Goal: Task Accomplishment & Management: Manage account settings

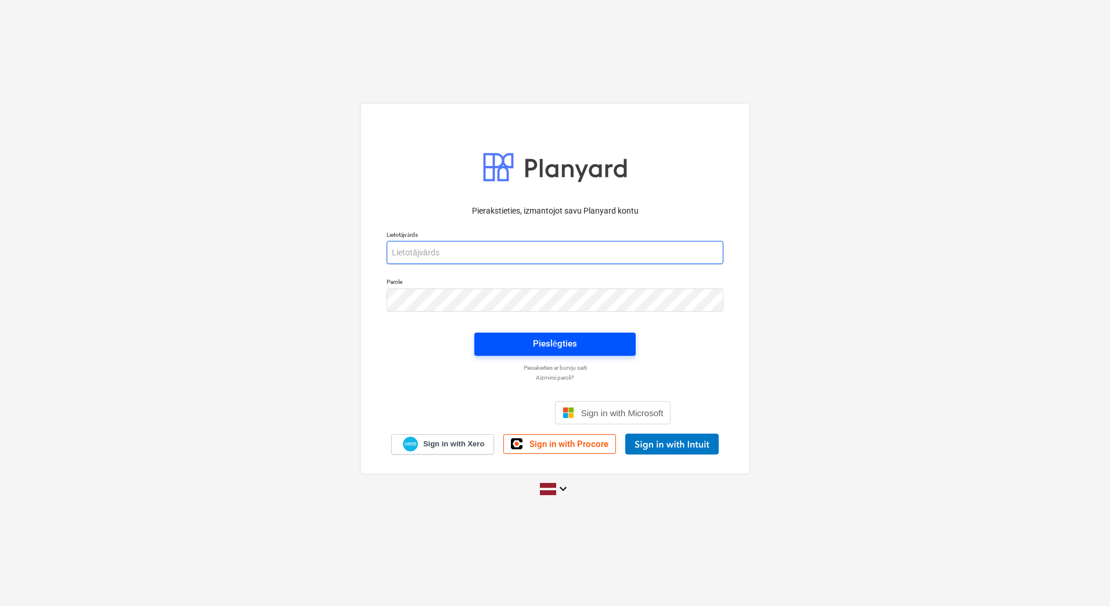
type input "sabine.spudina@bonava.com"
click at [539, 344] on div "Pieslēgties" at bounding box center [555, 343] width 44 height 15
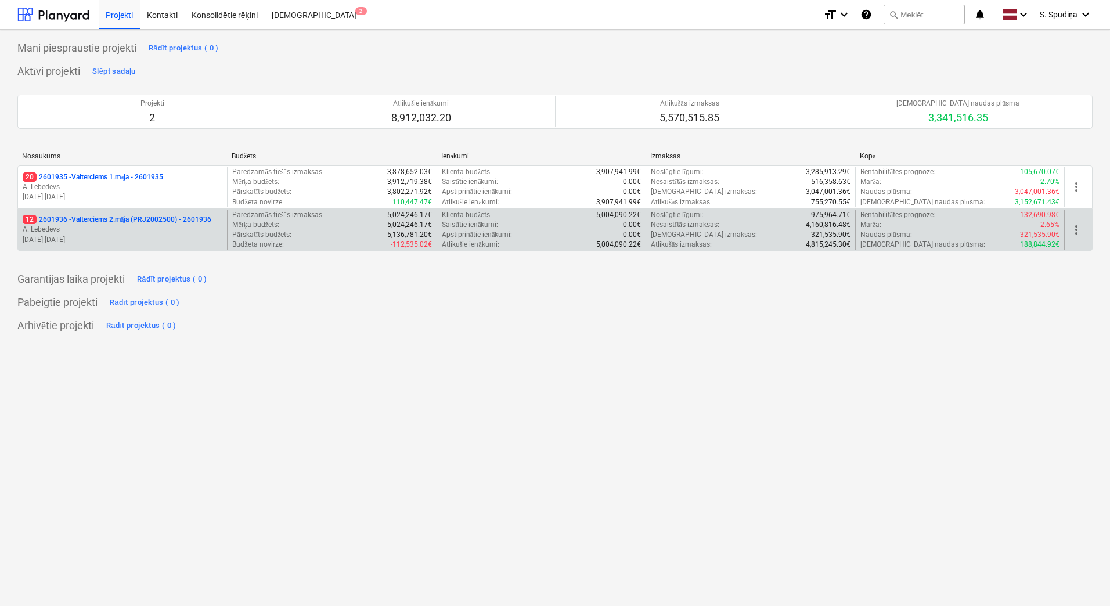
click at [120, 242] on p "[DATE] - [DATE]" at bounding box center [123, 240] width 200 height 10
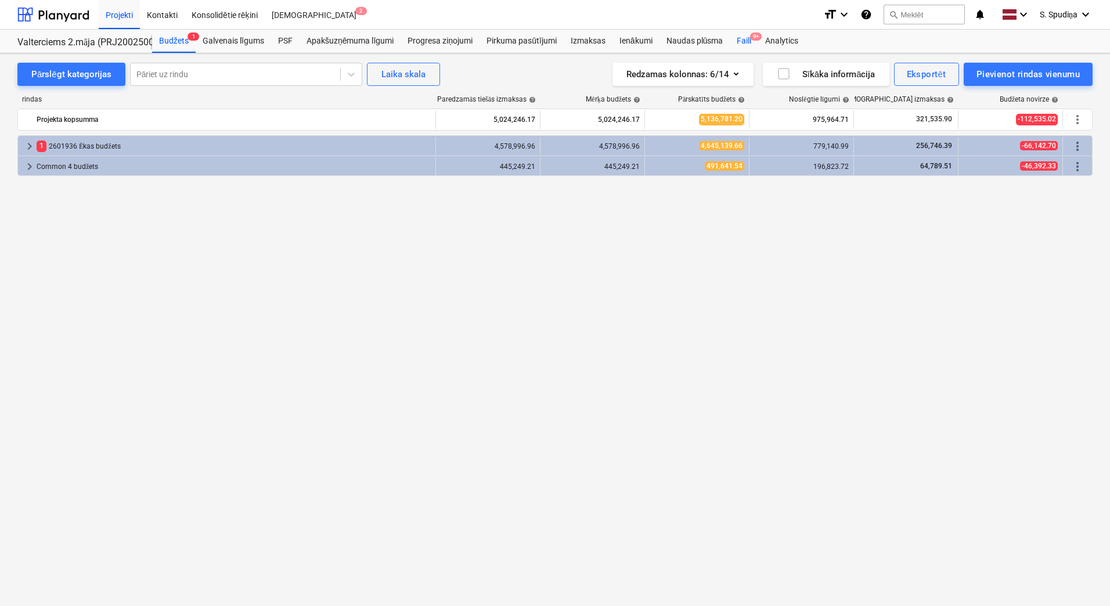
click at [741, 36] on div "Faili 9+" at bounding box center [744, 41] width 28 height 23
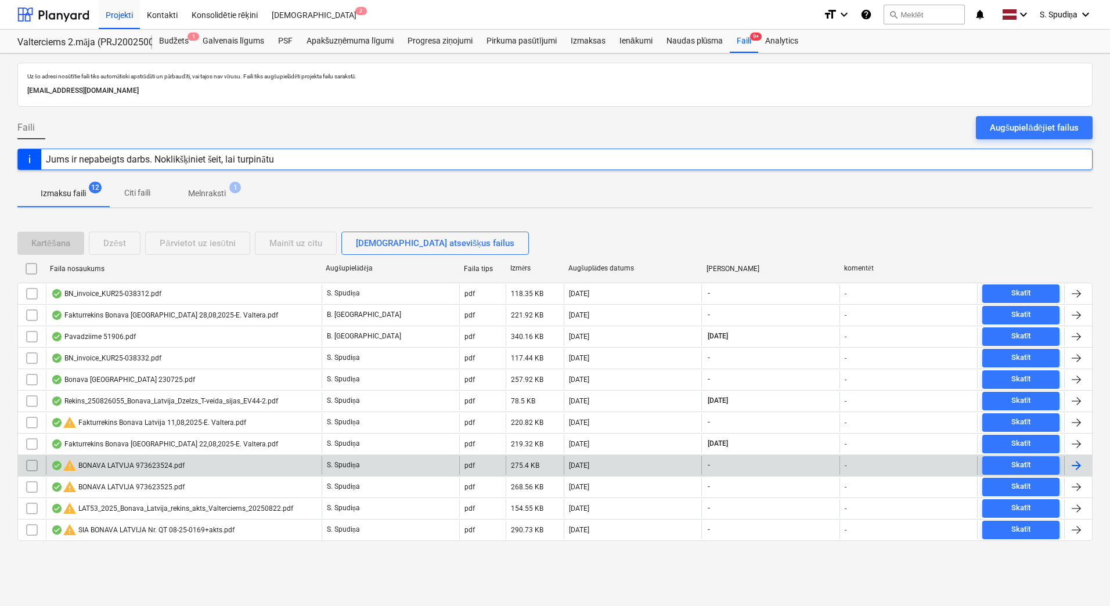
click at [168, 461] on div "warning BONAVA LATVIJA 973623524.pdf" at bounding box center [118, 466] width 134 height 14
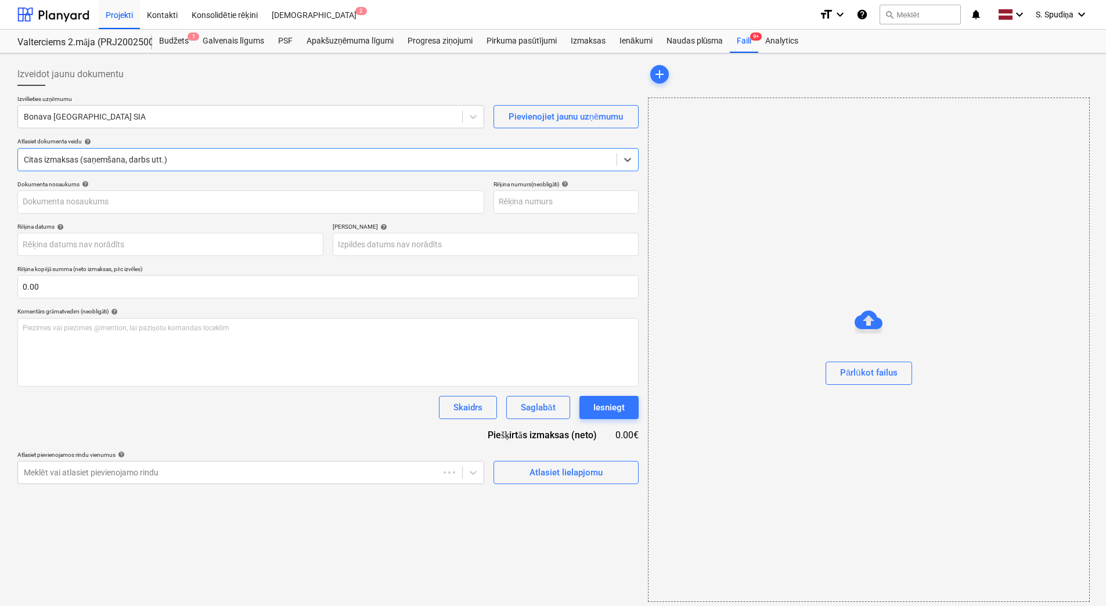
type input "973623524"
type input "14 Aug 2025"
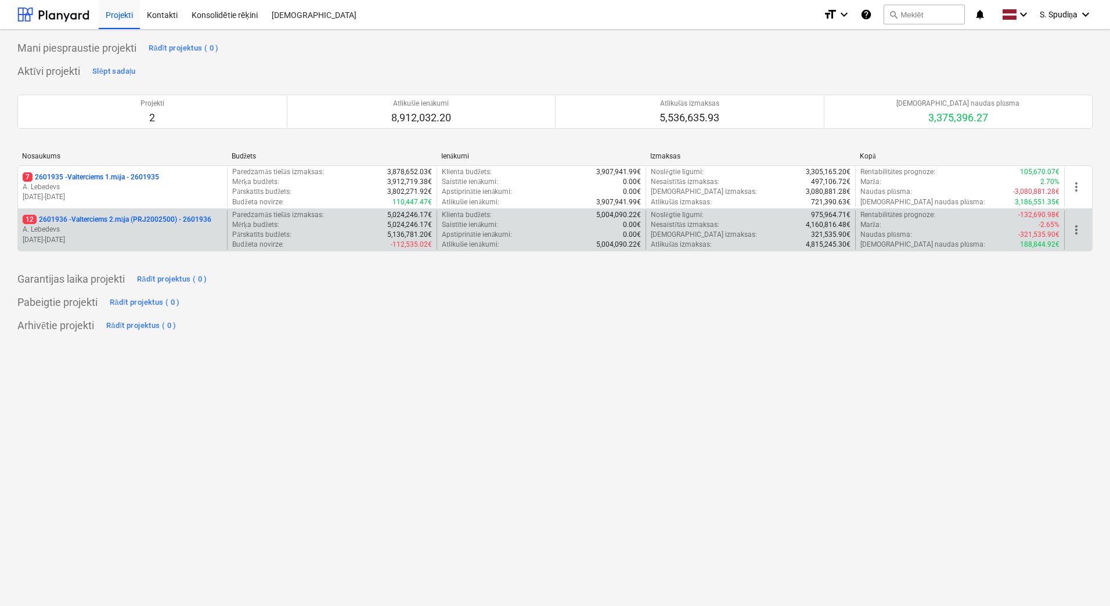
click at [116, 235] on p "[DATE] - [DATE]" at bounding box center [123, 240] width 200 height 10
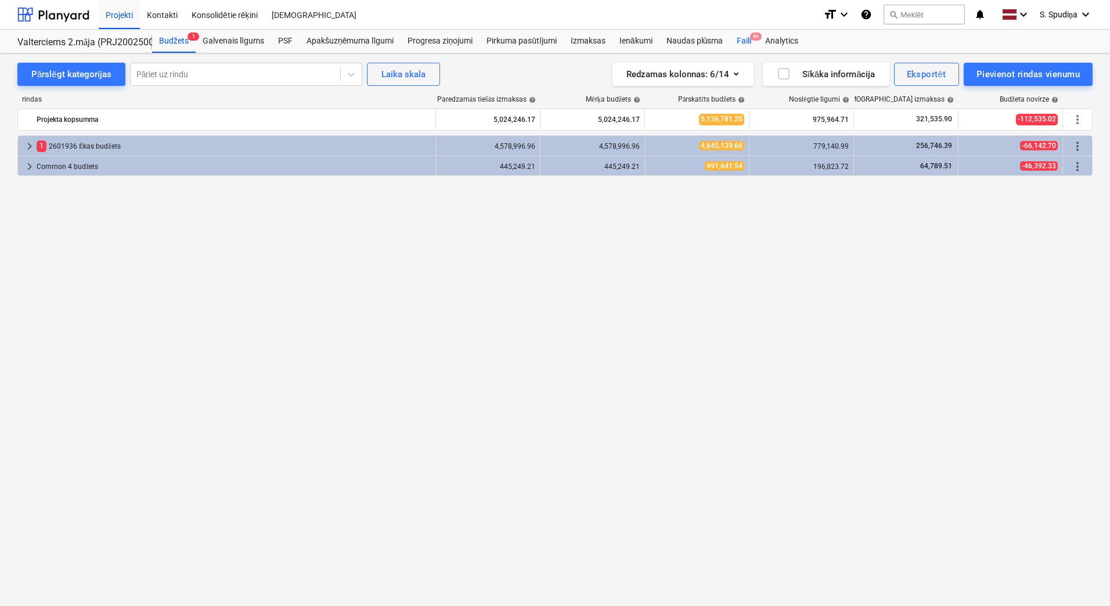
click at [748, 40] on div "Faili 9+" at bounding box center [744, 41] width 28 height 23
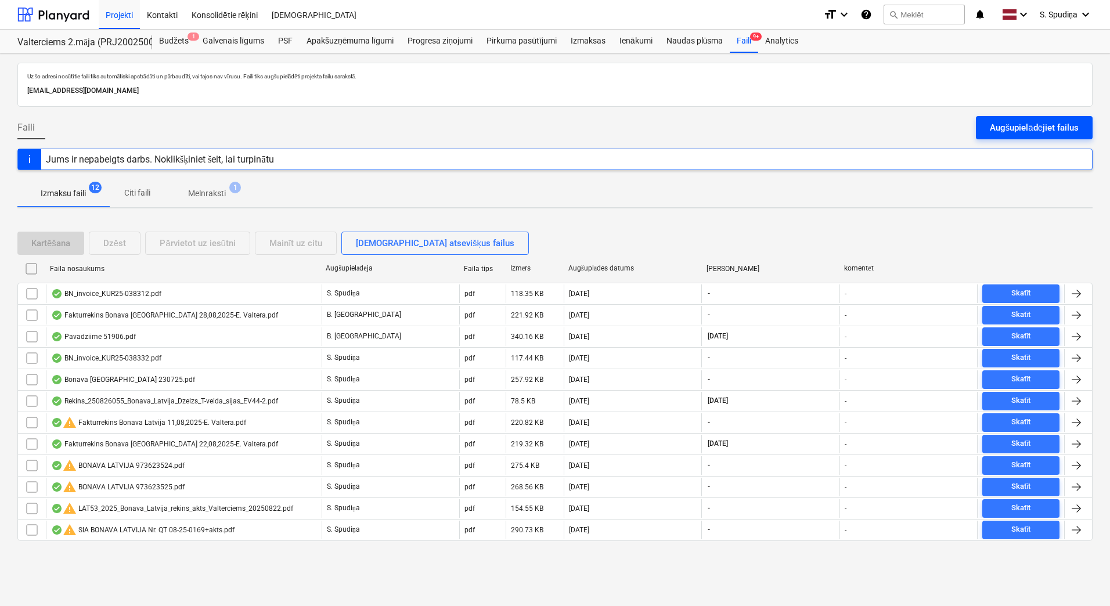
click at [995, 121] on div "Augšupielādējiet failus" at bounding box center [1034, 127] width 89 height 15
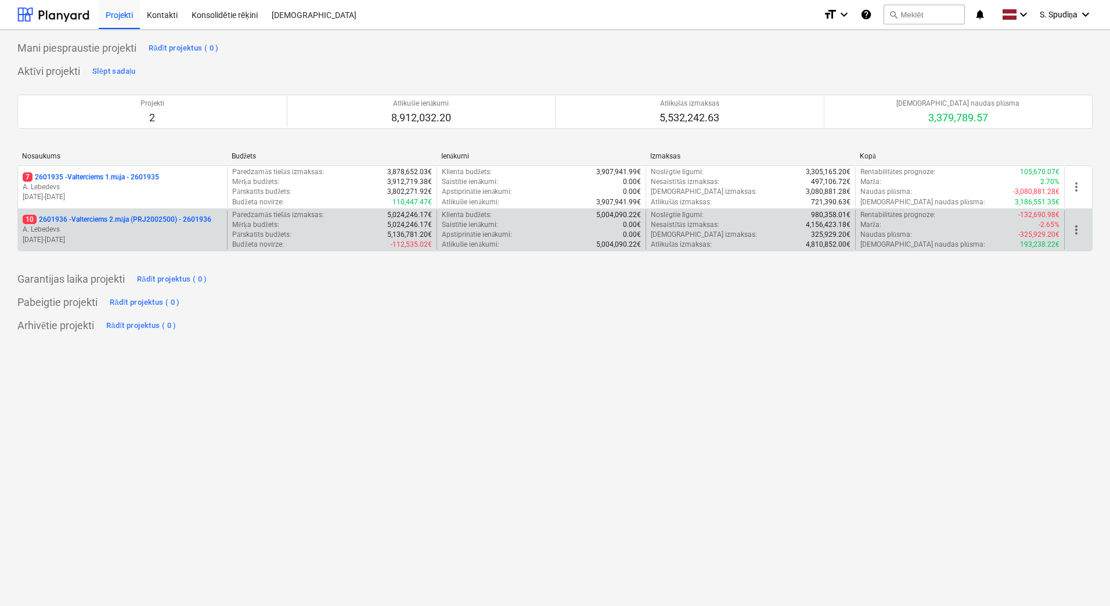
click at [182, 242] on p "[DATE] - [DATE]" at bounding box center [123, 240] width 200 height 10
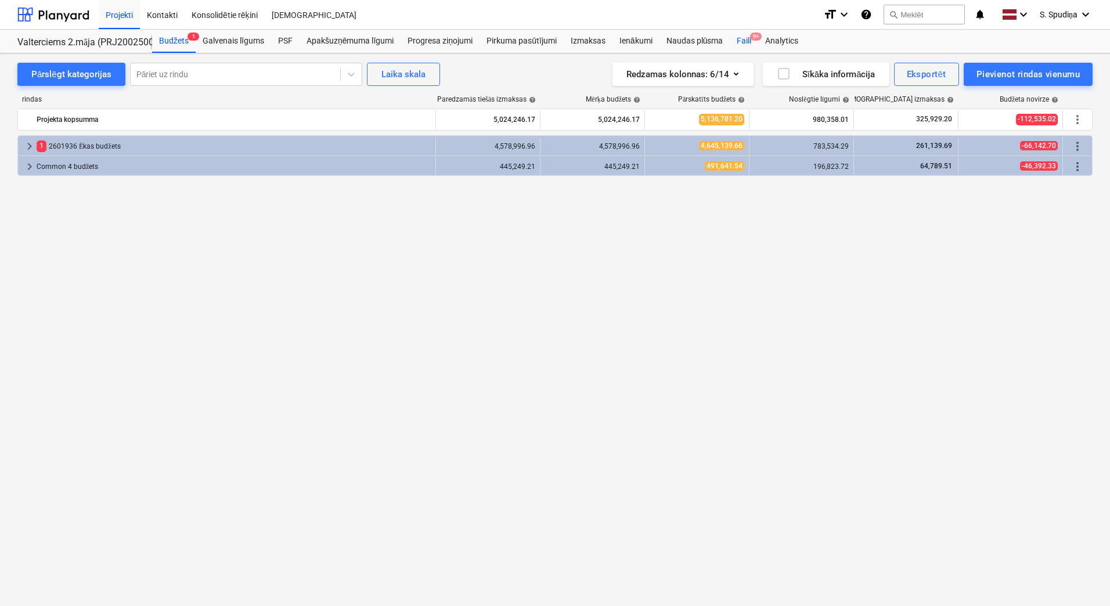
click at [750, 43] on div "Faili 9+" at bounding box center [744, 41] width 28 height 23
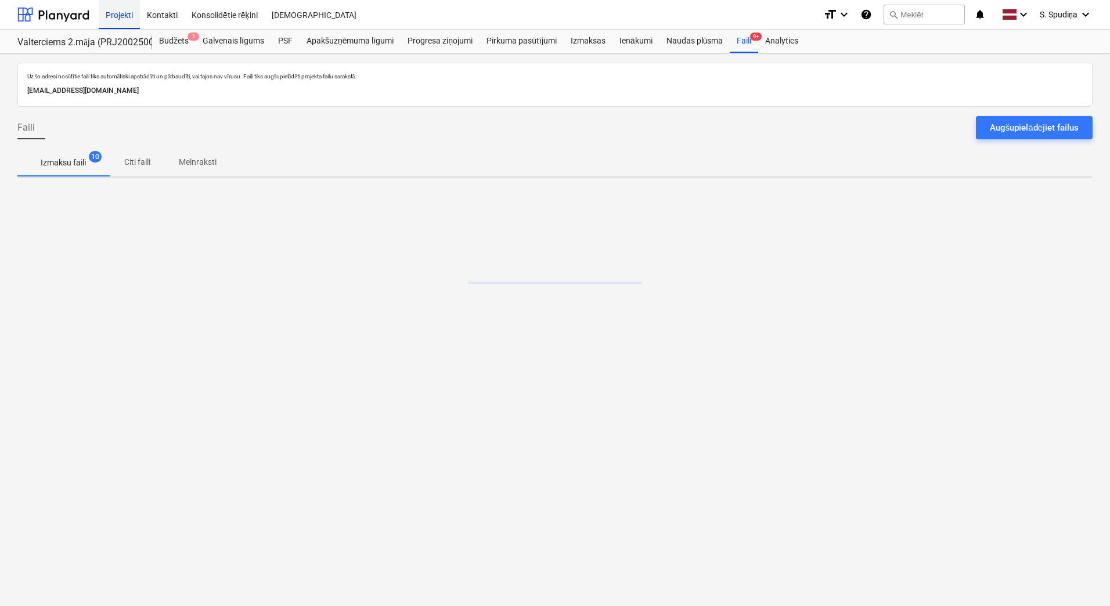
click at [126, 2] on div "Projekti" at bounding box center [119, 14] width 41 height 30
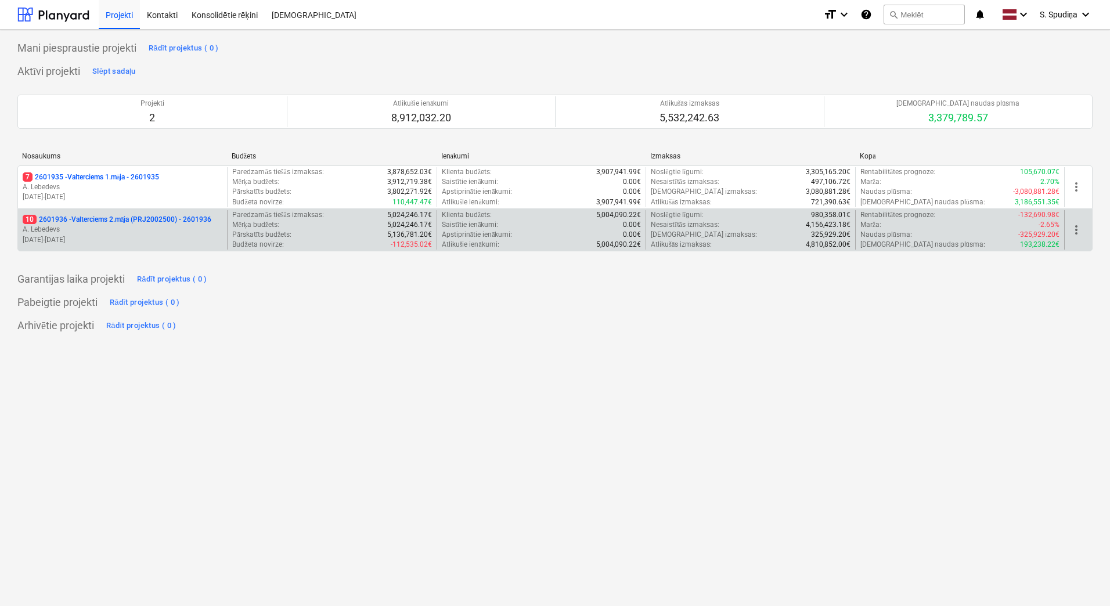
click at [129, 219] on p "10 2601936 - Valterciems 2.māja (PRJ2002500) - 2601936" at bounding box center [117, 220] width 189 height 10
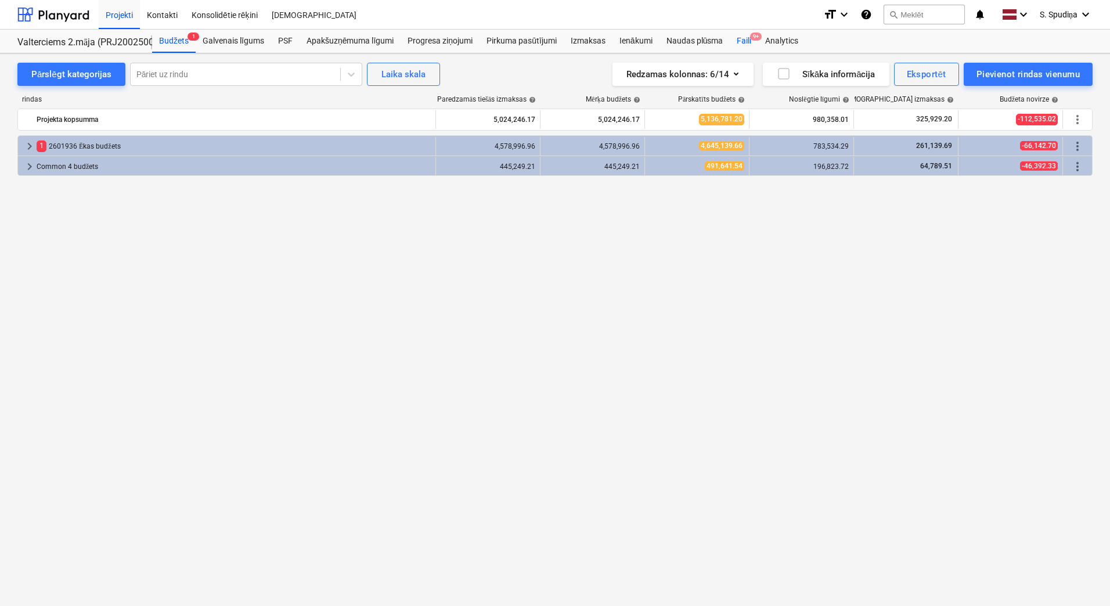
click at [734, 45] on div "Faili 9+" at bounding box center [744, 41] width 28 height 23
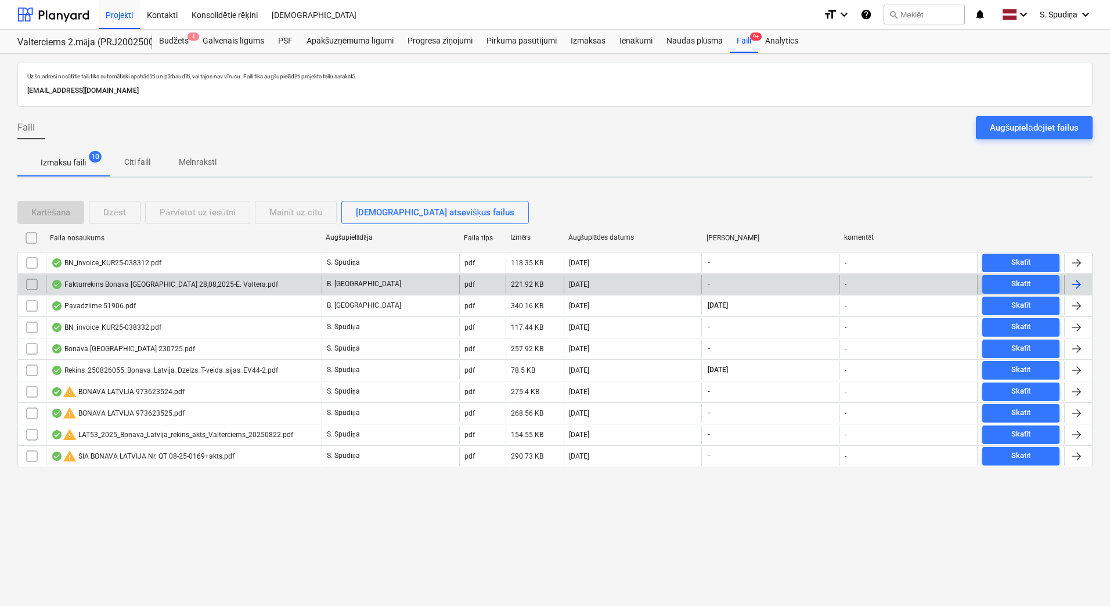
click at [176, 284] on div "Fakturrekins Bonava Latvija 28,08,2025-E. Valtera.pdf" at bounding box center [164, 284] width 227 height 9
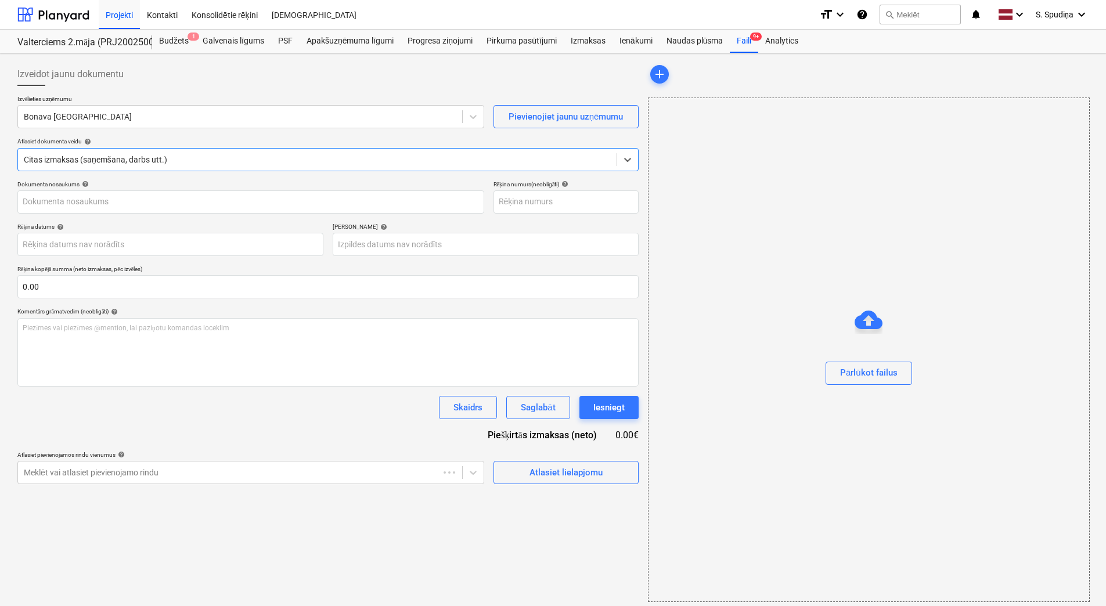
type input "Fakturrekins Bonava [GEOGRAPHIC_DATA] 28,08,2025-E. Valtera.pdf"
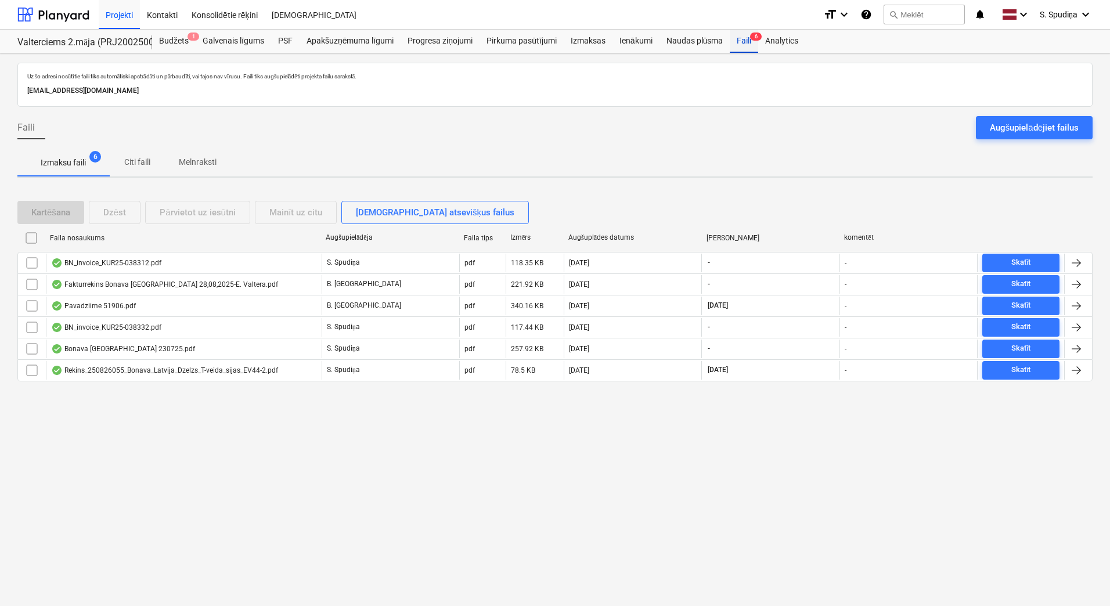
click at [744, 42] on div "Faili 6" at bounding box center [744, 41] width 28 height 23
click at [121, 16] on div "Projekti" at bounding box center [119, 14] width 41 height 30
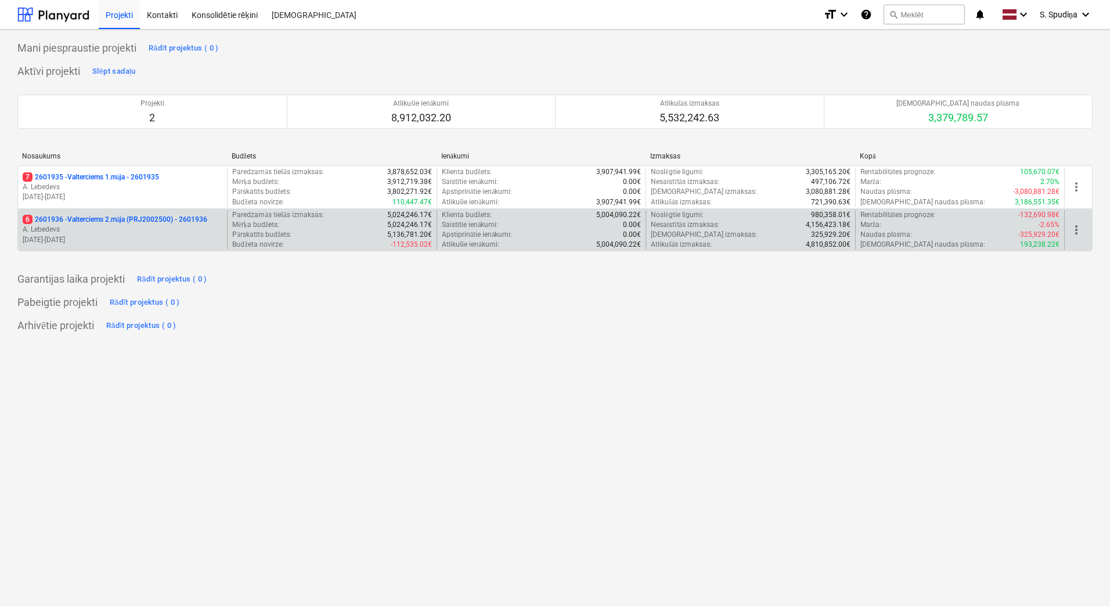
click at [134, 235] on p "[DATE] - [DATE]" at bounding box center [123, 240] width 200 height 10
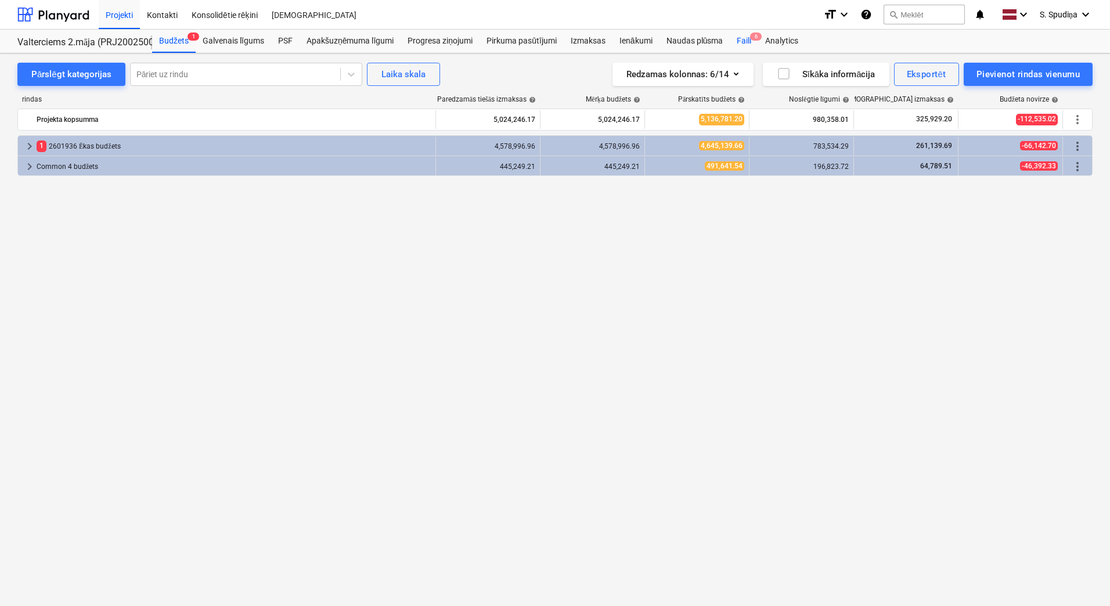
click at [742, 41] on div "Faili 6" at bounding box center [744, 41] width 28 height 23
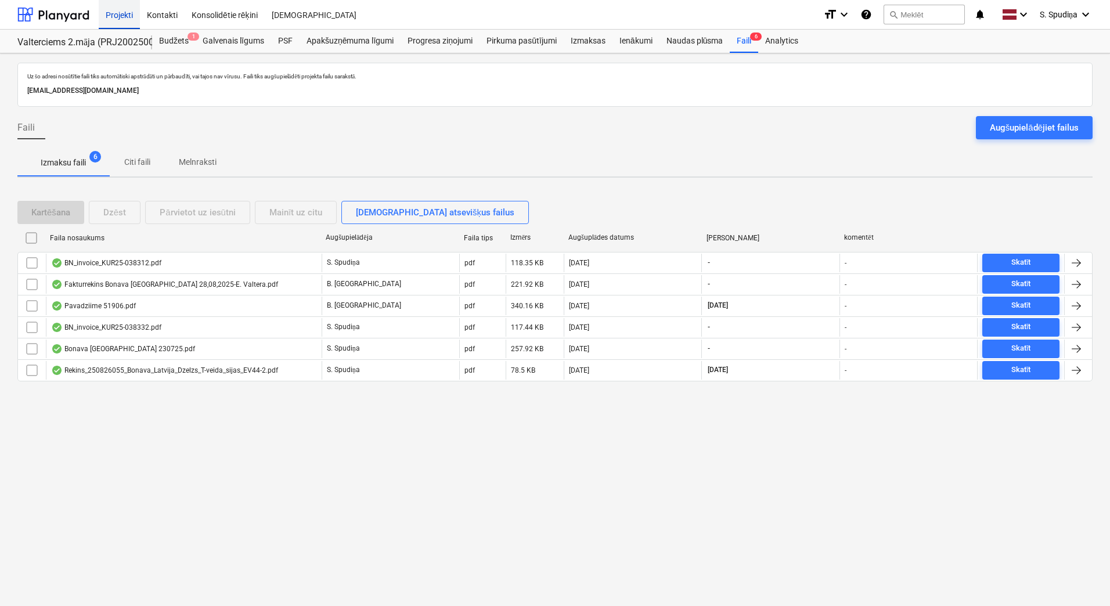
click at [104, 17] on div "Projekti" at bounding box center [119, 14] width 41 height 30
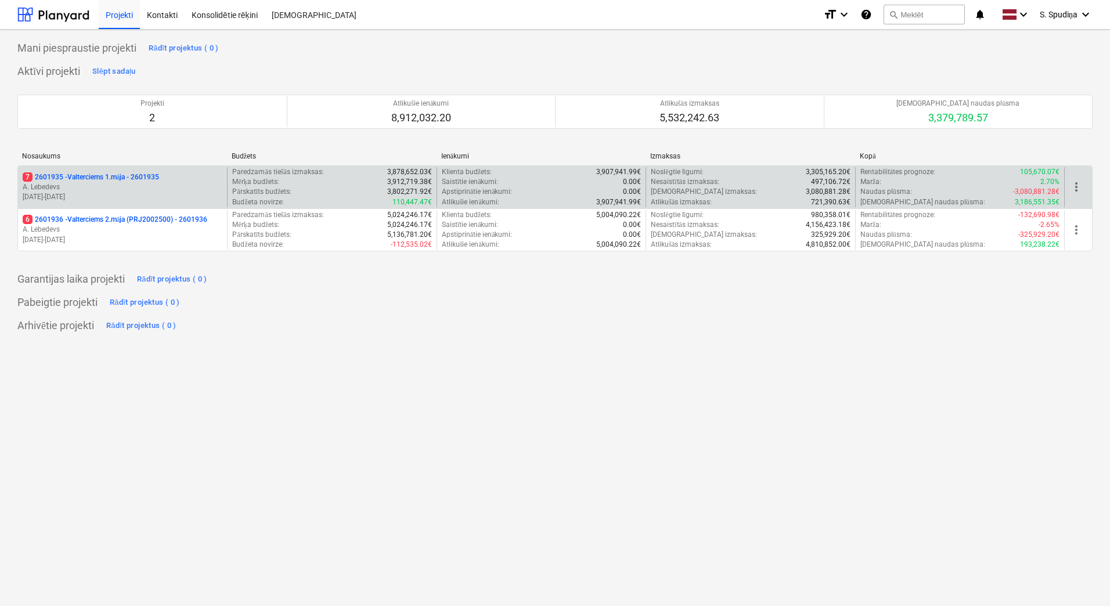
click at [91, 196] on p "[DATE] - [DATE]" at bounding box center [123, 197] width 200 height 10
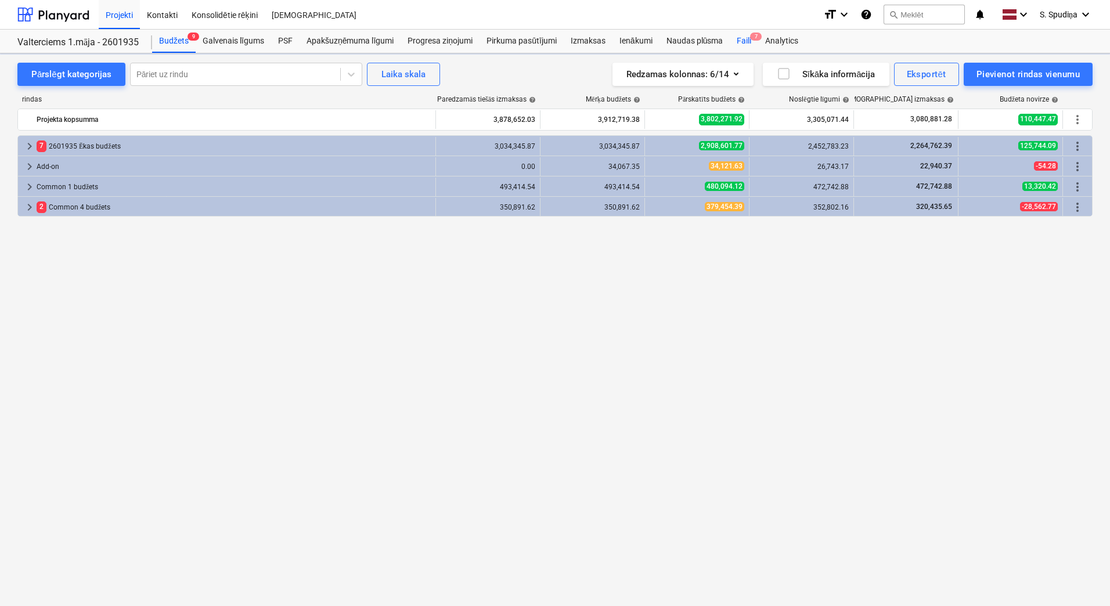
click at [750, 39] on div "Faili 7" at bounding box center [744, 41] width 28 height 23
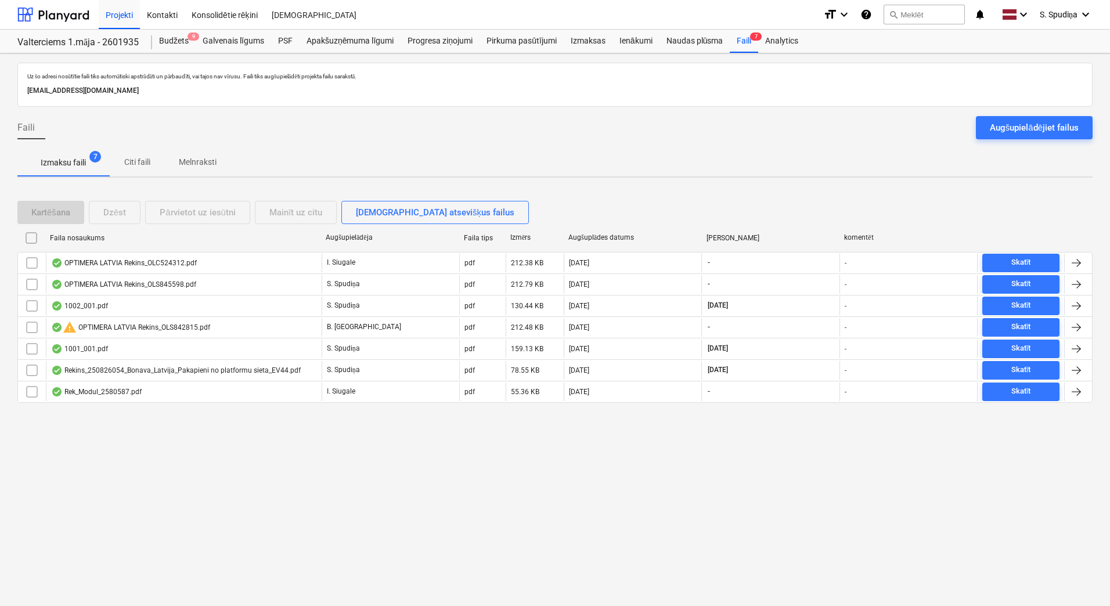
click at [200, 163] on p "Melnraksti" at bounding box center [198, 162] width 38 height 12
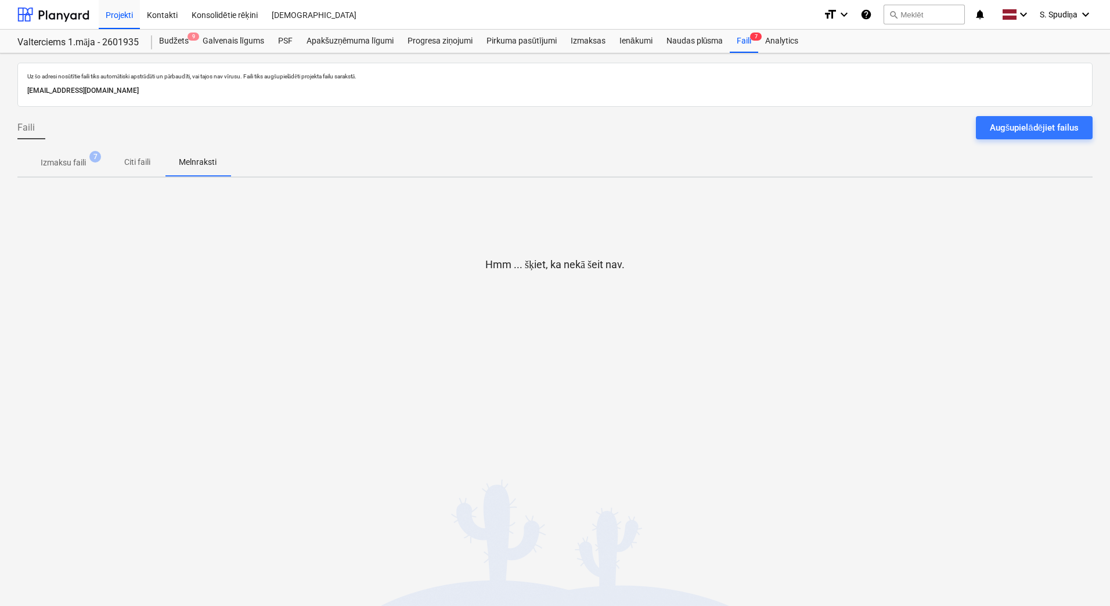
click at [68, 164] on p "Izmaksu faili" at bounding box center [63, 163] width 45 height 12
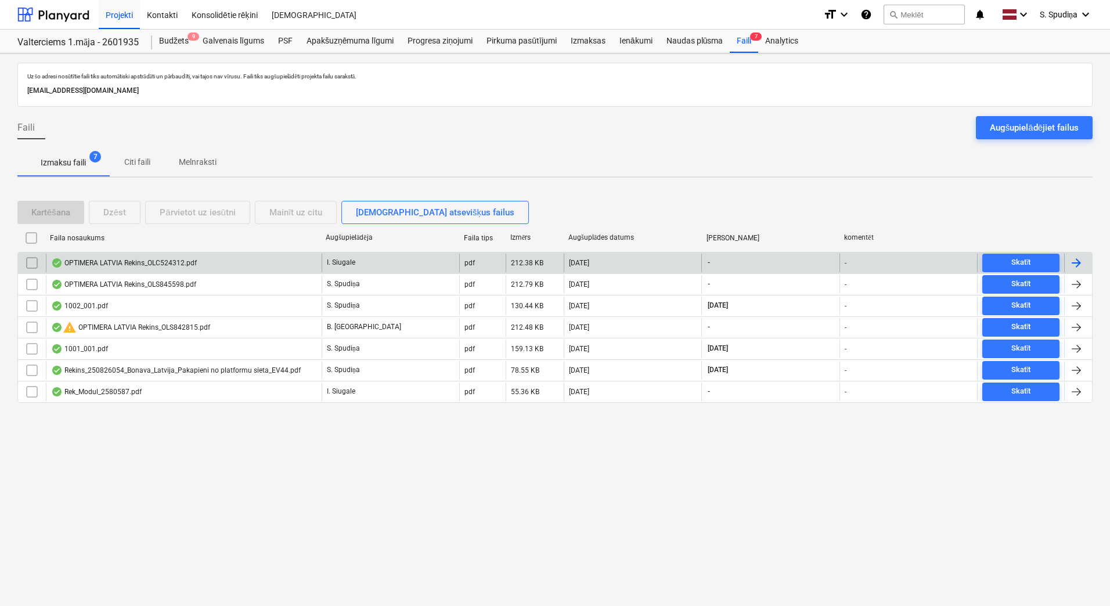
click at [181, 263] on div "OPTIMERA LATVIA Rekins_OLC524312.pdf" at bounding box center [124, 262] width 146 height 9
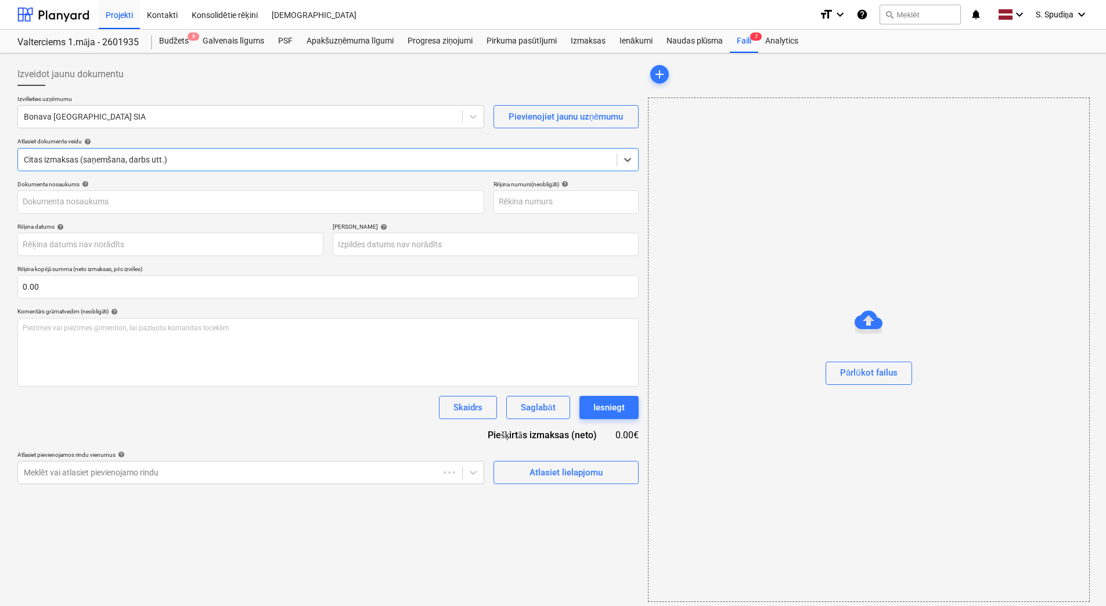
type input "OLC524312"
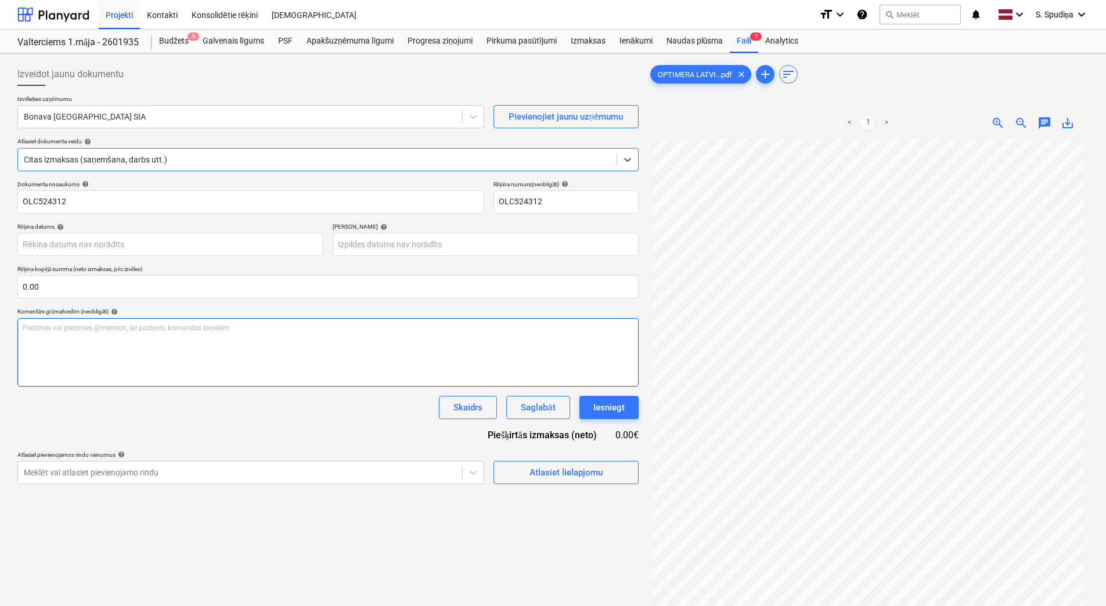
scroll to position [39, 0]
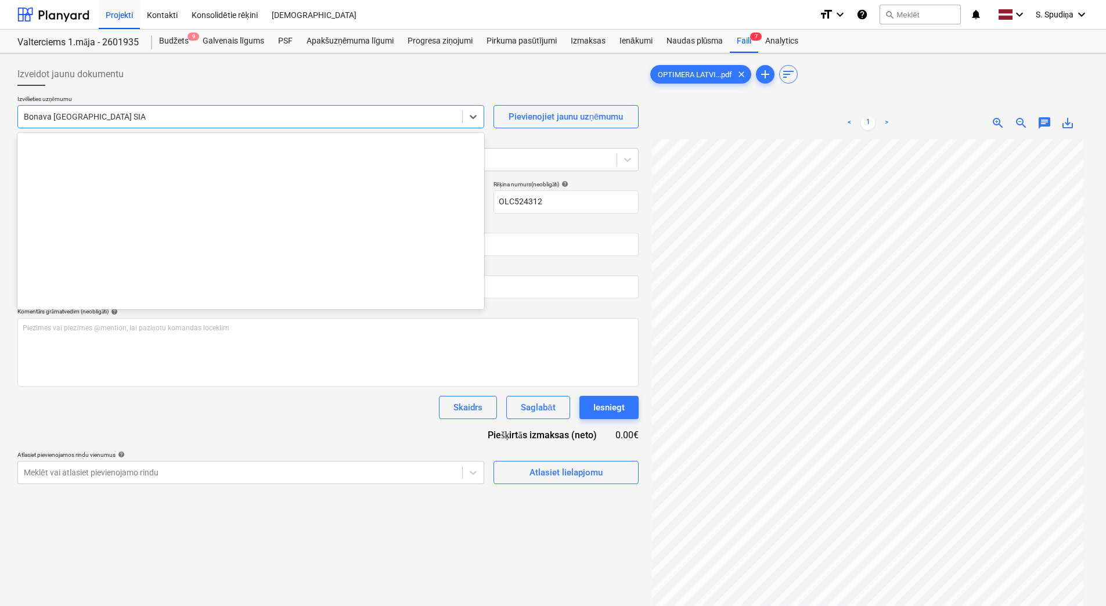
click at [172, 115] on div at bounding box center [240, 117] width 432 height 12
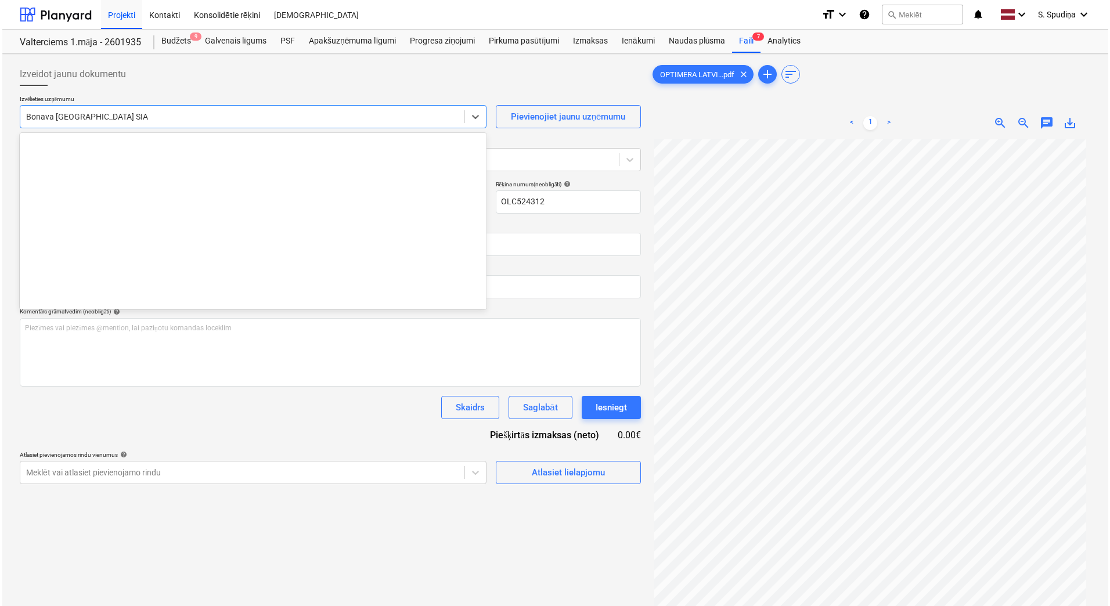
scroll to position [2133, 0]
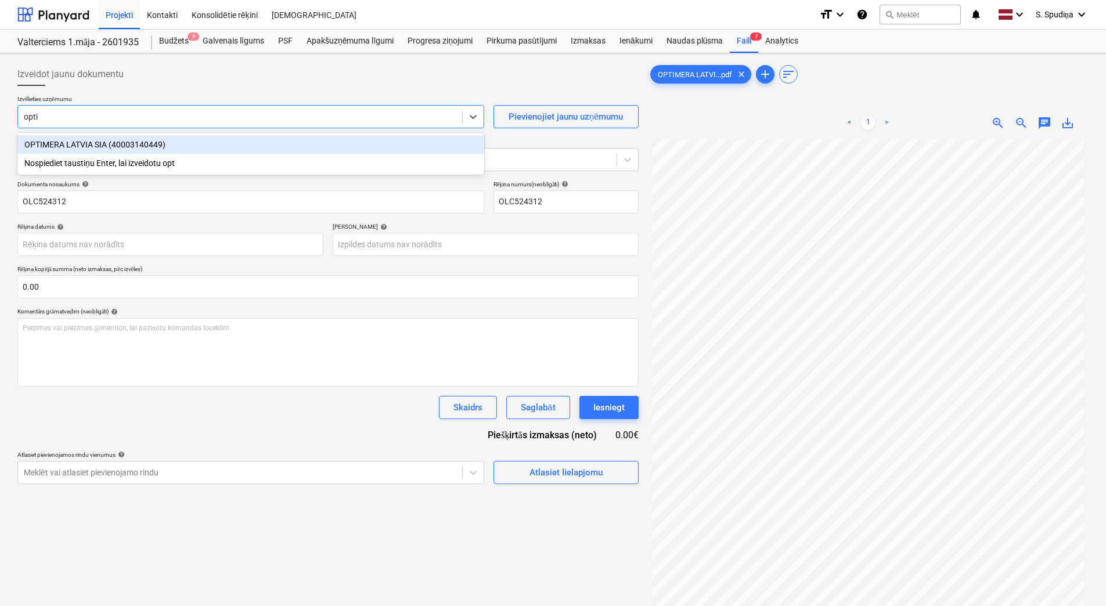
type input "optim"
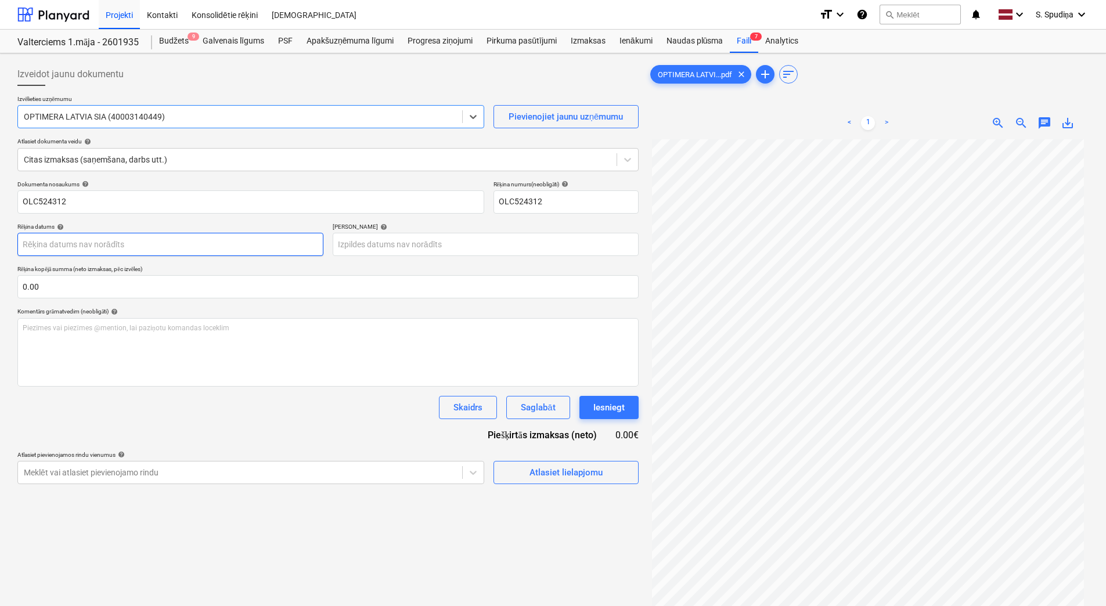
click at [92, 246] on body "Projekti Kontakti Konsolidētie rēķini Iesūtne format_size keyboard_arrow_down h…" at bounding box center [553, 303] width 1106 height 606
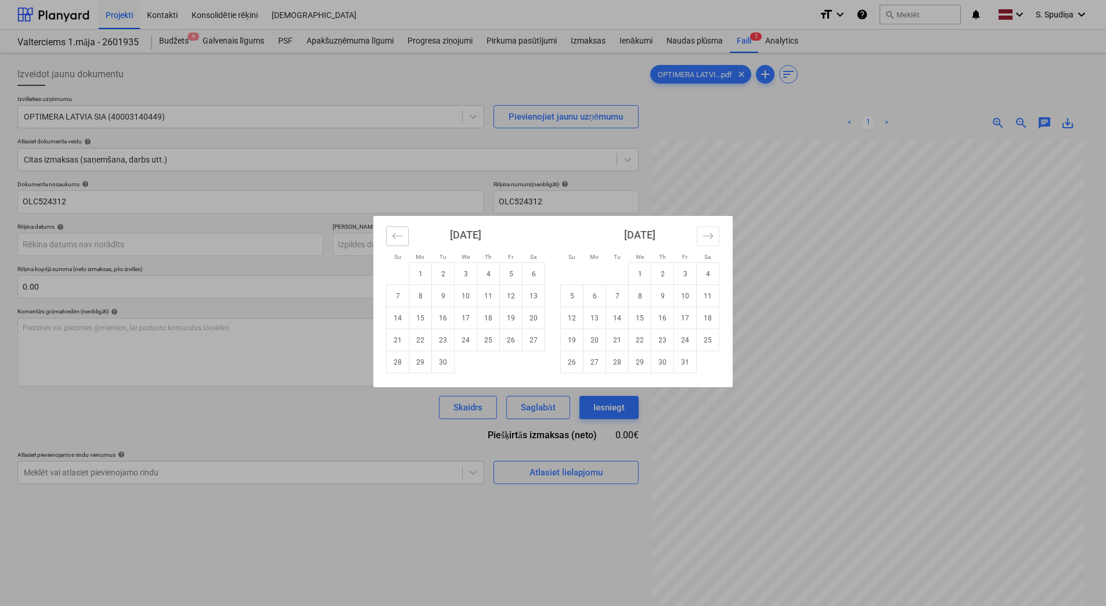
click at [388, 236] on button "Move backward to switch to the previous month." at bounding box center [397, 236] width 23 height 20
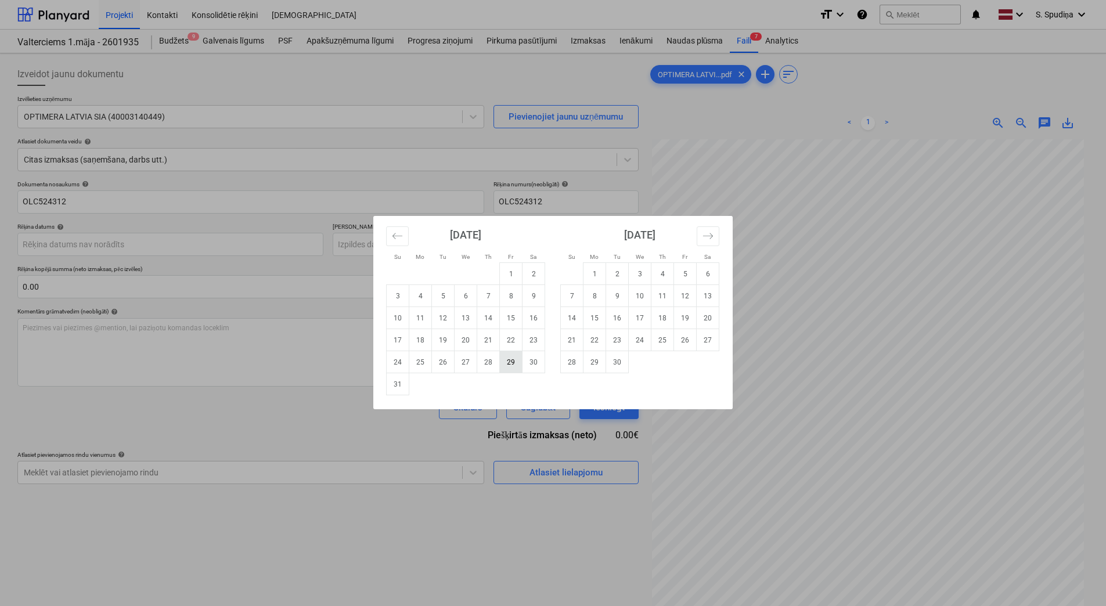
click at [510, 363] on td "29" at bounding box center [511, 362] width 23 height 22
type input "[DATE]"
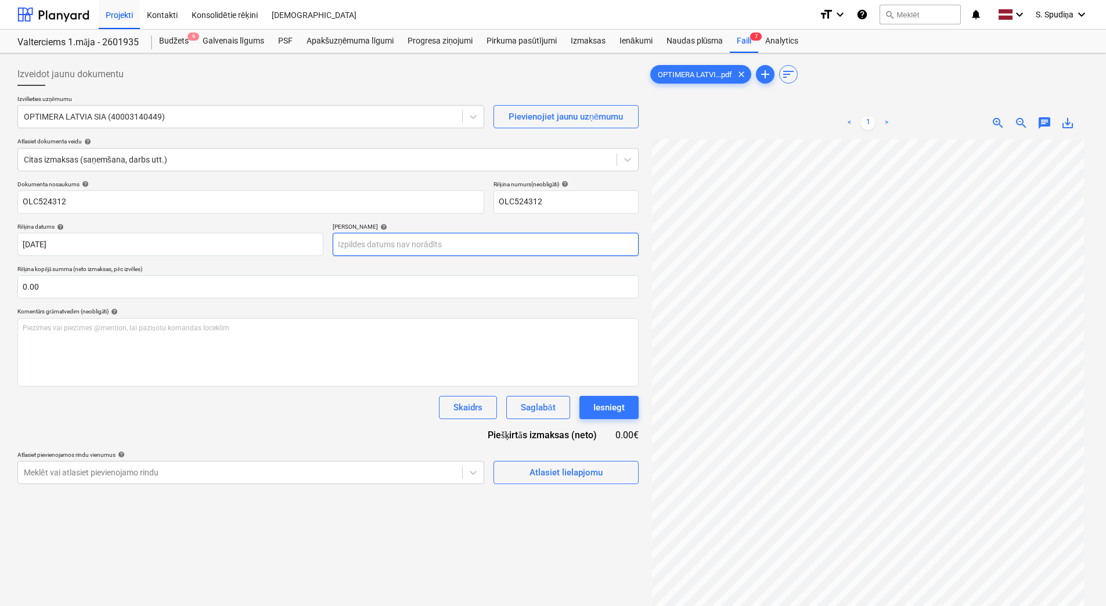
click at [370, 247] on body "Projekti Kontakti Konsolidētie rēķini Iesūtne format_size keyboard_arrow_down h…" at bounding box center [553, 303] width 1106 height 606
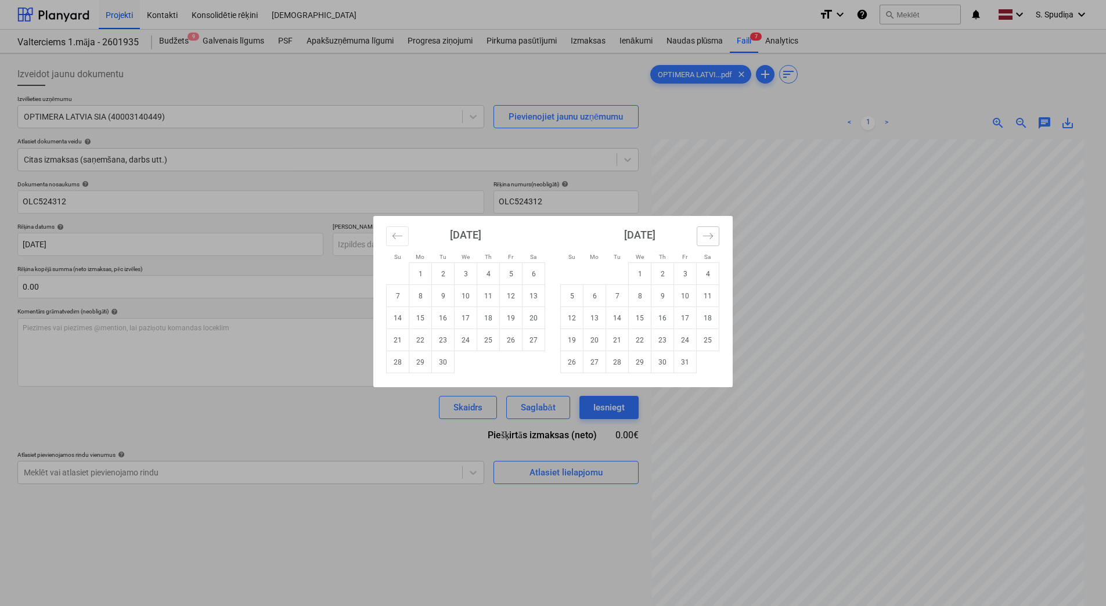
click at [708, 233] on icon "Move forward to switch to the next month." at bounding box center [707, 235] width 11 height 11
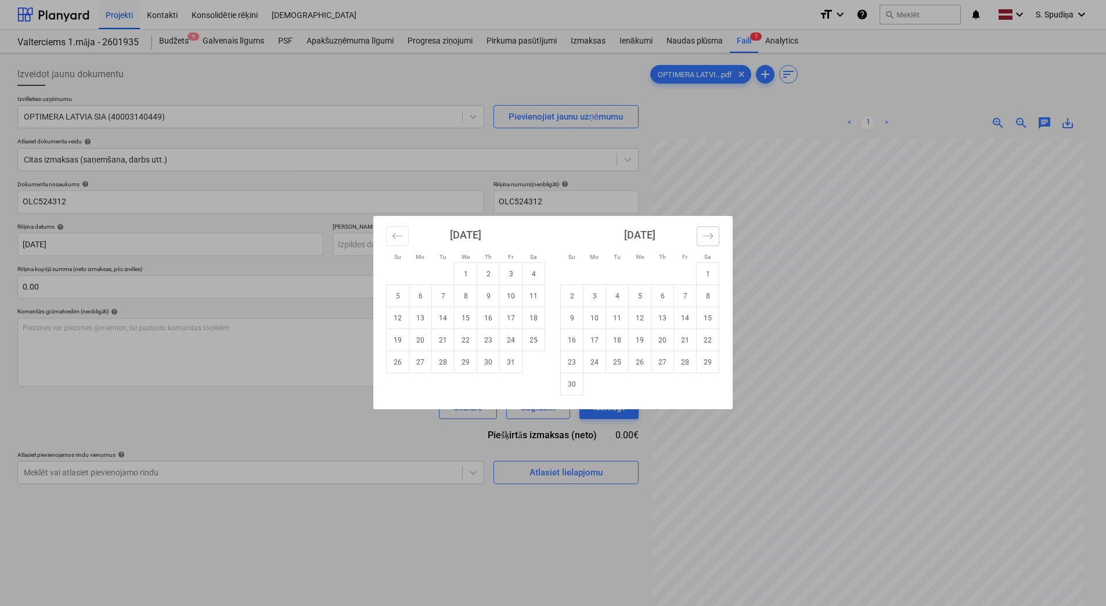
click at [708, 233] on icon "Move forward to switch to the next month." at bounding box center [707, 235] width 11 height 11
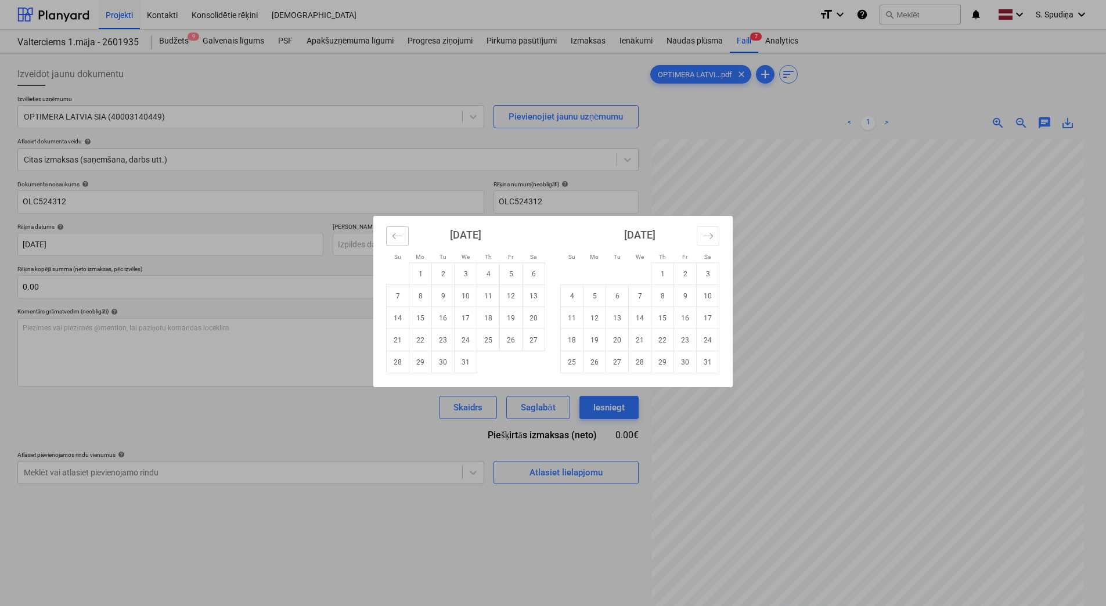
click at [390, 240] on button "Move backward to switch to the previous month." at bounding box center [397, 236] width 23 height 20
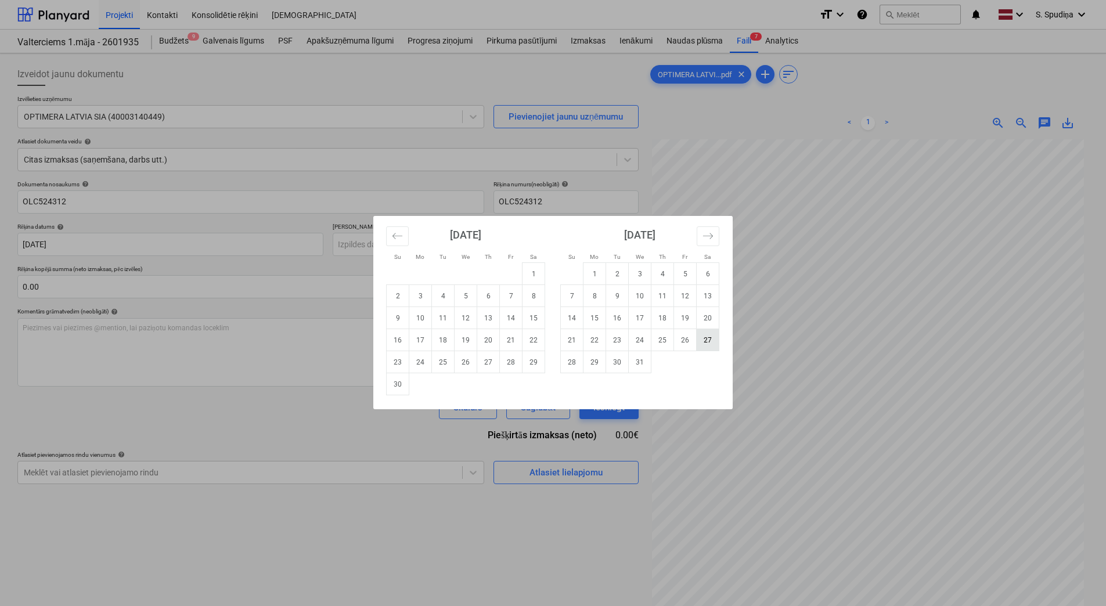
click at [705, 338] on td "27" at bounding box center [708, 340] width 23 height 22
type input "27 Dec 2025"
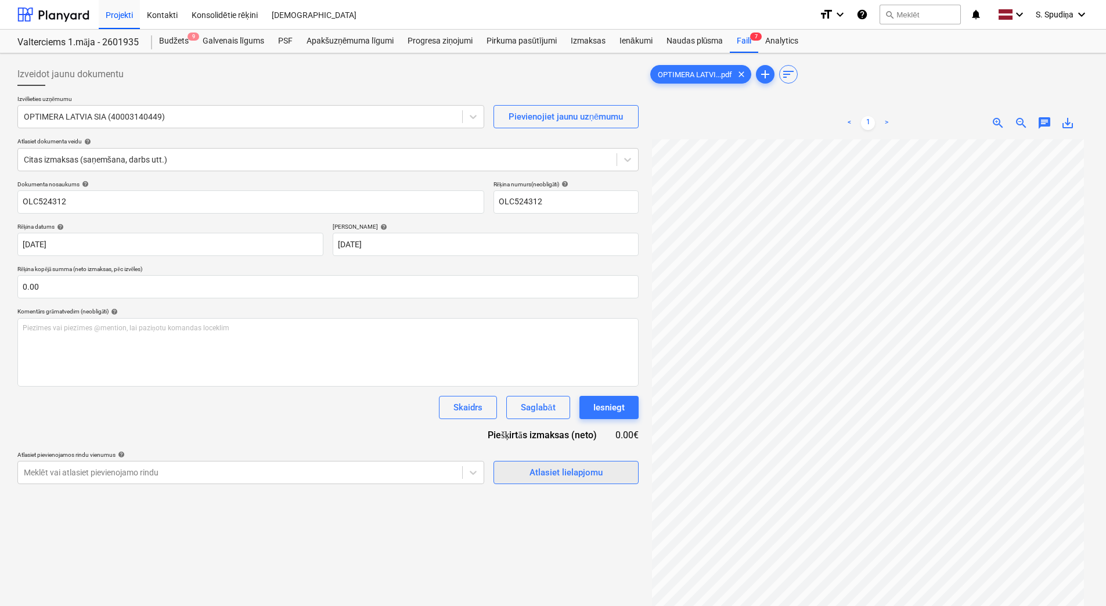
click at [560, 473] on div "Atlasiet lielapjomu" at bounding box center [565, 472] width 73 height 15
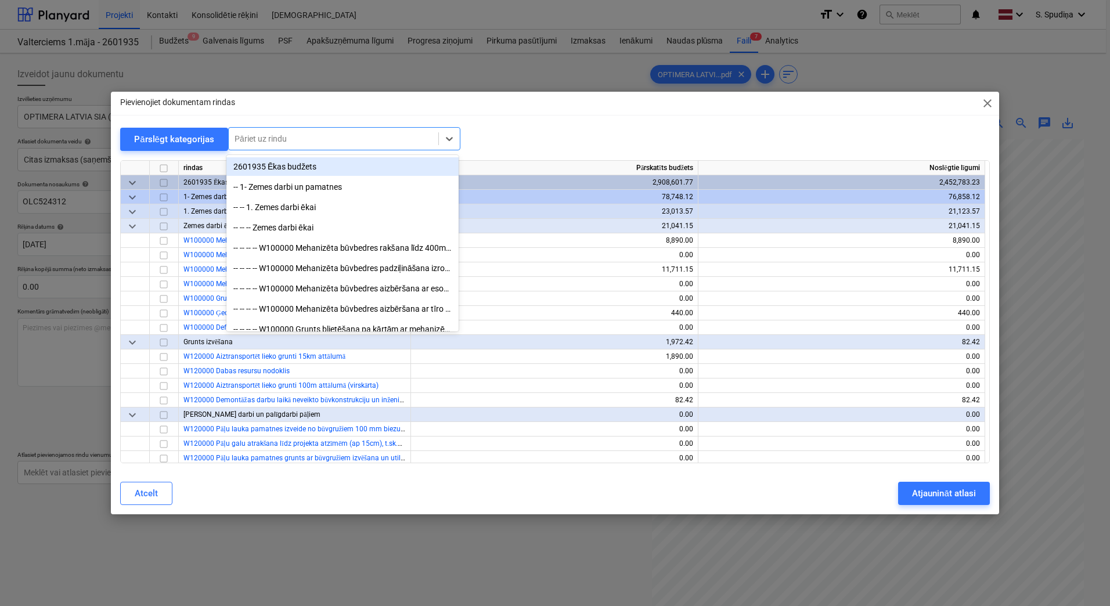
click at [331, 145] on div at bounding box center [334, 139] width 198 height 12
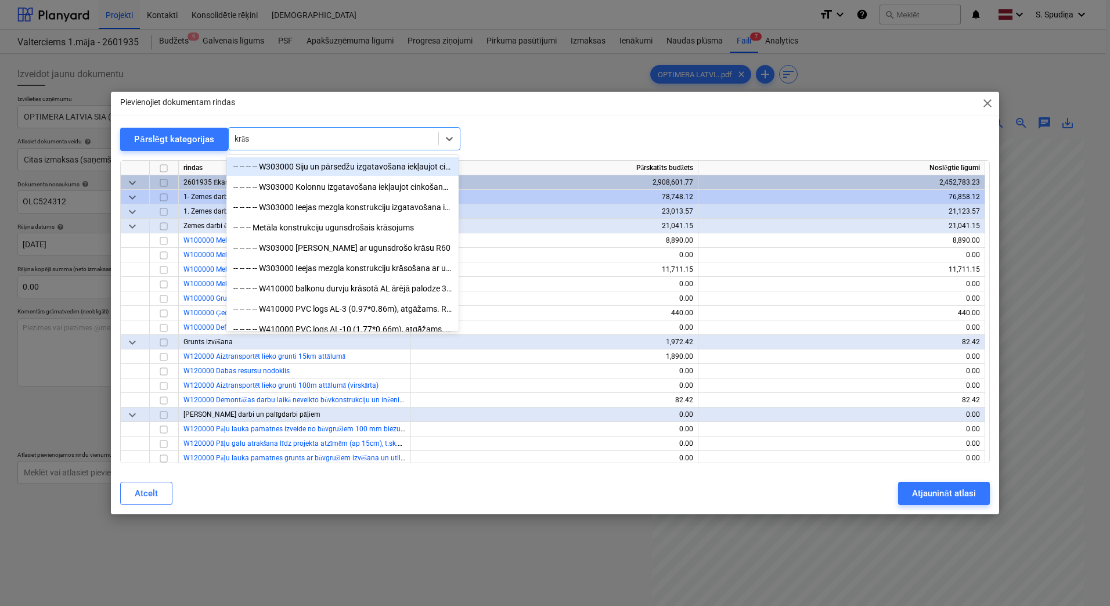
type input "krāsa"
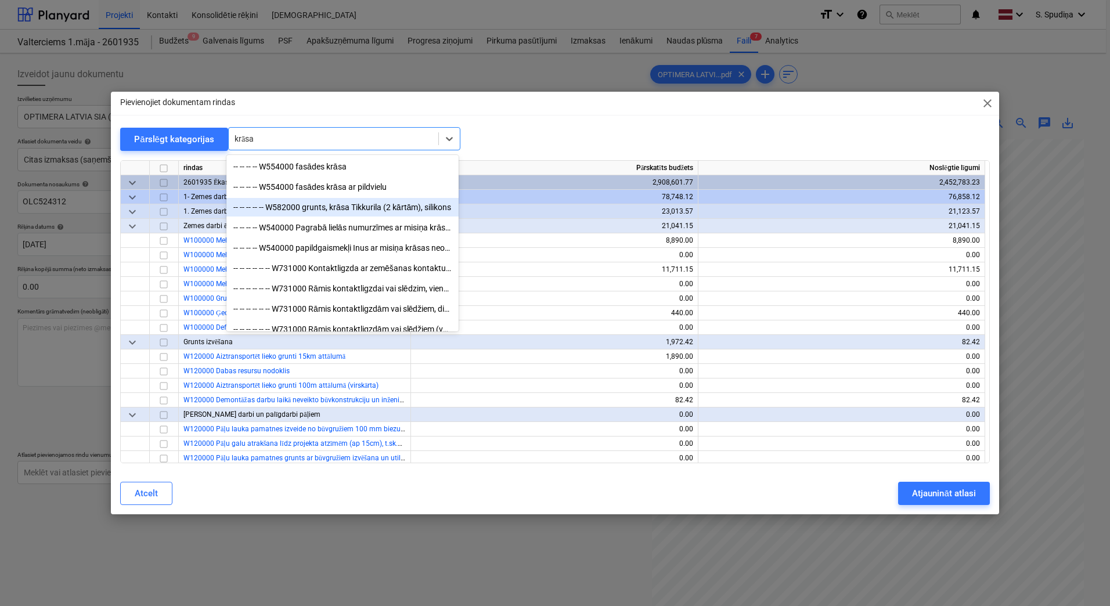
click at [351, 201] on div "-- -- -- -- -- W582000 grunts, krāsa Tikkurila (2 kārtām), silikons" at bounding box center [342, 207] width 232 height 19
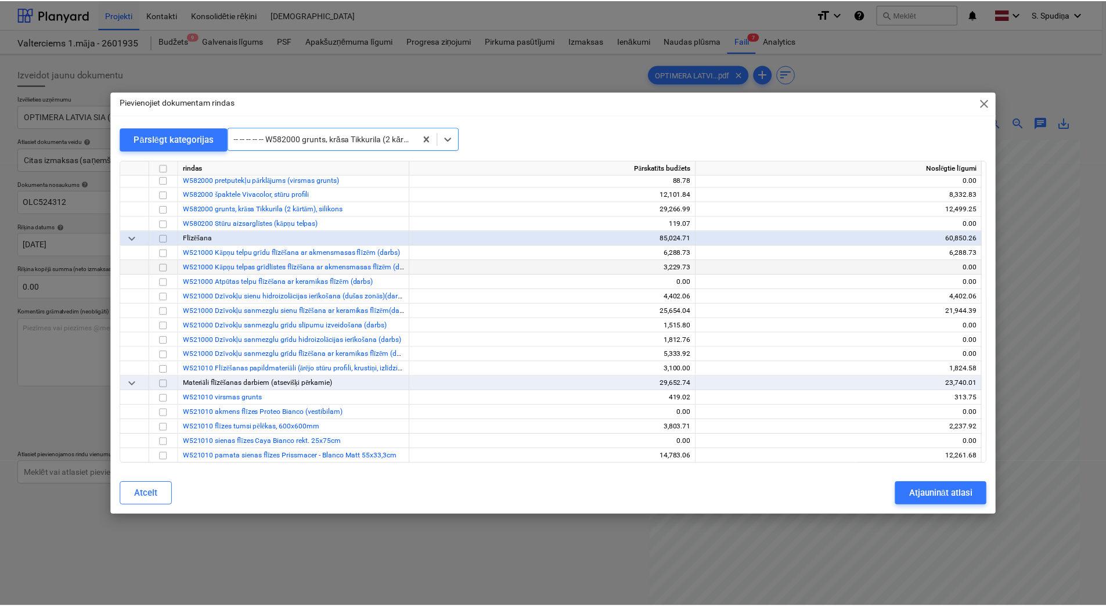
scroll to position [6255, 0]
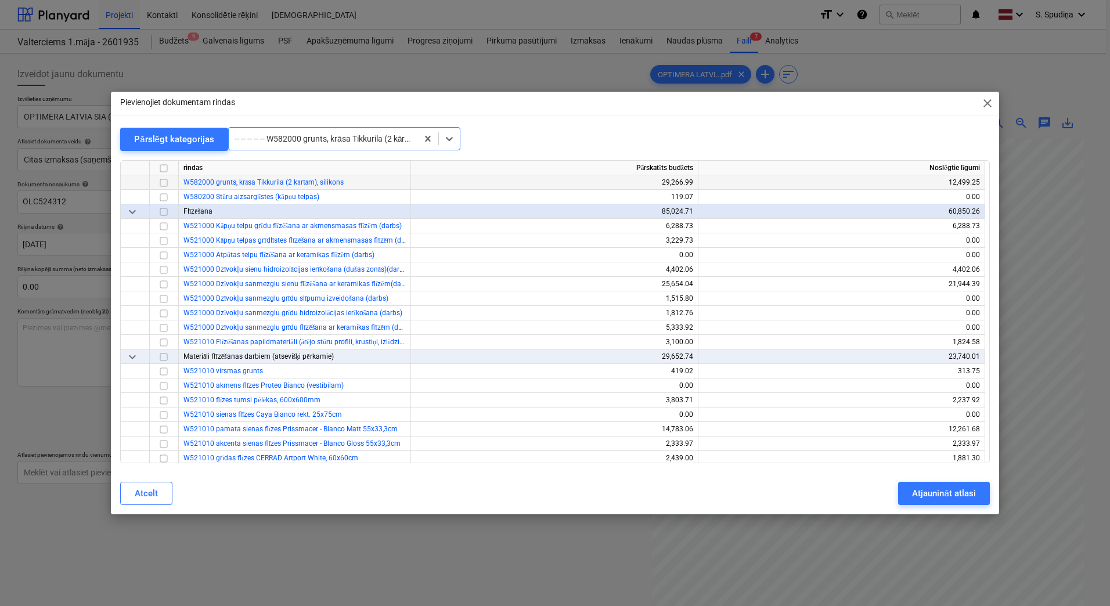
click at [168, 185] on input "checkbox" at bounding box center [164, 183] width 14 height 14
click at [943, 493] on div "Atjaunināt atlasi" at bounding box center [943, 493] width 63 height 15
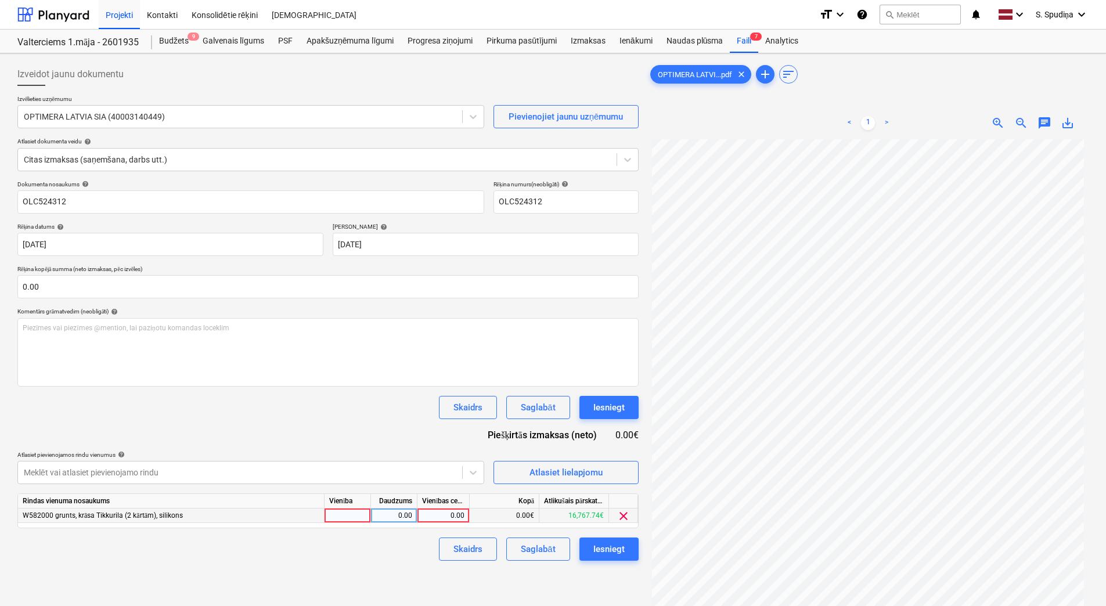
click at [455, 517] on div "0.00" at bounding box center [443, 516] width 42 height 15
type input "415.28"
click at [522, 545] on div "Saglabāt" at bounding box center [538, 549] width 34 height 15
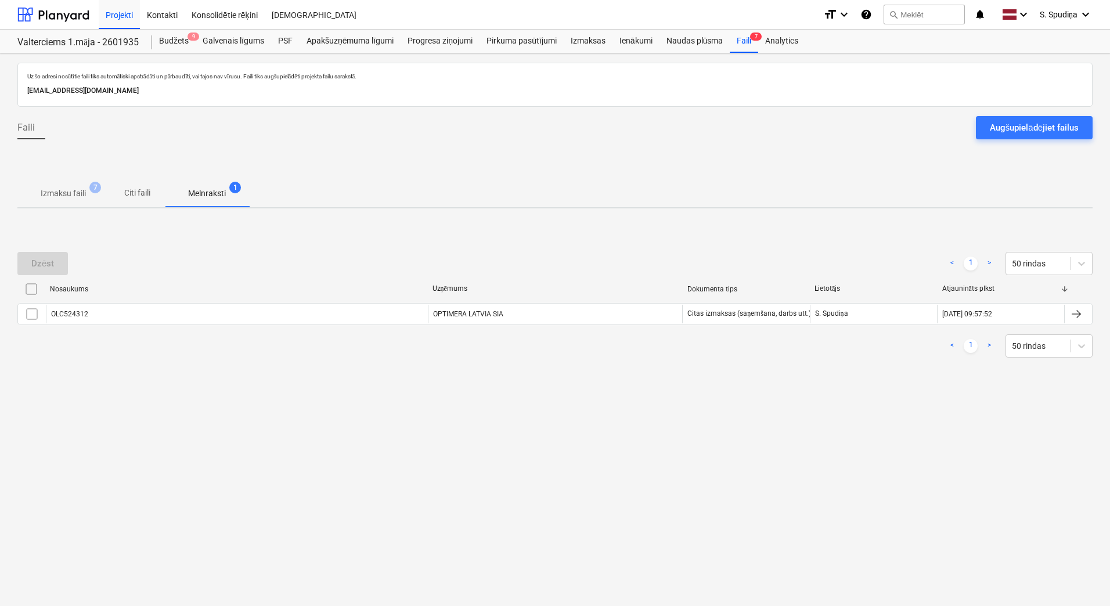
click at [57, 194] on p "Izmaksu faili" at bounding box center [63, 193] width 45 height 12
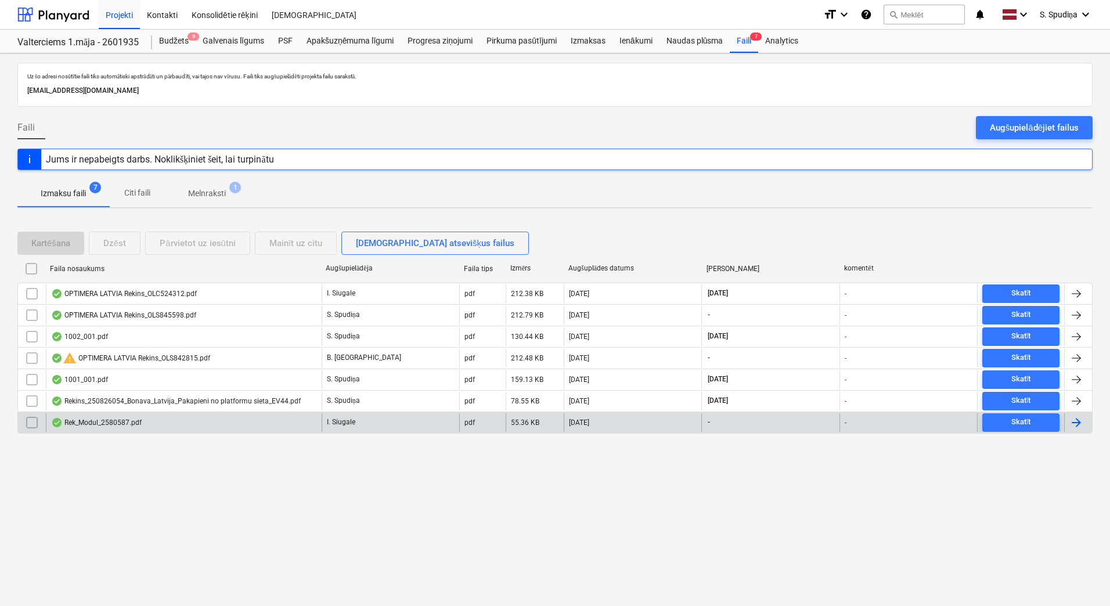
click at [114, 424] on div "Rek_Modul_2580587.pdf" at bounding box center [96, 422] width 91 height 9
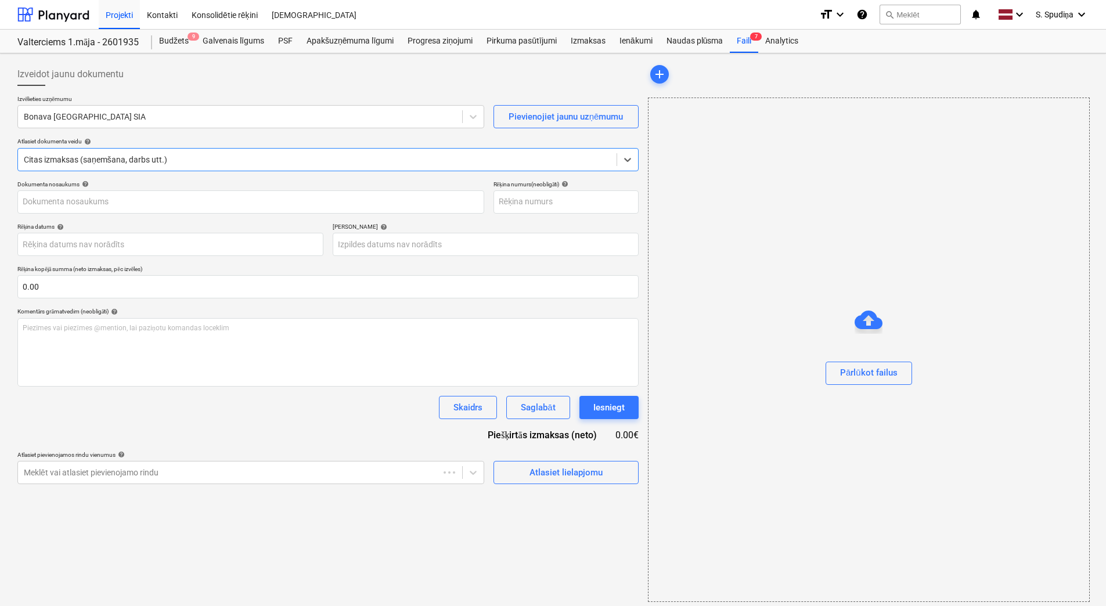
type input "2580587"
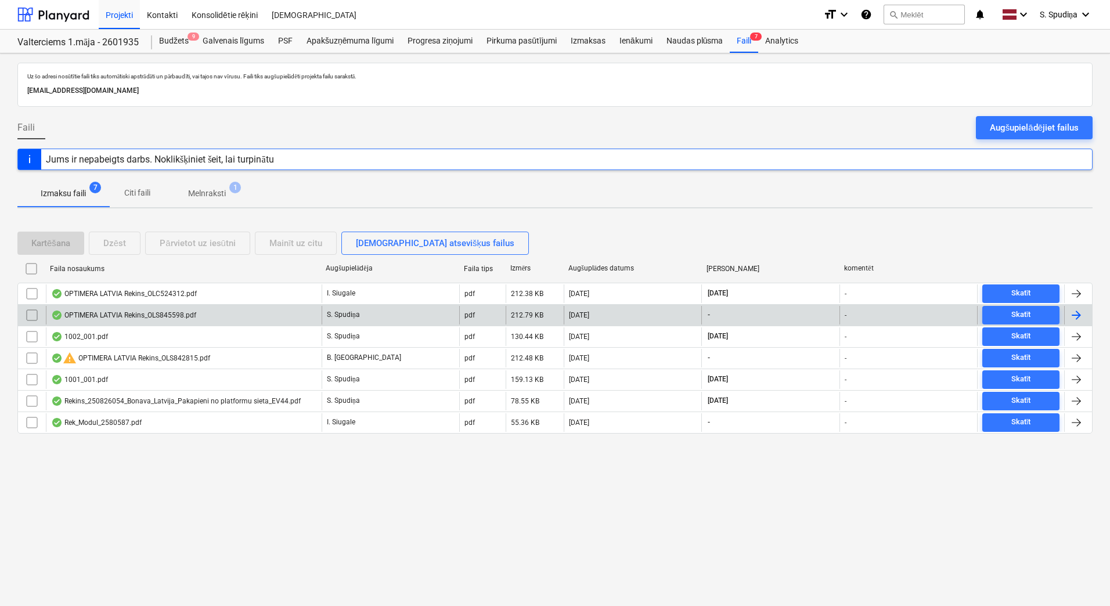
click at [126, 311] on div "OPTIMERA LATVIA Rekins_OLS845598.pdf" at bounding box center [123, 315] width 145 height 9
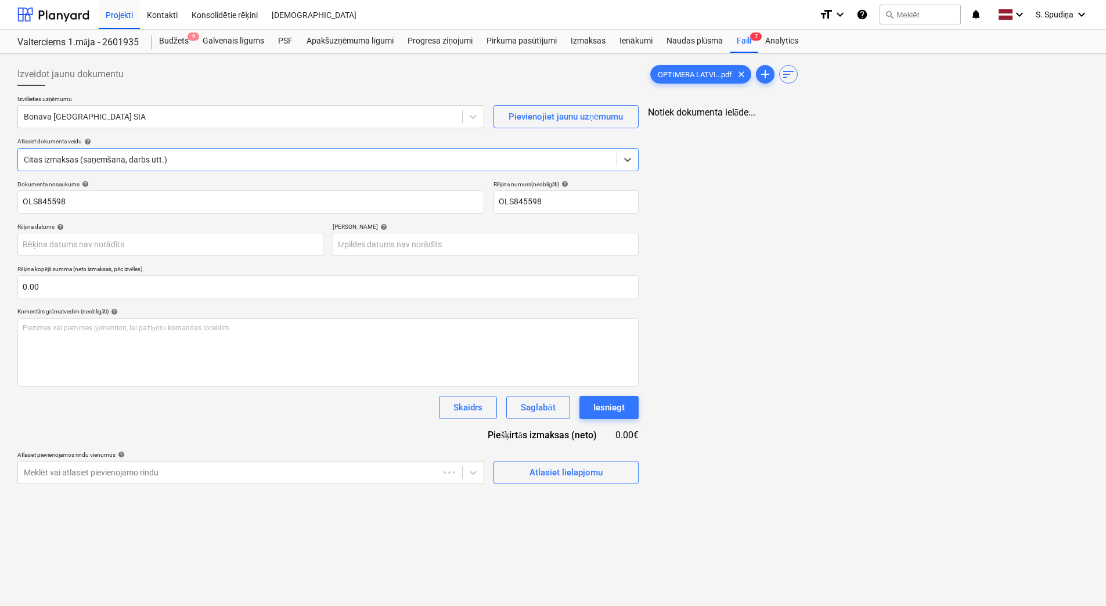
type input "OLS845598"
click at [175, 121] on div at bounding box center [240, 117] width 432 height 12
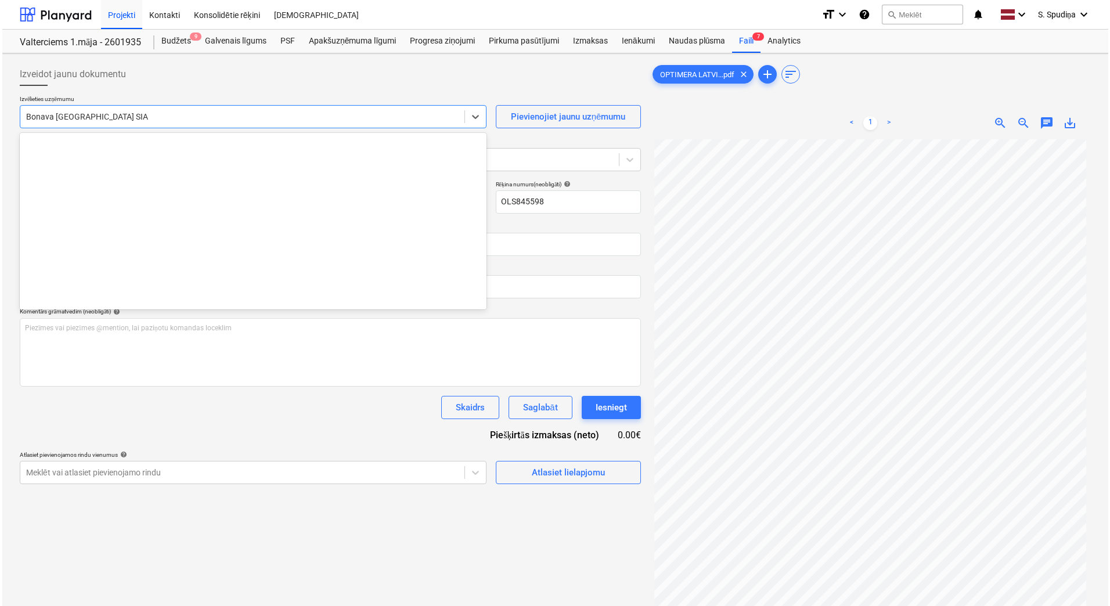
scroll to position [2133, 0]
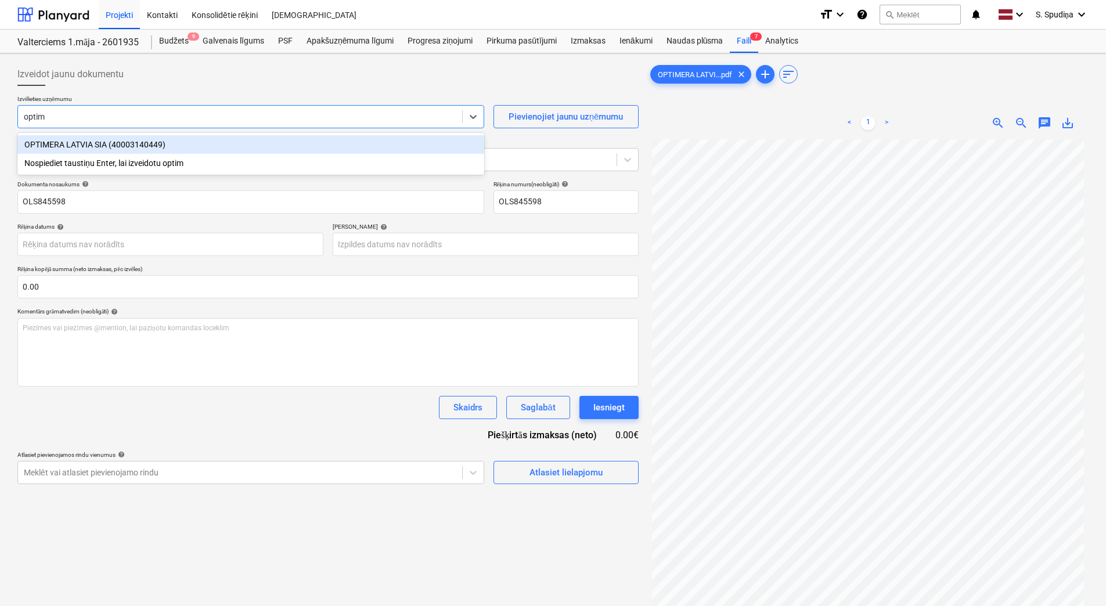
type input "optime"
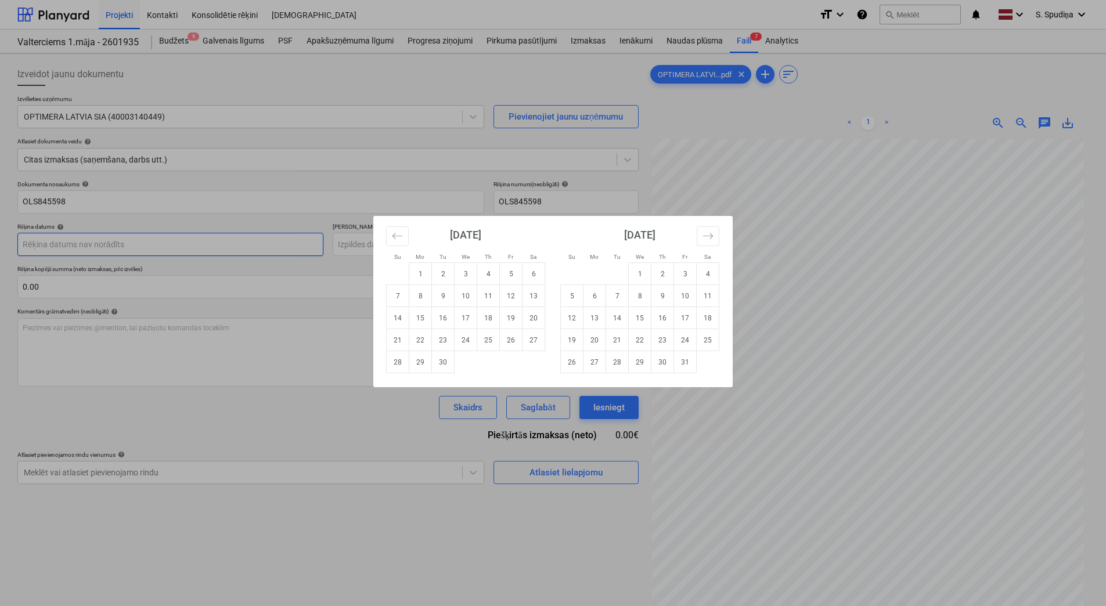
click at [110, 246] on body "Projekti Kontakti Konsolidētie rēķini Iesūtne format_size keyboard_arrow_down h…" at bounding box center [553, 303] width 1106 height 606
click at [392, 238] on icon "Move backward to switch to the previous month." at bounding box center [397, 235] width 11 height 11
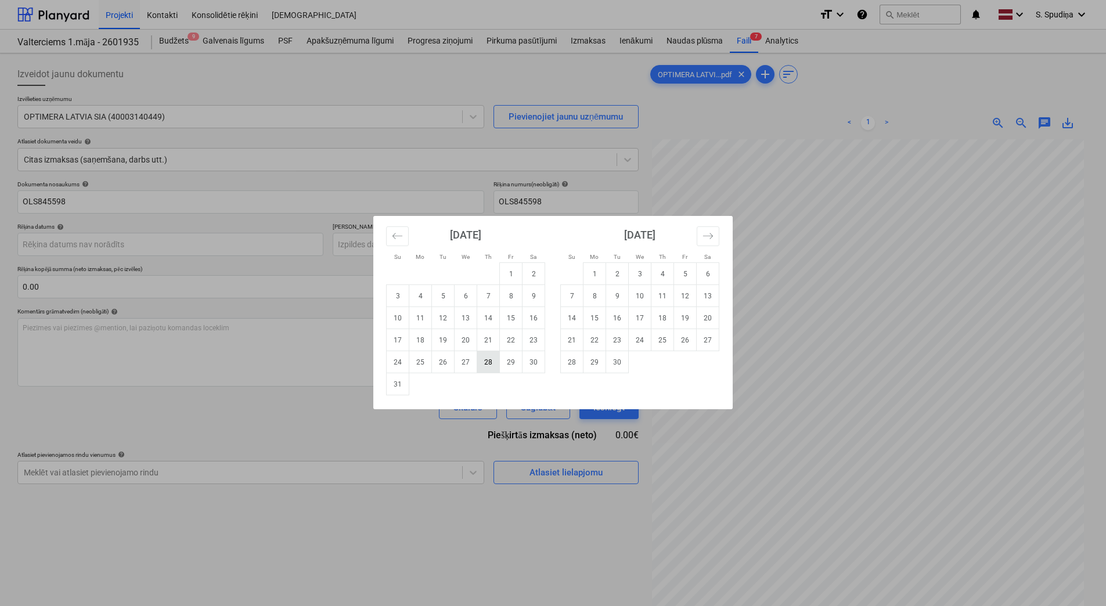
click at [488, 363] on td "28" at bounding box center [488, 362] width 23 height 22
type input "[DATE]"
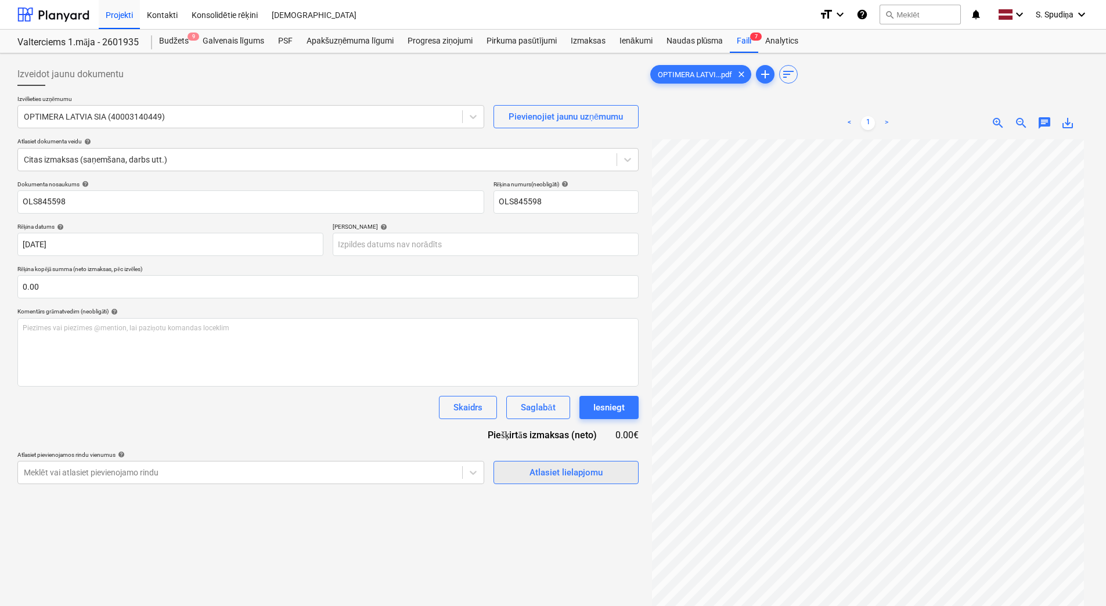
click at [529, 473] on span "Atlasiet lielapjomu" at bounding box center [566, 472] width 116 height 15
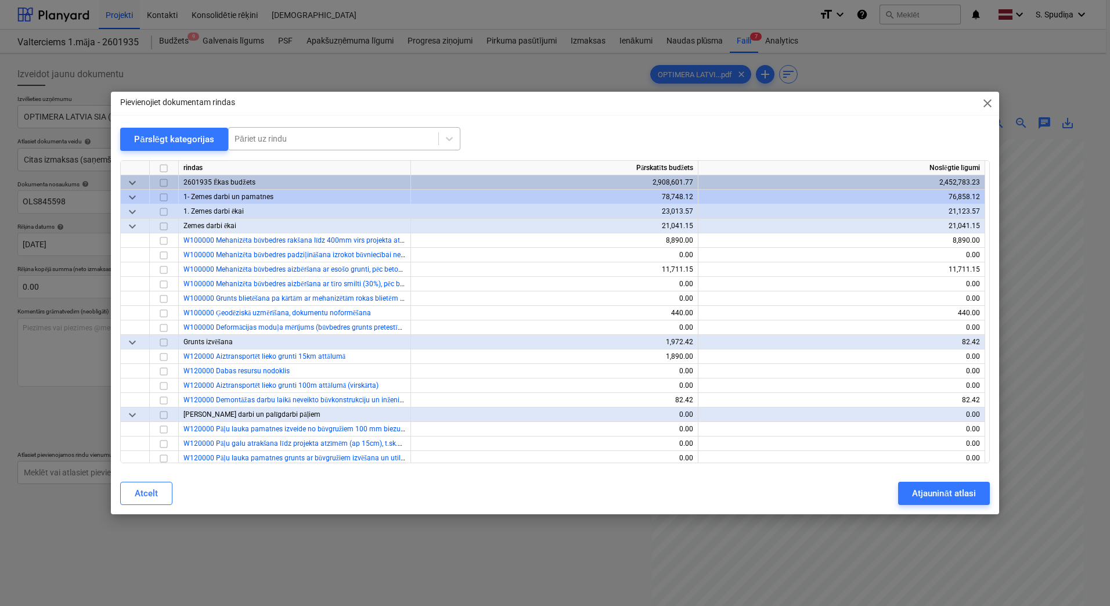
click at [305, 135] on div at bounding box center [334, 139] width 198 height 12
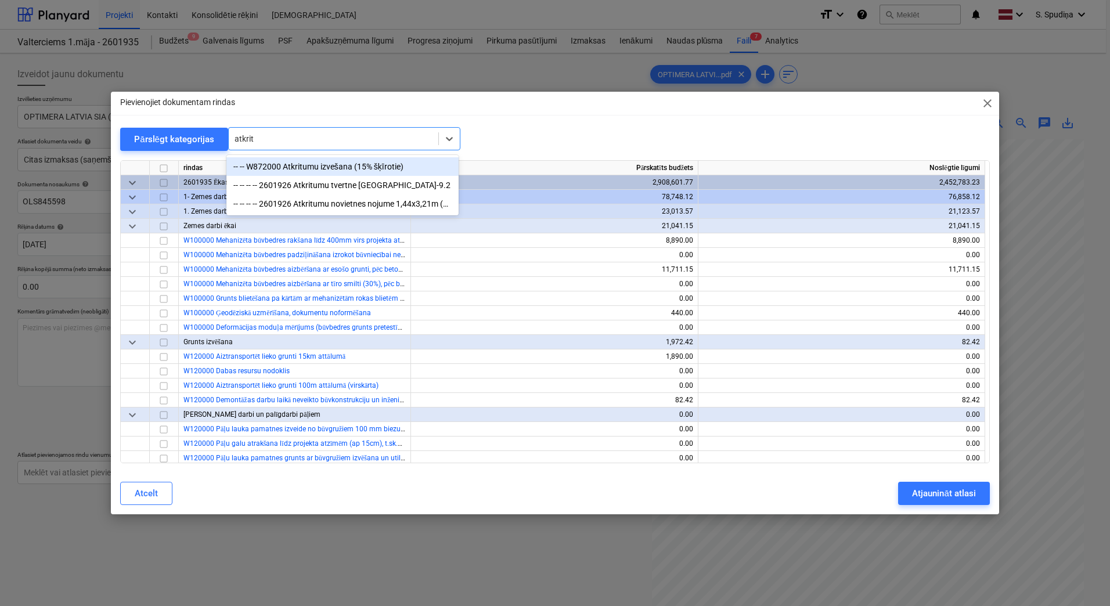
type input "atkritu"
click at [273, 139] on div at bounding box center [334, 139] width 198 height 12
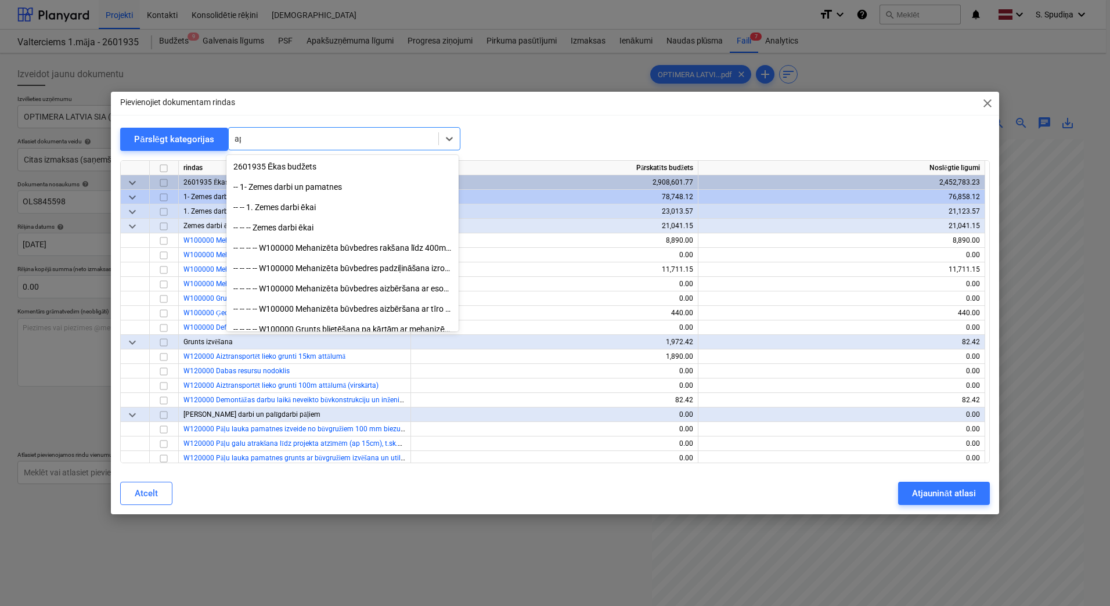
type input "a"
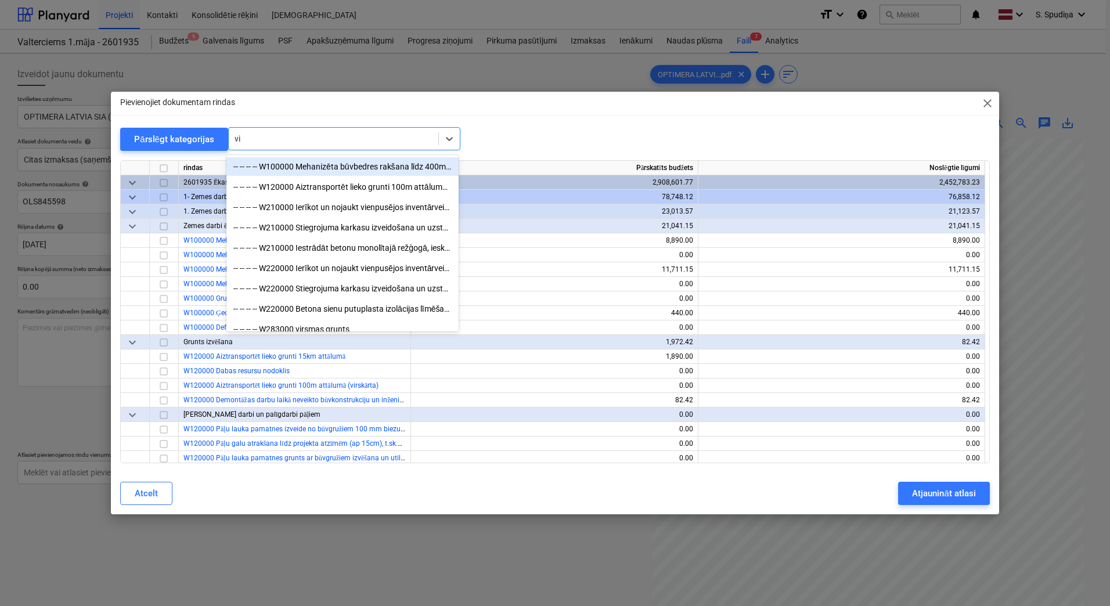
type input "viv"
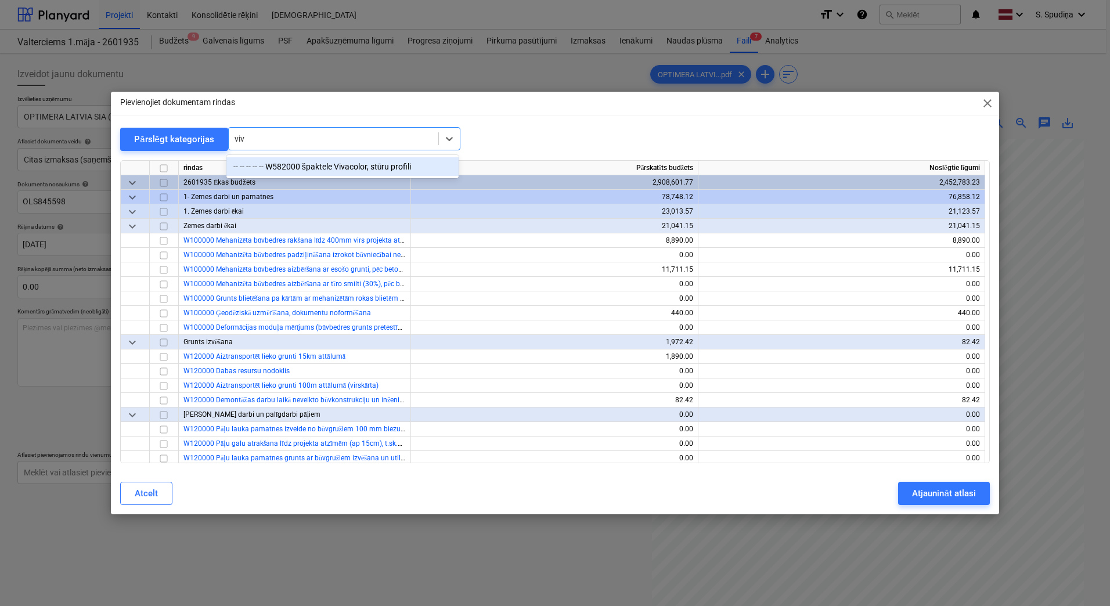
click at [305, 159] on div "-- -- -- -- -- W582000 špaktele Vivacolor, stūru profili" at bounding box center [342, 166] width 232 height 19
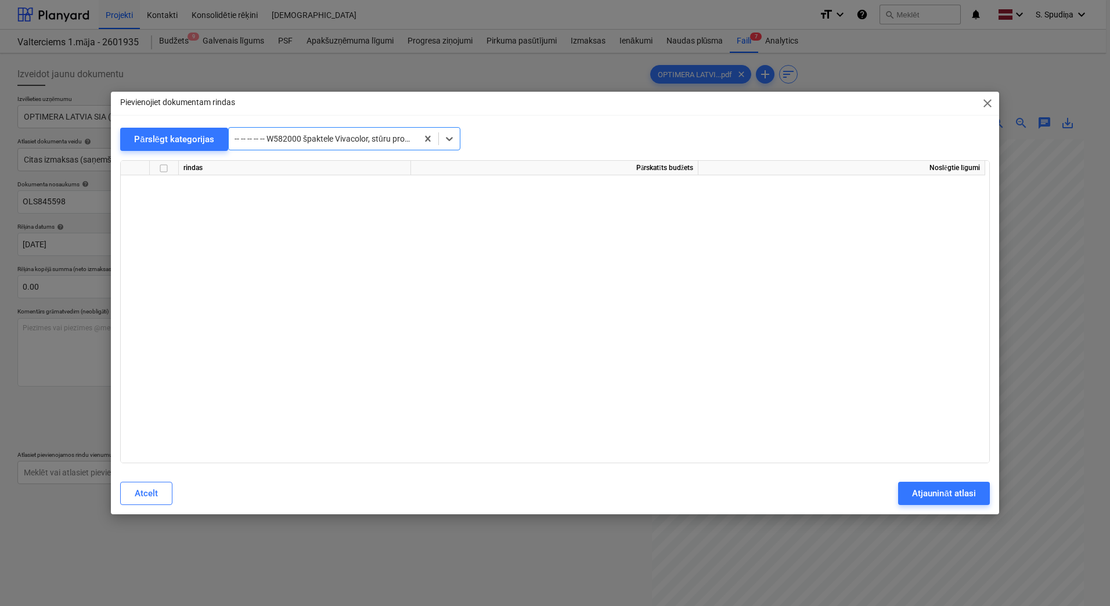
scroll to position [6240, 0]
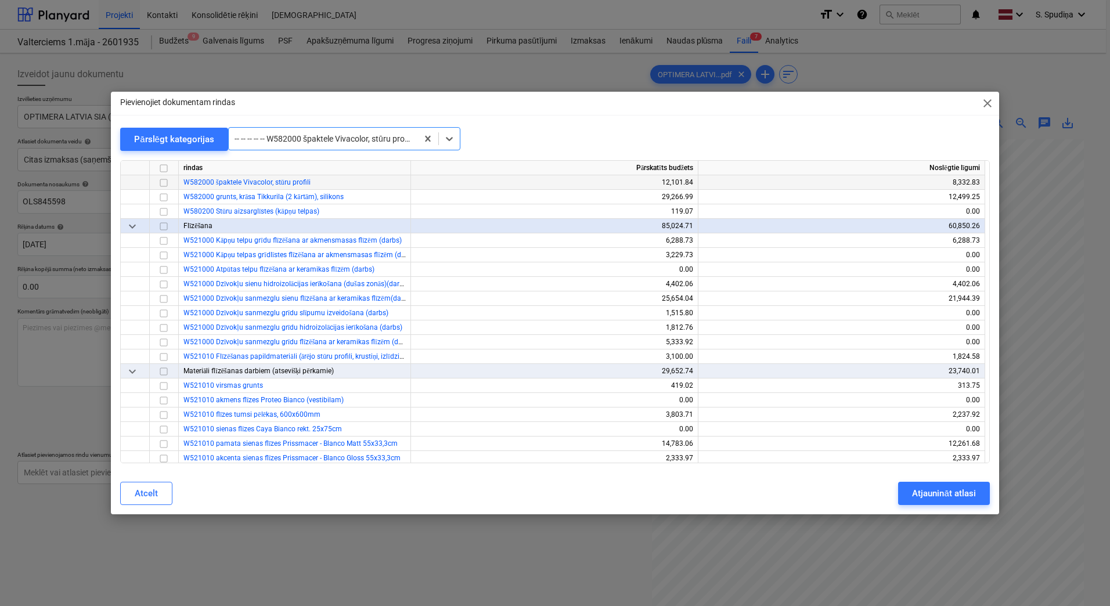
click at [167, 185] on input "checkbox" at bounding box center [164, 183] width 14 height 14
click at [342, 135] on div at bounding box center [323, 139] width 177 height 12
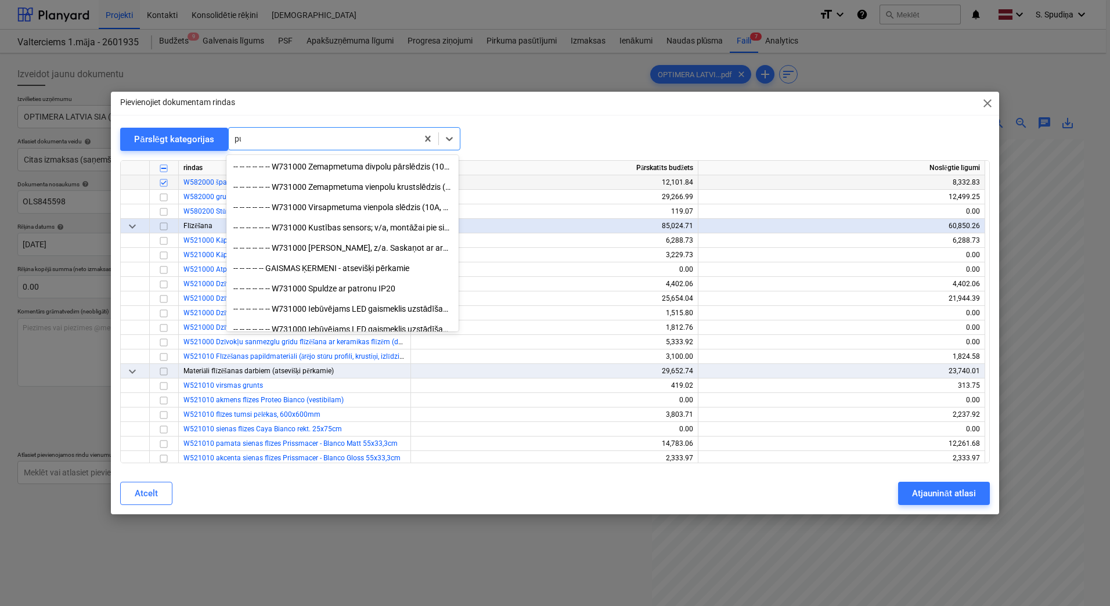
scroll to position [1797, 0]
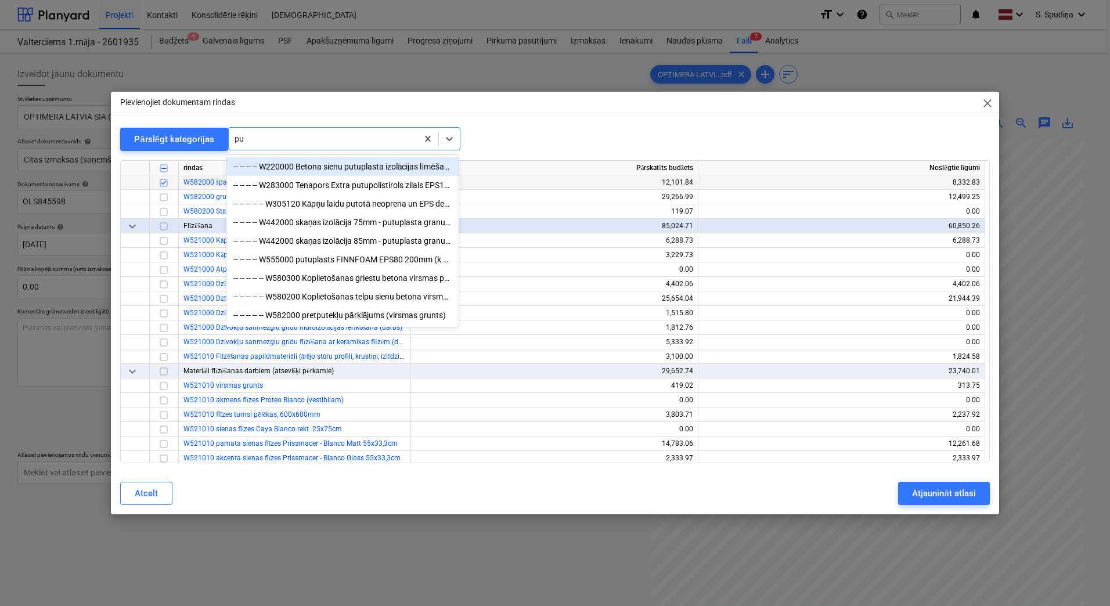
type input "p"
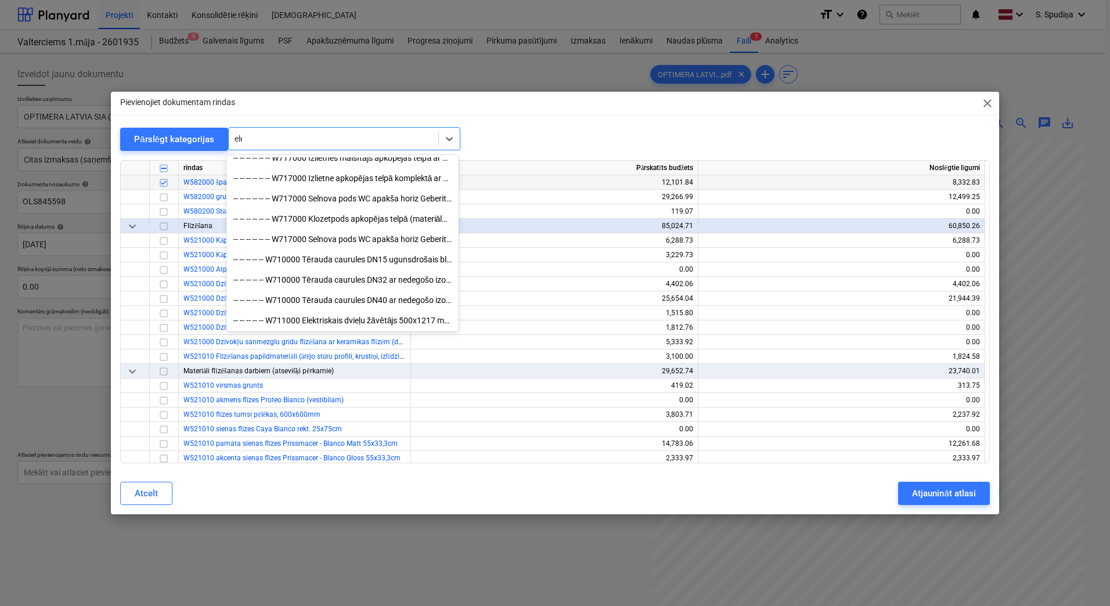
scroll to position [618, 0]
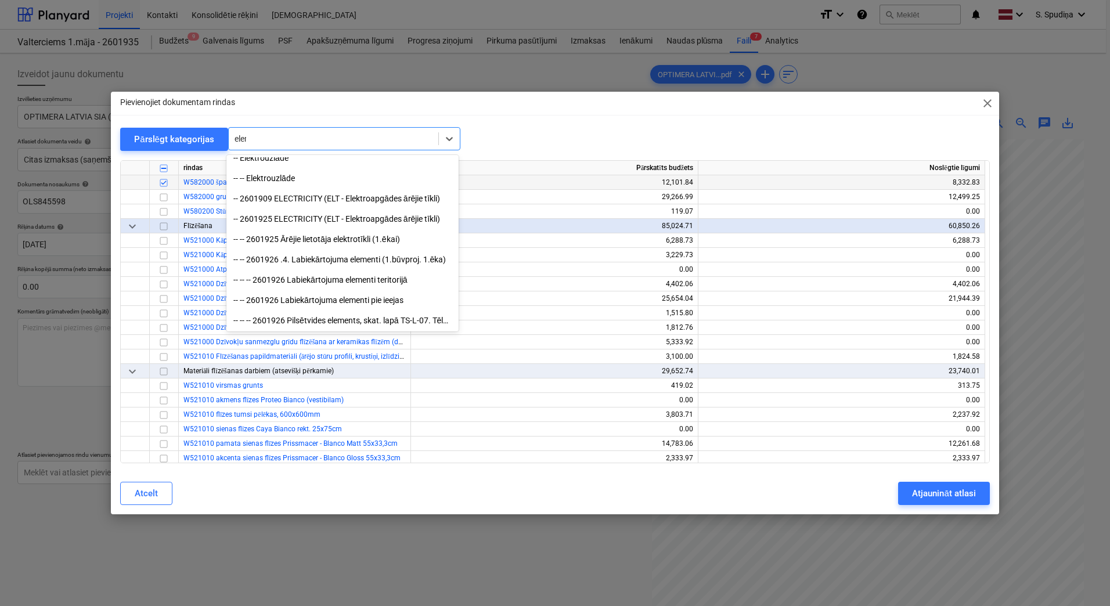
type input "eleme"
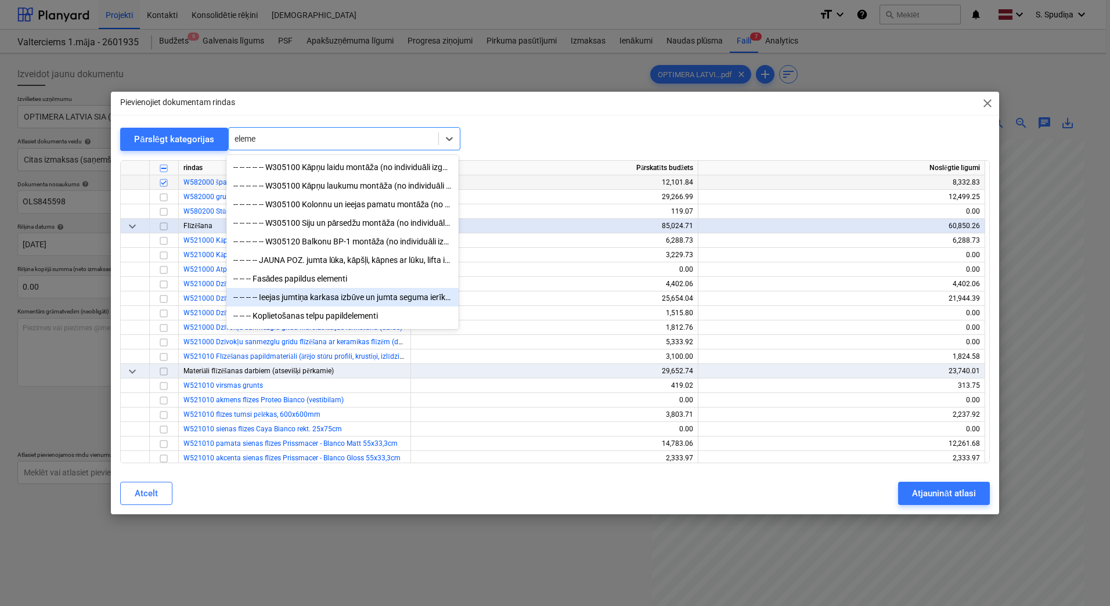
scroll to position [137, 0]
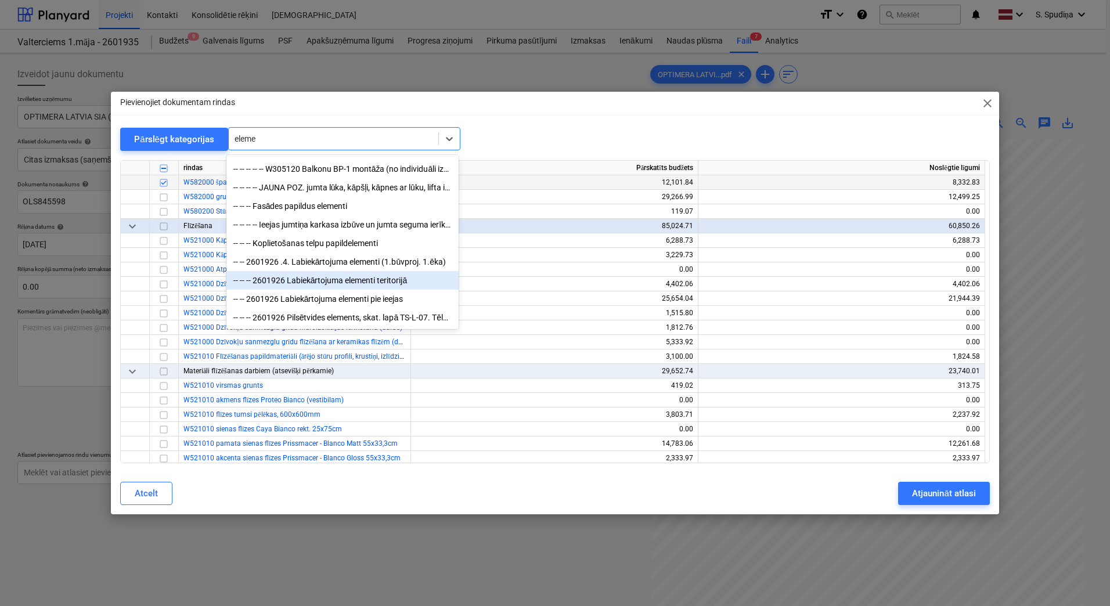
click at [355, 283] on div "-- -- -- 2601926 Labiekārtojuma elementi teritorijā" at bounding box center [342, 280] width 232 height 19
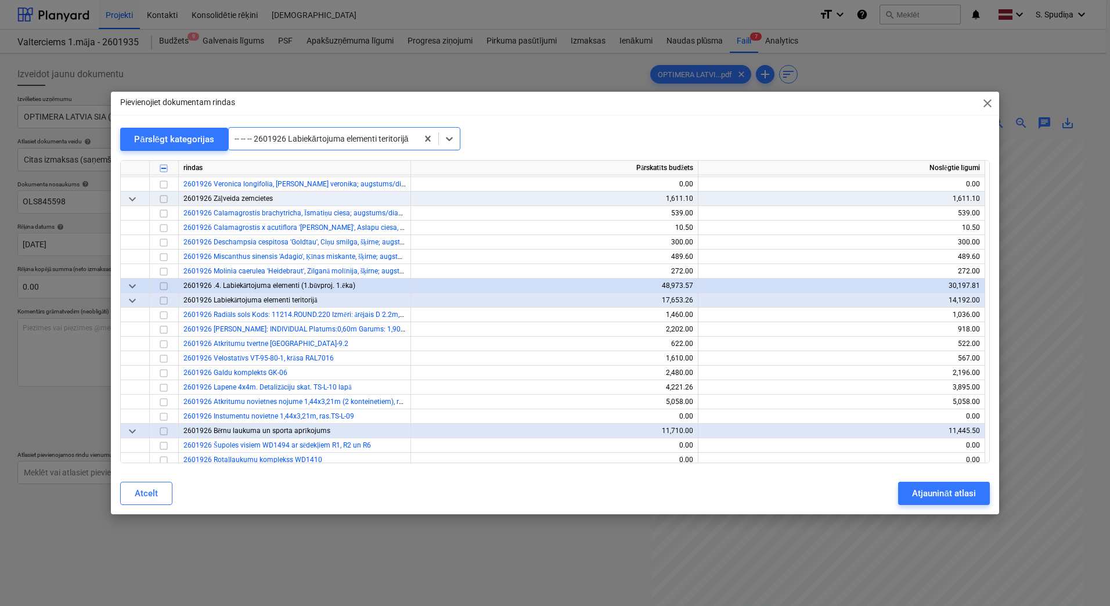
scroll to position [15966, 0]
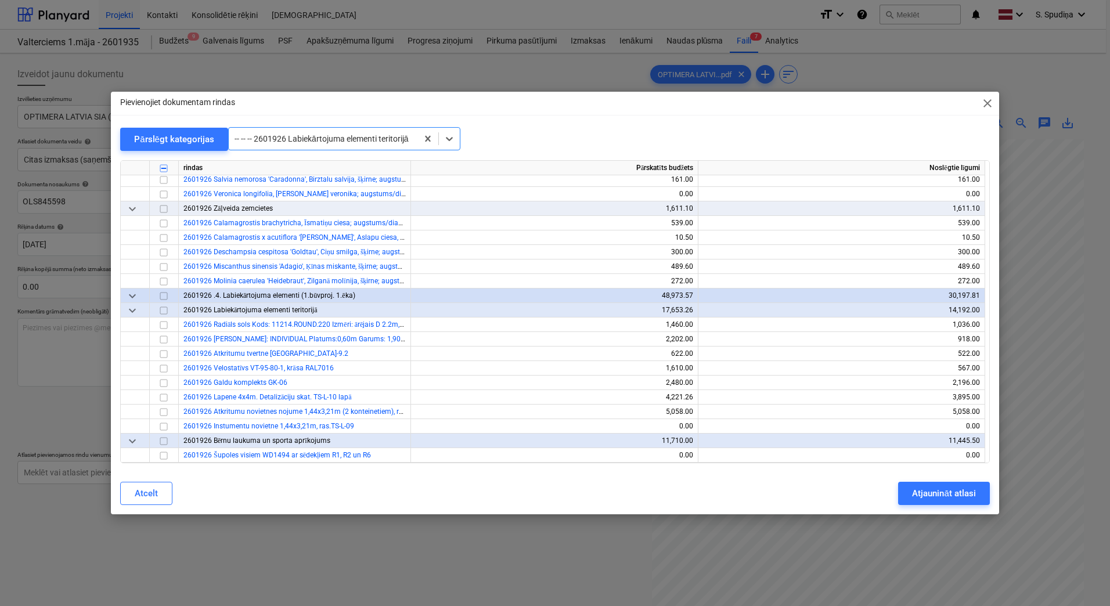
click at [366, 135] on div at bounding box center [323, 139] width 177 height 12
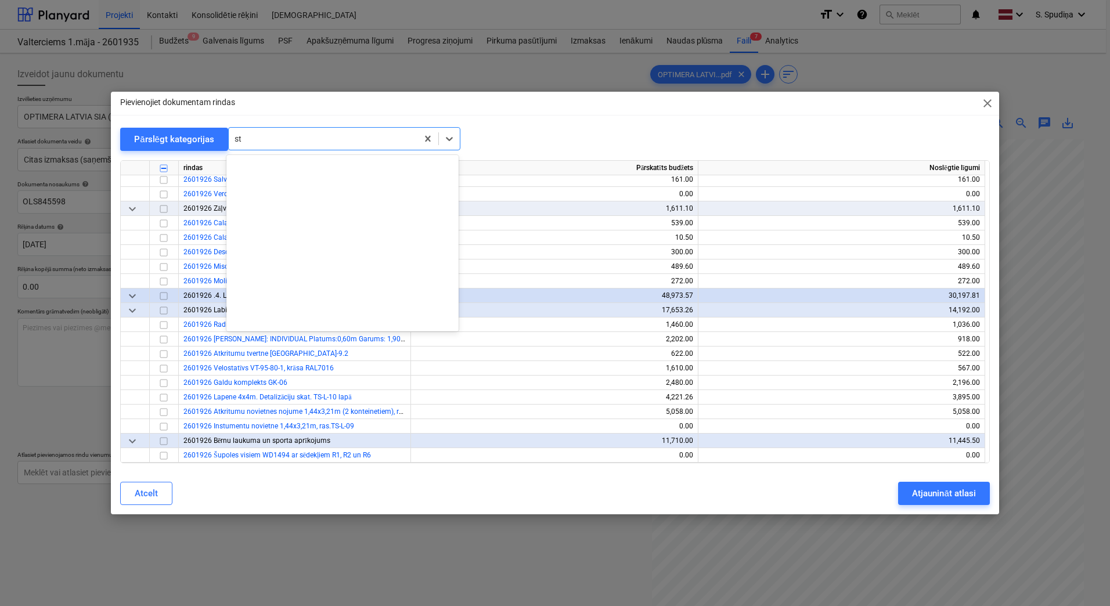
scroll to position [1268, 0]
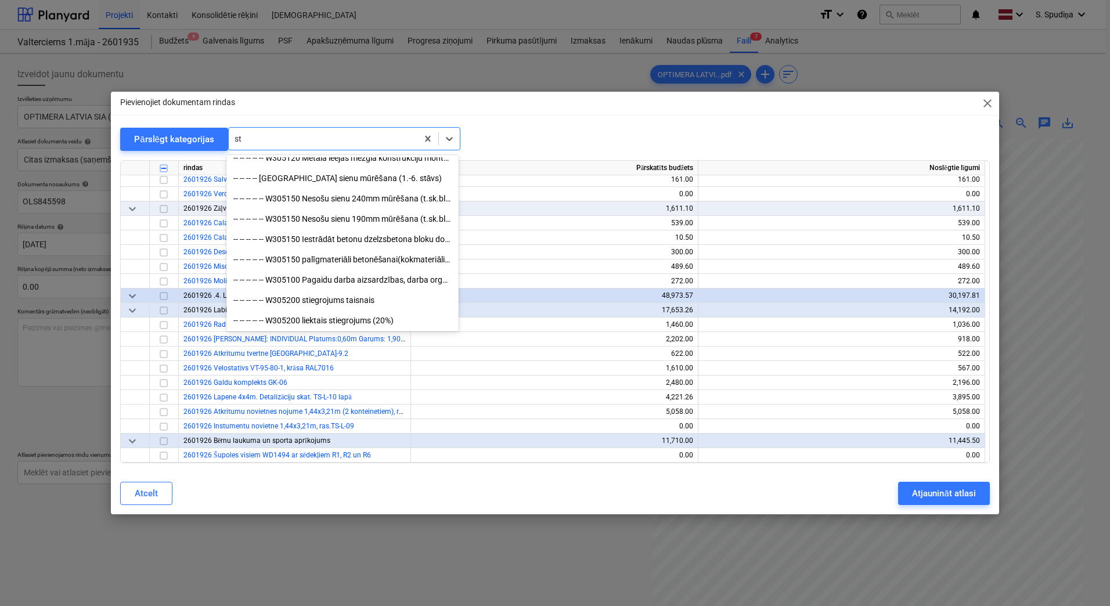
type input "s"
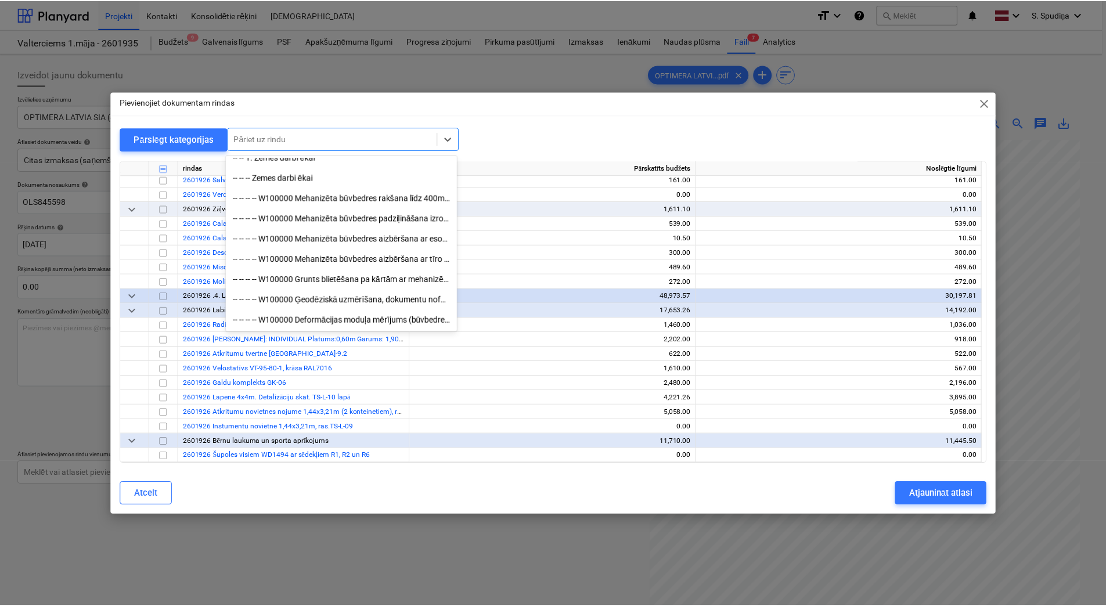
scroll to position [0, 0]
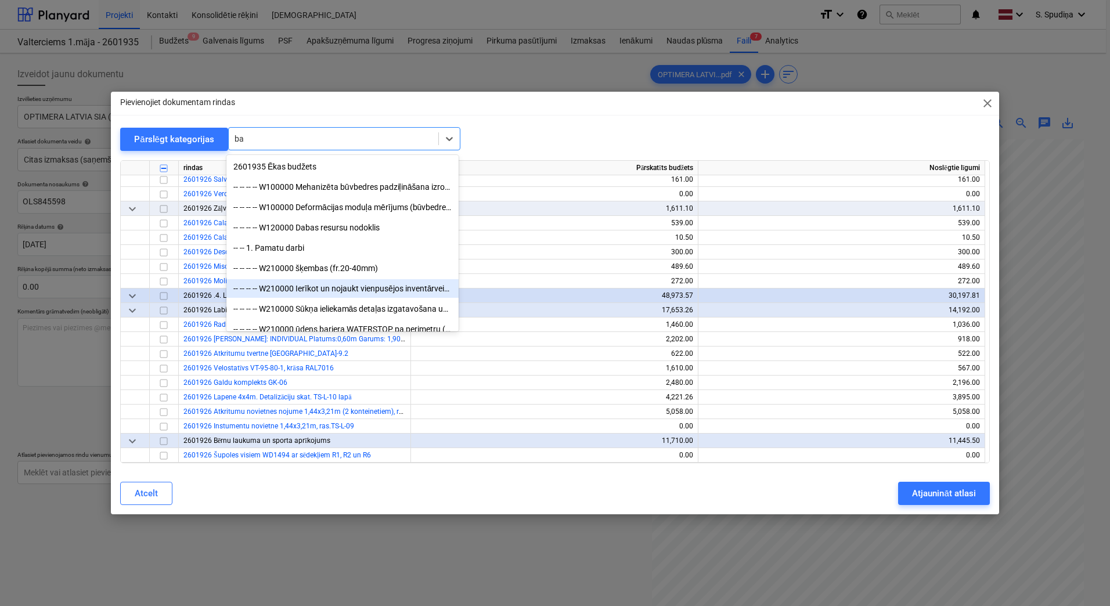
type input "b"
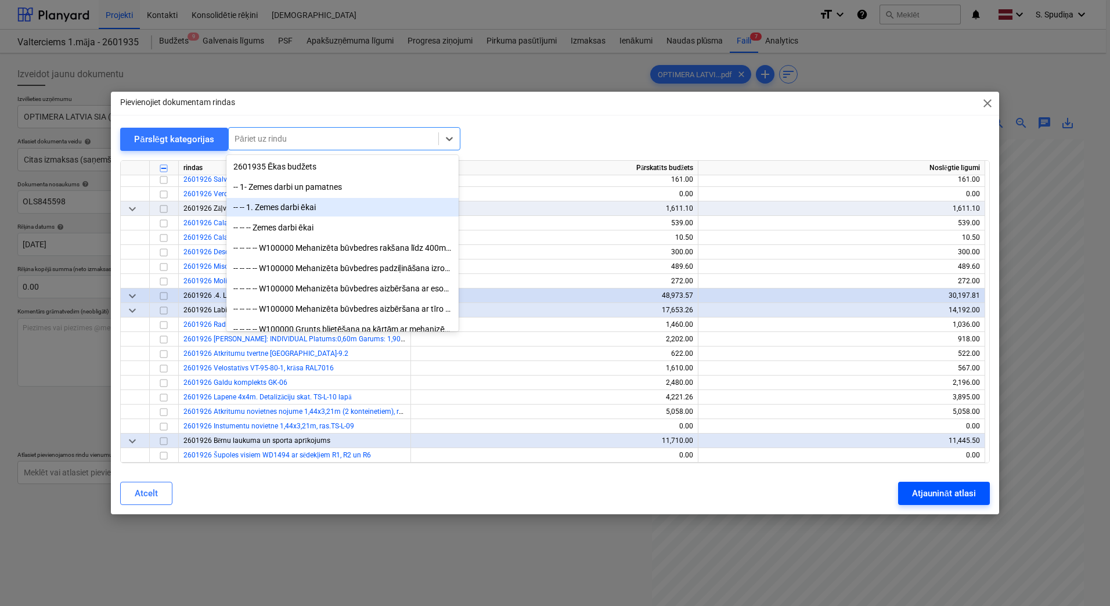
click at [961, 496] on div "Atjaunināt atlasi" at bounding box center [943, 493] width 63 height 15
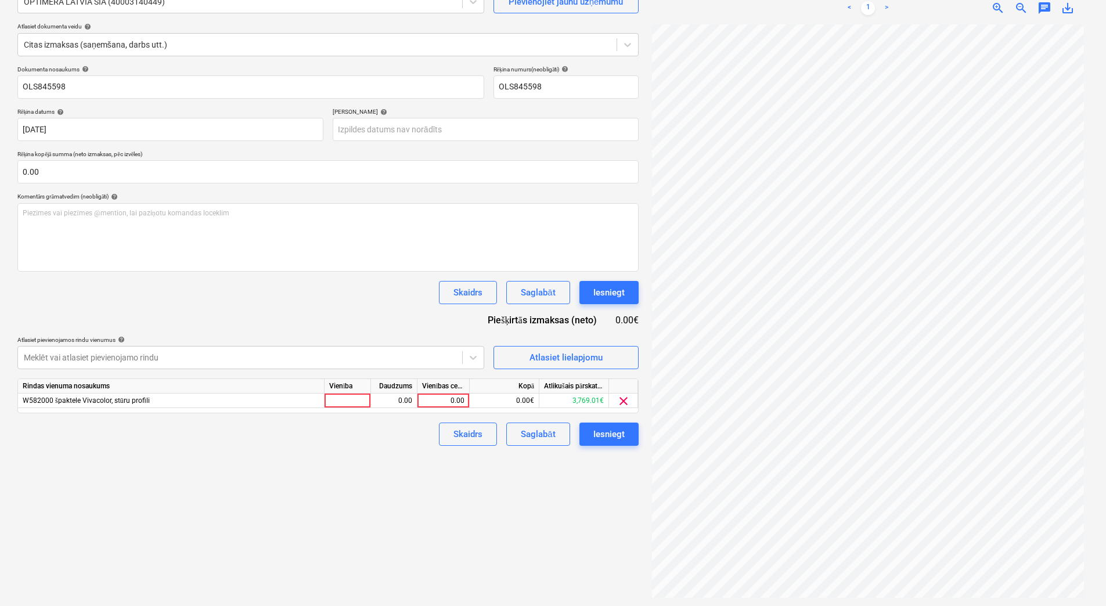
scroll to position [116, 0]
click at [443, 398] on div "0.00" at bounding box center [443, 399] width 42 height 15
type input "81.61"
click at [400, 122] on body "Projekti Kontakti Konsolidētie rēķini Iesūtne format_size keyboard_arrow_down h…" at bounding box center [553, 187] width 1106 height 606
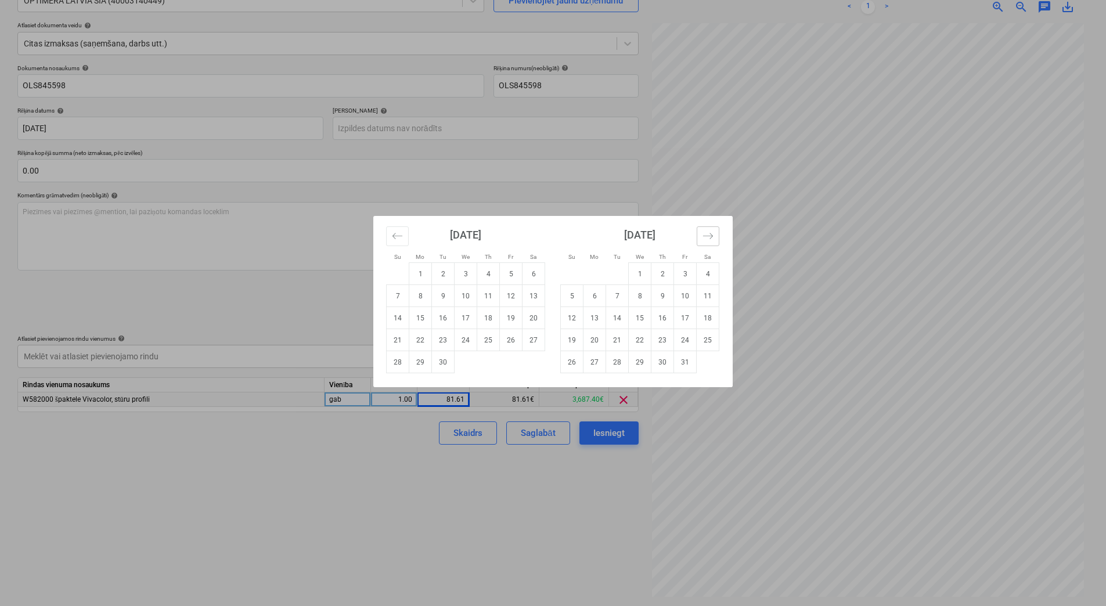
click at [698, 239] on button "Move forward to switch to the next month." at bounding box center [708, 236] width 23 height 20
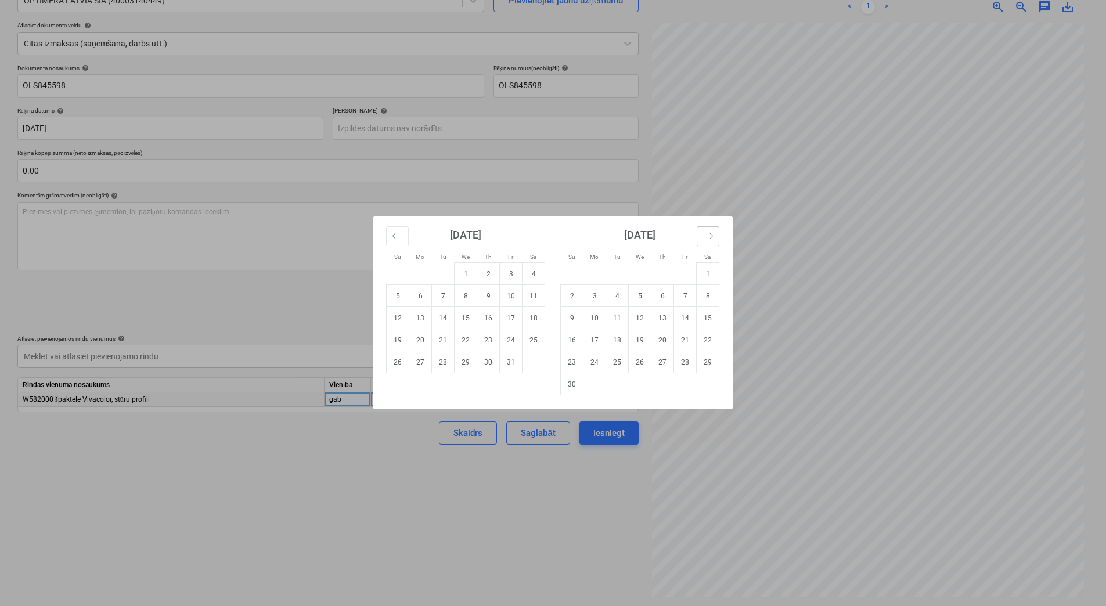
click at [699, 238] on button "Move forward to switch to the next month." at bounding box center [708, 236] width 23 height 20
click at [680, 342] on td "26" at bounding box center [685, 340] width 23 height 22
type input "26 Dec 2025"
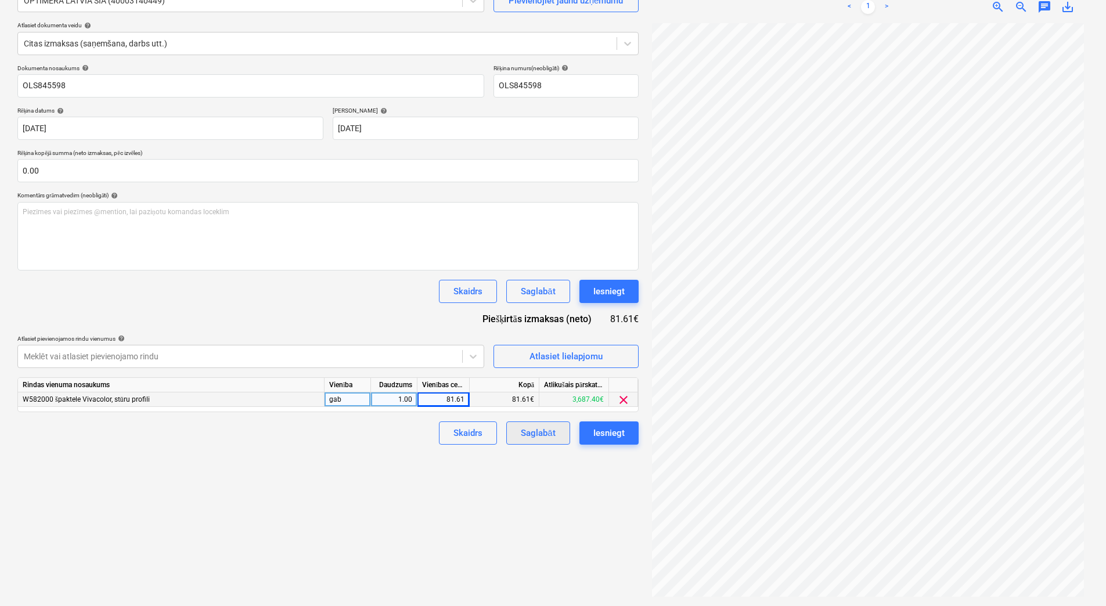
click at [536, 428] on div "Saglabāt" at bounding box center [538, 432] width 34 height 15
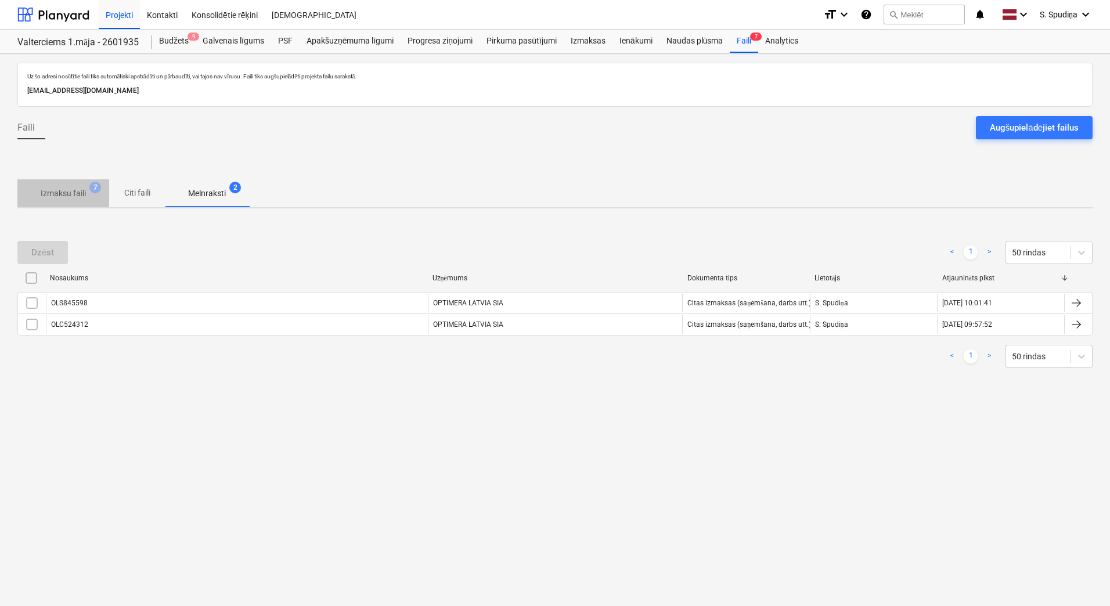
click at [77, 188] on p "Izmaksu faili" at bounding box center [63, 193] width 45 height 12
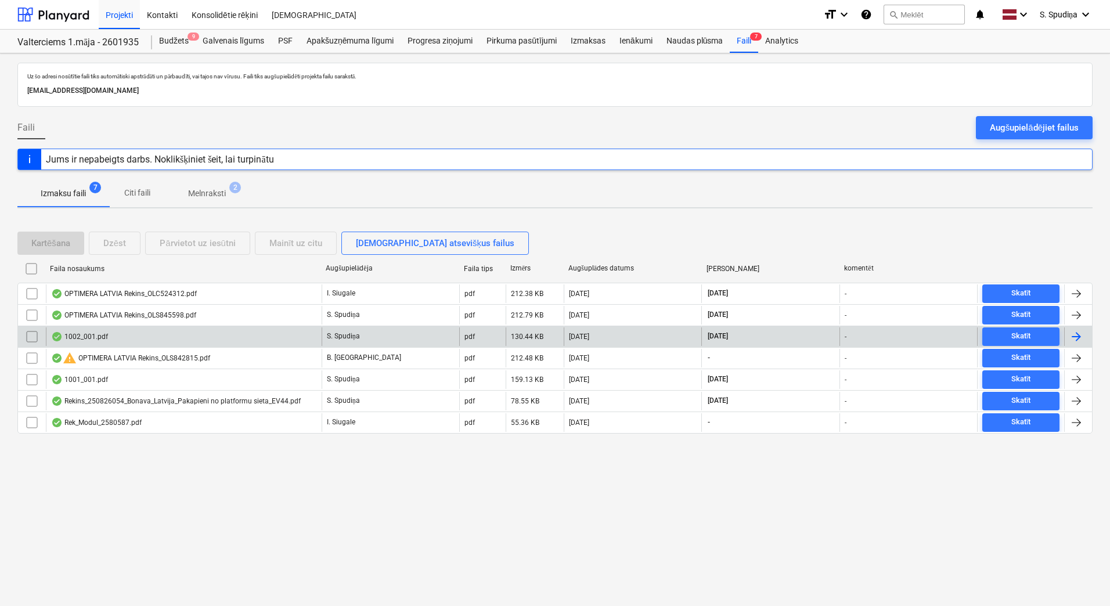
click at [113, 336] on div "1002_001.pdf" at bounding box center [184, 336] width 276 height 19
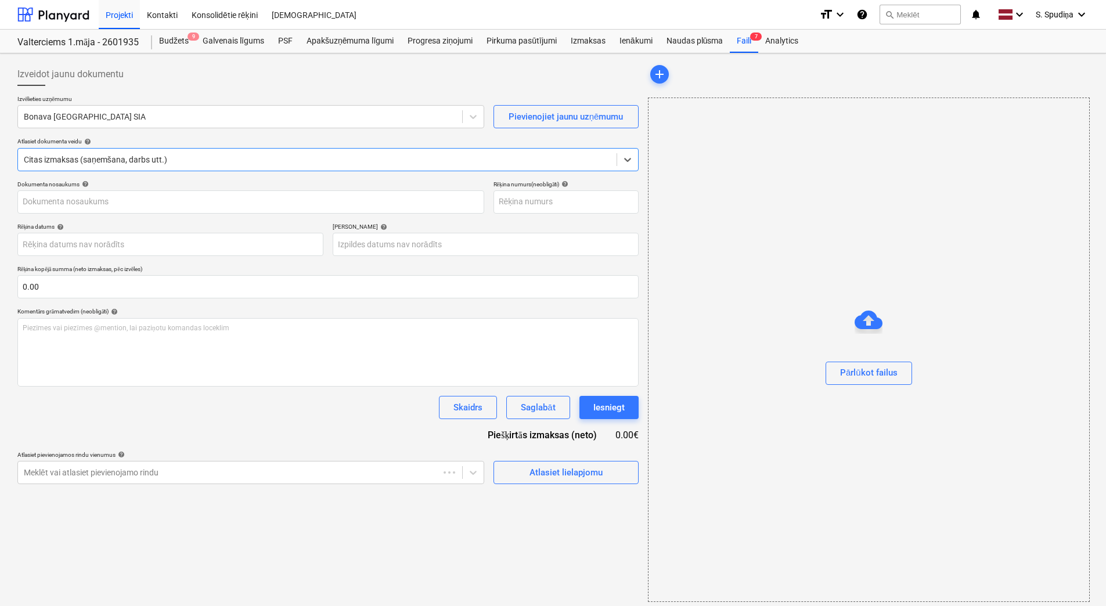
type input "1"
type input "[DATE]"
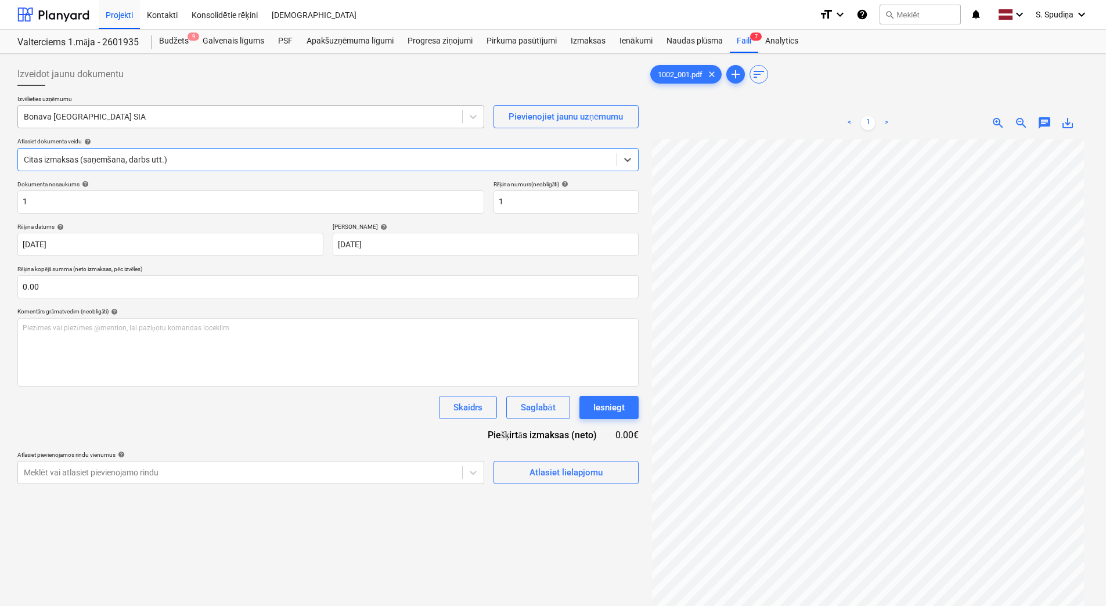
click at [170, 111] on div at bounding box center [240, 117] width 432 height 12
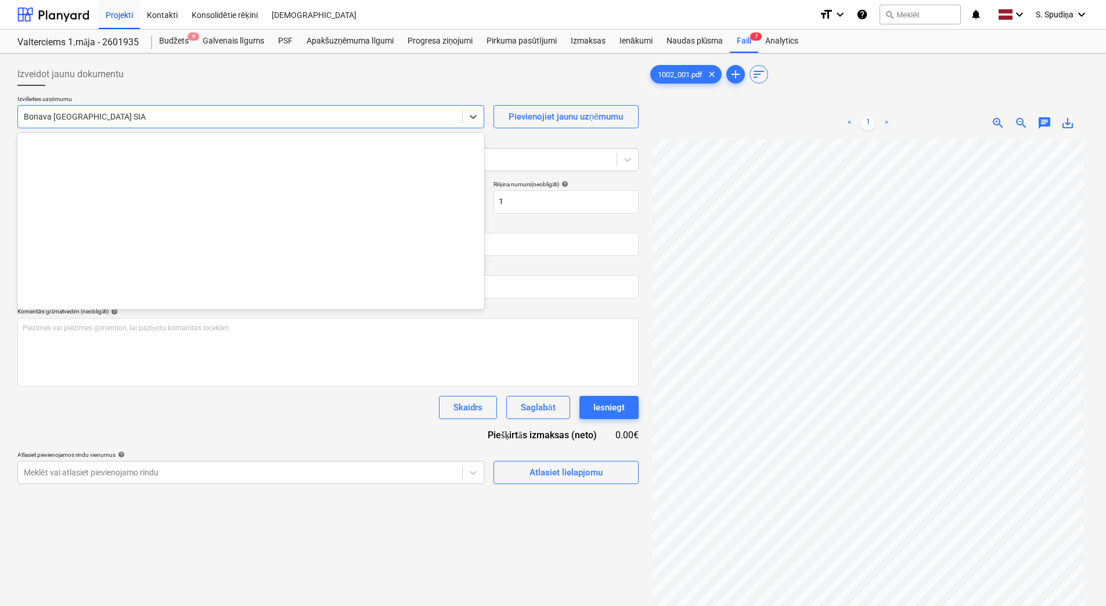
scroll to position [2133, 0]
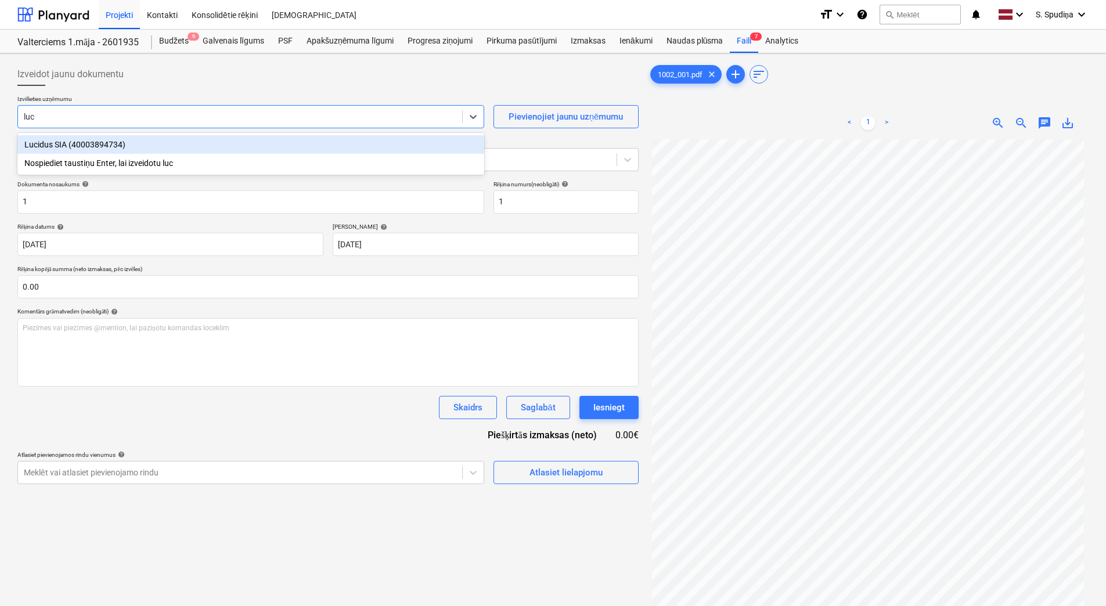
type input "luci"
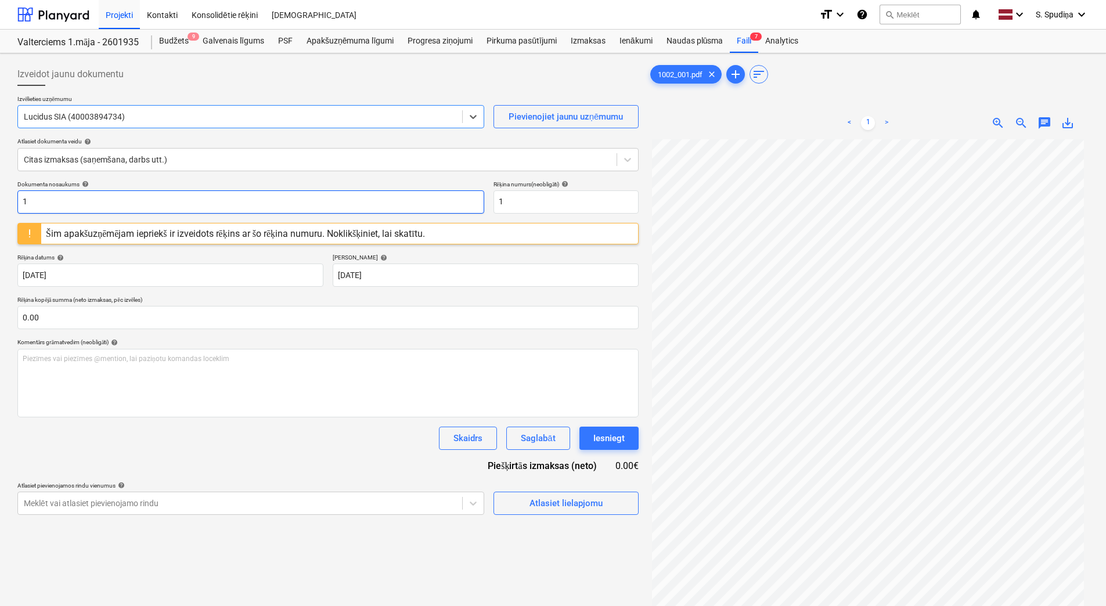
click at [107, 207] on input "1" at bounding box center [250, 201] width 467 height 23
drag, startPoint x: -2, startPoint y: 221, endPoint x: 0, endPoint y: 215, distance: 6.3
click at [0, 218] on html "Projekti Kontakti Konsolidētie rēķini Iesūtne format_size keyboard_arrow_down h…" at bounding box center [553, 303] width 1106 height 606
type input "LU 253567"
drag, startPoint x: 557, startPoint y: 200, endPoint x: 423, endPoint y: 210, distance: 134.5
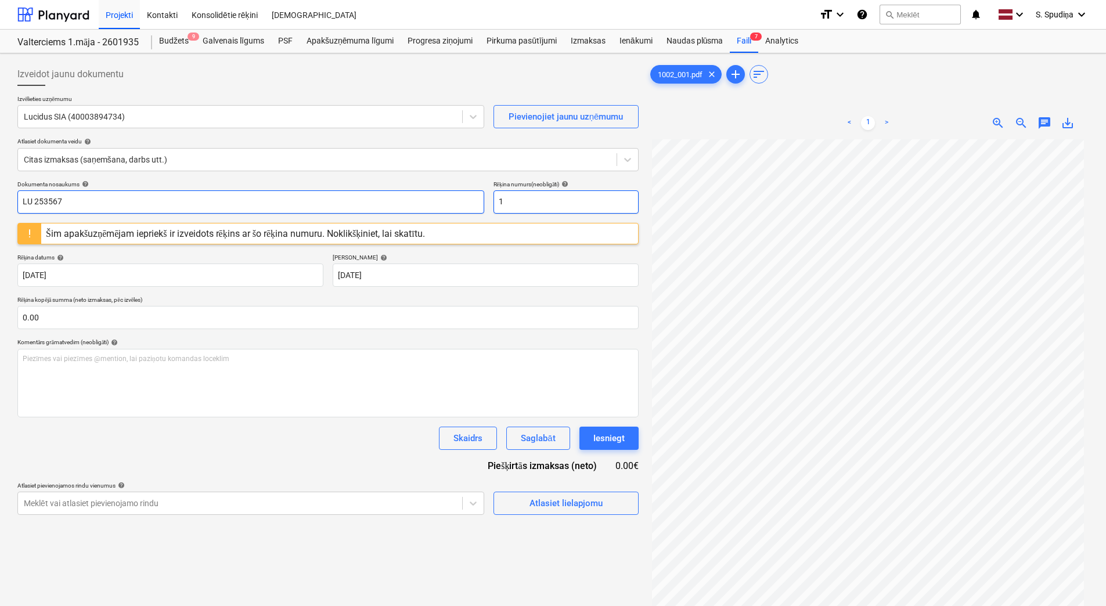
click at [423, 210] on div "Dokumenta nosaukums help LU 253567 Rēķina numurs (neobligāti) help 1" at bounding box center [327, 197] width 621 height 33
paste input "LU 253567"
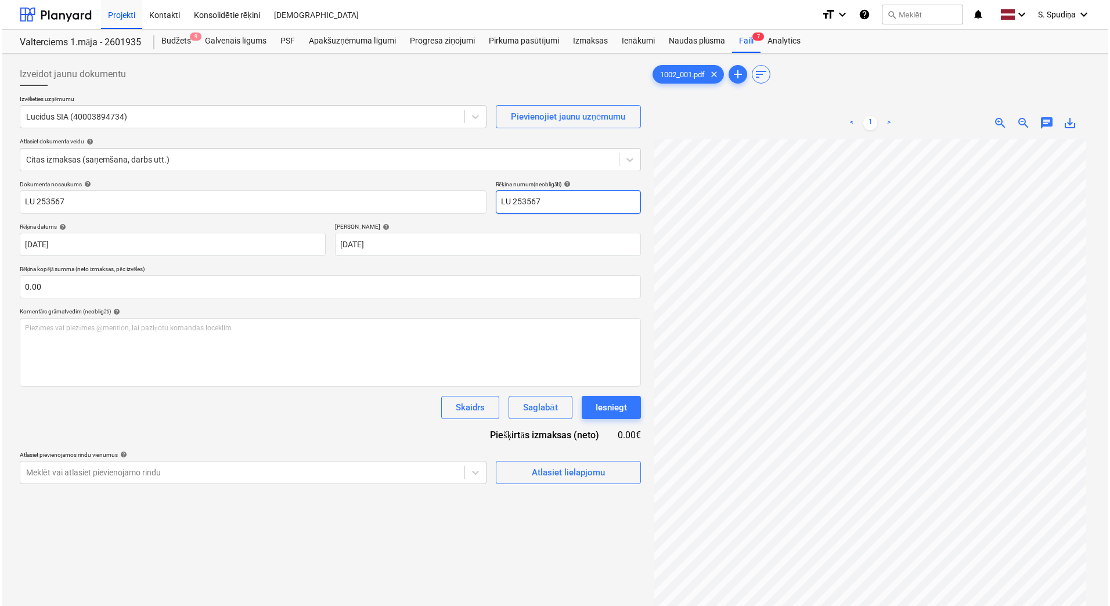
scroll to position [39, 0]
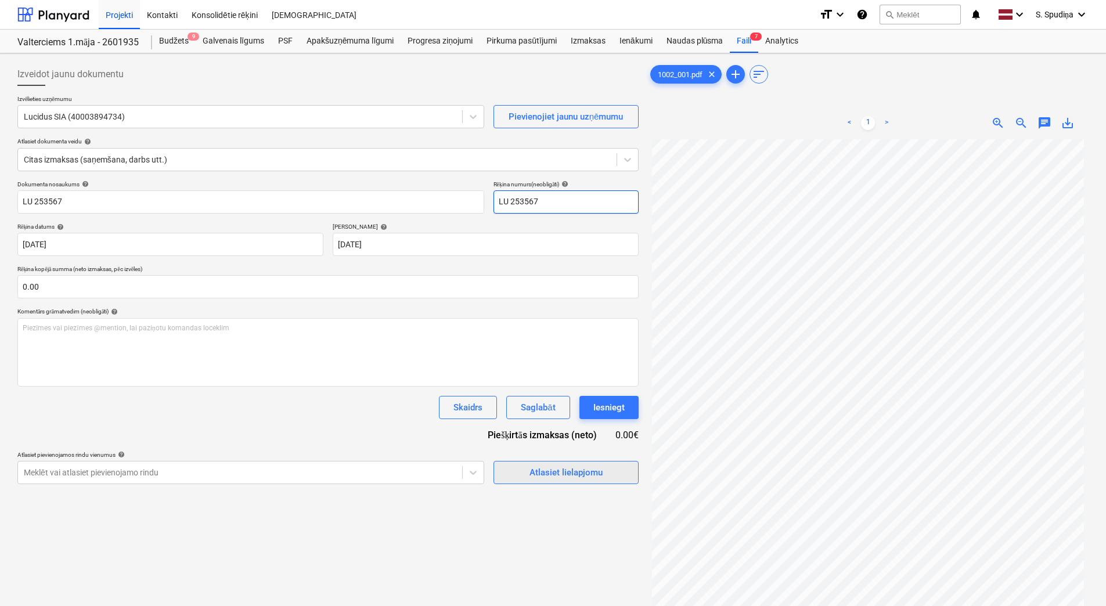
type input "LU 253567"
click at [524, 470] on span "Atlasiet lielapjomu" at bounding box center [566, 472] width 116 height 15
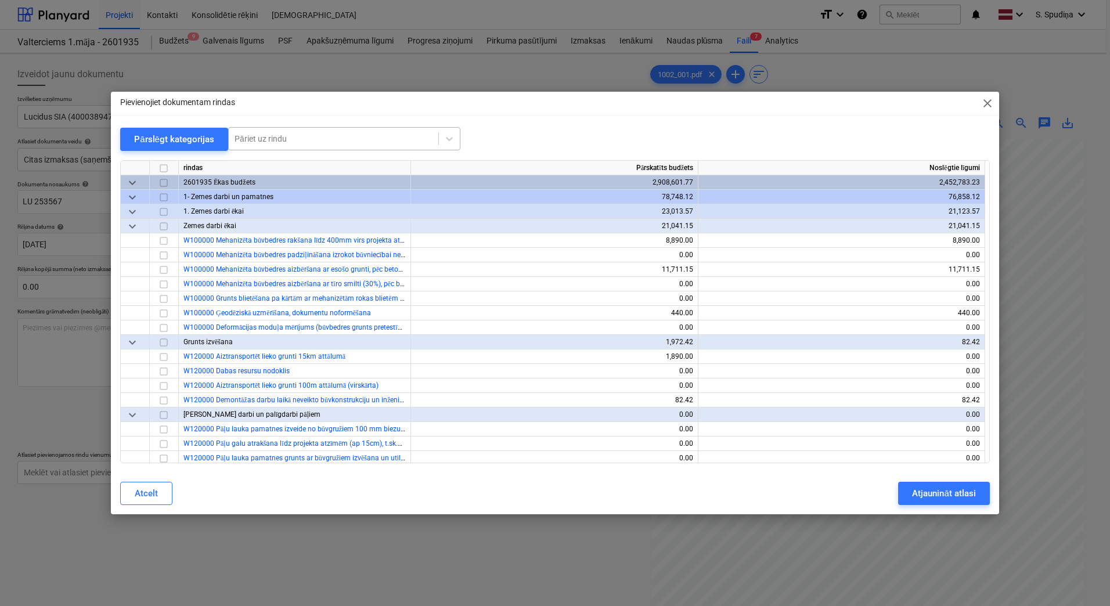
click at [342, 132] on div "Pāriet uz rindu" at bounding box center [334, 139] width 210 height 16
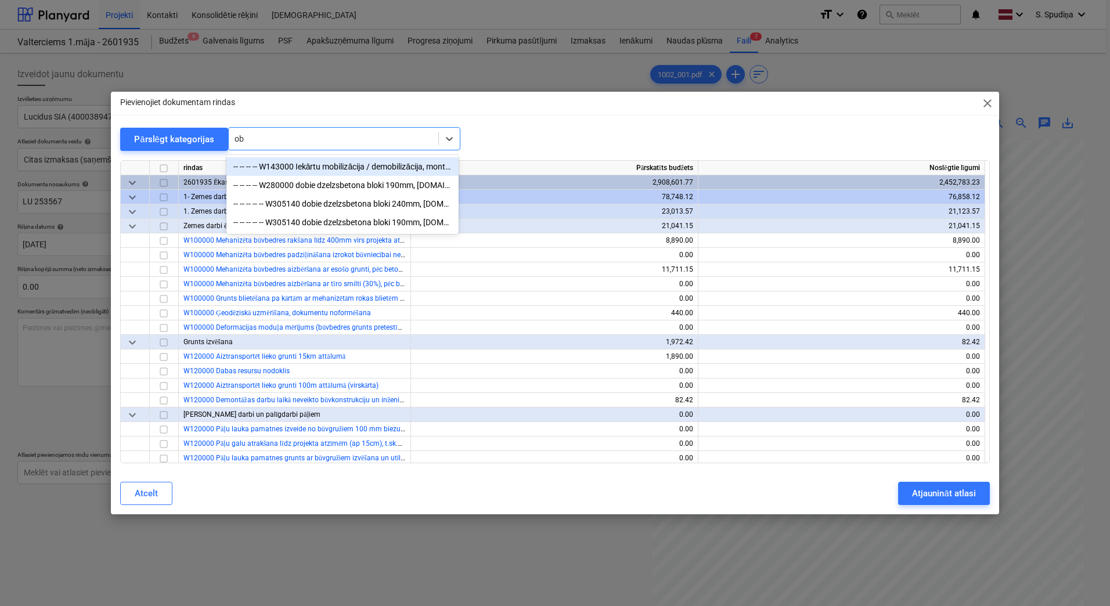
type input "o"
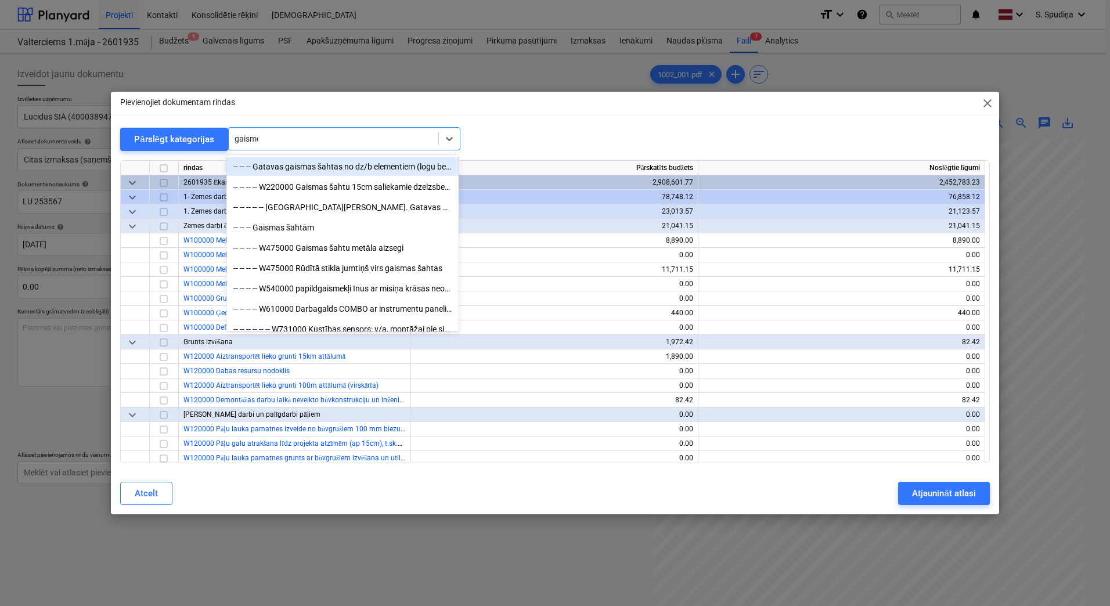
type input "gaismek"
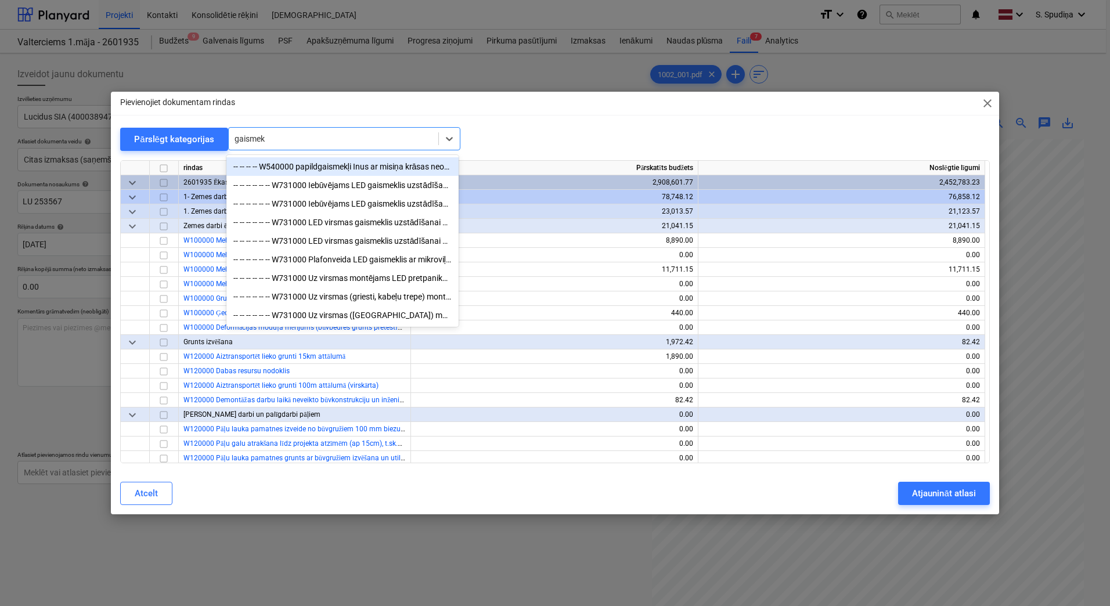
click at [324, 167] on div "-- -- -- -- W540000 papildgaismekļi Inus ar misiņa krāsas neobonda pamatni 1,68…" at bounding box center [342, 166] width 232 height 19
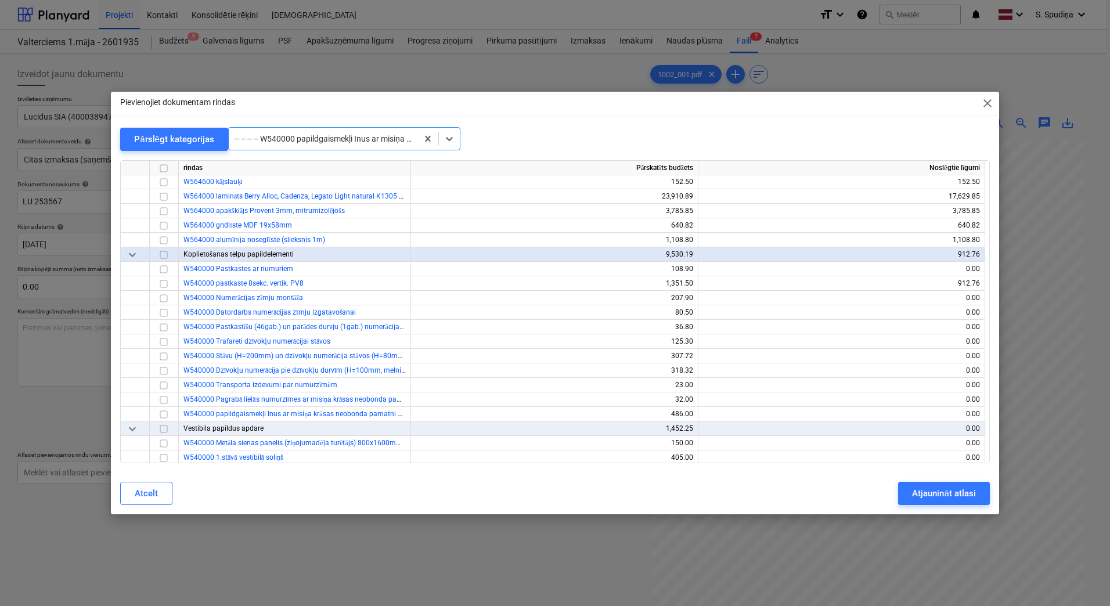
scroll to position [6792, 0]
click at [329, 142] on div at bounding box center [323, 139] width 177 height 12
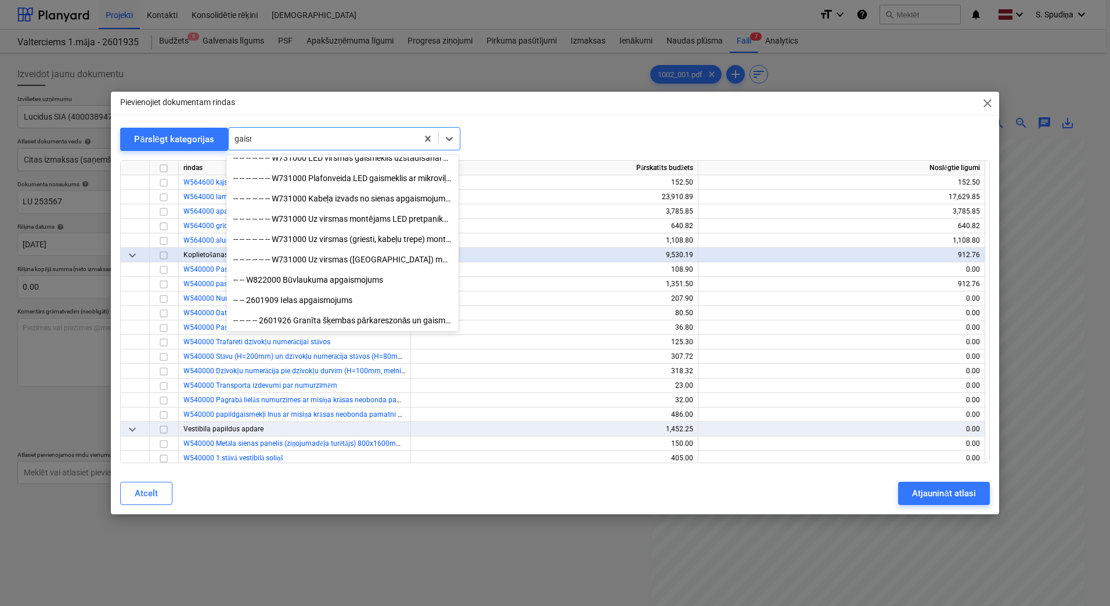
scroll to position [0, 0]
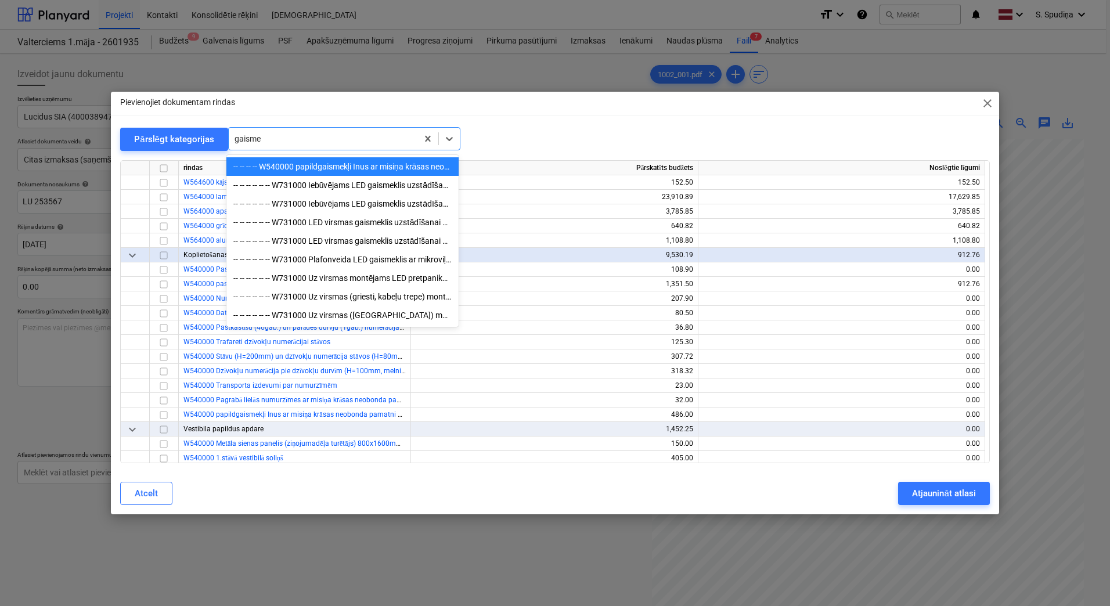
type input "gaismek"
click at [355, 186] on div "-- -- -- -- -- -- W731000 Iebūvējams LED gaismeklis uzstādīšanai dzīvokļu priek…" at bounding box center [342, 185] width 232 height 19
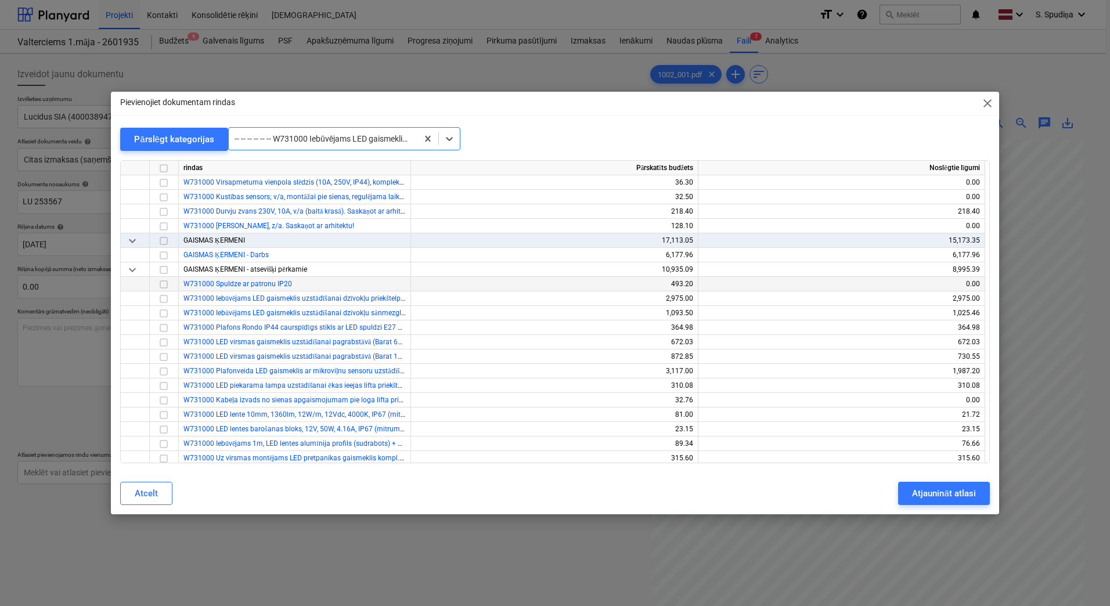
scroll to position [9476, 0]
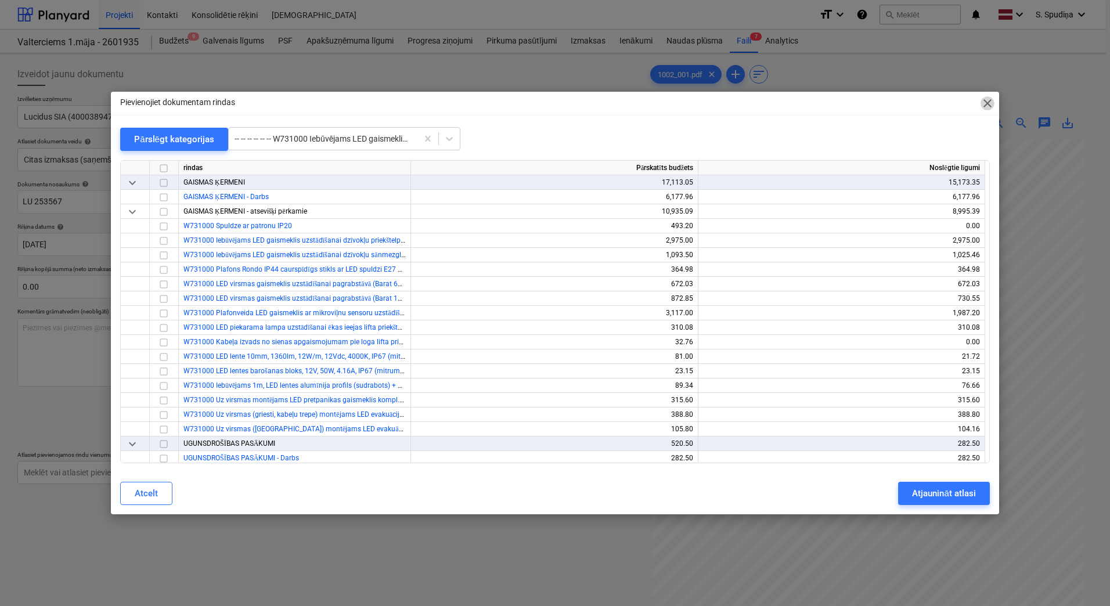
click at [989, 100] on span "close" at bounding box center [987, 103] width 14 height 14
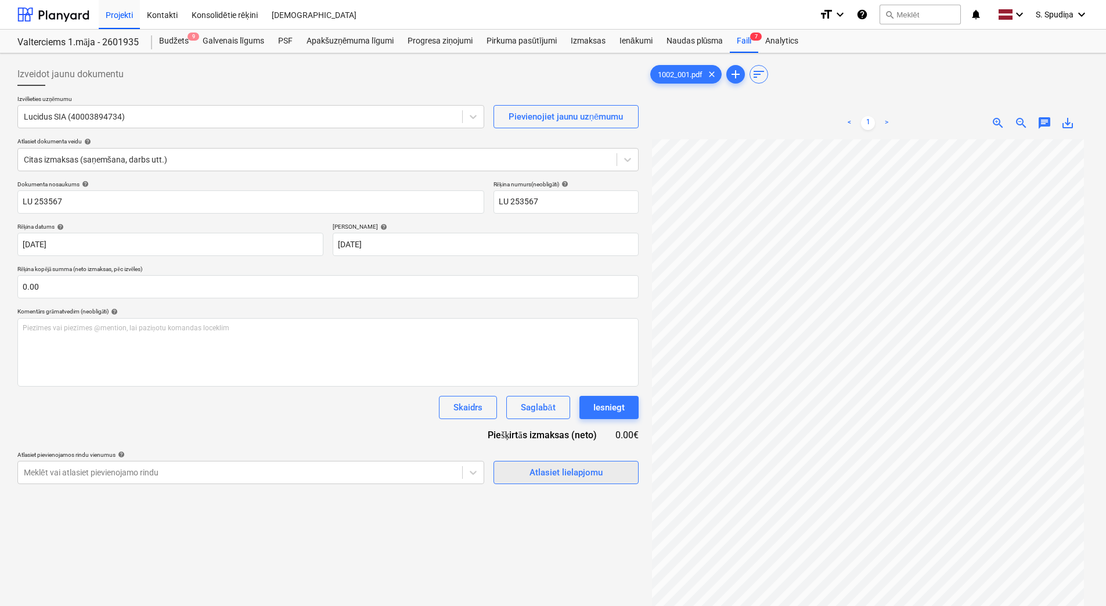
click at [538, 470] on div "Atlasiet lielapjomu" at bounding box center [565, 472] width 73 height 15
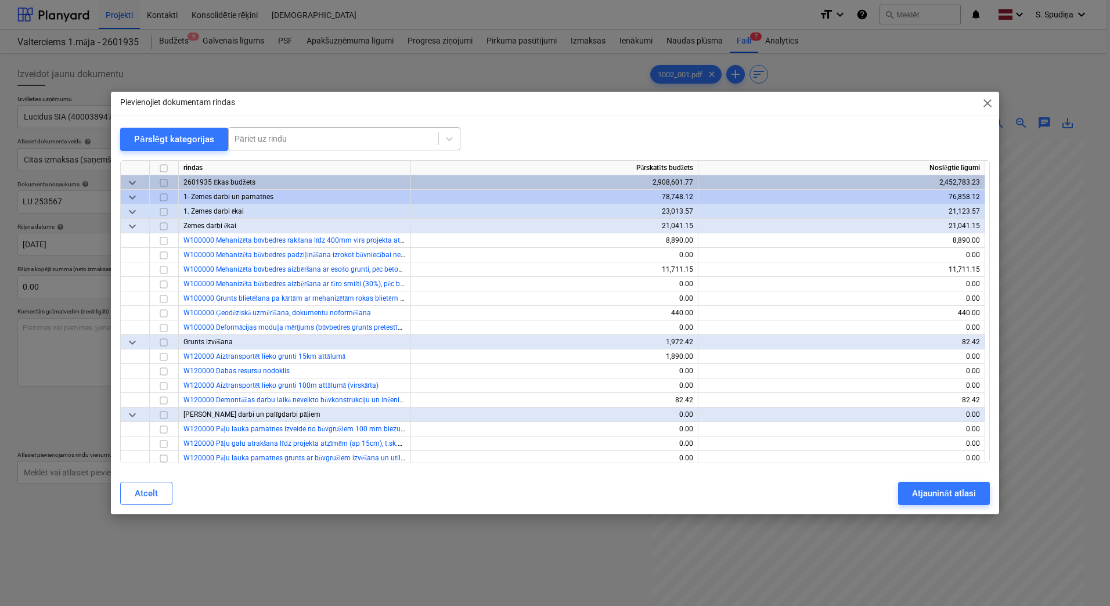
click at [370, 128] on div "Pāriet uz rindu" at bounding box center [344, 138] width 232 height 23
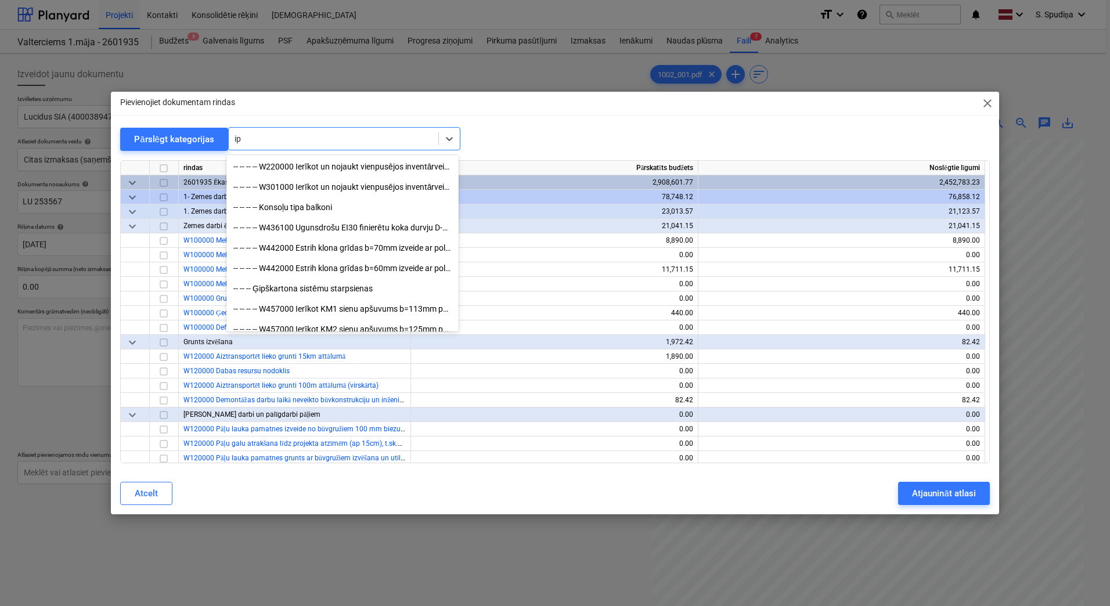
type input "i"
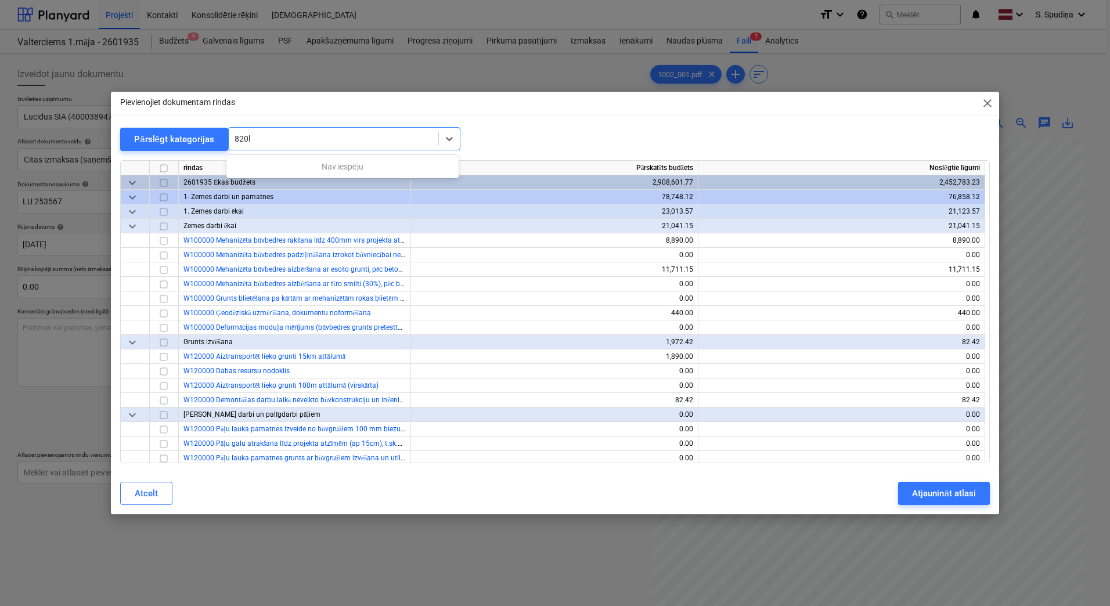
type input "820"
drag, startPoint x: 304, startPoint y: 135, endPoint x: 233, endPoint y: 143, distance: 70.7
click at [235, 143] on div at bounding box center [334, 139] width 198 height 12
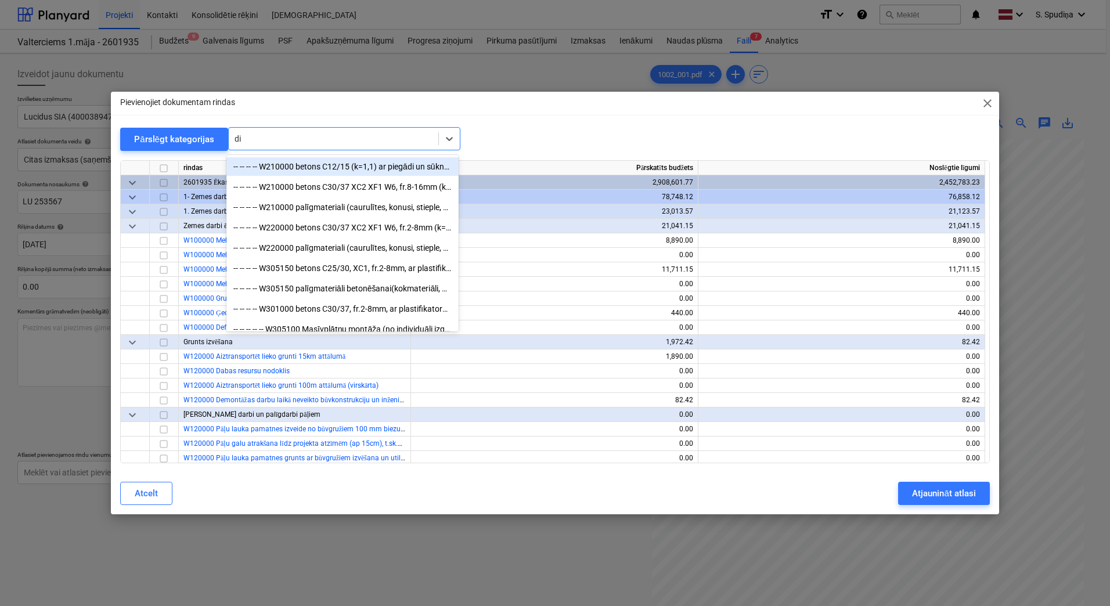
type input "d"
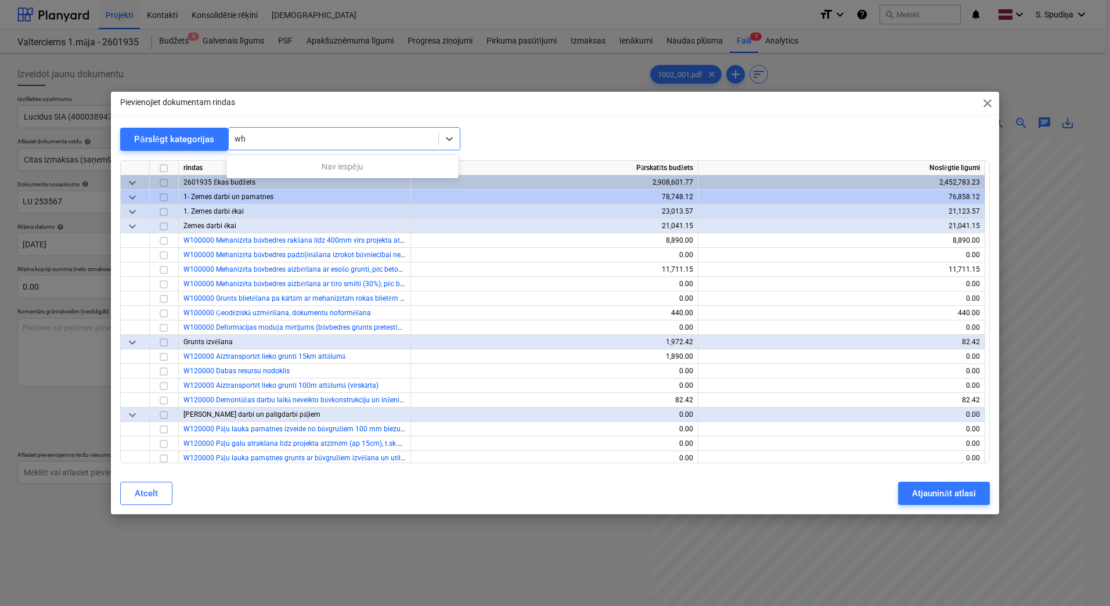
type input "w"
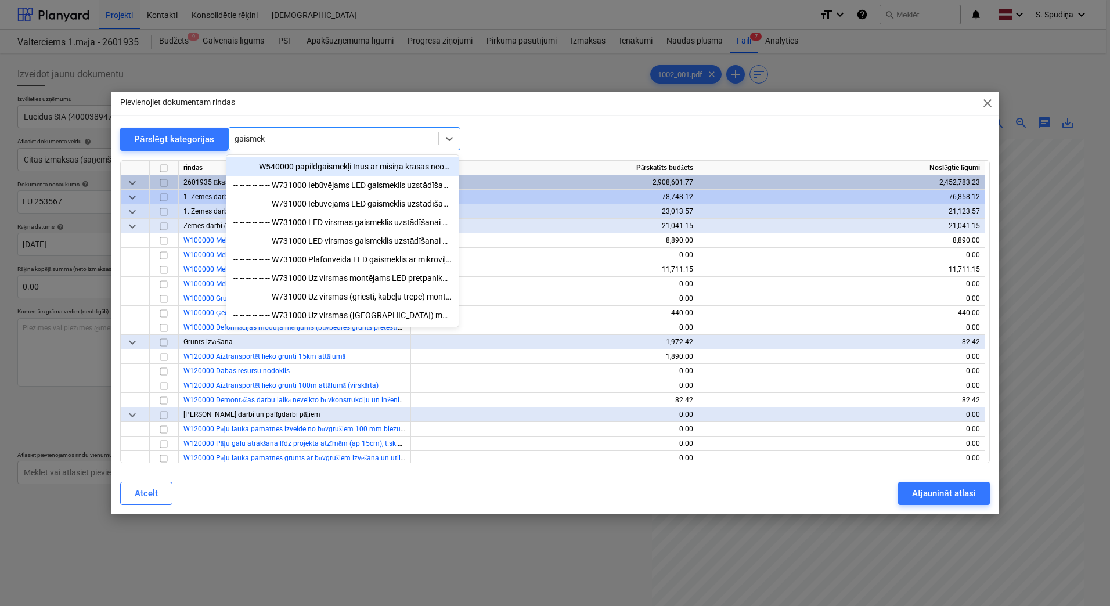
type input "gaismekl"
click at [313, 163] on div "-- -- -- -- -- -- W731000 Iebūvējams LED gaismeklis uzstādīšanai dzīvokļu priek…" at bounding box center [342, 166] width 232 height 19
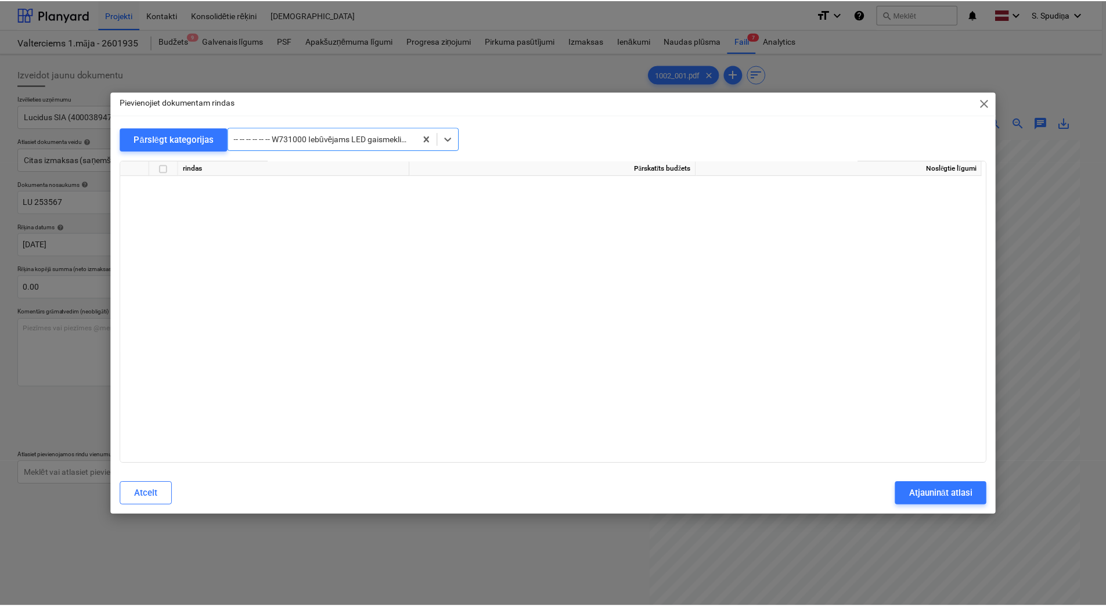
scroll to position [9534, 0]
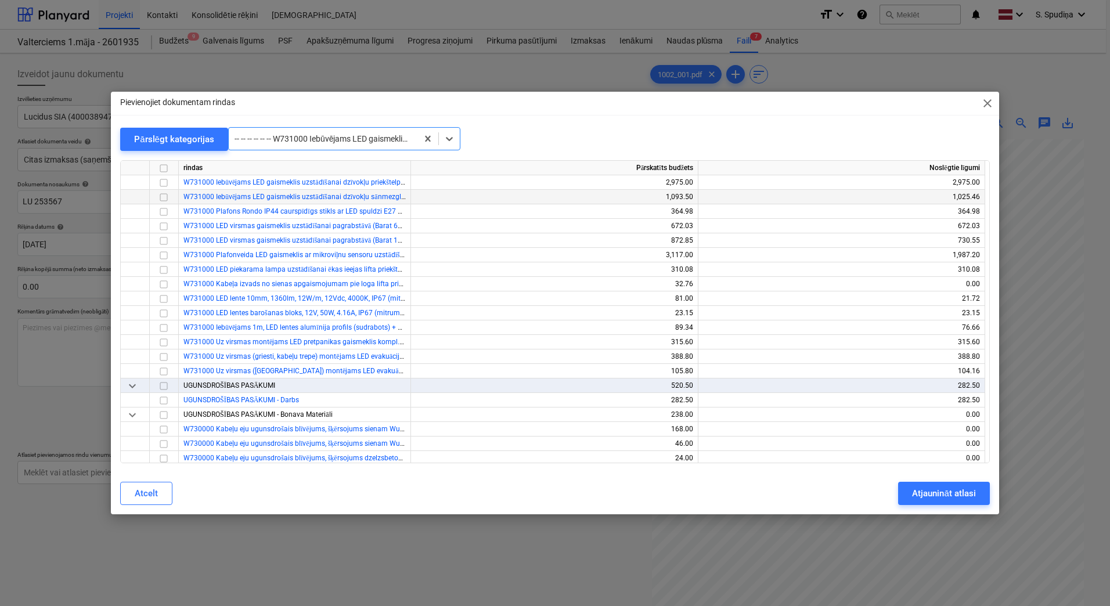
click at [168, 197] on input "checkbox" at bounding box center [164, 197] width 14 height 14
click at [948, 485] on button "Atjaunināt atlasi" at bounding box center [943, 493] width 91 height 23
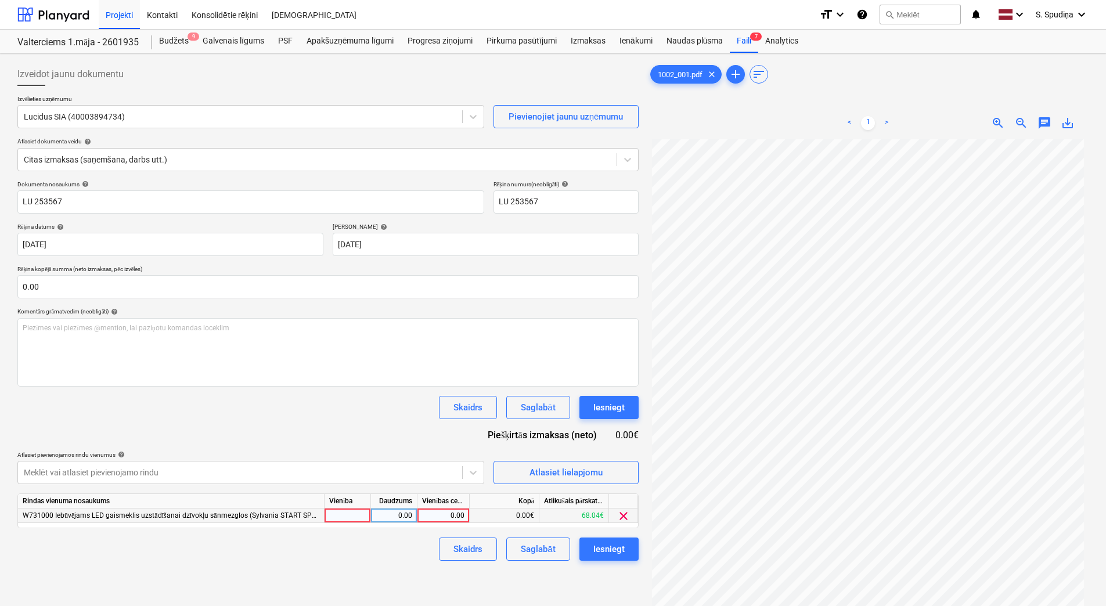
click at [445, 515] on div "0.00" at bounding box center [443, 516] width 42 height 15
type input "15.19"
click at [515, 550] on button "Saglabāt" at bounding box center [537, 549] width 63 height 23
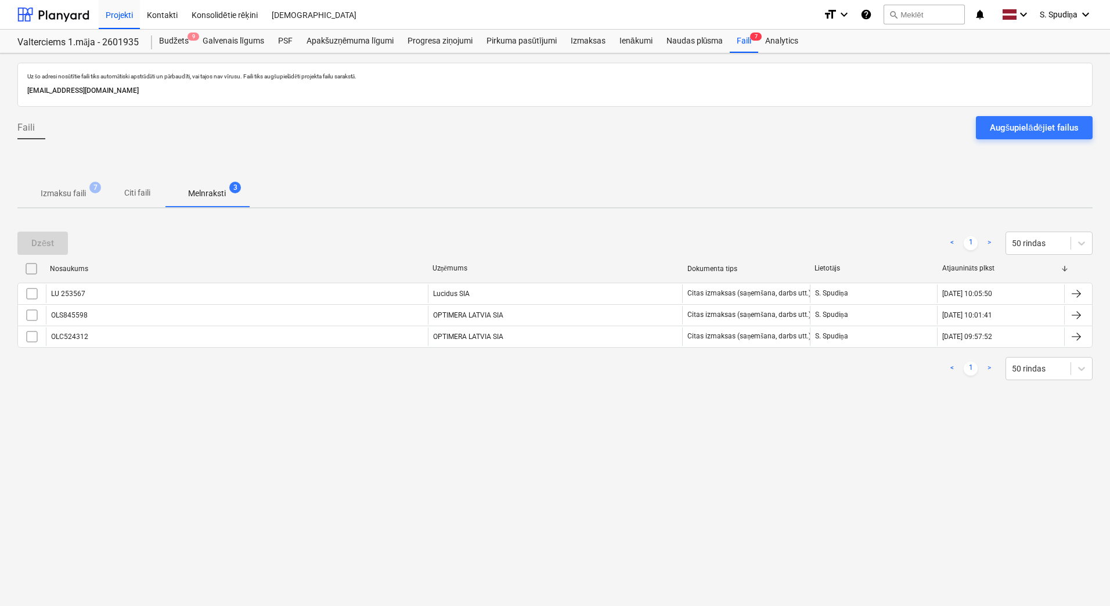
click at [69, 199] on p "Izmaksu faili" at bounding box center [63, 193] width 45 height 12
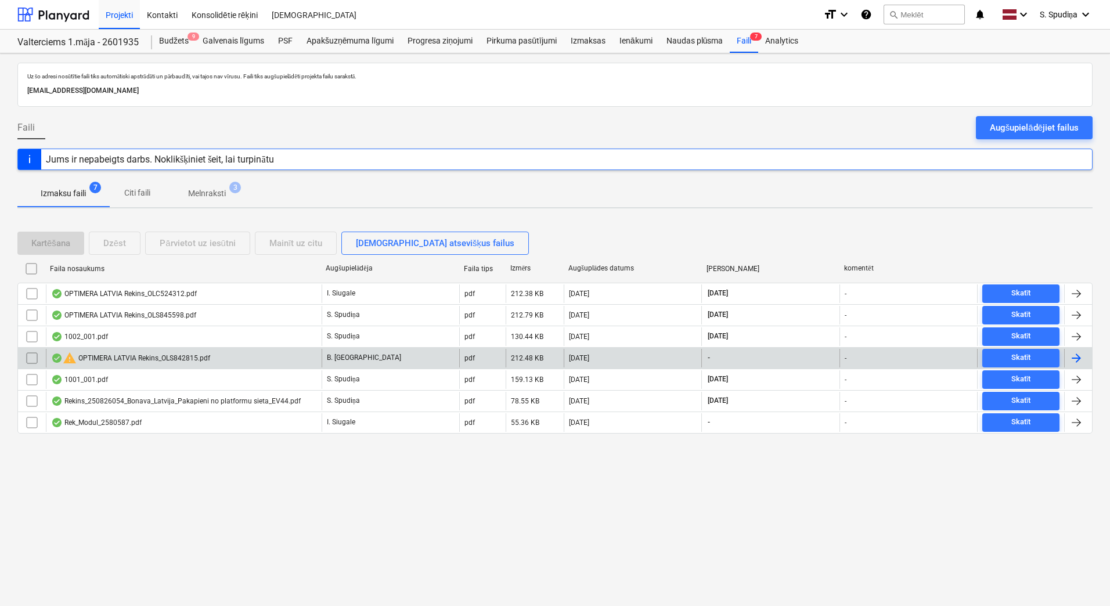
click at [134, 355] on div "warning OPTIMERA LATVIA Rekins_OLS842815.pdf" at bounding box center [130, 358] width 159 height 14
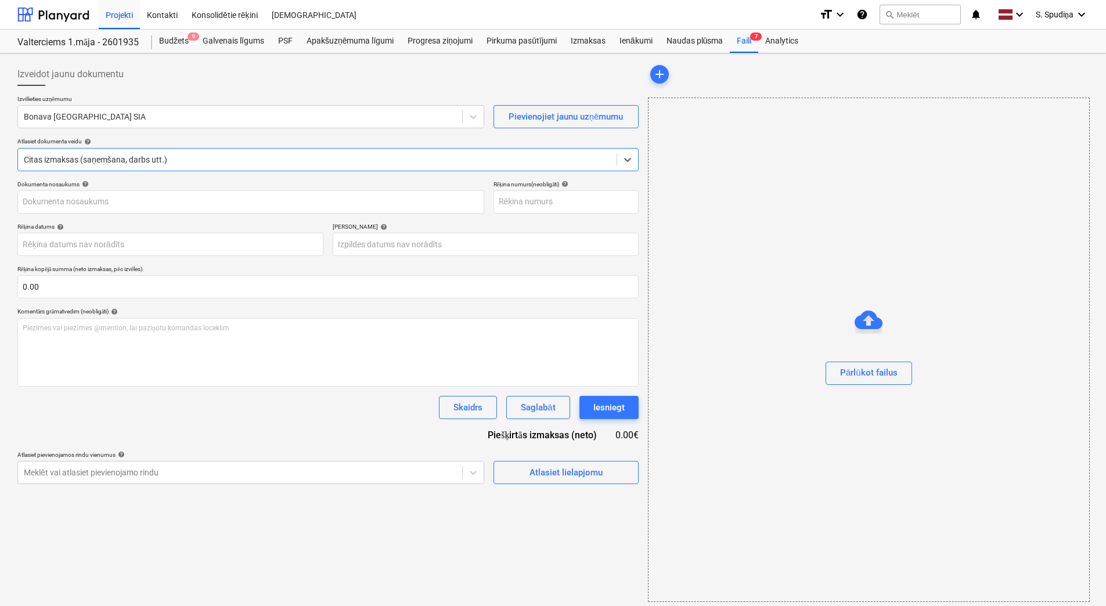
type input "OLS842815"
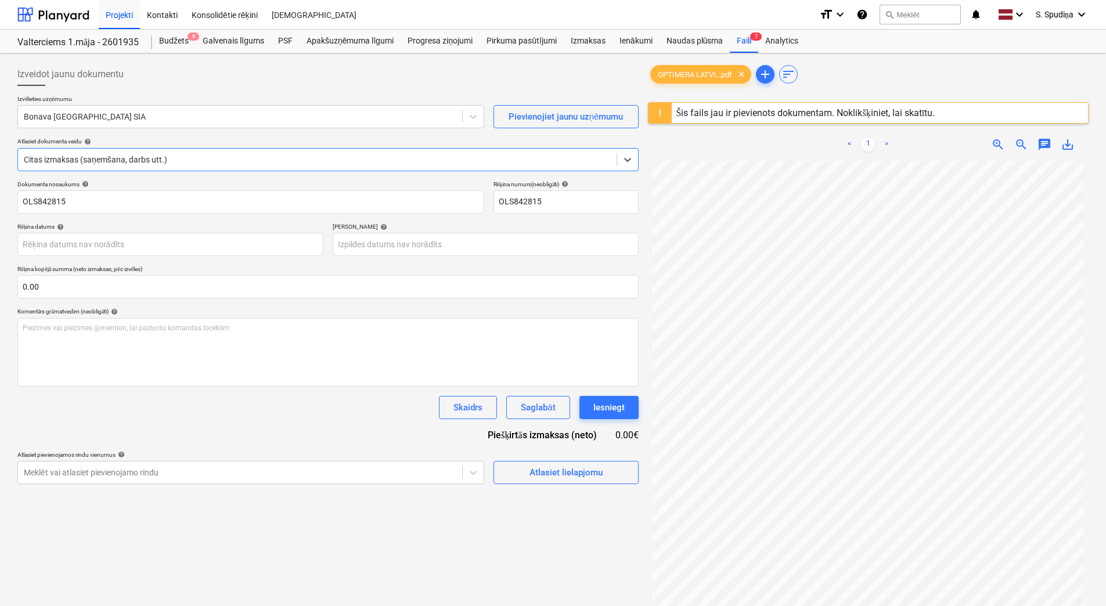
click at [745, 113] on div "Šis fails jau ir pievienots dokumentam. Noklikšķiniet, lai skatītu." at bounding box center [805, 112] width 259 height 11
click at [674, 114] on div "Šis fails jau ir pievienots dokumentam. Noklikšķiniet, lai skatītu." at bounding box center [806, 113] width 268 height 20
click at [776, 114] on div "Šis fails jau ir pievienots dokumentam. Noklikšķiniet, lai skatītu." at bounding box center [805, 112] width 259 height 11
click at [820, 113] on div "Šis fails jau ir pievienots dokumentam. Noklikšķiniet, lai skatītu." at bounding box center [805, 112] width 259 height 11
drag, startPoint x: 776, startPoint y: 109, endPoint x: 731, endPoint y: 117, distance: 44.9
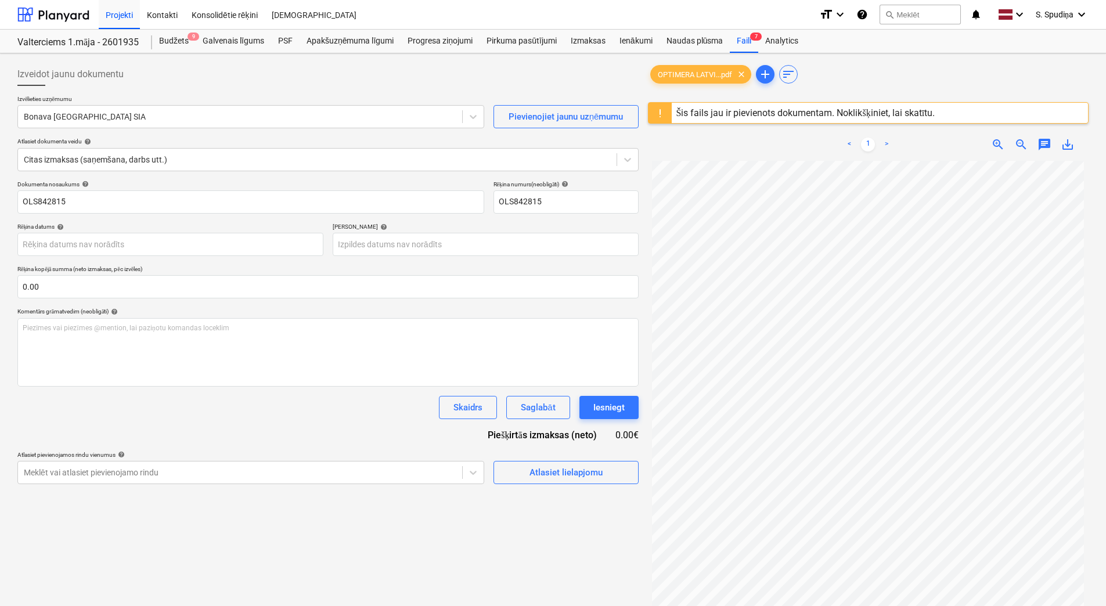
click at [774, 109] on div "Šis fails jau ir pievienots dokumentam. Noklikšķiniet, lai skatītu." at bounding box center [805, 112] width 259 height 11
click at [668, 108] on div at bounding box center [659, 113] width 23 height 20
click at [691, 74] on span "OPTIMERA LATVI...pdf" at bounding box center [695, 74] width 88 height 9
click at [801, 111] on div "Šis fails jau ir pievienots dokumentam. Noklikšķiniet, lai skatītu." at bounding box center [805, 112] width 259 height 11
click at [857, 110] on div "Šis fails jau ir pievienots dokumentam. Noklikšķiniet, lai skatītu." at bounding box center [805, 112] width 259 height 11
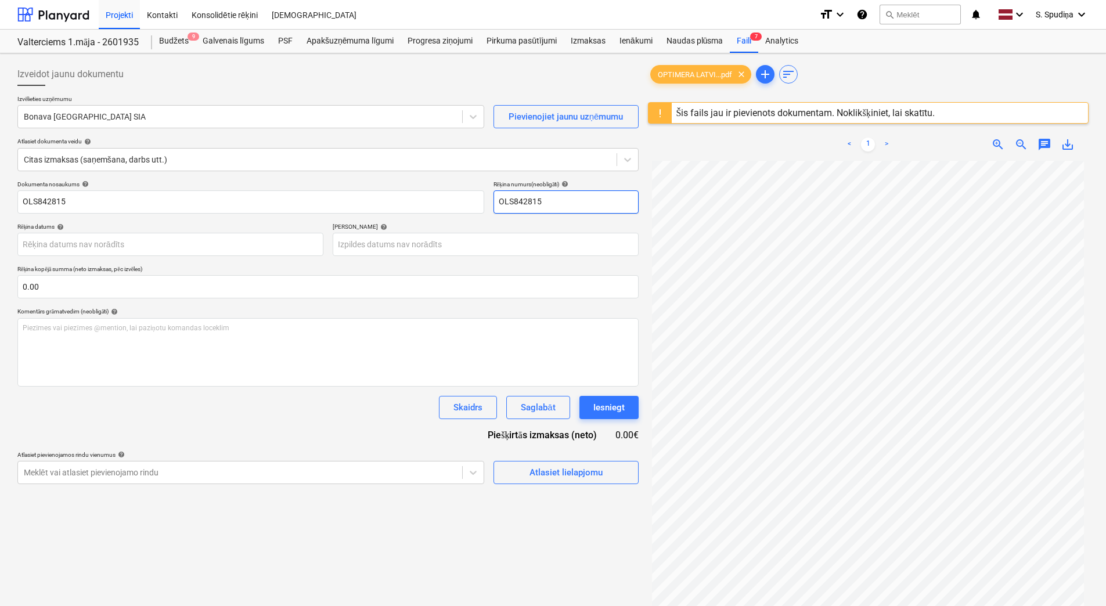
click at [548, 208] on input "OLS842815" at bounding box center [565, 201] width 145 height 23
click at [762, 116] on div "Šis fails jau ir pievienots dokumentam. Noklikšķiniet, lai skatītu." at bounding box center [805, 112] width 259 height 11
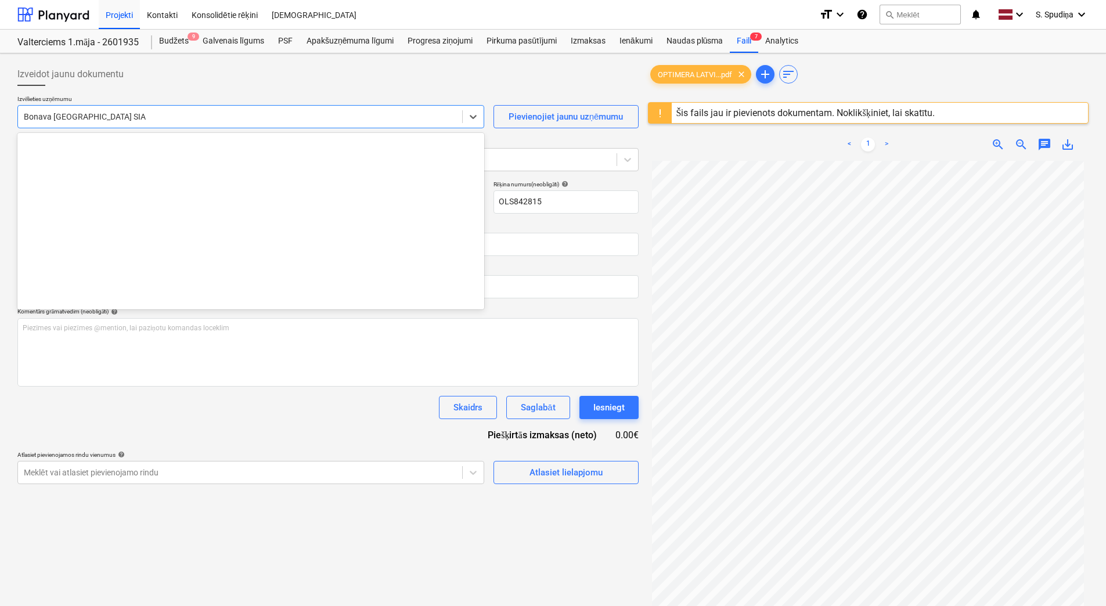
click at [156, 117] on div at bounding box center [240, 117] width 432 height 12
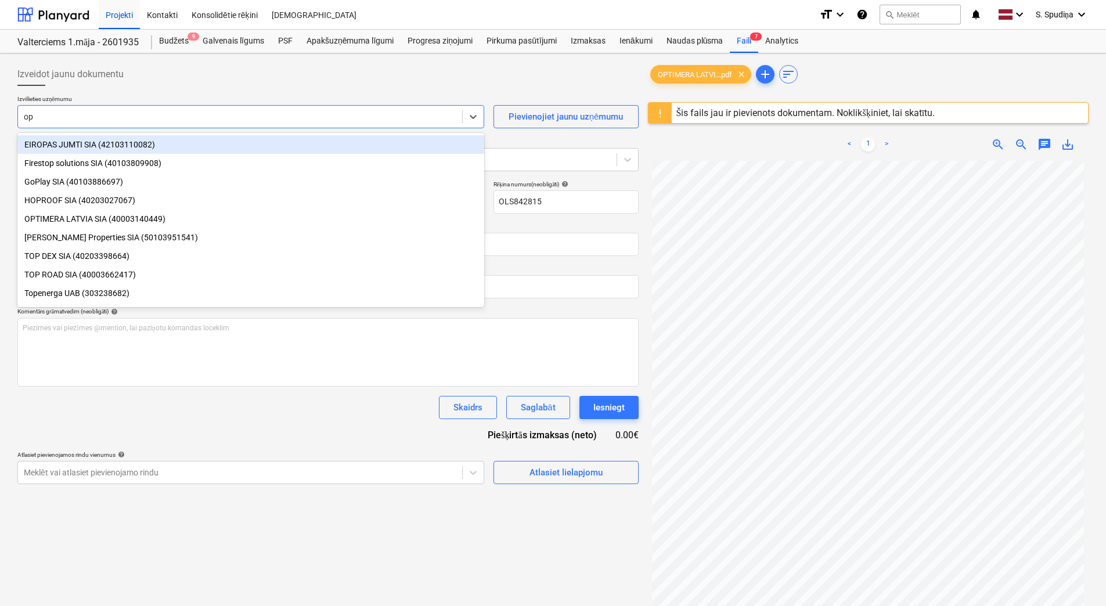
type input "opt"
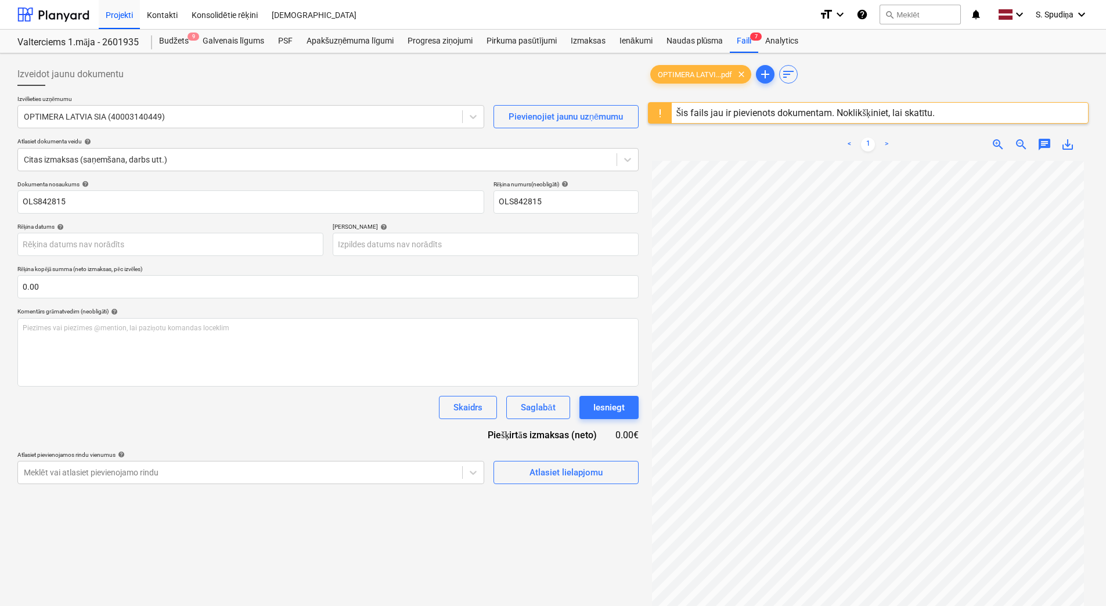
click at [753, 116] on div "Šis fails jau ir pievienots dokumentam. Noklikšķiniet, lai skatītu." at bounding box center [805, 112] width 259 height 11
drag, startPoint x: 753, startPoint y: 116, endPoint x: 687, endPoint y: 134, distance: 68.0
click at [687, 134] on div "< 1 > zoom_in zoom_out chat 0 save_alt" at bounding box center [868, 144] width 441 height 33
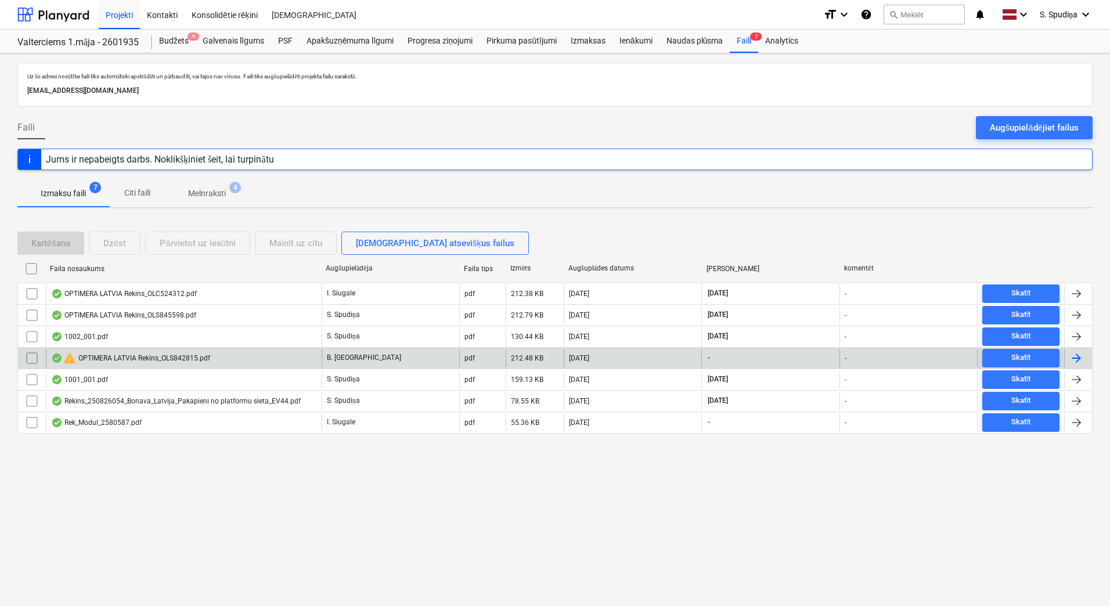
click at [219, 357] on div "warning OPTIMERA LATVIA Rekins_OLS842815.pdf" at bounding box center [184, 358] width 276 height 19
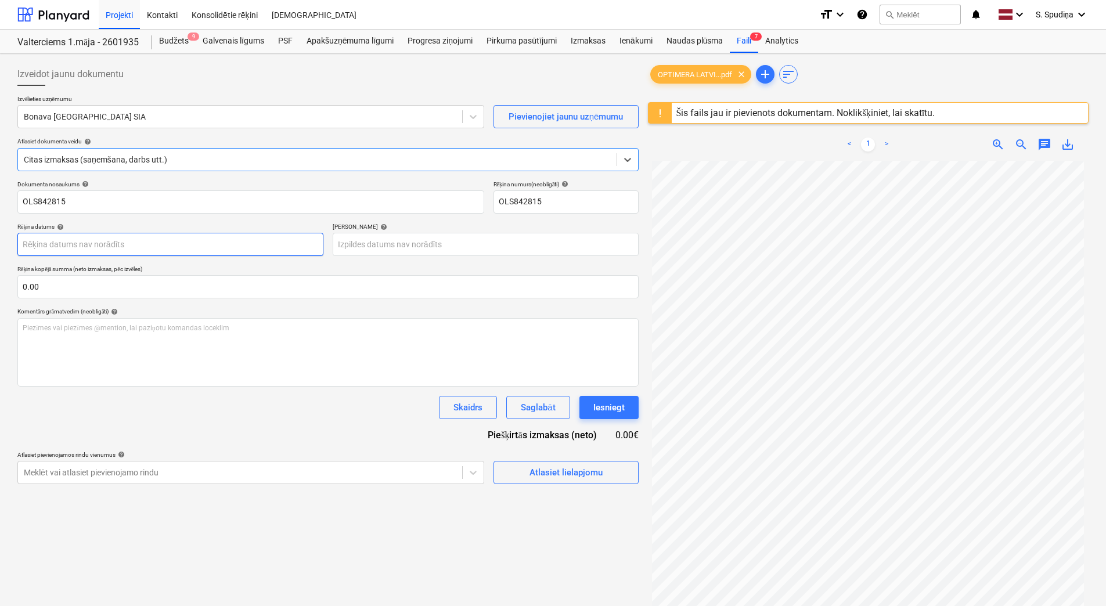
click at [62, 243] on body "Projekti Kontakti Konsolidētie rēķini Iesūtne format_size keyboard_arrow_down h…" at bounding box center [553, 303] width 1106 height 606
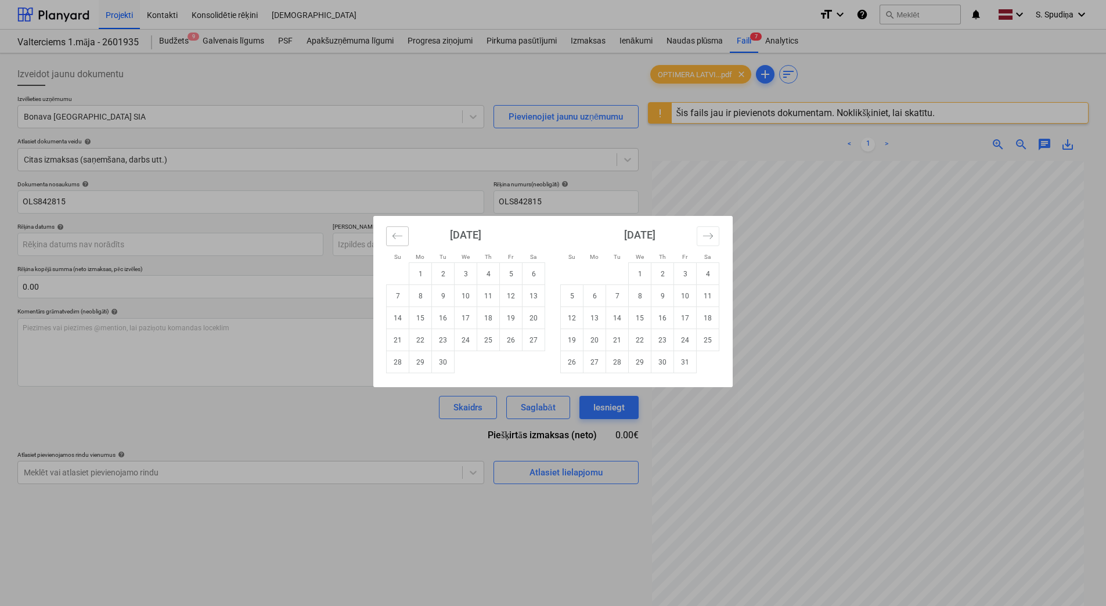
click at [400, 239] on icon "Move backward to switch to the previous month." at bounding box center [397, 235] width 11 height 11
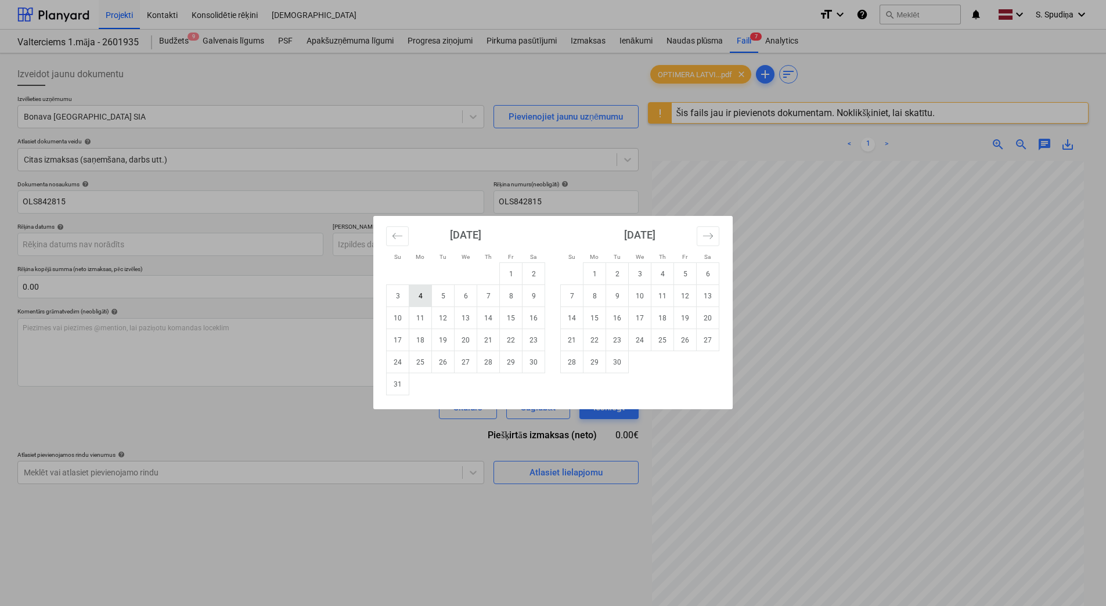
click at [423, 295] on td "4" at bounding box center [420, 296] width 23 height 22
type input "[DATE]"
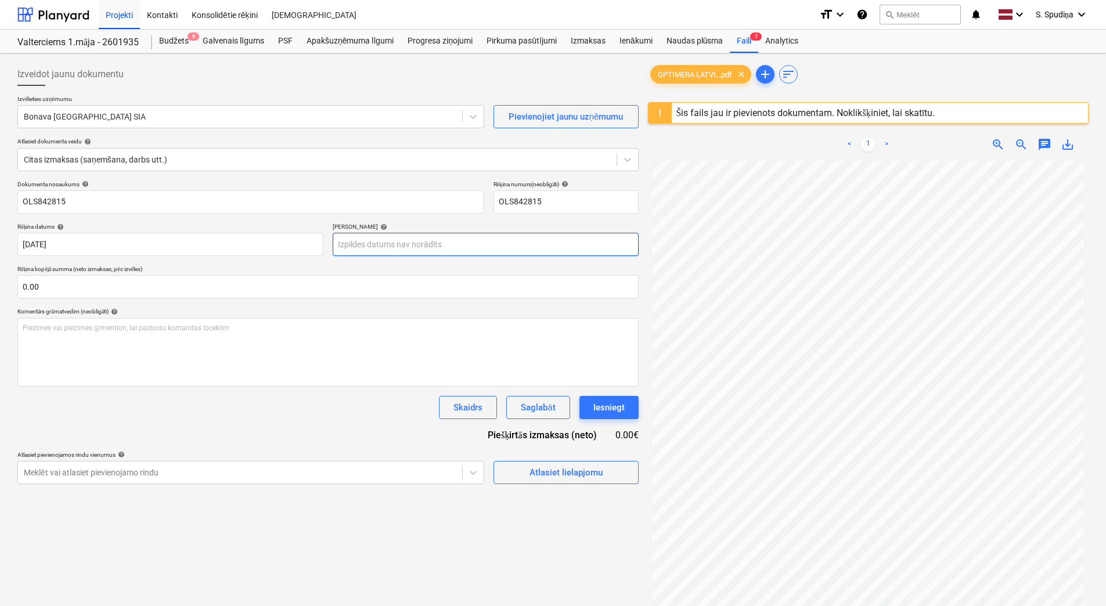
click at [412, 244] on body "Projekti Kontakti Konsolidētie rēķini Iesūtne format_size keyboard_arrow_down h…" at bounding box center [553, 303] width 1106 height 606
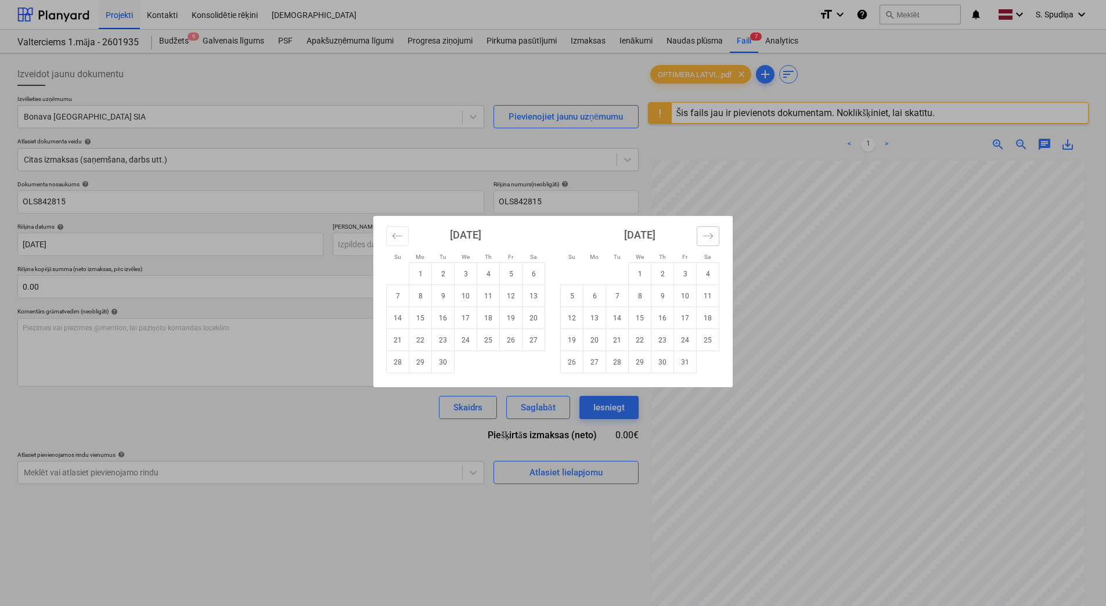
click at [709, 229] on button "Move forward to switch to the next month." at bounding box center [708, 236] width 23 height 20
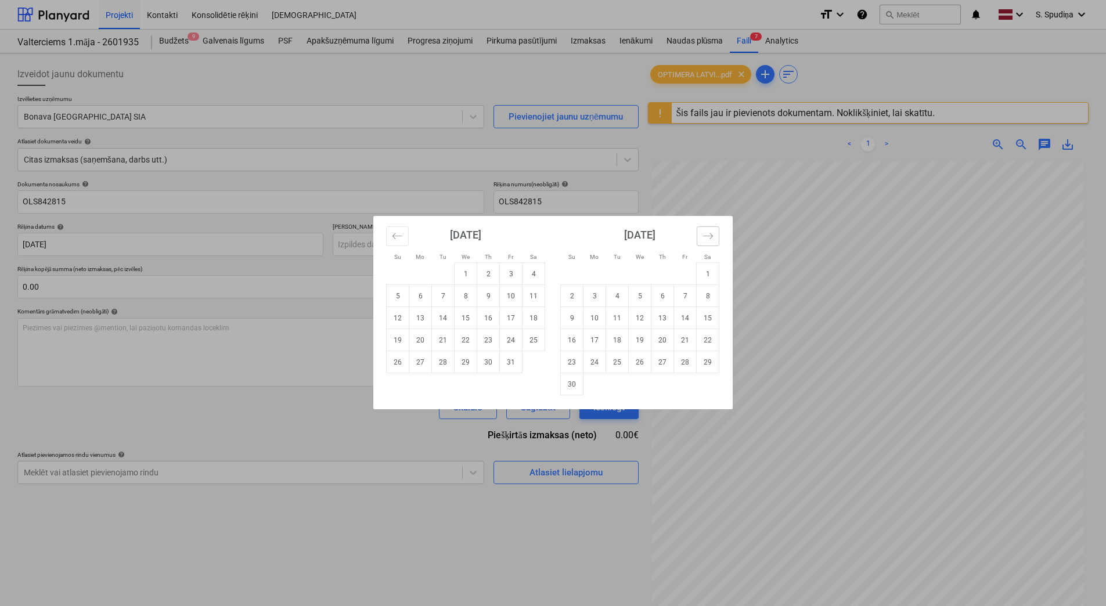
click at [711, 230] on icon "Move forward to switch to the next month." at bounding box center [707, 235] width 11 height 11
click at [620, 270] on td "2" at bounding box center [617, 274] width 23 height 22
type input "02 Dec 2025"
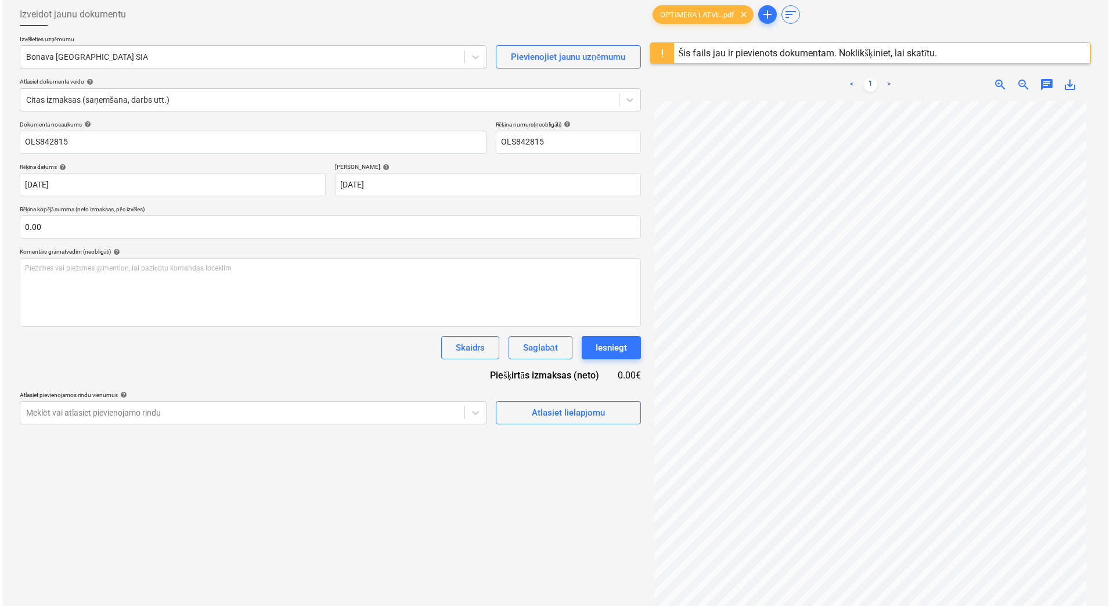
scroll to position [116, 0]
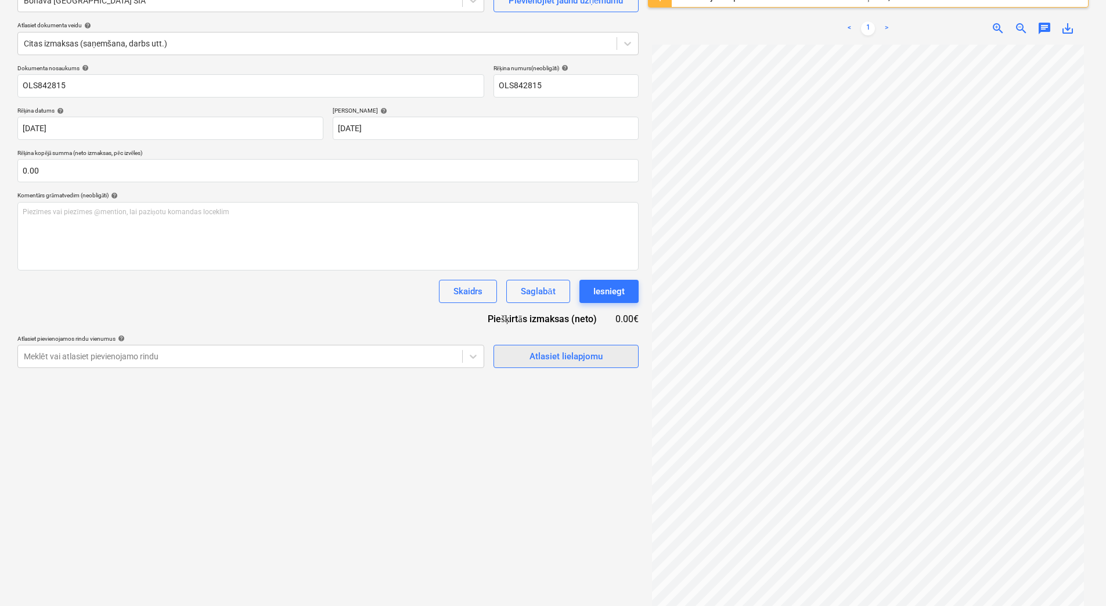
click at [566, 360] on div "Atlasiet lielapjomu" at bounding box center [565, 356] width 73 height 15
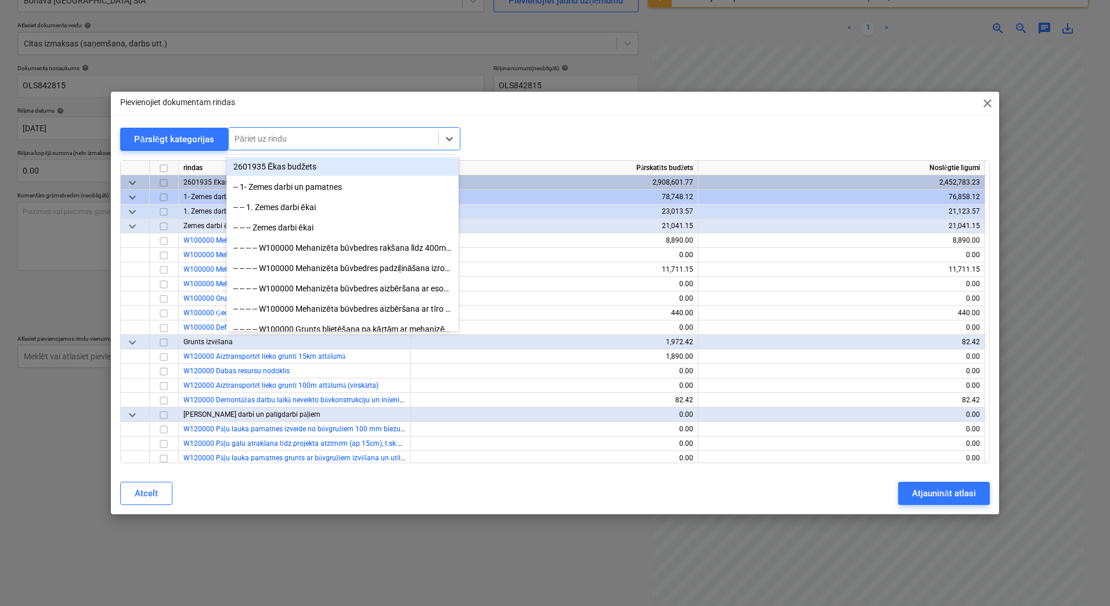
click at [279, 140] on div at bounding box center [334, 139] width 198 height 12
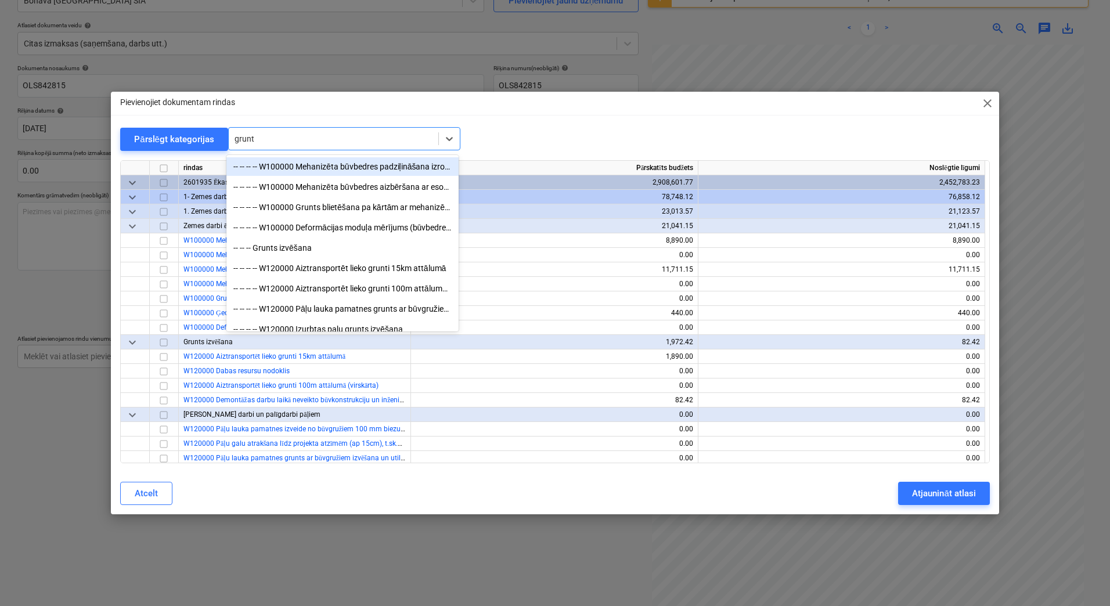
type input "grunts"
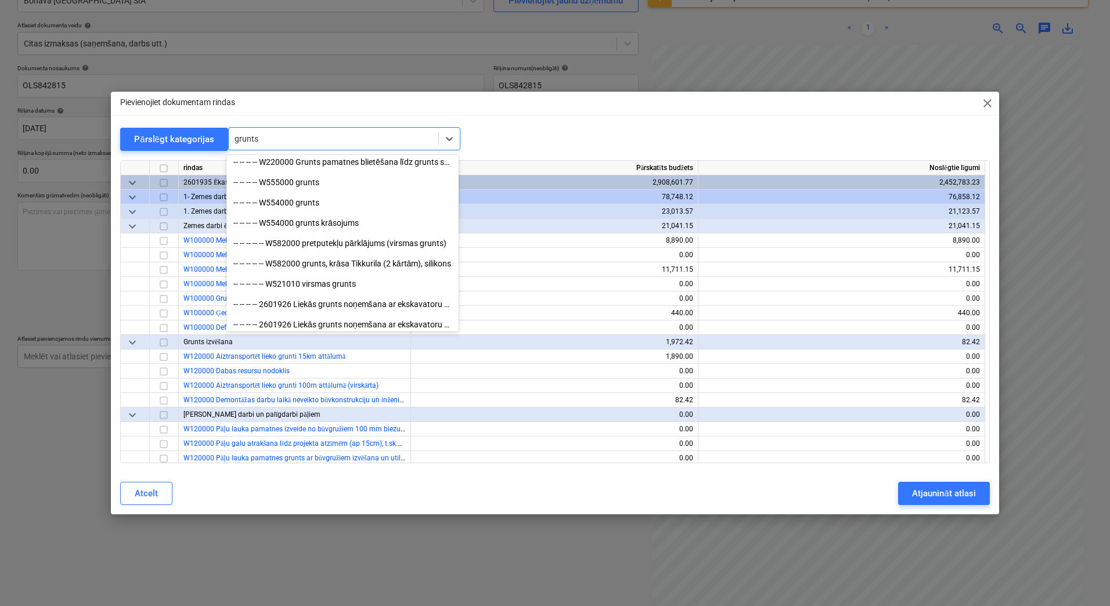
scroll to position [232, 0]
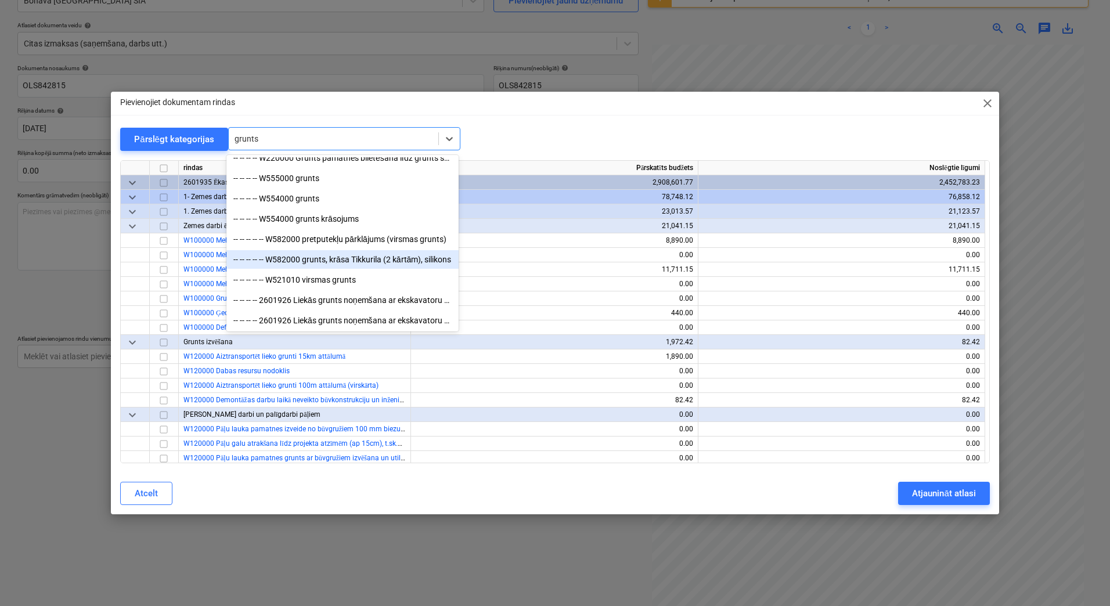
click at [358, 257] on div "-- -- -- -- -- W582000 grunts, krāsa Tikkurila (2 kārtām), silikons" at bounding box center [342, 259] width 232 height 19
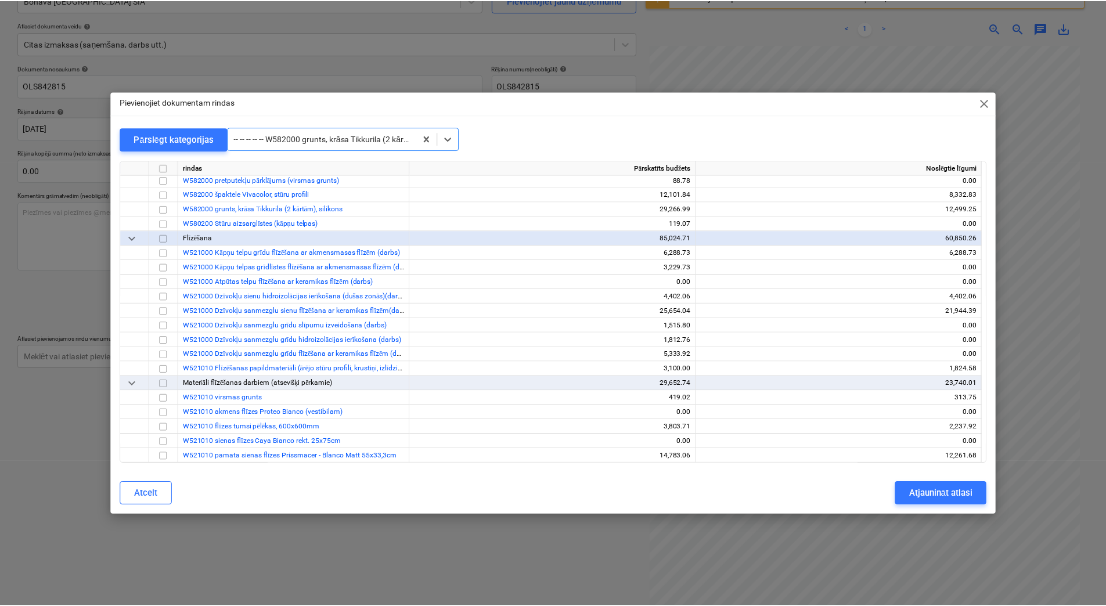
scroll to position [6255, 0]
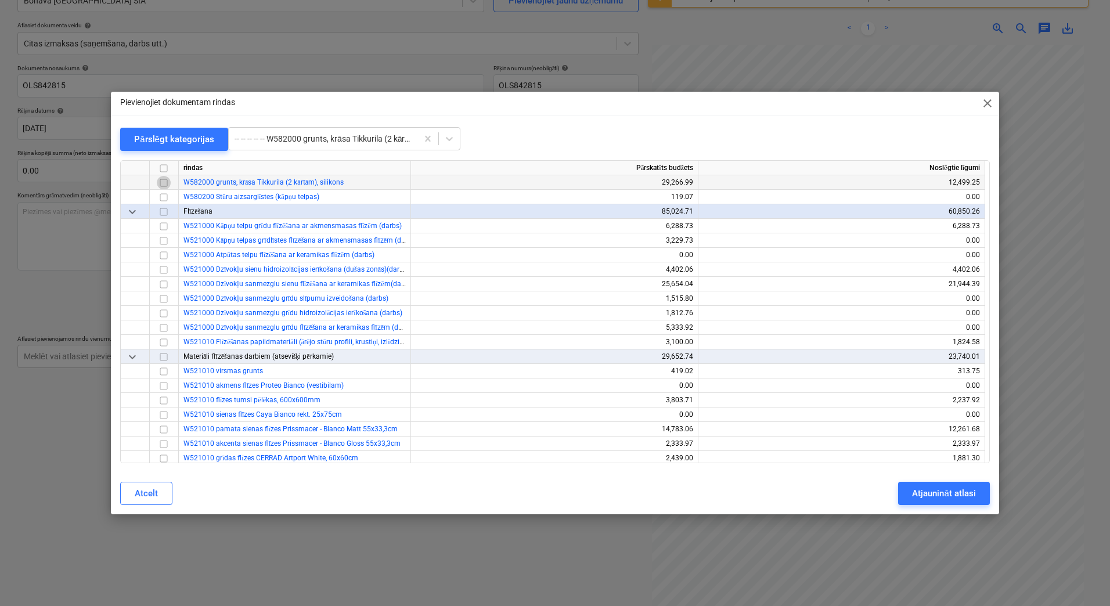
click at [162, 180] on input "checkbox" at bounding box center [164, 183] width 14 height 14
click at [932, 491] on div "Atjaunināt atlasi" at bounding box center [943, 493] width 63 height 15
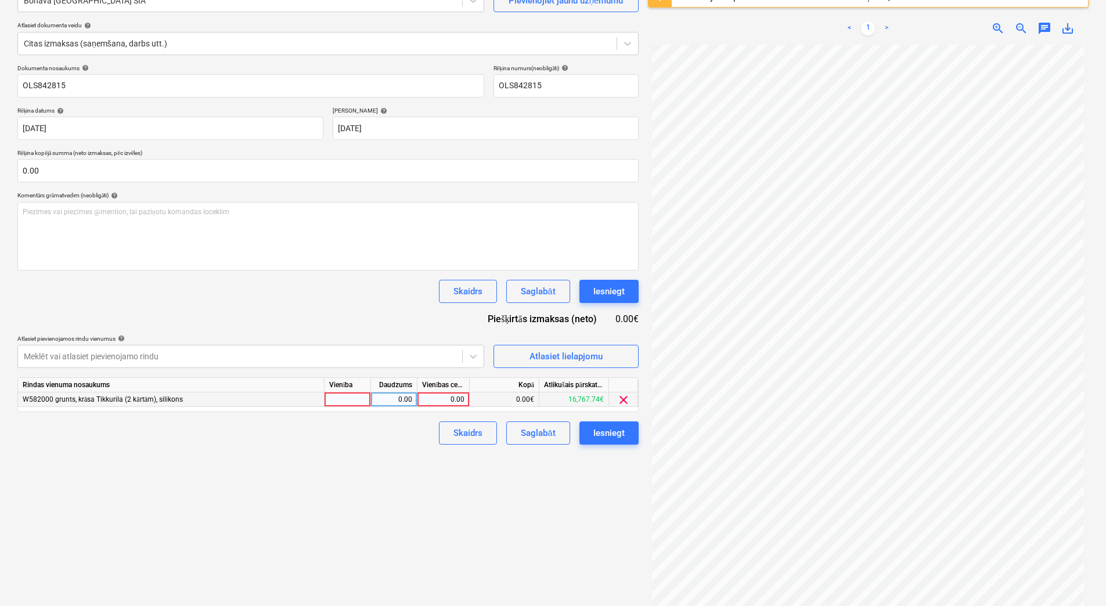
click at [434, 399] on div "0.00" at bounding box center [443, 399] width 42 height 15
type input "94.8"
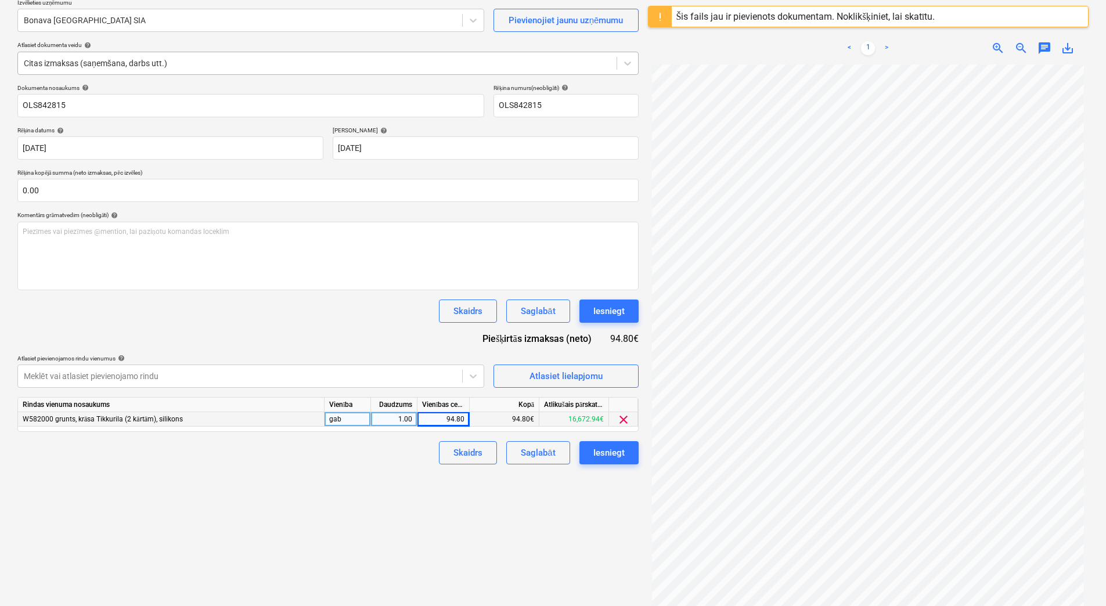
scroll to position [0, 0]
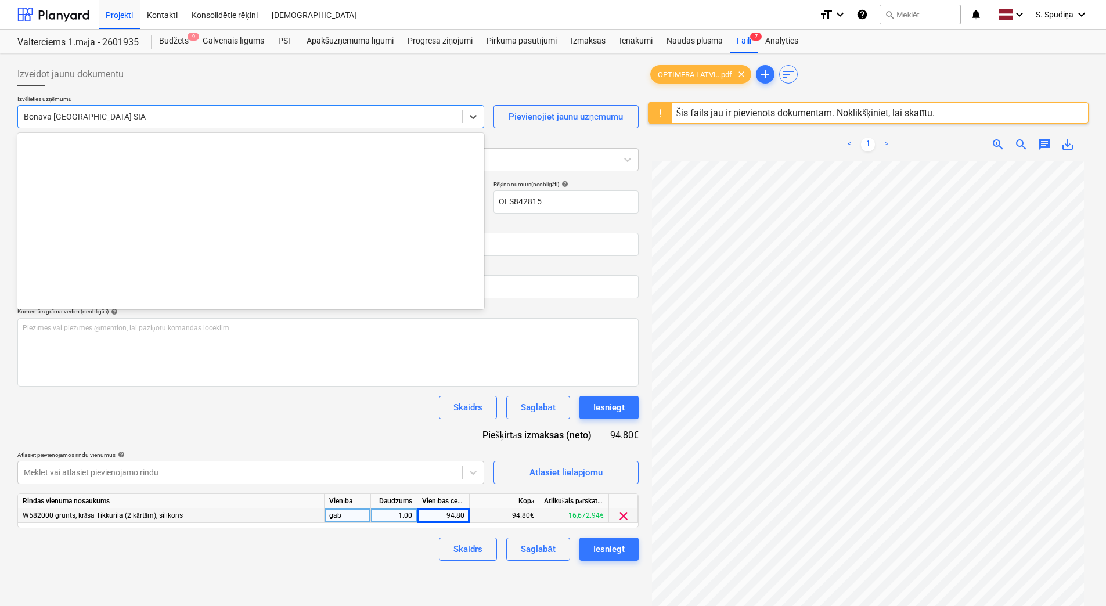
click at [178, 118] on div at bounding box center [240, 117] width 432 height 12
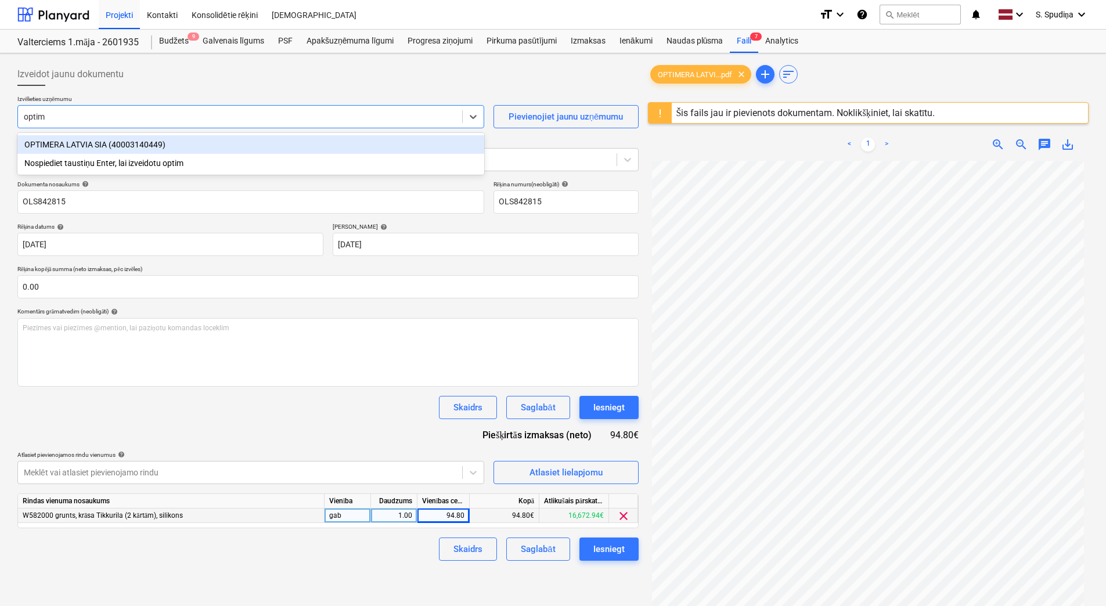
type input "optime"
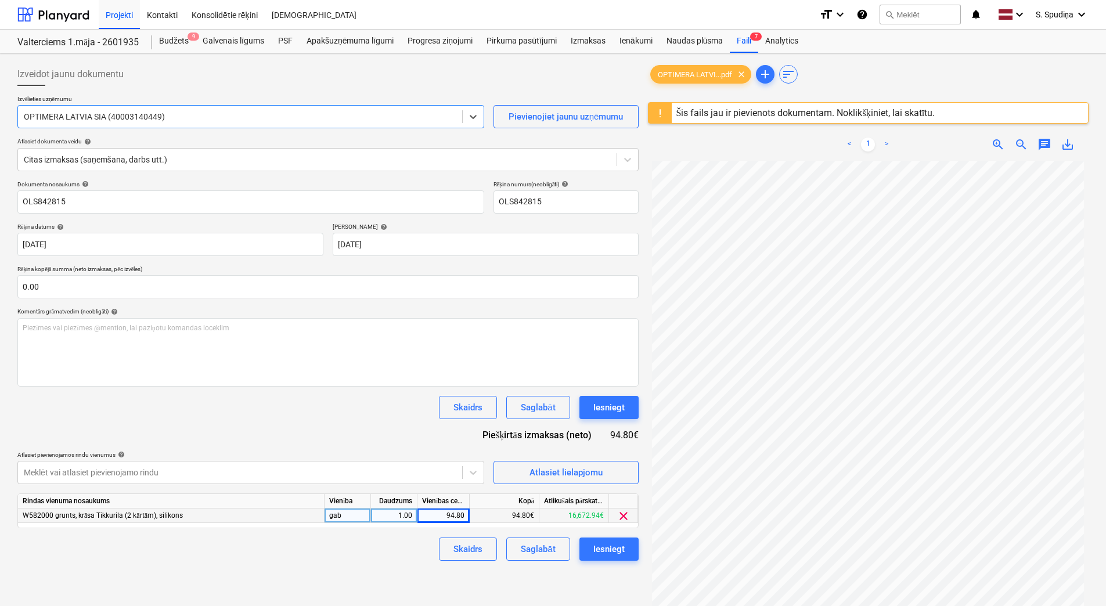
click at [269, 434] on div "Dokumenta nosaukums help OLS842815 Rēķina numurs (neobligāti) help OLS842815 Rē…" at bounding box center [327, 371] width 621 height 380
click at [524, 553] on div "Saglabāt" at bounding box center [538, 549] width 34 height 15
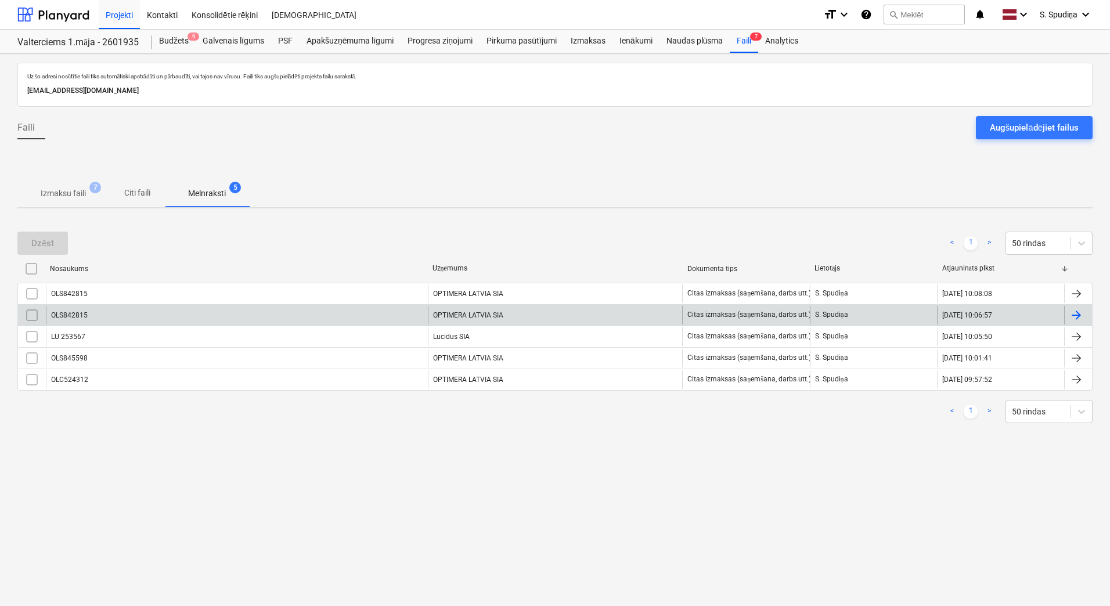
click at [33, 312] on input "checkbox" at bounding box center [32, 315] width 19 height 19
click at [54, 240] on button "Dzēst" at bounding box center [42, 243] width 51 height 23
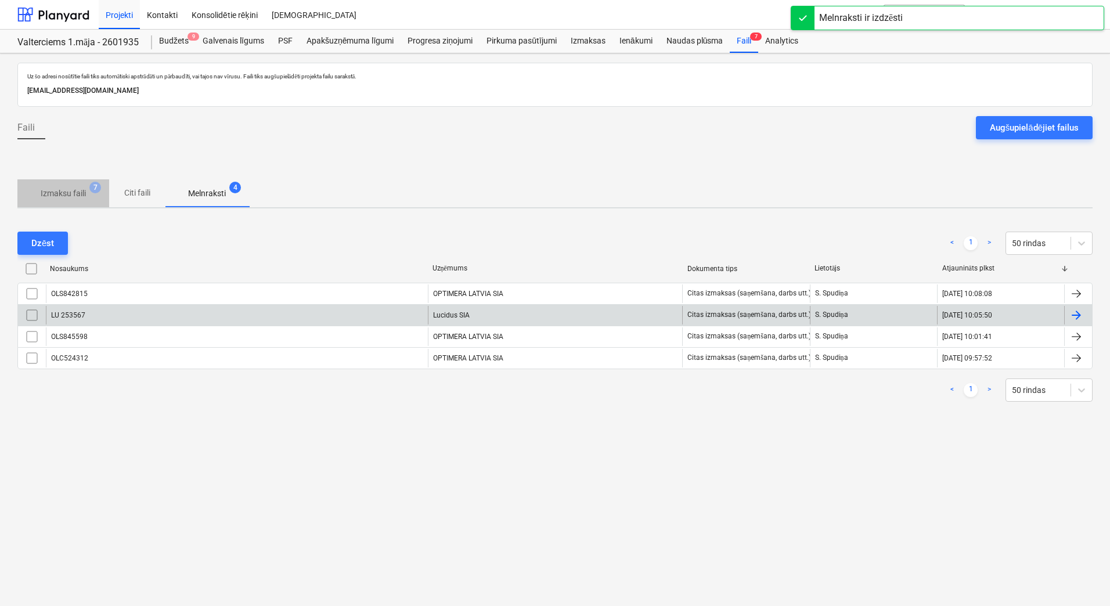
click at [72, 193] on p "Izmaksu faili" at bounding box center [63, 193] width 45 height 12
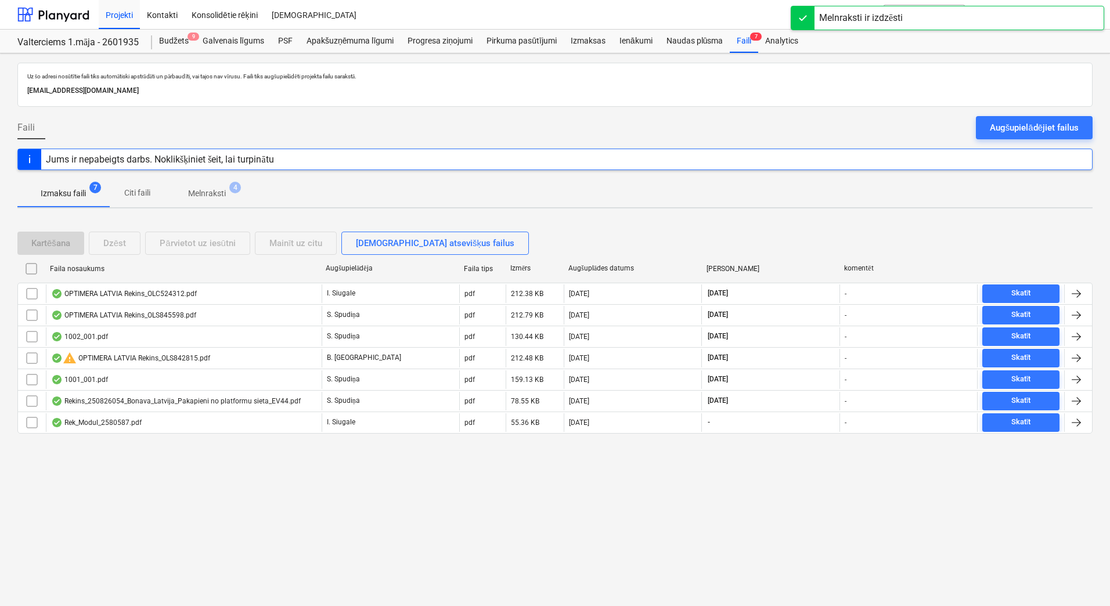
click at [201, 190] on p "Melnraksti" at bounding box center [207, 193] width 38 height 12
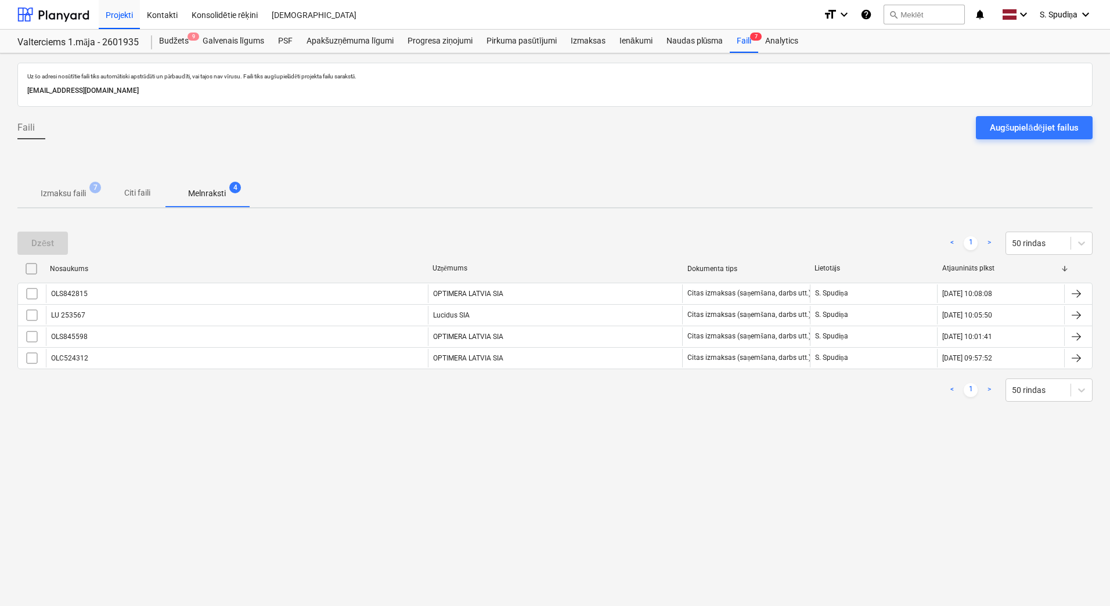
click at [63, 187] on span "Izmaksu faili 7" at bounding box center [63, 193] width 92 height 21
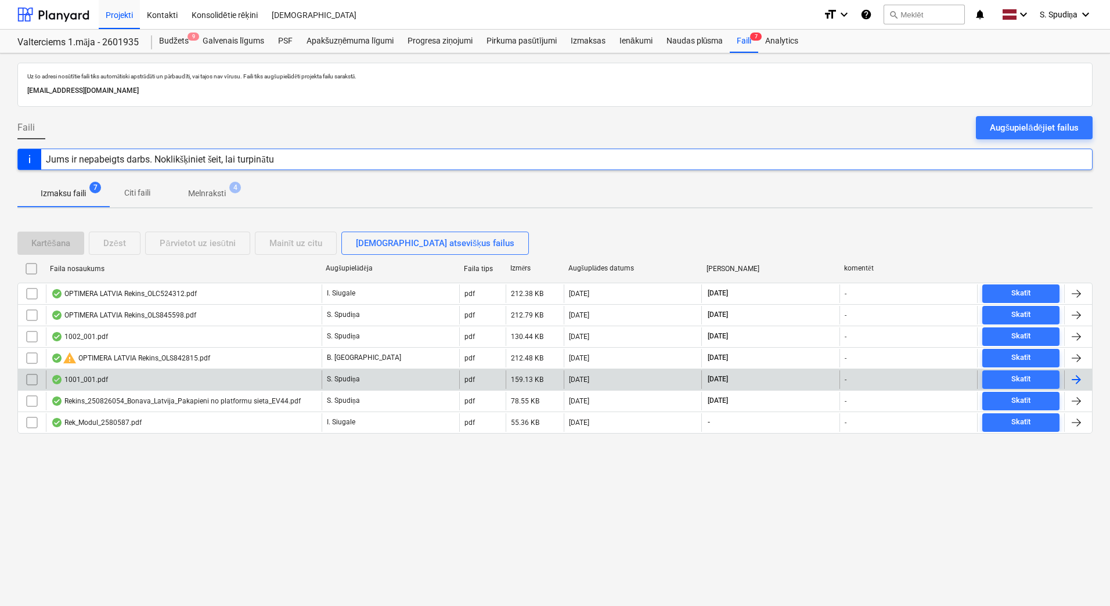
click at [133, 376] on div "1001_001.pdf" at bounding box center [184, 379] width 276 height 19
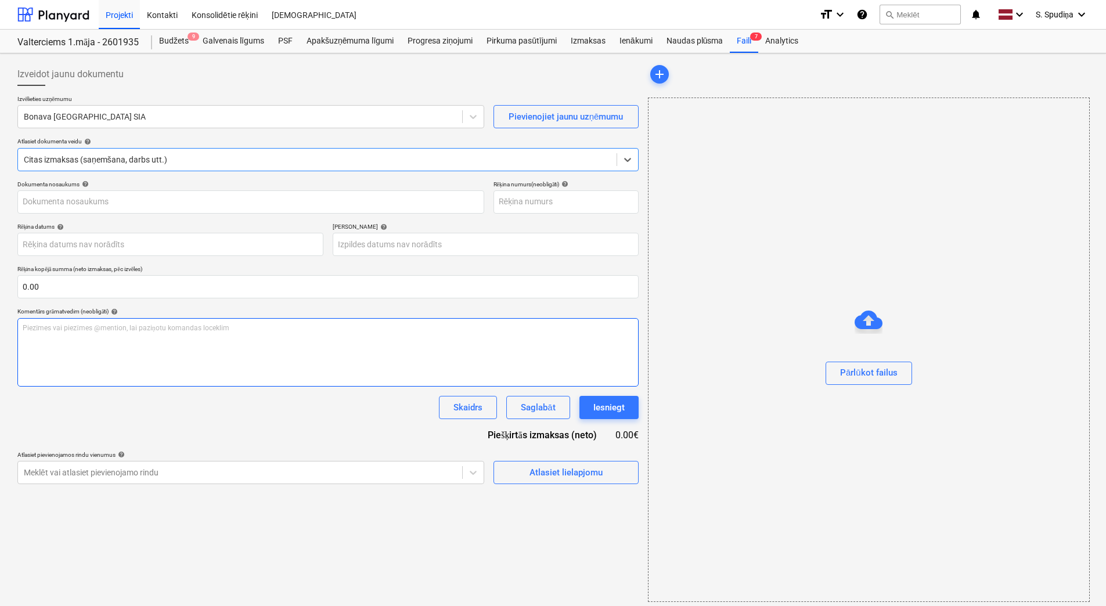
type input "1001_001.pdf"
type input "[DATE]"
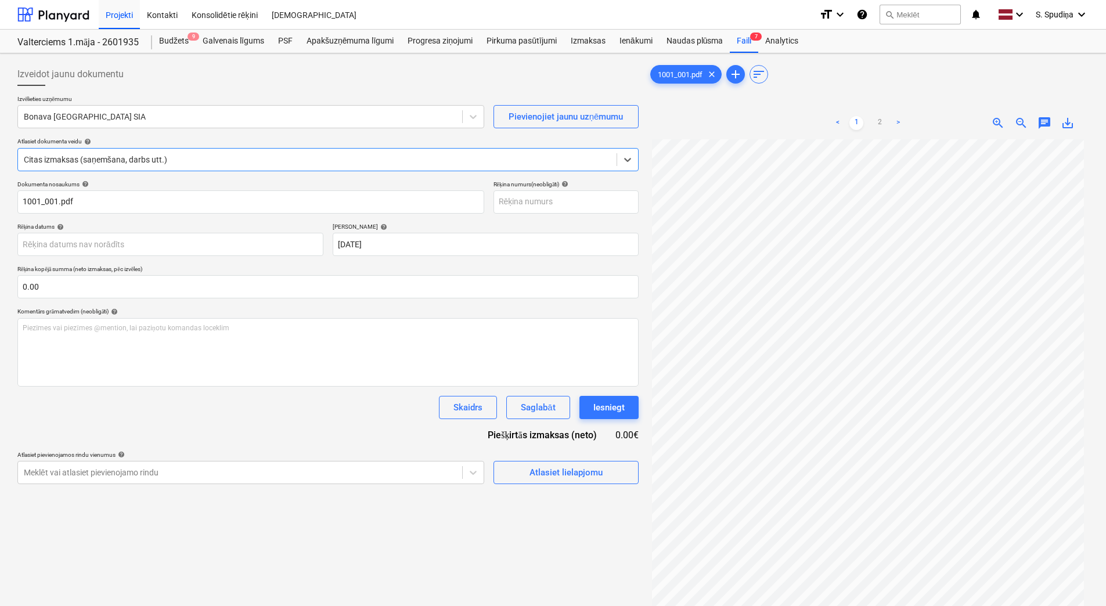
scroll to position [39, 0]
click at [877, 124] on link "2" at bounding box center [879, 123] width 14 height 14
click at [854, 120] on link "1" at bounding box center [856, 123] width 14 height 14
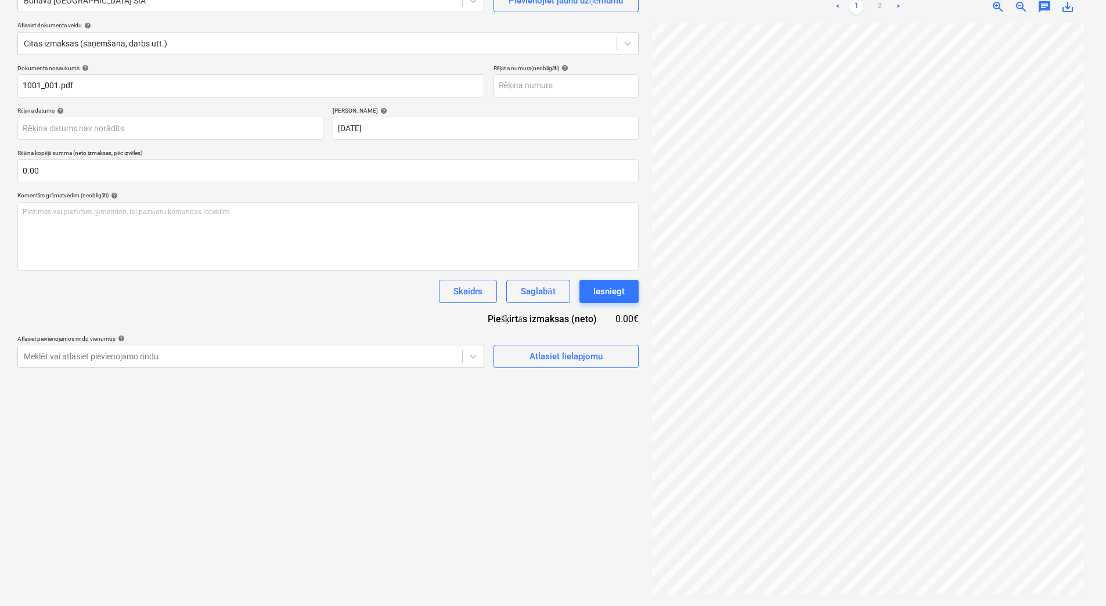
click at [882, 5] on link "2" at bounding box center [879, 7] width 14 height 14
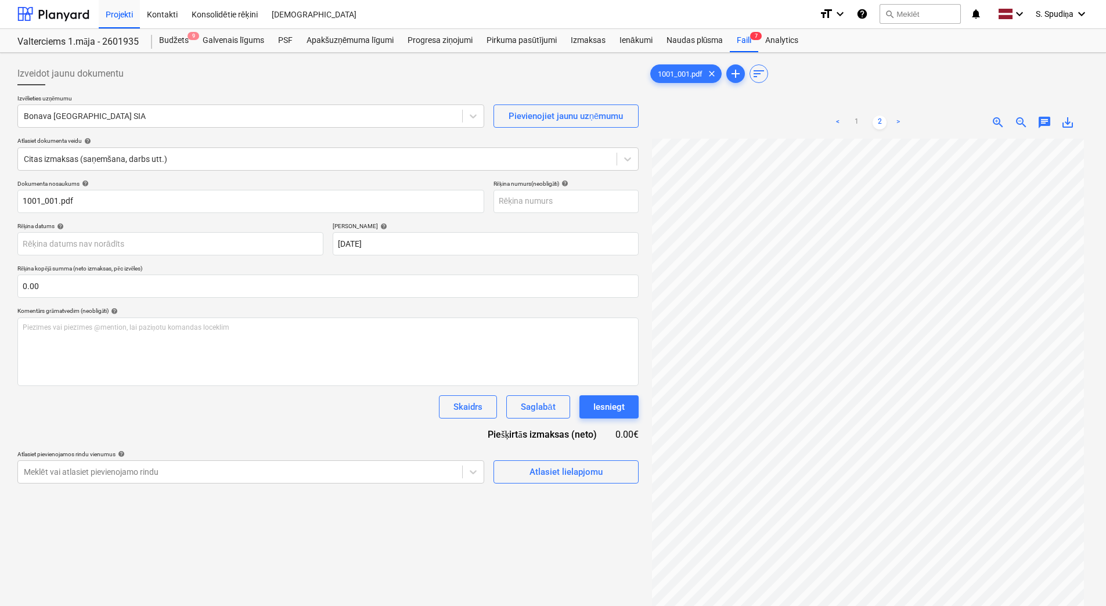
scroll to position [0, 0]
click at [124, 122] on div at bounding box center [240, 117] width 432 height 12
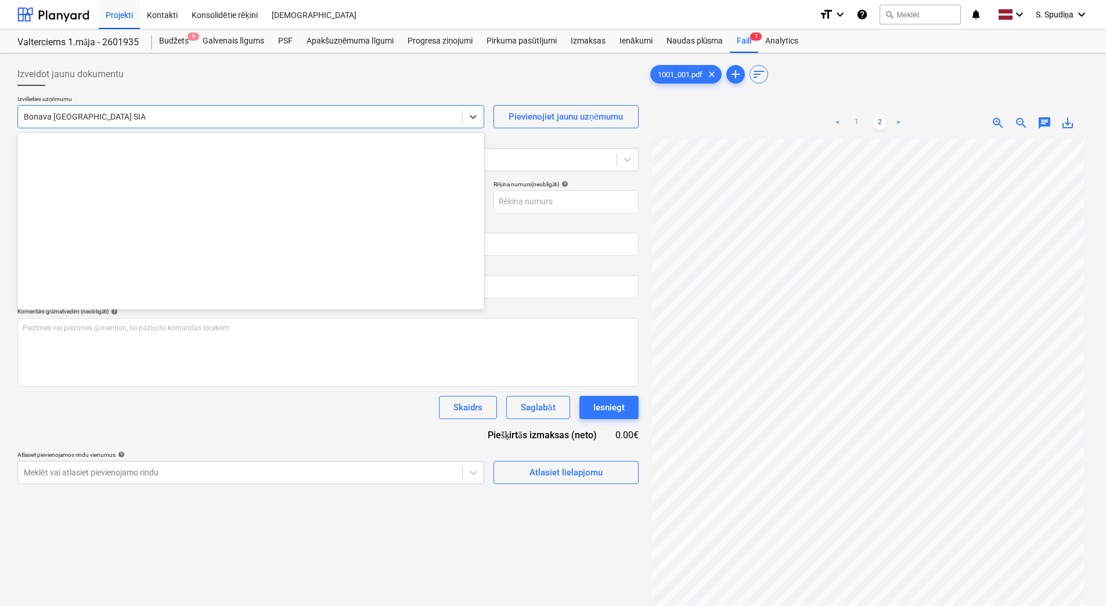
scroll to position [2133, 0]
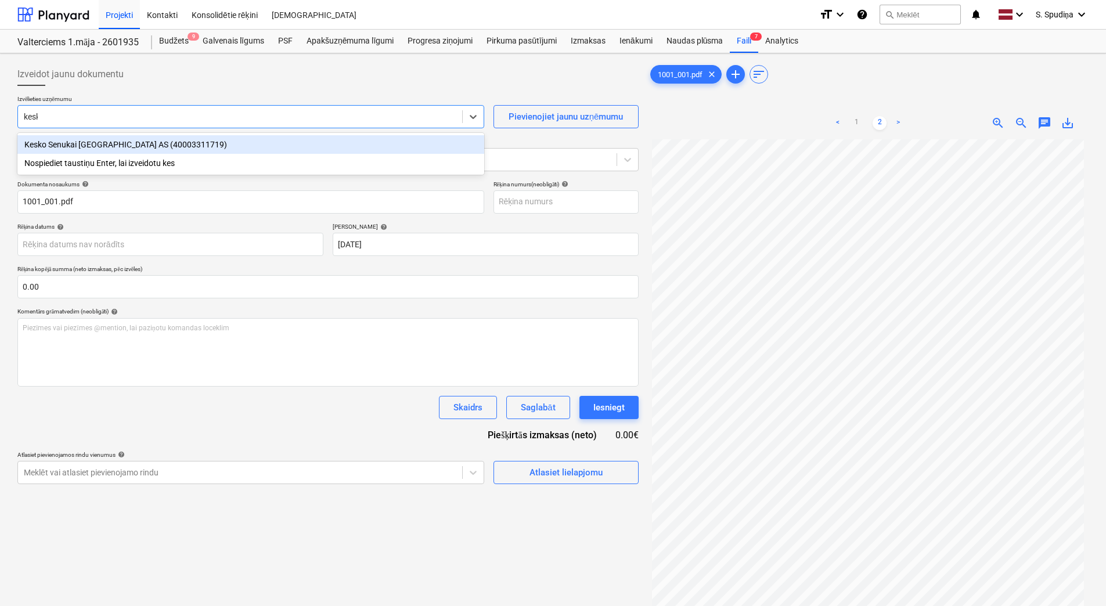
type input "kesko"
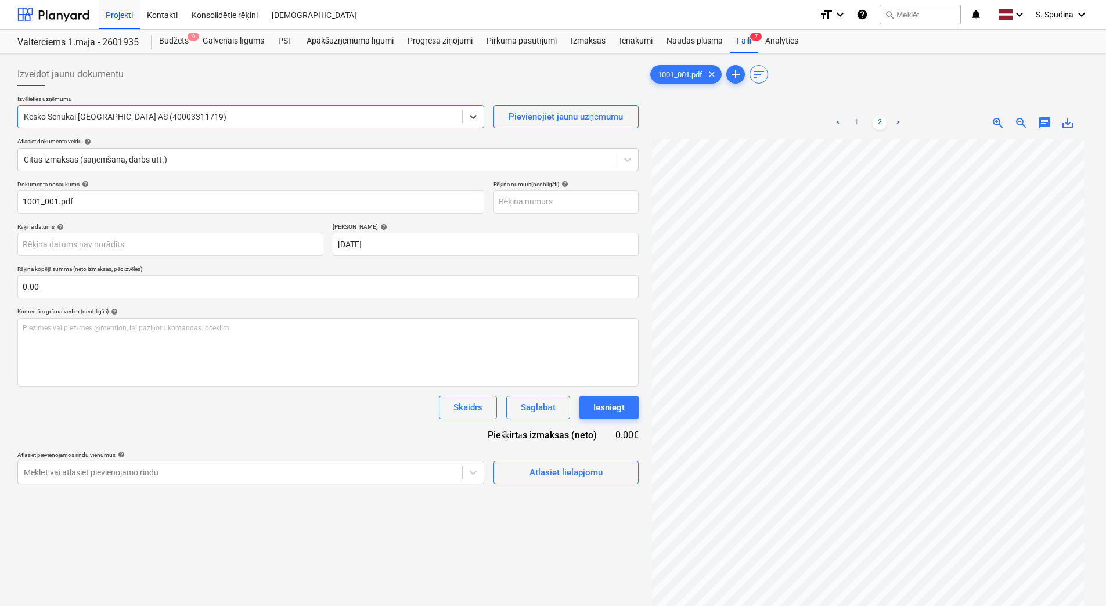
click at [855, 122] on link "1" at bounding box center [856, 123] width 14 height 14
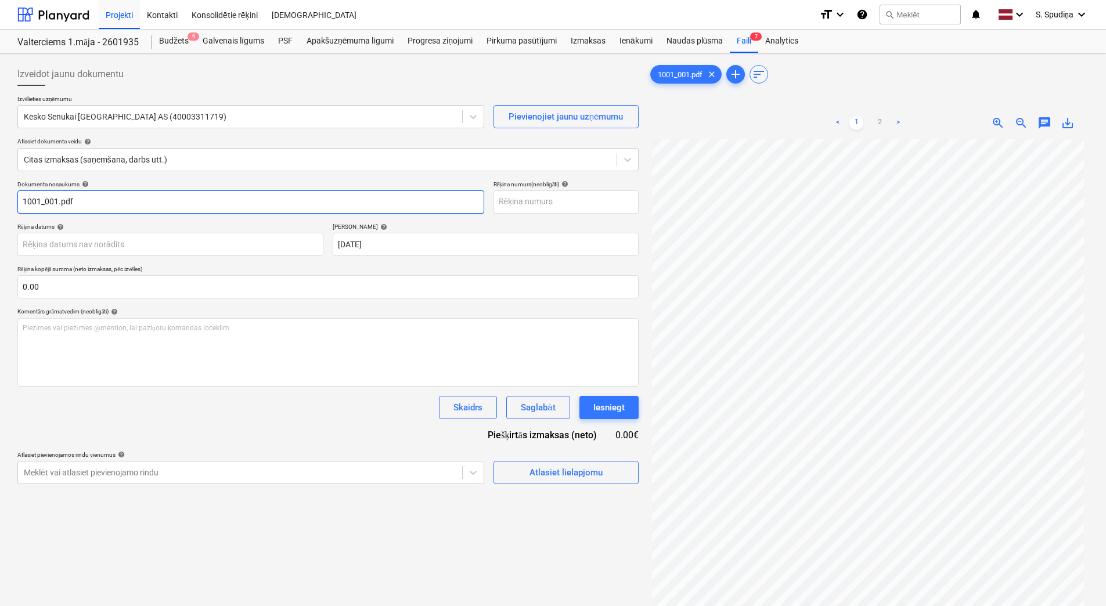
drag, startPoint x: 100, startPoint y: 205, endPoint x: -2, endPoint y: 205, distance: 102.2
click at [0, 205] on html "Projekti Kontakti Konsolidētie rēķini Iesūtne format_size keyboard_arrow_down h…" at bounding box center [553, 303] width 1106 height 606
drag, startPoint x: 71, startPoint y: 200, endPoint x: 0, endPoint y: 190, distance: 71.4
click at [0, 199] on html "Projekti Kontakti Konsolidētie rēķini Iesūtne format_size keyboard_arrow_down h…" at bounding box center [553, 303] width 1106 height 606
type input "456938778"
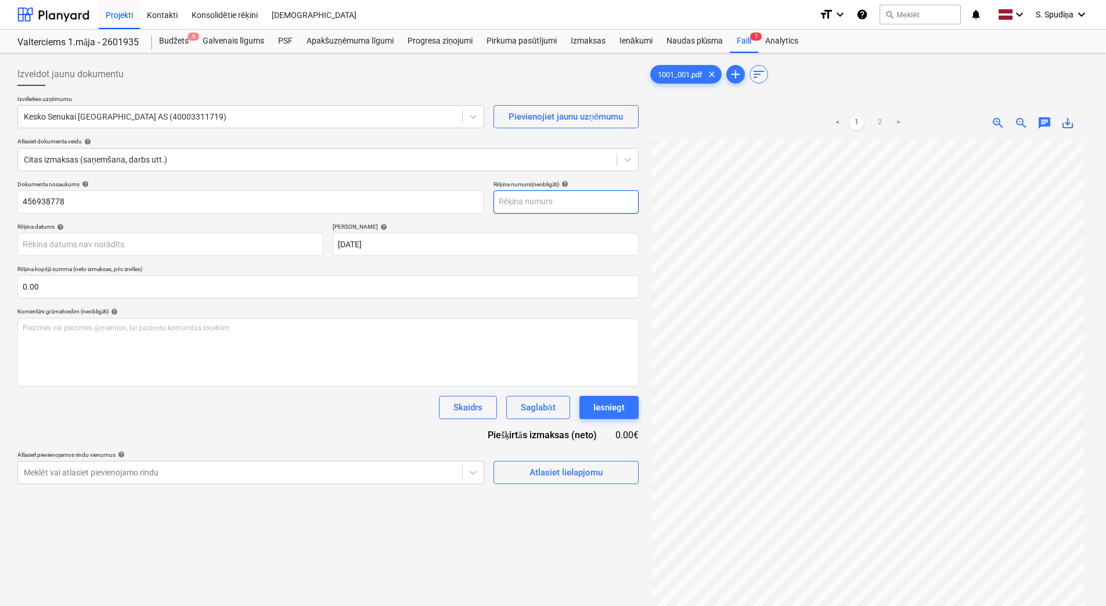
click at [529, 206] on input "text" at bounding box center [565, 201] width 145 height 23
paste input "456938778"
type input "456938778"
click at [529, 226] on div "Termiņš help" at bounding box center [486, 227] width 306 height 8
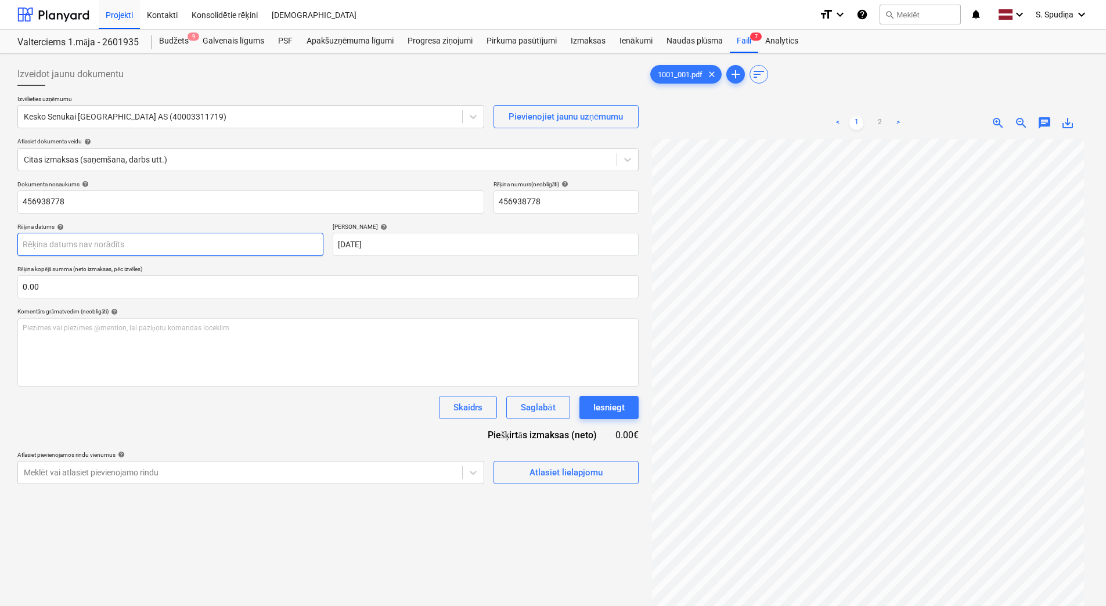
click at [171, 247] on body "Projekti Kontakti Konsolidētie rēķini Iesūtne format_size keyboard_arrow_down h…" at bounding box center [553, 303] width 1106 height 606
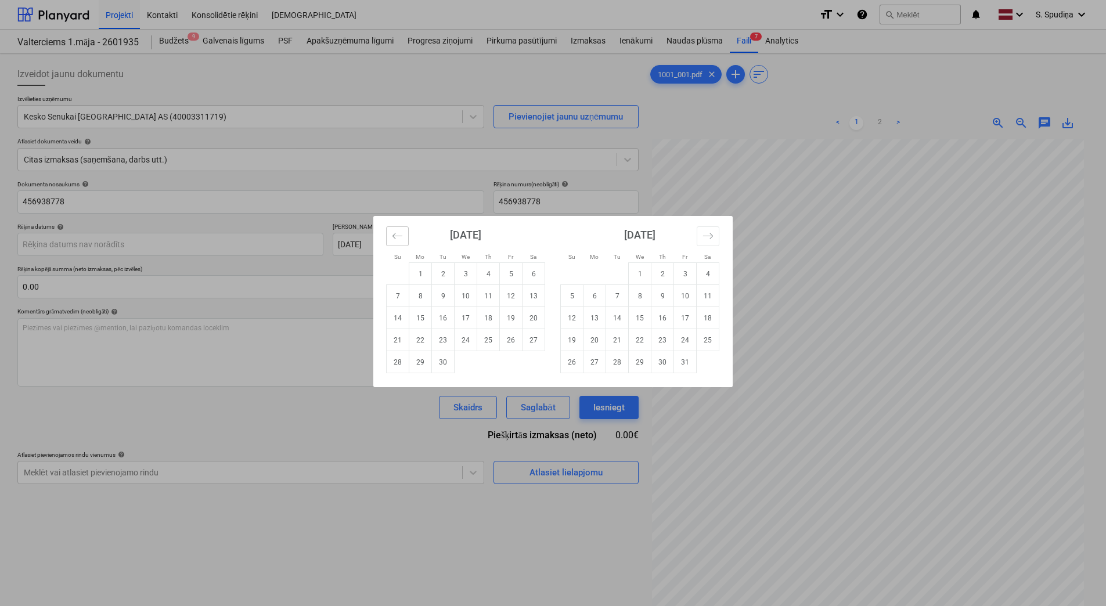
click at [402, 236] on icon "Move backward to switch to the previous month." at bounding box center [397, 236] width 10 height 6
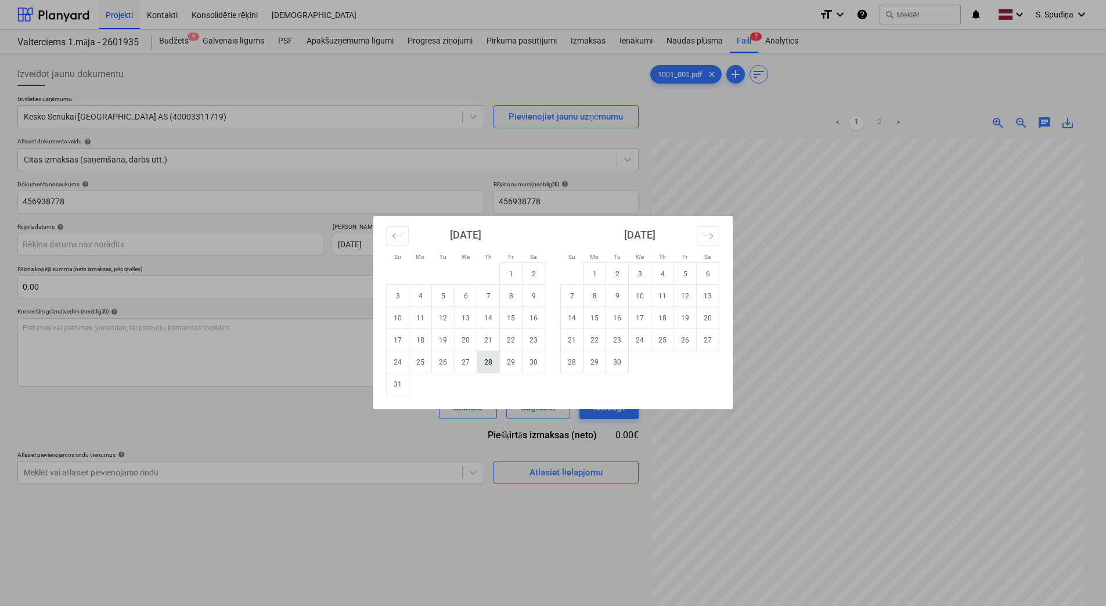
click at [482, 364] on td "28" at bounding box center [488, 362] width 23 height 22
type input "[DATE]"
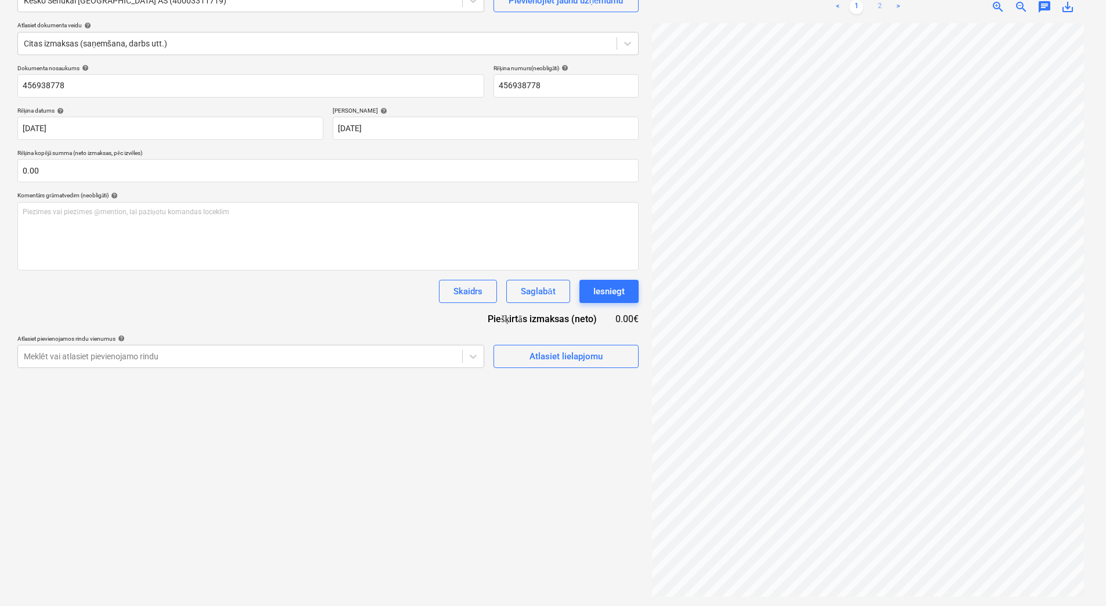
click at [877, 0] on link "2" at bounding box center [879, 7] width 14 height 14
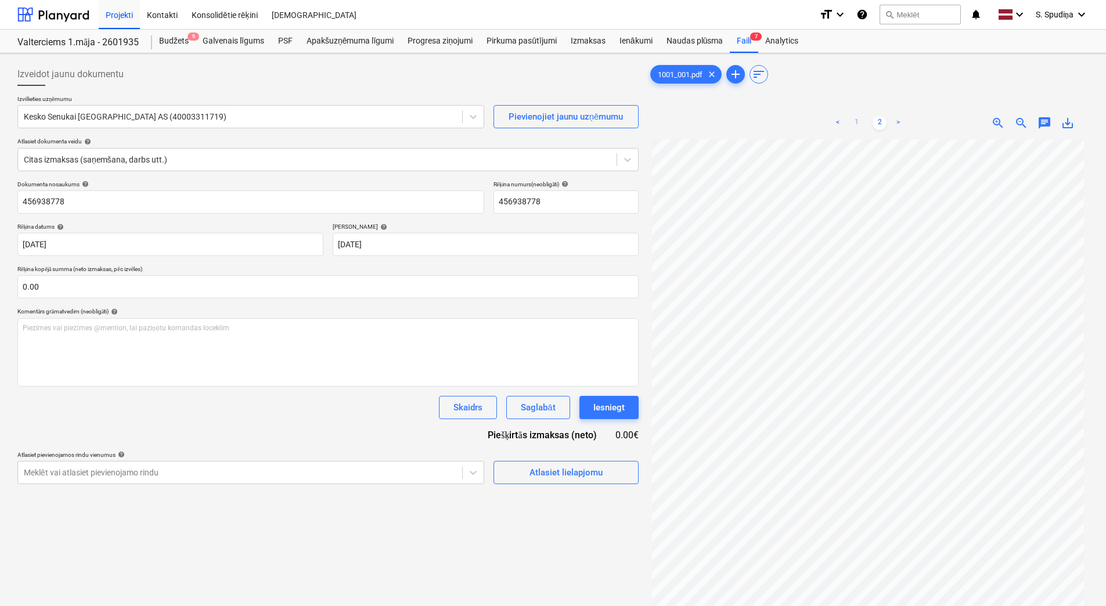
click at [859, 120] on link "1" at bounding box center [856, 123] width 14 height 14
click at [878, 119] on link "2" at bounding box center [879, 123] width 14 height 14
click at [529, 468] on div "Atlasiet lielapjomu" at bounding box center [565, 472] width 73 height 15
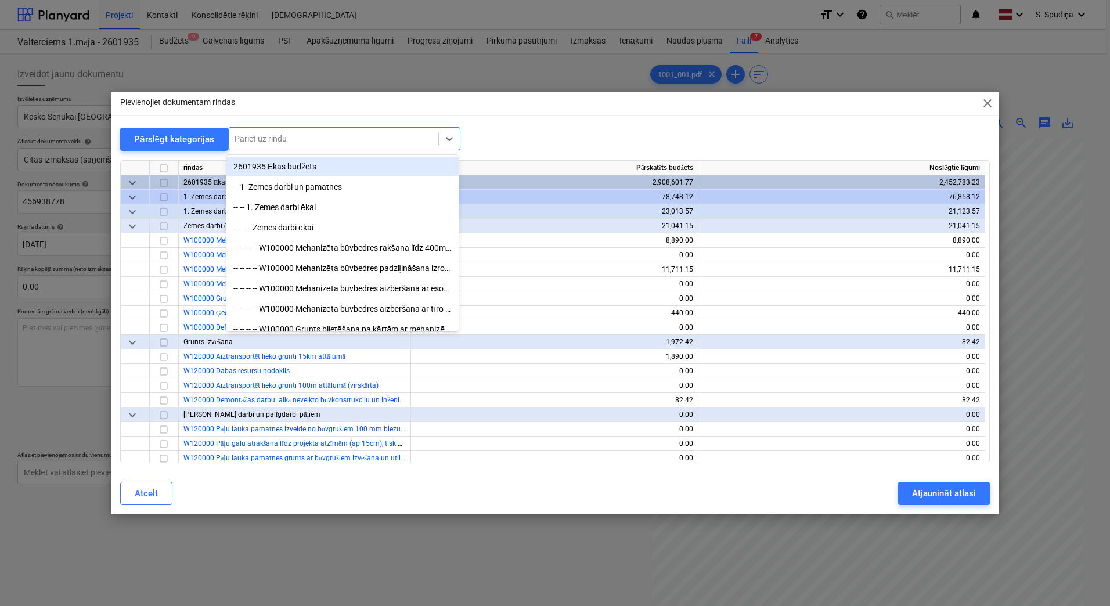
click at [330, 139] on div at bounding box center [334, 139] width 198 height 12
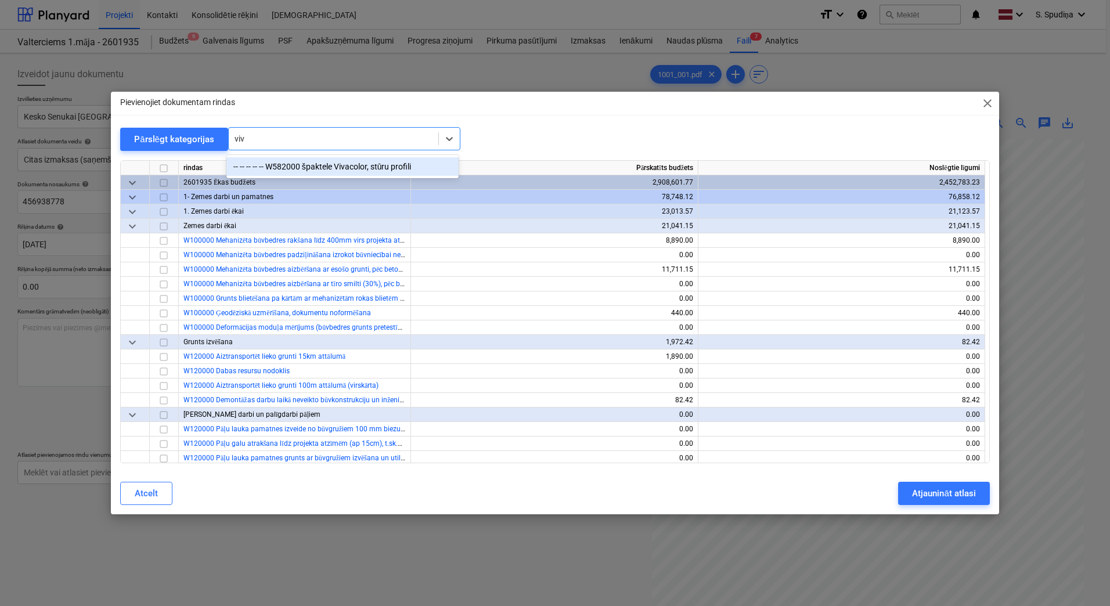
type input "viva"
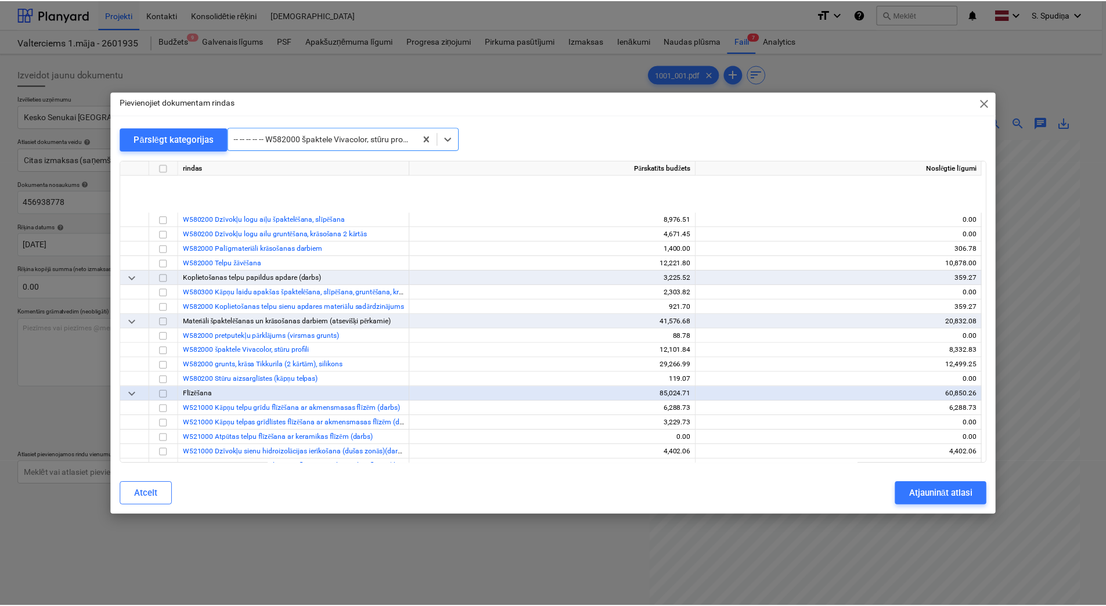
scroll to position [6066, 0]
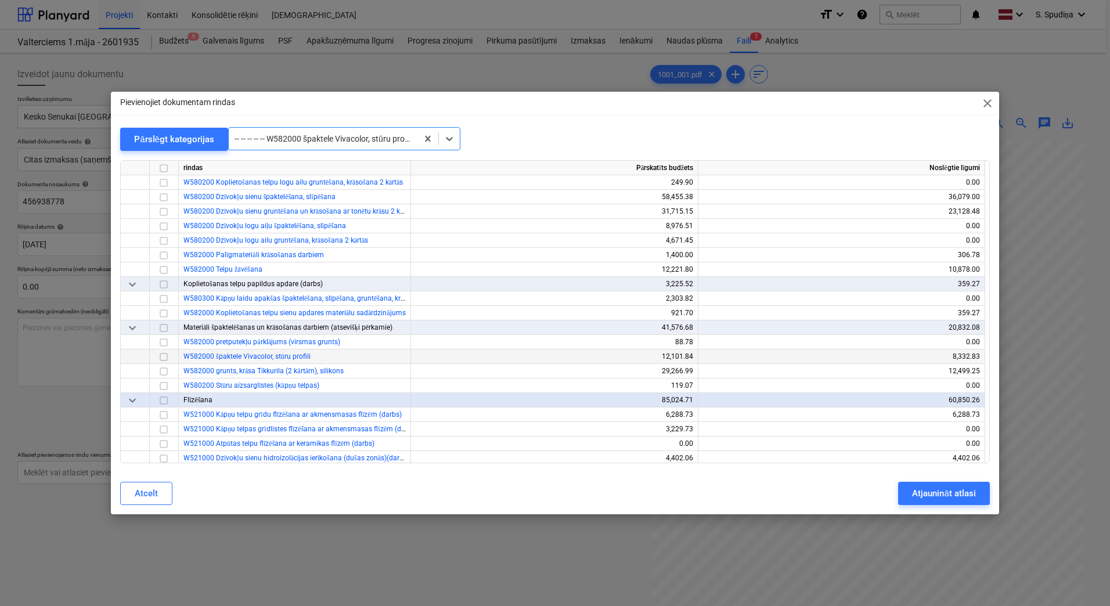
click at [165, 359] on input "checkbox" at bounding box center [164, 357] width 14 height 14
click at [947, 492] on div "Atjaunināt atlasi" at bounding box center [943, 493] width 63 height 15
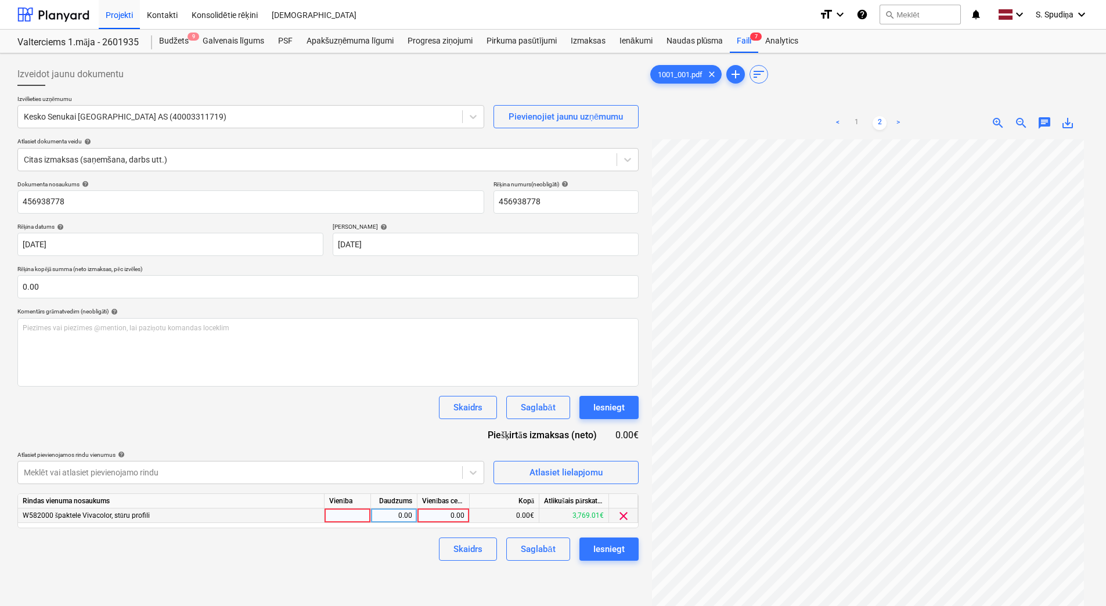
click at [430, 510] on div "0.00" at bounding box center [443, 516] width 42 height 15
type input "56.5"
click at [527, 548] on div "Saglabāt" at bounding box center [538, 549] width 34 height 15
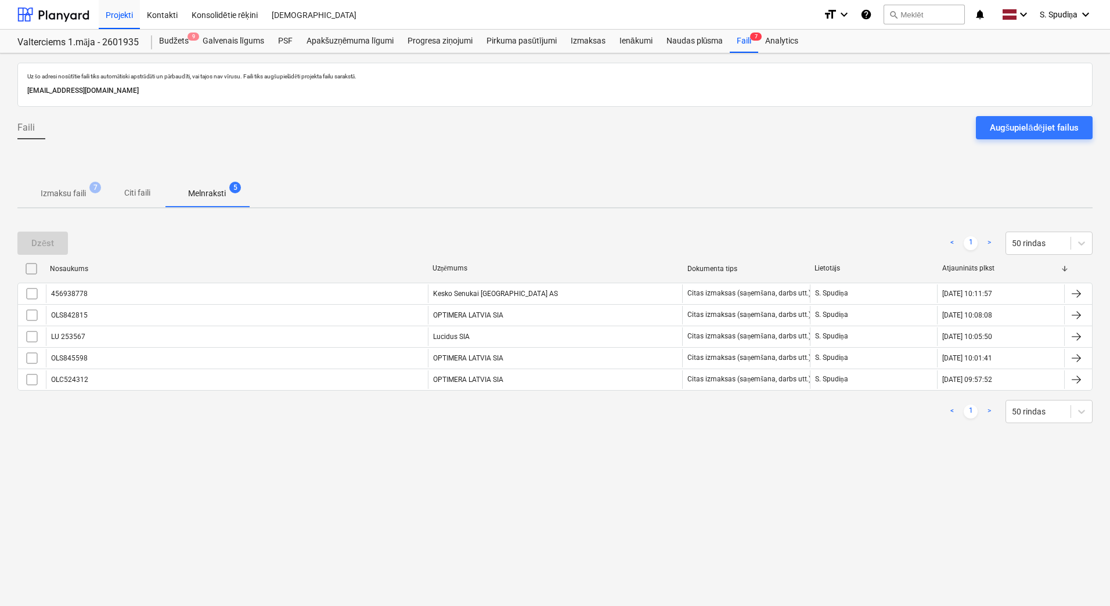
click at [84, 191] on p "Izmaksu faili" at bounding box center [63, 193] width 45 height 12
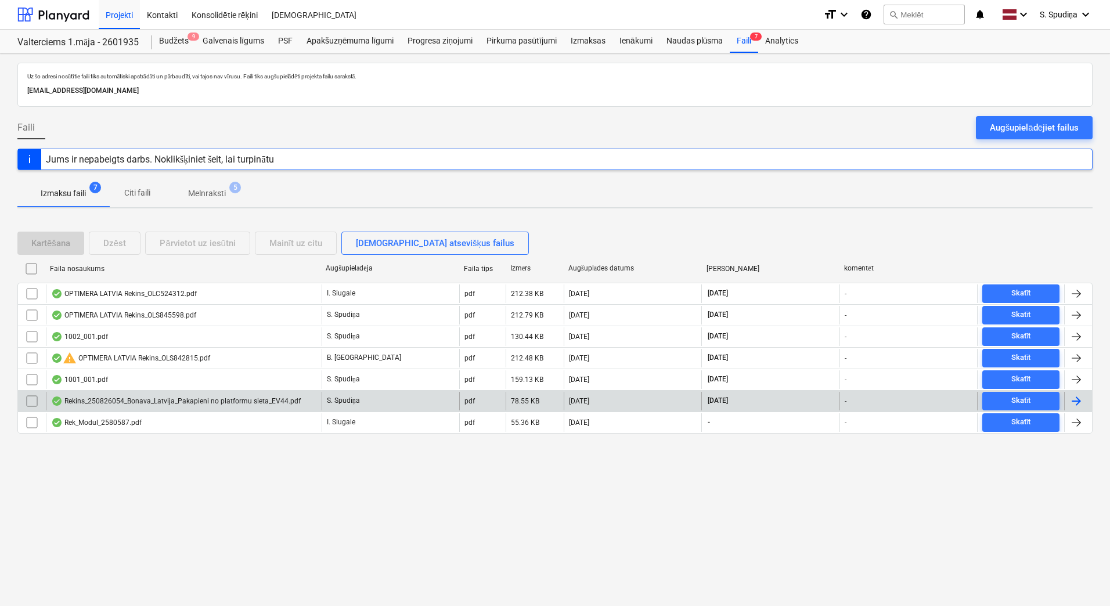
click at [122, 394] on div "Rekins_250826054_Bonava_Latvija_Pakapieni no platformu sieta_EV44.pdf" at bounding box center [184, 401] width 276 height 19
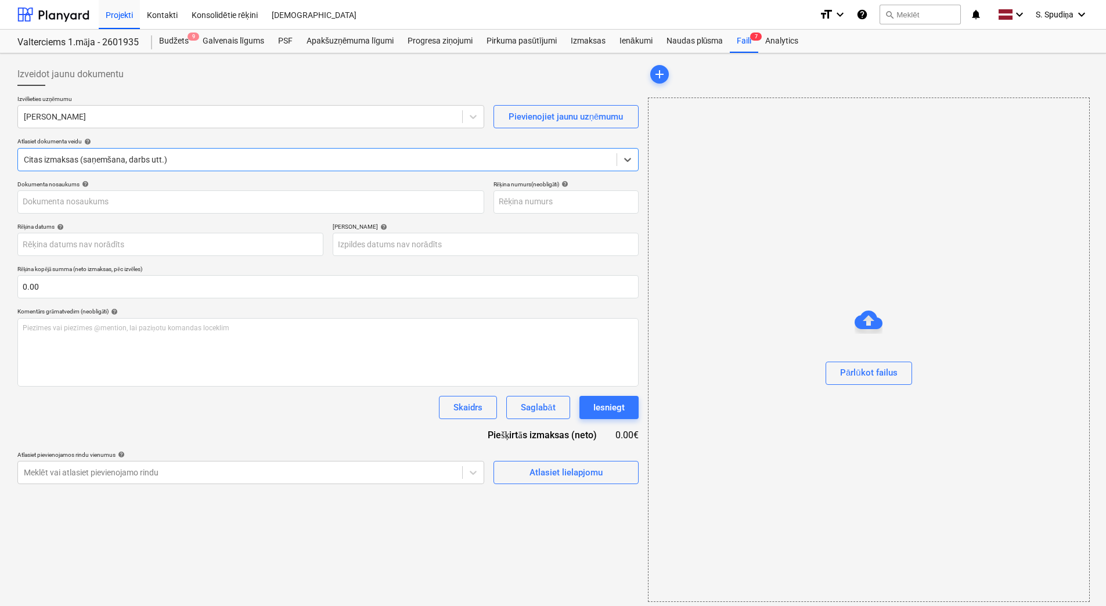
type input "250826054"
type input "[DATE]"
type input "09 Sep 2025"
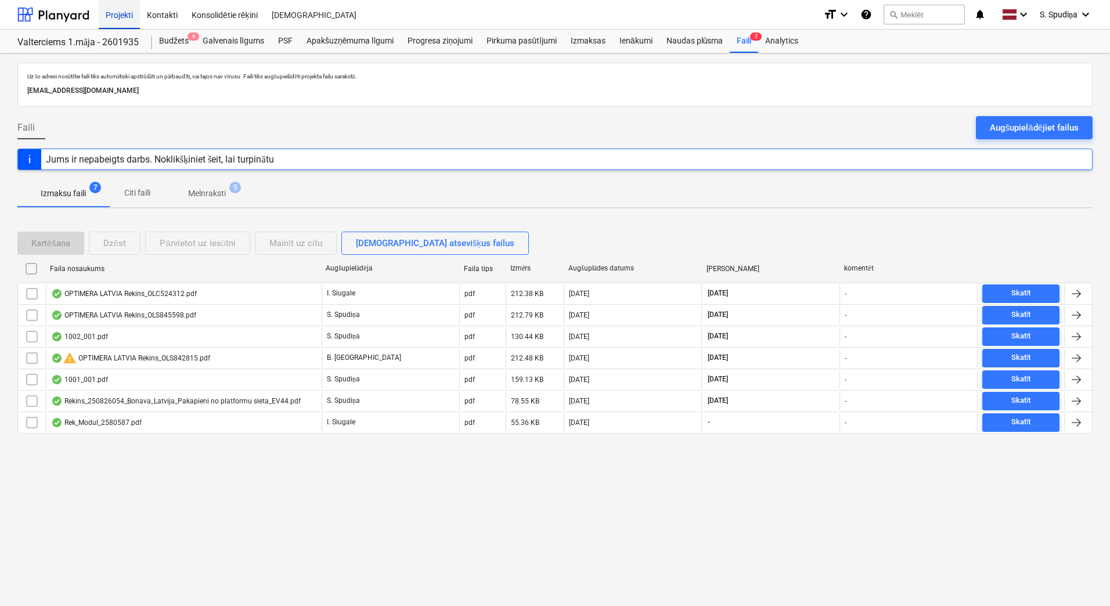
click at [116, 15] on div "Projekti" at bounding box center [119, 14] width 41 height 30
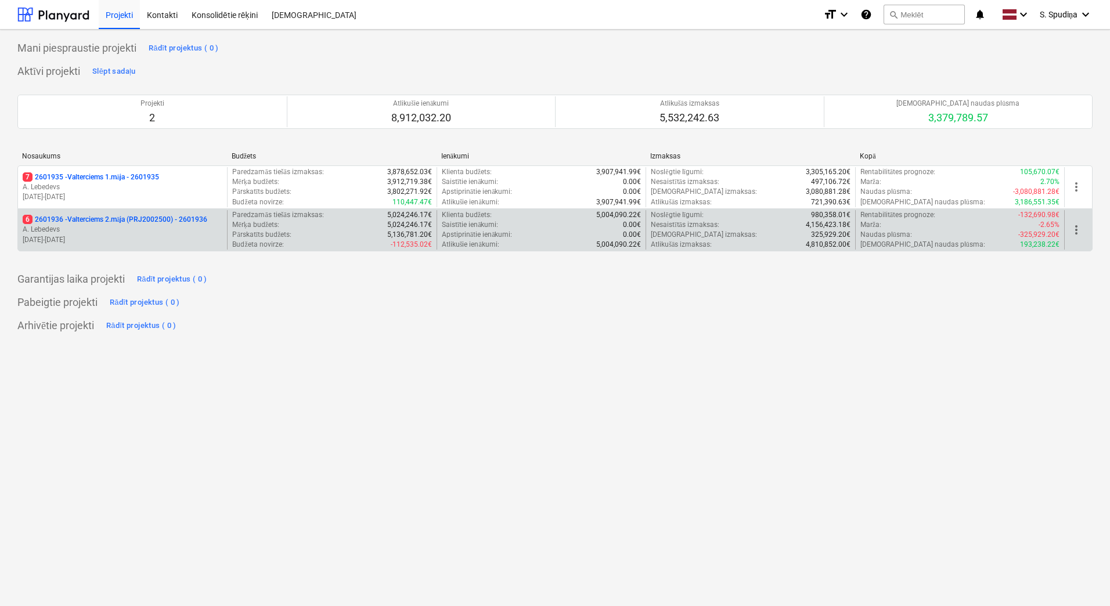
click at [96, 222] on p "6 2601936 - Valterciems 2.māja (PRJ2002500) - 2601936" at bounding box center [115, 220] width 185 height 10
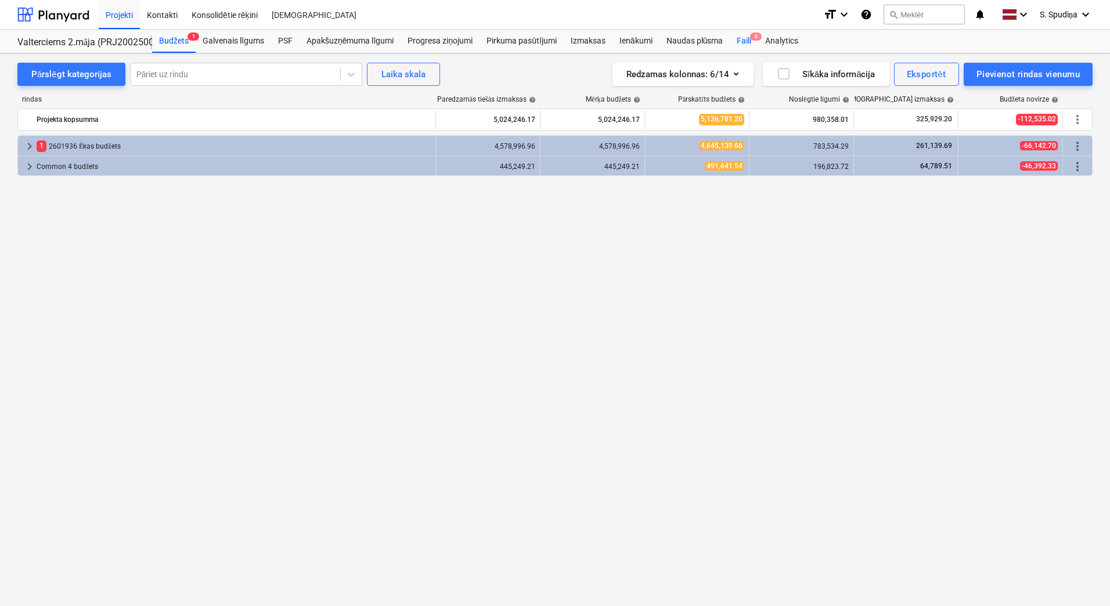
click at [750, 42] on div "Faili 6" at bounding box center [744, 41] width 28 height 23
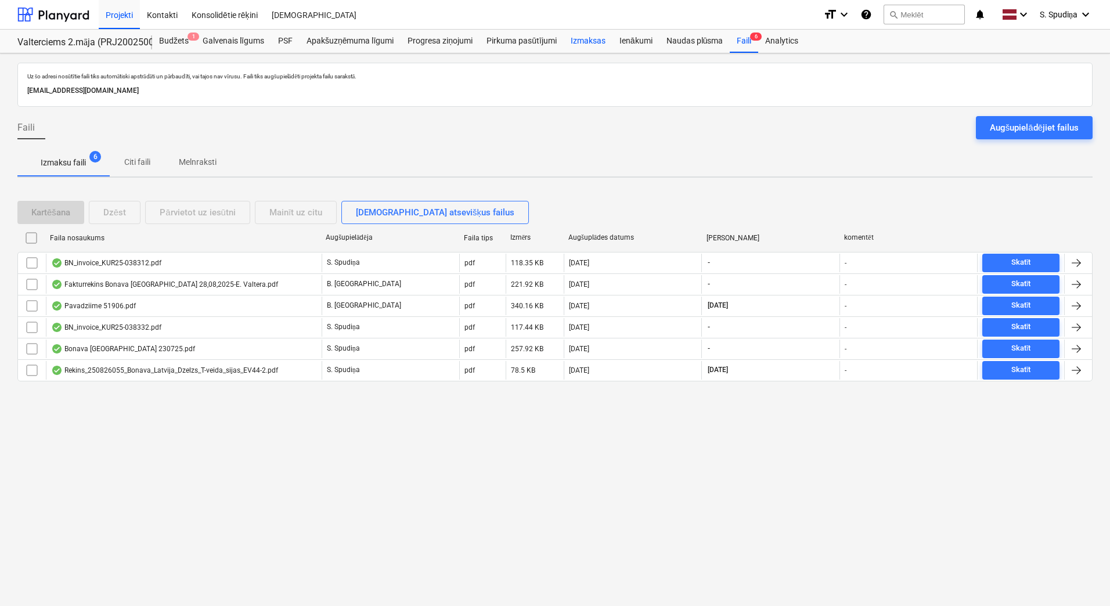
click at [605, 39] on div "Izmaksas" at bounding box center [588, 41] width 49 height 23
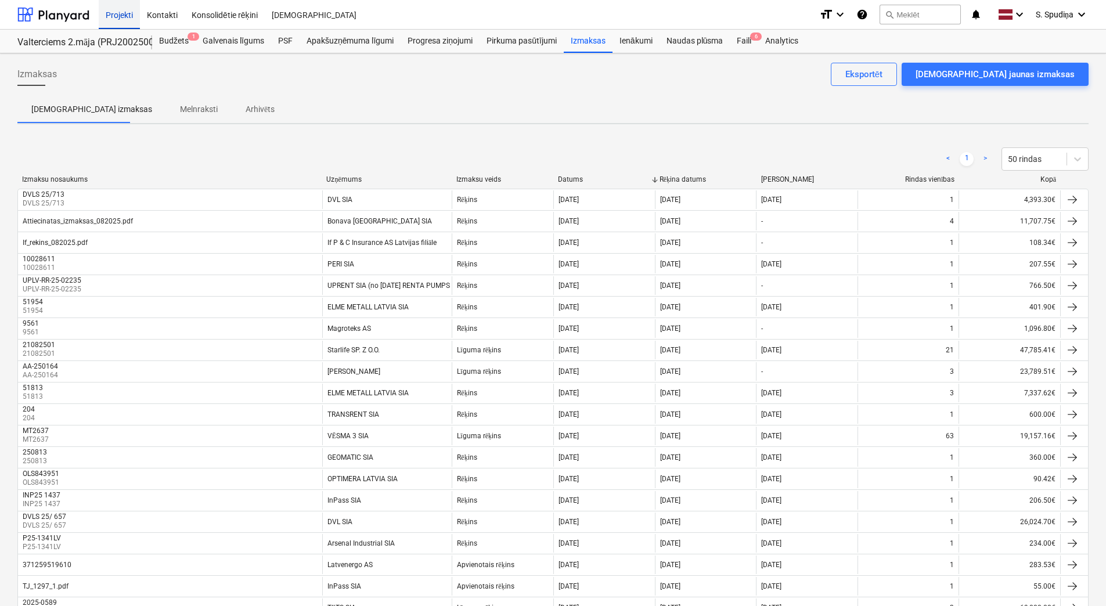
click at [131, 9] on div "Projekti" at bounding box center [119, 14] width 41 height 30
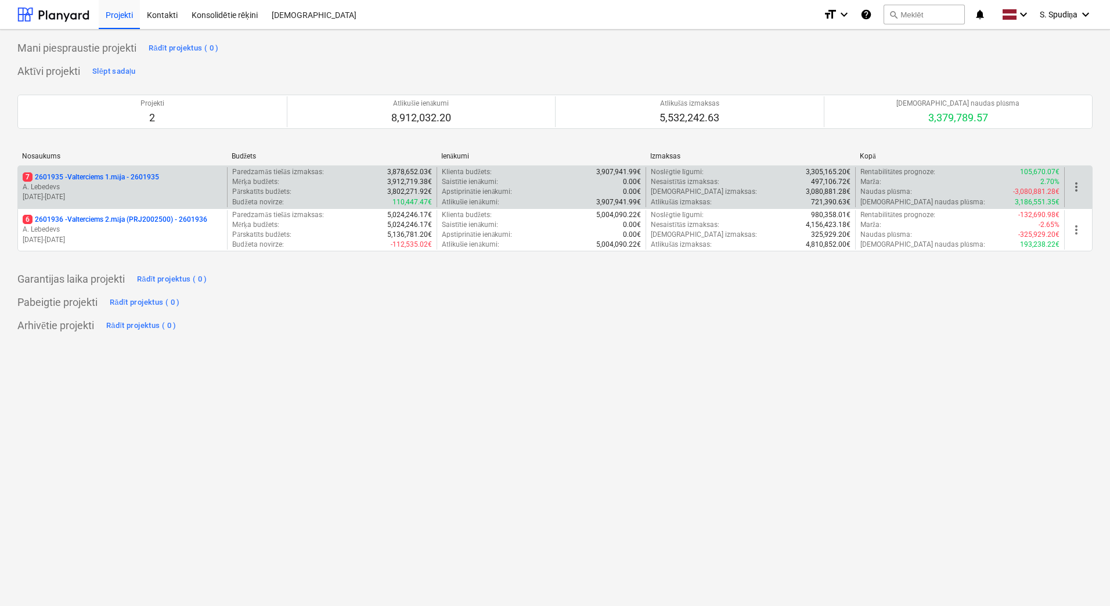
click at [123, 192] on p "[DATE] - [DATE]" at bounding box center [123, 197] width 200 height 10
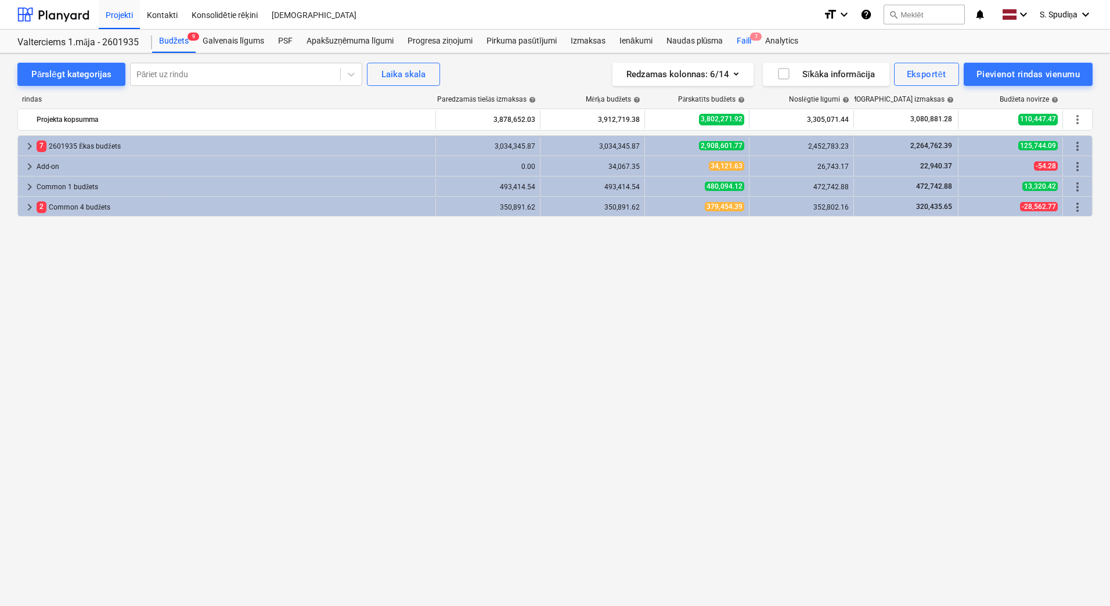
click at [752, 36] on span "7" at bounding box center [756, 37] width 12 height 8
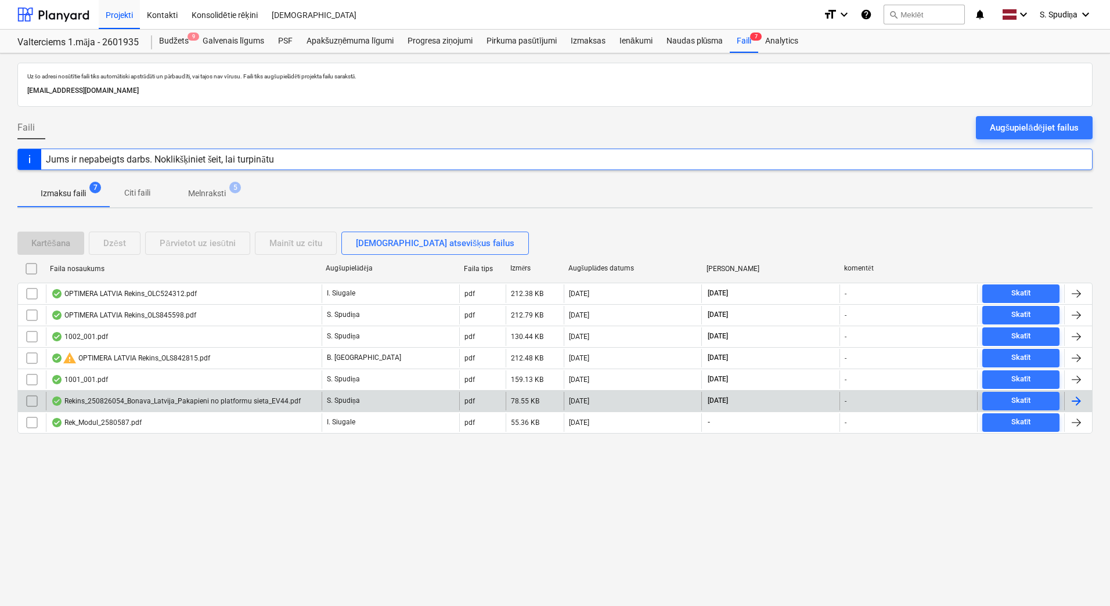
click at [129, 399] on div "Rekins_250826054_Bonava_Latvija_Pakapieni no platformu sieta_EV44.pdf" at bounding box center [176, 400] width 250 height 9
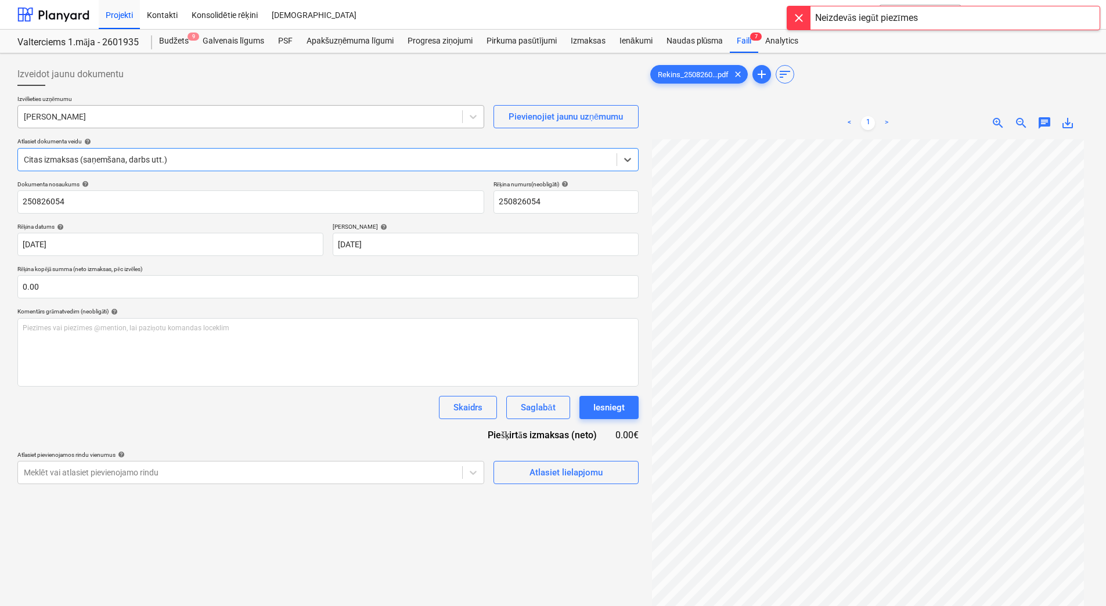
click at [158, 114] on div at bounding box center [240, 117] width 432 height 12
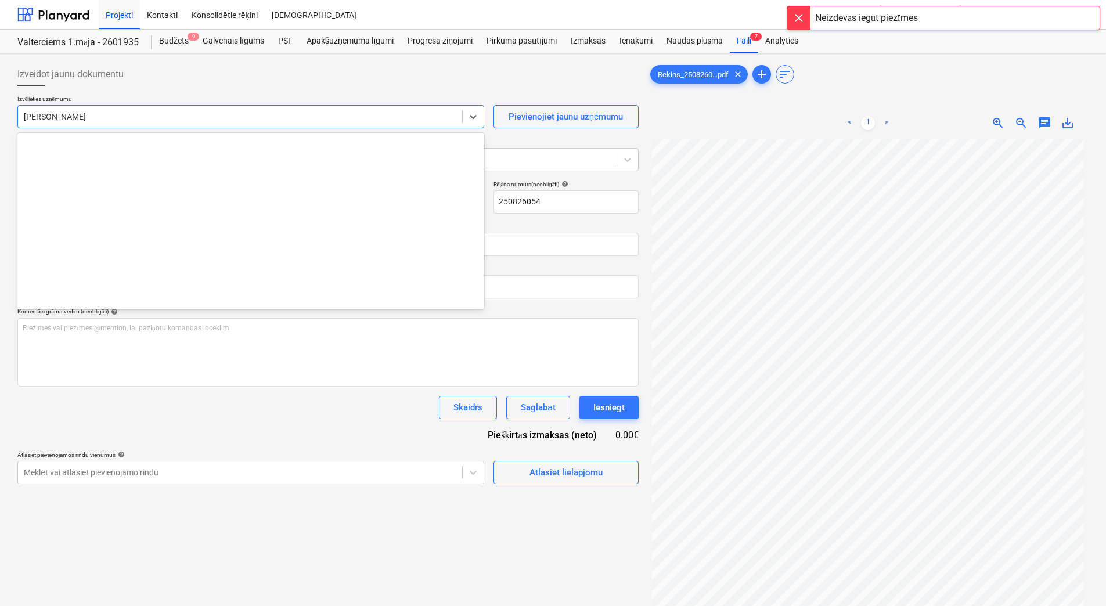
scroll to position [6928, 0]
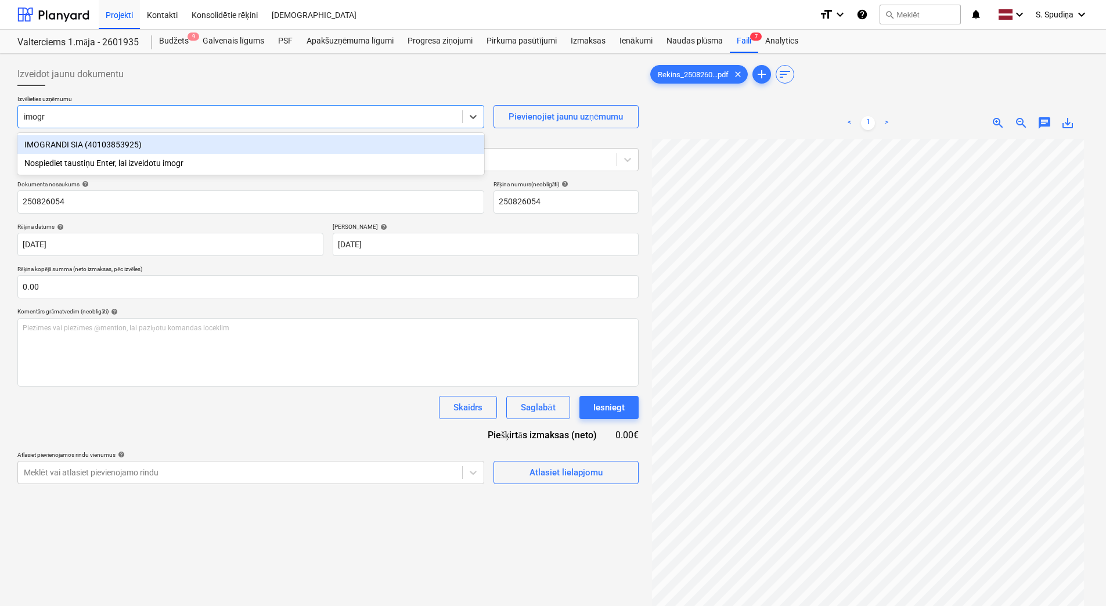
type input "imogra"
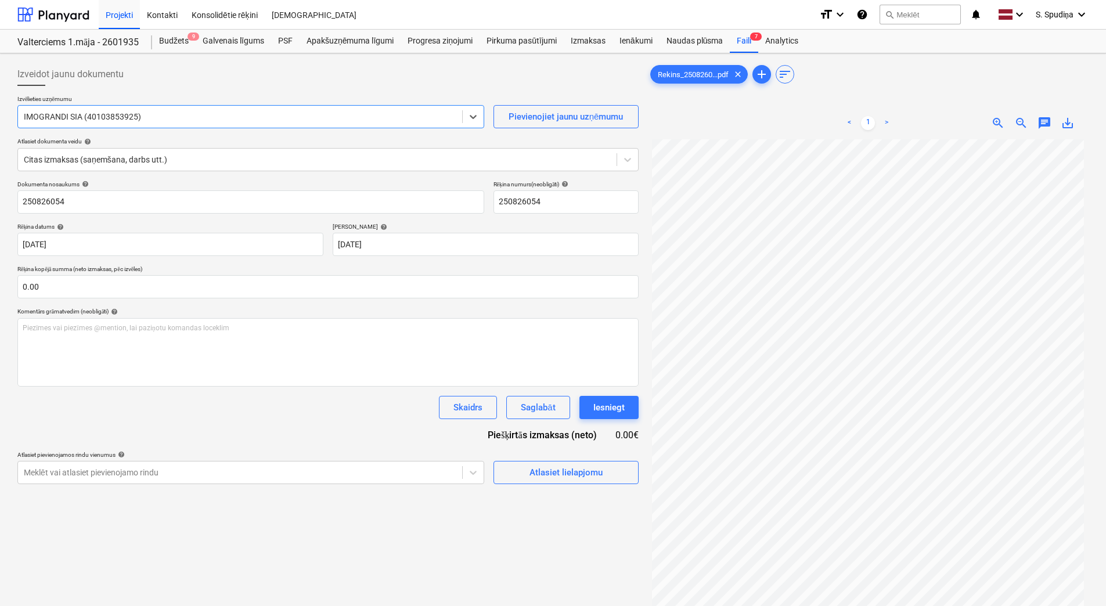
type input "+"
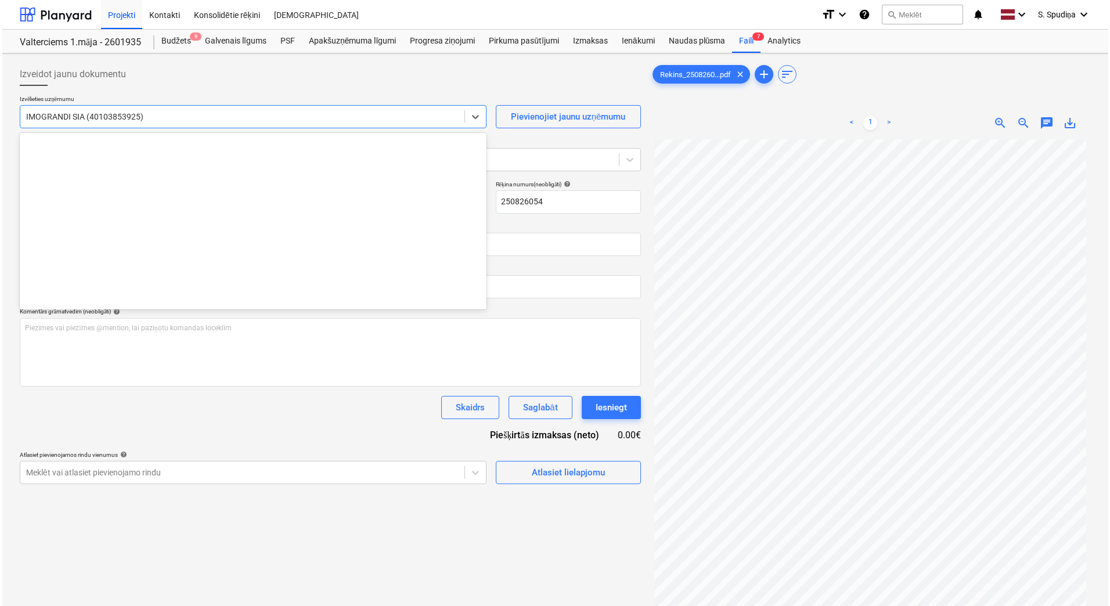
scroll to position [5404, 0]
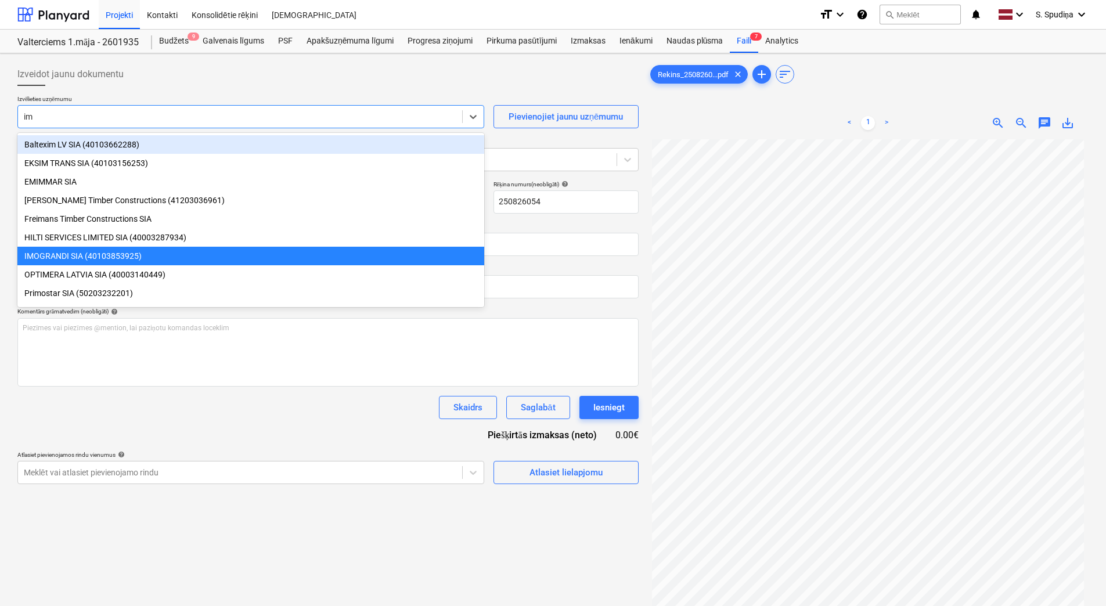
type input "imo"
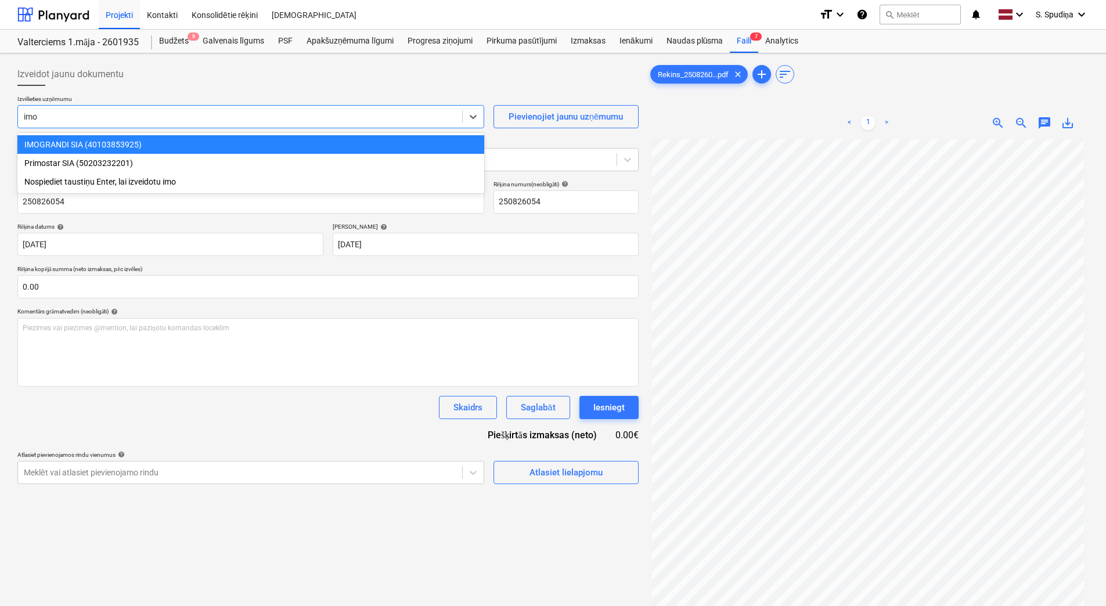
click at [110, 140] on div "IMOGRANDI SIA (40103853925)" at bounding box center [250, 144] width 467 height 19
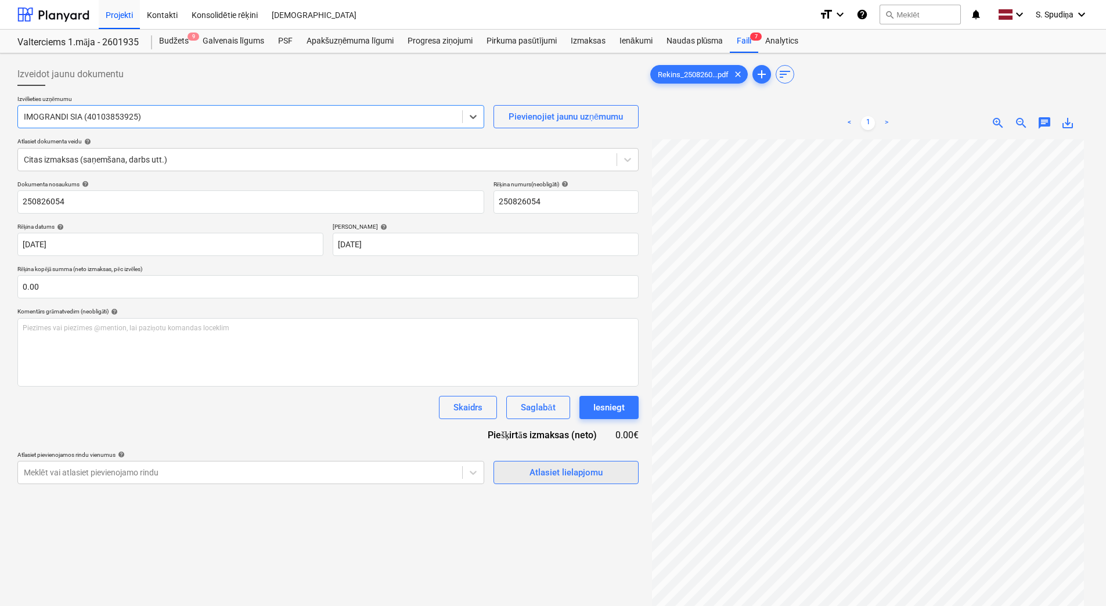
click at [574, 472] on div "Atlasiet lielapjomu" at bounding box center [565, 472] width 73 height 15
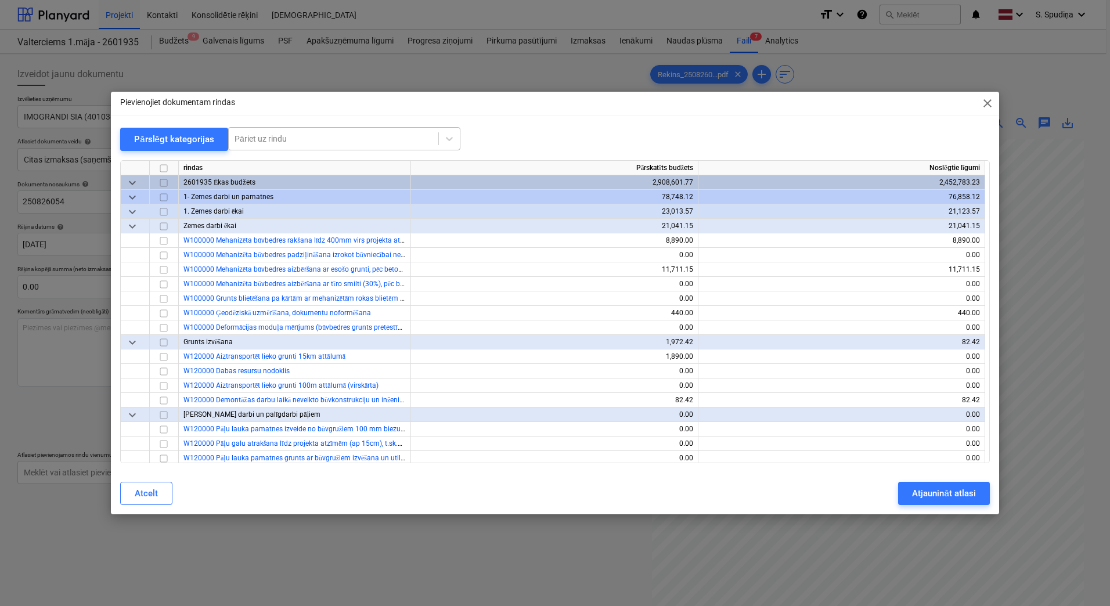
click at [305, 134] on div at bounding box center [334, 139] width 198 height 12
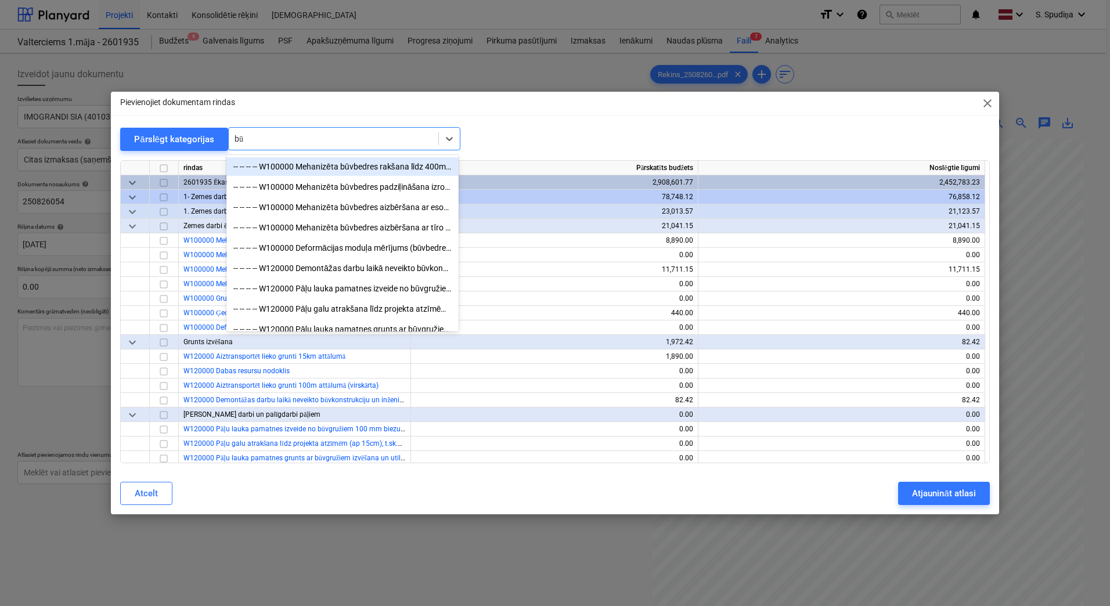
type input "būv"
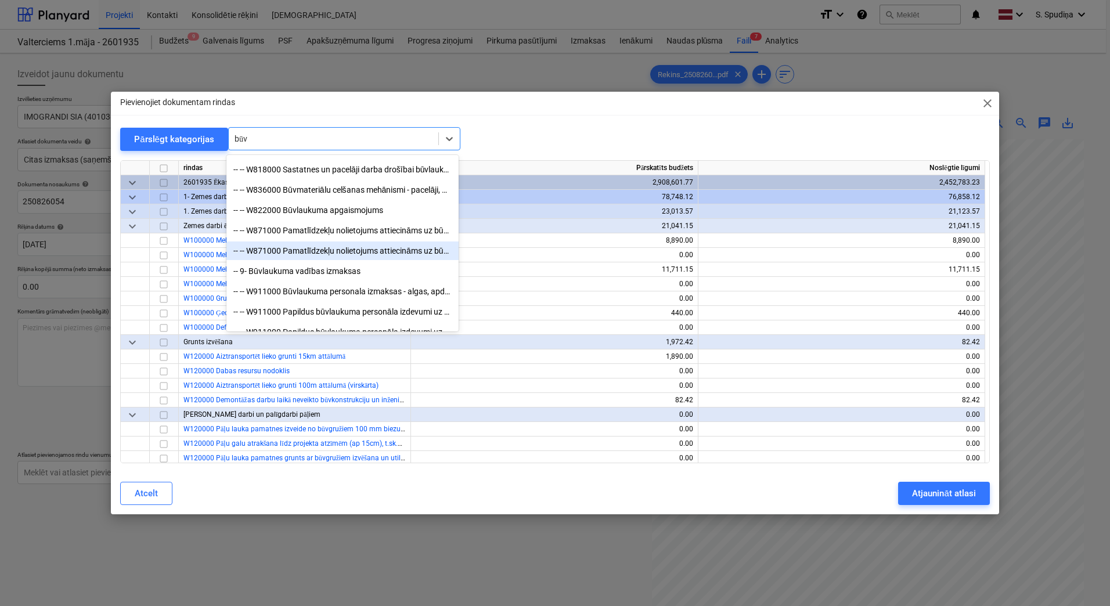
scroll to position [755, 0]
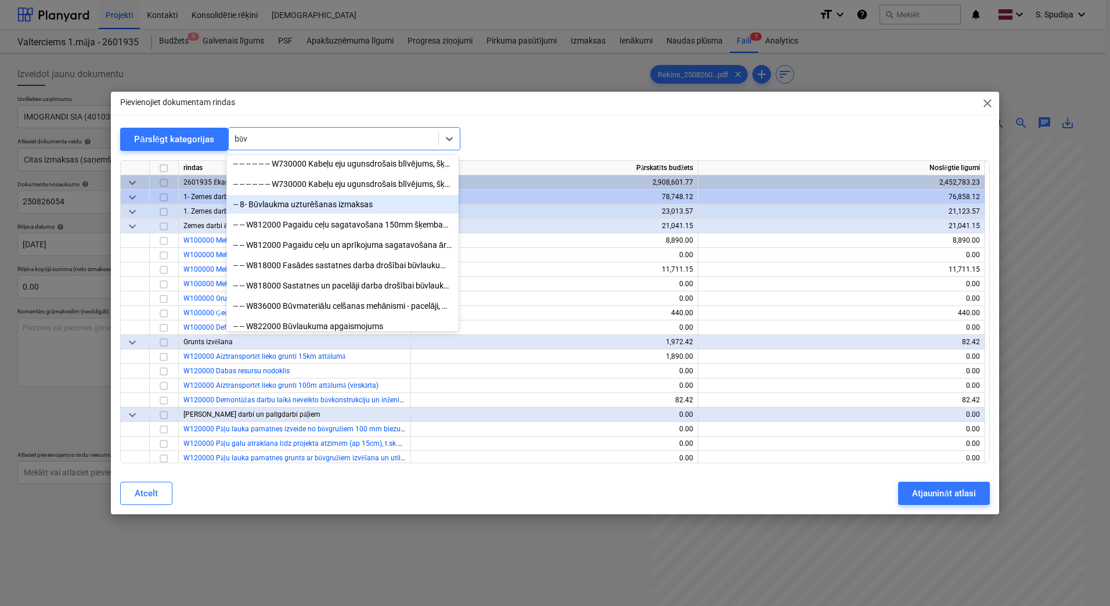
click at [276, 208] on div "-- 8- Būvlaukma uzturēšanas izmaksas" at bounding box center [342, 204] width 232 height 19
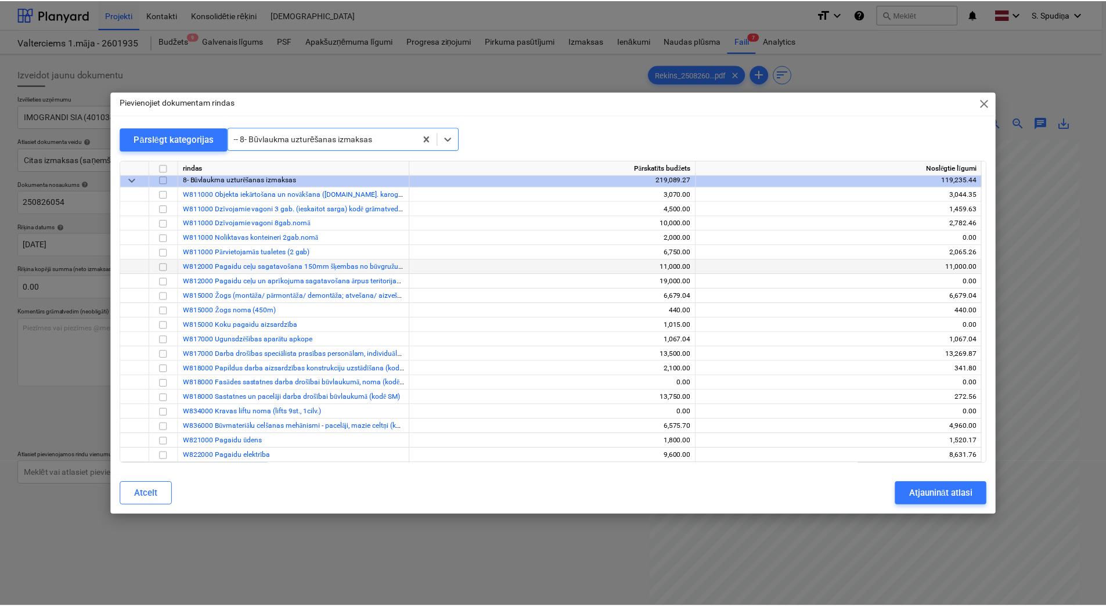
scroll to position [10013, 0]
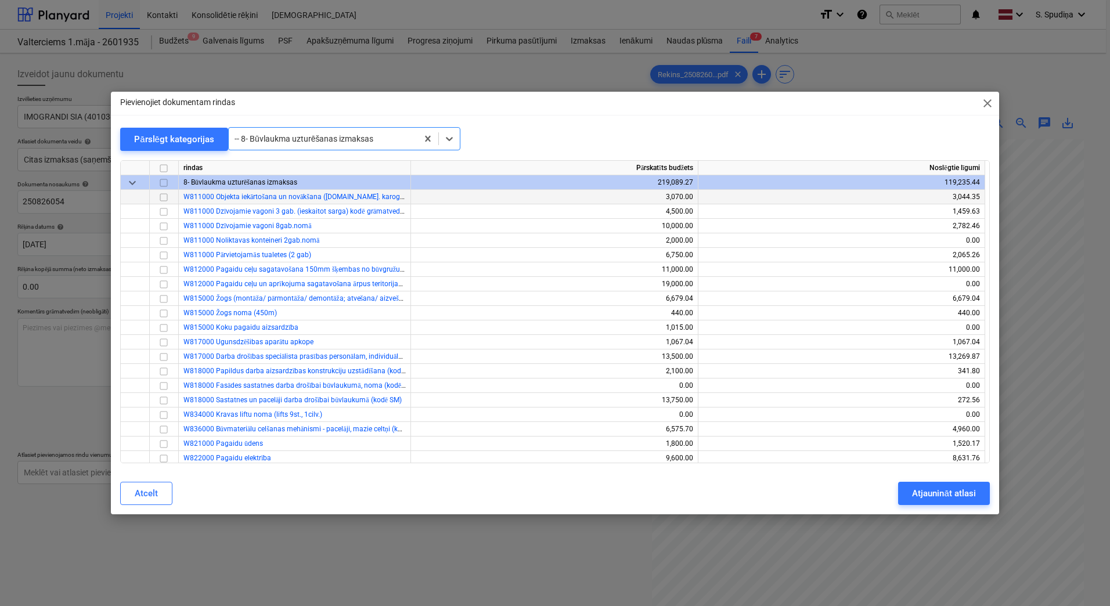
click at [162, 197] on input "checkbox" at bounding box center [164, 197] width 14 height 14
click at [925, 492] on div "Atjaunināt atlasi" at bounding box center [943, 493] width 63 height 15
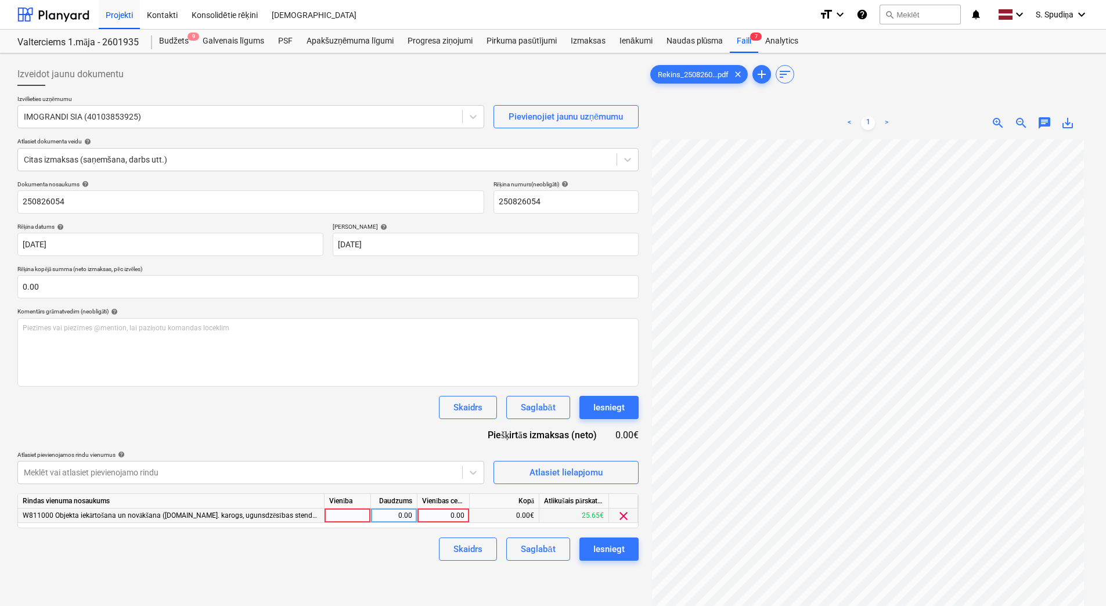
click at [446, 516] on div "0.00" at bounding box center [443, 516] width 42 height 15
type input "360"
click at [535, 550] on div "Saglabāt" at bounding box center [538, 549] width 34 height 15
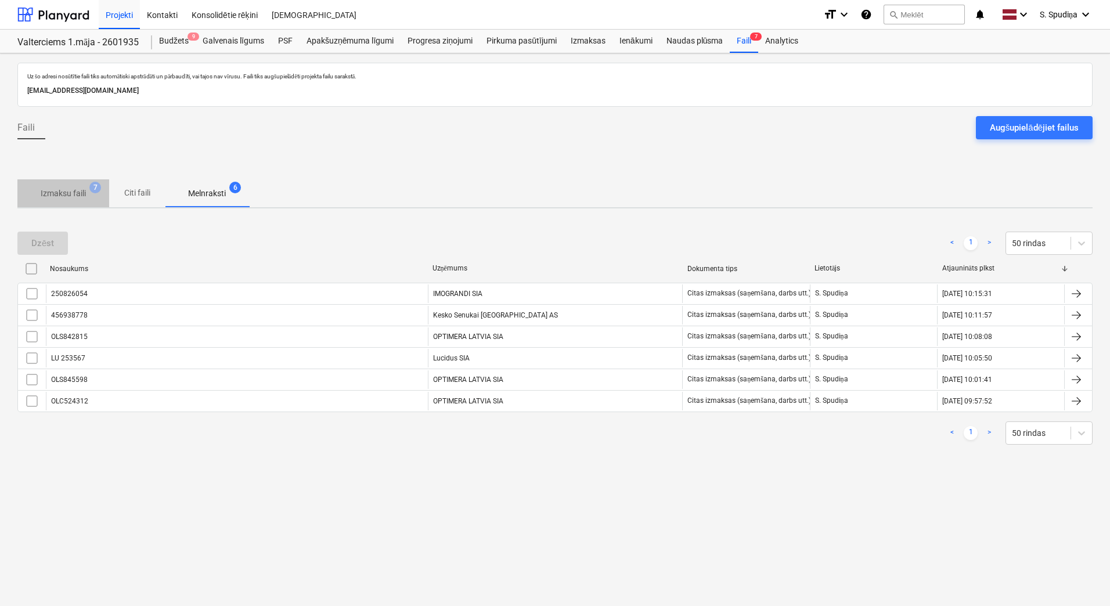
click at [80, 191] on p "Izmaksu faili" at bounding box center [63, 193] width 45 height 12
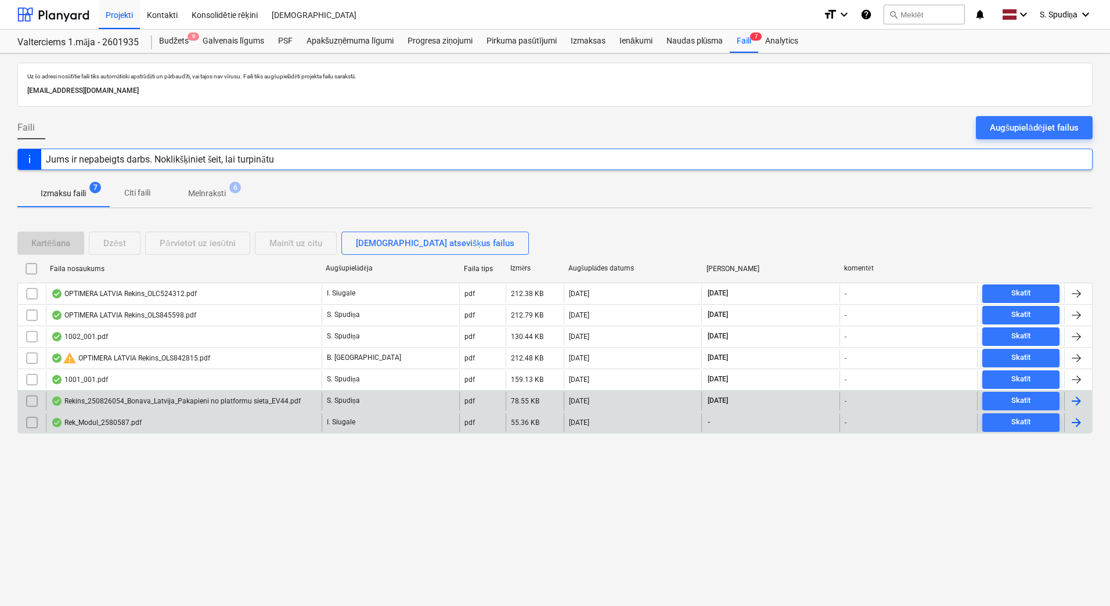
click at [98, 419] on div "Rek_Modul_2580587.pdf" at bounding box center [96, 422] width 91 height 9
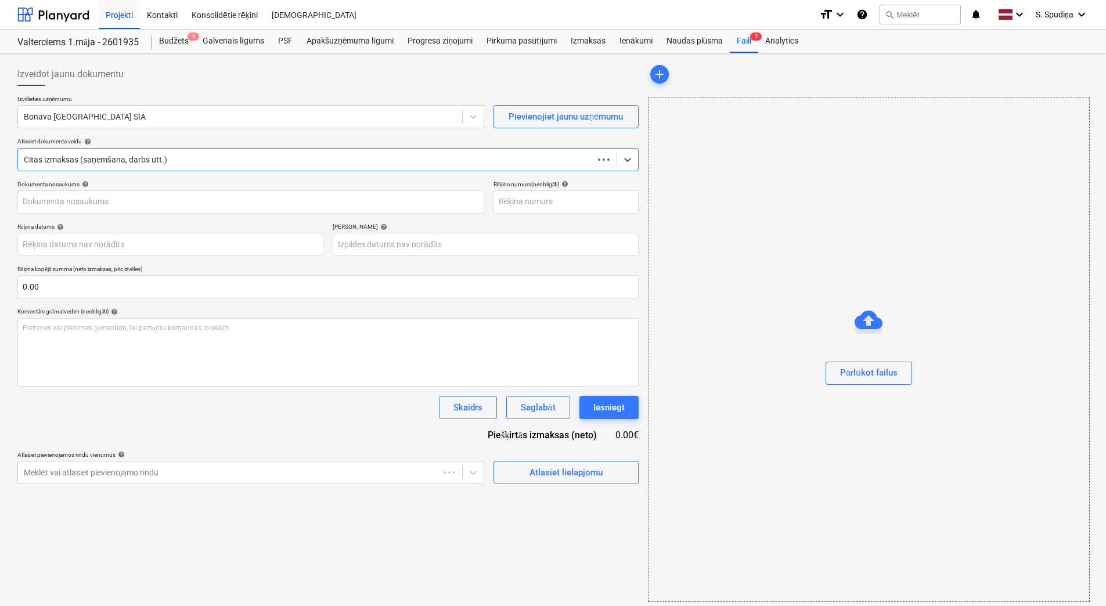
type input "2580587"
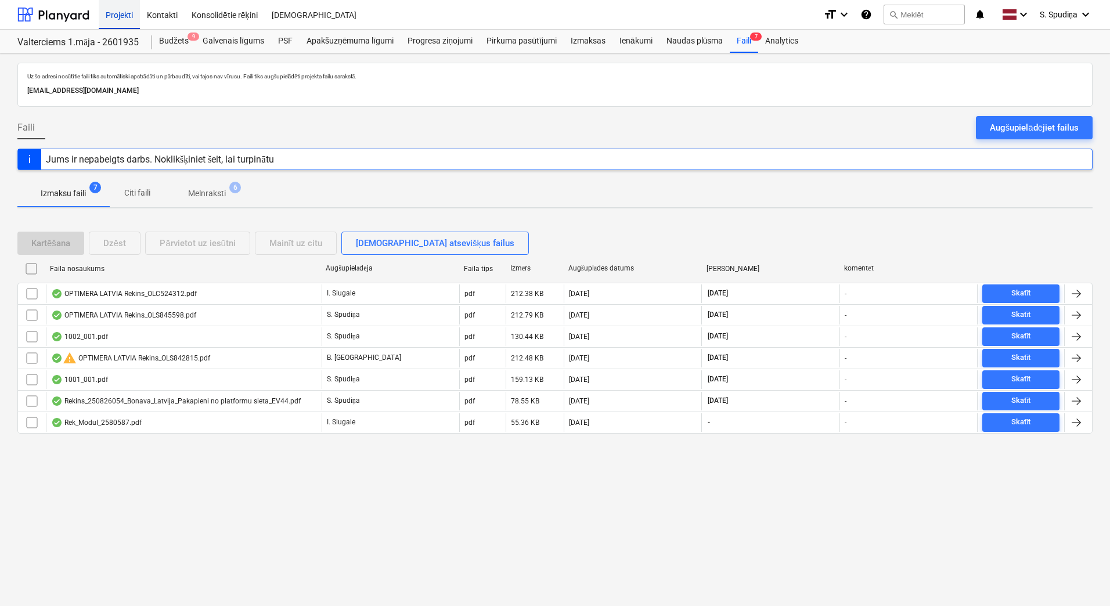
click at [130, 17] on div "Projekti" at bounding box center [119, 14] width 41 height 30
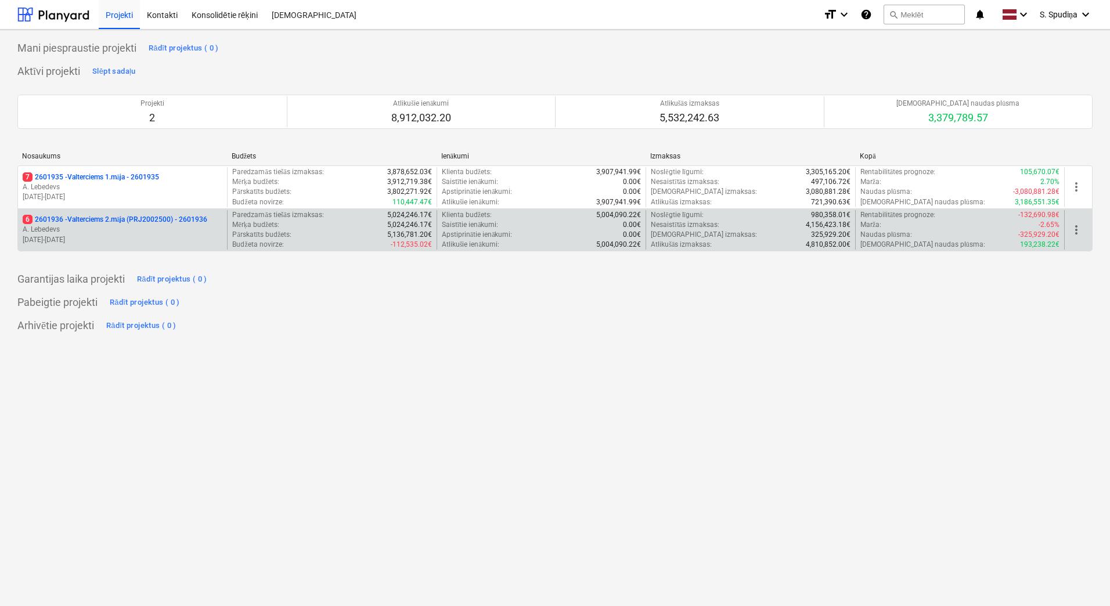
click at [148, 228] on p "A. Lebedevs" at bounding box center [123, 230] width 200 height 10
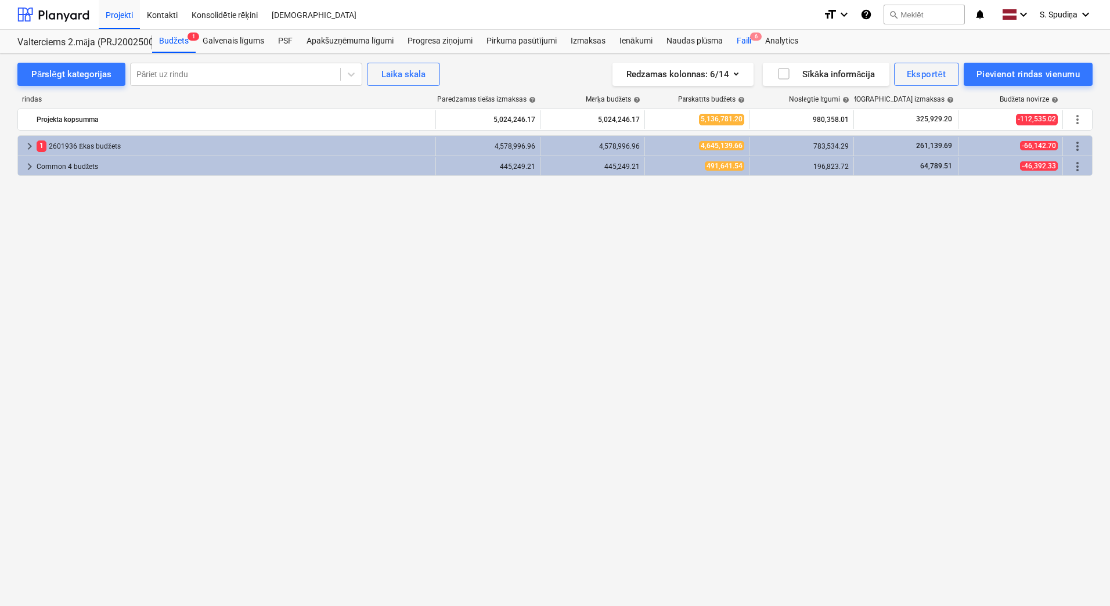
click at [748, 33] on div "Faili 6" at bounding box center [744, 41] width 28 height 23
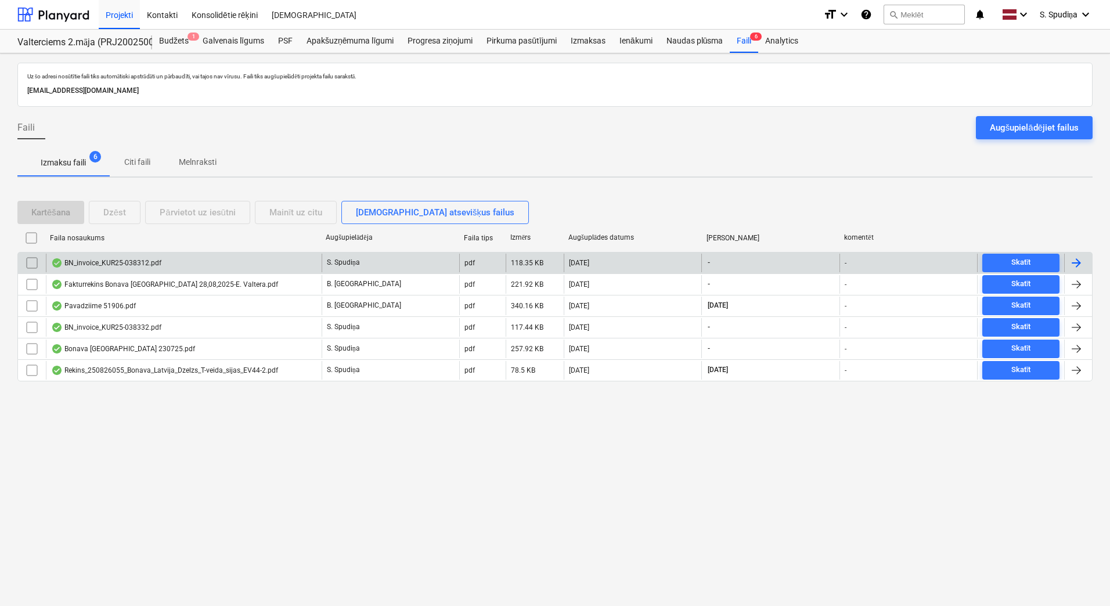
click at [170, 264] on div "BN_invoice_KUR25-038312.pdf" at bounding box center [184, 263] width 276 height 19
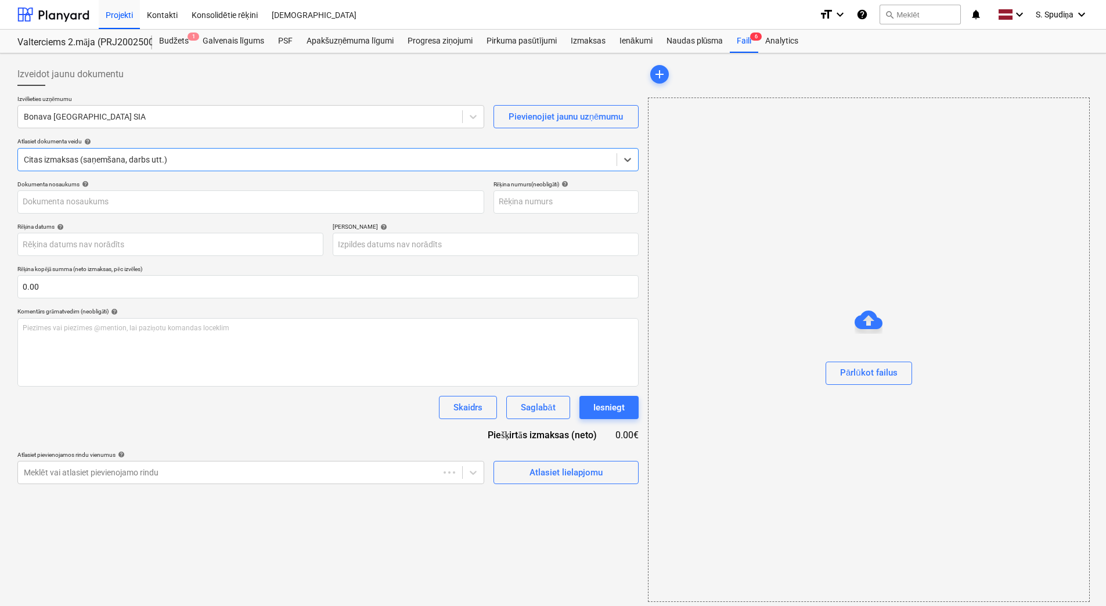
type input "KUR25-038312"
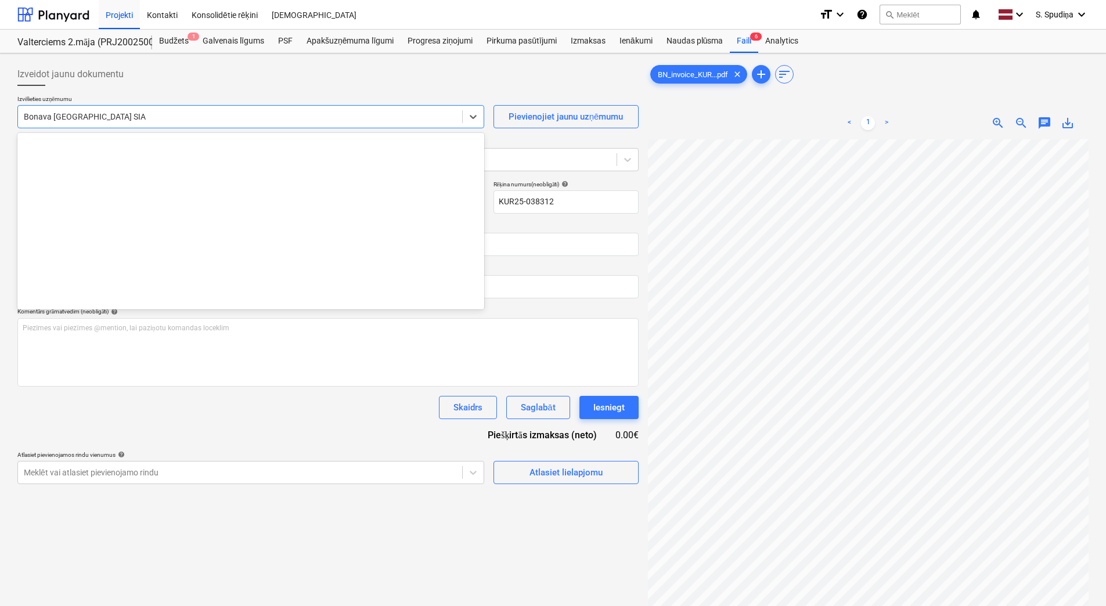
click at [201, 117] on div at bounding box center [240, 117] width 432 height 12
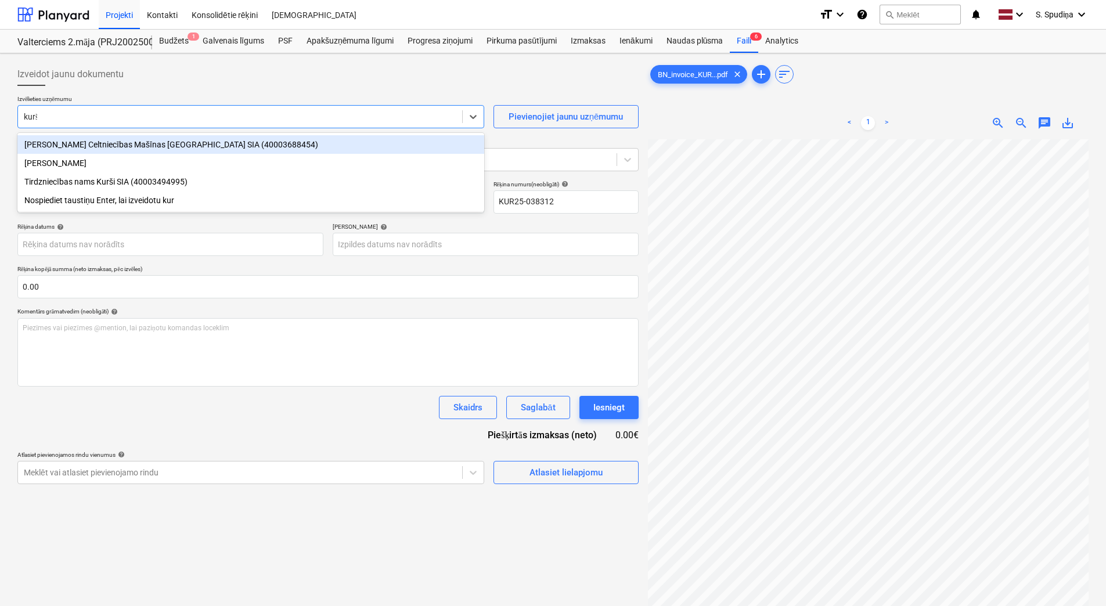
type input "kurši"
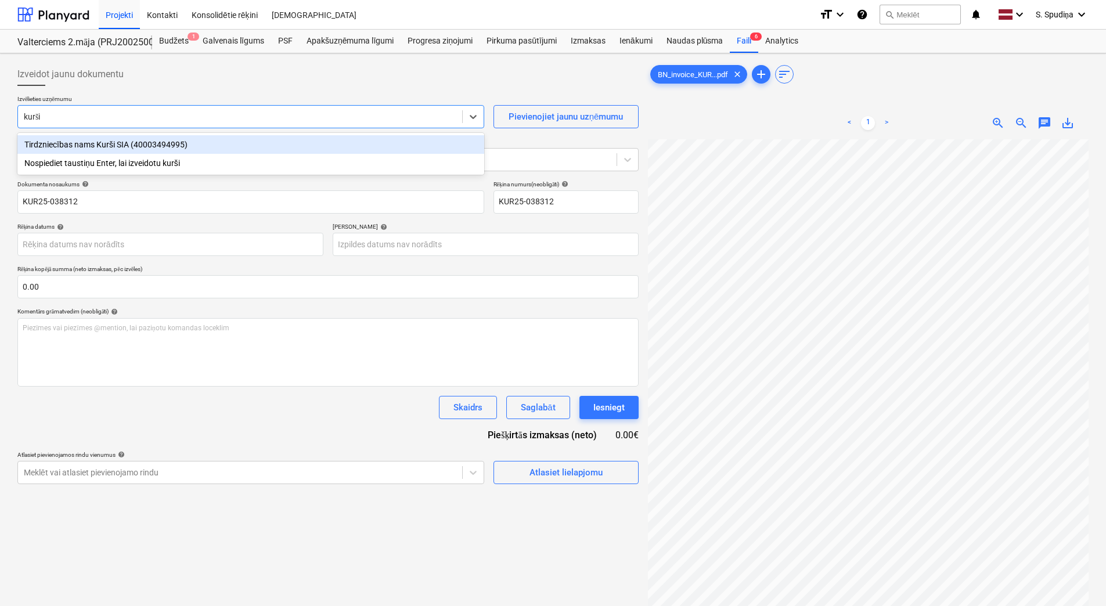
click at [200, 152] on div "Tirdzniecības nams Kurši SIA (40003494995)" at bounding box center [250, 144] width 467 height 19
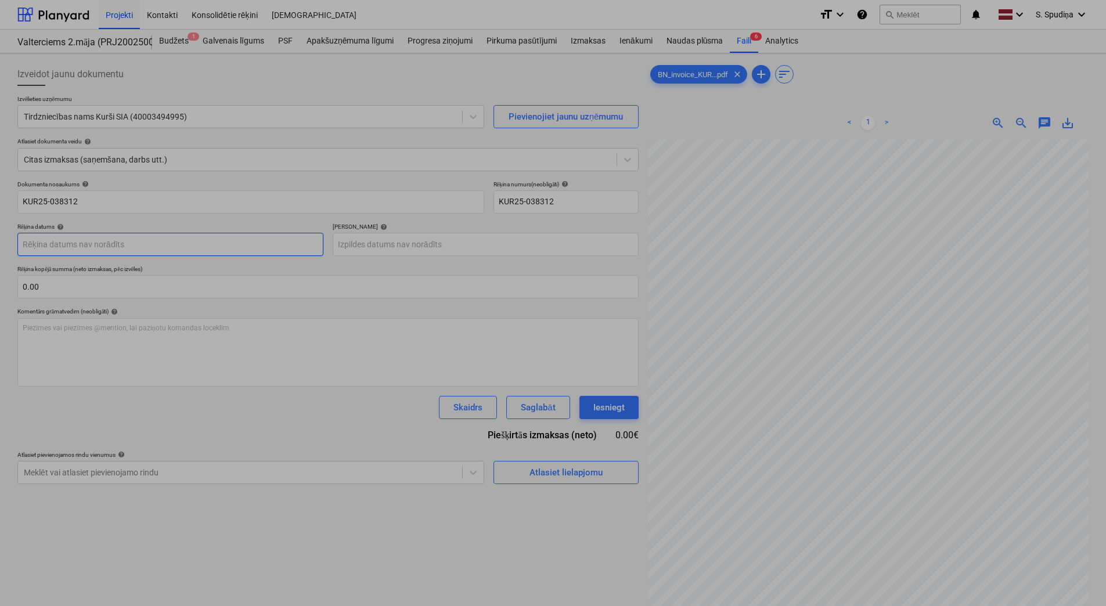
click at [68, 249] on body "Projekti Kontakti Konsolidētie rēķini Iesūtne format_size keyboard_arrow_down h…" at bounding box center [553, 303] width 1106 height 606
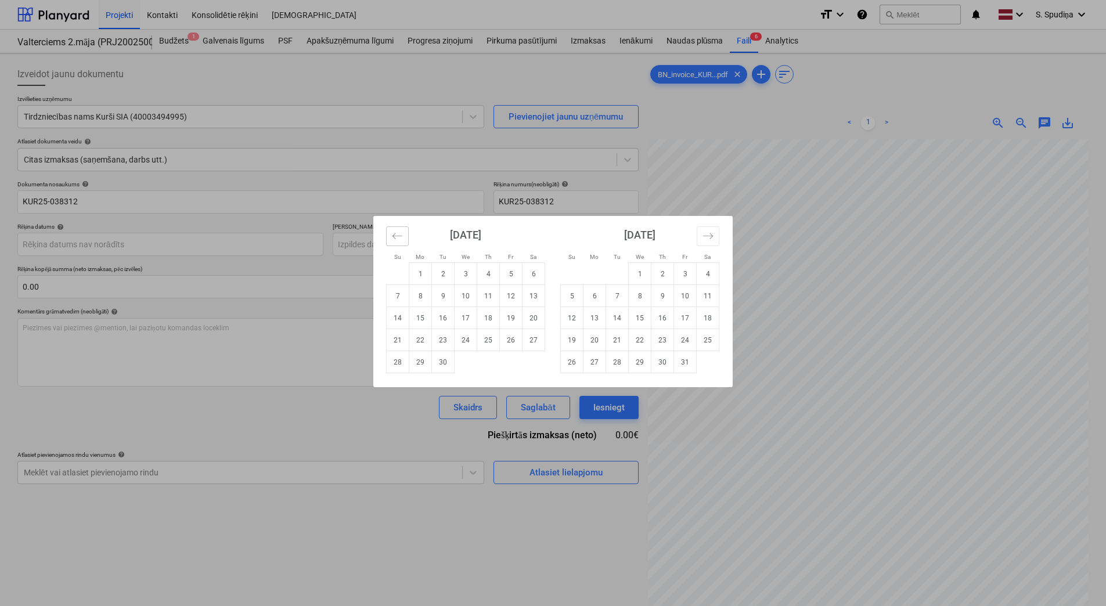
click at [396, 244] on button "Move backward to switch to the previous month." at bounding box center [397, 236] width 23 height 20
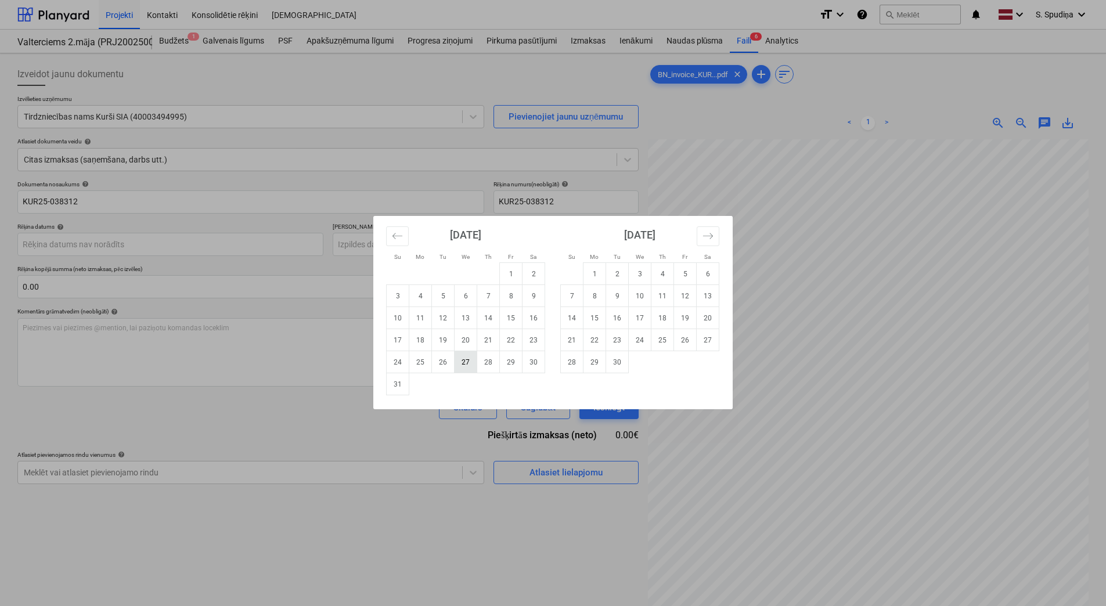
click at [462, 359] on td "27" at bounding box center [466, 362] width 23 height 22
type input "[DATE]"
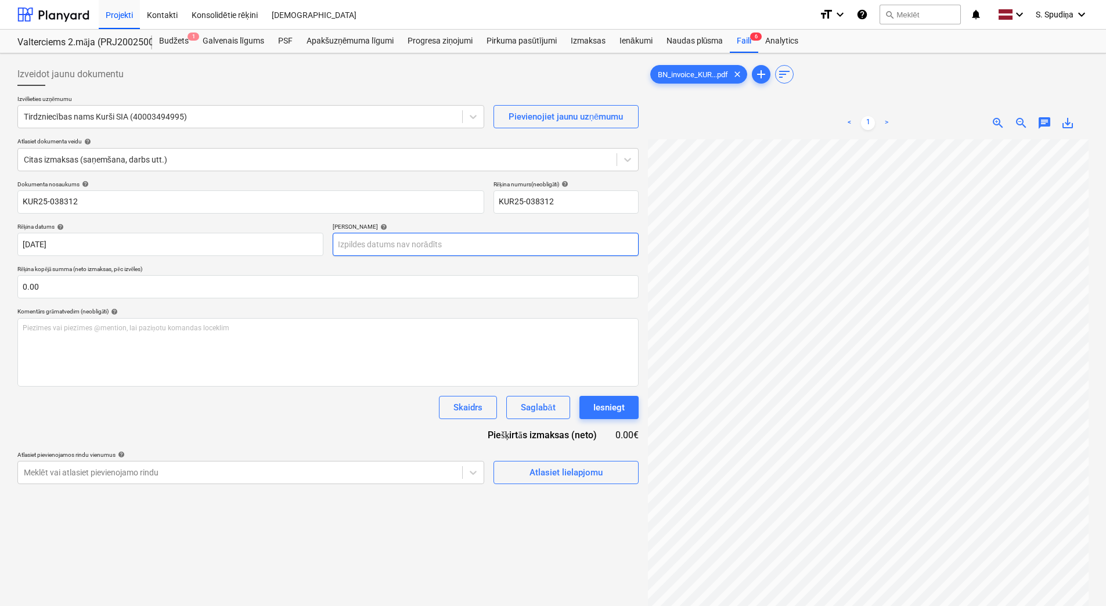
click at [360, 244] on body "Projekti Kontakti Konsolidētie rēķini Iesūtne format_size keyboard_arrow_down h…" at bounding box center [553, 303] width 1106 height 606
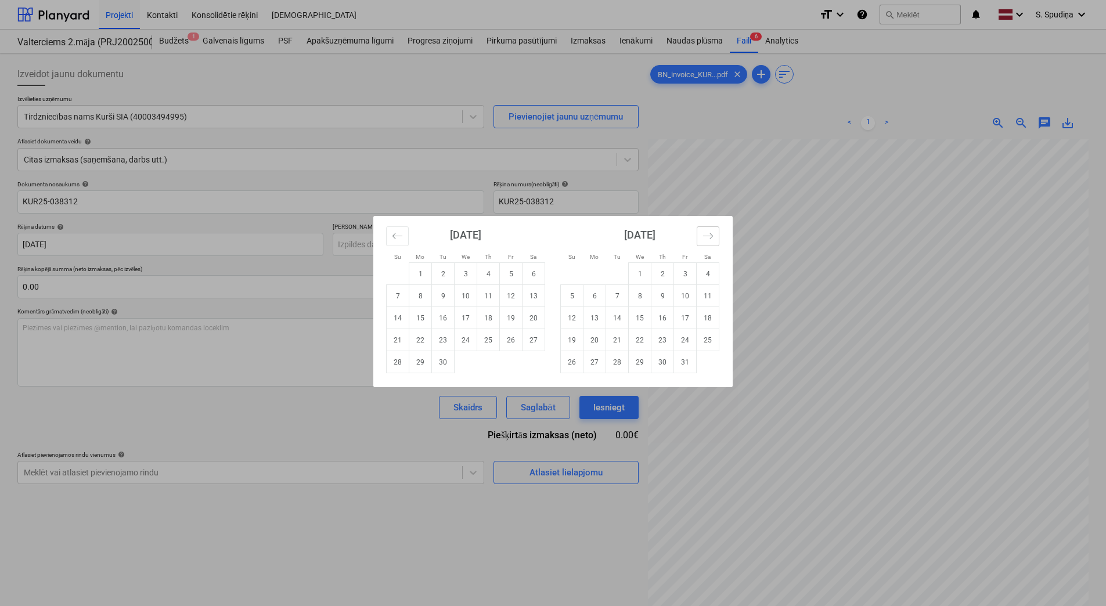
click at [707, 240] on icon "Move forward to switch to the next month." at bounding box center [707, 235] width 11 height 11
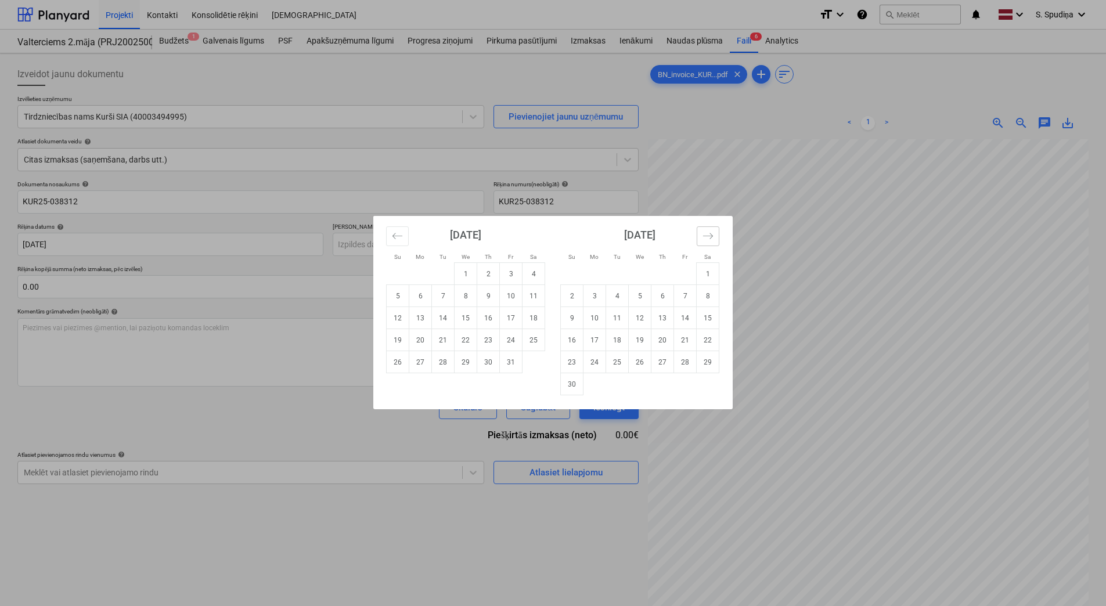
click at [707, 240] on icon "Move forward to switch to the next month." at bounding box center [707, 235] width 11 height 11
click at [664, 342] on td "25" at bounding box center [662, 340] width 23 height 22
type input "25 Dec 2025"
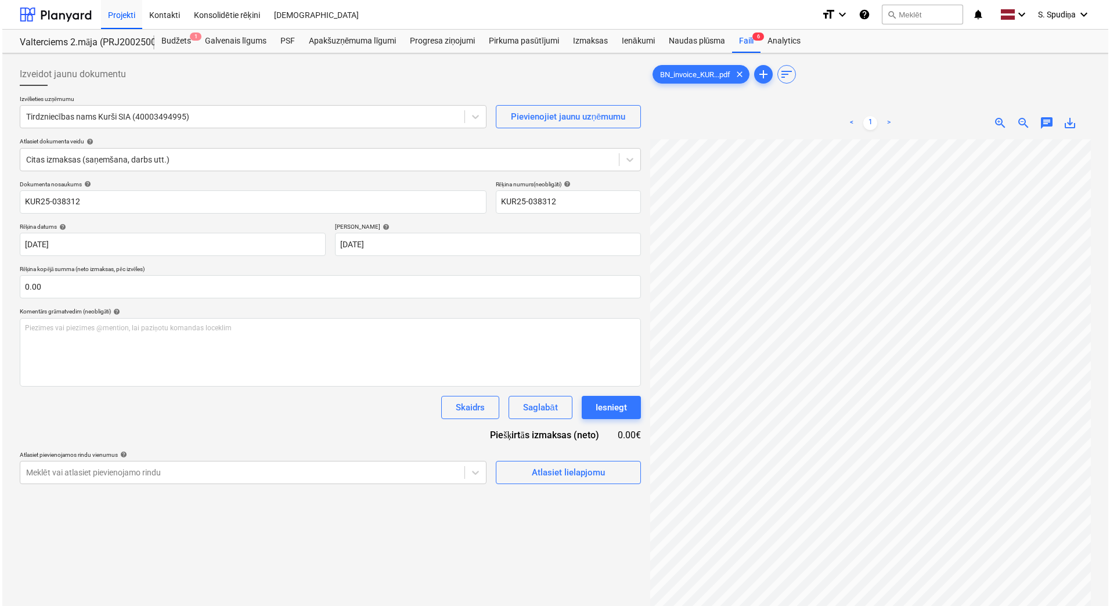
scroll to position [26, 0]
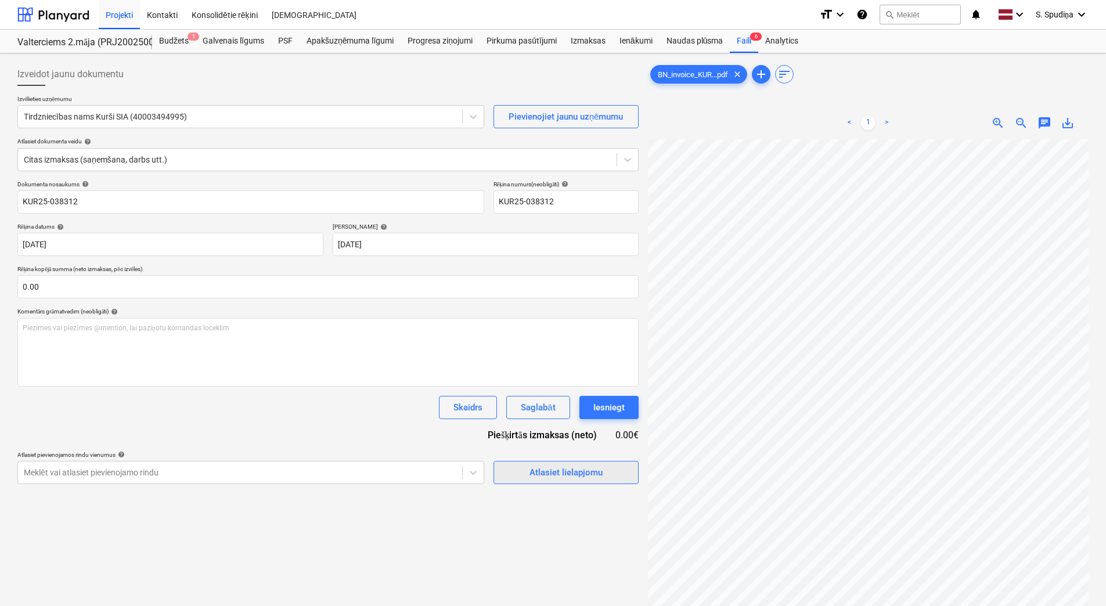
click at [558, 473] on div "Atlasiet lielapjomu" at bounding box center [565, 472] width 73 height 15
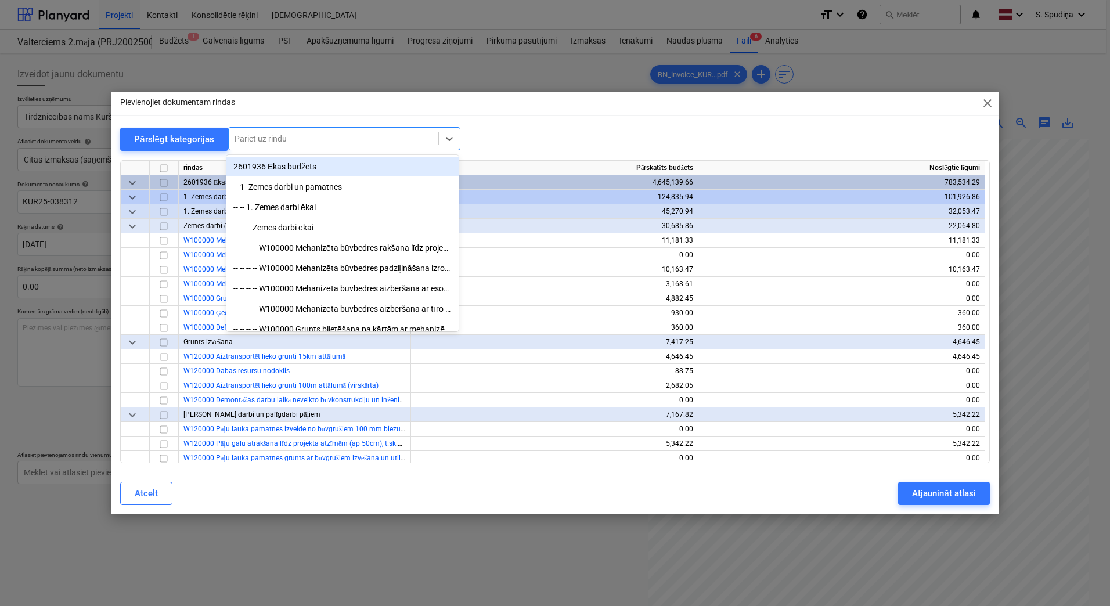
click at [263, 143] on div at bounding box center [334, 139] width 198 height 12
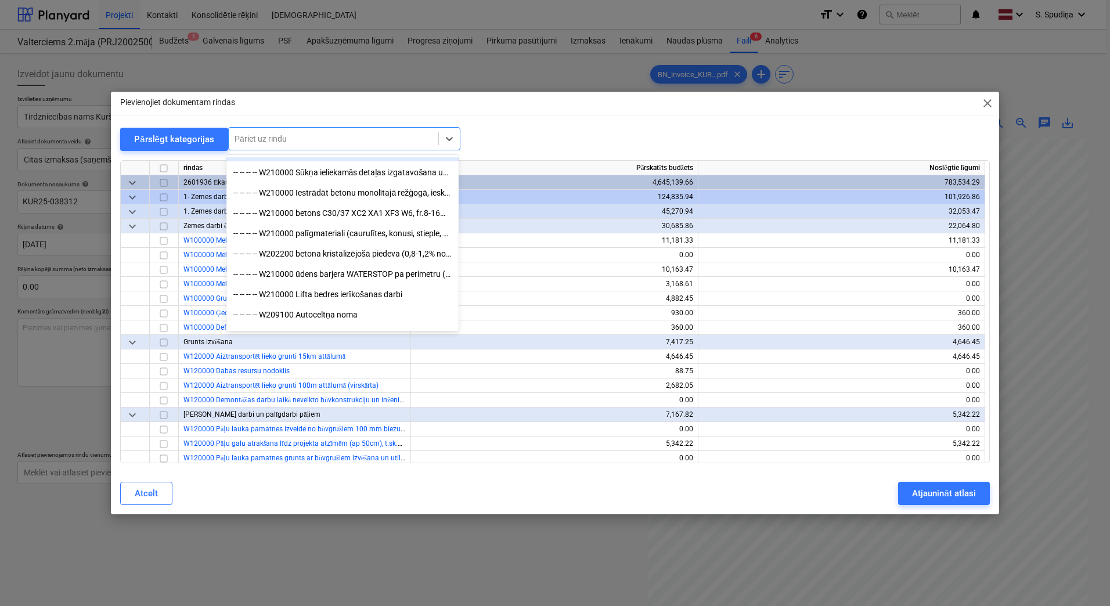
scroll to position [987, 0]
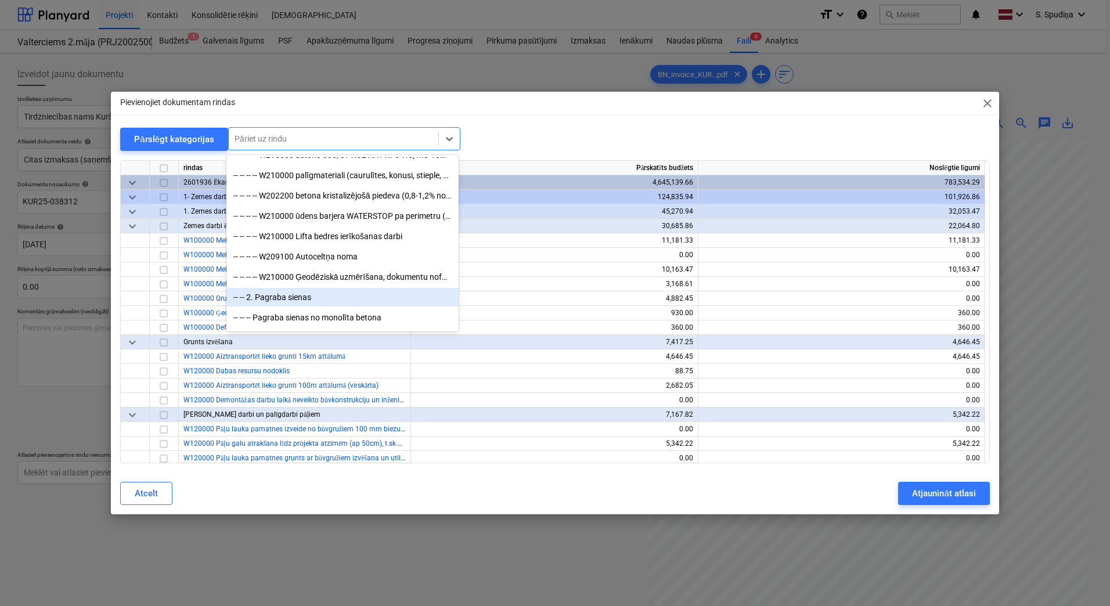
click at [336, 294] on div "-- -- 2. Pagraba sienas" at bounding box center [342, 297] width 232 height 19
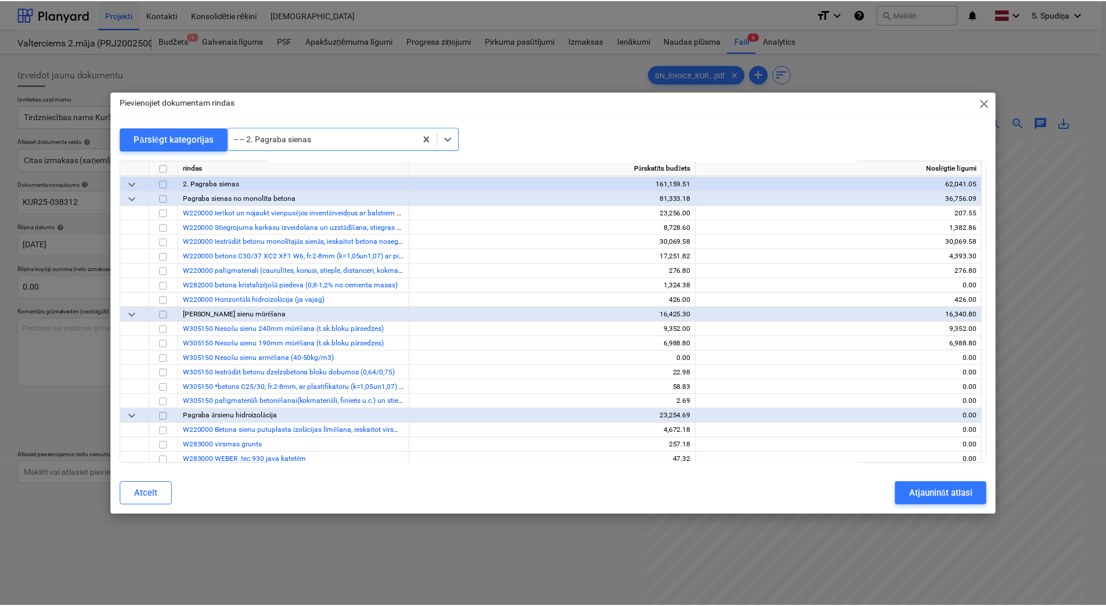
scroll to position [798, 0]
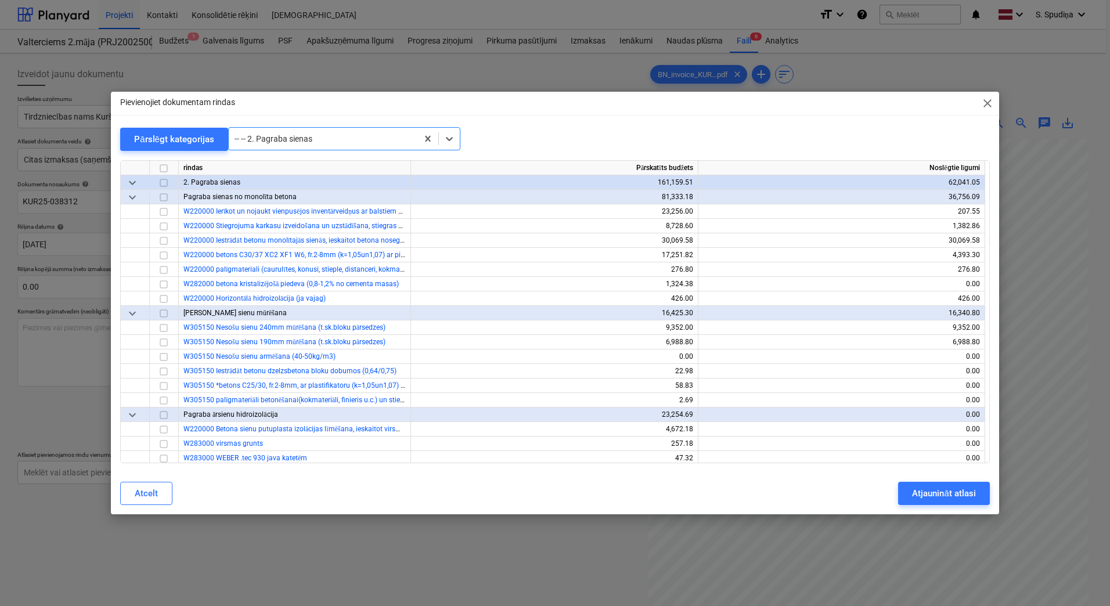
click at [990, 104] on span "close" at bounding box center [987, 103] width 14 height 14
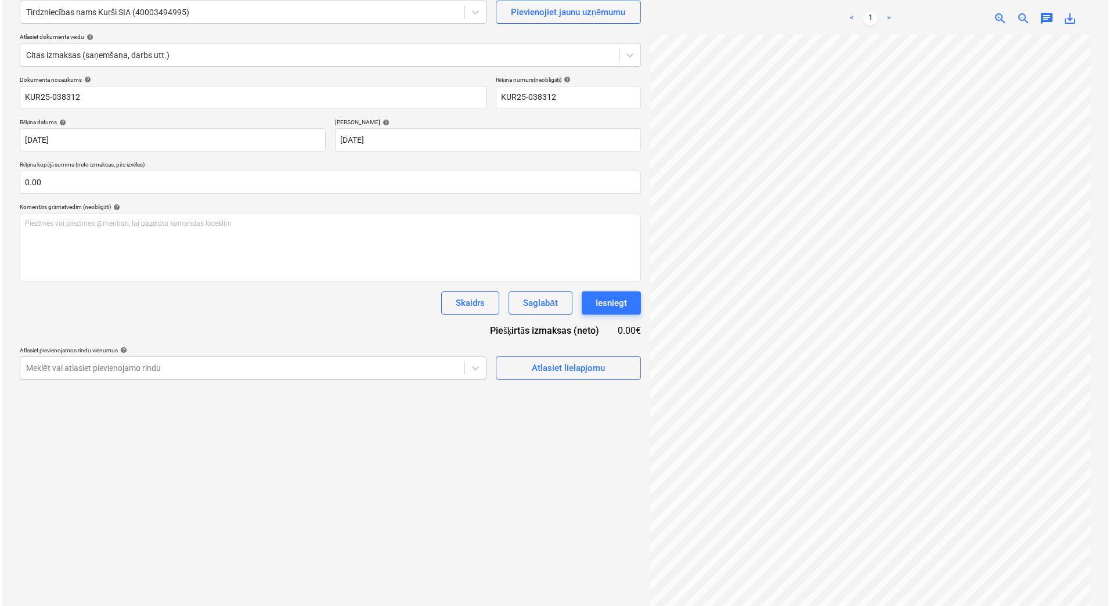
scroll to position [116, 0]
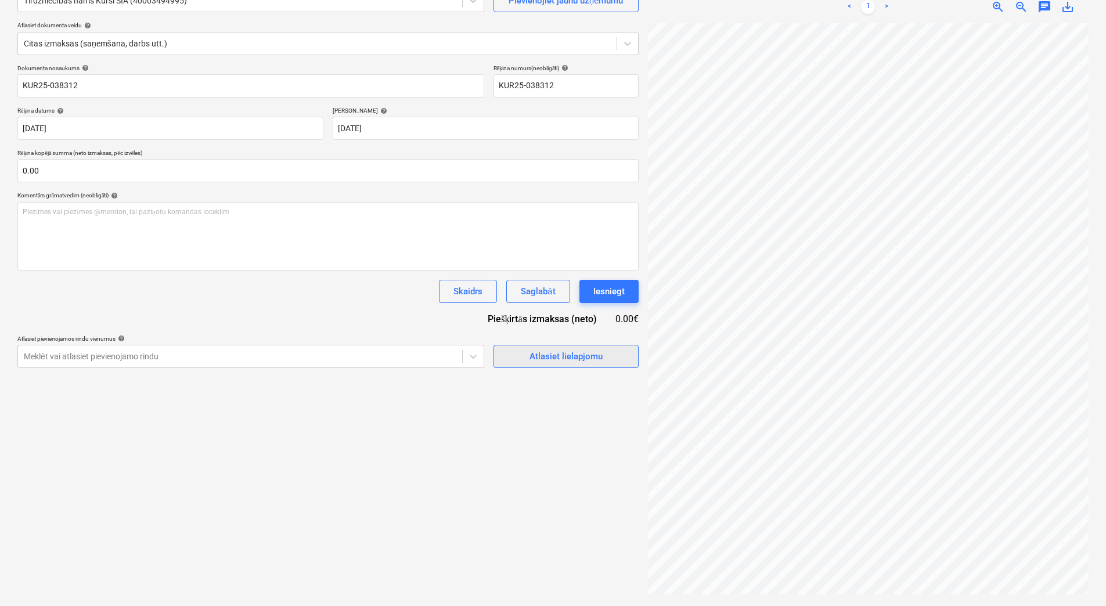
click at [556, 354] on div "Atlasiet lielapjomu" at bounding box center [565, 356] width 73 height 15
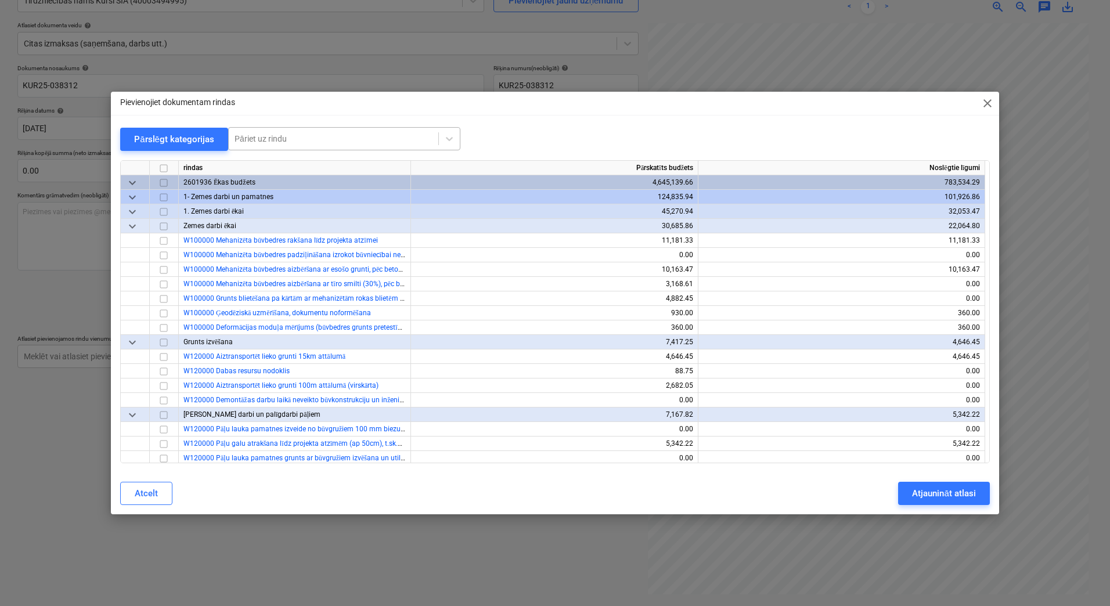
click at [346, 144] on div at bounding box center [334, 139] width 198 height 12
type input "keramzītb"
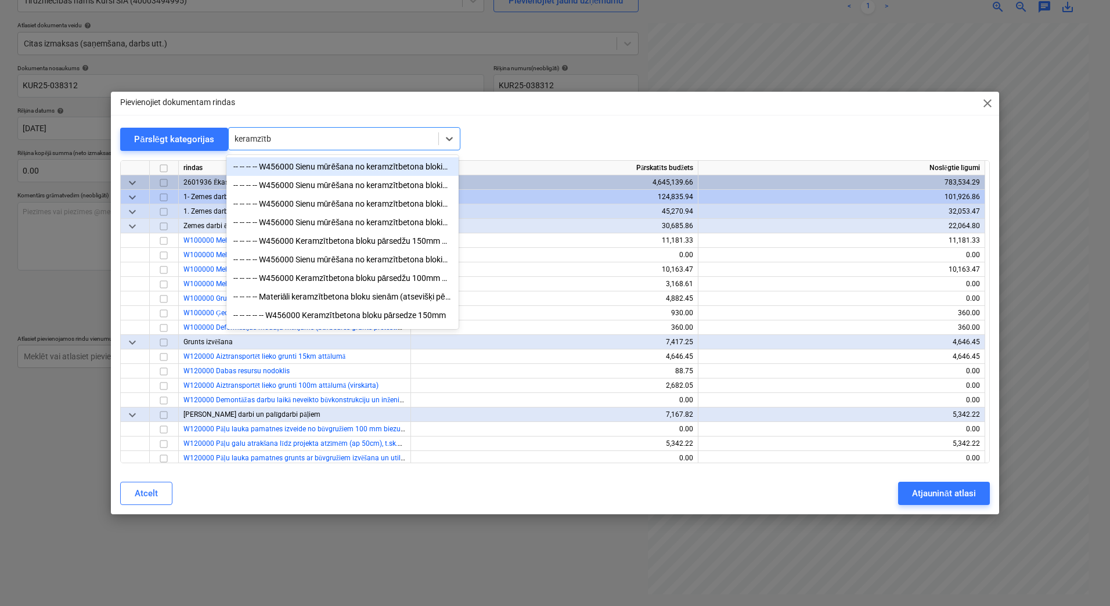
click at [305, 167] on div "-- -- -- -- W456000 Sienu mūrēšana no keramzītbetona blokiem 250mm, stiegrojot …" at bounding box center [342, 166] width 232 height 19
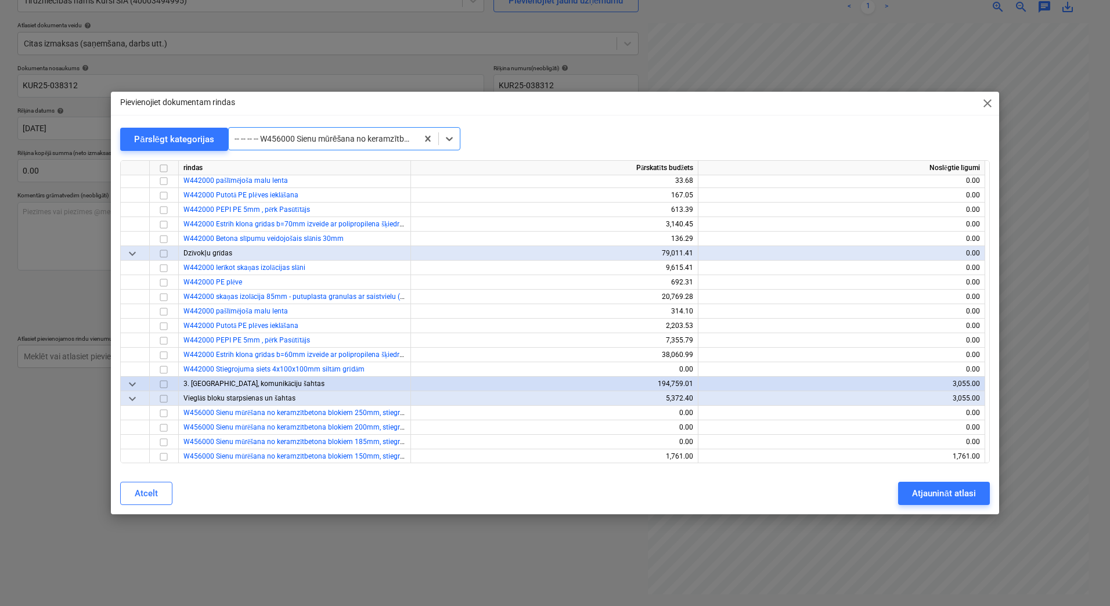
scroll to position [3773, 0]
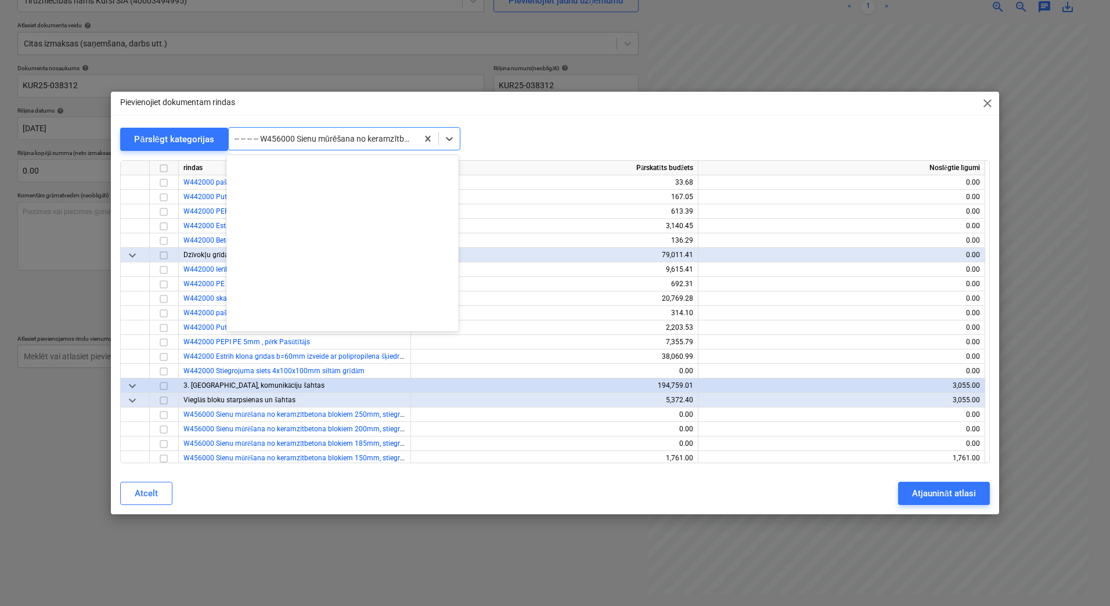
click at [302, 145] on div at bounding box center [323, 139] width 177 height 12
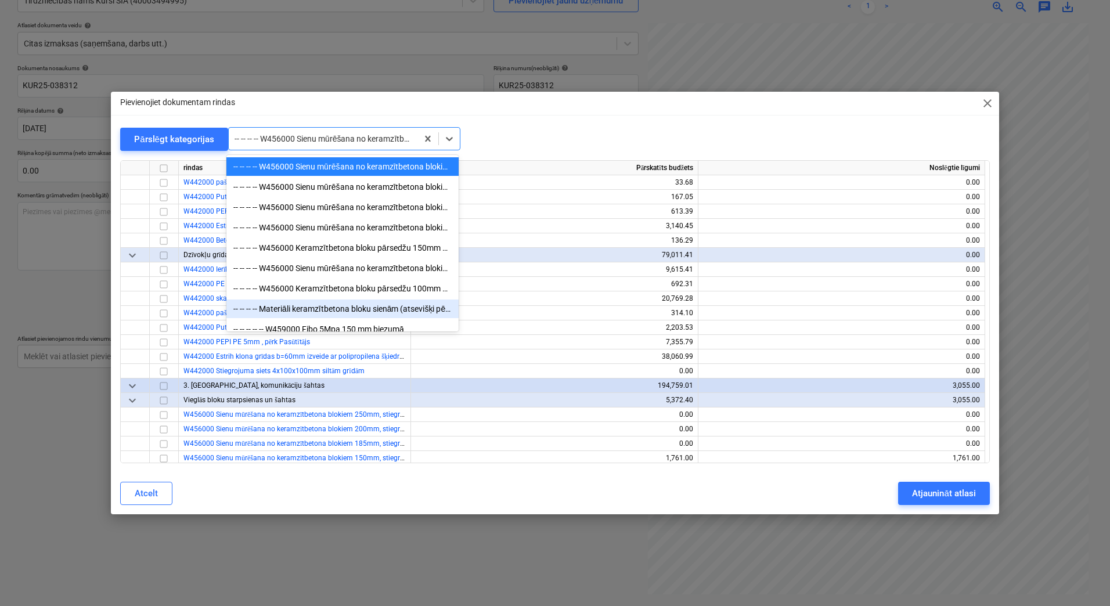
click at [333, 309] on div "-- -- -- -- Materiāli keramzītbetona bloku sienām (atsevišķi pērkamie)" at bounding box center [342, 309] width 232 height 19
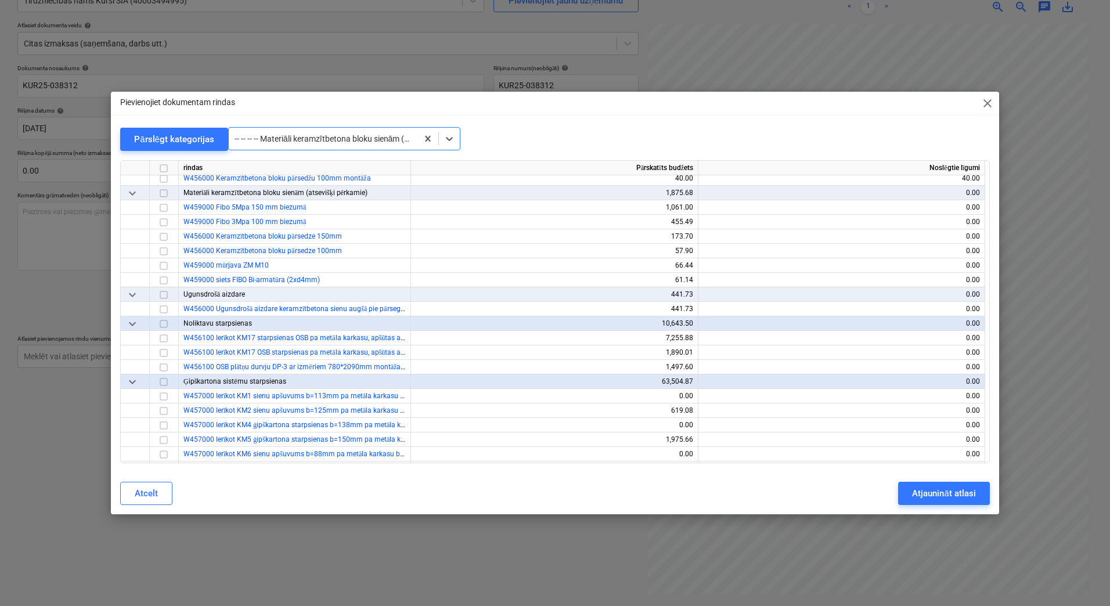
scroll to position [4107, 0]
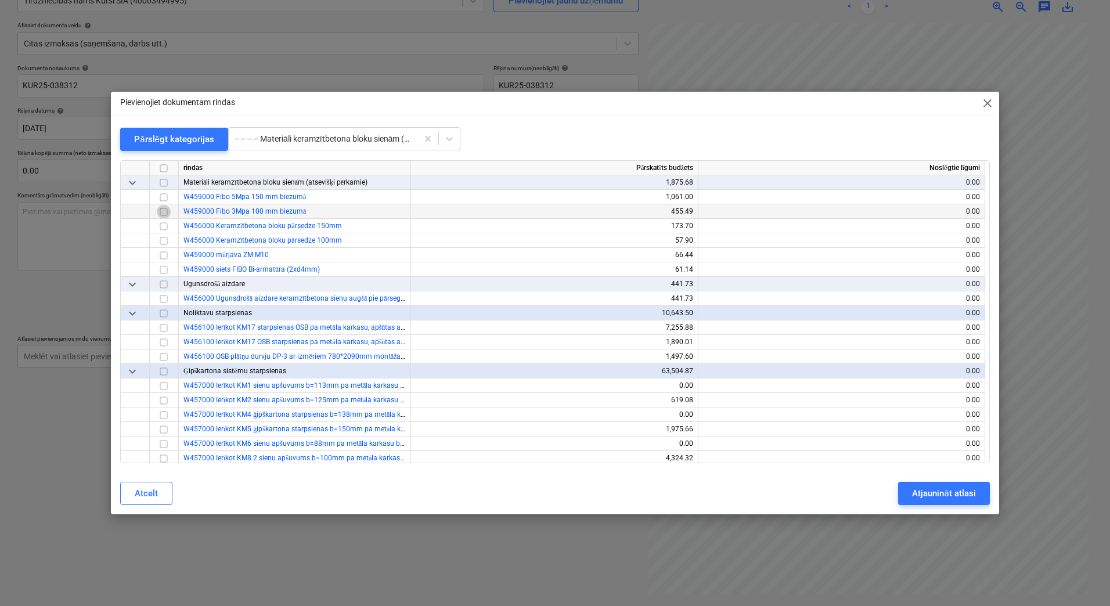
click at [161, 212] on input "checkbox" at bounding box center [164, 212] width 14 height 14
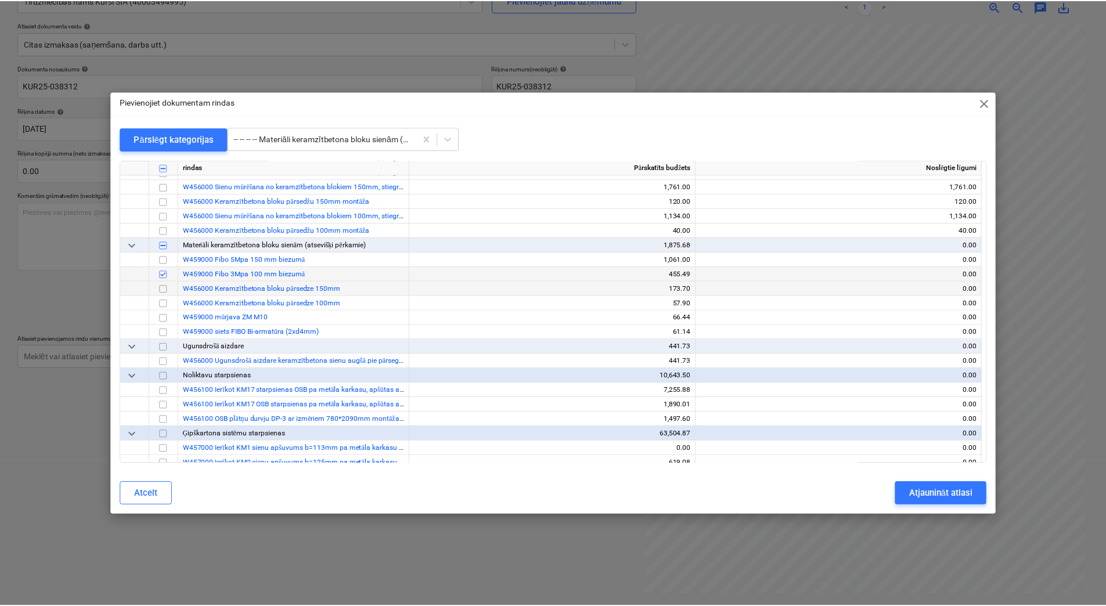
scroll to position [4049, 0]
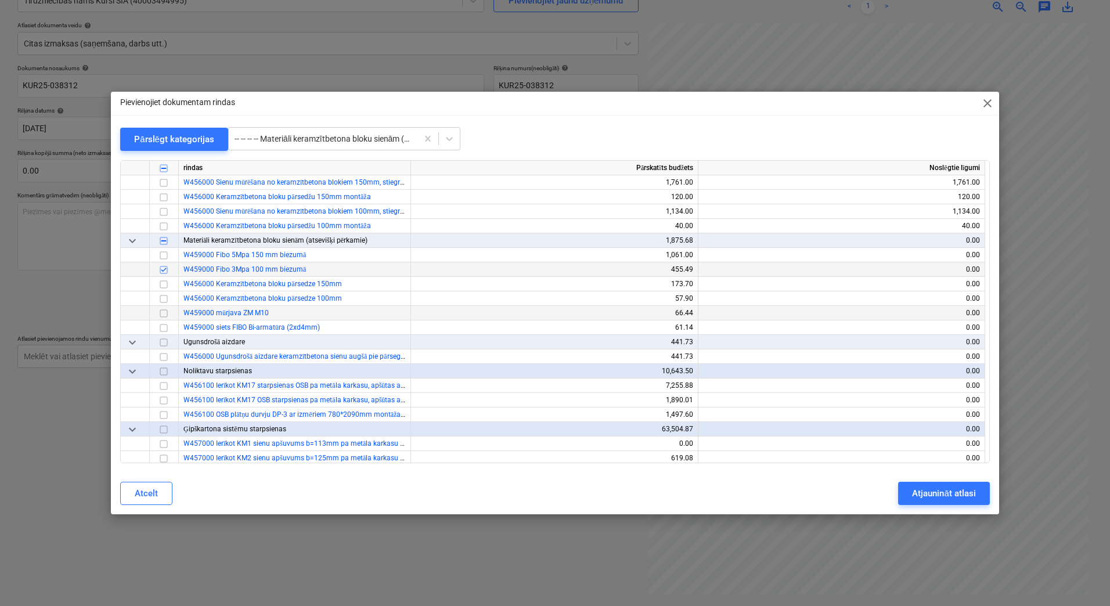
click at [164, 311] on input "checkbox" at bounding box center [164, 313] width 14 height 14
click at [168, 284] on input "checkbox" at bounding box center [164, 284] width 14 height 14
drag, startPoint x: 167, startPoint y: 254, endPoint x: 211, endPoint y: 264, distance: 45.2
click at [167, 254] on input "checkbox" at bounding box center [164, 255] width 14 height 14
click at [939, 491] on div "Atjaunināt atlasi" at bounding box center [943, 493] width 63 height 15
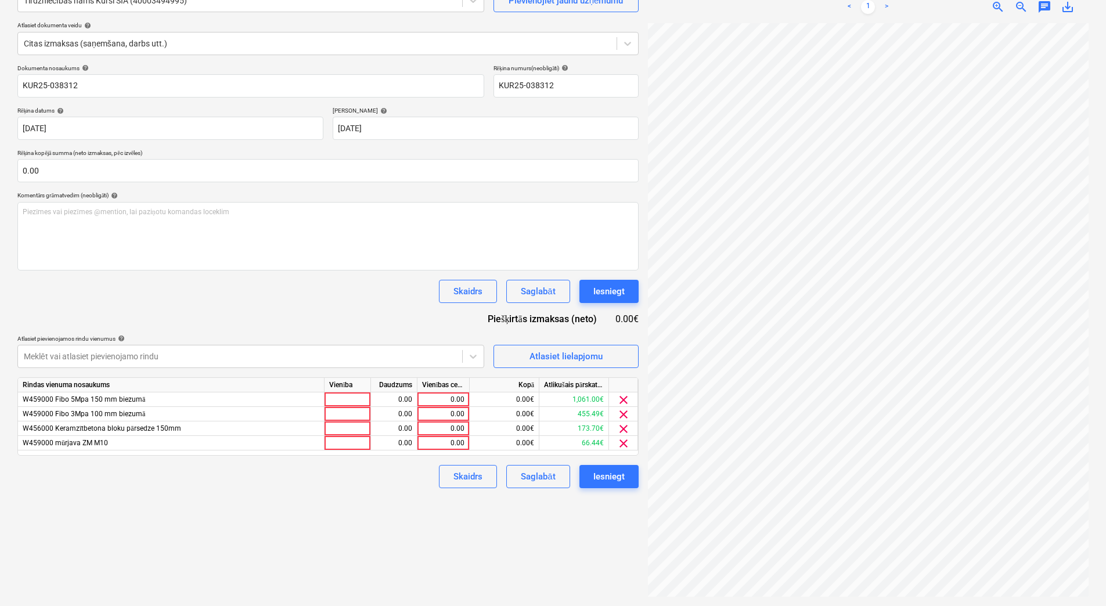
scroll to position [17, 22]
click at [438, 442] on div "0.00" at bounding box center [443, 443] width 42 height 15
type input "110.88"
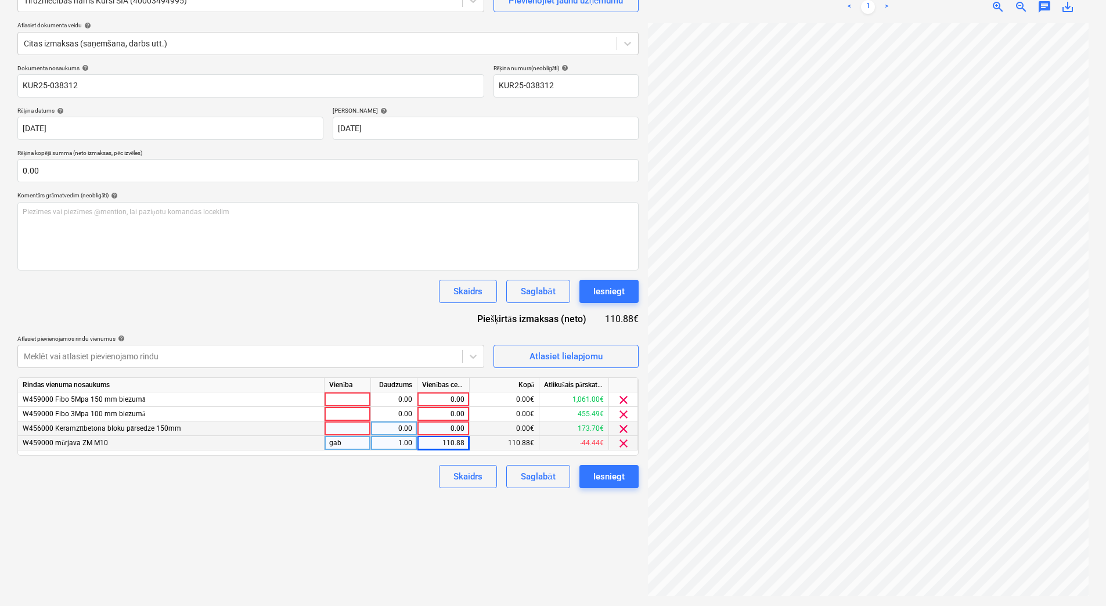
click at [433, 428] on div "0.00" at bounding box center [443, 428] width 42 height 15
type input "16.88"
click at [432, 414] on div "0.00" at bounding box center [443, 414] width 42 height 15
click at [445, 413] on div "0.00" at bounding box center [443, 414] width 42 height 15
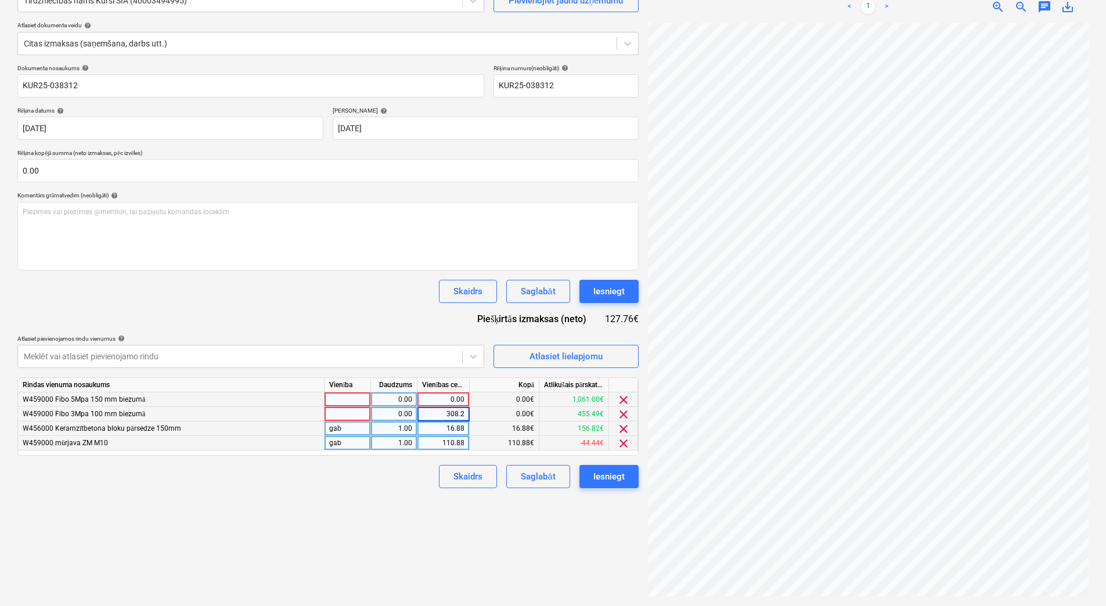
type input "308.26"
click at [440, 399] on div "0.00" at bounding box center [443, 399] width 42 height 15
type input "770.66"
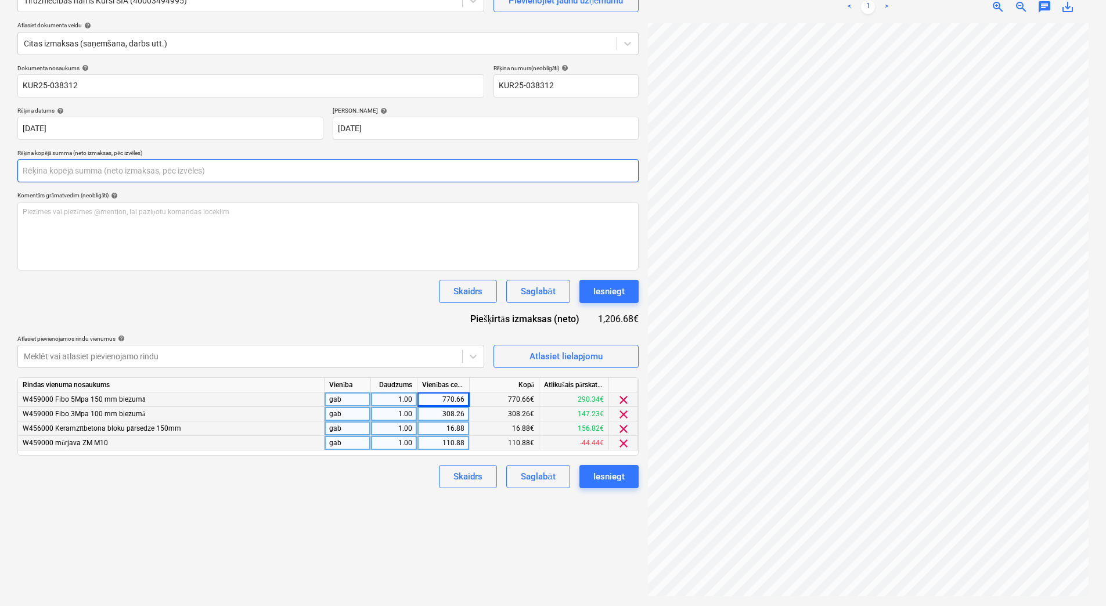
click at [80, 170] on input "text" at bounding box center [327, 170] width 621 height 23
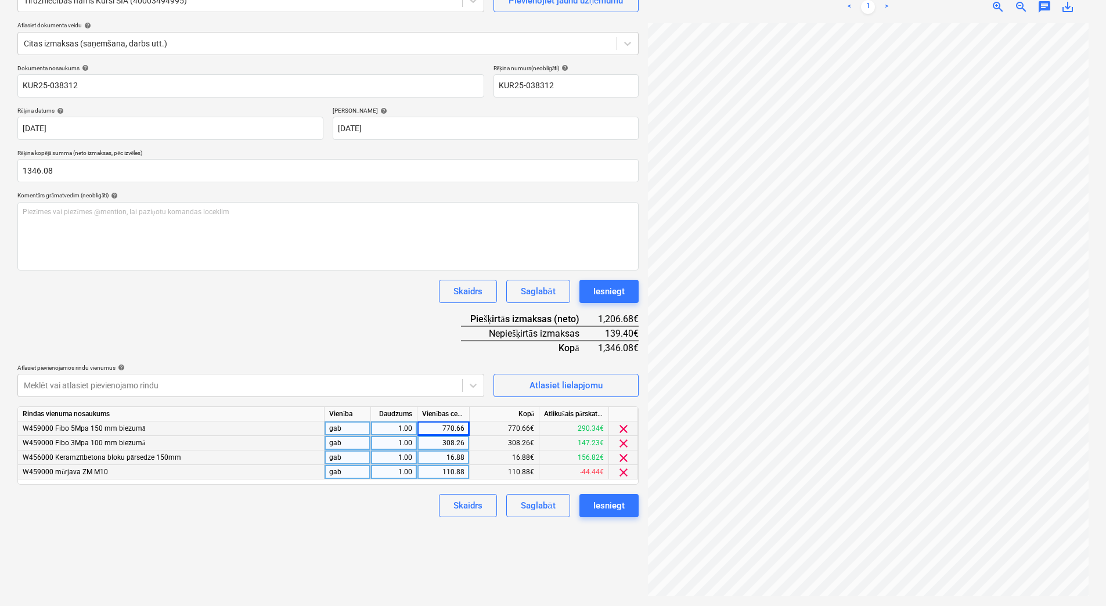
type input "1,346.08"
click at [443, 427] on div "770.66" at bounding box center [443, 428] width 42 height 15
type input "800.06"
click at [451, 458] on div "16.88" at bounding box center [443, 457] width 42 height 15
click at [462, 454] on input "16.88" at bounding box center [443, 457] width 52 height 14
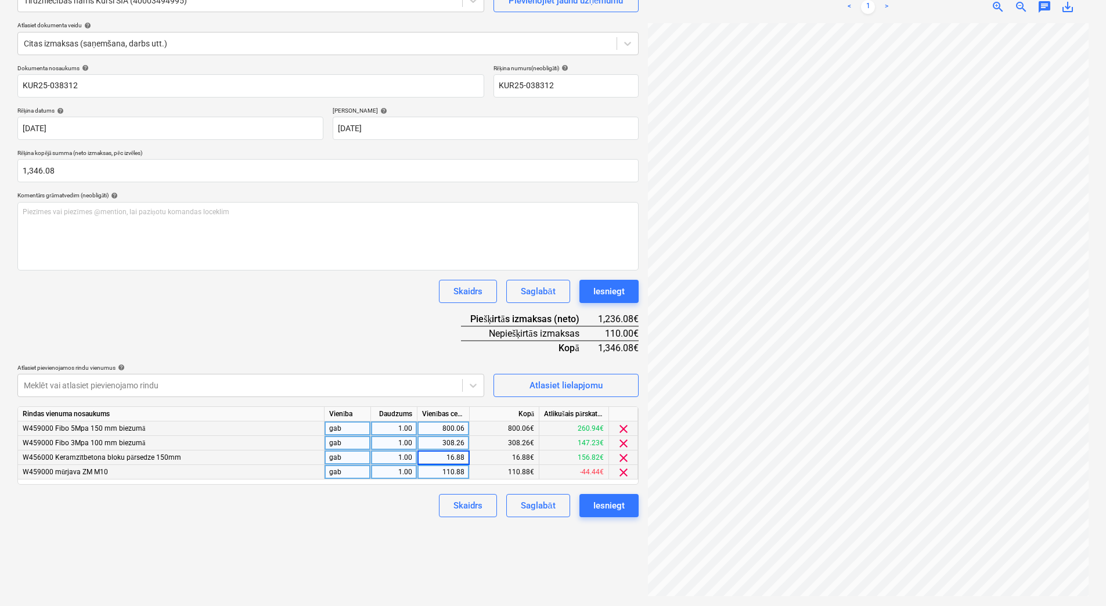
click at [450, 460] on input "16.88" at bounding box center [443, 457] width 52 height 14
type input "26.88"
click at [450, 430] on div "800.06" at bounding box center [443, 428] width 42 height 15
click at [450, 428] on input "800.06" at bounding box center [443, 428] width 52 height 14
type input "850.06"
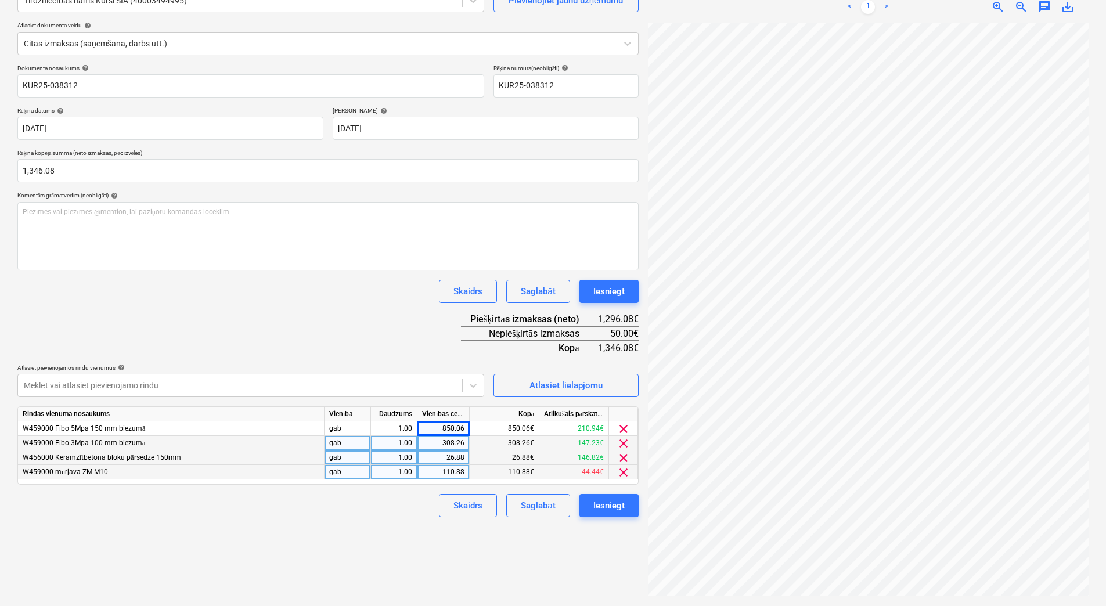
click at [449, 442] on div "308.26" at bounding box center [443, 443] width 42 height 15
click at [464, 442] on input "308.26" at bounding box center [443, 443] width 52 height 14
click at [450, 442] on input "308.26" at bounding box center [443, 443] width 52 height 14
type input "358.26"
click at [412, 557] on div "Izveidot jaunu dokumentu Izvēlieties uzņēmumu Tirdzniecības nams Kurši SIA (400…" at bounding box center [328, 271] width 630 height 659
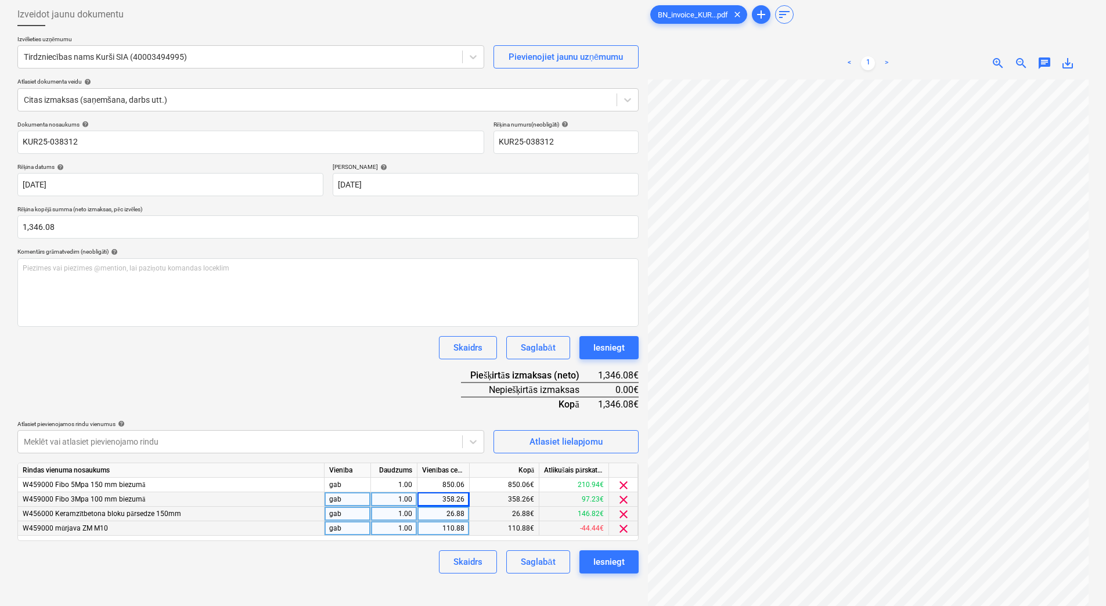
scroll to position [116, 0]
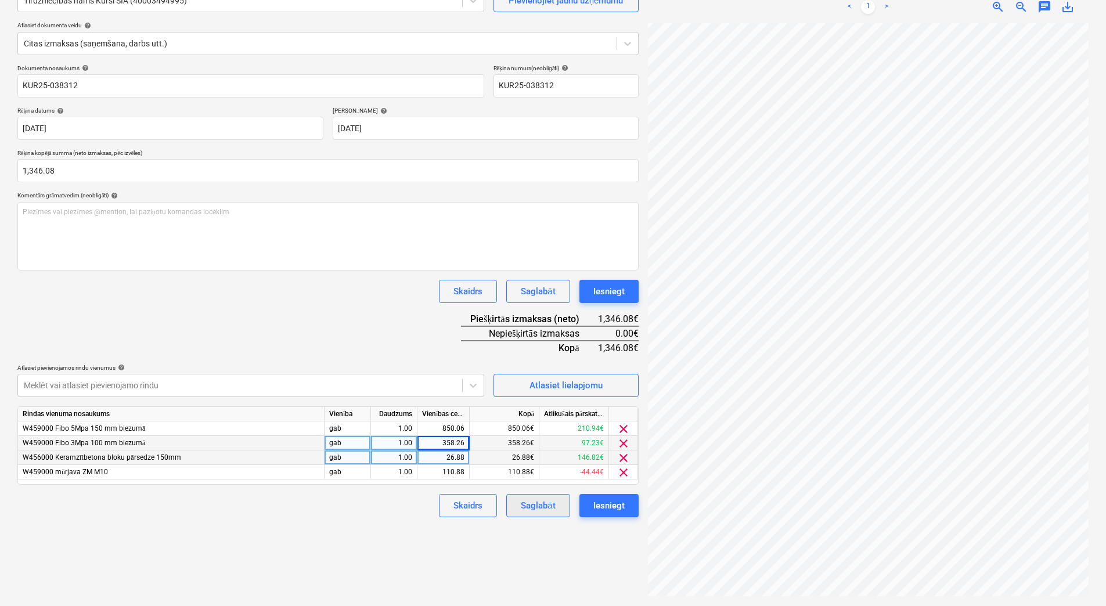
click at [526, 503] on div "Saglabāt" at bounding box center [538, 505] width 34 height 15
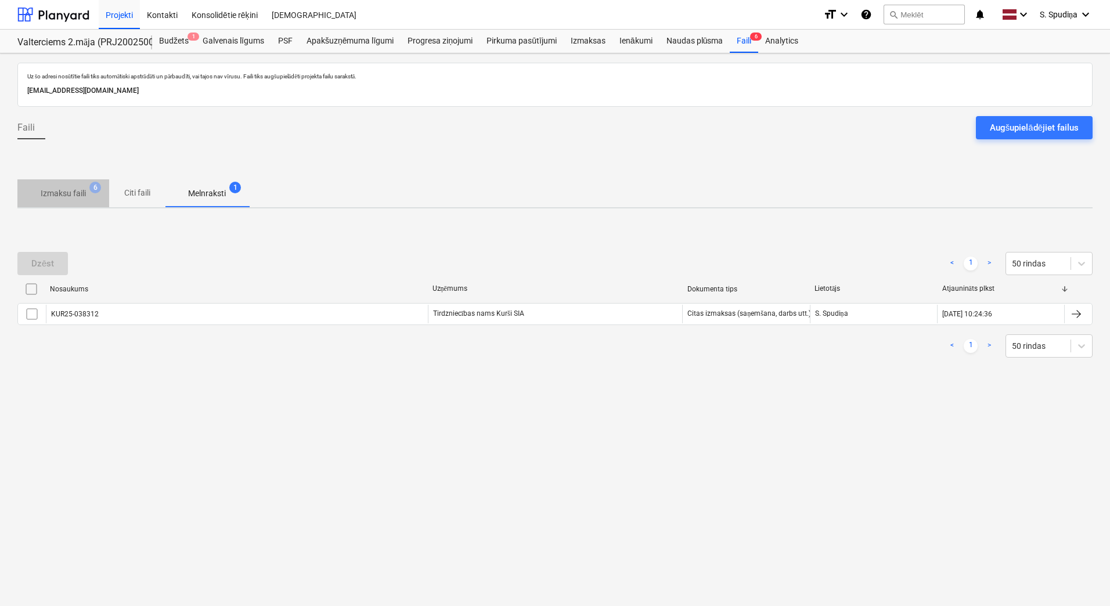
click at [80, 190] on p "Izmaksu faili" at bounding box center [63, 193] width 45 height 12
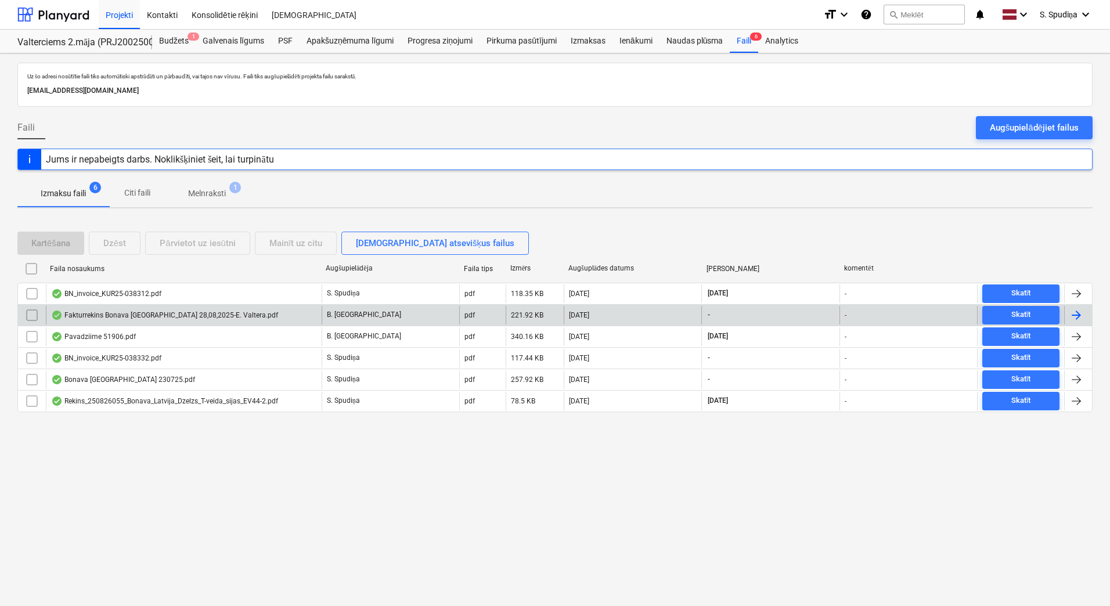
click at [106, 315] on div "Fakturrekins Bonava Latvija 28,08,2025-E. Valtera.pdf" at bounding box center [164, 315] width 227 height 9
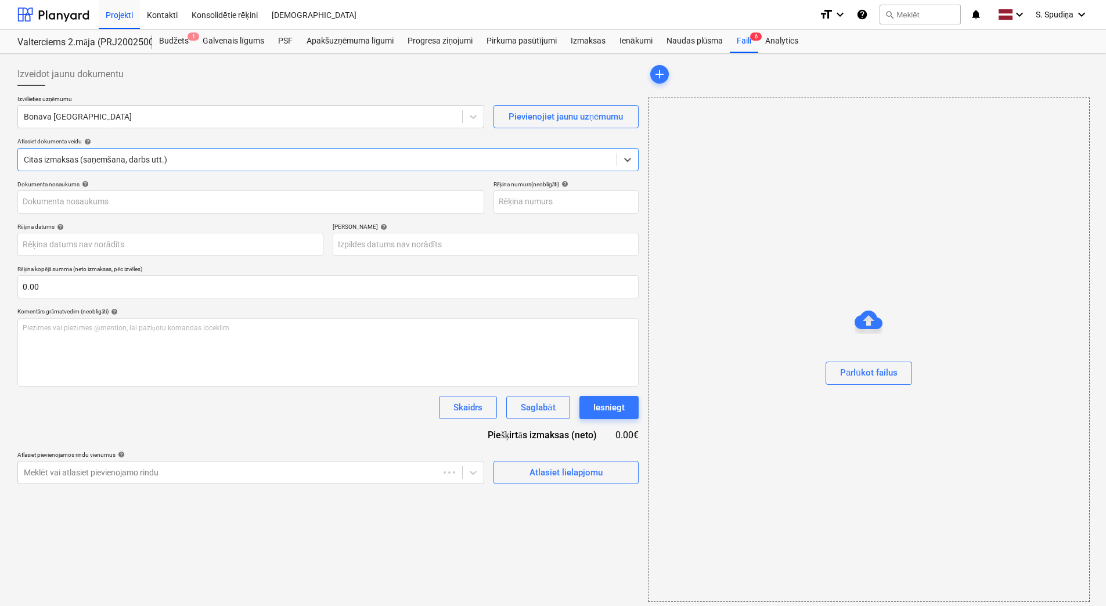
type input "Fakturrekins Bonava Latvija 28,08,2025-E. Valtera.pdf"
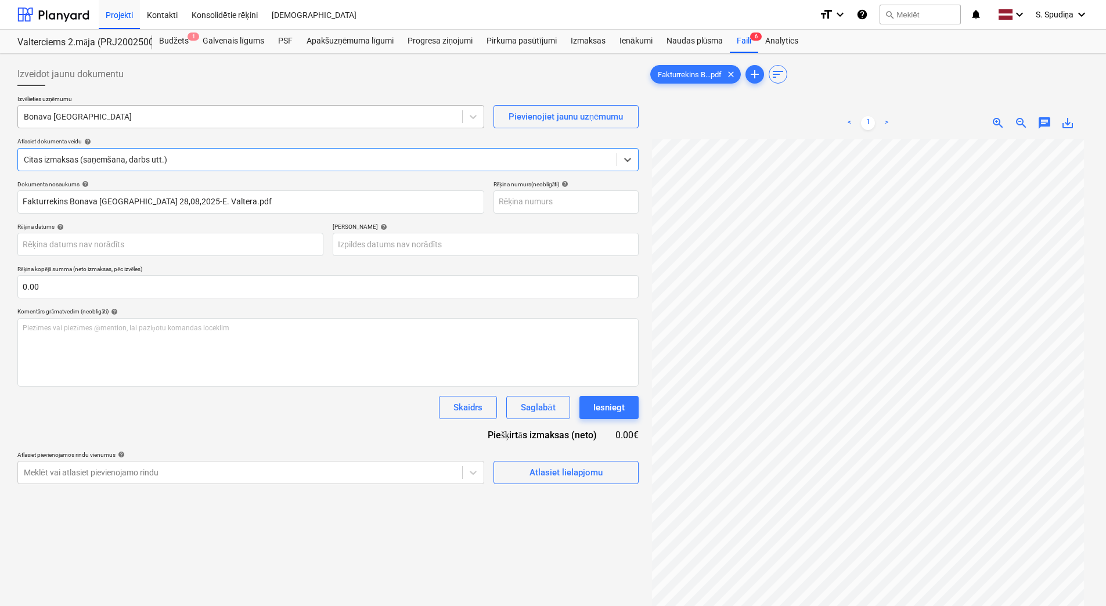
click at [117, 118] on div at bounding box center [240, 117] width 432 height 12
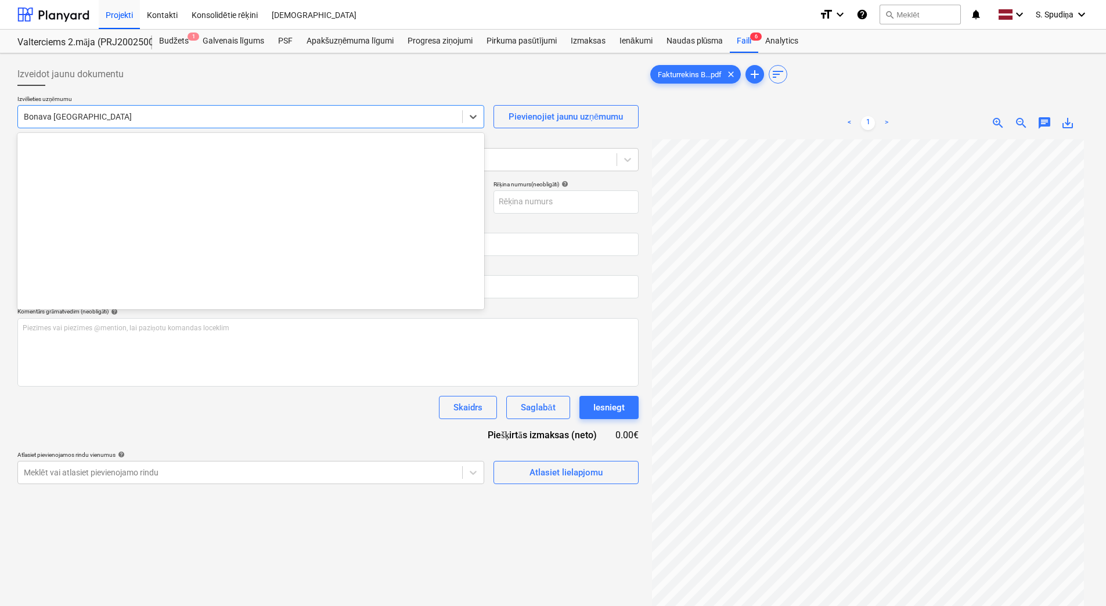
scroll to position [2093, 0]
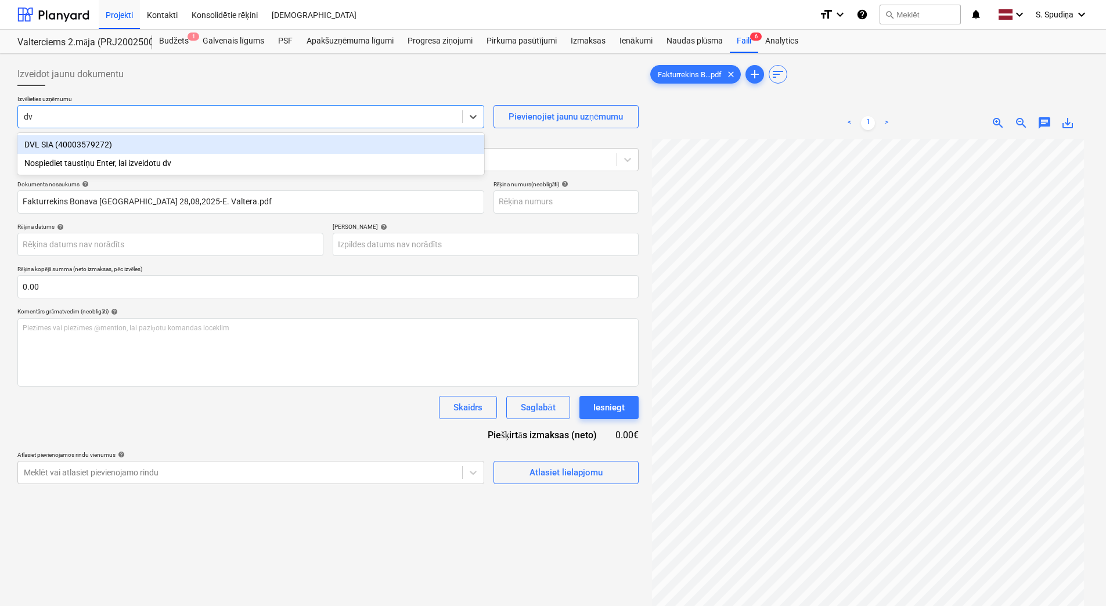
type input "dvl"
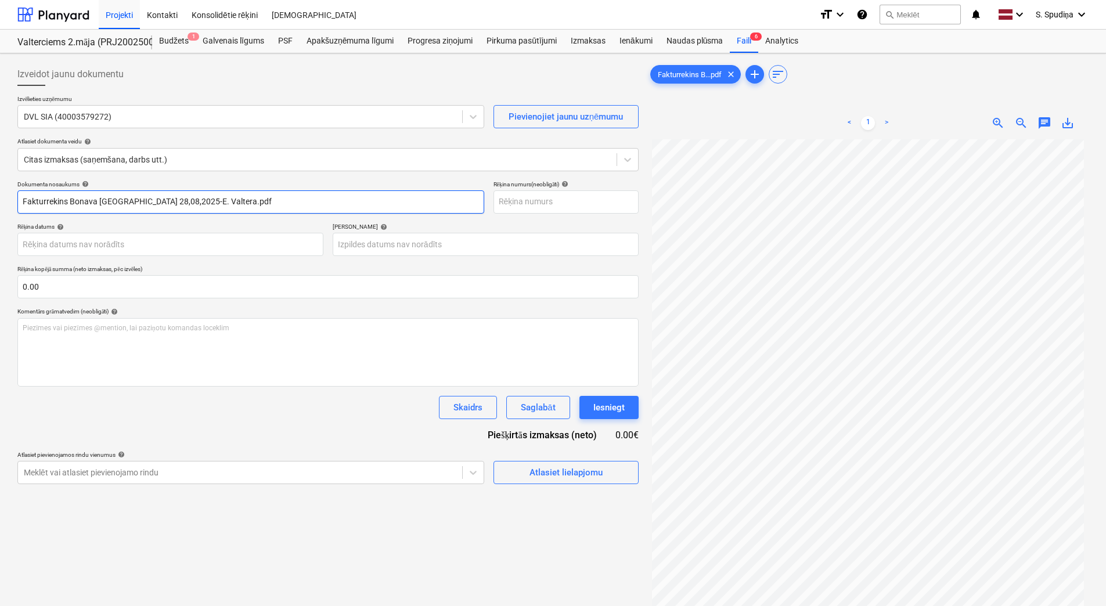
drag, startPoint x: 236, startPoint y: 203, endPoint x: -2, endPoint y: 204, distance: 238.0
click at [0, 204] on html "Projekti Kontakti Konsolidētie rēķini Iesūtne format_size keyboard_arrow_down h…" at bounding box center [553, 303] width 1106 height 606
click at [0, 202] on html "Projekti Kontakti Konsolidētie rēķini Iesūtne format_size keyboard_arrow_down h…" at bounding box center [553, 303] width 1106 height 606
type input "DVL 25/736"
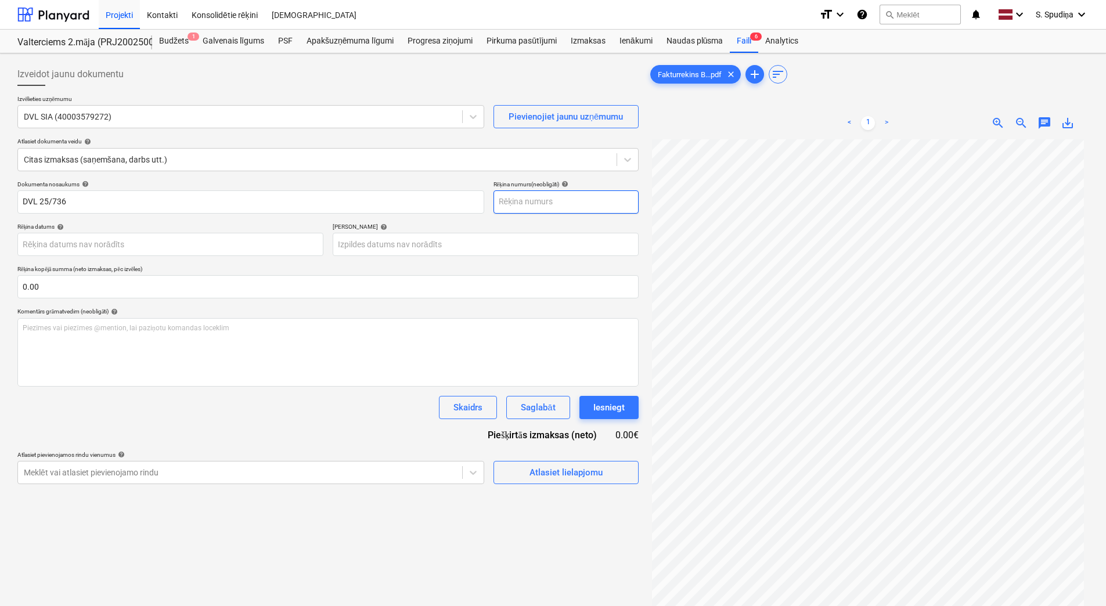
click at [559, 199] on input "text" at bounding box center [565, 201] width 145 height 23
paste input "DVL 25/736"
type input "DVL 25/736"
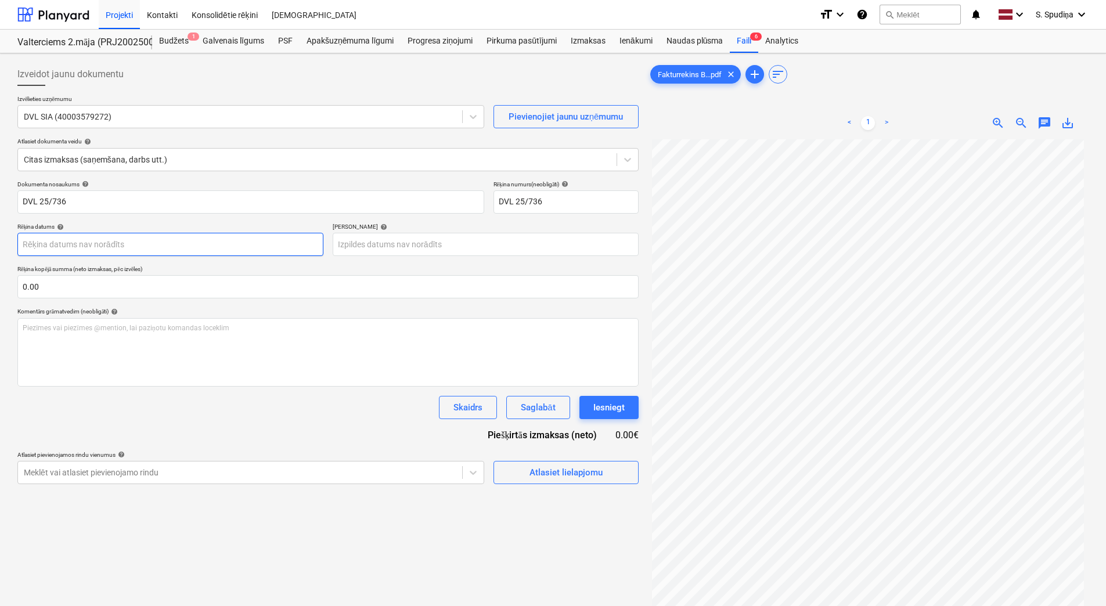
click at [120, 243] on body "Projekti Kontakti Konsolidētie rēķini Iesūtne format_size keyboard_arrow_down h…" at bounding box center [553, 303] width 1106 height 606
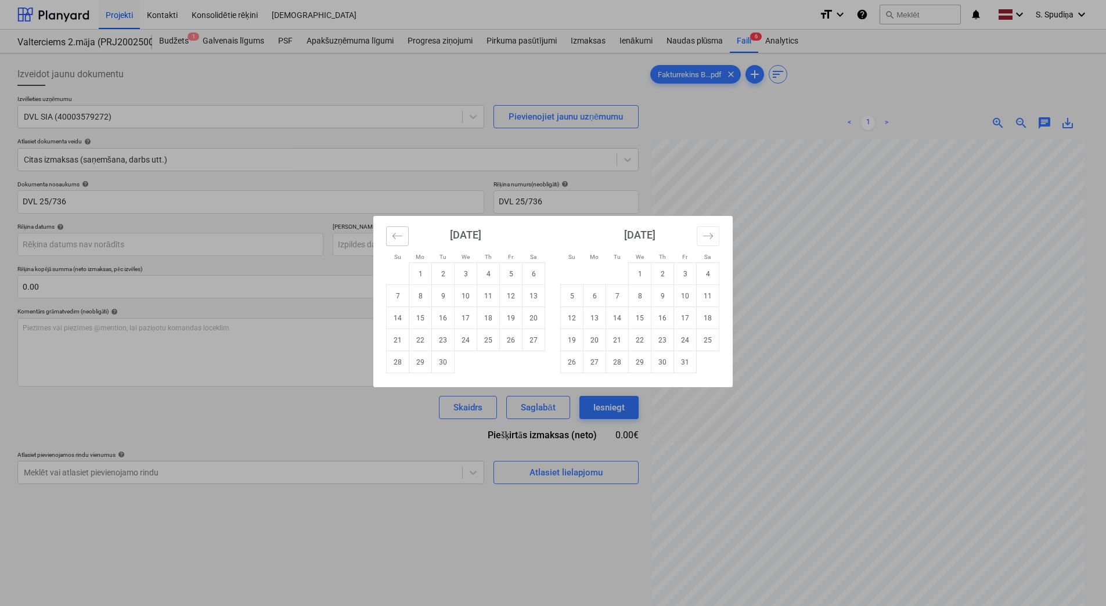
click at [390, 230] on button "Move backward to switch to the previous month." at bounding box center [397, 236] width 23 height 20
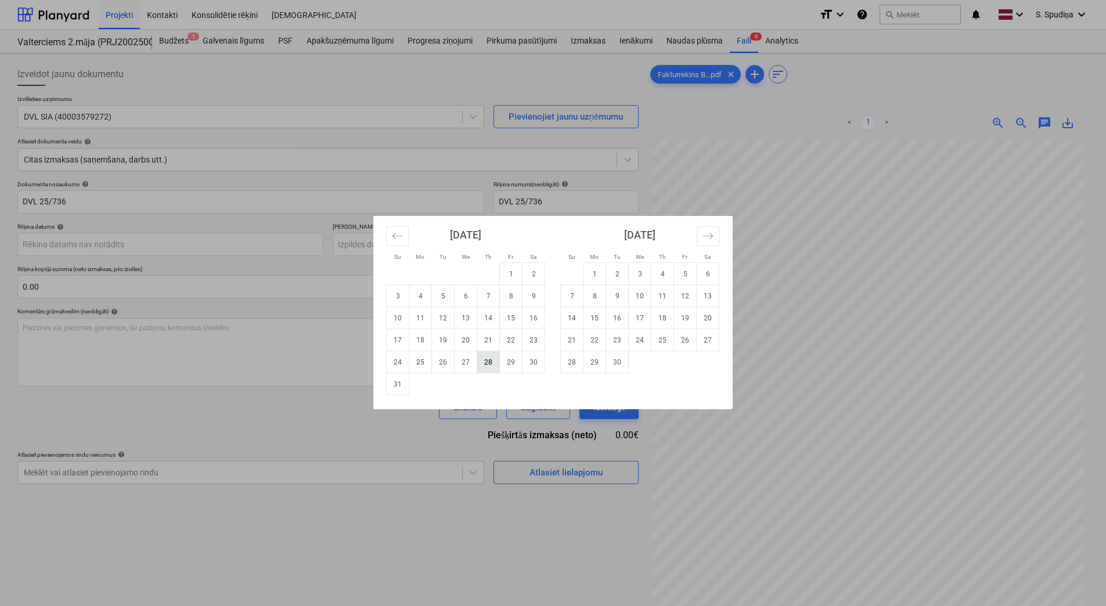
click at [482, 363] on td "28" at bounding box center [488, 362] width 23 height 22
type input "[DATE]"
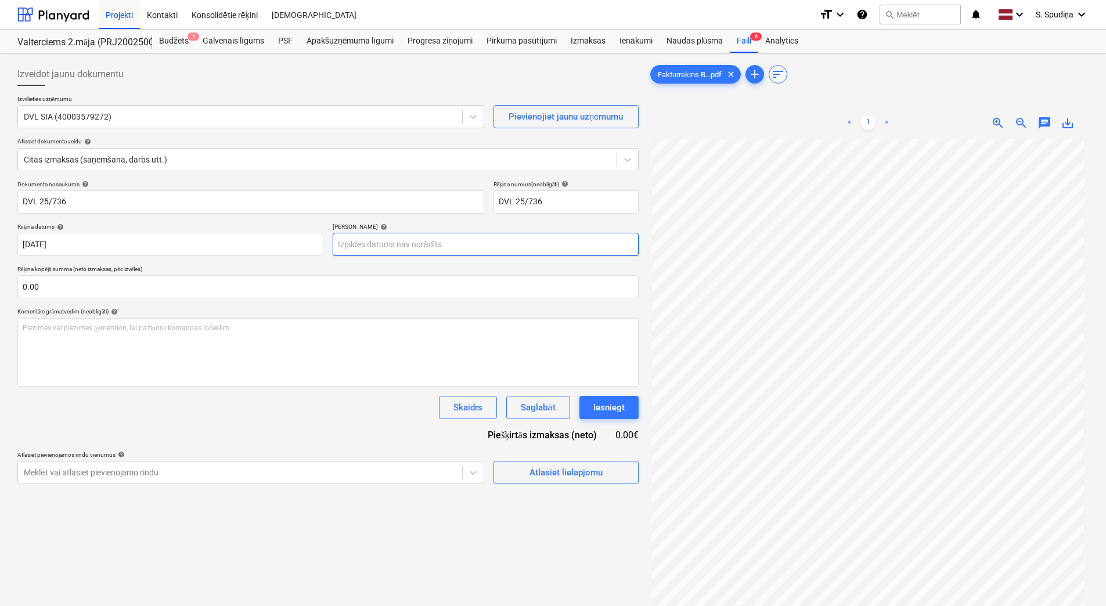
click at [377, 244] on body "Projekti Kontakti Konsolidētie rēķini Iesūtne format_size keyboard_arrow_down h…" at bounding box center [553, 303] width 1106 height 606
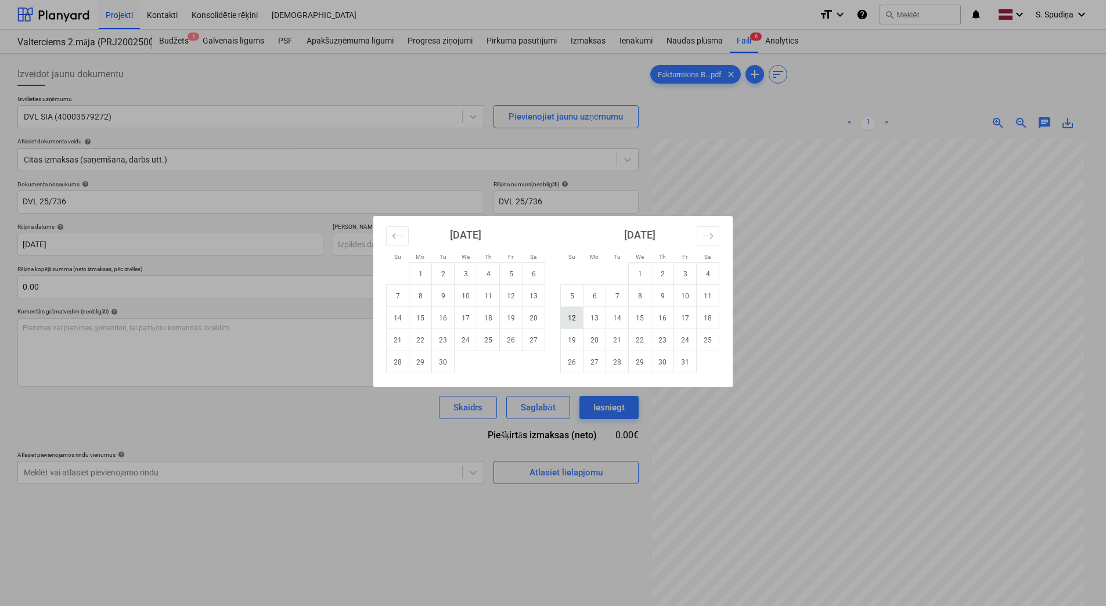
click at [563, 318] on td "12" at bounding box center [572, 318] width 23 height 22
type input "12 Oct 2025"
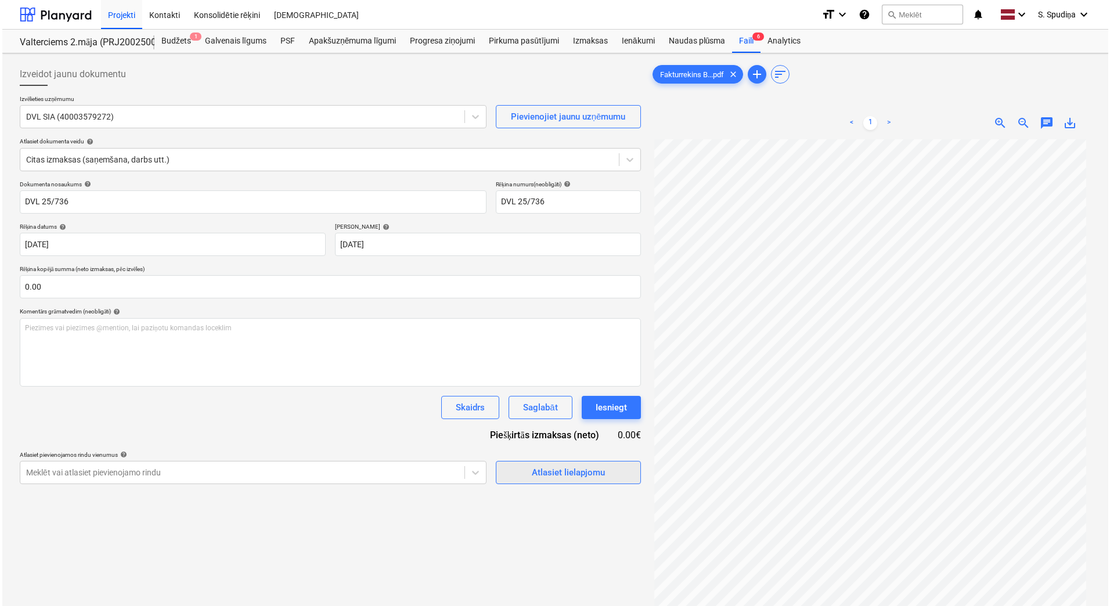
scroll to position [40, 0]
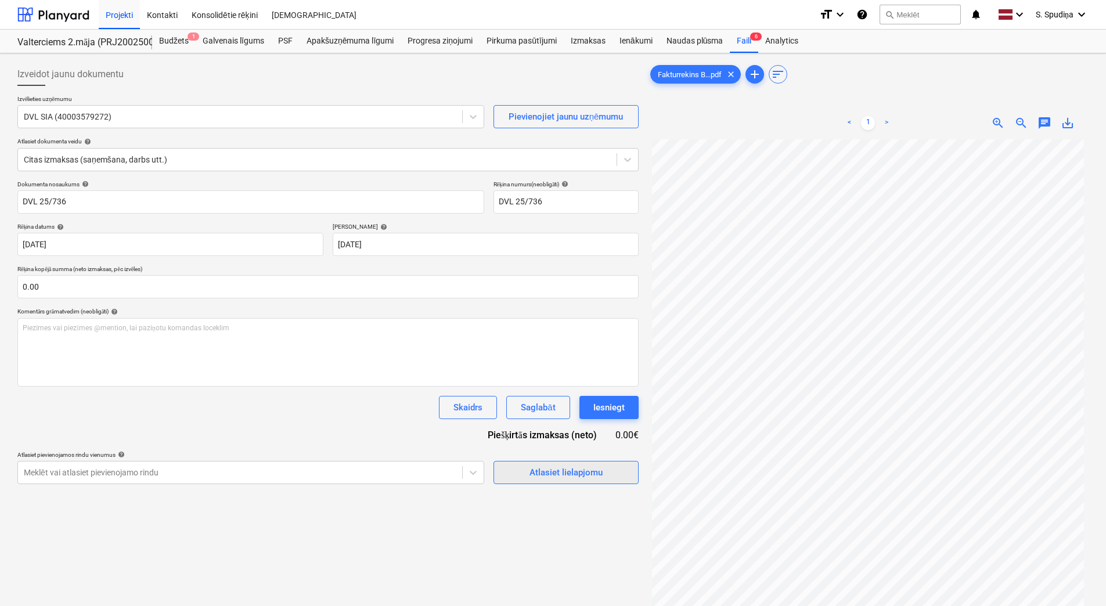
click at [527, 473] on span "Atlasiet lielapjomu" at bounding box center [566, 472] width 116 height 15
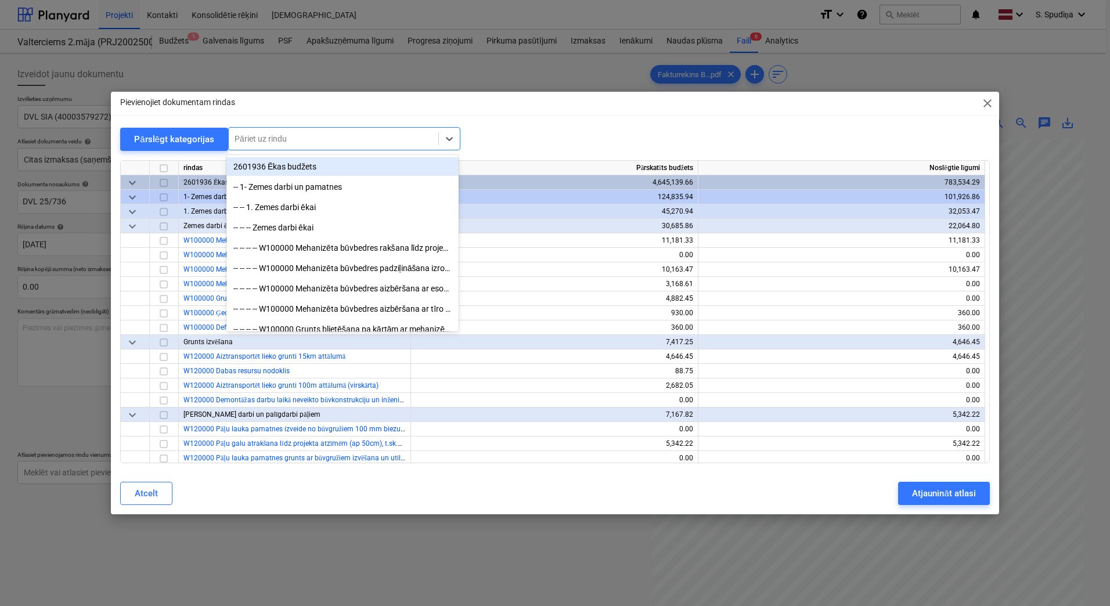
click at [342, 131] on div "Pāriet uz rindu" at bounding box center [334, 139] width 210 height 16
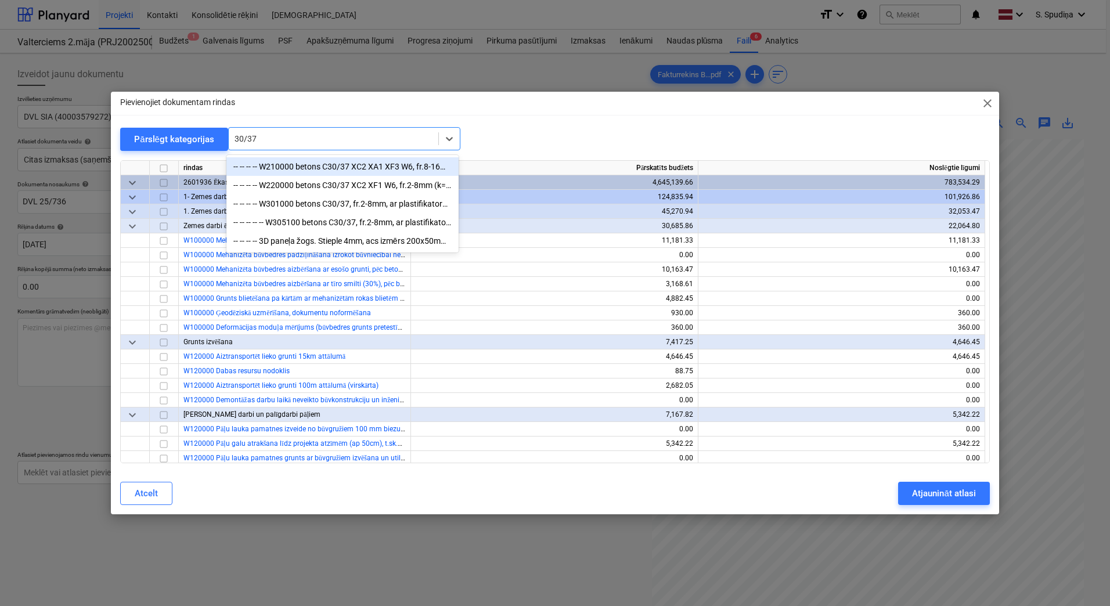
type input "30/37"
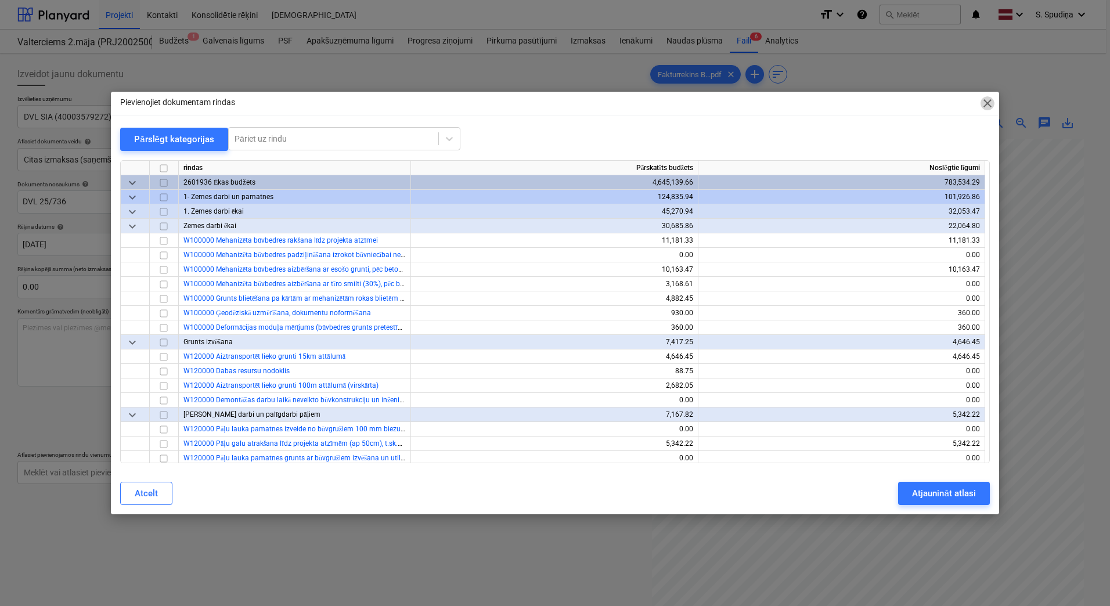
click at [989, 99] on span "close" at bounding box center [987, 103] width 14 height 14
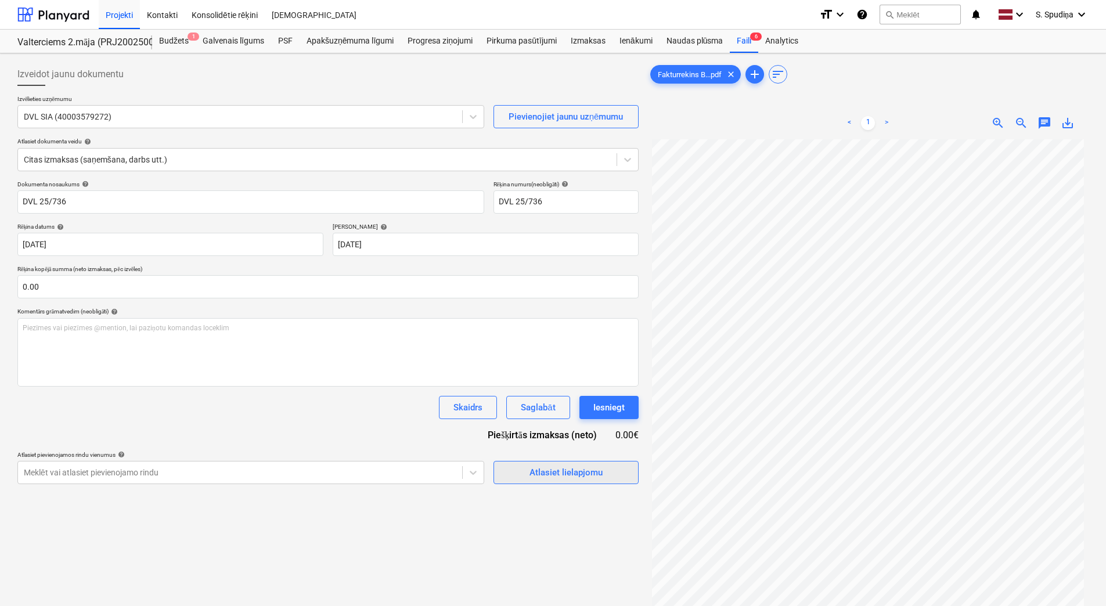
click at [577, 469] on div "Atlasiet lielapjomu" at bounding box center [565, 472] width 73 height 15
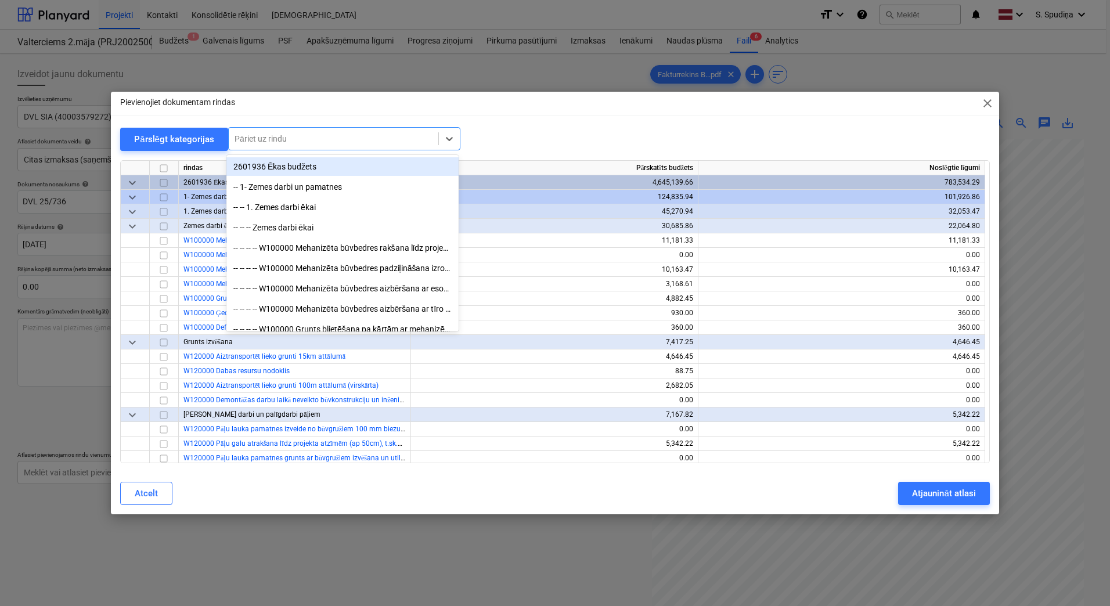
click at [287, 134] on div at bounding box center [334, 139] width 198 height 12
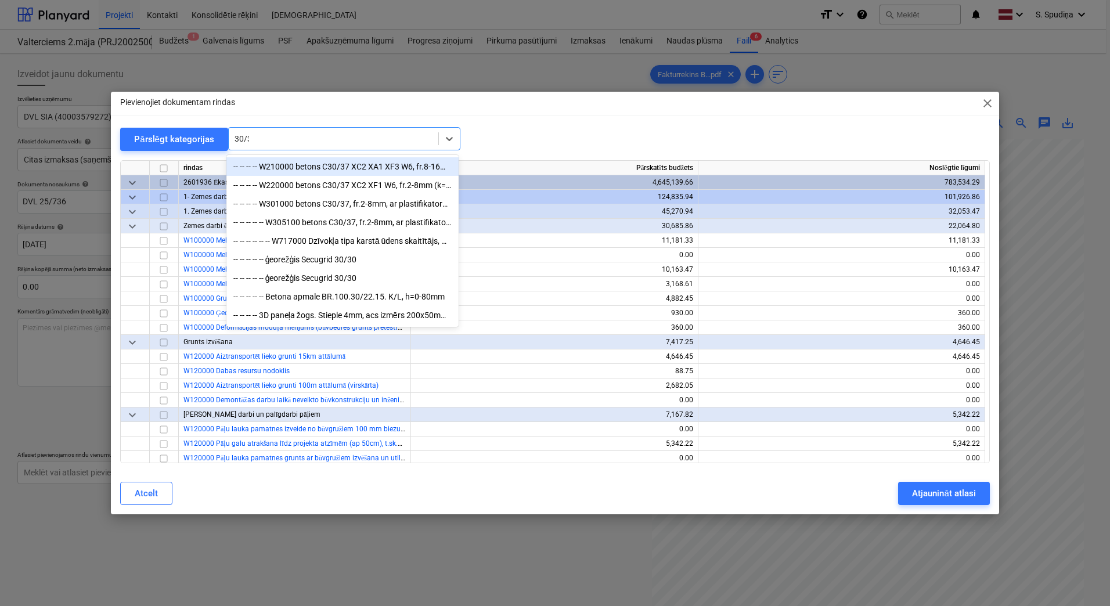
type input "30/37"
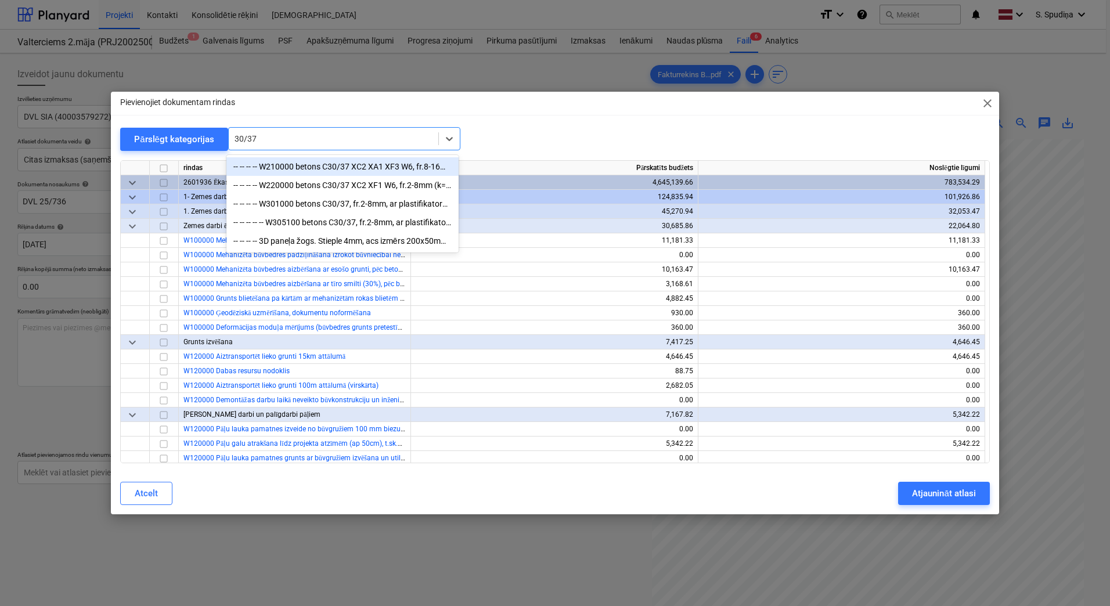
click at [352, 166] on div "-- -- -- -- W210000 betons C30/37 XC2 XA1 XF3 W6, fr.8-16mm (k=1,05un1,07) ar p…" at bounding box center [342, 166] width 232 height 19
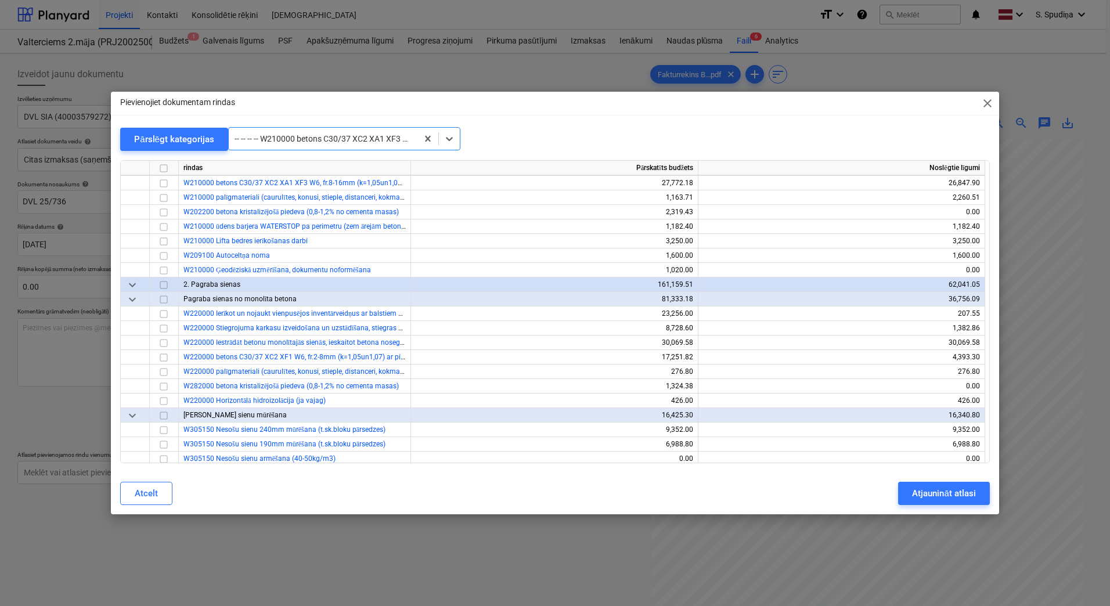
scroll to position [697, 0]
click at [159, 185] on input "checkbox" at bounding box center [164, 183] width 14 height 14
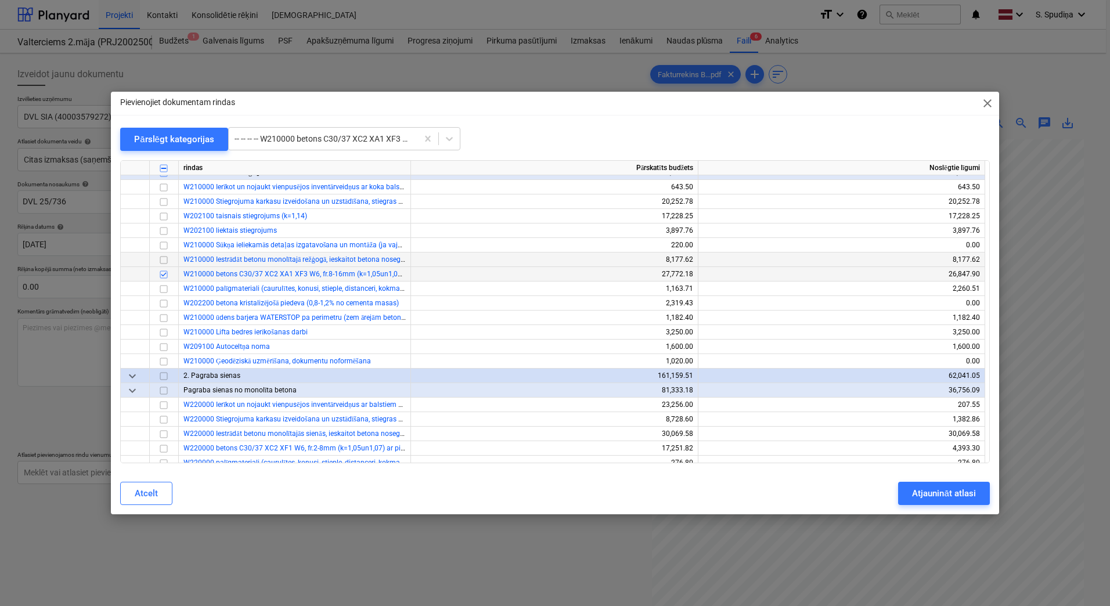
scroll to position [580, 0]
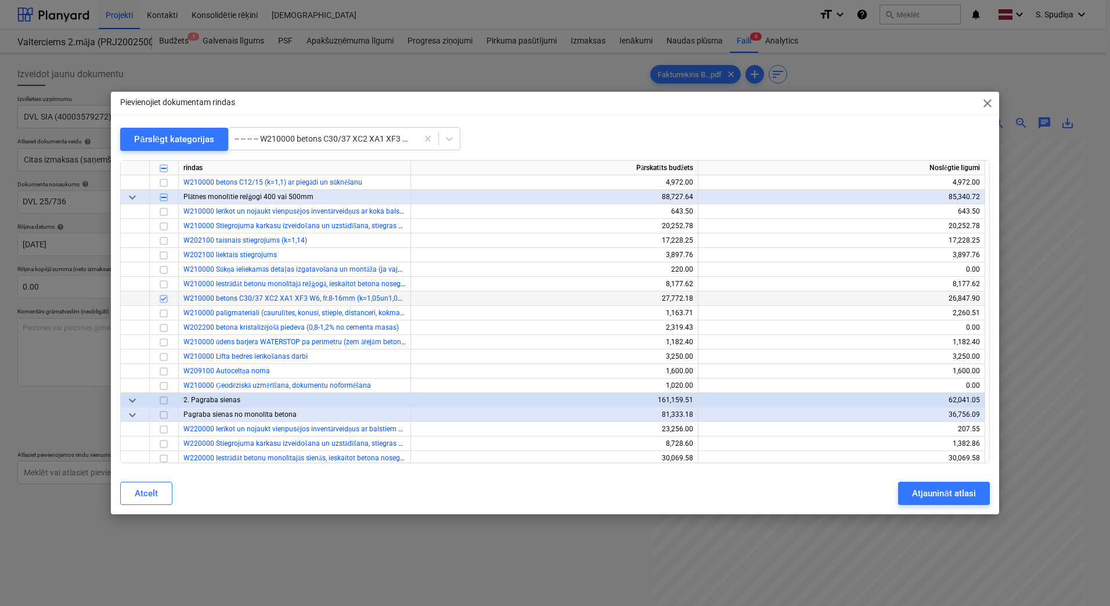
click at [158, 300] on input "checkbox" at bounding box center [164, 299] width 14 height 14
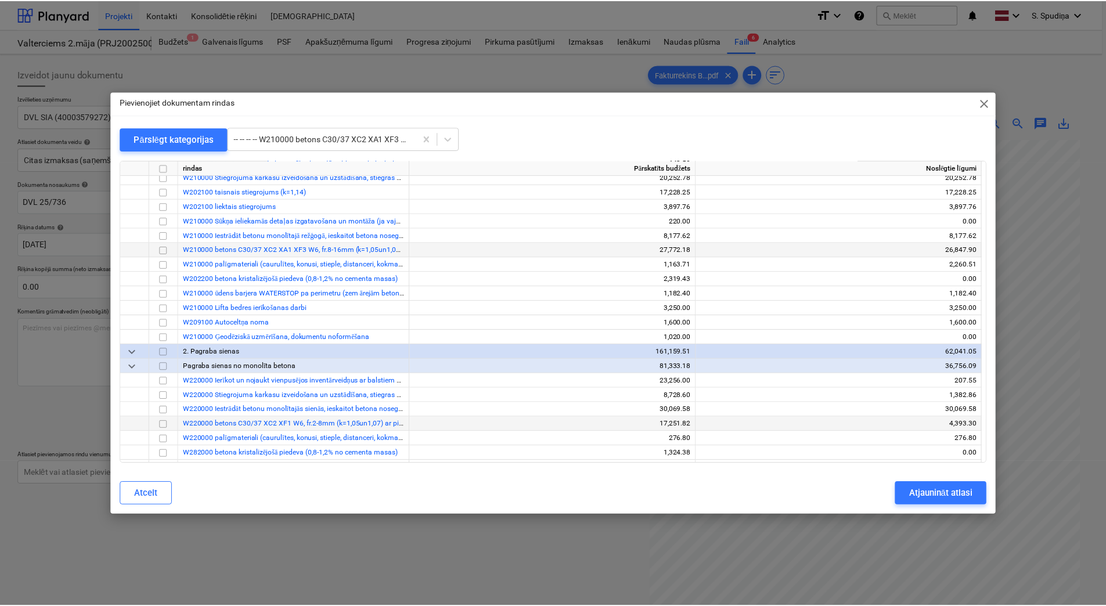
scroll to position [697, 0]
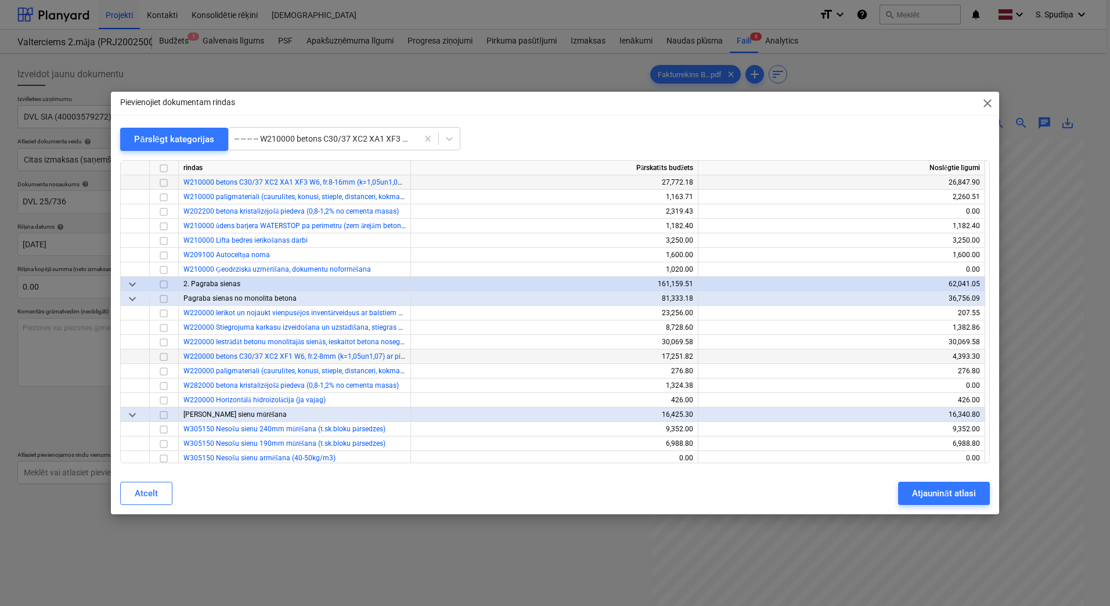
click at [164, 356] on input "checkbox" at bounding box center [164, 357] width 14 height 14
click at [945, 493] on div "Atjaunināt atlasi" at bounding box center [943, 493] width 63 height 15
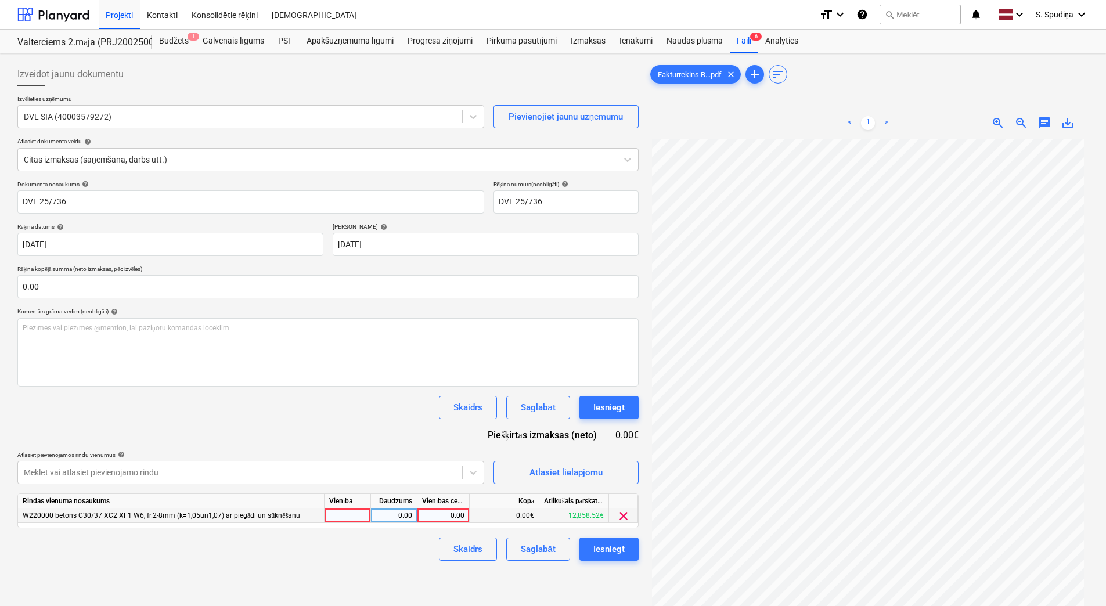
click at [453, 512] on div "0.00" at bounding box center [443, 516] width 42 height 15
type input "4419.2"
click at [529, 553] on div "Saglabāt" at bounding box center [538, 549] width 34 height 15
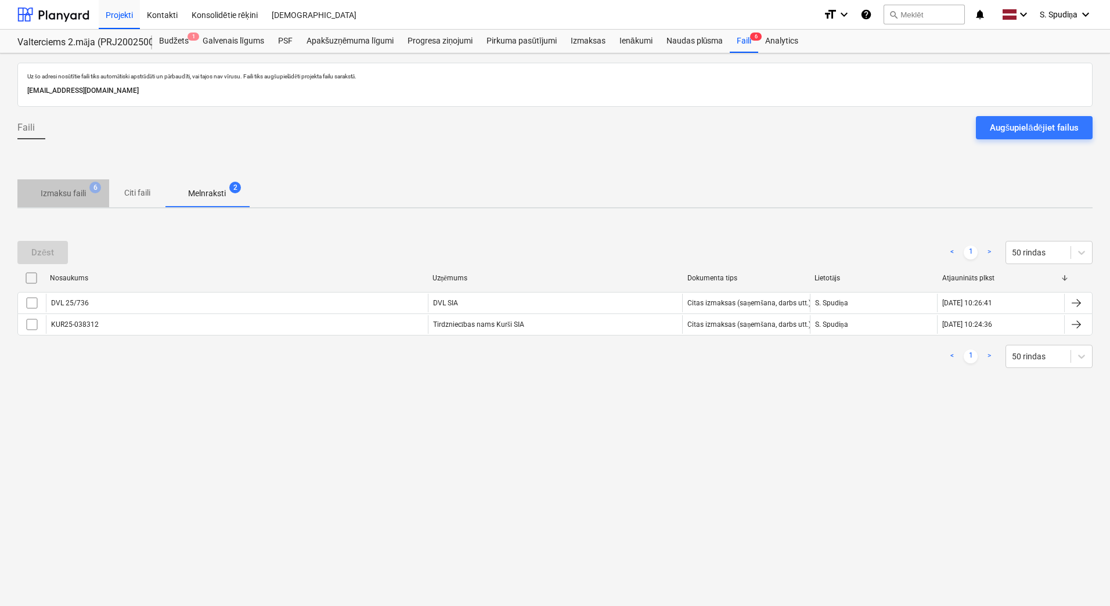
click at [72, 197] on p "Izmaksu faili" at bounding box center [63, 193] width 45 height 12
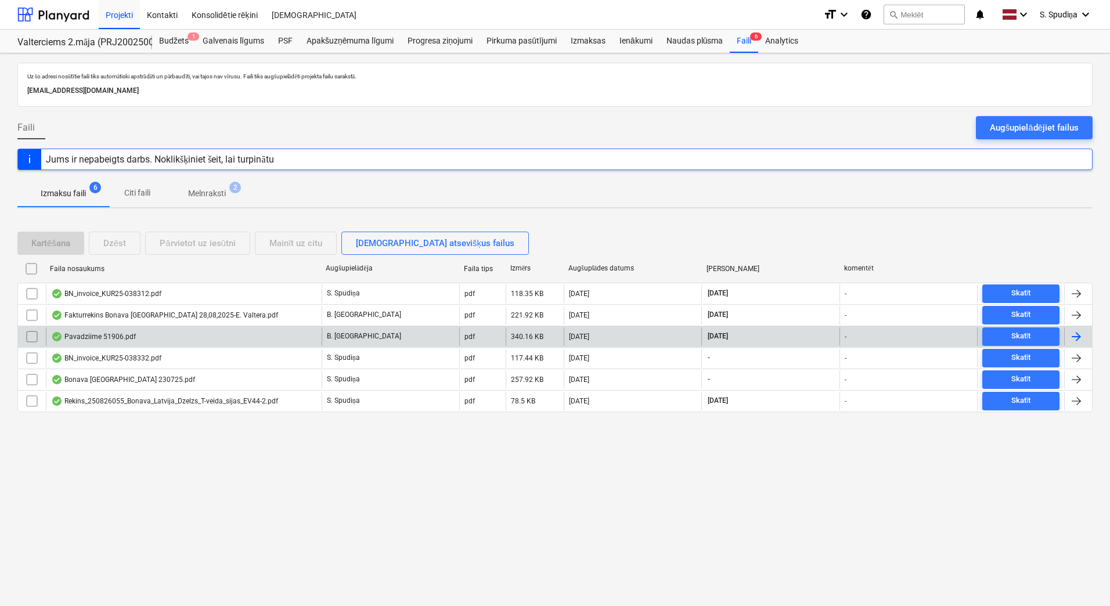
click at [108, 334] on div "Pavadziime 51906.pdf" at bounding box center [93, 336] width 85 height 9
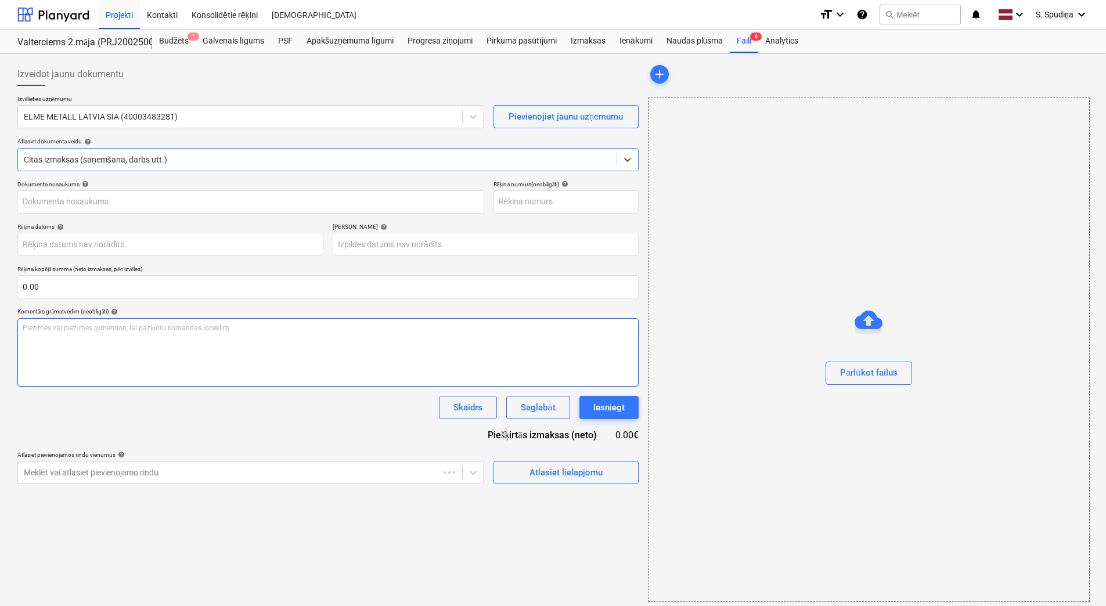
type input "51906"
type input "[DATE]"
type input "06 Oct 2025"
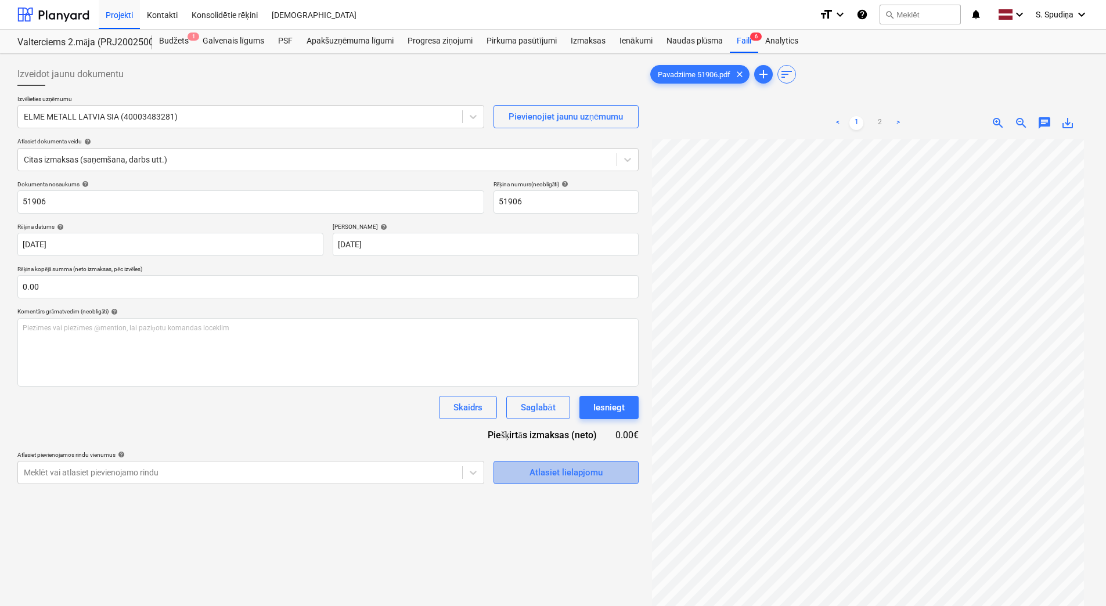
click at [572, 478] on div "Atlasiet lielapjomu" at bounding box center [565, 472] width 73 height 15
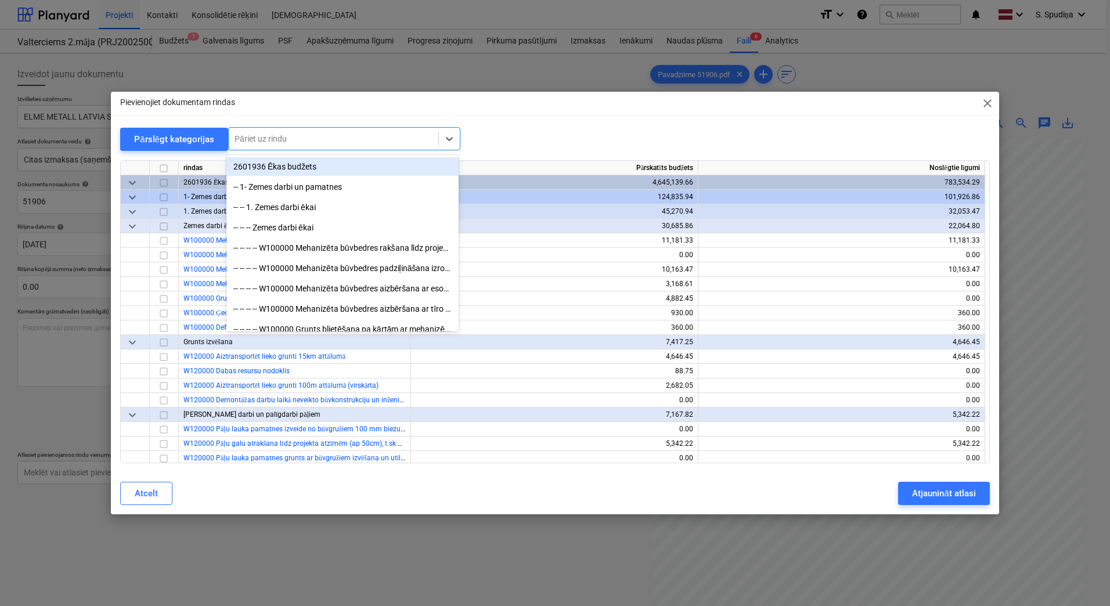
click at [261, 136] on div at bounding box center [334, 139] width 198 height 12
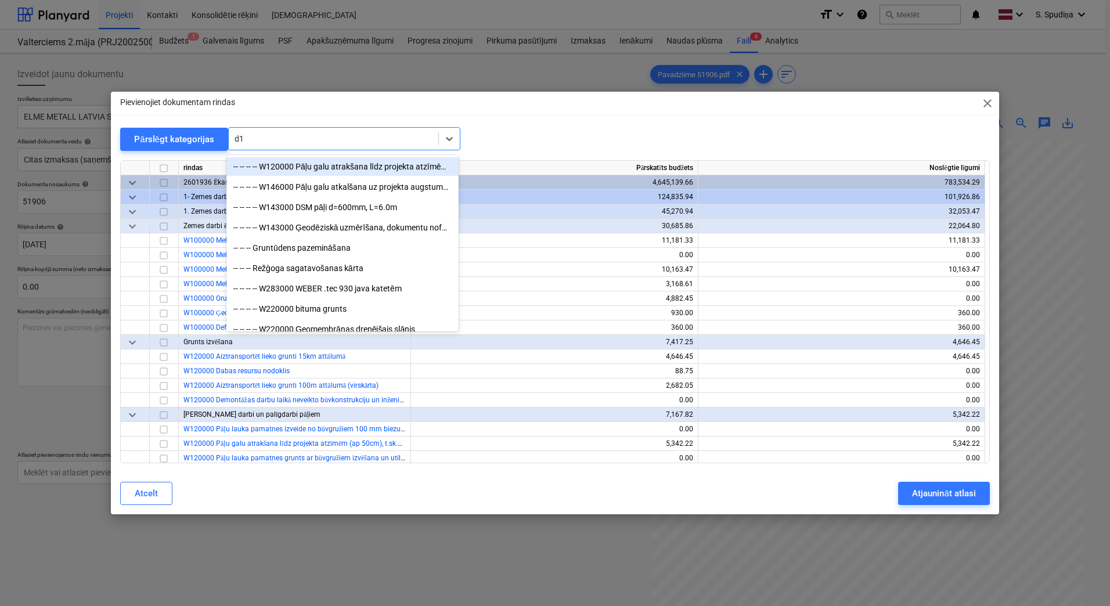
type input "d12"
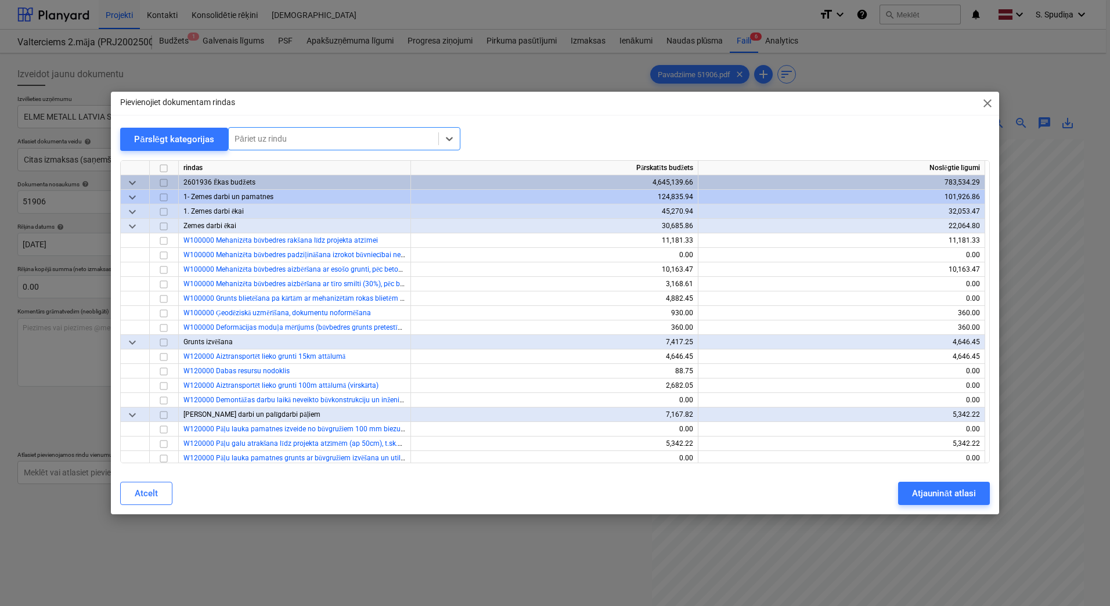
drag, startPoint x: 262, startPoint y: 137, endPoint x: 242, endPoint y: 141, distance: 20.7
click at [218, 140] on div "Pārslēgt kategorijas Select is focused ,type to refine list, press Down to open…" at bounding box center [555, 139] width 870 height 24
click at [986, 101] on span "close" at bounding box center [987, 103] width 14 height 14
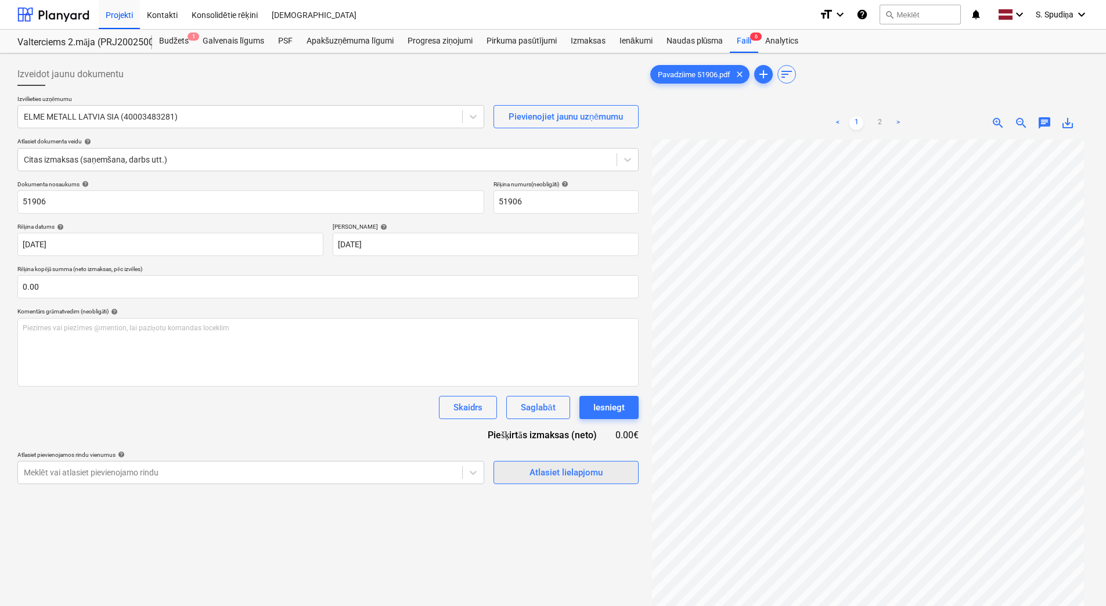
click at [549, 471] on div "Atlasiet lielapjomu" at bounding box center [565, 472] width 73 height 15
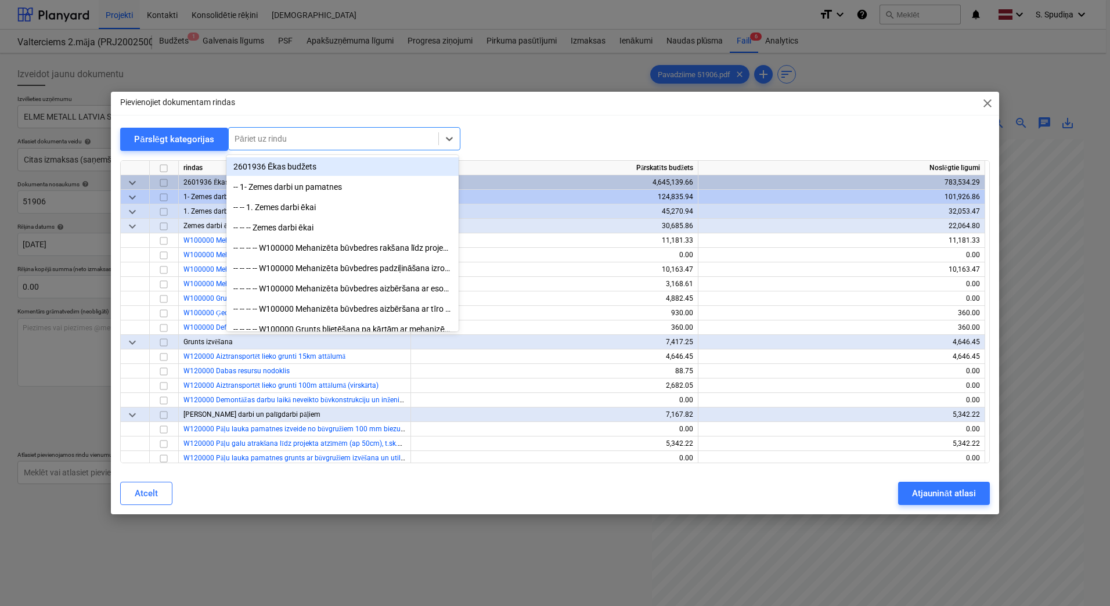
click at [275, 136] on div at bounding box center [334, 139] width 198 height 12
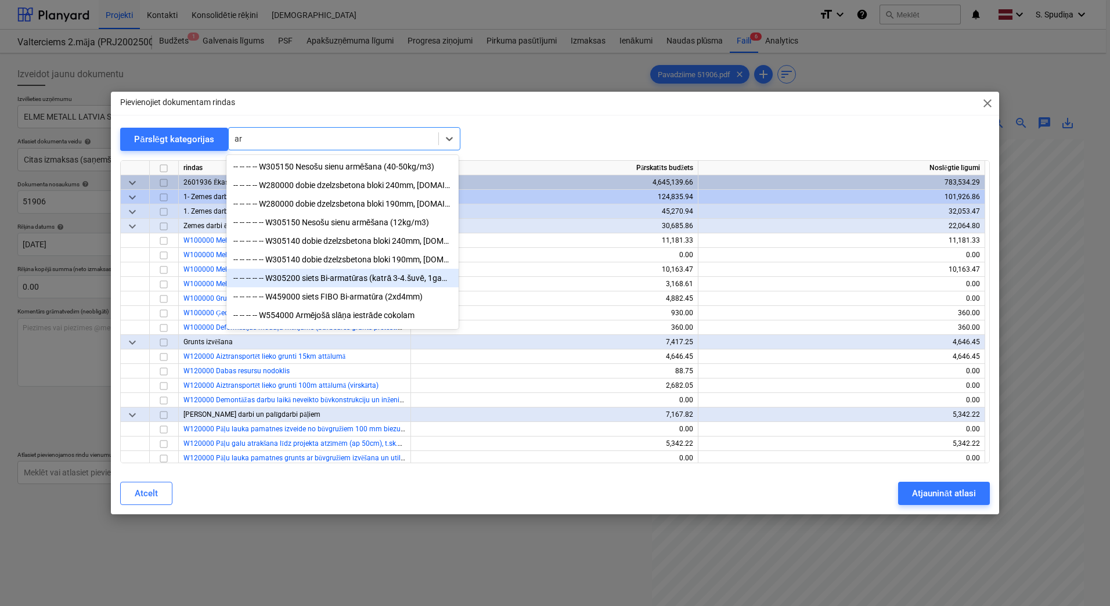
type input "a"
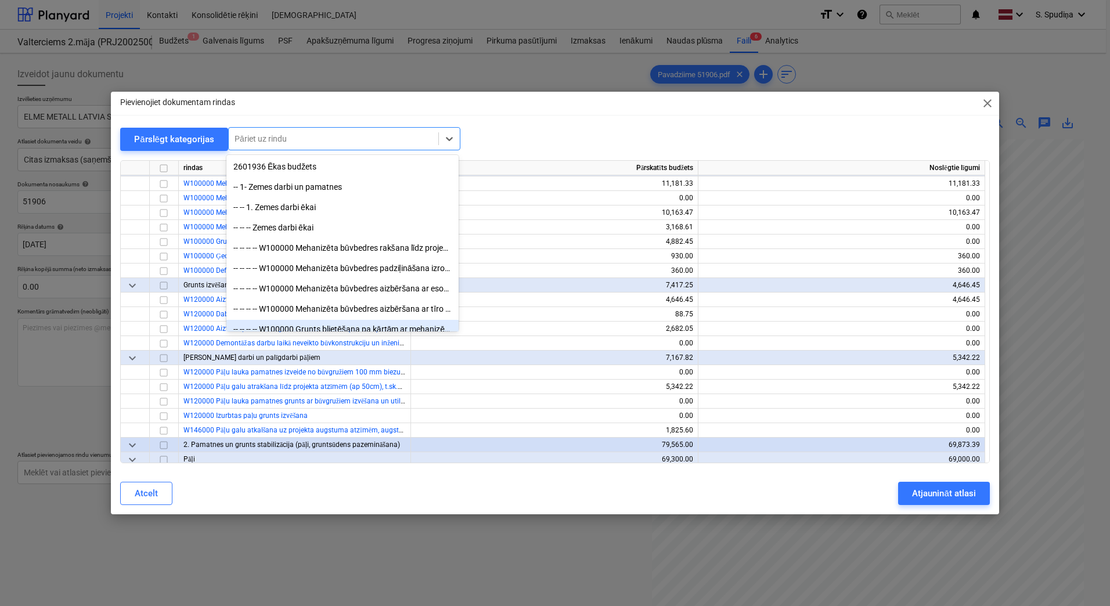
scroll to position [232, 0]
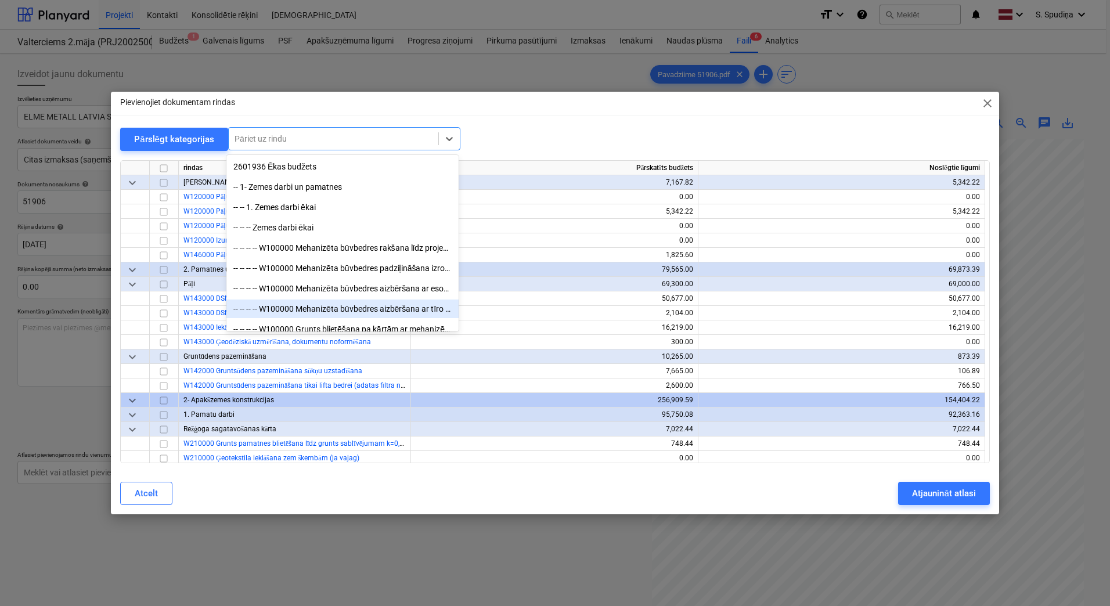
click at [542, 150] on div "Pārslēgt kategorijas option -- -- -- -- W100000 Mehanizēta būvbedres aizbēršana…" at bounding box center [555, 139] width 870 height 24
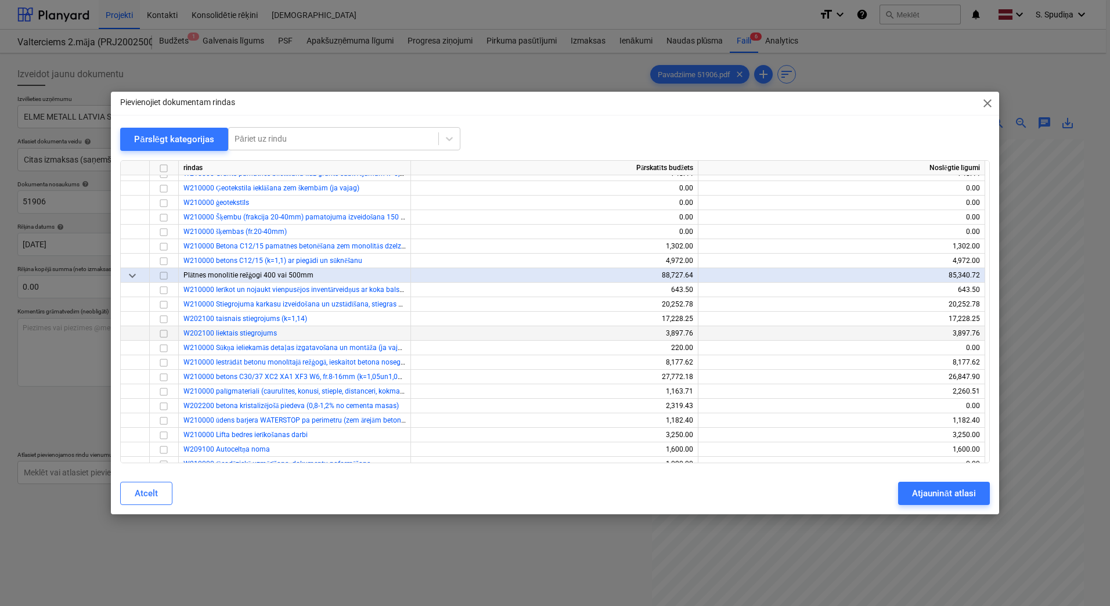
scroll to position [522, 0]
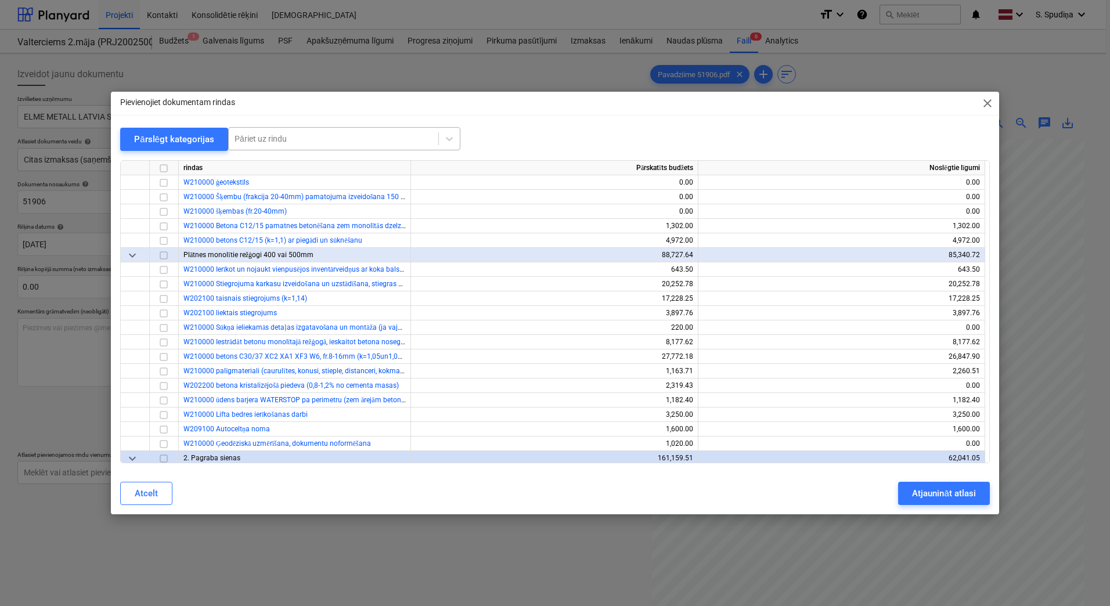
click at [309, 143] on div at bounding box center [334, 139] width 198 height 12
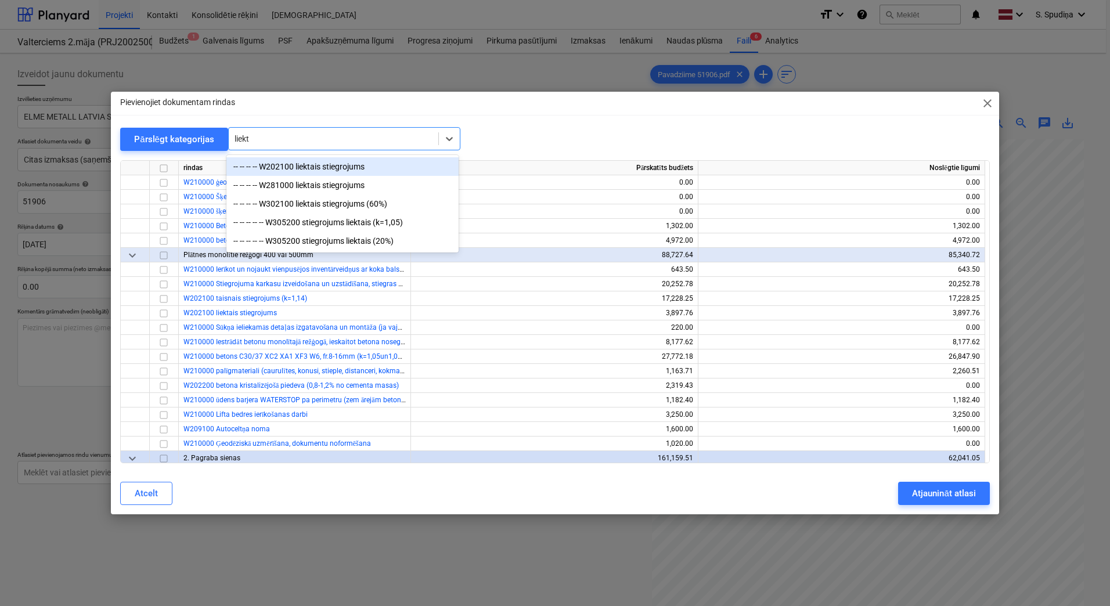
type input "liekta"
click at [329, 169] on div "-- -- -- -- W202100 liektais stiegrojums" at bounding box center [342, 166] width 232 height 19
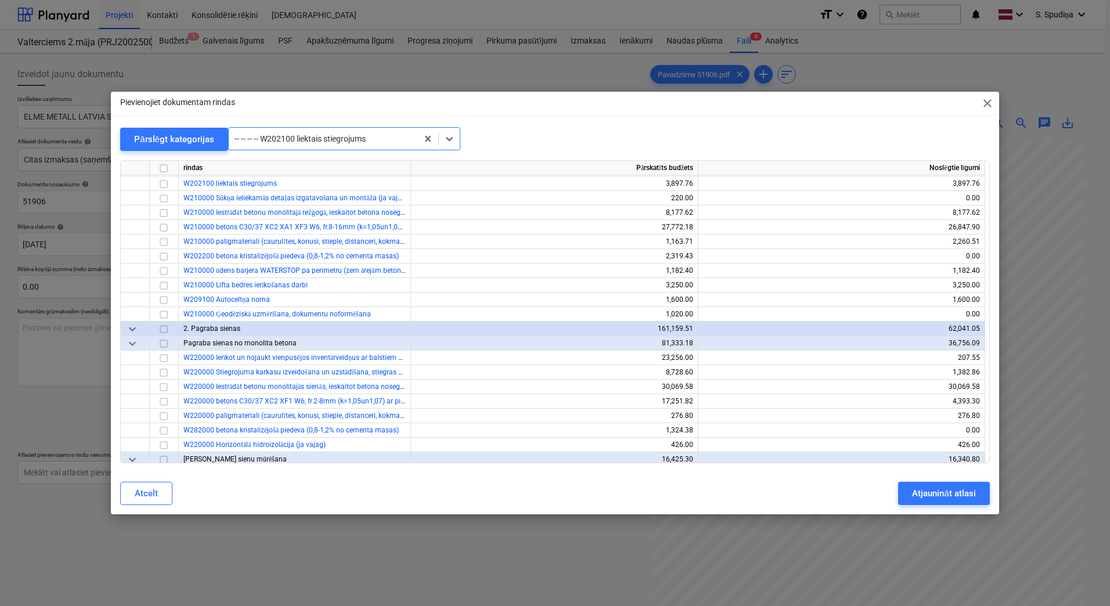
scroll to position [653, 0]
click at [306, 140] on div at bounding box center [323, 139] width 177 height 12
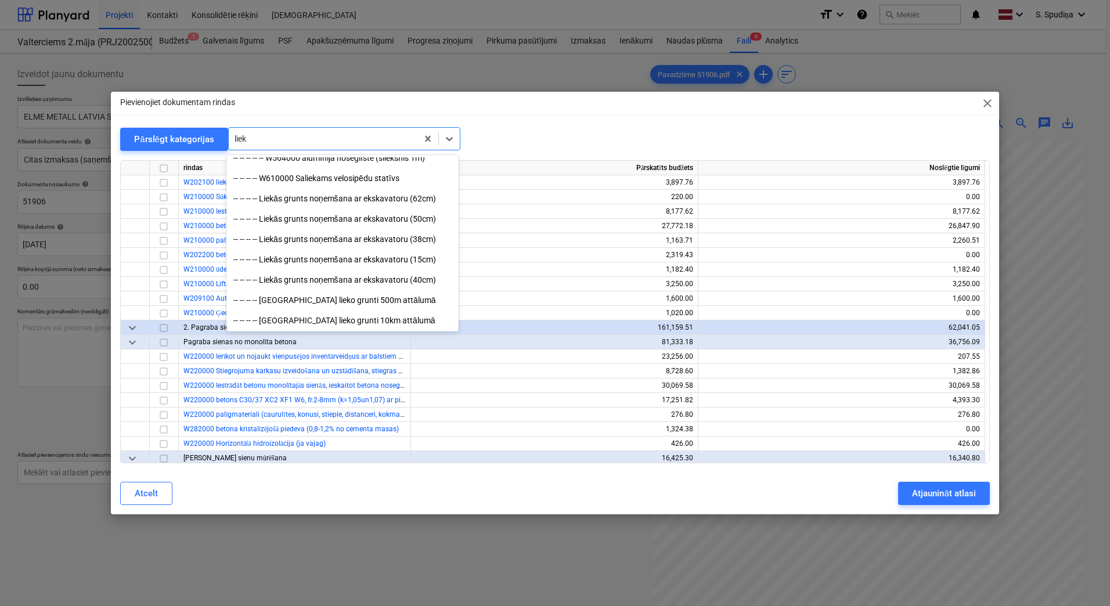
scroll to position [720, 0]
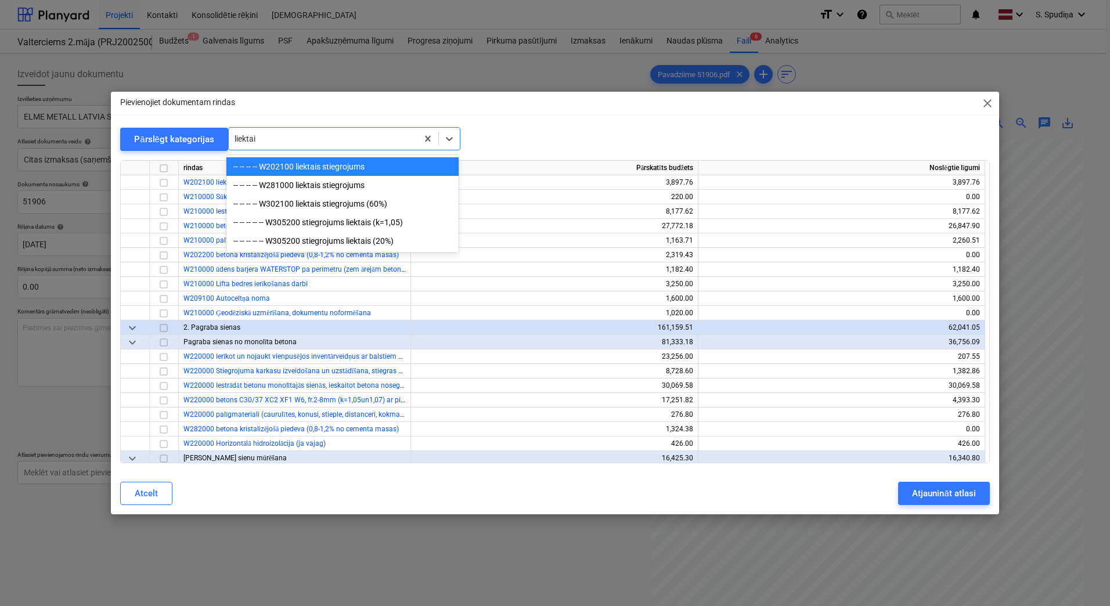
type input "liektais"
click at [323, 183] on div "-- -- -- -- W281000 liektais stiegrojums" at bounding box center [342, 185] width 232 height 19
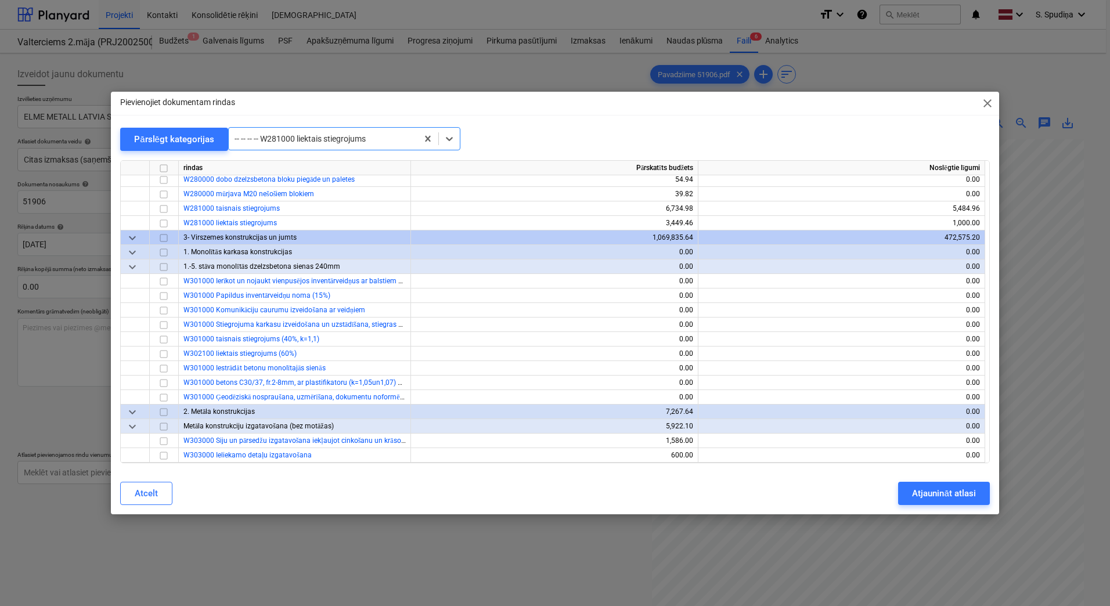
scroll to position [1625, 0]
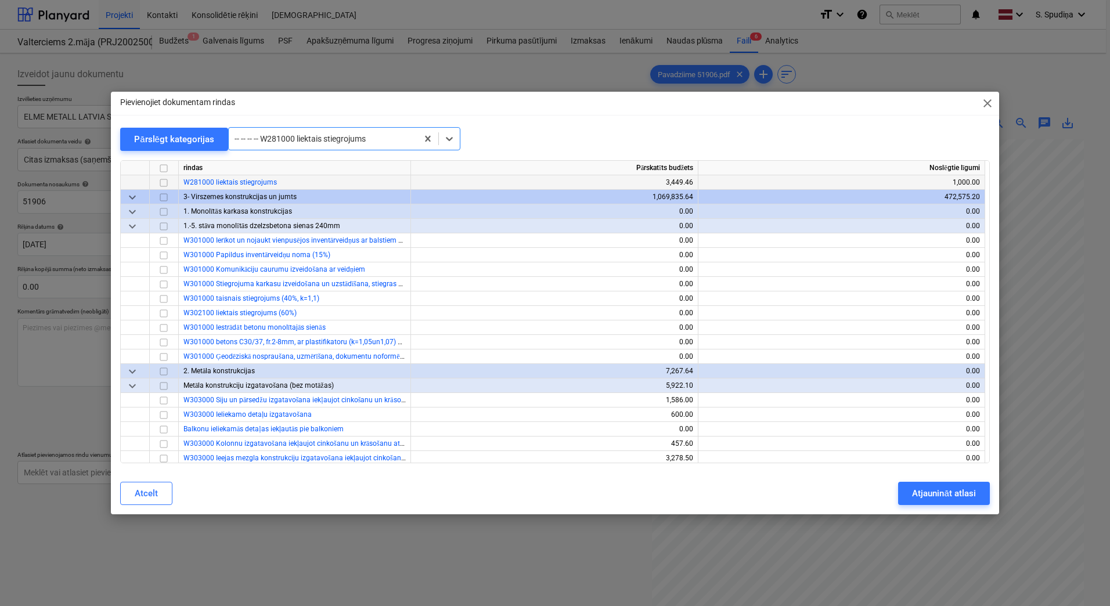
click at [162, 186] on input "checkbox" at bounding box center [164, 183] width 14 height 14
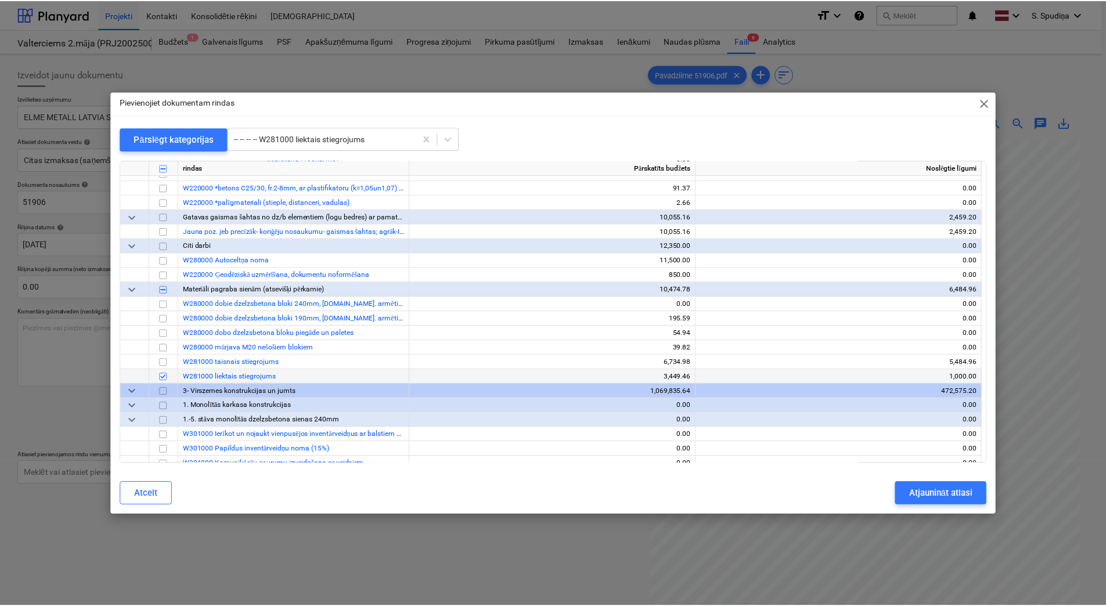
scroll to position [1393, 0]
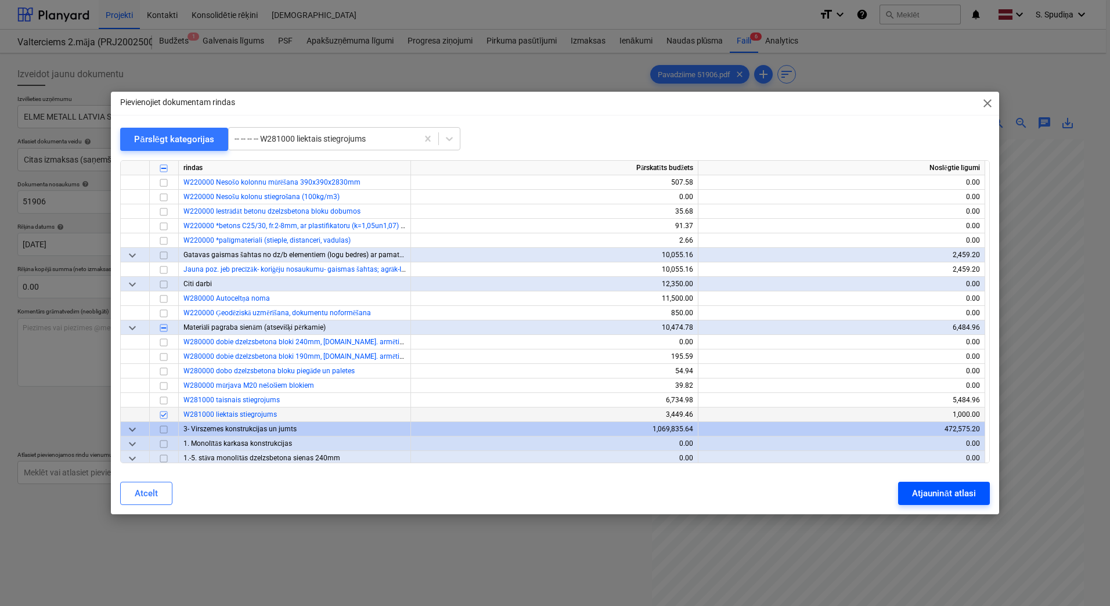
click at [957, 502] on button "Atjaunināt atlasi" at bounding box center [943, 493] width 91 height 23
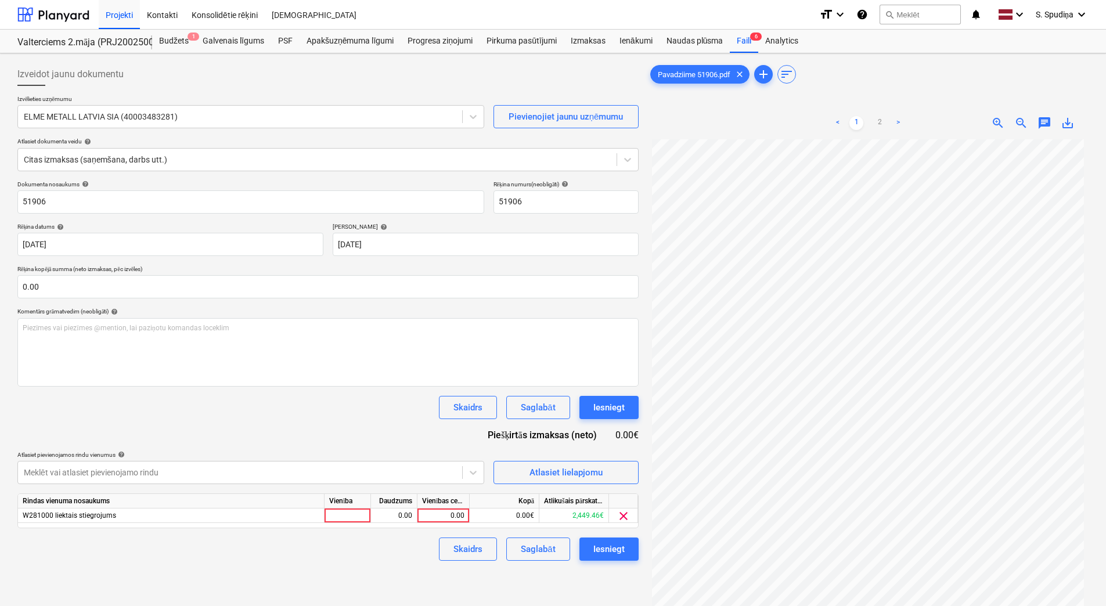
scroll to position [39, 0]
click at [450, 521] on div "0.00" at bounding box center [443, 516] width 42 height 15
type input "311.88"
click at [542, 552] on div "Saglabāt" at bounding box center [538, 549] width 34 height 15
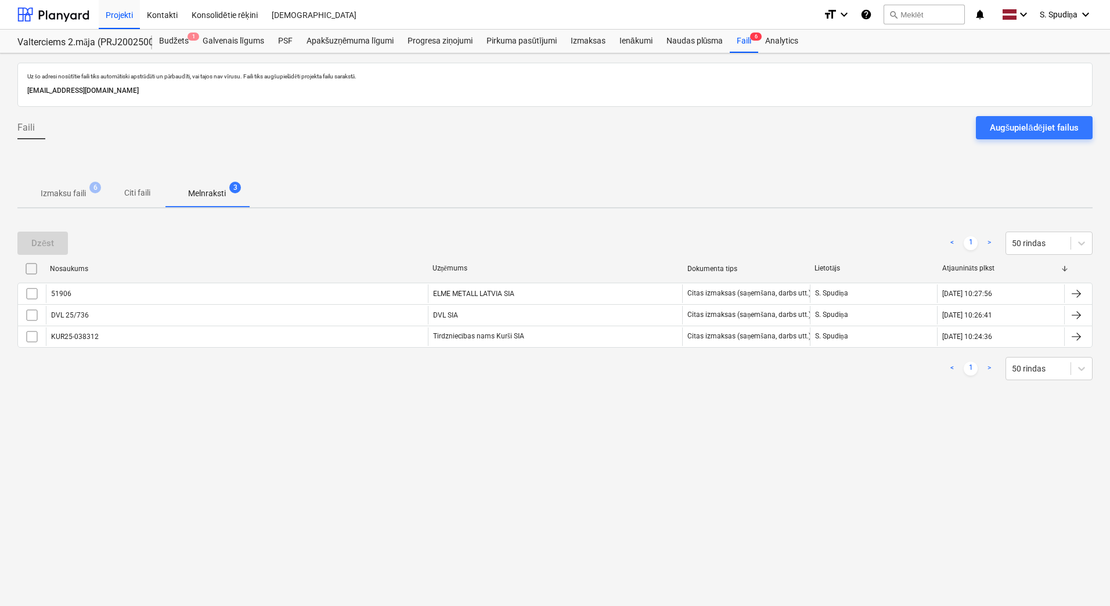
click at [76, 192] on p "Izmaksu faili" at bounding box center [63, 193] width 45 height 12
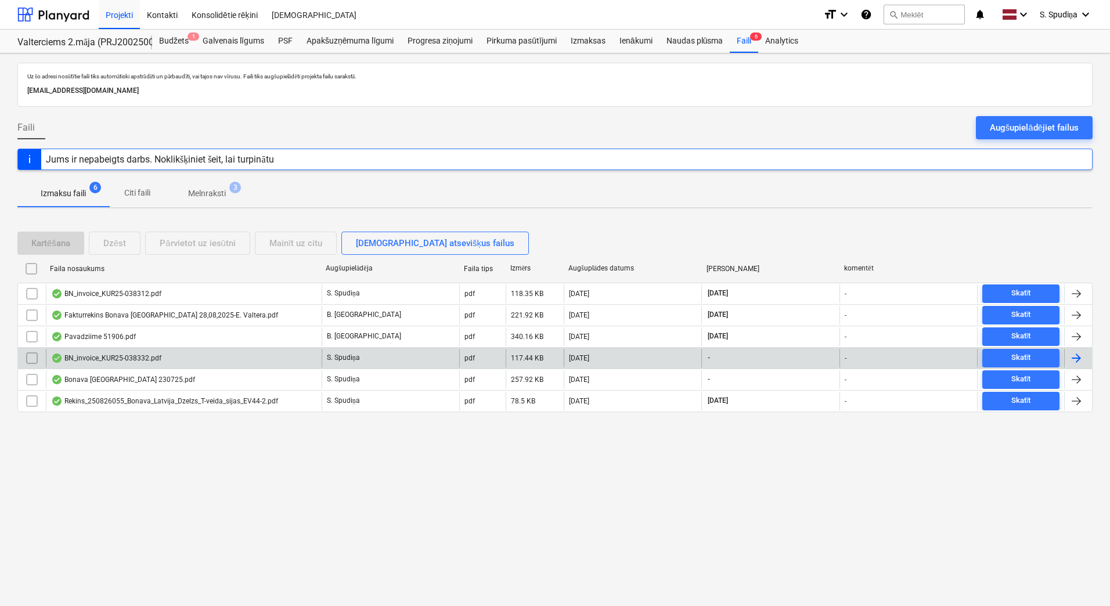
click at [157, 352] on div "BN_invoice_KUR25-038332.pdf" at bounding box center [184, 358] width 276 height 19
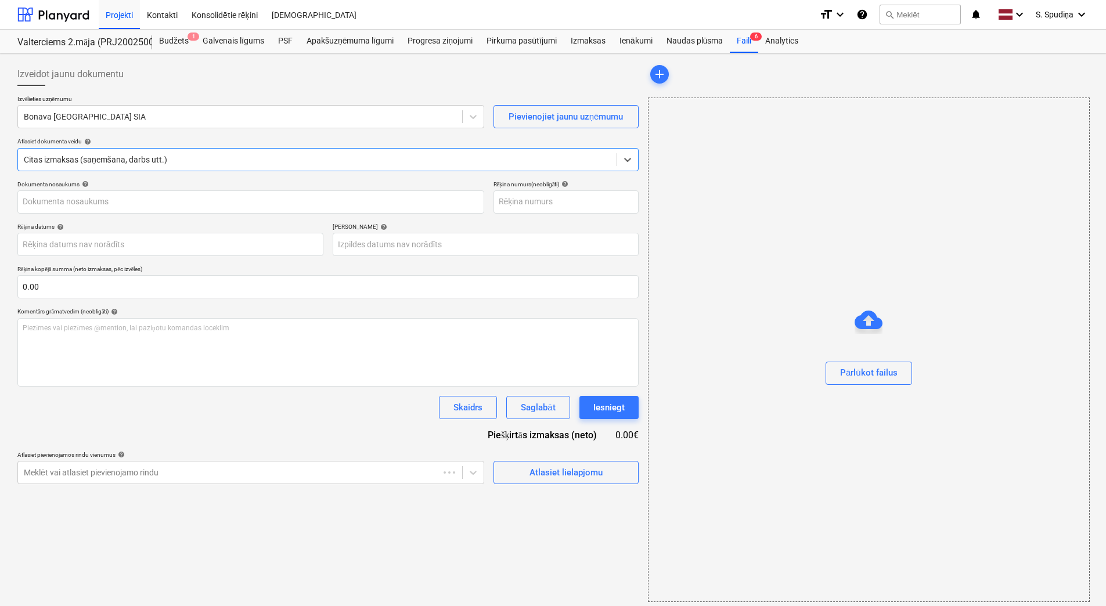
type input "KUR25-038332"
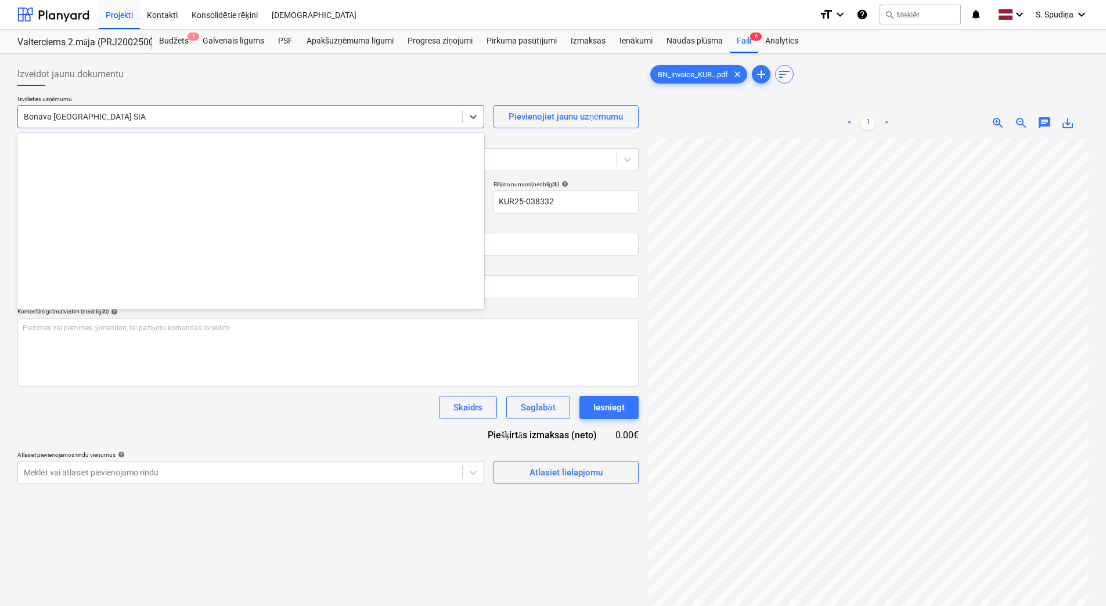
click at [165, 120] on div at bounding box center [240, 117] width 432 height 12
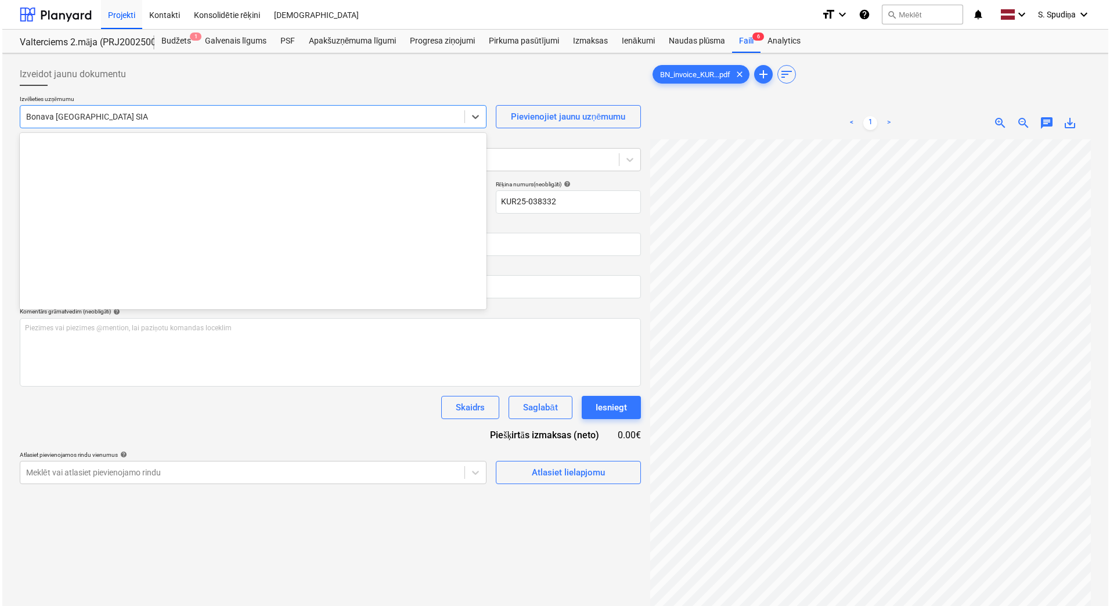
scroll to position [2133, 0]
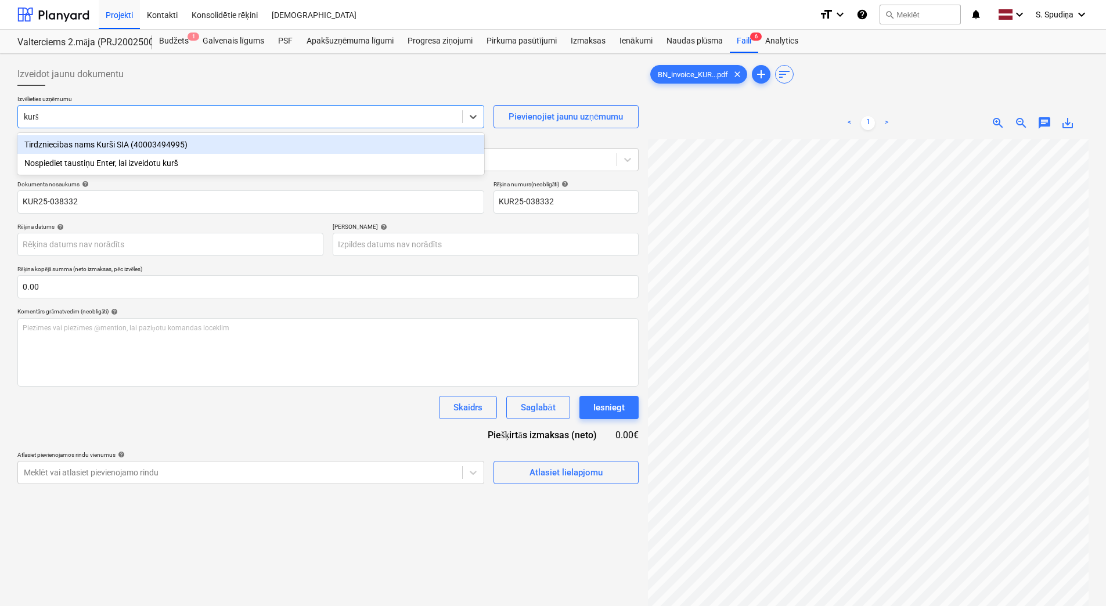
type input "kurši"
click at [212, 150] on div "Tirdzniecības nams Kurši SIA (40003494995)" at bounding box center [250, 144] width 467 height 19
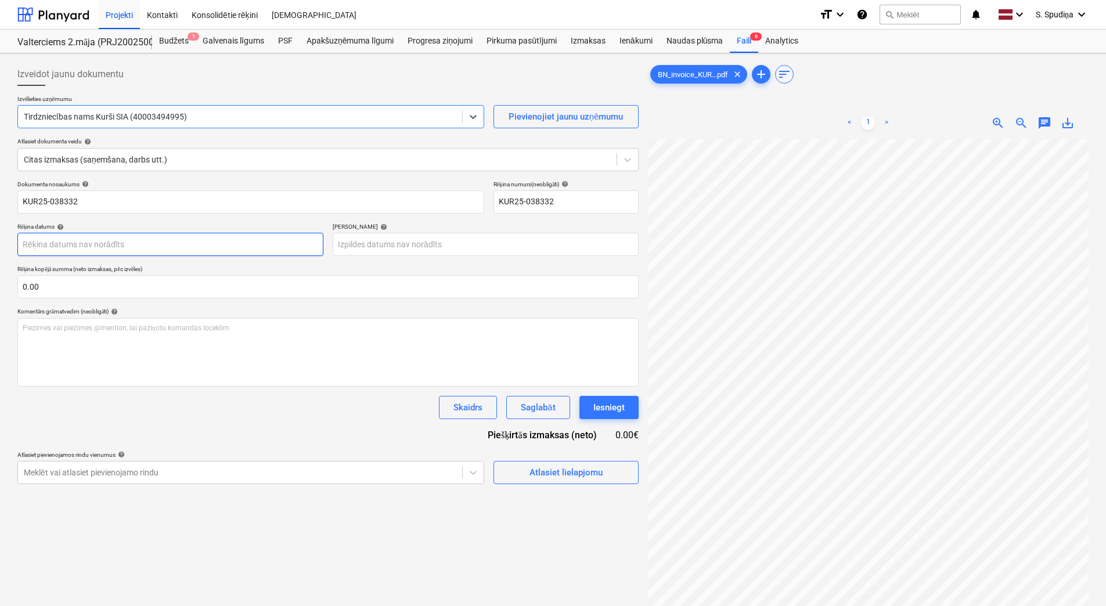
click at [77, 240] on body "Projekti Kontakti Konsolidētie rēķini Iesūtne format_size keyboard_arrow_down h…" at bounding box center [553, 303] width 1106 height 606
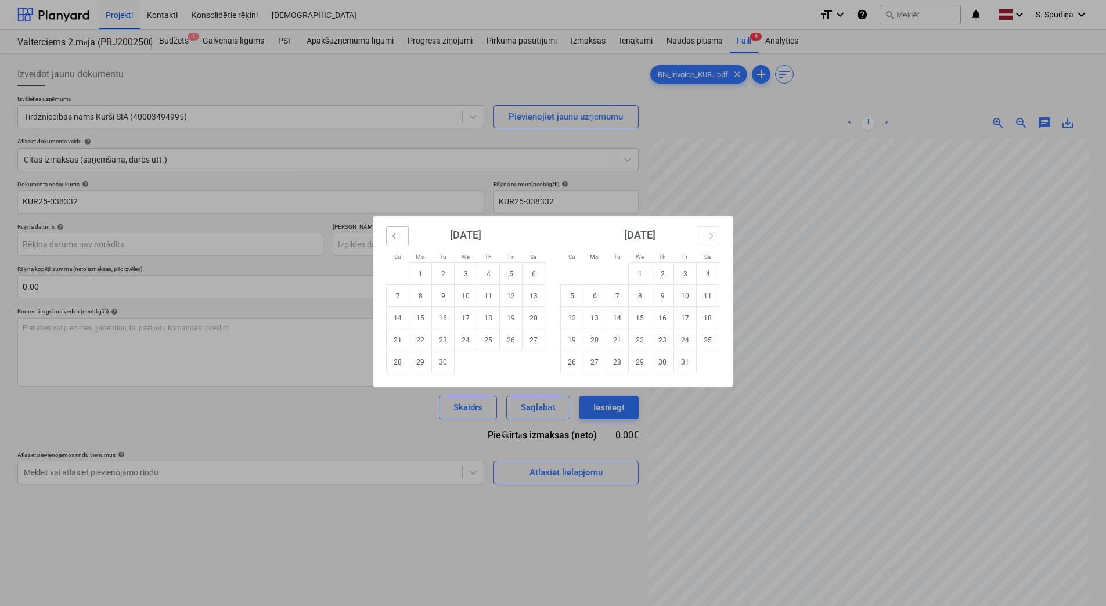
click at [395, 232] on icon "Move backward to switch to the previous month." at bounding box center [397, 235] width 11 height 11
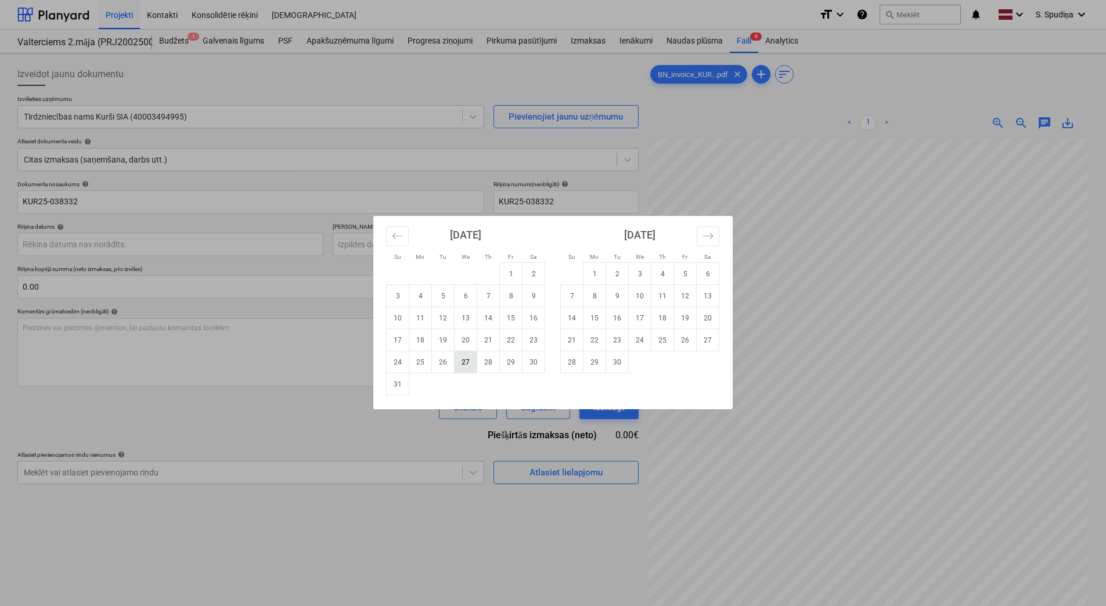
click at [466, 367] on td "27" at bounding box center [466, 362] width 23 height 22
type input "[DATE]"
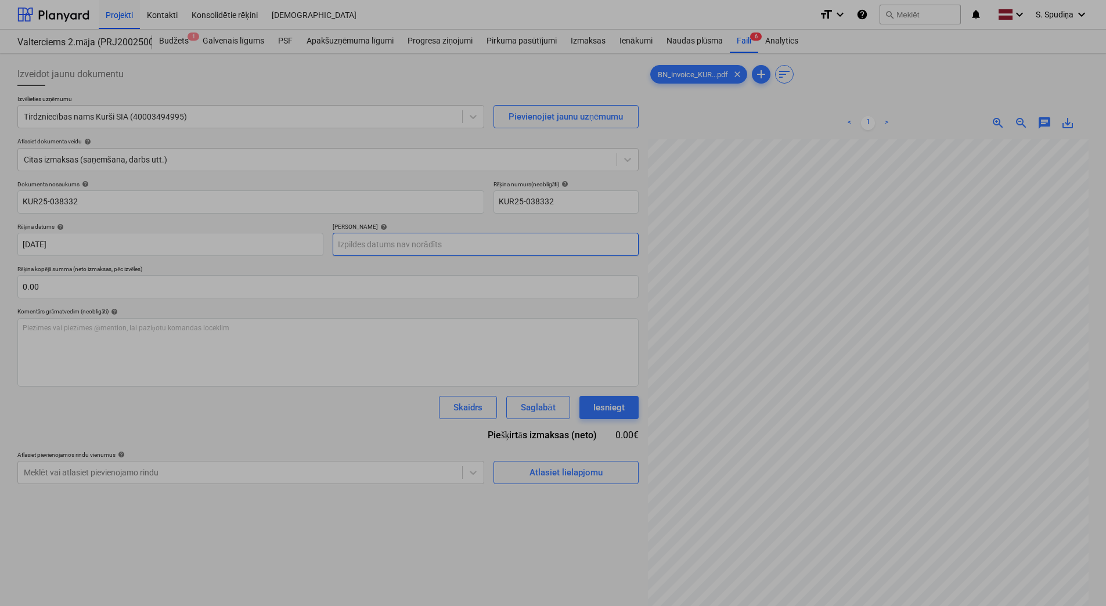
click at [426, 251] on body "Projekti Kontakti Konsolidētie rēķini Iesūtne format_size keyboard_arrow_down h…" at bounding box center [553, 303] width 1106 height 606
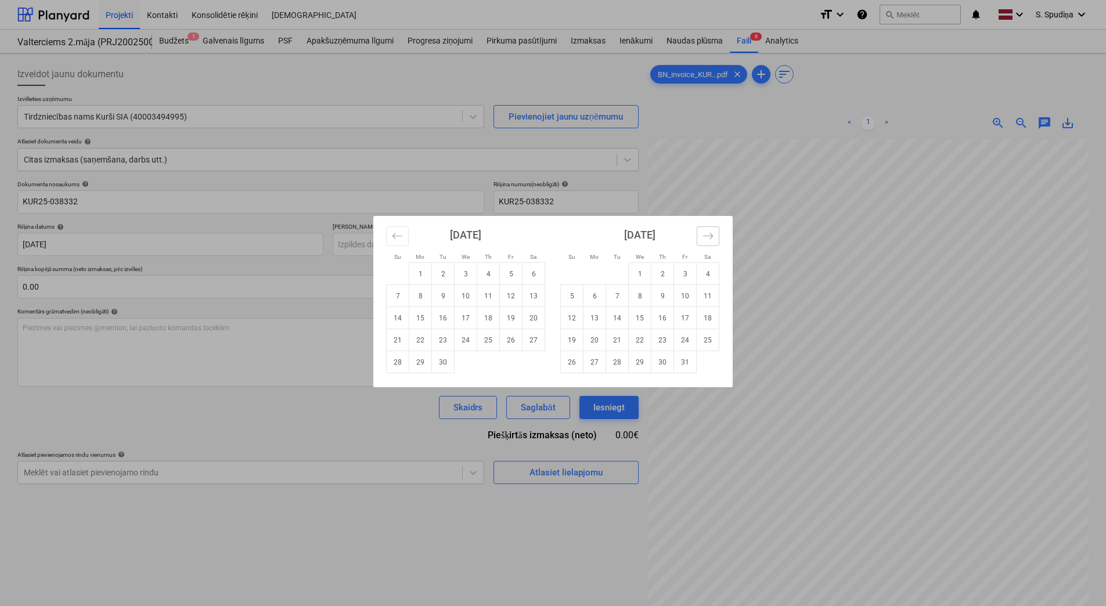
click at [701, 234] on button "Move forward to switch to the next month." at bounding box center [708, 236] width 23 height 20
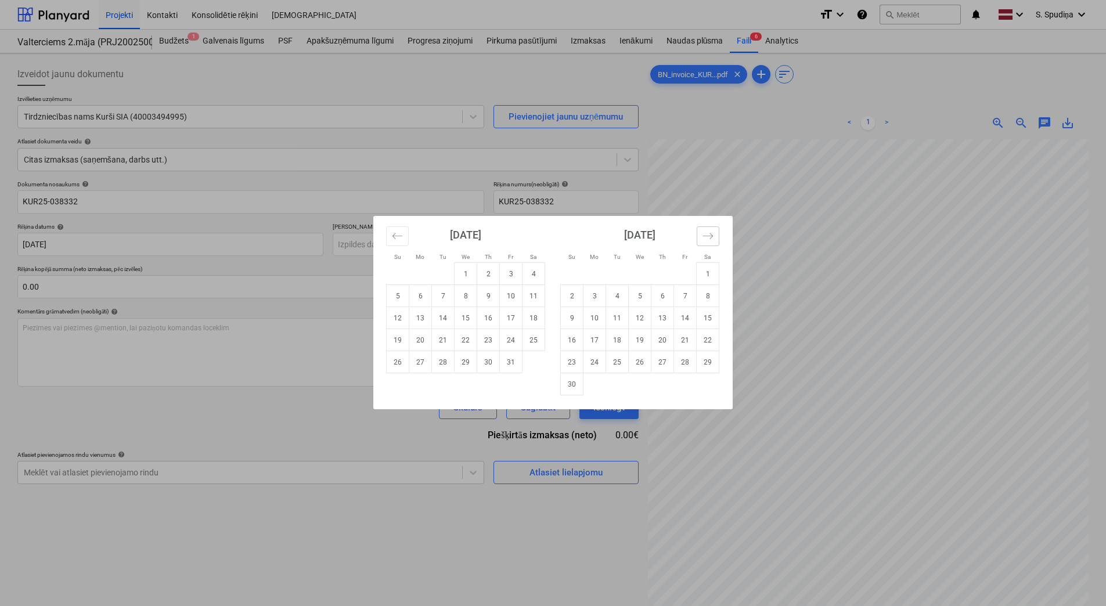
click at [701, 234] on button "Move forward to switch to the next month." at bounding box center [708, 236] width 23 height 20
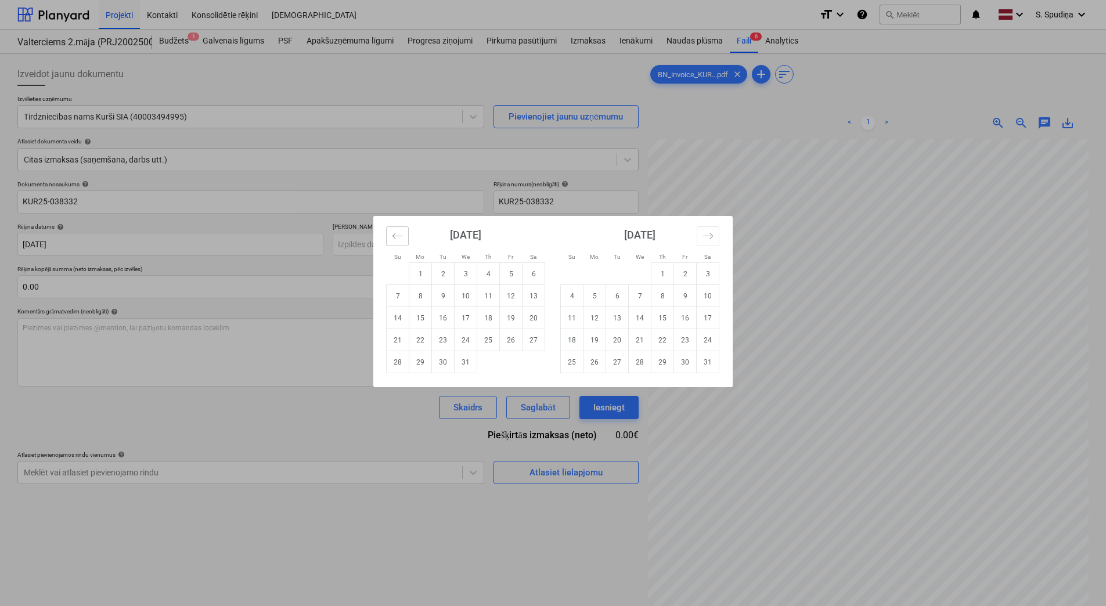
click at [406, 235] on button "Move backward to switch to the previous month." at bounding box center [397, 236] width 23 height 20
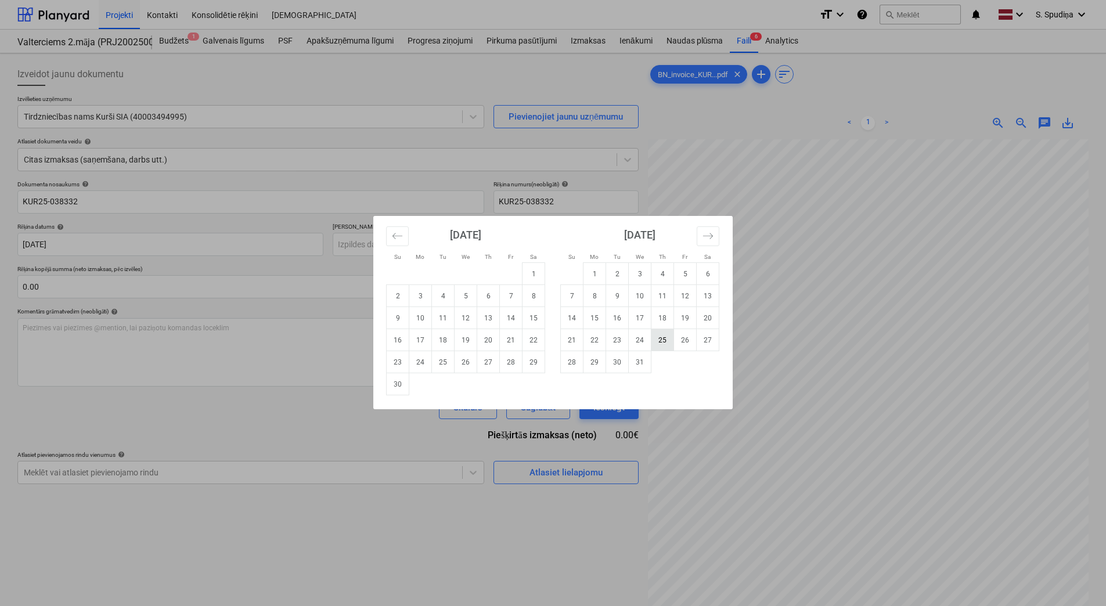
click at [668, 341] on td "25" at bounding box center [662, 340] width 23 height 22
type input "25 Dec 2025"
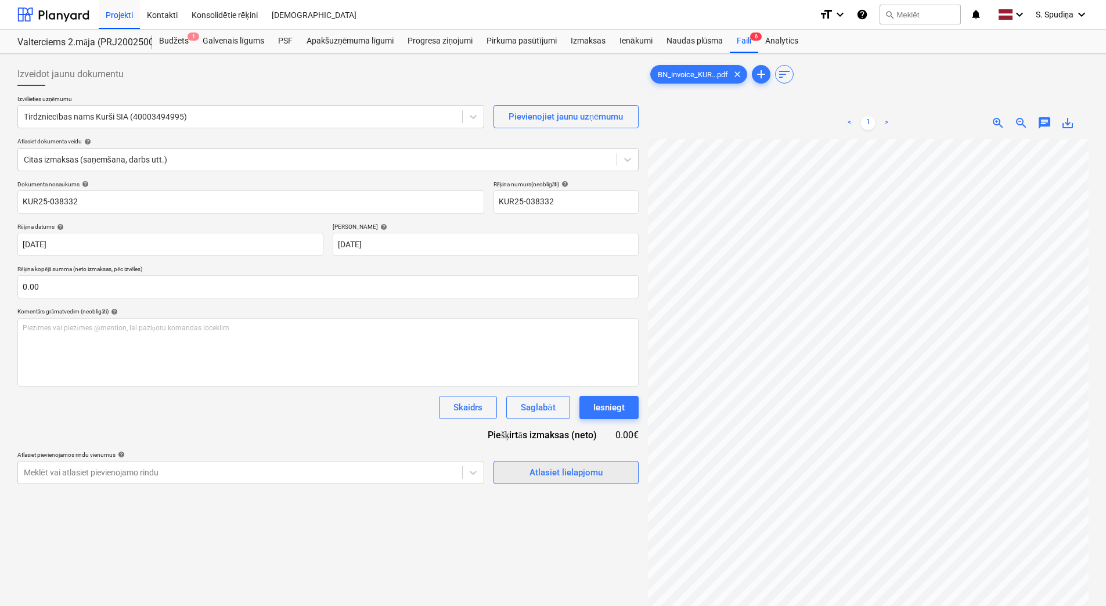
click at [572, 468] on div "Atlasiet lielapjomu" at bounding box center [565, 472] width 73 height 15
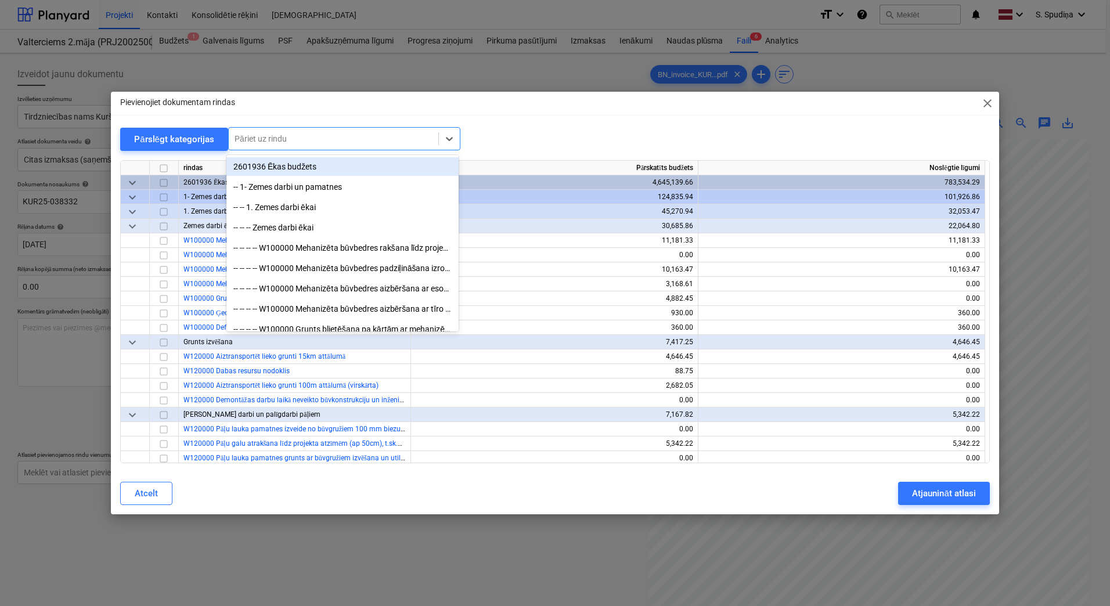
click at [330, 135] on div at bounding box center [334, 139] width 198 height 12
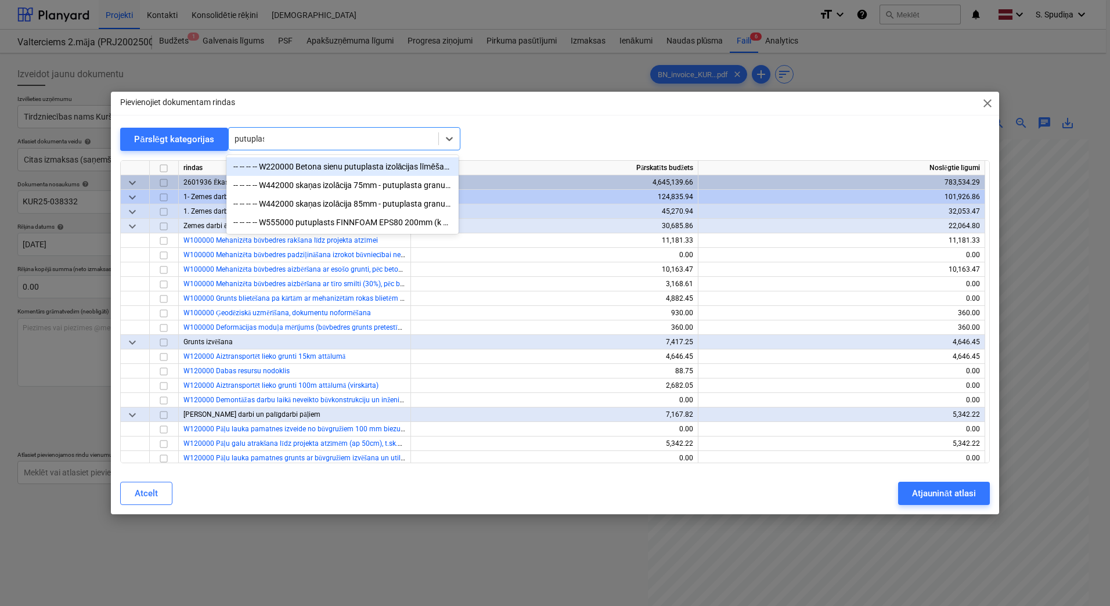
type input "putuplast"
click at [327, 168] on div "-- -- -- -- W220000 Betona sienu putuplasta izolācijas līmēšana, ieskaitot virs…" at bounding box center [342, 166] width 232 height 19
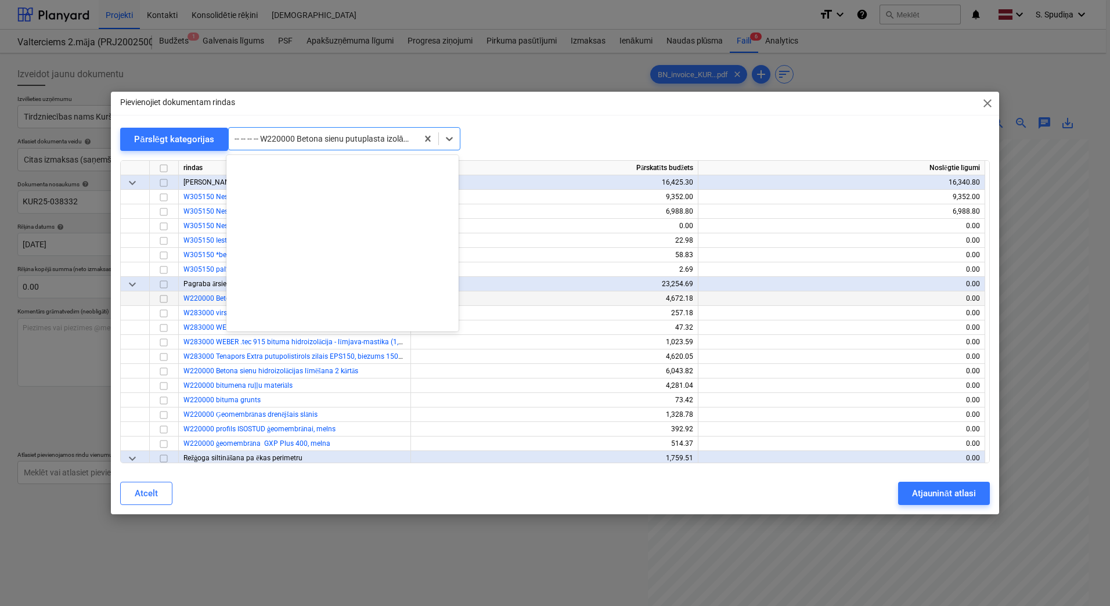
scroll to position [1463, 0]
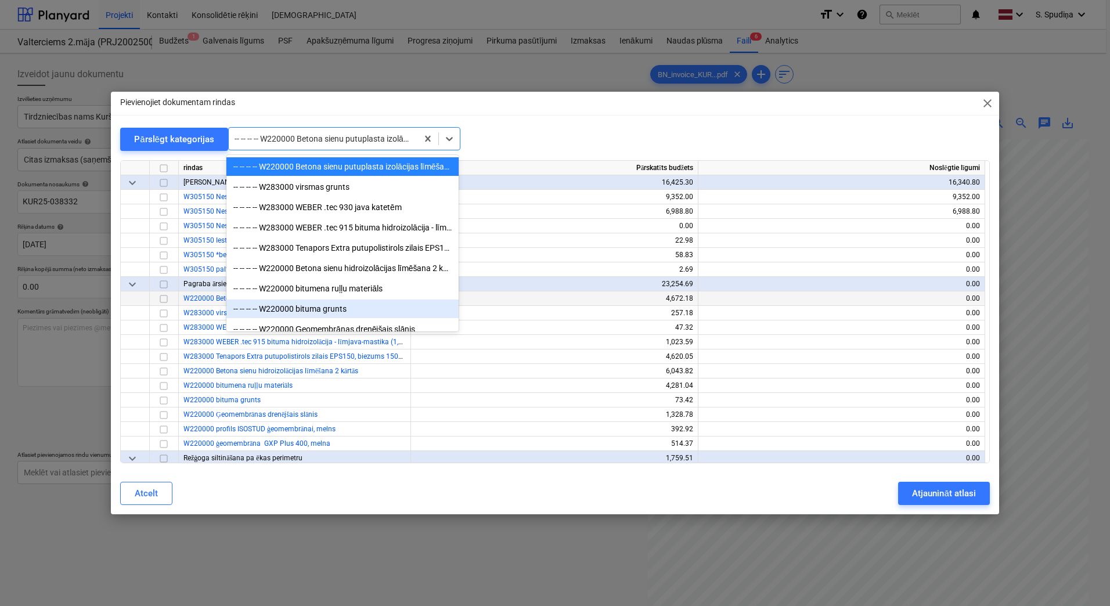
click at [139, 301] on div at bounding box center [135, 298] width 29 height 15
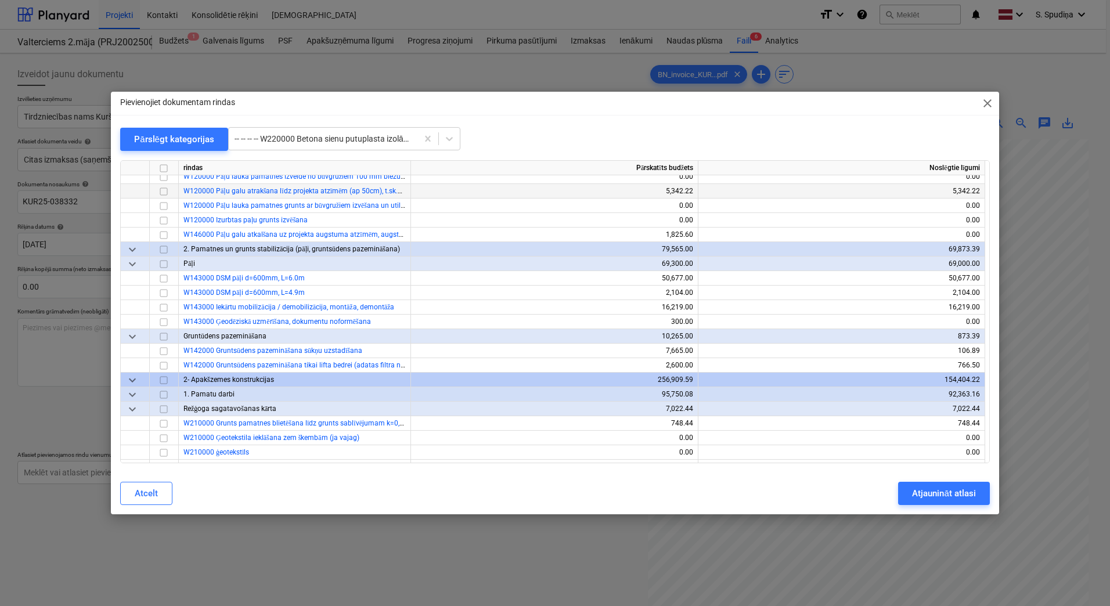
scroll to position [232, 0]
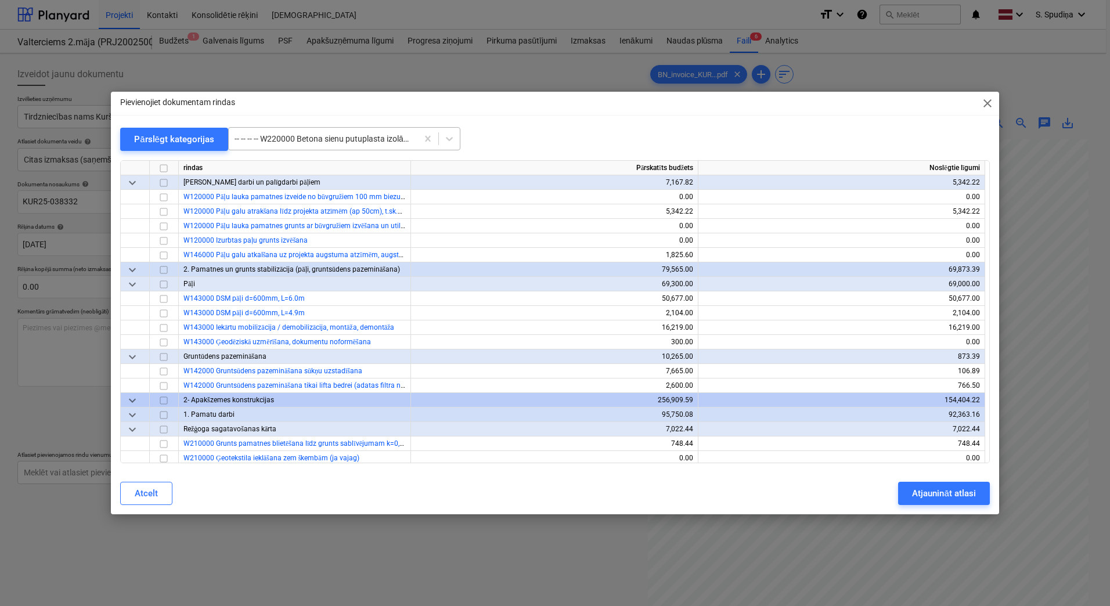
click at [351, 137] on div at bounding box center [323, 139] width 177 height 12
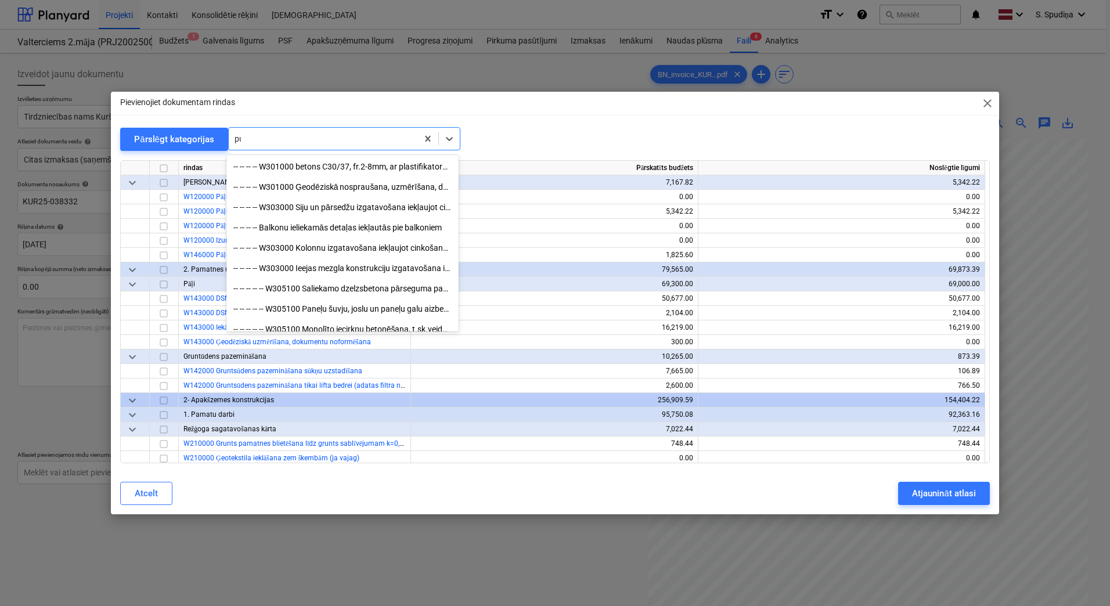
scroll to position [1411, 0]
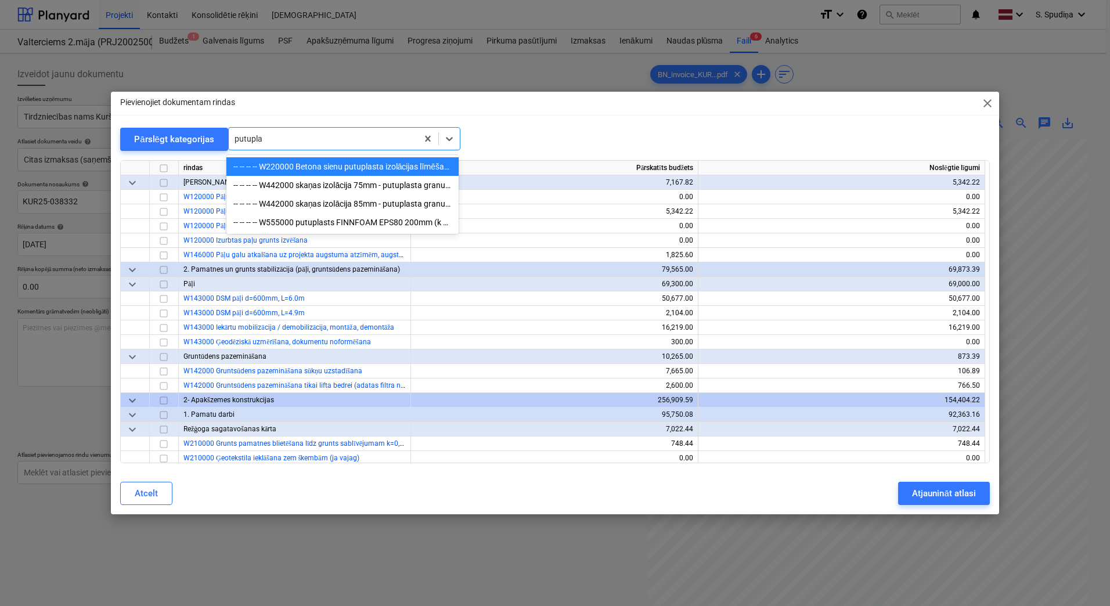
type input "putuplas"
click at [340, 225] on div "-- -- -- -- W555000 putuplasts FINNFOAM EPS80 200mm (k nav jāliek mater.cenā)" at bounding box center [342, 222] width 232 height 19
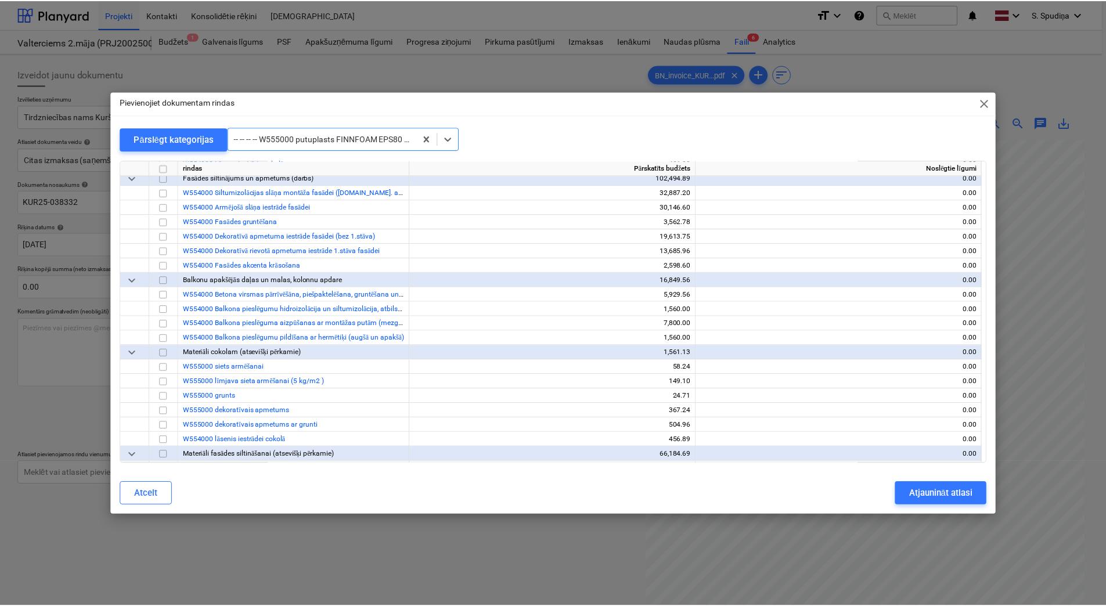
scroll to position [5152, 0]
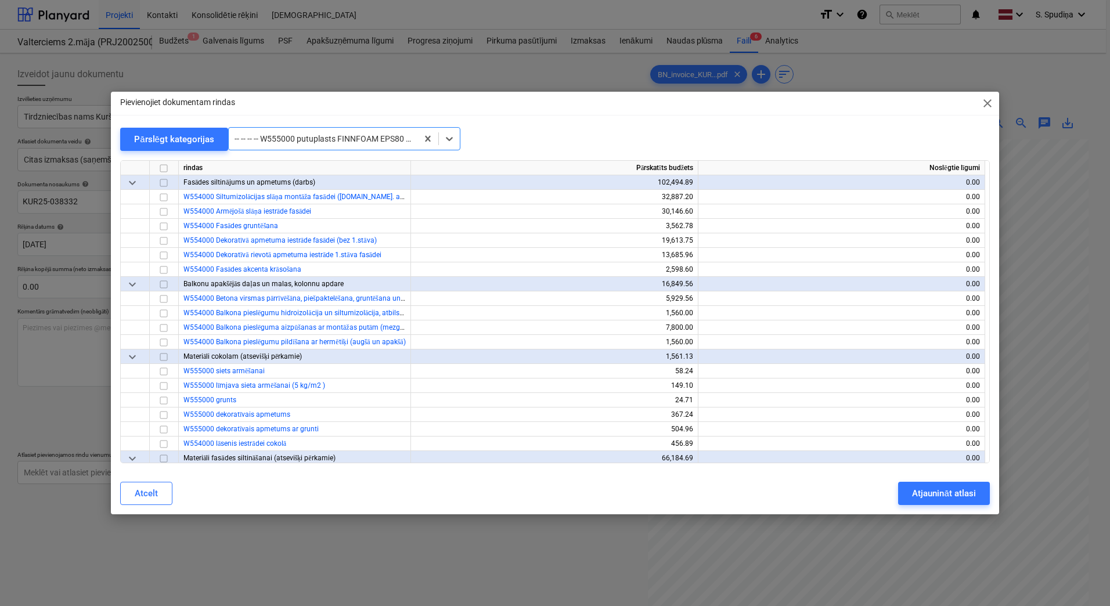
click at [988, 104] on span "close" at bounding box center [987, 103] width 14 height 14
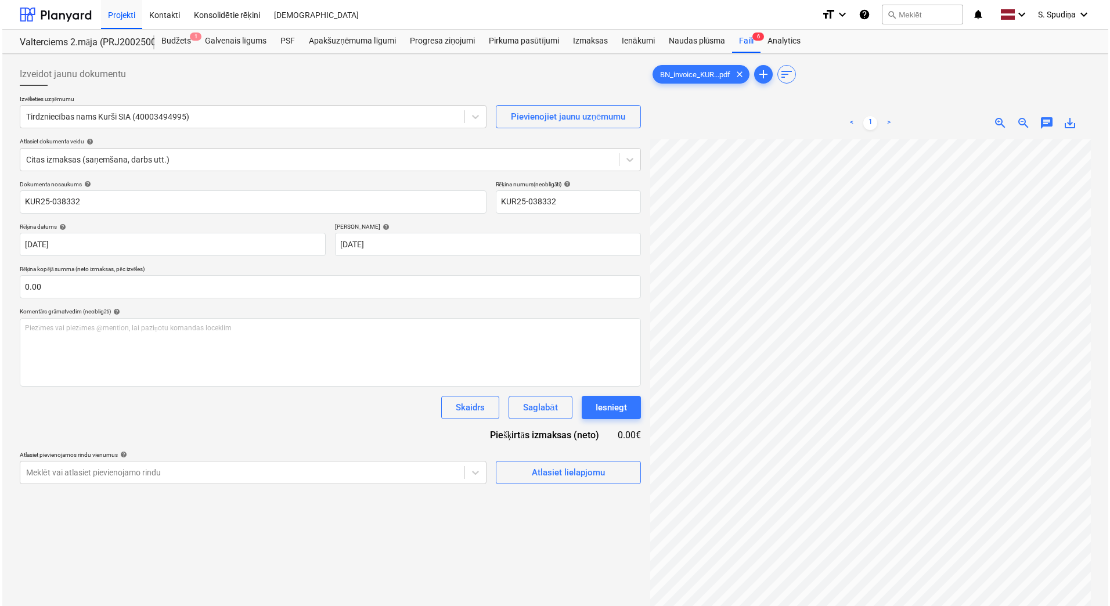
scroll to position [0, 22]
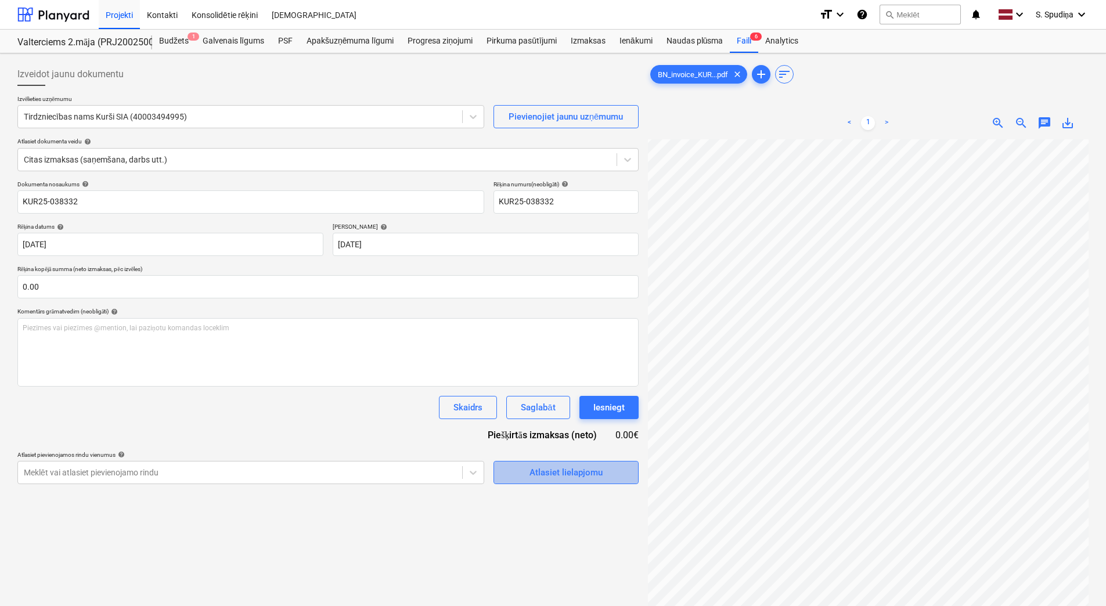
click at [515, 477] on span "Atlasiet lielapjomu" at bounding box center [566, 472] width 116 height 15
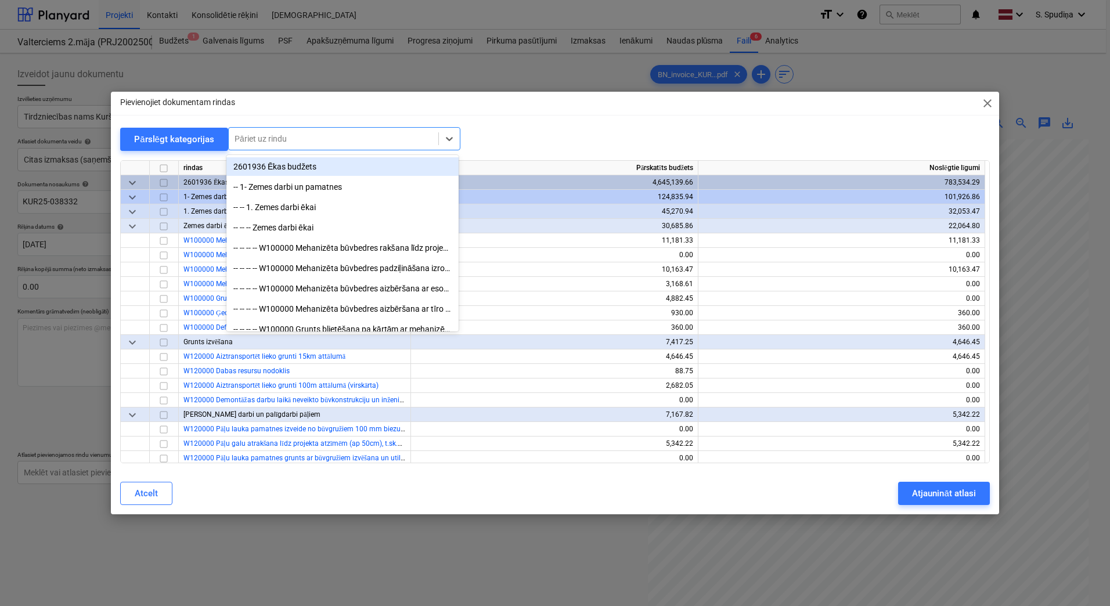
click at [319, 138] on div at bounding box center [334, 139] width 198 height 12
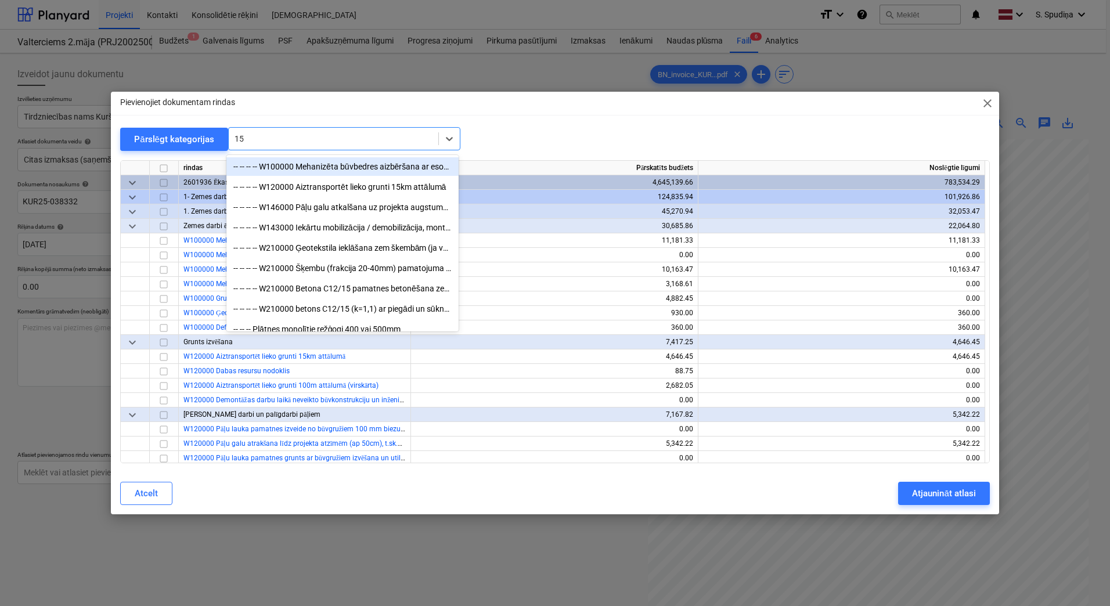
type input "150"
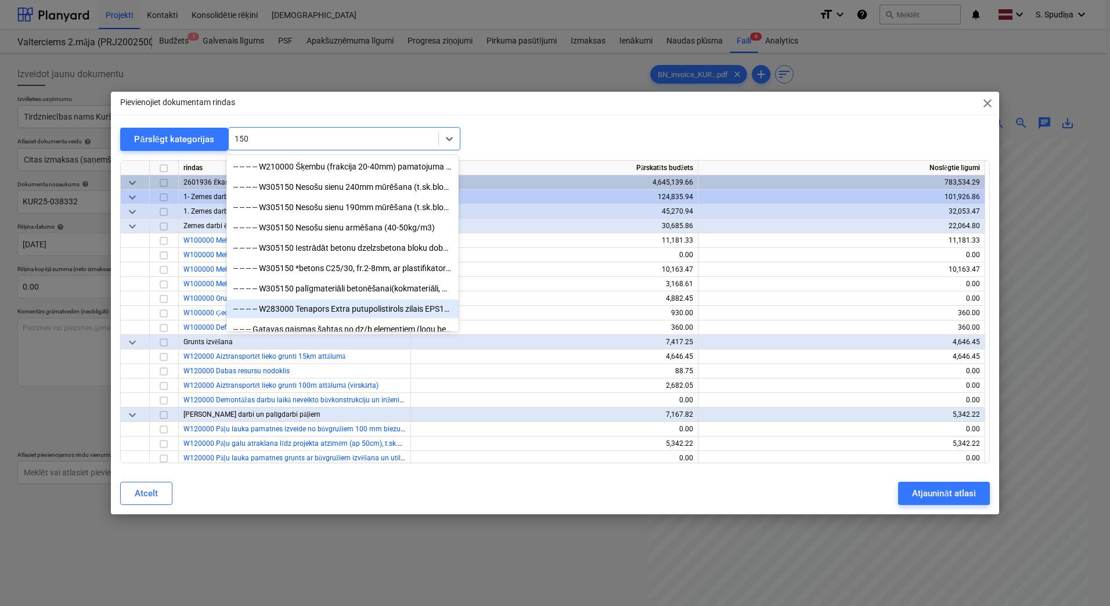
click at [381, 311] on div "-- -- -- -- W283000 Tenapors Extra putupolistirols zilais EPS150, biezums 150mm" at bounding box center [342, 309] width 232 height 19
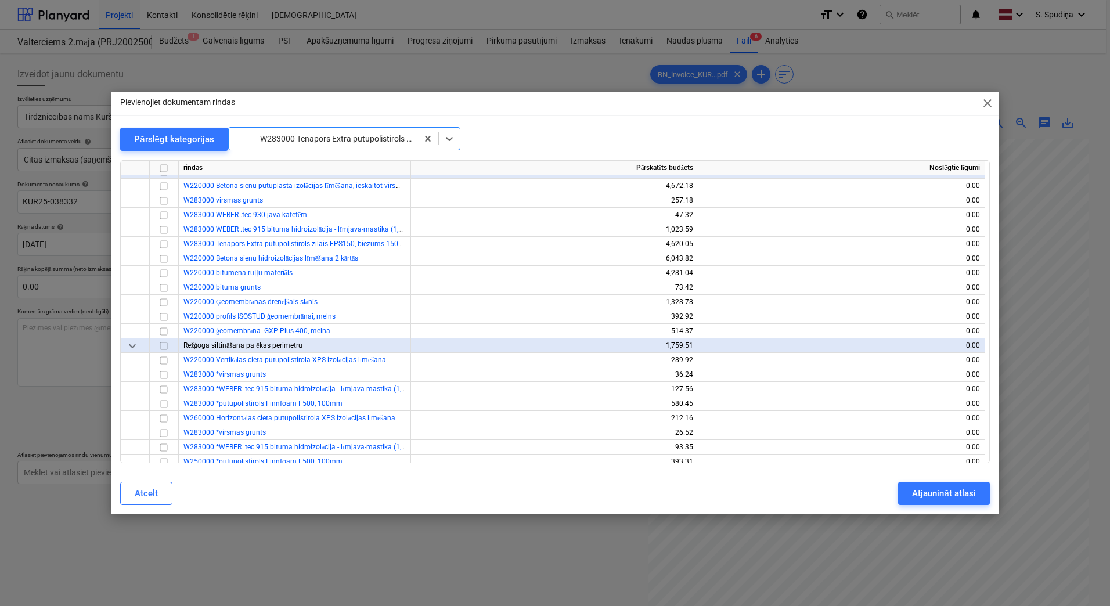
scroll to position [1103, 0]
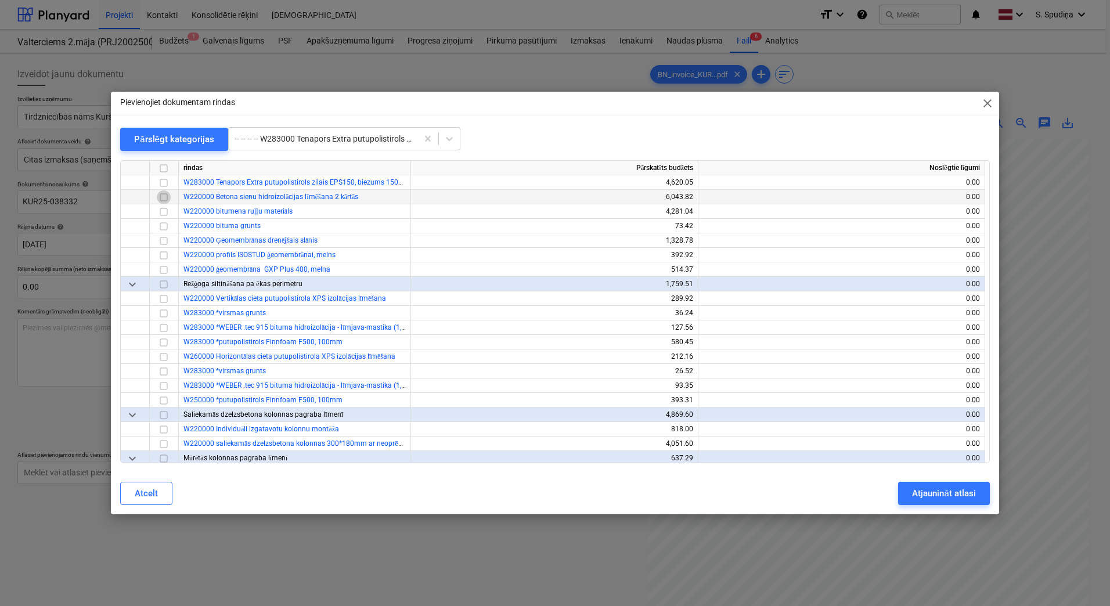
click at [167, 197] on input "checkbox" at bounding box center [164, 197] width 14 height 14
click at [167, 184] on input "checkbox" at bounding box center [164, 183] width 14 height 14
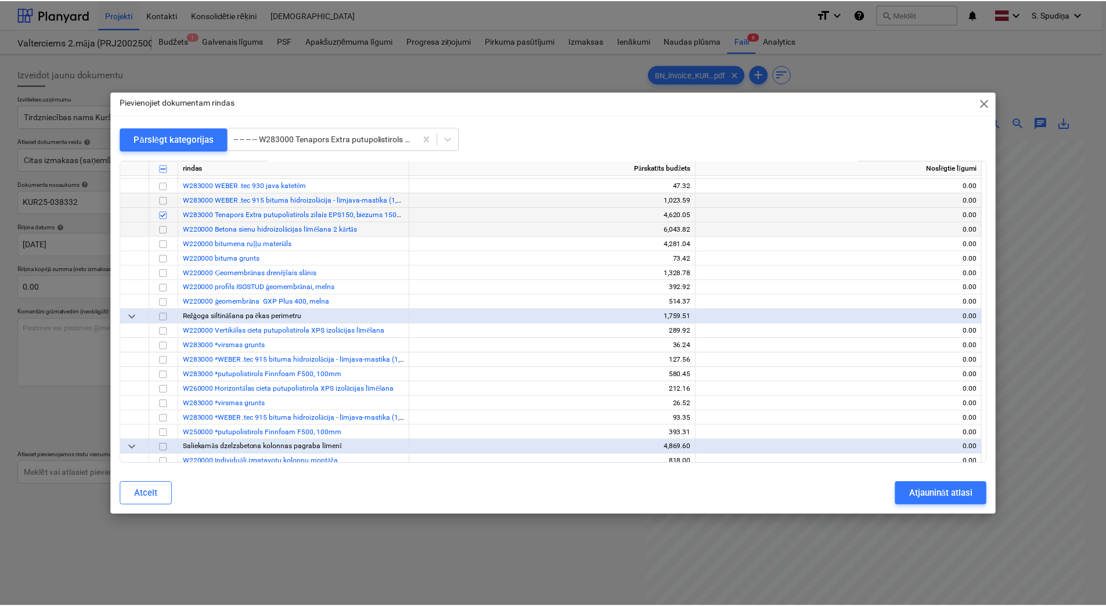
scroll to position [987, 0]
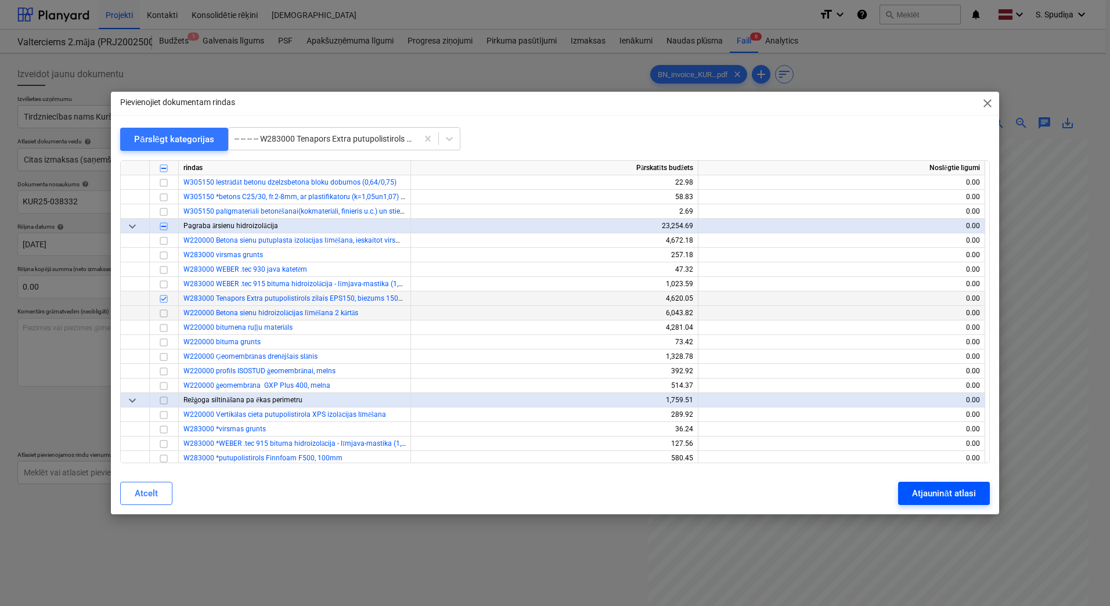
click at [935, 497] on div "Atjaunināt atlasi" at bounding box center [943, 493] width 63 height 15
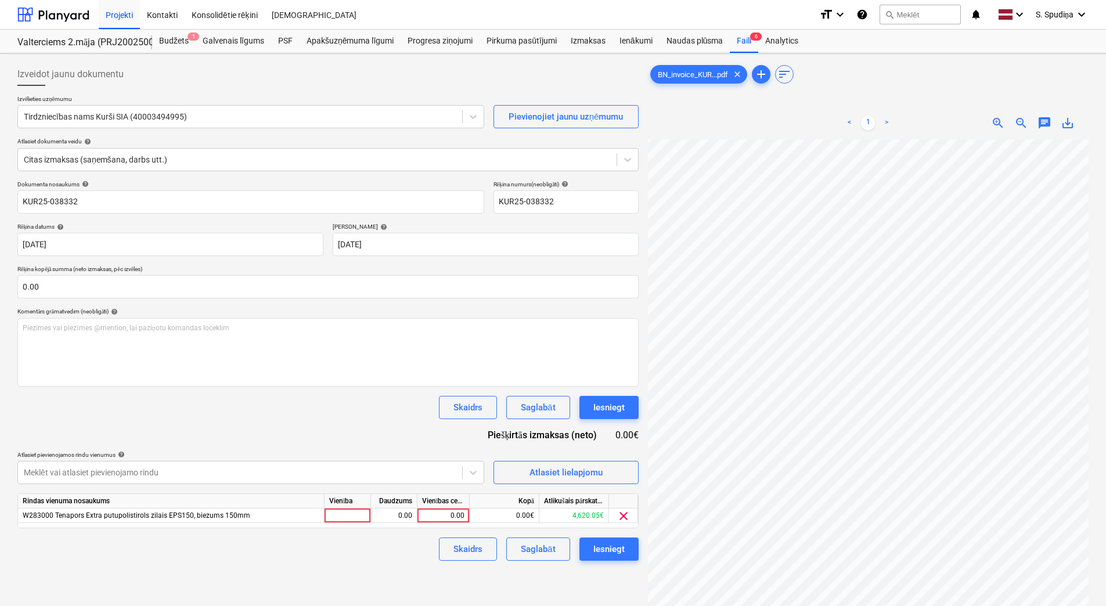
scroll to position [0, 20]
click at [434, 512] on div "0.00" at bounding box center [443, 516] width 42 height 15
type input "4201.76"
click at [532, 545] on div "Saglabāt" at bounding box center [538, 549] width 34 height 15
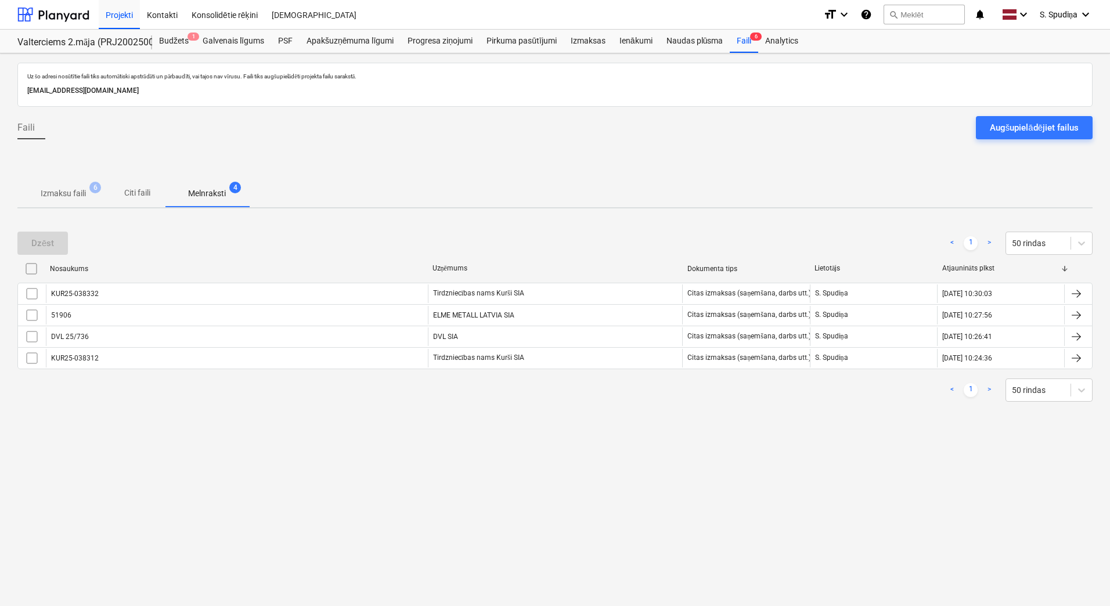
click at [60, 190] on p "Izmaksu faili" at bounding box center [63, 193] width 45 height 12
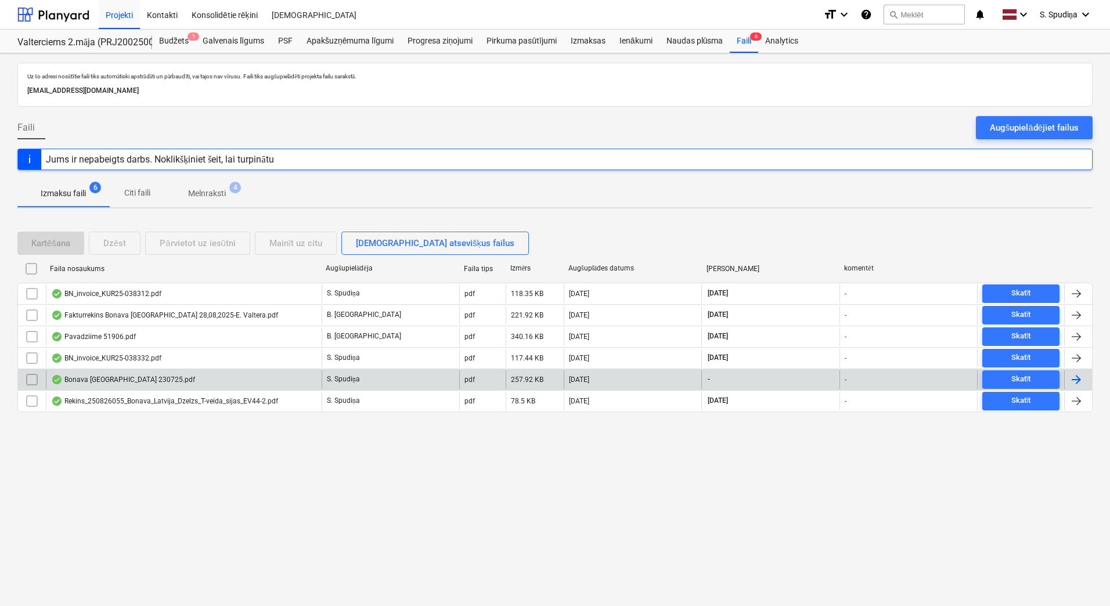
click at [117, 383] on div "Bonava Latvia 230725.pdf" at bounding box center [123, 379] width 144 height 9
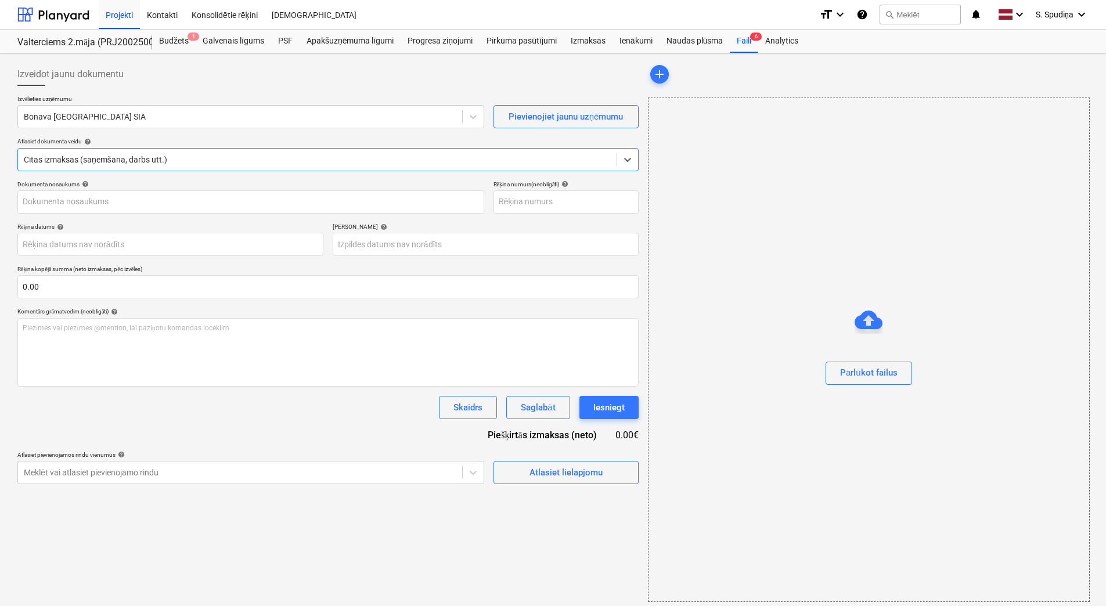
type input "SCH50913761"
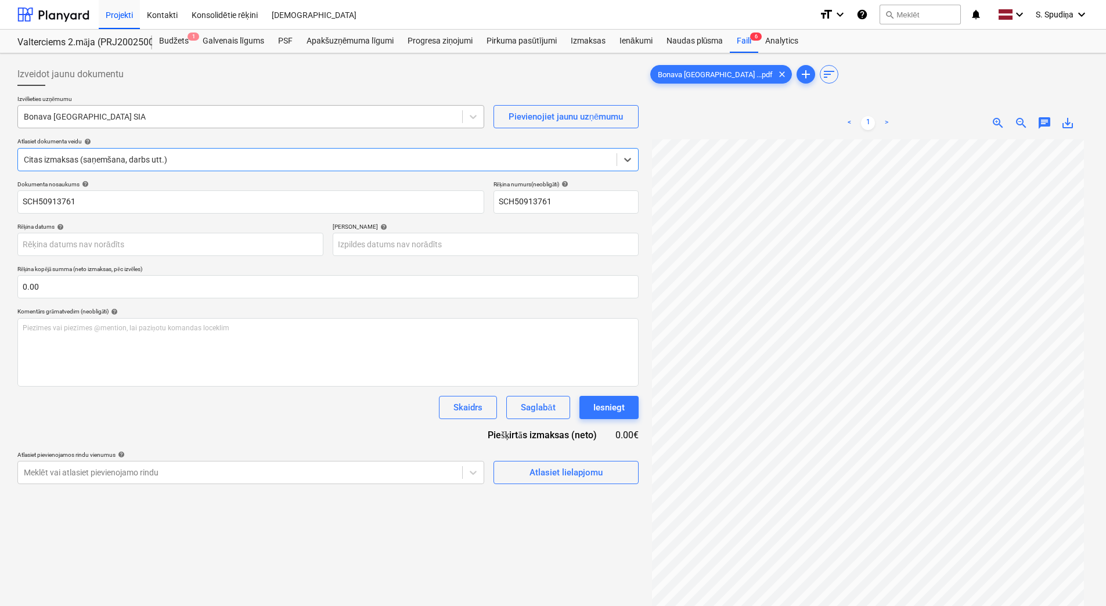
click at [95, 106] on div "Bonava [GEOGRAPHIC_DATA] SIA" at bounding box center [250, 116] width 467 height 23
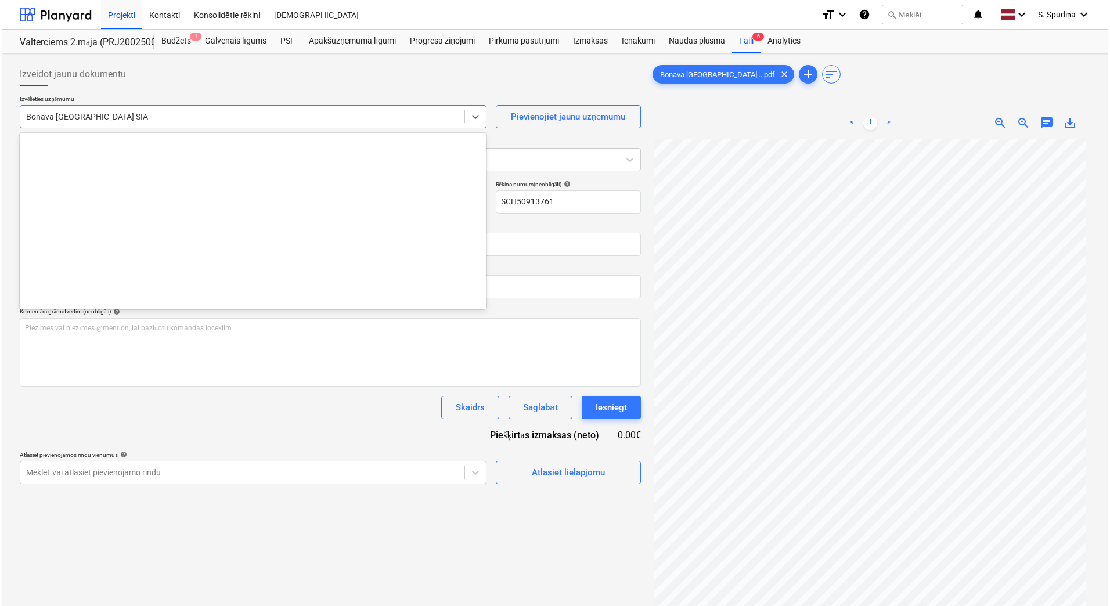
scroll to position [2133, 0]
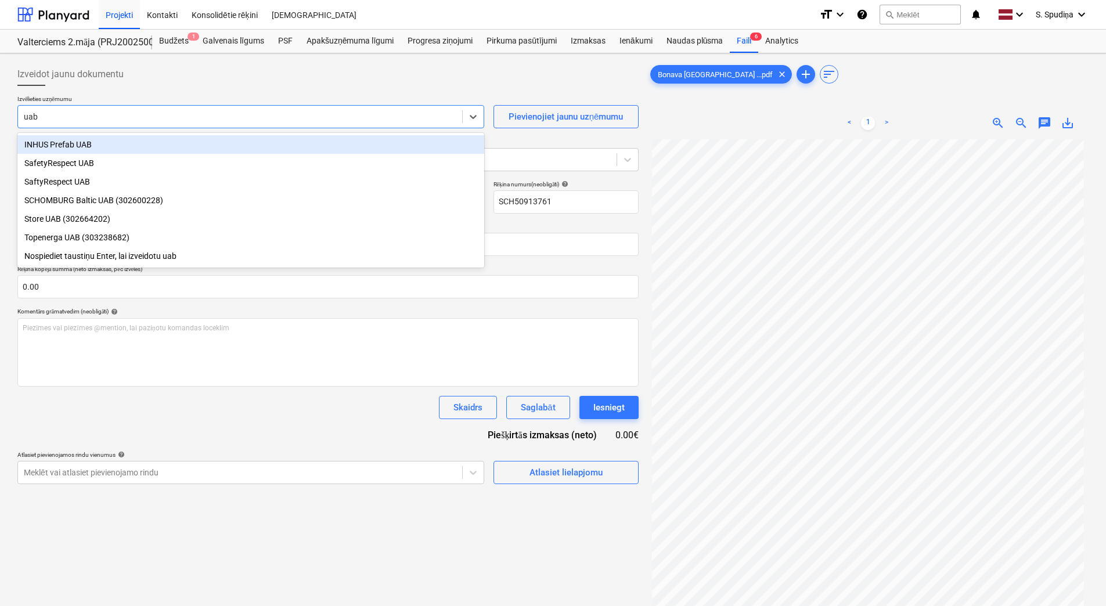
type input "uab"
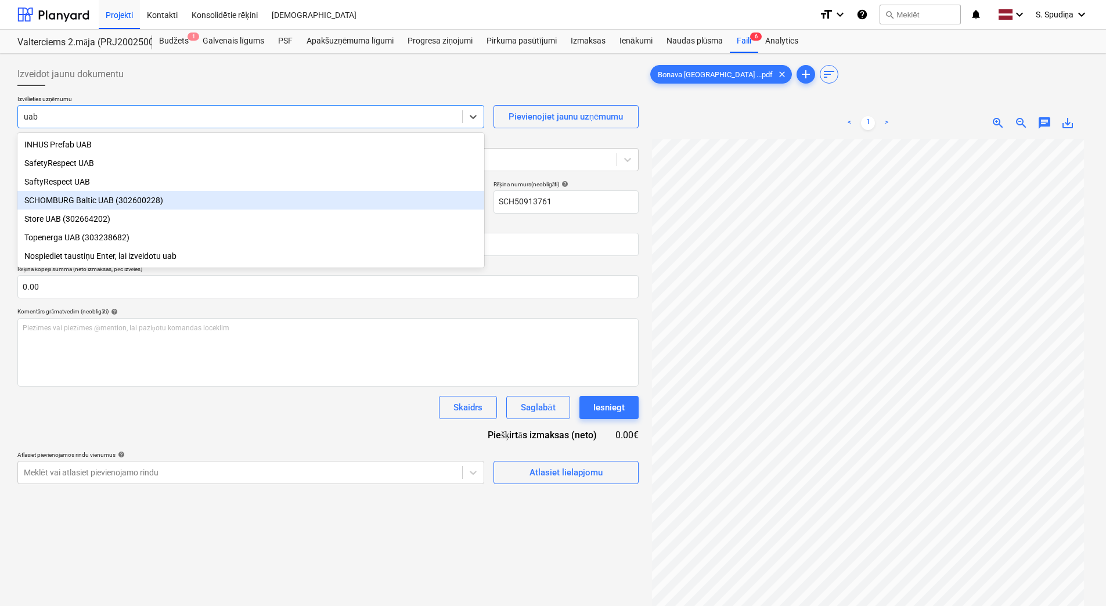
click at [114, 197] on div "SCHOMBURG Baltic UAB (302600228)" at bounding box center [250, 200] width 467 height 19
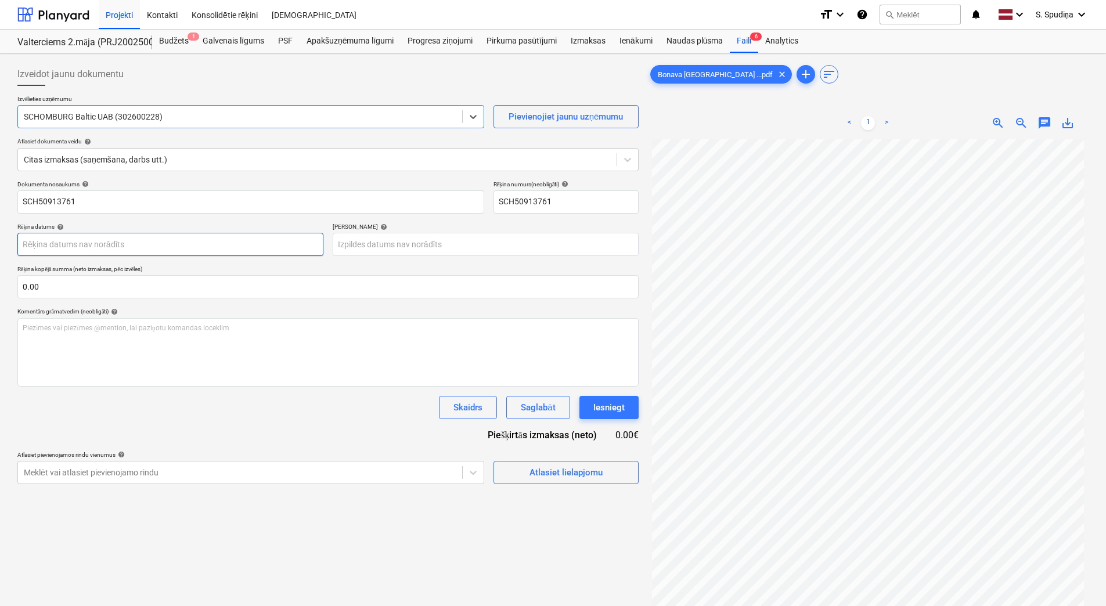
click at [66, 246] on body "Projekti Kontakti Konsolidētie rēķini Iesūtne format_size keyboard_arrow_down h…" at bounding box center [553, 303] width 1106 height 606
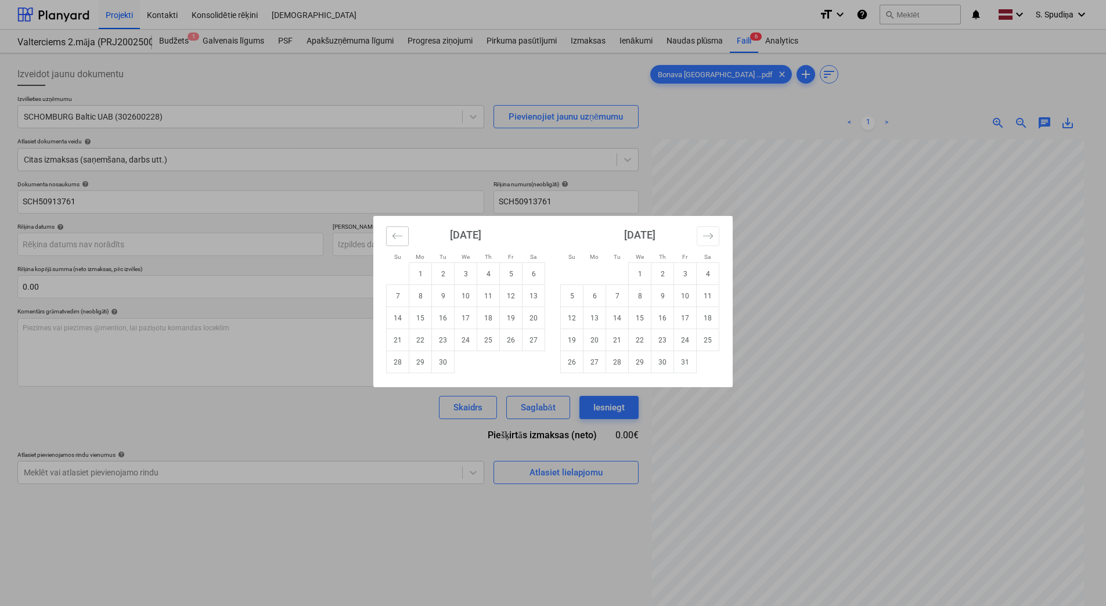
click at [399, 236] on icon "Move backward to switch to the previous month." at bounding box center [397, 235] width 11 height 11
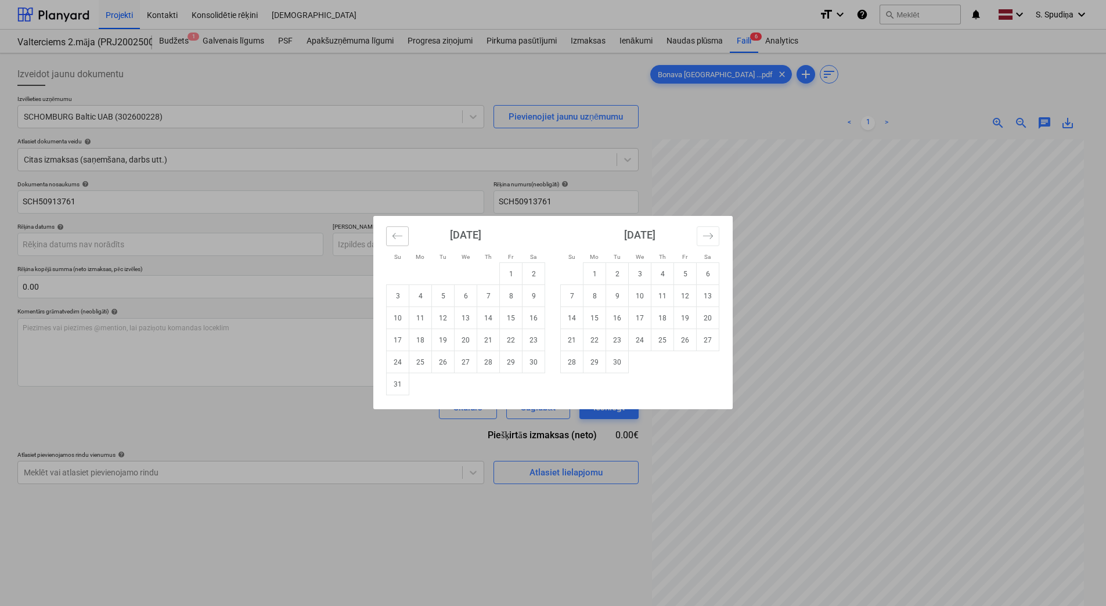
click at [399, 235] on icon "Move backward to switch to the previous month." at bounding box center [397, 235] width 11 height 11
click at [466, 336] on td "23" at bounding box center [466, 340] width 23 height 22
type input "[DATE]"
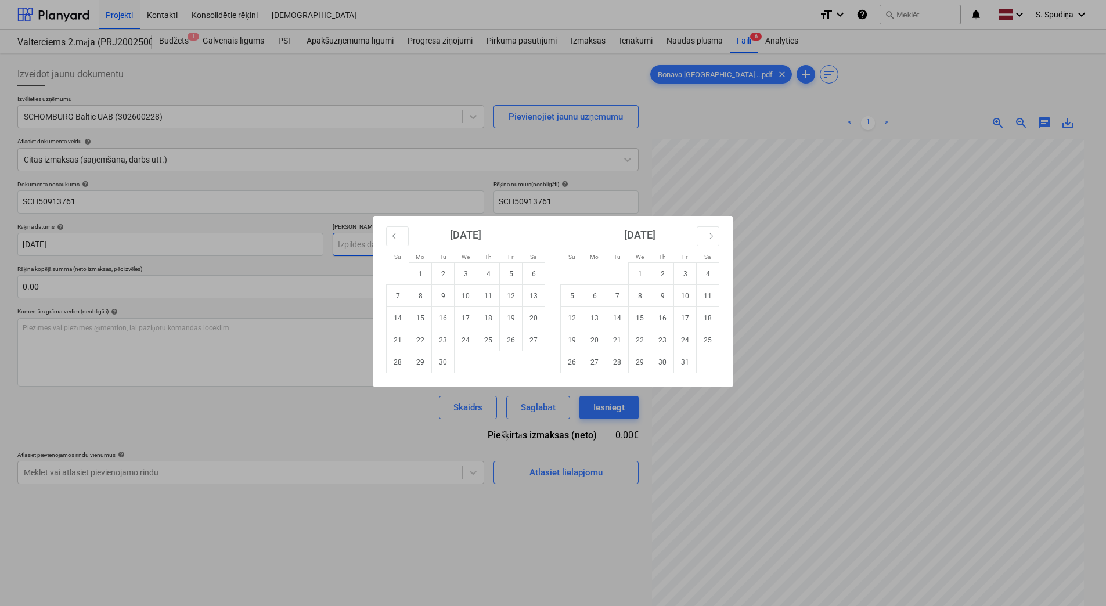
click at [385, 244] on body "Projekti Kontakti Konsolidētie rēķini Iesūtne format_size keyboard_arrow_down h…" at bounding box center [553, 303] width 1106 height 606
click at [616, 340] on td "21" at bounding box center [617, 340] width 23 height 22
type input "21 Oct 2025"
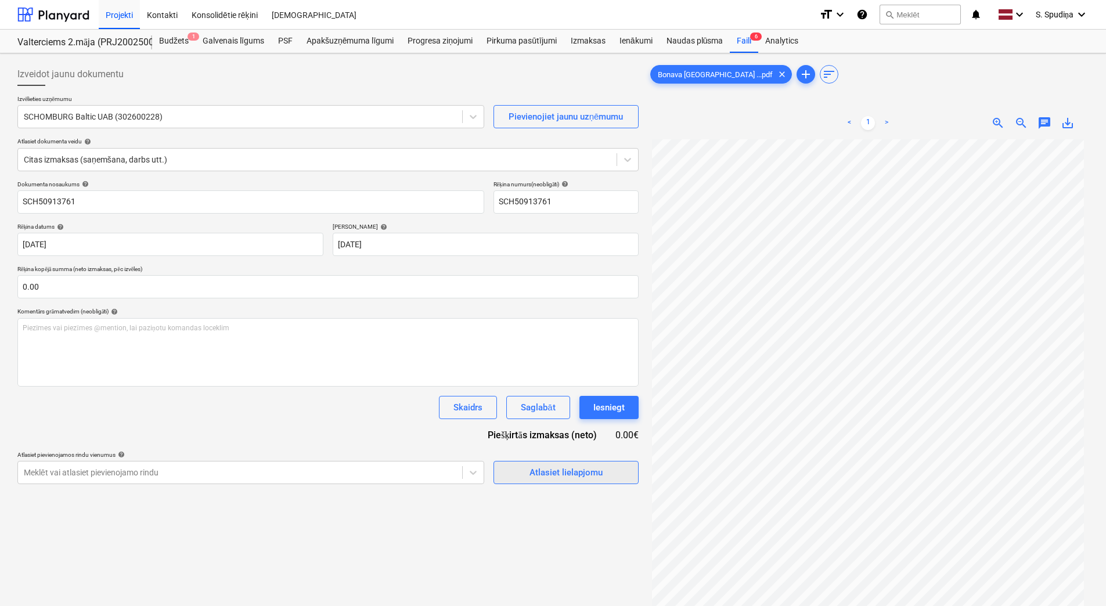
click at [551, 475] on div "Atlasiet lielapjomu" at bounding box center [565, 472] width 73 height 15
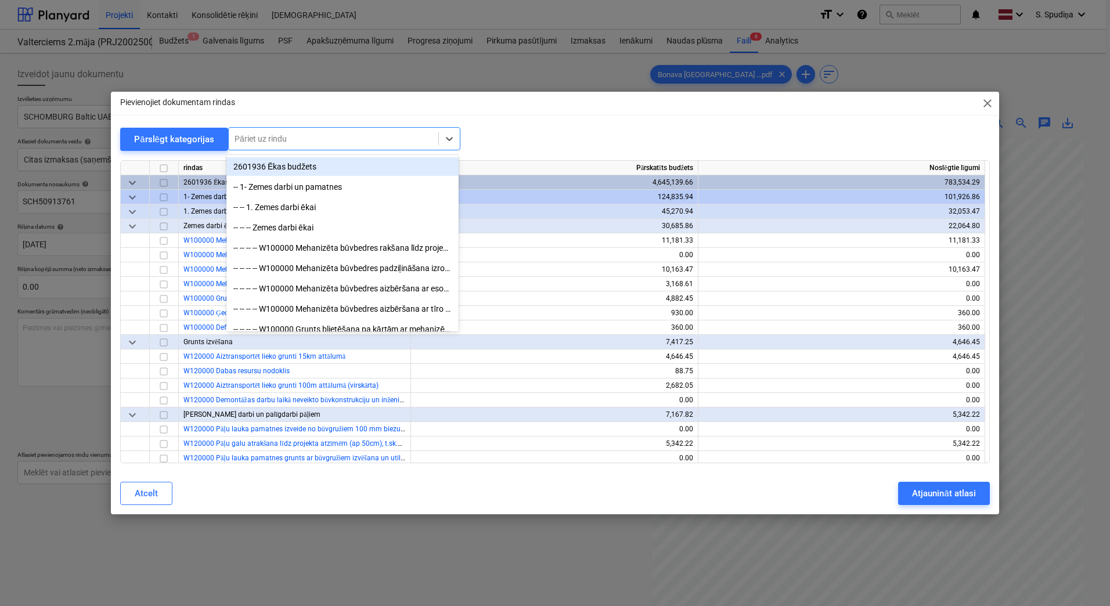
click at [287, 140] on div at bounding box center [334, 139] width 198 height 12
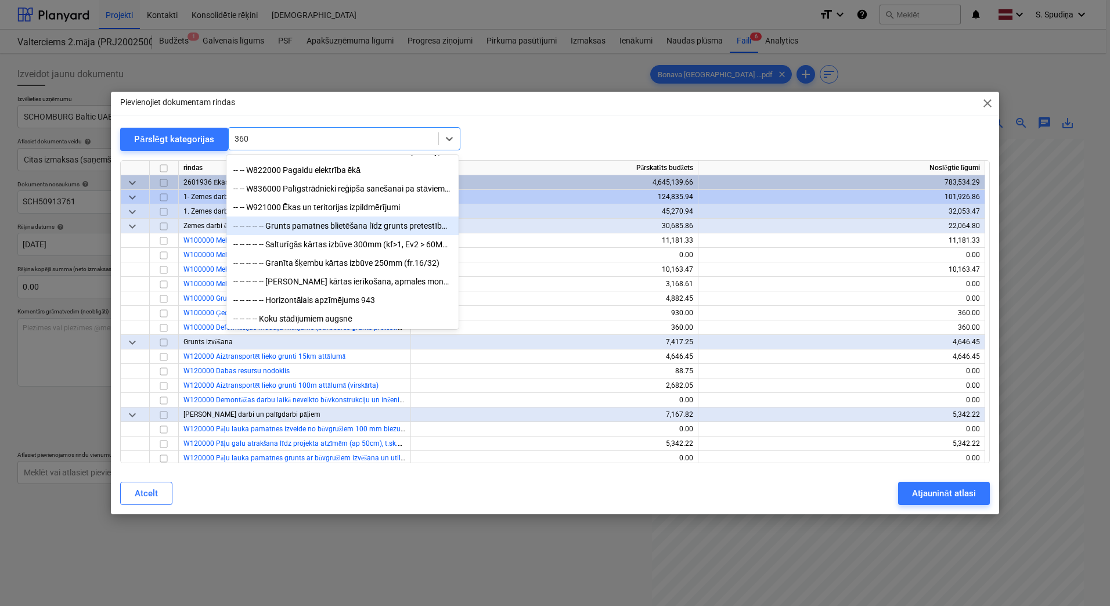
scroll to position [118, 0]
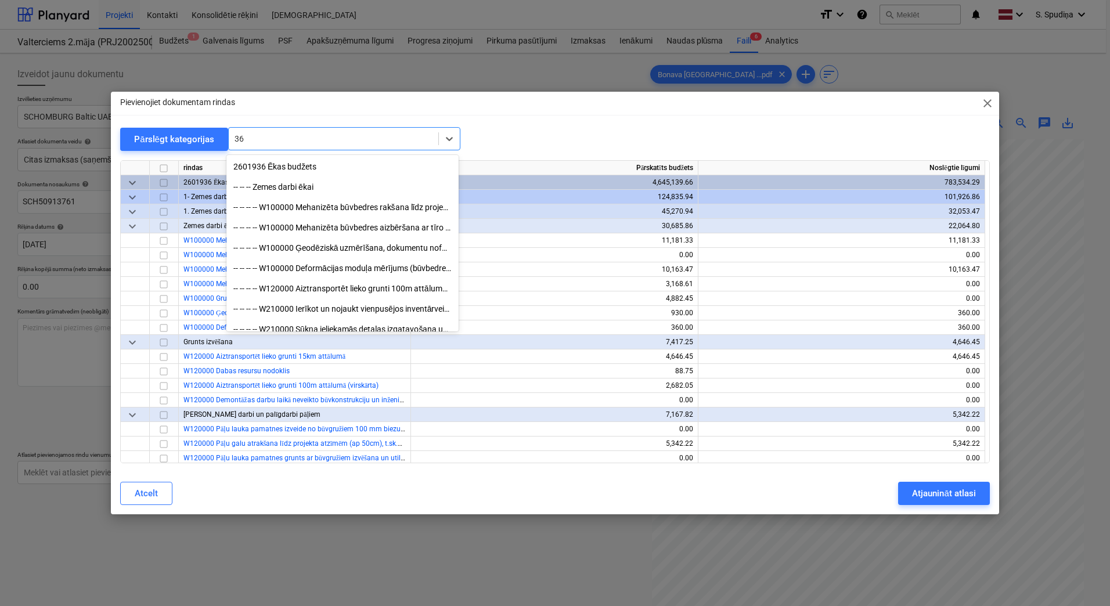
type input "3"
type input "b"
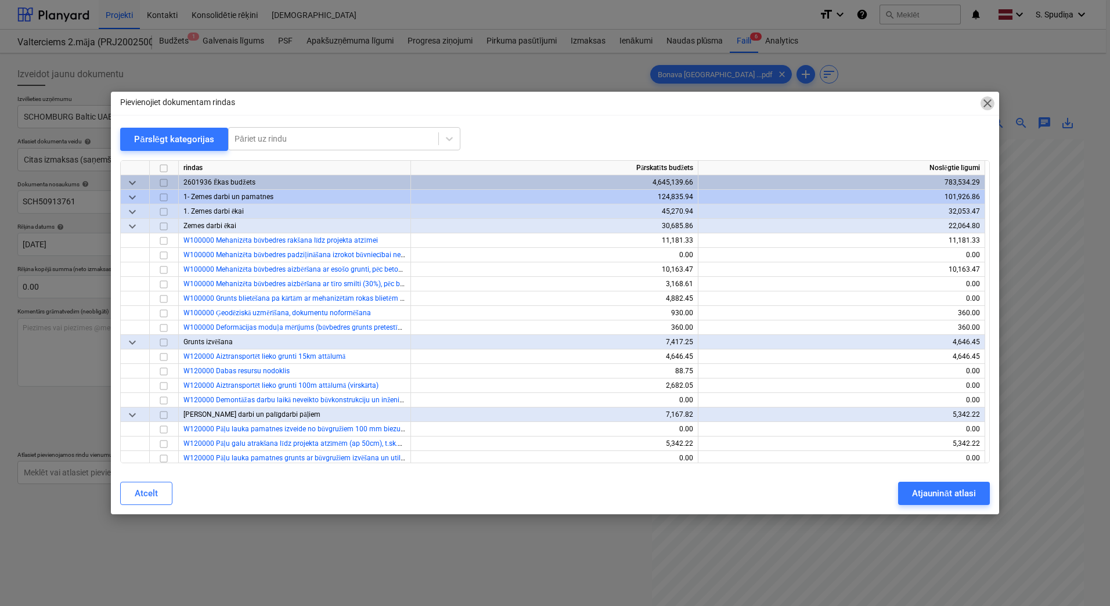
click at [991, 105] on span "close" at bounding box center [987, 103] width 14 height 14
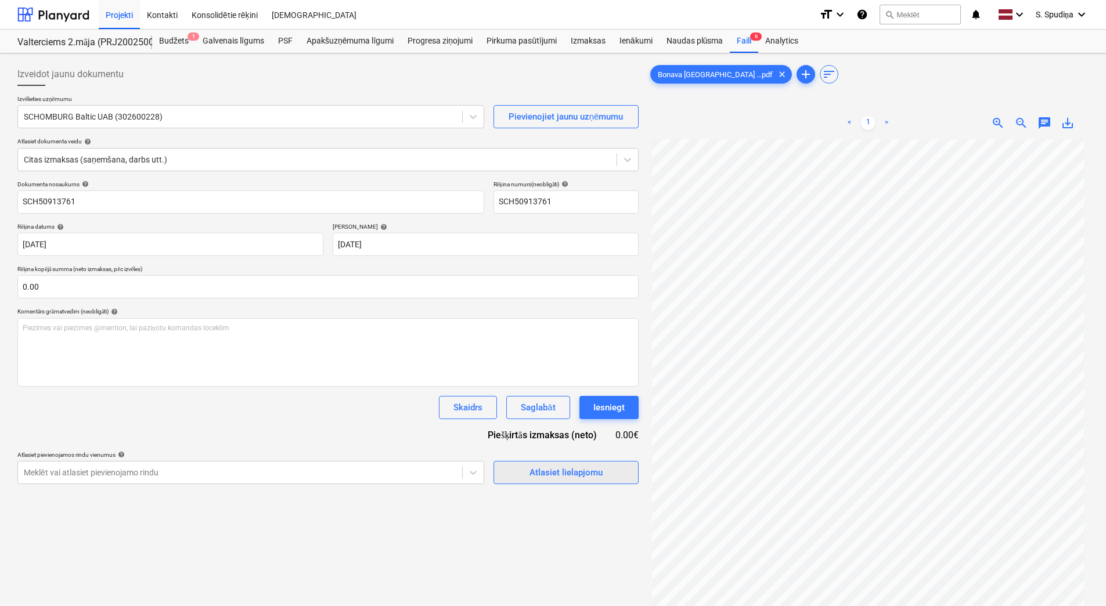
click at [539, 471] on div "Atlasiet lielapjomu" at bounding box center [565, 472] width 73 height 15
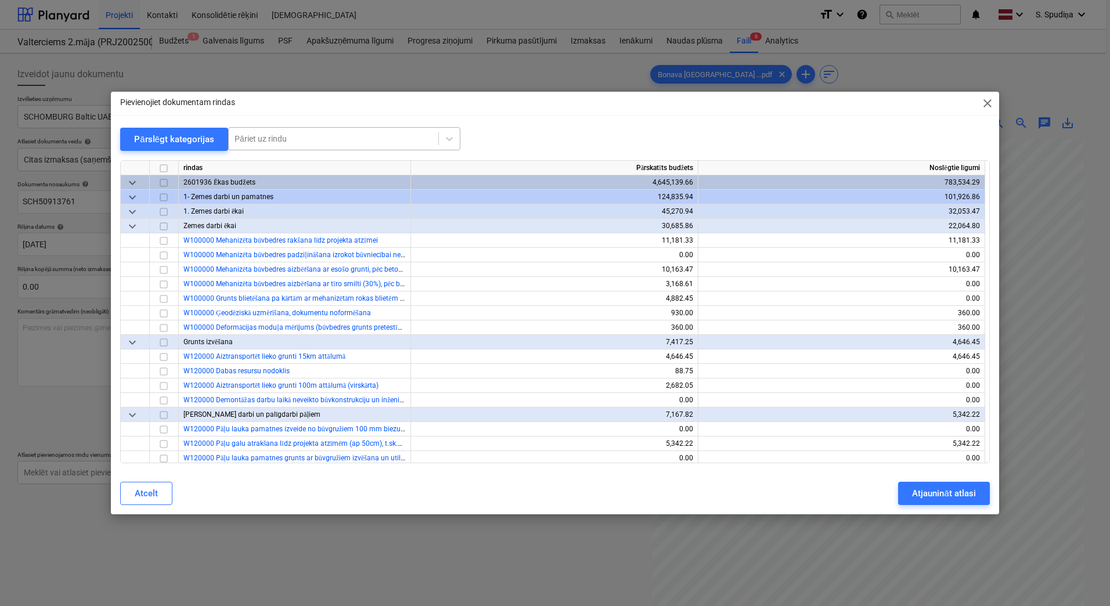
click at [337, 129] on div "Pāriet uz rindu" at bounding box center [344, 138] width 232 height 23
type input "c"
type input "w"
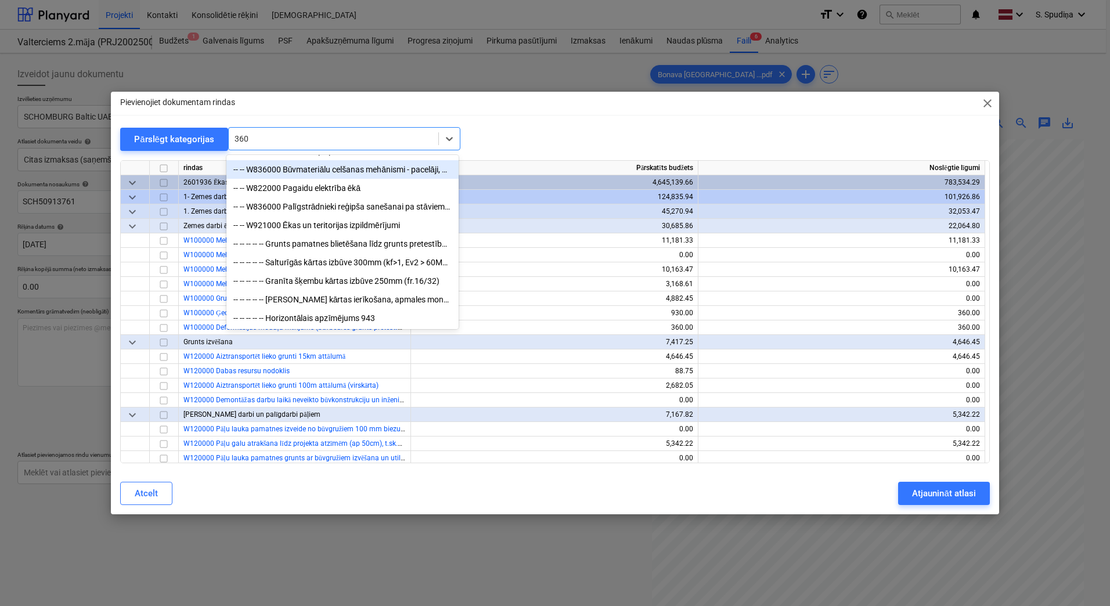
scroll to position [116, 0]
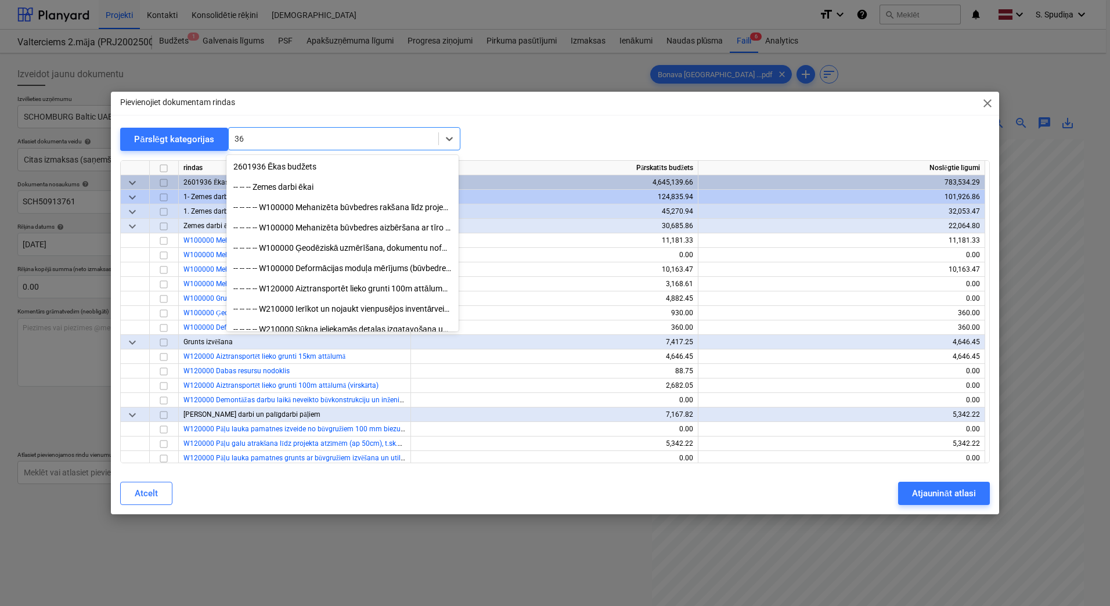
type input "3"
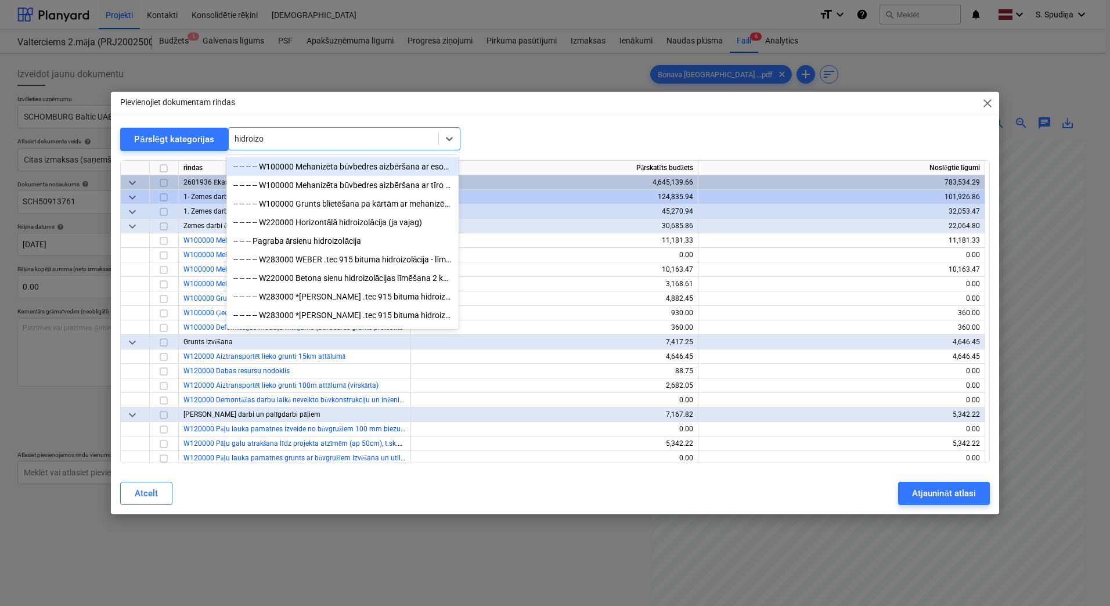
type input "hidroizol"
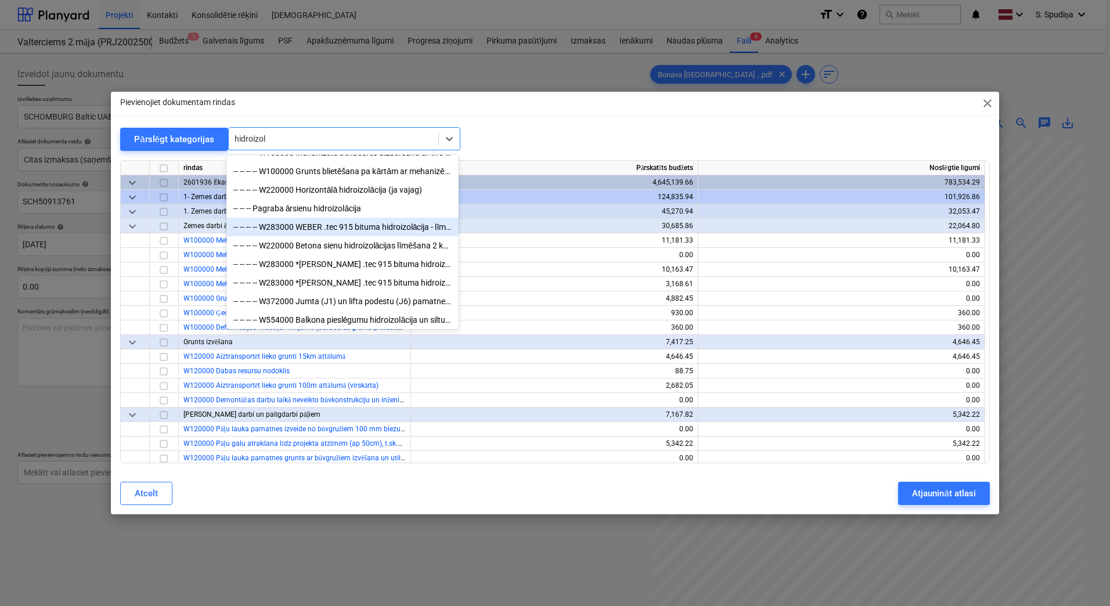
scroll to position [58, 0]
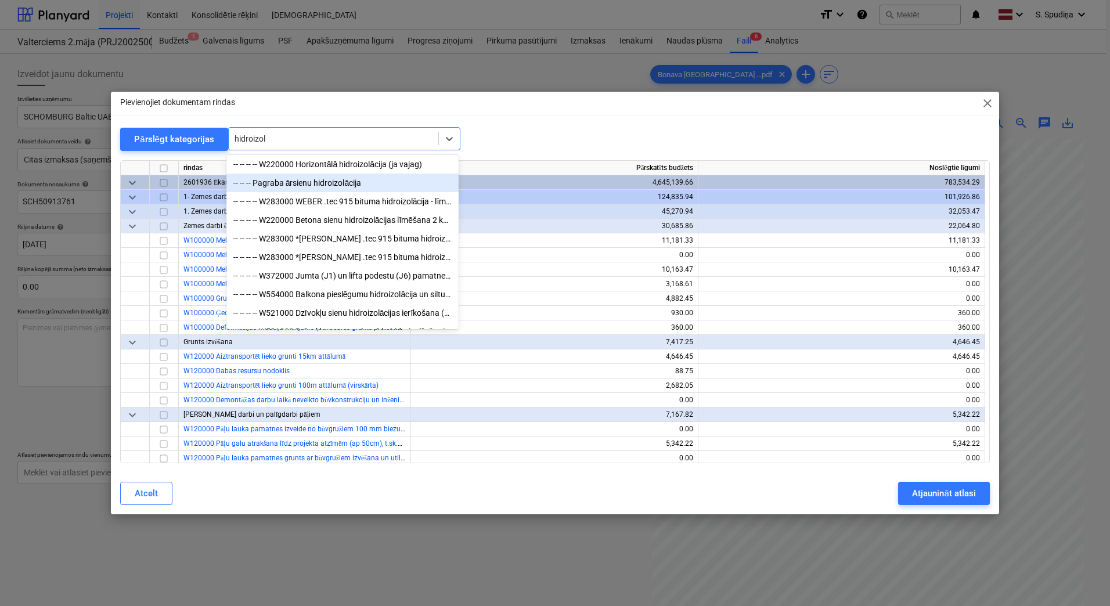
click at [304, 187] on div "-- -- -- Pagraba ārsienu hidroizolācija" at bounding box center [342, 183] width 232 height 19
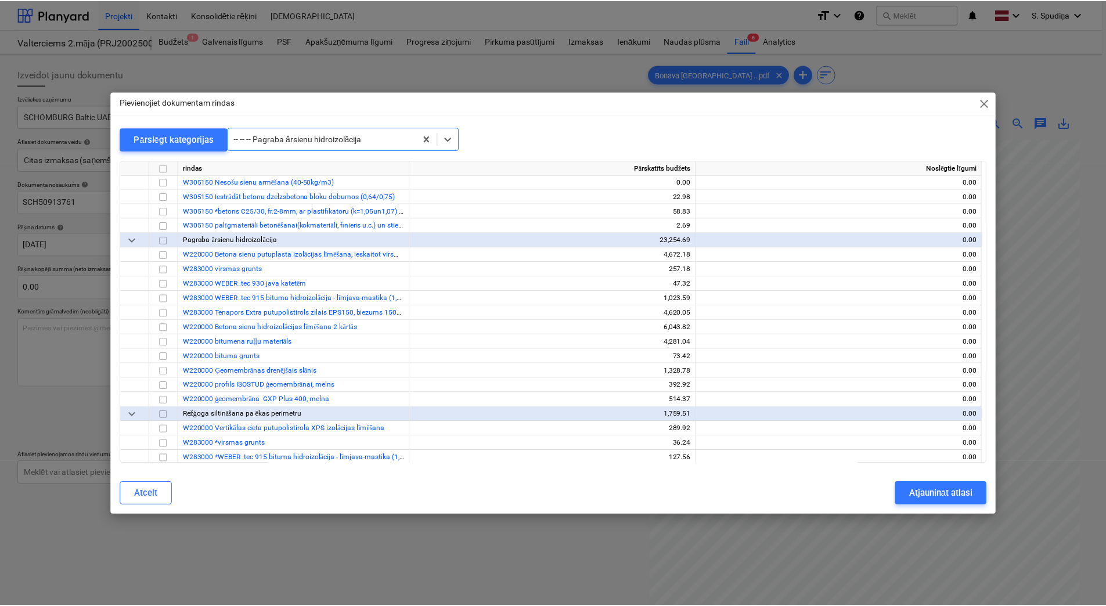
scroll to position [1030, 0]
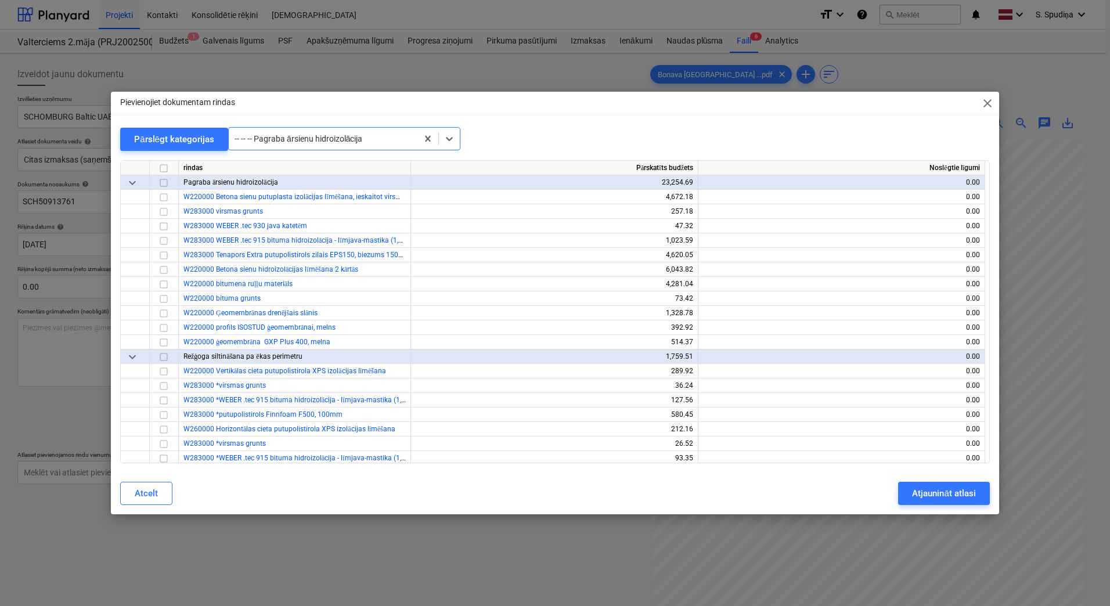
drag, startPoint x: 991, startPoint y: 104, endPoint x: 416, endPoint y: 118, distance: 575.4
click at [989, 104] on span "close" at bounding box center [987, 103] width 14 height 14
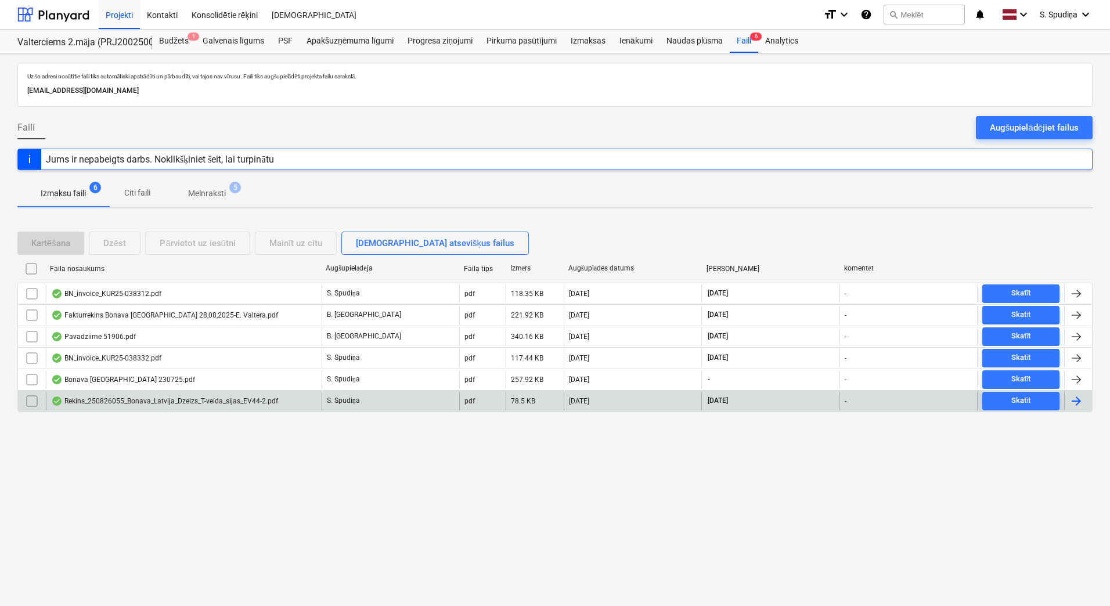
click at [111, 402] on div "Rekins_250826055_Bonava_Latvija_Dzelzs_T-veida_sijas_EV44-2.pdf" at bounding box center [164, 400] width 227 height 9
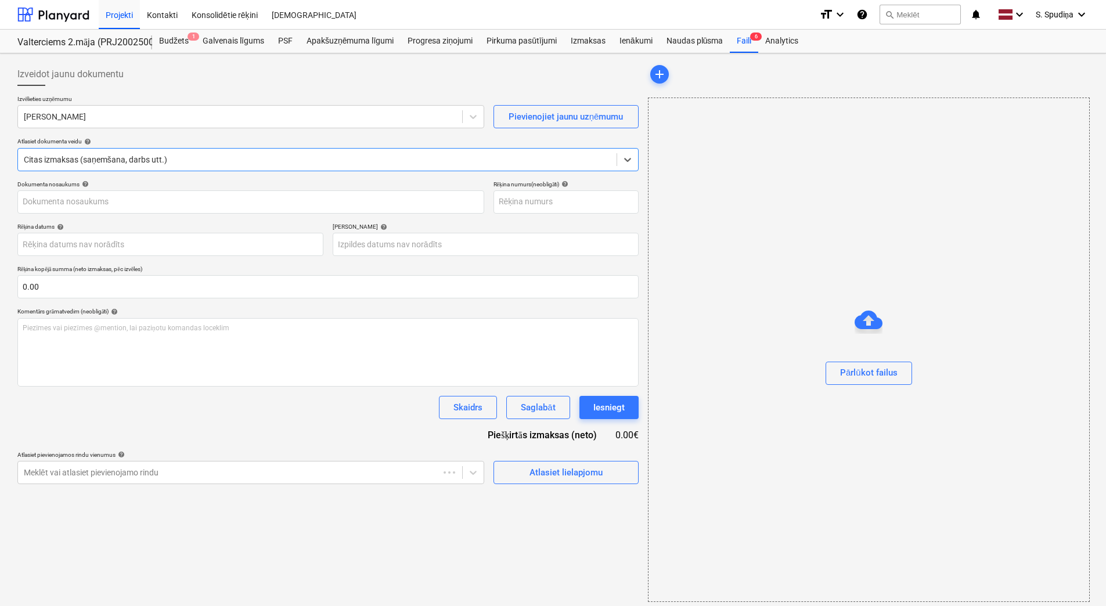
type input "250826055"
type input "[DATE]"
type input "09 Sep 2025"
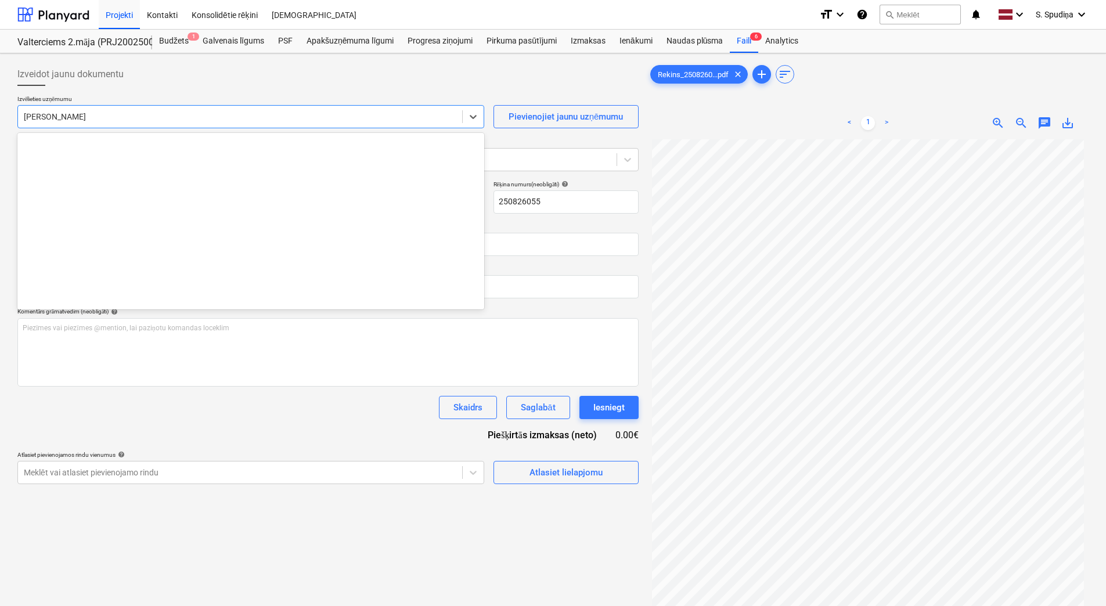
click at [155, 109] on div "[PERSON_NAME]" at bounding box center [240, 117] width 444 height 16
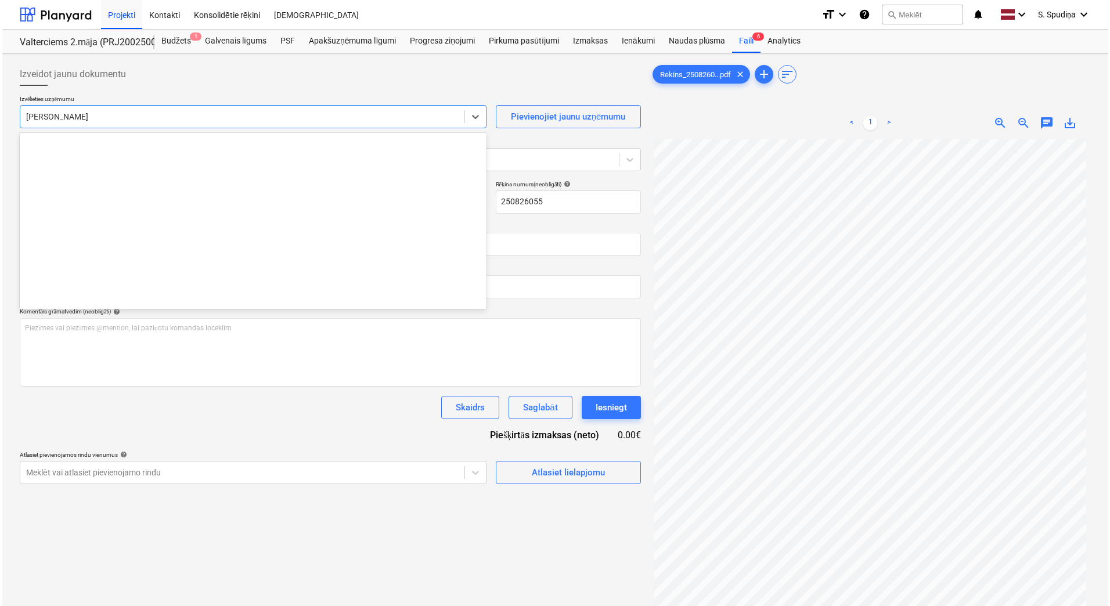
scroll to position [6928, 0]
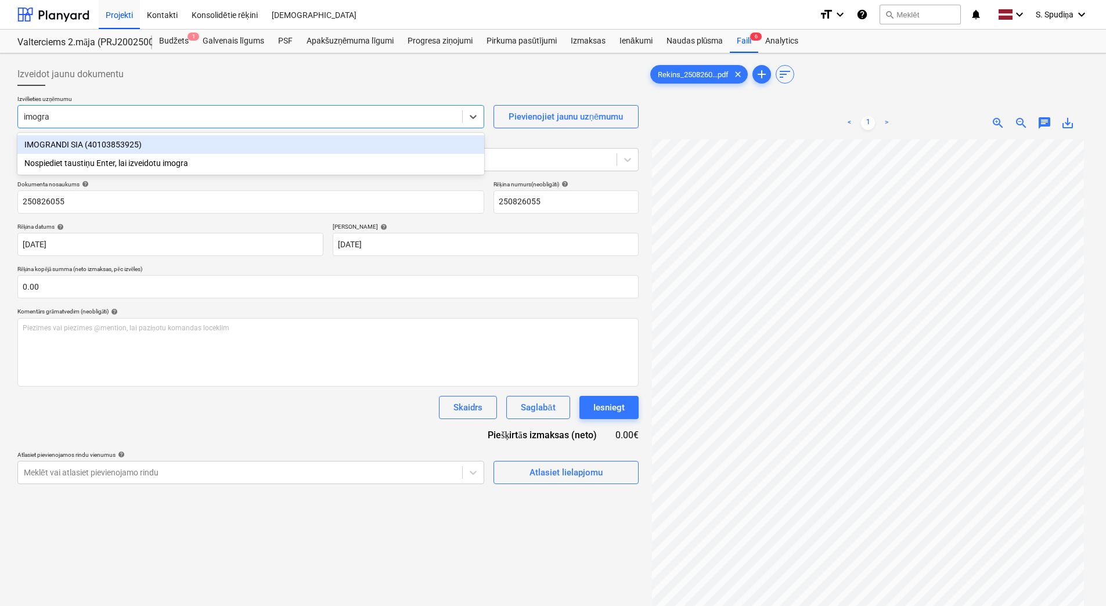
type input "imogran"
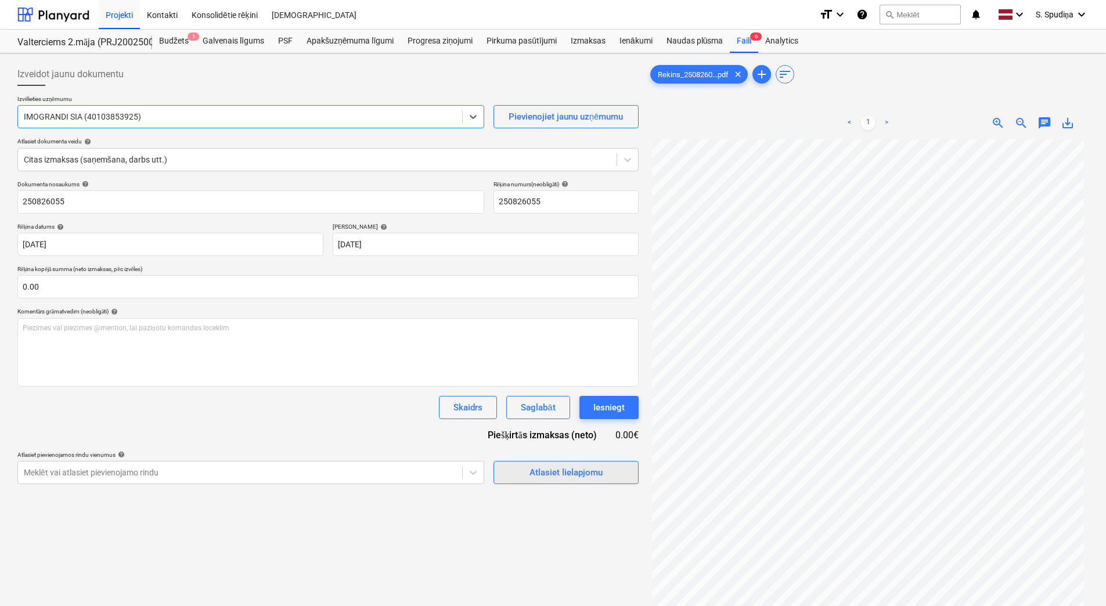
click at [549, 470] on div "Atlasiet lielapjomu" at bounding box center [565, 472] width 73 height 15
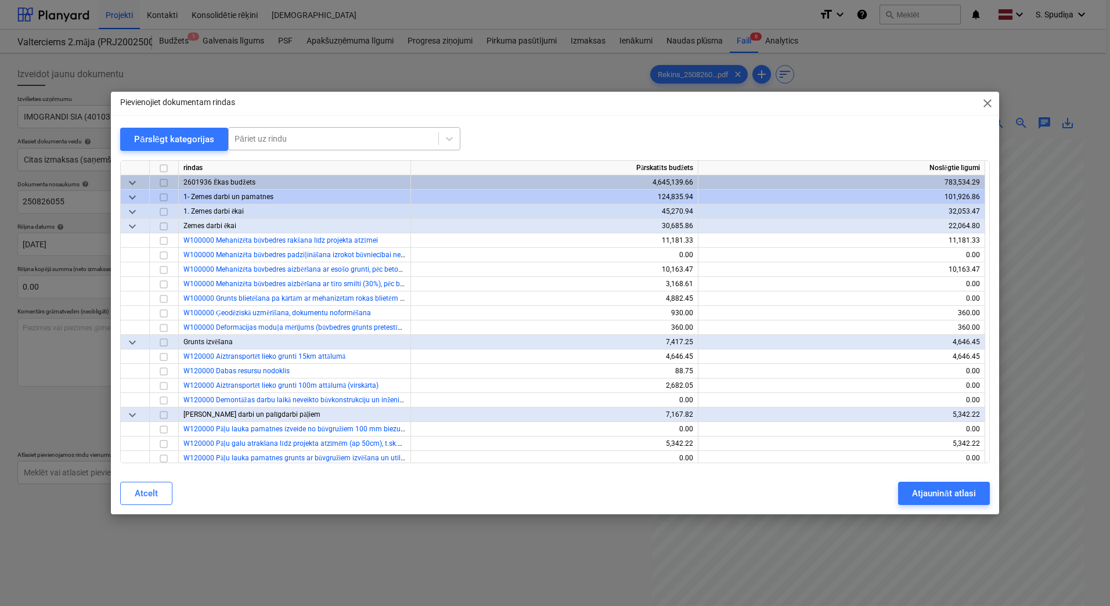
click at [363, 150] on div "Pāriet uz rindu" at bounding box center [344, 138] width 232 height 23
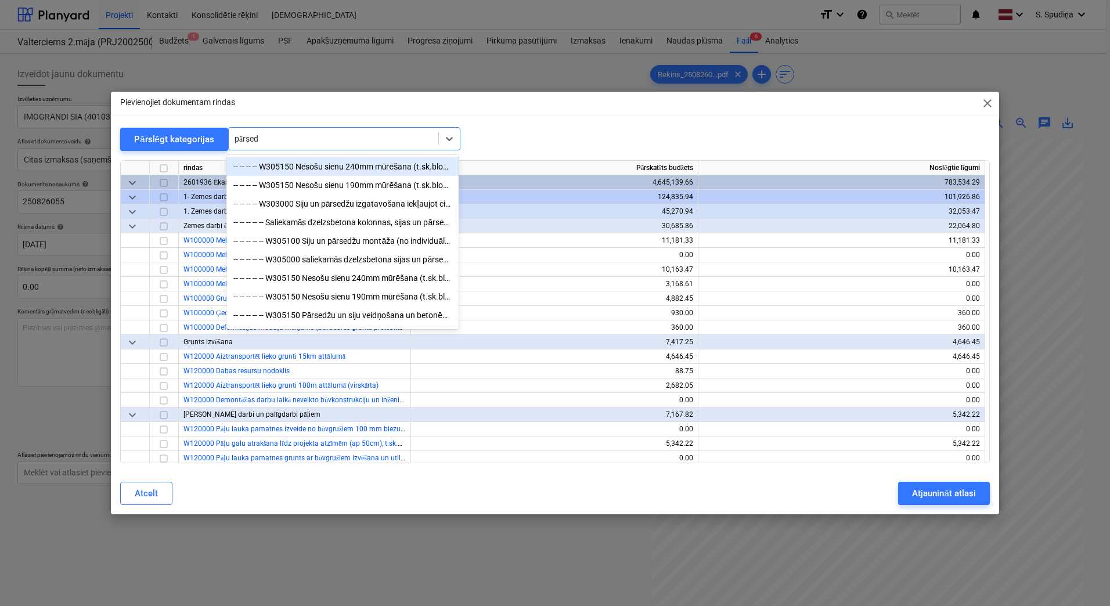
type input "pārsedz"
click at [366, 166] on div "-- -- -- -- W305150 Nesošu sienu 240mm mūrēšana (t.sk.bloku pārsedzes)" at bounding box center [342, 166] width 232 height 19
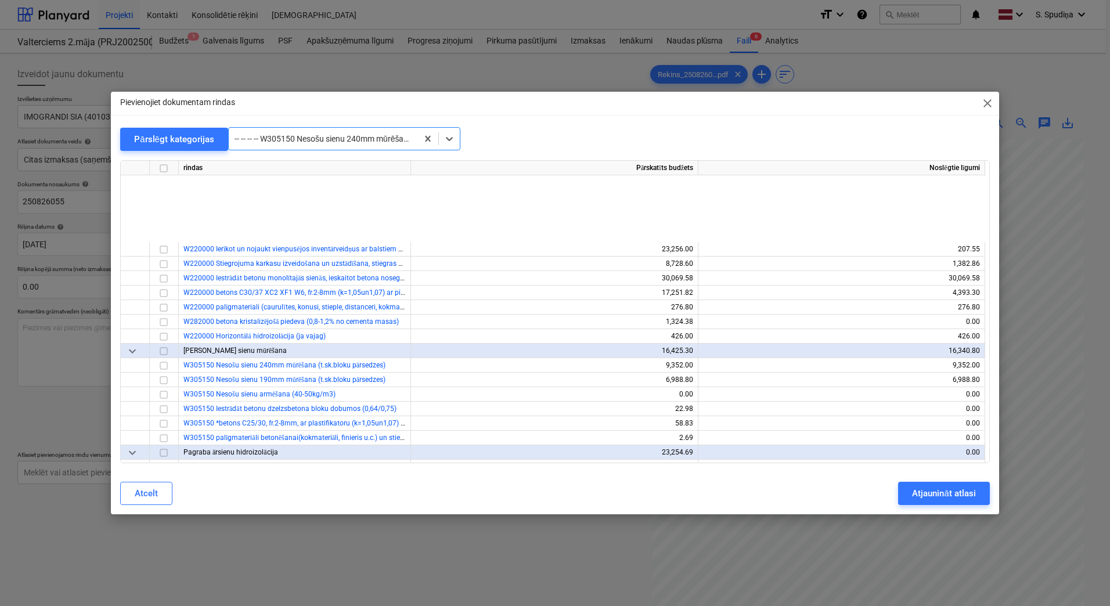
scroll to position [943, 0]
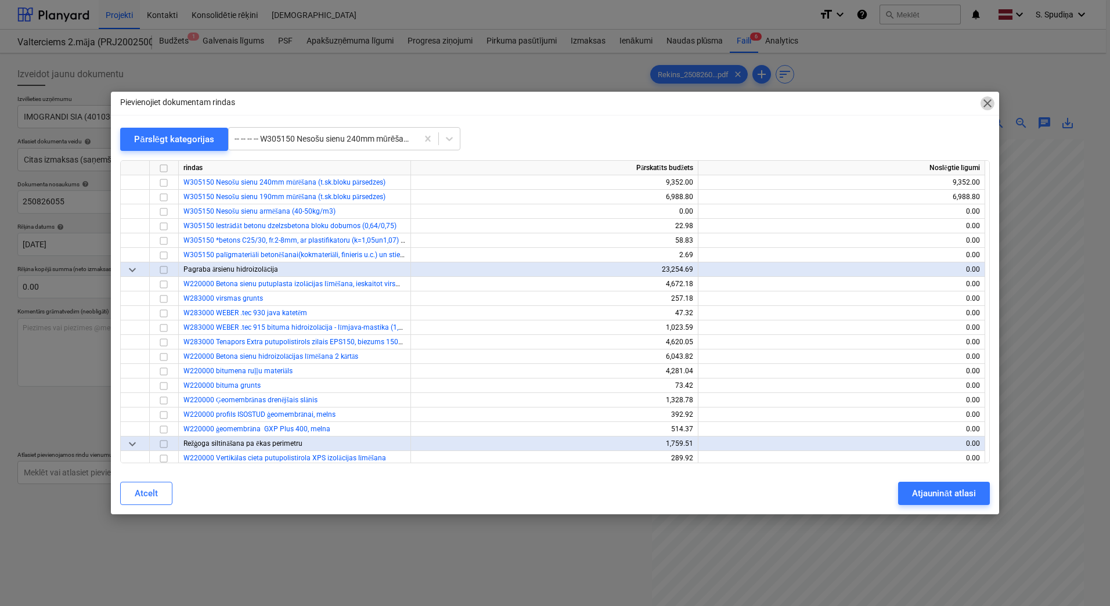
click at [987, 104] on span "close" at bounding box center [987, 103] width 14 height 14
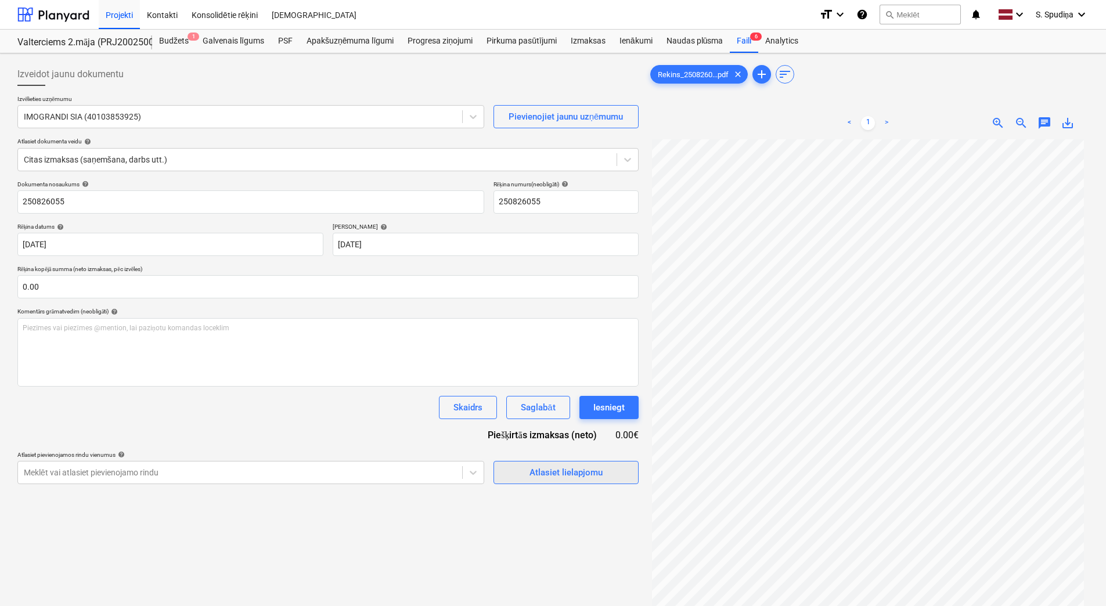
click at [578, 466] on div "Atlasiet lielapjomu" at bounding box center [565, 472] width 73 height 15
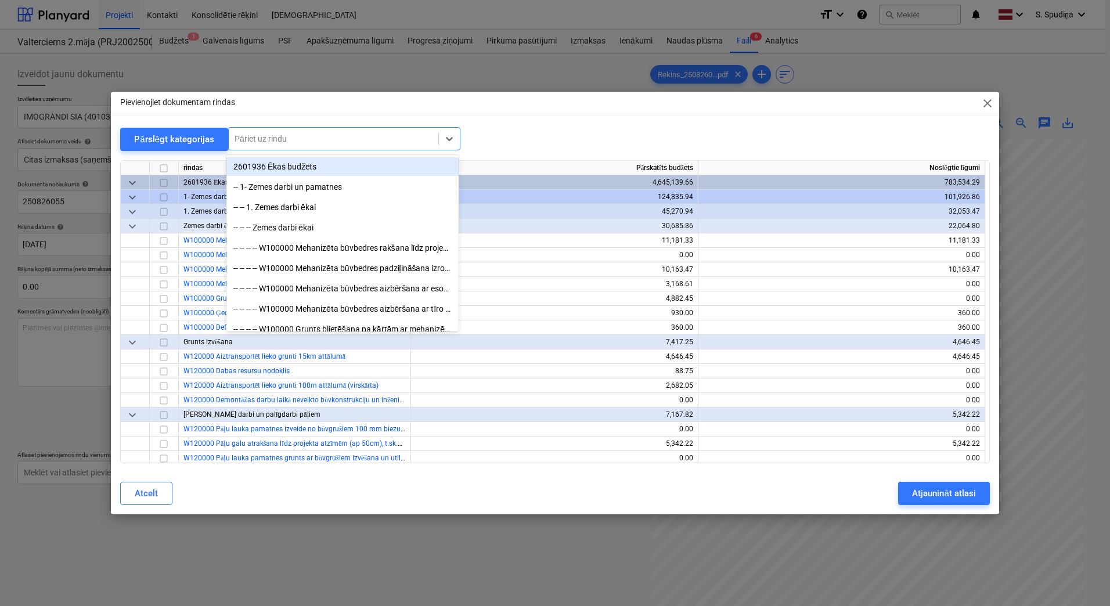
click at [311, 136] on div at bounding box center [334, 139] width 198 height 12
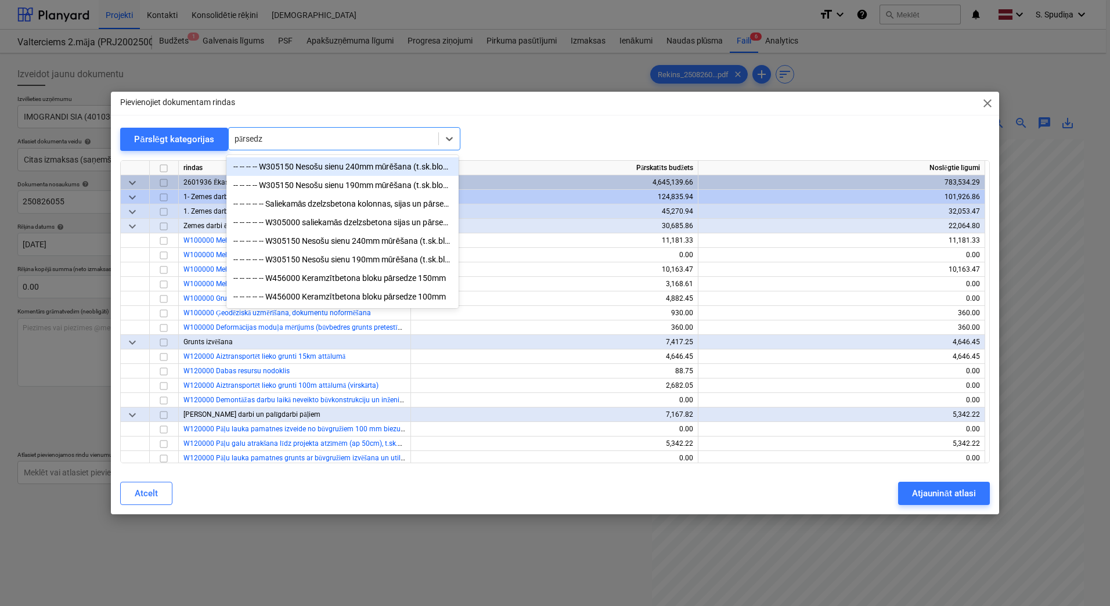
type input "pārsedze"
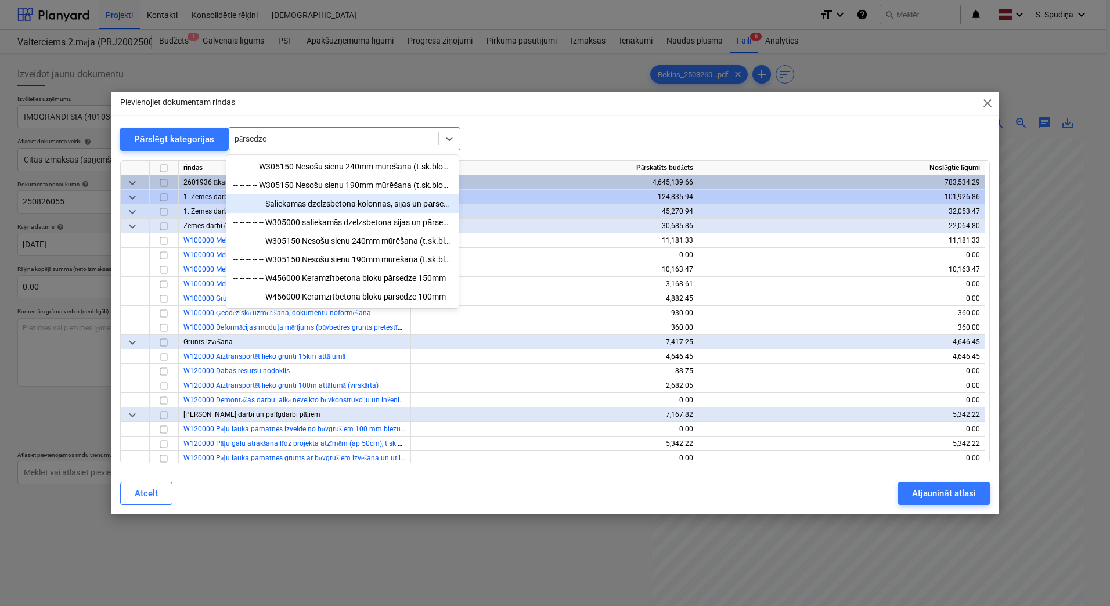
click at [309, 204] on div "-- -- -- -- -- Saliekamās dzelzsbetona kolonnas, sijas un pārsedzes" at bounding box center [342, 203] width 232 height 19
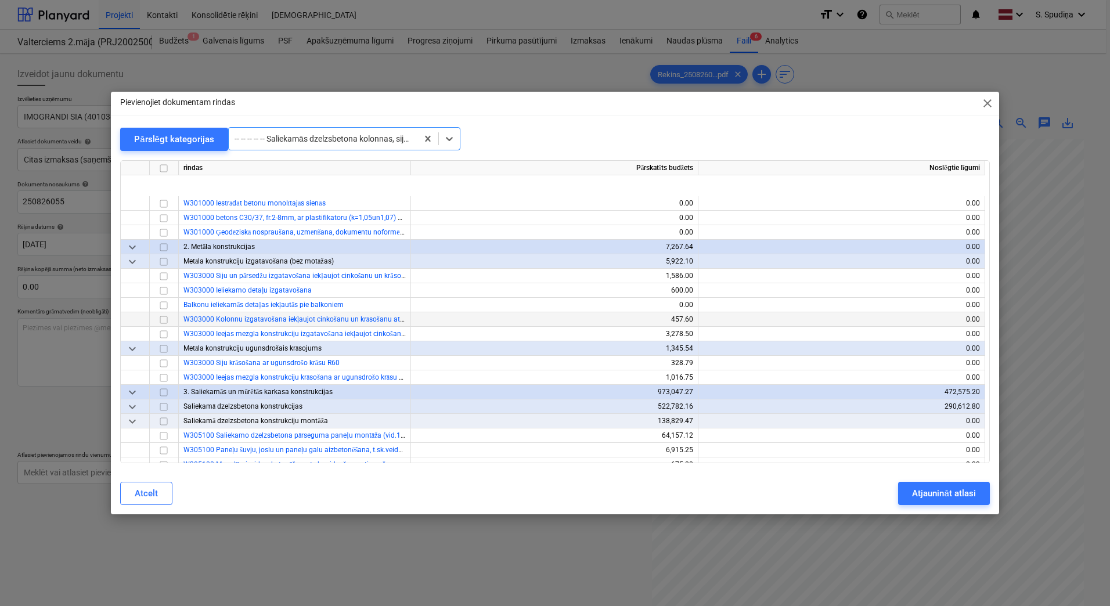
scroll to position [1698, 0]
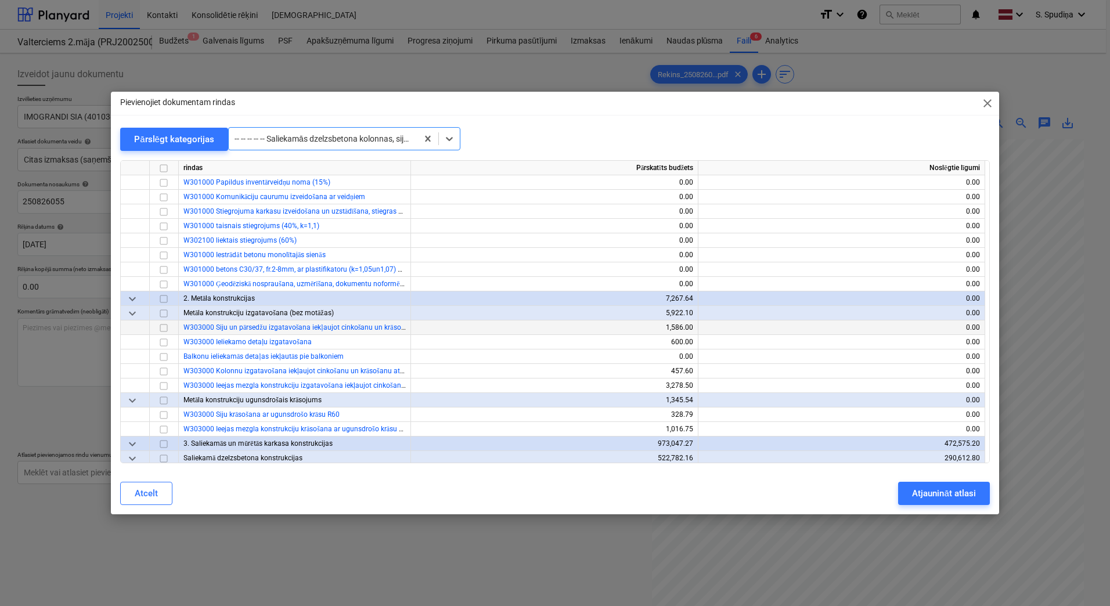
click at [164, 328] on input "checkbox" at bounding box center [164, 328] width 14 height 14
click at [944, 493] on div "Atjaunināt atlasi" at bounding box center [943, 493] width 63 height 15
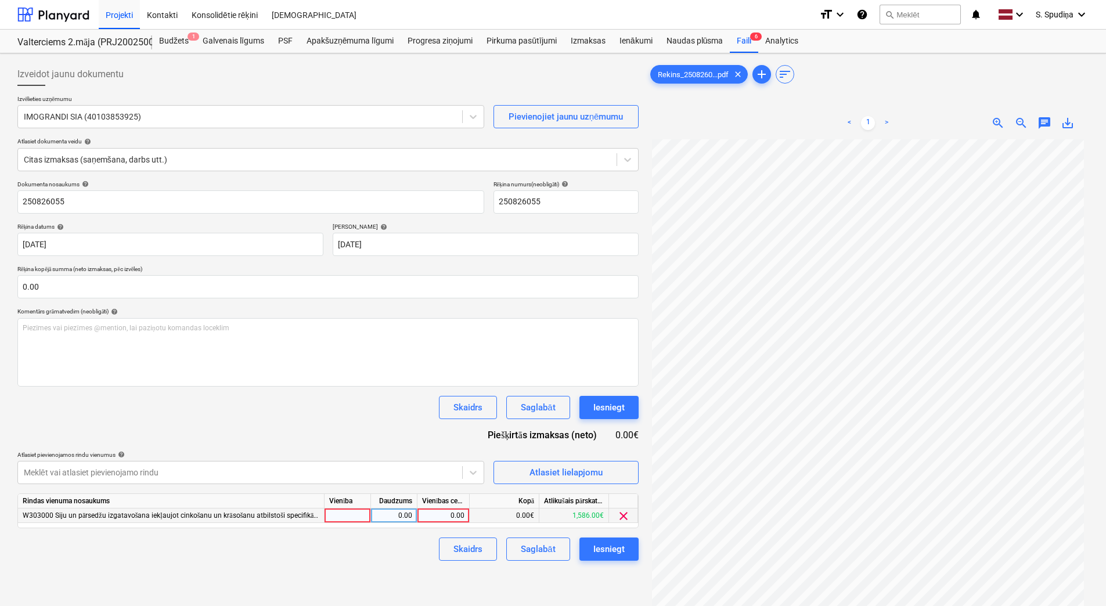
click at [456, 518] on div "0.00" at bounding box center [443, 516] width 42 height 15
click at [580, 475] on div "Atlasiet lielapjomu" at bounding box center [565, 472] width 73 height 15
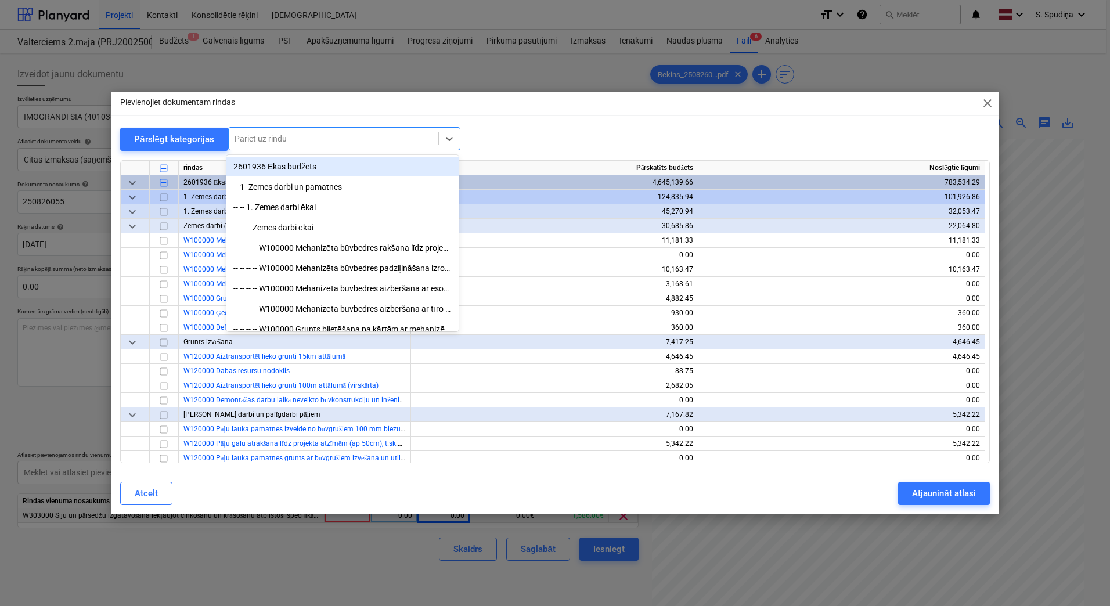
click at [349, 135] on div at bounding box center [334, 139] width 198 height 12
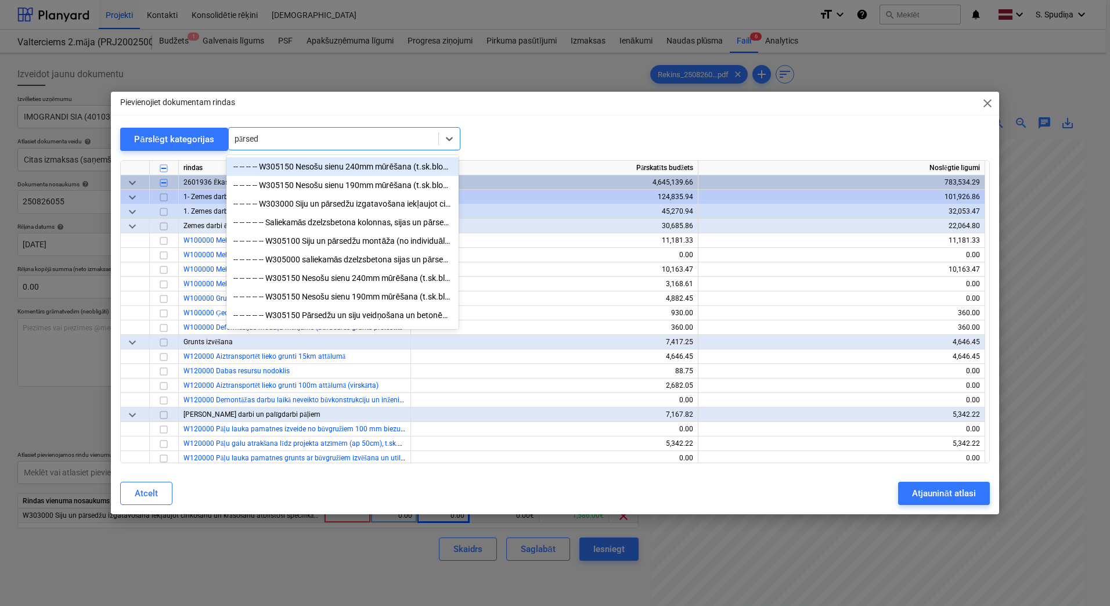
type input "pārsedz"
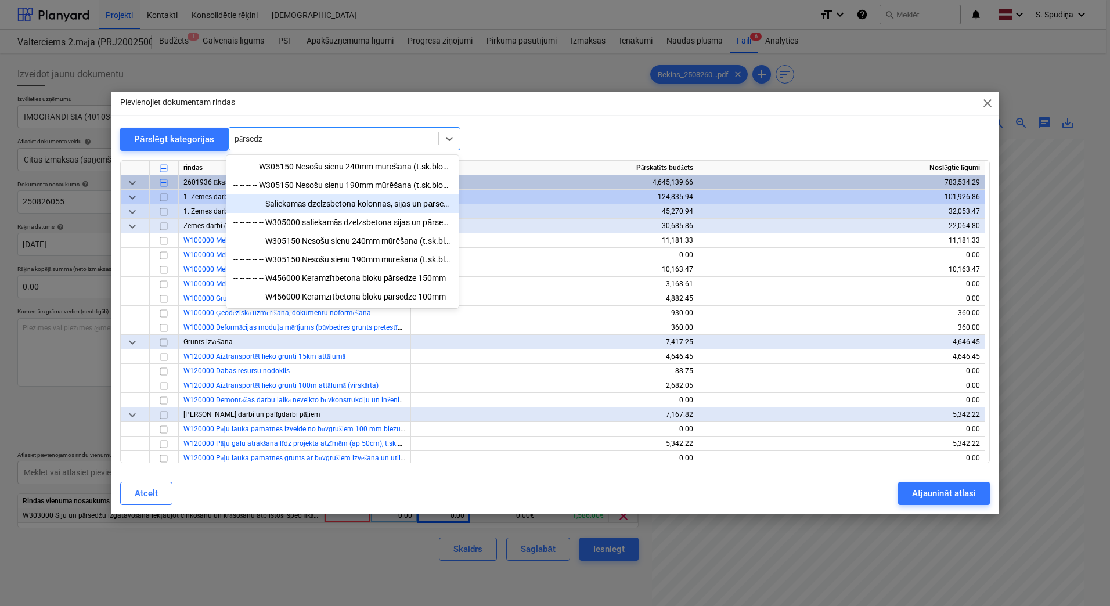
click at [297, 205] on div "-- -- -- -- -- Saliekamās dzelzsbetona kolonnas, sijas un pārsedzes" at bounding box center [342, 203] width 232 height 19
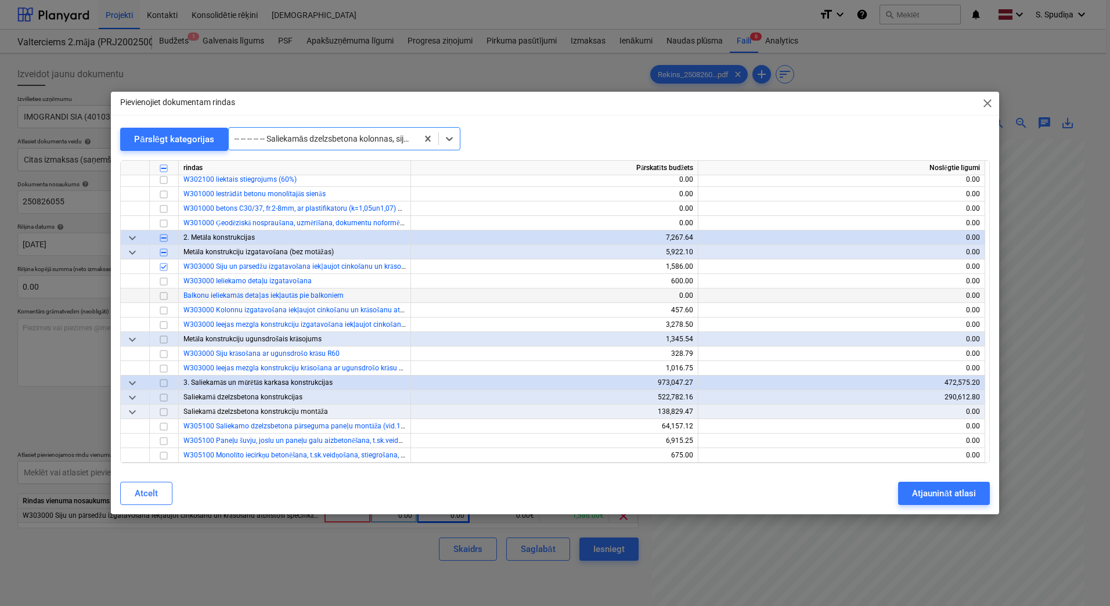
scroll to position [1756, 0]
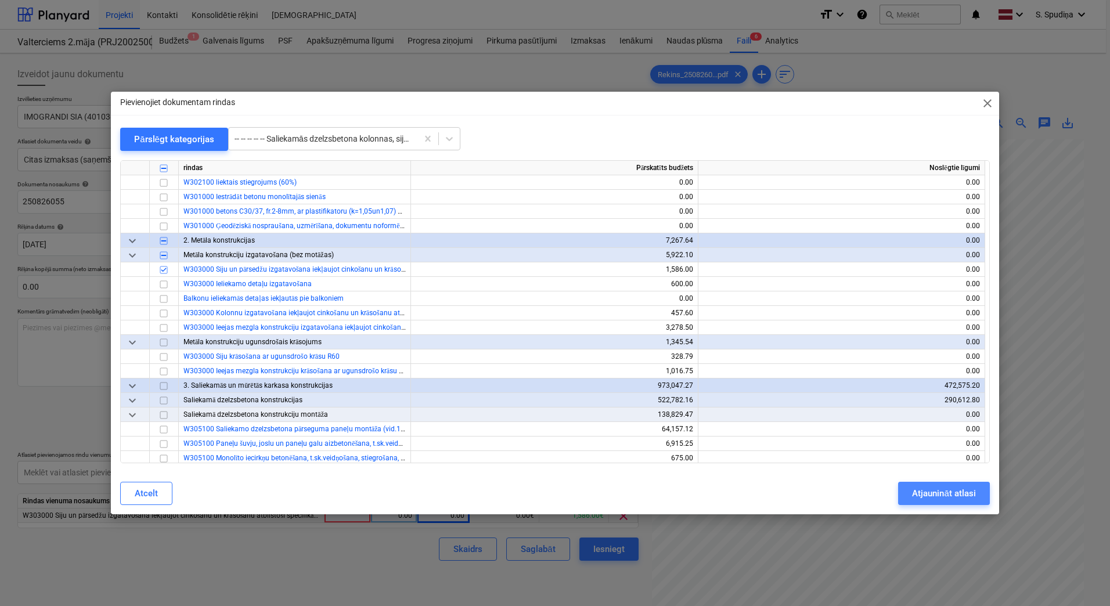
click at [926, 495] on div "Atjaunināt atlasi" at bounding box center [943, 493] width 63 height 15
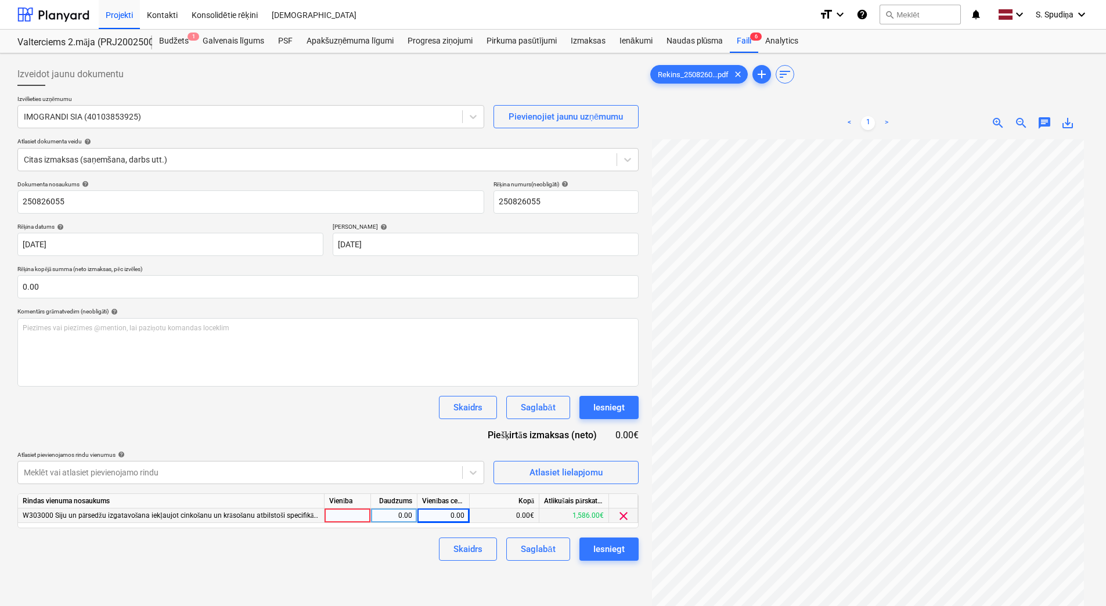
click at [446, 511] on div "0.00" at bounding box center [443, 516] width 42 height 15
type input "2379.72"
click at [523, 542] on div "Saglabāt" at bounding box center [538, 549] width 34 height 15
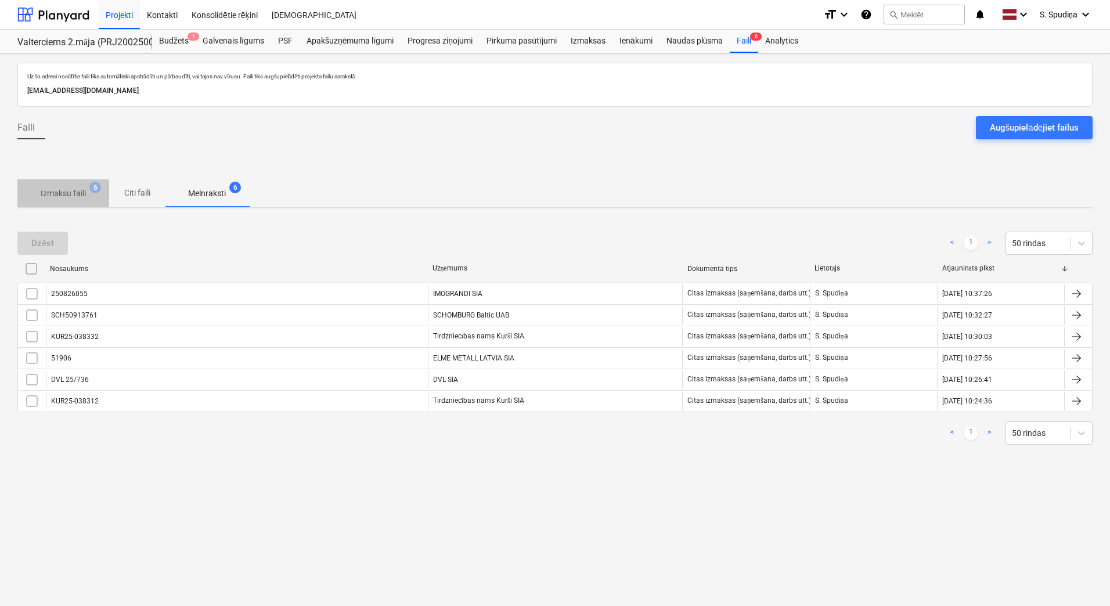
click at [60, 191] on p "Izmaksu faili" at bounding box center [63, 193] width 45 height 12
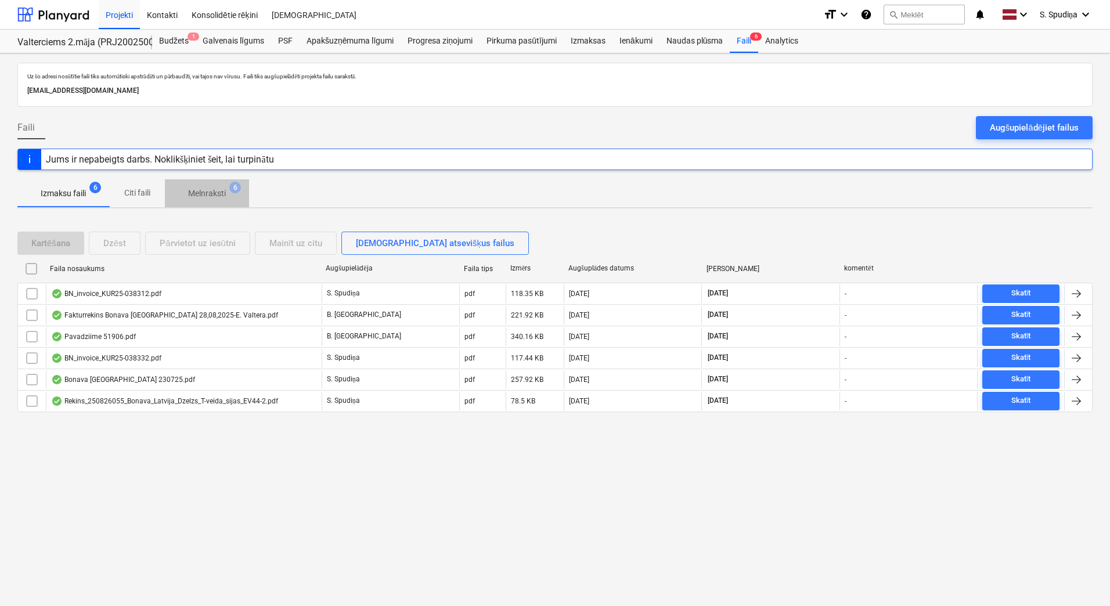
click at [208, 195] on p "Melnraksti" at bounding box center [207, 193] width 38 height 12
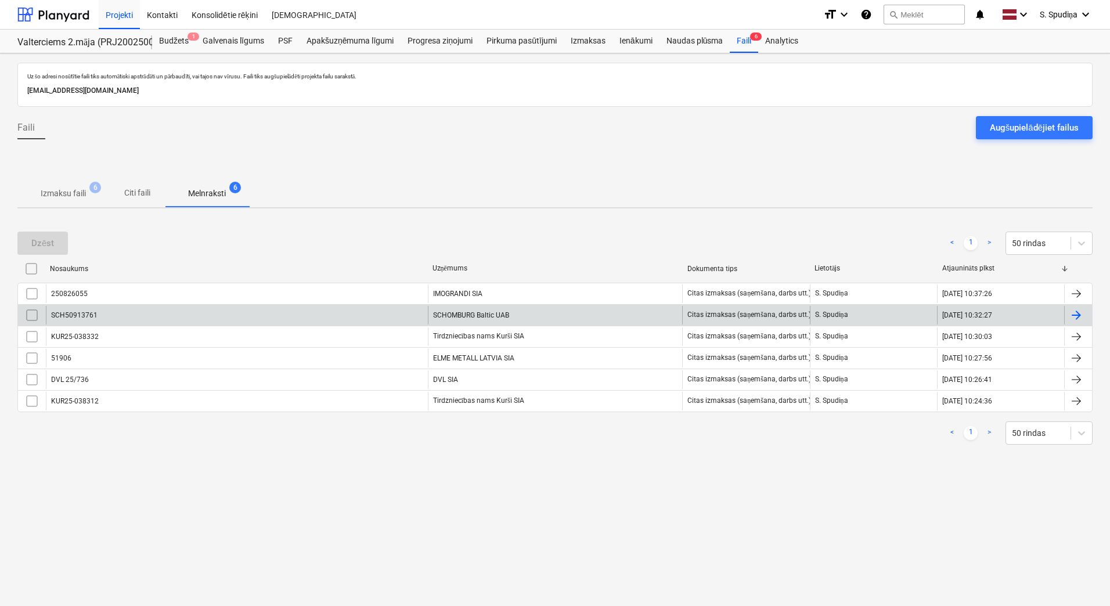
click at [146, 312] on div "SCH50913761" at bounding box center [237, 315] width 382 height 19
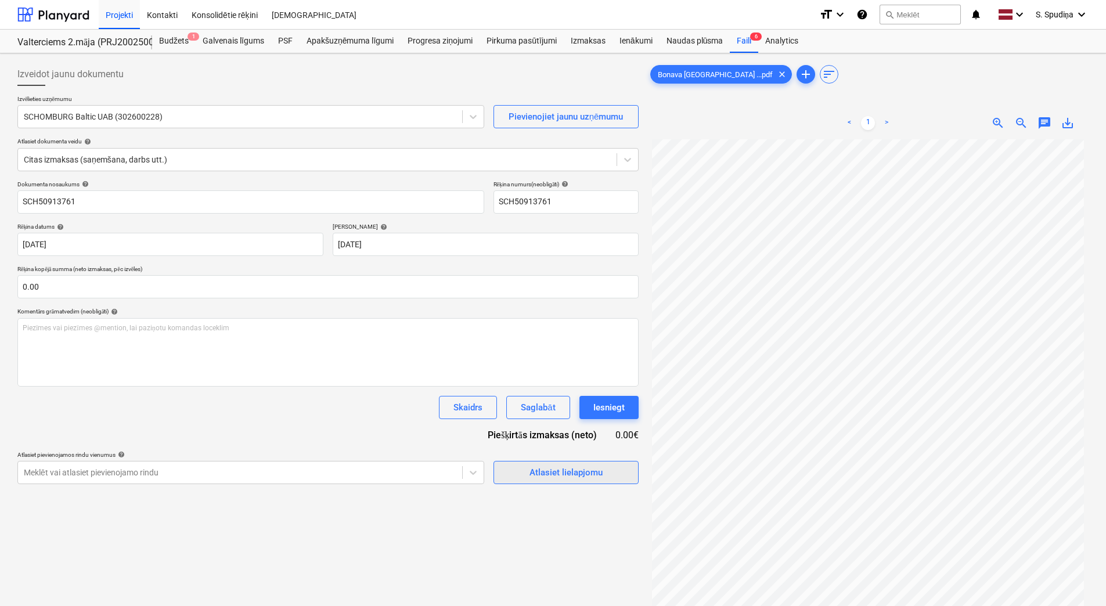
click at [557, 473] on div "Atlasiet lielapjomu" at bounding box center [565, 472] width 73 height 15
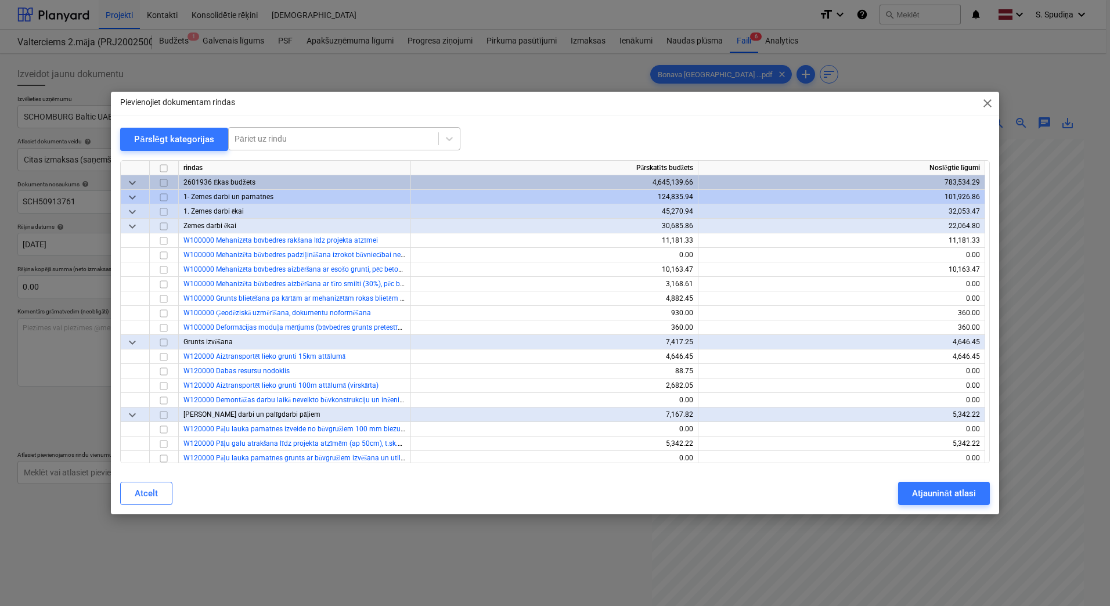
click at [342, 146] on div "Pāriet uz rindu" at bounding box center [334, 139] width 210 height 16
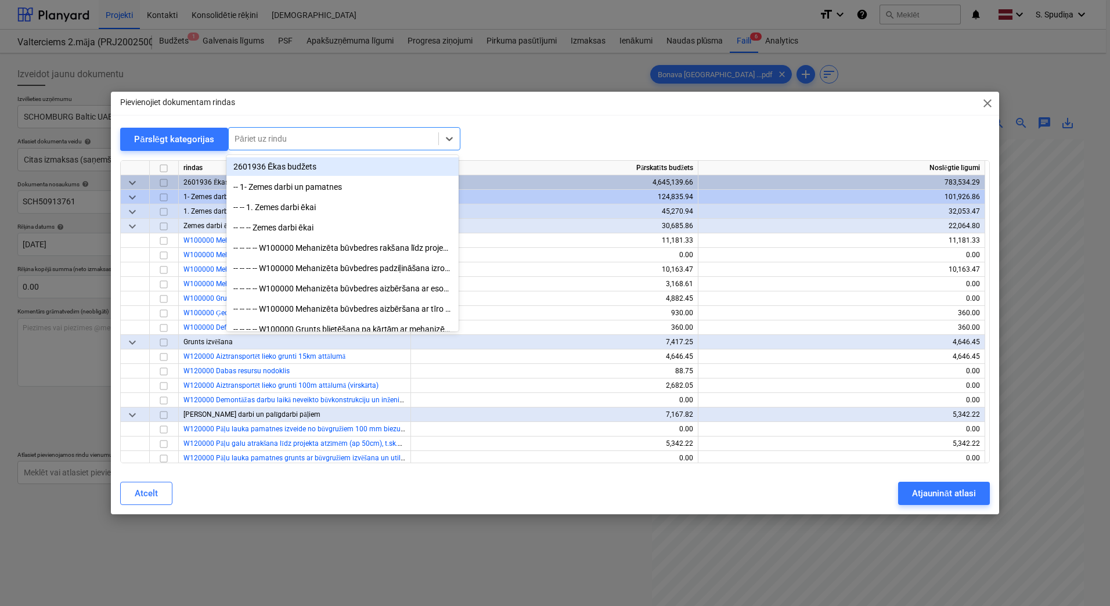
type input "c"
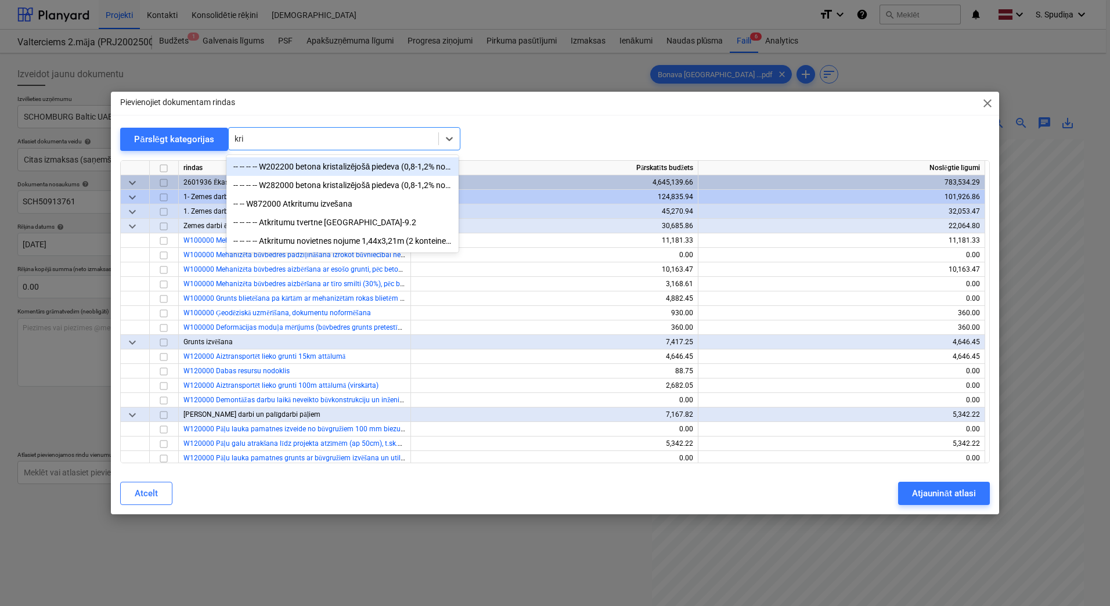
type input "kris"
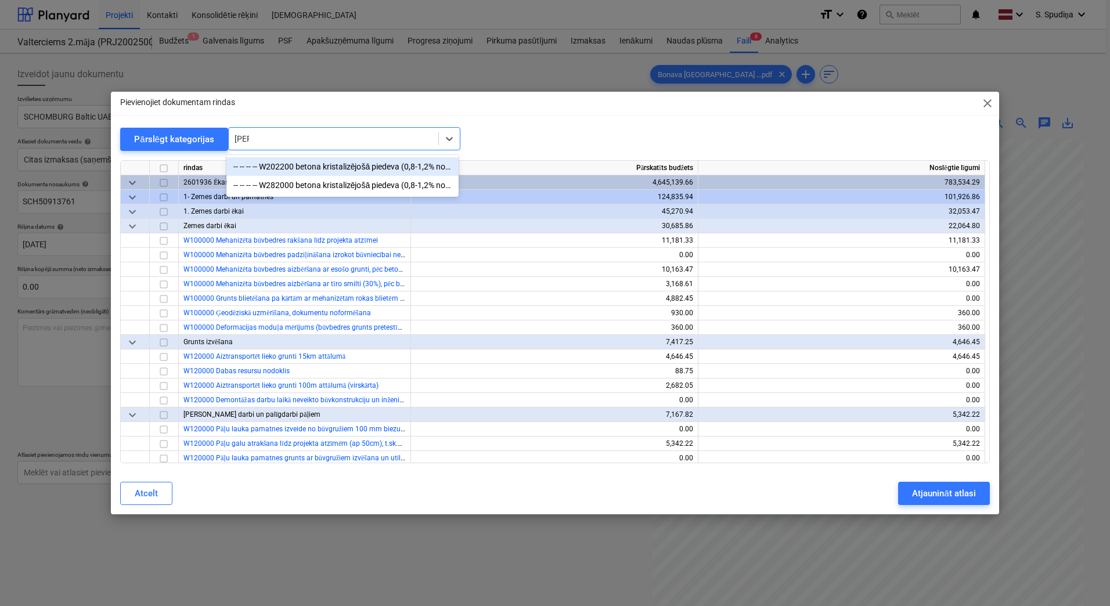
click at [345, 170] on div "-- -- -- -- W202200 betona kristalizējošā piedeva (0,8-1,2% no cementa masas)" at bounding box center [342, 166] width 232 height 19
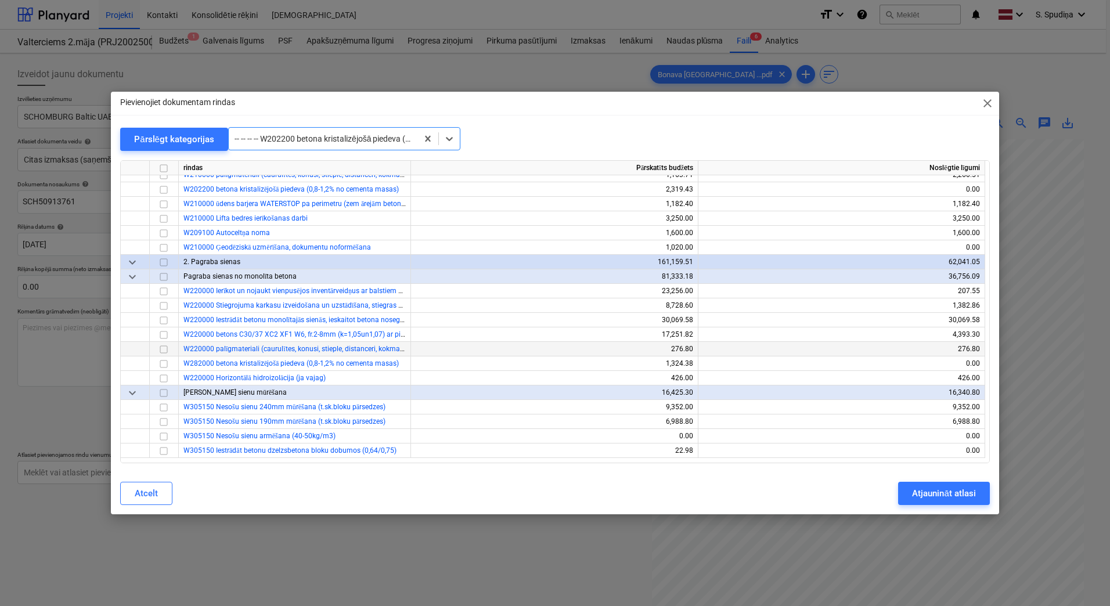
scroll to position [726, 0]
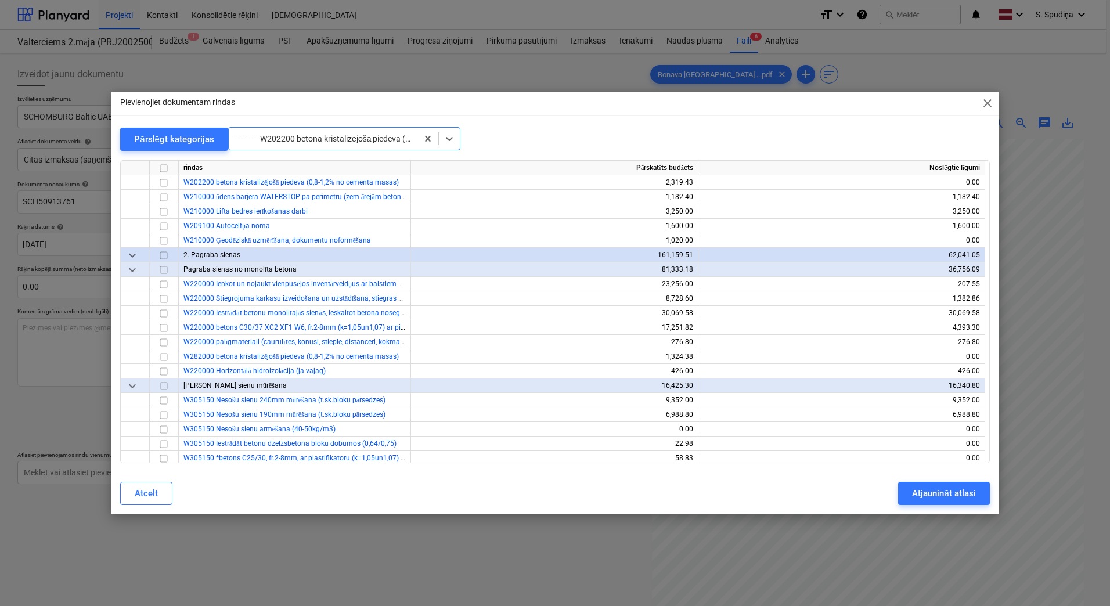
click at [987, 108] on span "close" at bounding box center [987, 103] width 14 height 14
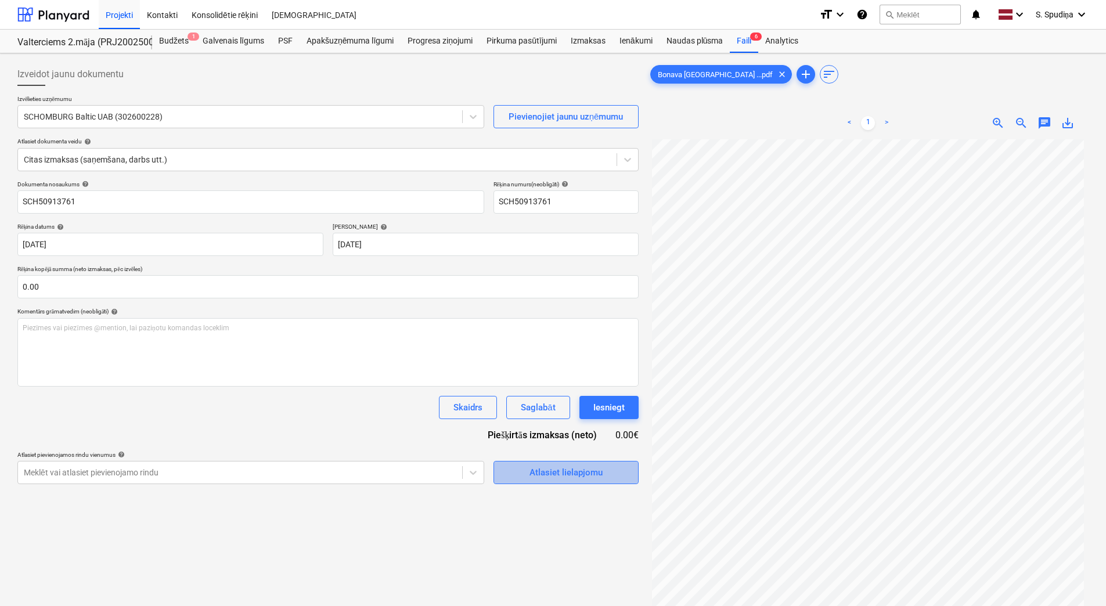
click at [546, 469] on div "Atlasiet lielapjomu" at bounding box center [565, 472] width 73 height 15
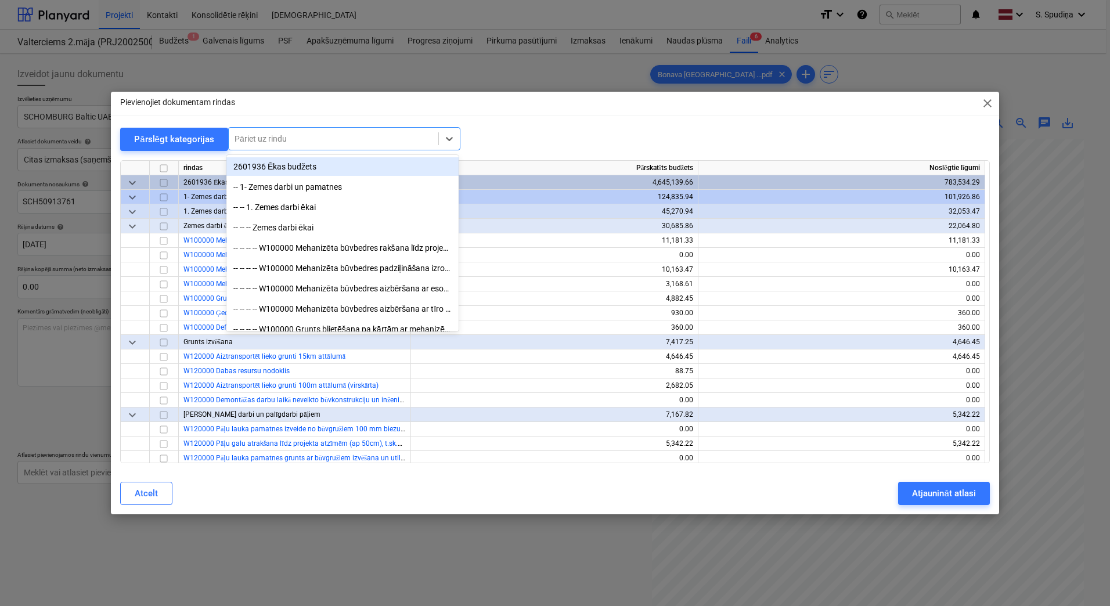
click at [350, 133] on div at bounding box center [334, 139] width 198 height 12
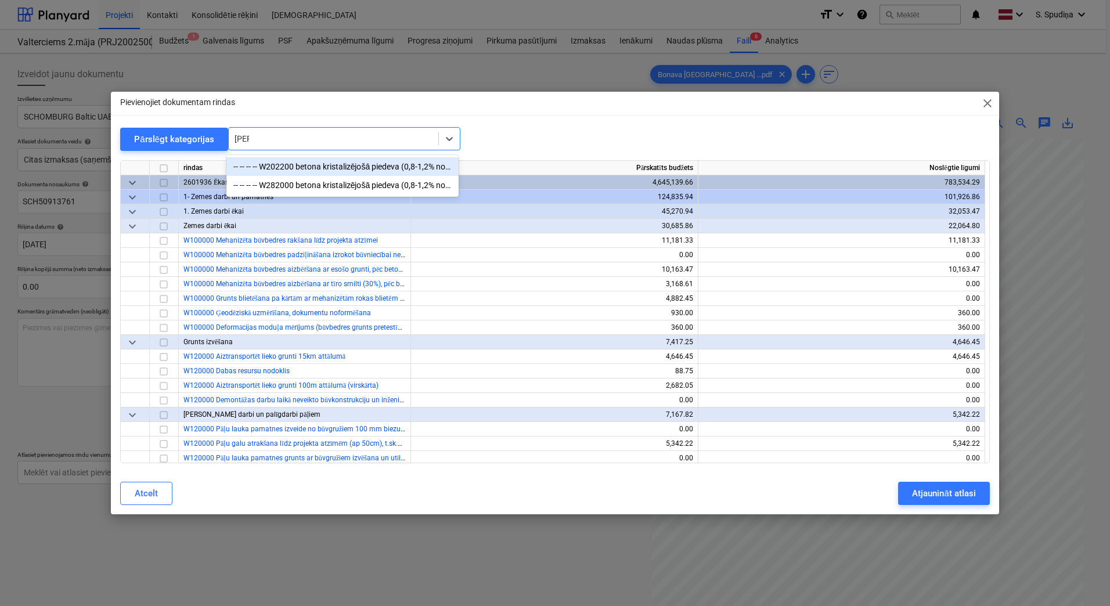
type input "krist"
click at [352, 170] on div "-- -- -- -- W202200 betona kristalizējošā piedeva (0,8-1,2% no cementa masas)" at bounding box center [342, 166] width 232 height 19
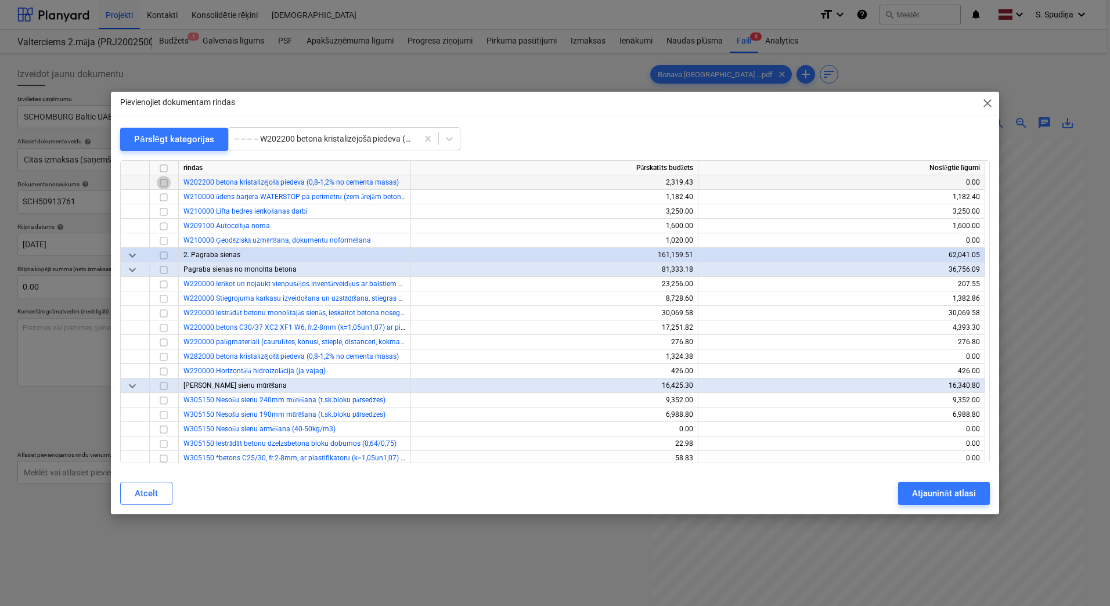
click at [163, 181] on input "checkbox" at bounding box center [164, 183] width 14 height 14
drag, startPoint x: 427, startPoint y: 139, endPoint x: 353, endPoint y: 143, distance: 74.4
click at [337, 143] on div at bounding box center [334, 139] width 198 height 12
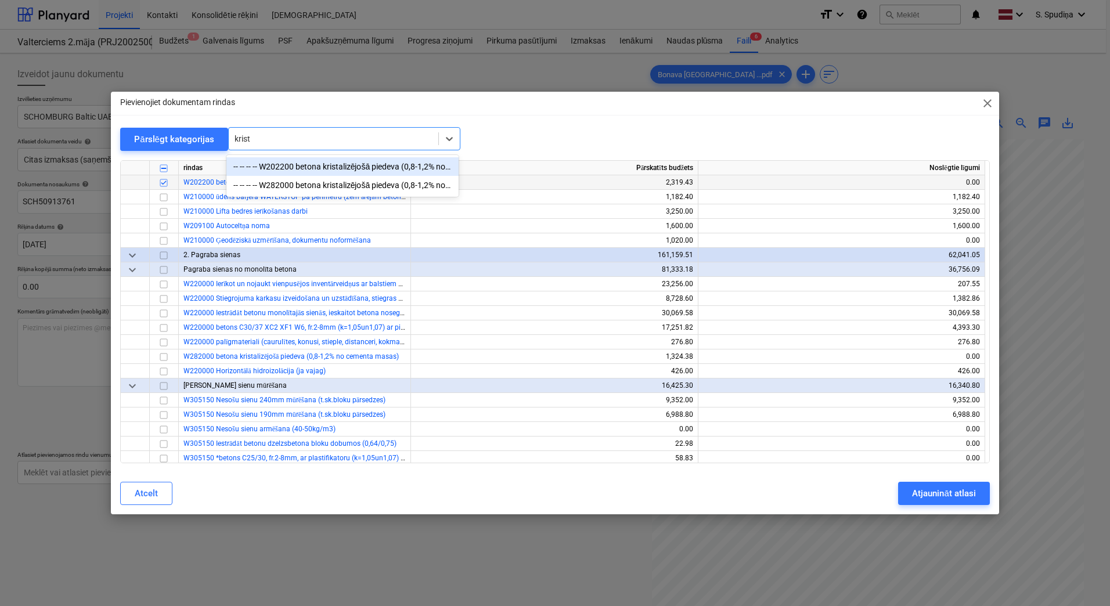
type input "krista"
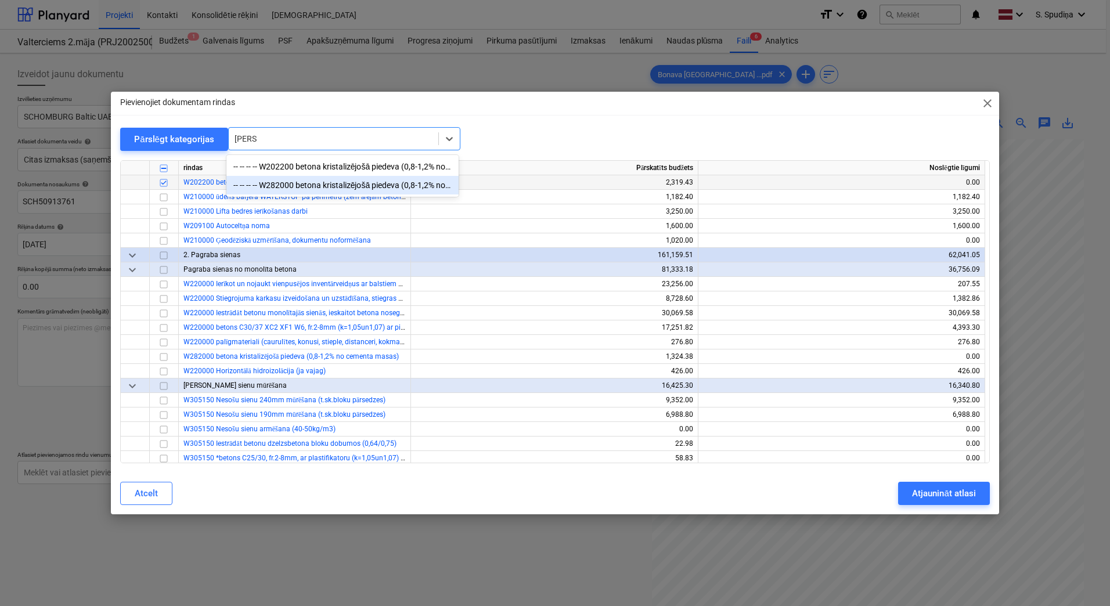
click at [333, 190] on div "-- -- -- -- W282000 betona kristalizējošā piedeva (0,8-1,2% no cementa masas)" at bounding box center [342, 185] width 232 height 19
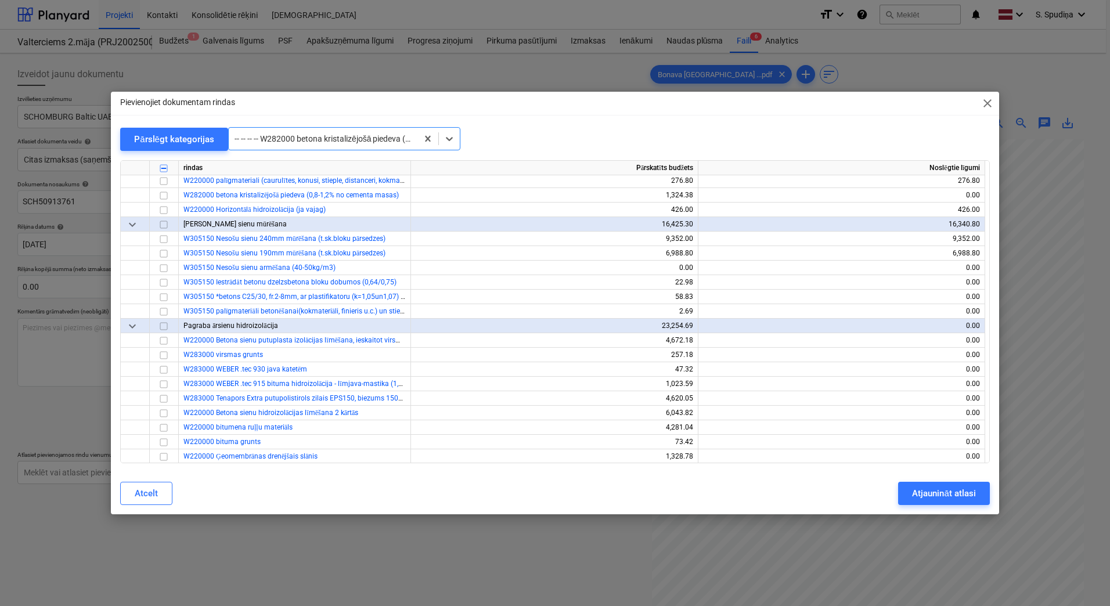
scroll to position [900, 0]
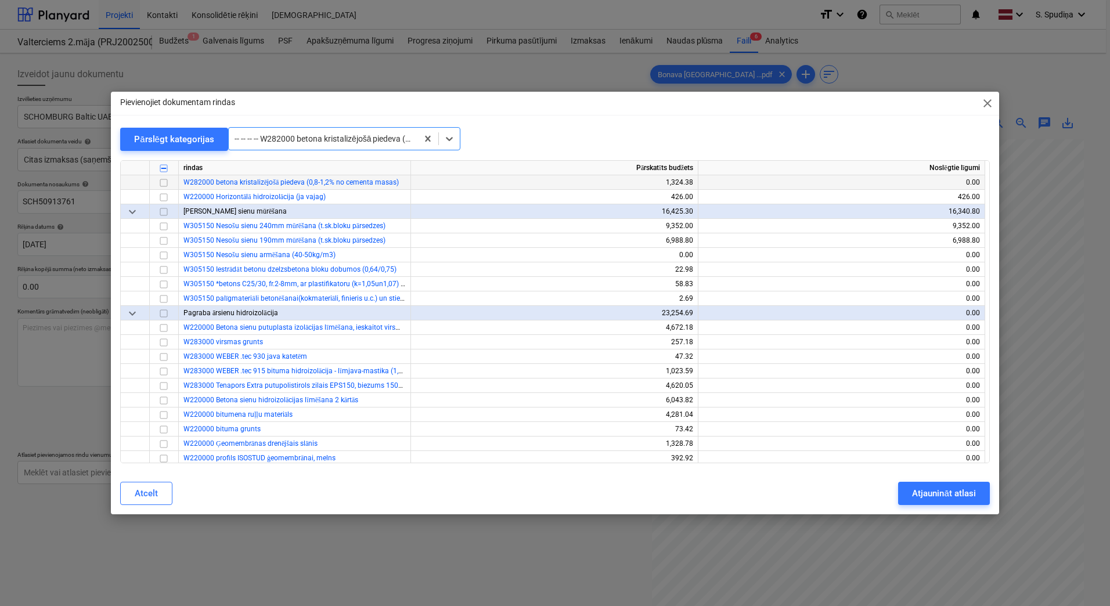
click at [159, 185] on input "checkbox" at bounding box center [164, 183] width 14 height 14
click at [946, 494] on div "Atjaunināt atlasi" at bounding box center [943, 493] width 63 height 15
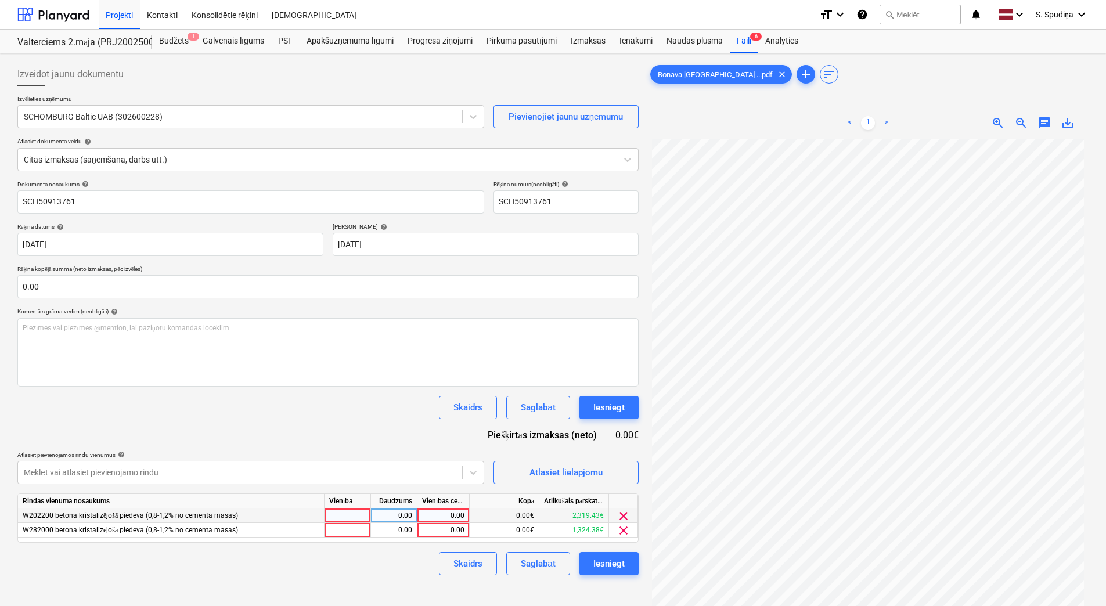
click at [458, 510] on div "0.00" at bounding box center [443, 516] width 42 height 15
type input "2319.43"
click at [460, 532] on div "0.00" at bounding box center [443, 530] width 42 height 15
click at [443, 529] on input at bounding box center [443, 530] width 52 height 14
type input "1179.85"
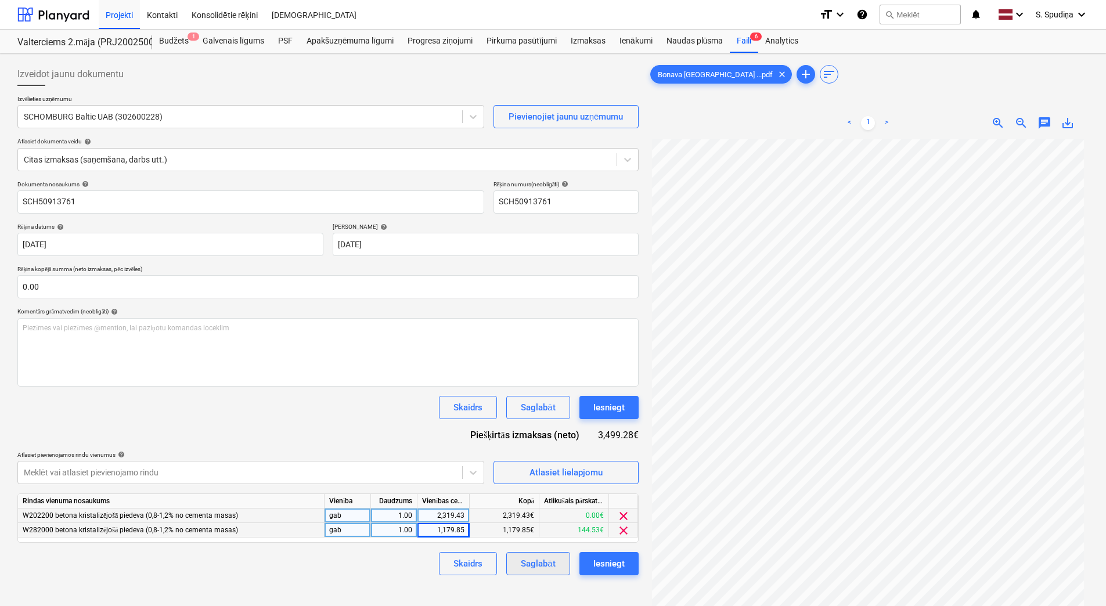
click at [521, 560] on div "Saglabāt" at bounding box center [538, 563] width 34 height 15
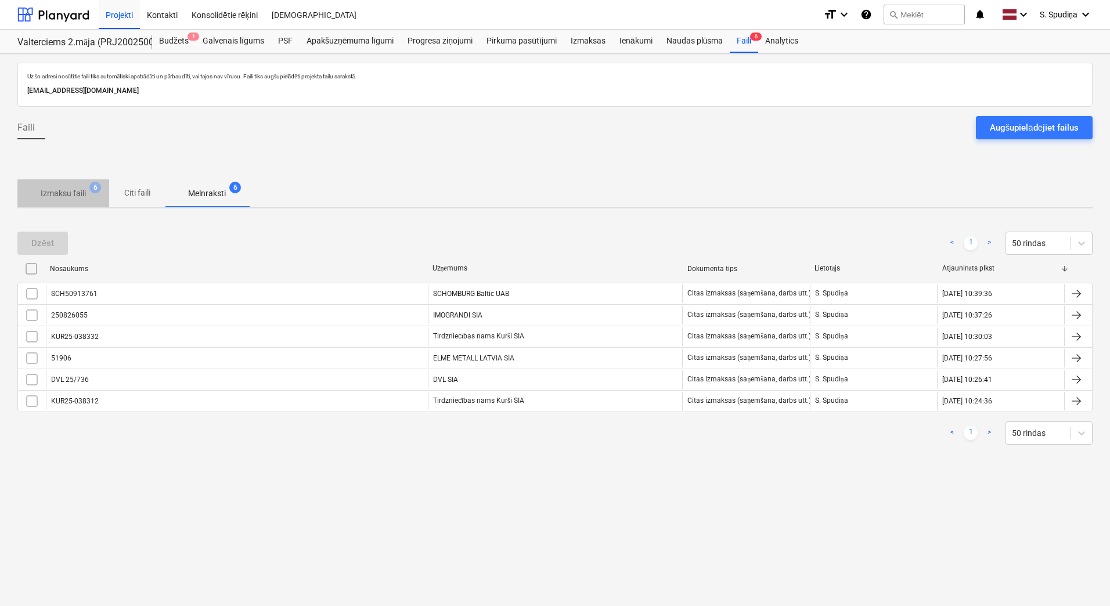
click at [67, 188] on p "Izmaksu faili" at bounding box center [63, 193] width 45 height 12
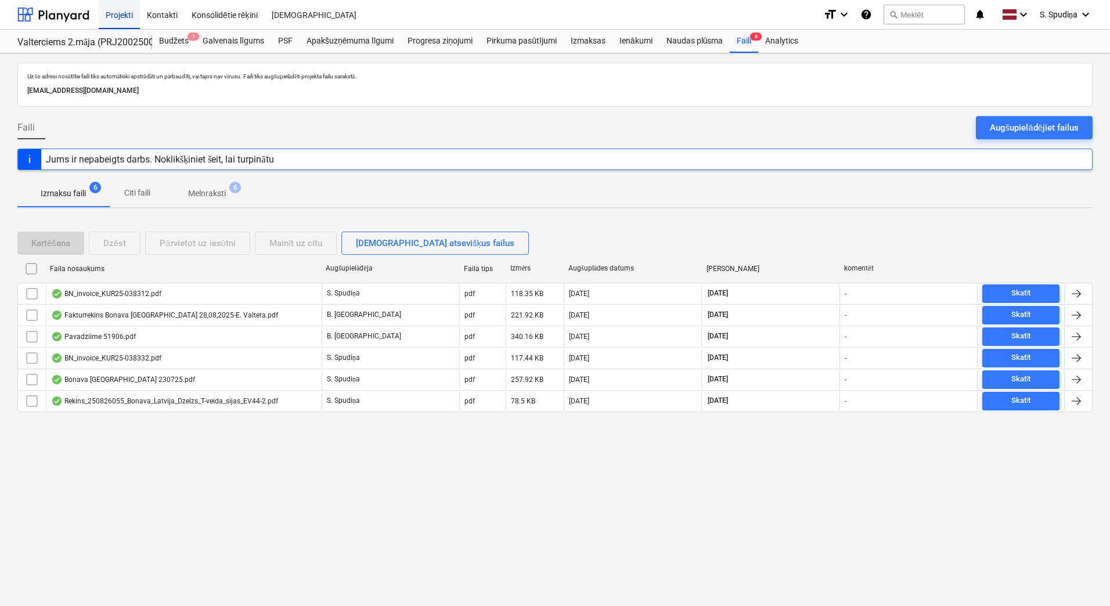
click at [118, 16] on div "Projekti" at bounding box center [119, 14] width 41 height 30
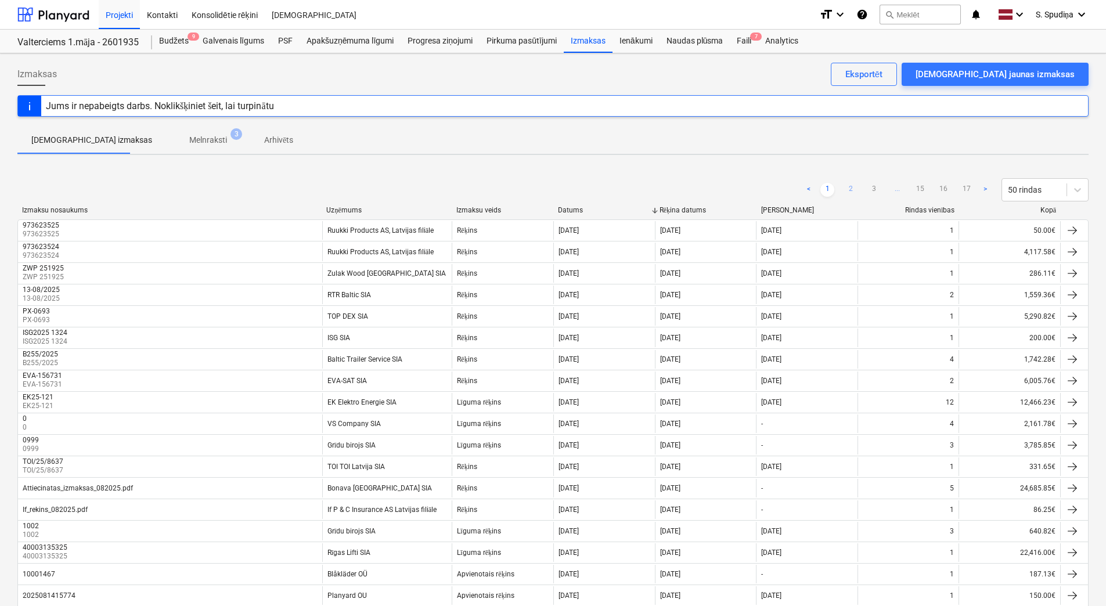
click at [846, 189] on link "2" at bounding box center [850, 190] width 14 height 14
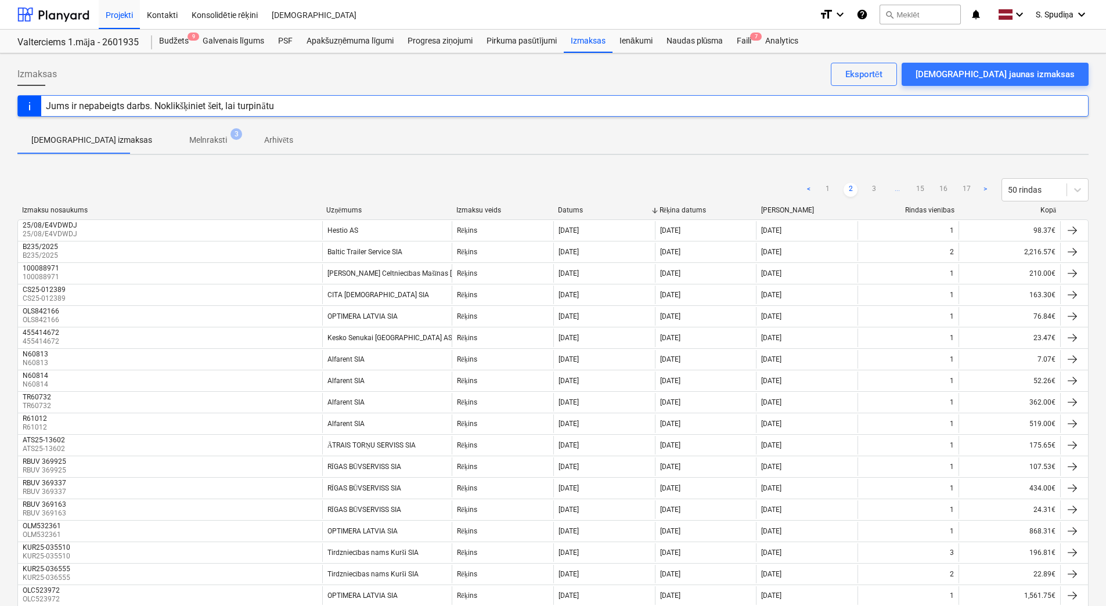
drag, startPoint x: 870, startPoint y: 190, endPoint x: 857, endPoint y: 96, distance: 94.3
click at [871, 190] on link "3" at bounding box center [874, 190] width 14 height 14
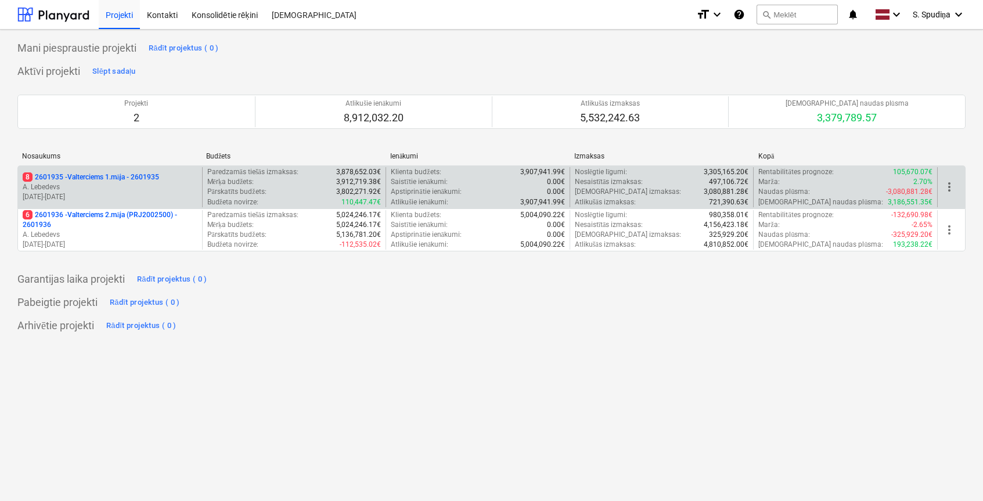
click at [117, 192] on p "[DATE] - [DATE]" at bounding box center [110, 197] width 175 height 10
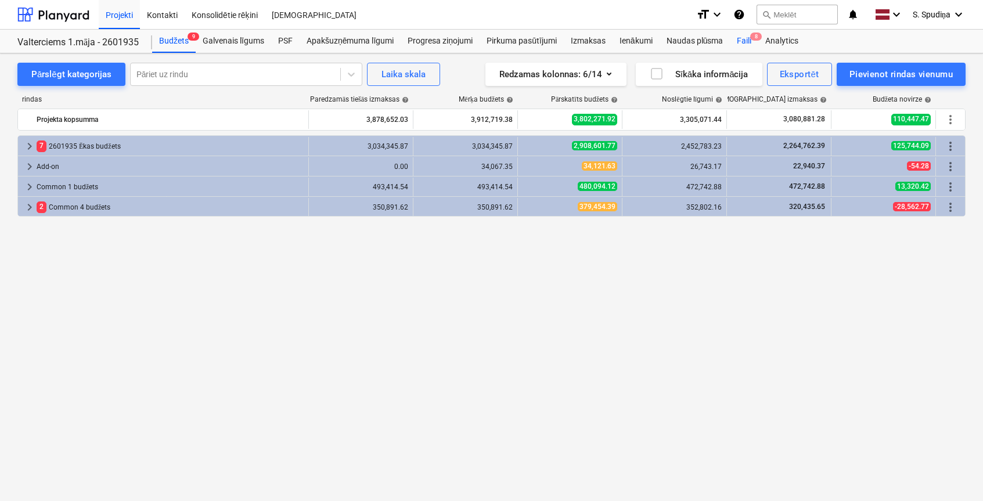
click at [735, 43] on div "Faili 8" at bounding box center [744, 41] width 28 height 23
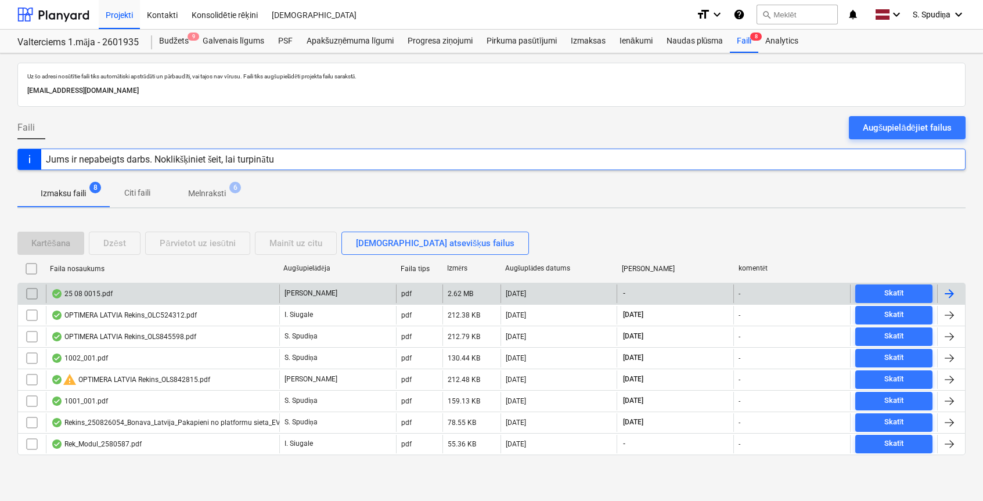
click at [176, 289] on div "25 08 0015.pdf" at bounding box center [162, 293] width 233 height 19
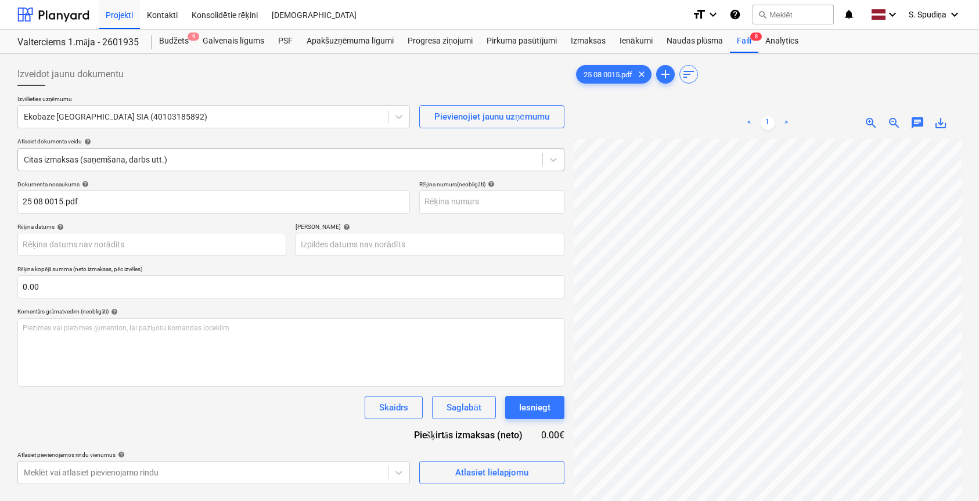
scroll to position [1, 51]
drag, startPoint x: 106, startPoint y: 201, endPoint x: 4, endPoint y: 214, distance: 102.3
click at [4, 214] on div "Izveidot jaunu dokumentu Izvēlieties uzņēmumu Ekobaze [GEOGRAPHIC_DATA] SIA (40…" at bounding box center [489, 335] width 979 height 564
drag, startPoint x: 81, startPoint y: 199, endPoint x: -37, endPoint y: 204, distance: 118.5
click at [0, 204] on html "Projekti Kontakti Konsolidētie rēķini Iesūtne format_size keyboard_arrow_down h…" at bounding box center [489, 250] width 979 height 501
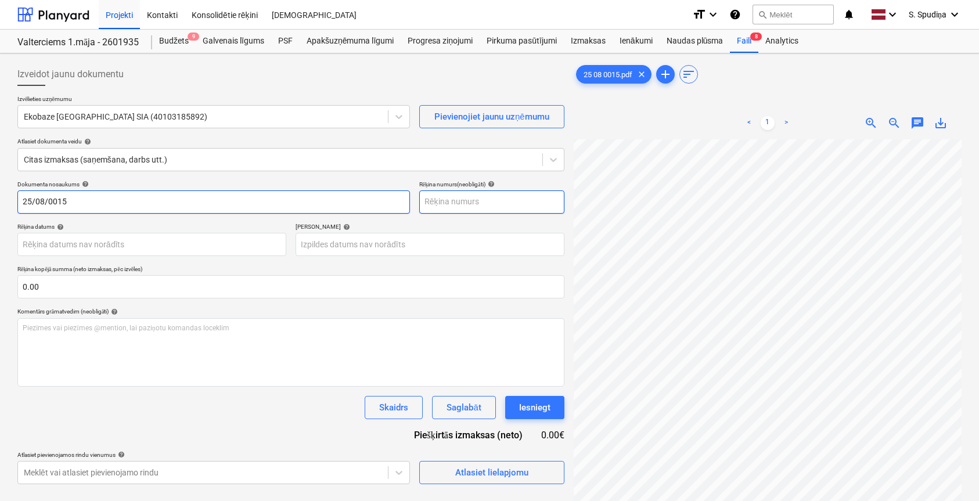
type input "25/08/0015"
click at [474, 205] on input "text" at bounding box center [491, 201] width 145 height 23
paste input "25/08/0015"
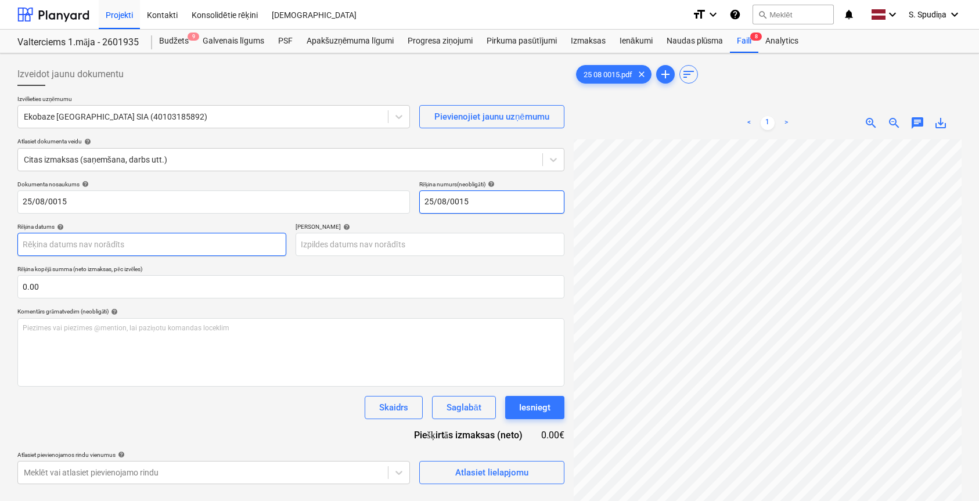
type input "25/08/0015"
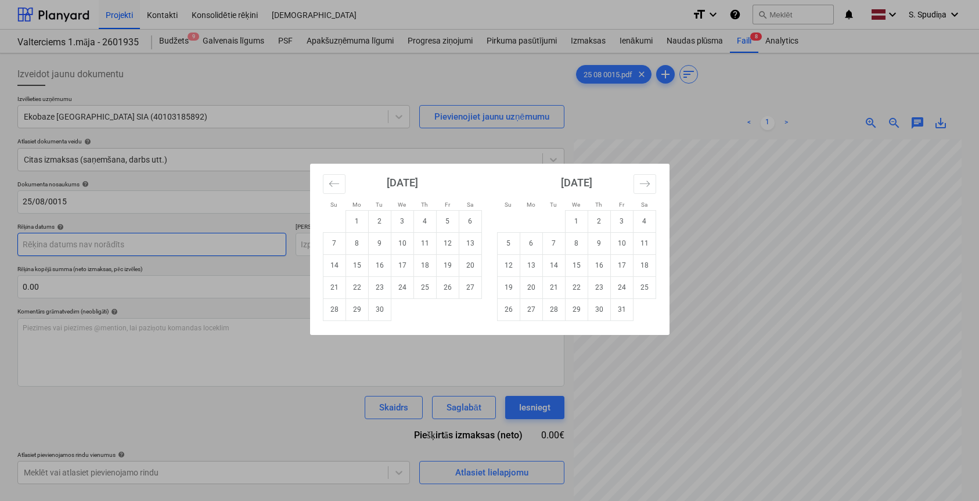
click at [99, 244] on body "Projekti Kontakti Konsolidētie rēķini Iesūtne format_size keyboard_arrow_down h…" at bounding box center [489, 250] width 979 height 501
click at [325, 178] on button "Move backward to switch to the previous month." at bounding box center [334, 184] width 23 height 20
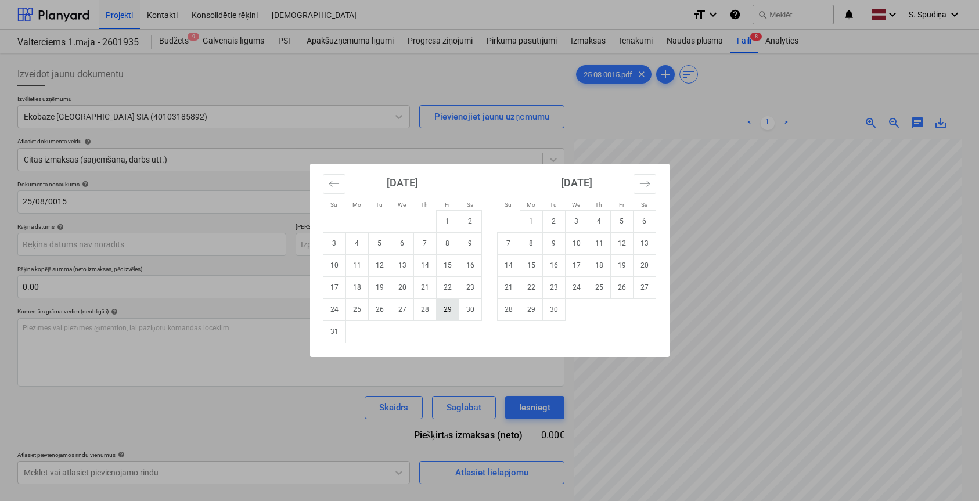
click at [454, 308] on td "29" at bounding box center [447, 309] width 23 height 22
type input "[DATE]"
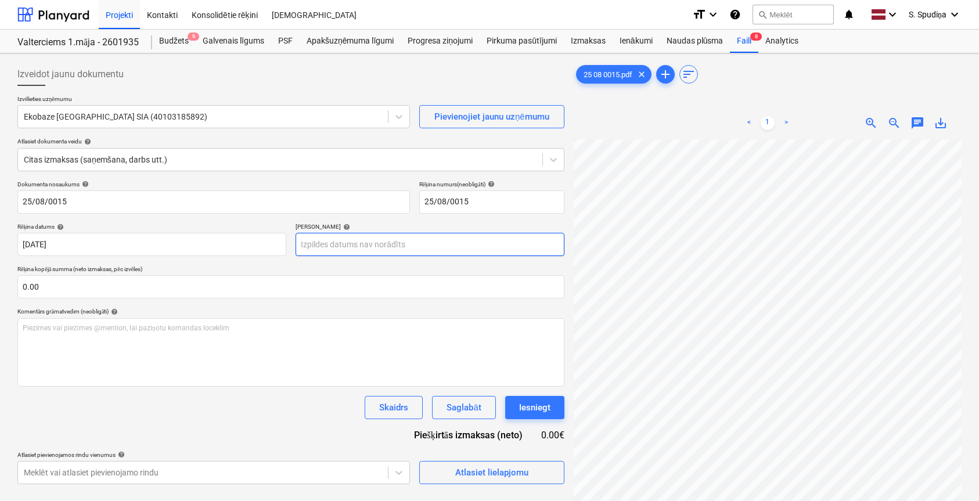
click at [359, 246] on body "Projekti Kontakti Konsolidētie rēķini Iesūtne format_size keyboard_arrow_down h…" at bounding box center [489, 250] width 979 height 501
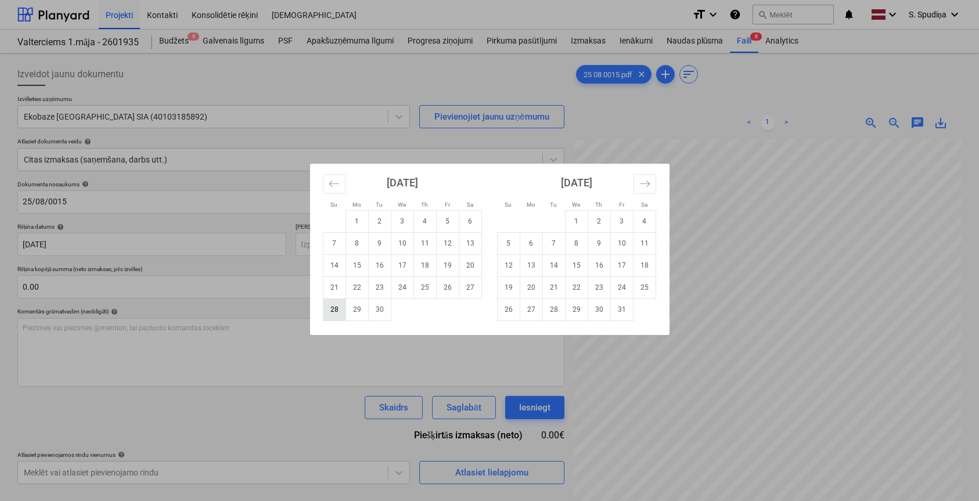
click at [327, 307] on td "28" at bounding box center [334, 309] width 23 height 22
type input "[DATE]"
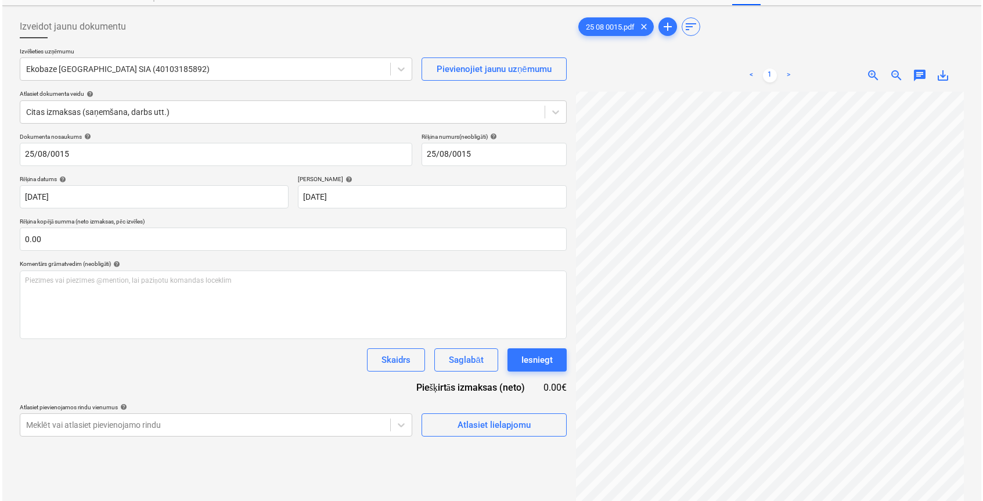
scroll to position [116, 0]
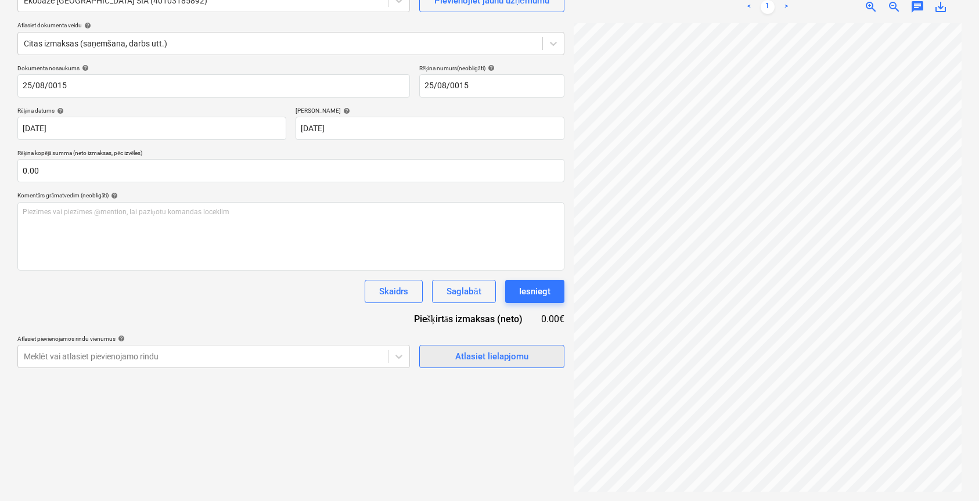
click at [484, 361] on div "Atlasiet lielapjomu" at bounding box center [491, 356] width 73 height 15
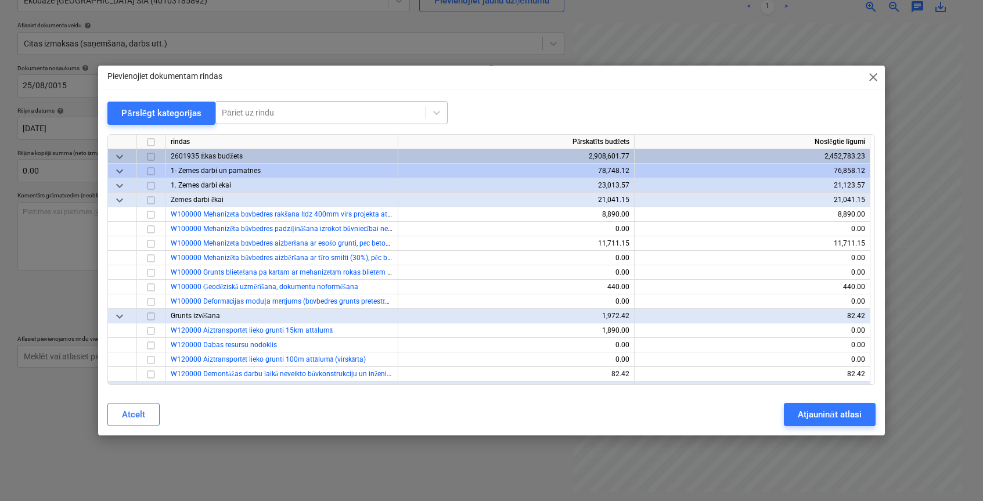
click at [265, 111] on div at bounding box center [321, 113] width 198 height 12
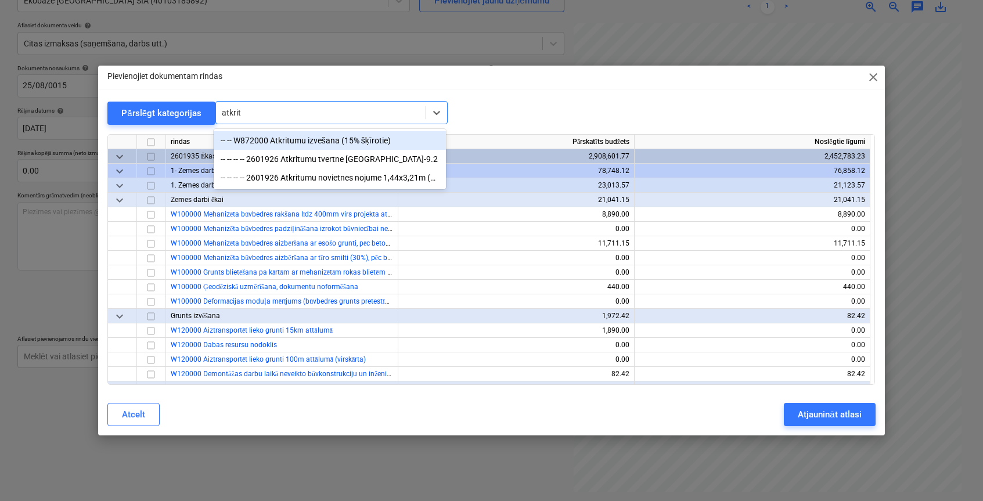
type input "atkritu"
click at [287, 140] on div "-- -- W872000 Atkritumu izvešana (15% šķīrotie)" at bounding box center [330, 140] width 232 height 19
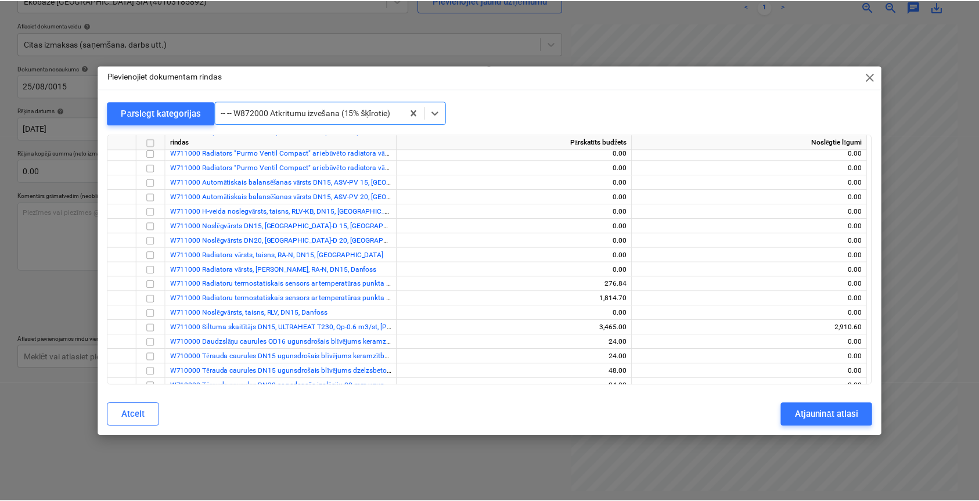
scroll to position [10420, 0]
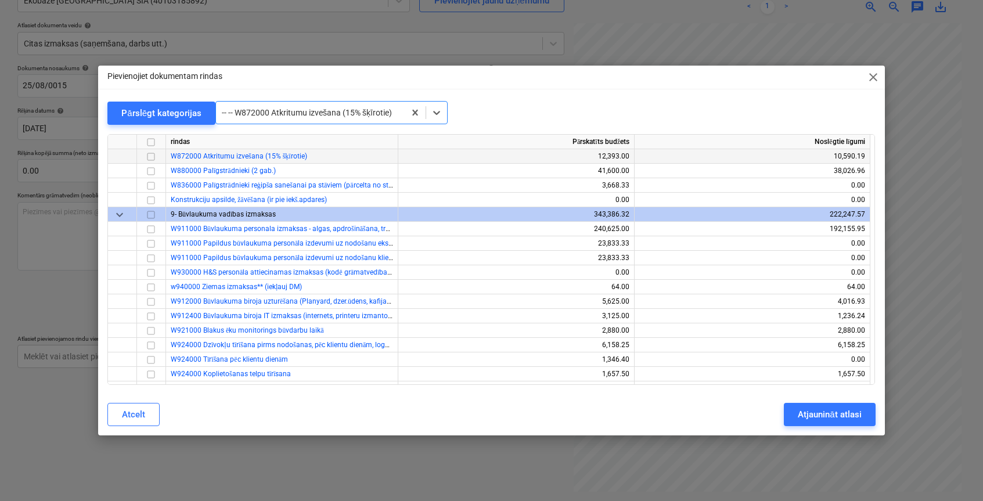
click at [149, 158] on input "checkbox" at bounding box center [151, 156] width 14 height 14
click at [816, 416] on div "Atjaunināt atlasi" at bounding box center [829, 414] width 63 height 15
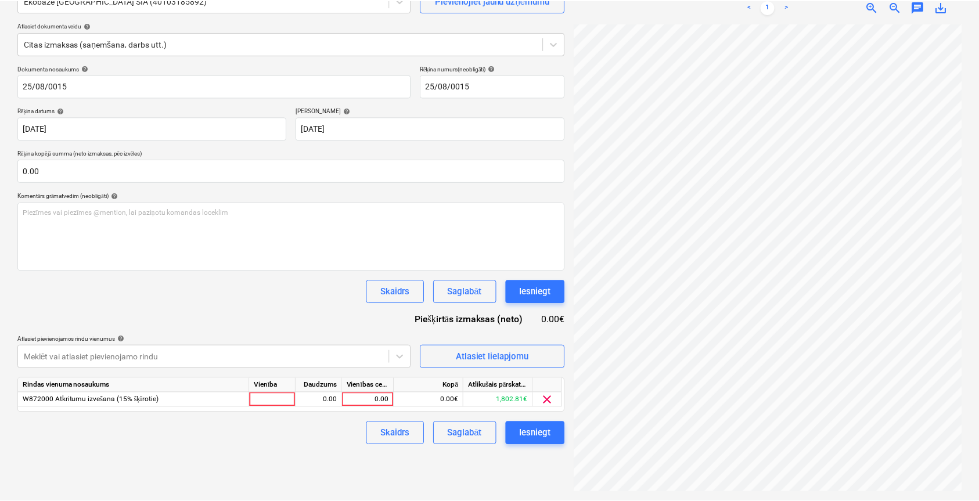
scroll to position [1, 49]
click at [358, 396] on div "0.00" at bounding box center [369, 399] width 42 height 15
type input "800"
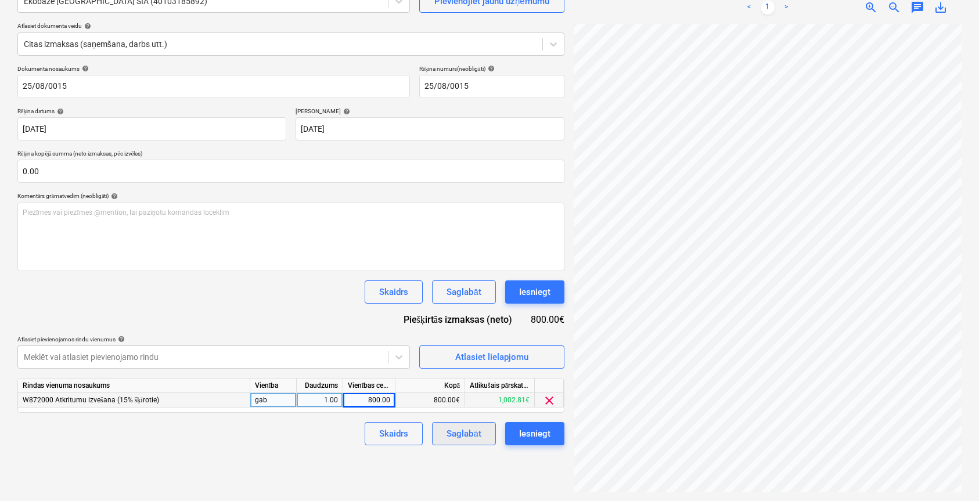
scroll to position [116, 0]
click at [466, 438] on div "Saglabāt" at bounding box center [463, 432] width 34 height 15
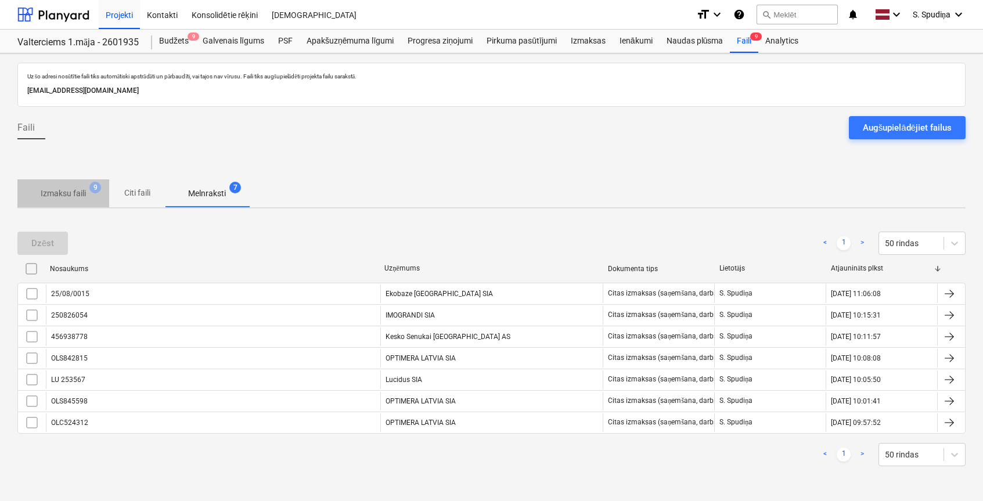
click at [72, 186] on span "Izmaksu faili 9" at bounding box center [63, 193] width 92 height 21
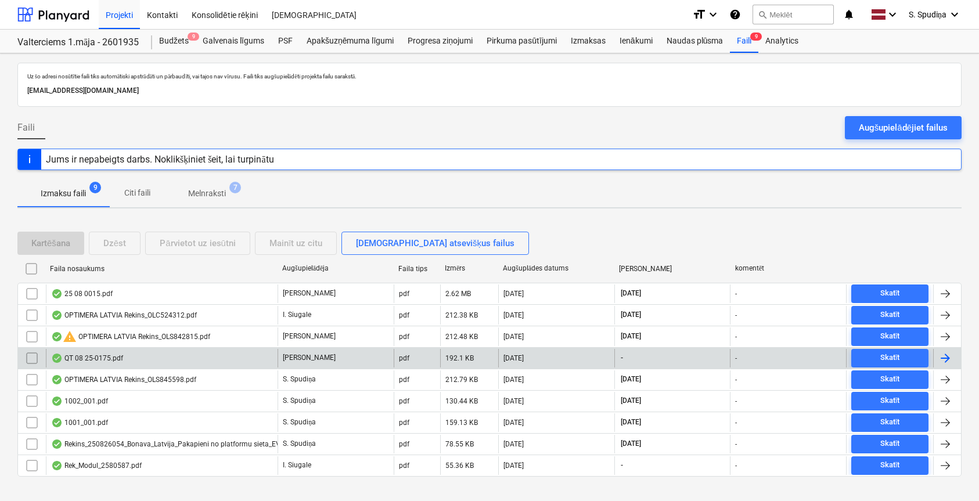
click at [173, 358] on div "QT 08 25-0175.pdf" at bounding box center [162, 358] width 232 height 19
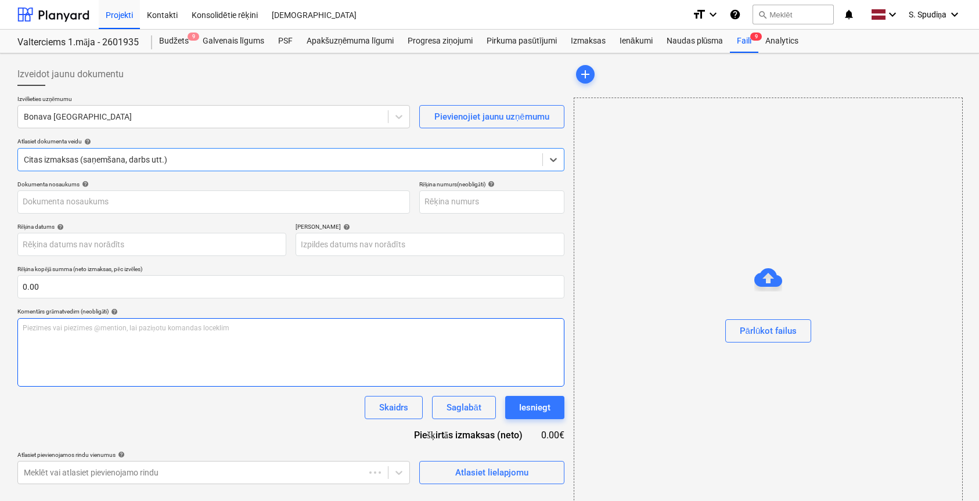
type input "40103423984"
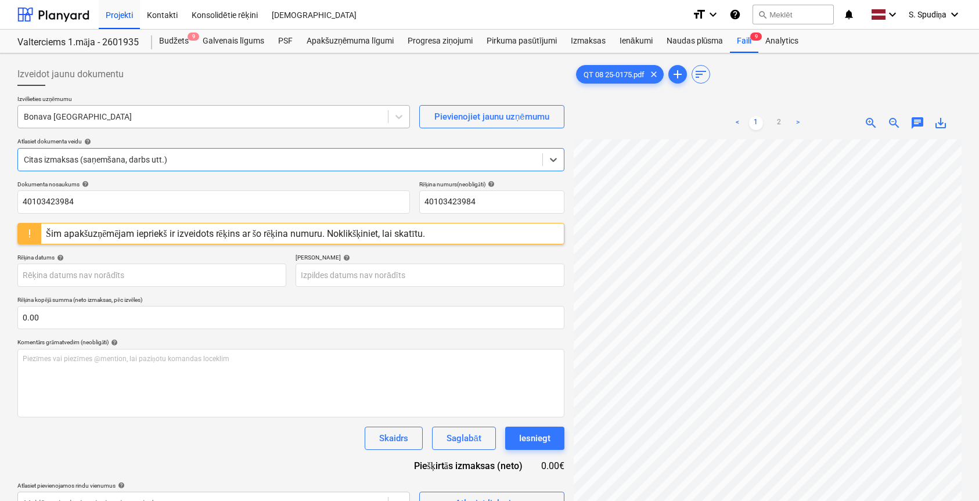
click at [110, 116] on div at bounding box center [203, 117] width 358 height 12
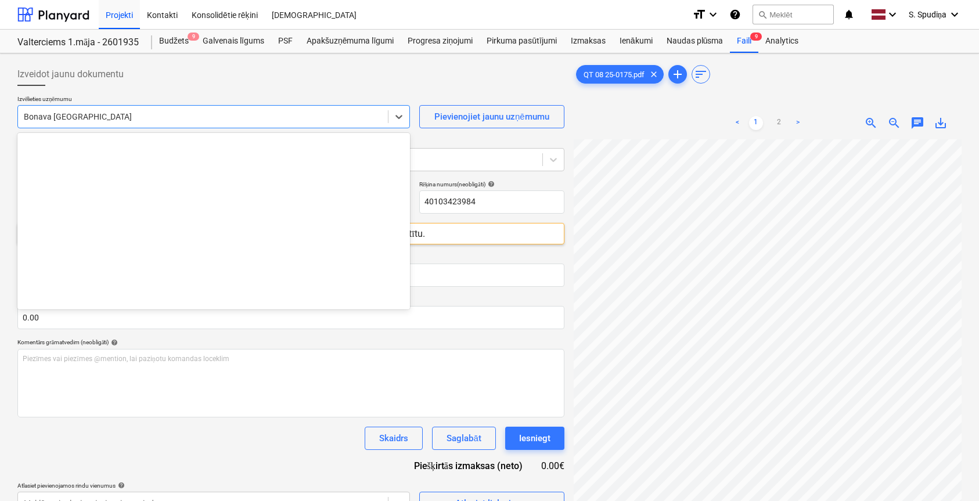
scroll to position [2093, 0]
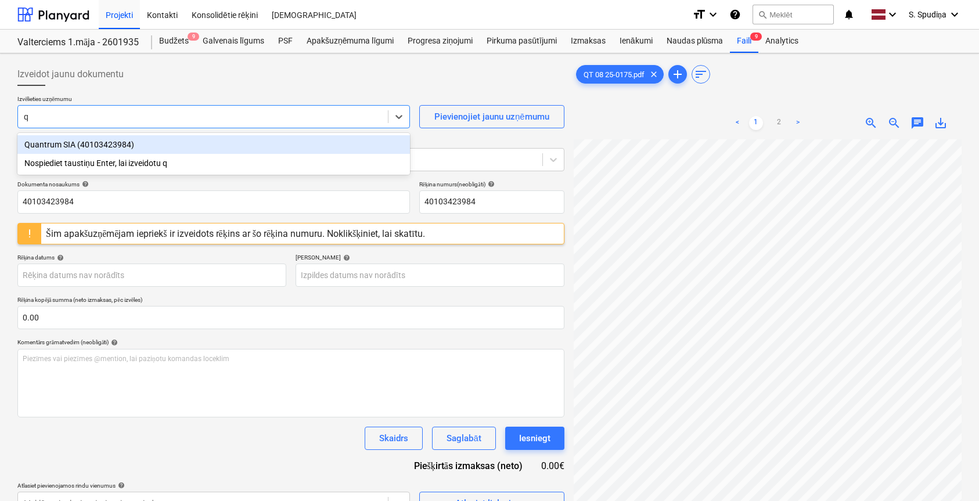
type input "qu"
click at [109, 146] on div "Quantrum SIA (40103423984)" at bounding box center [213, 144] width 392 height 19
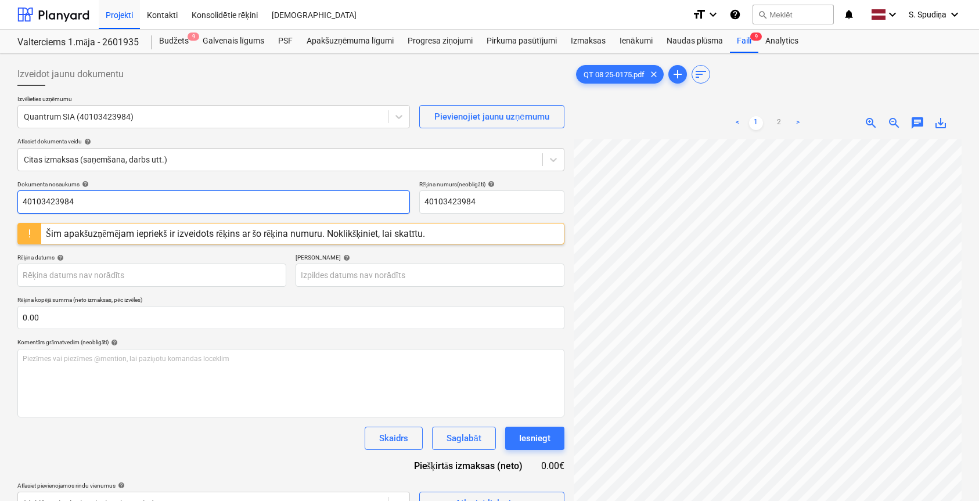
drag, startPoint x: 112, startPoint y: 202, endPoint x: 9, endPoint y: 202, distance: 103.3
click at [9, 202] on div "Izveidot jaunu dokumentu Izvēlieties uzņēmumu Quantrum SIA (40103423984) Pievie…" at bounding box center [489, 335] width 979 height 564
drag, startPoint x: 114, startPoint y: 197, endPoint x: -37, endPoint y: 198, distance: 151.5
click at [0, 198] on html "Projekti Kontakti Konsolidētie rēķini Iesūtne format_size keyboard_arrow_down h…" at bounding box center [489, 250] width 979 height 501
type input "QT 08/25-0175"
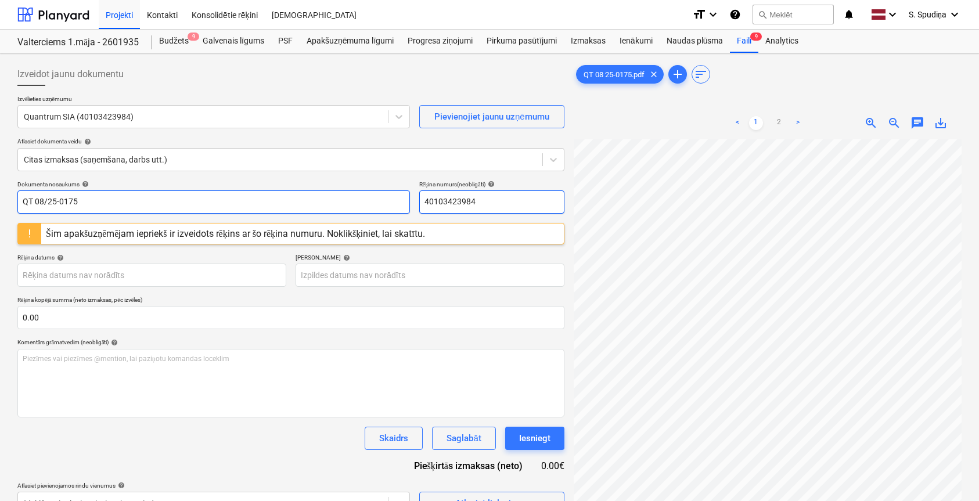
drag, startPoint x: 496, startPoint y: 194, endPoint x: 356, endPoint y: 199, distance: 140.0
click at [357, 199] on div "Dokumenta nosaukums help QT 08/25-0175 Rēķina numurs (neobligāti) help 40103423…" at bounding box center [290, 197] width 547 height 33
paste input "QT 08/25-0175"
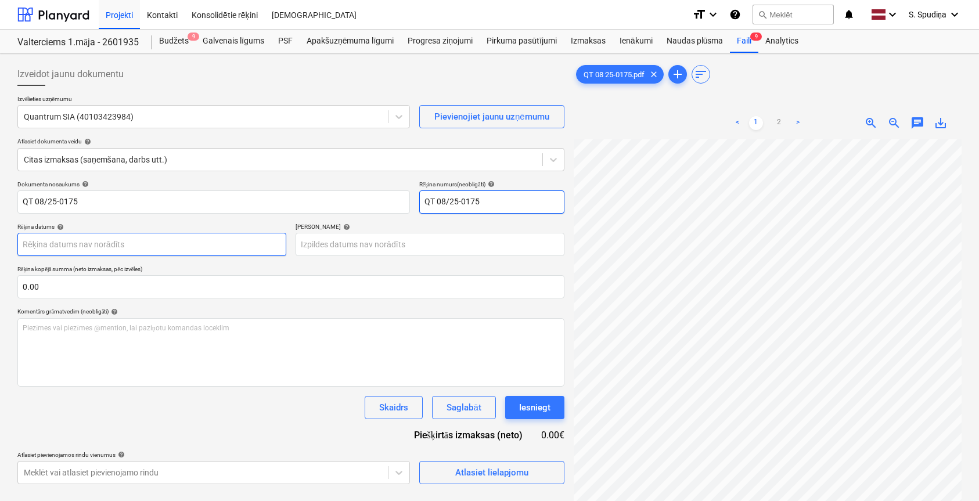
type input "QT 08/25-0175"
click at [211, 248] on body "Projekti Kontakti Konsolidētie rēķini Iesūtne format_size keyboard_arrow_down h…" at bounding box center [489, 250] width 979 height 501
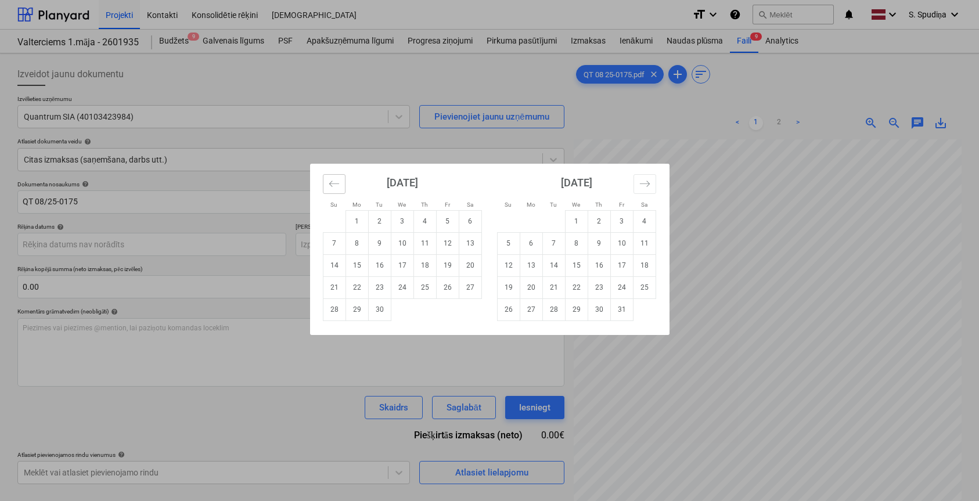
click at [329, 181] on icon "Move backward to switch to the previous month." at bounding box center [334, 183] width 11 height 11
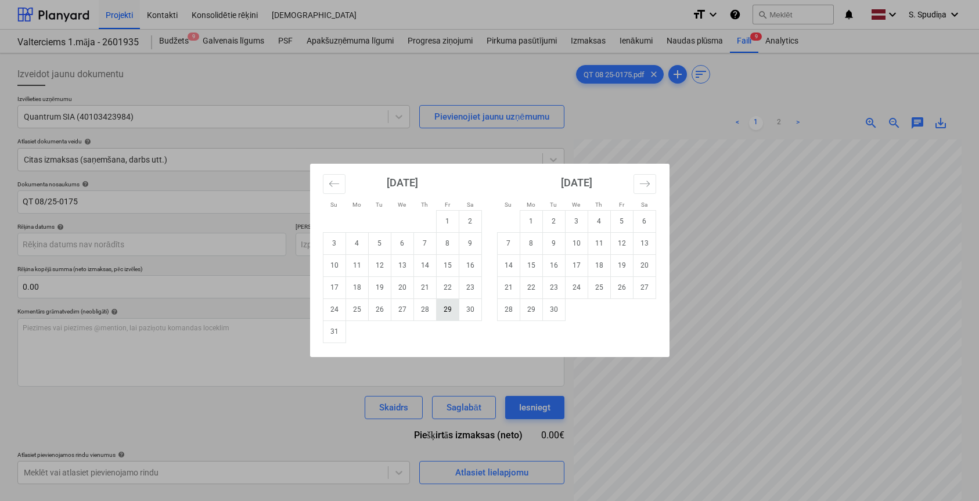
click at [442, 308] on td "29" at bounding box center [447, 309] width 23 height 22
type input "[DATE]"
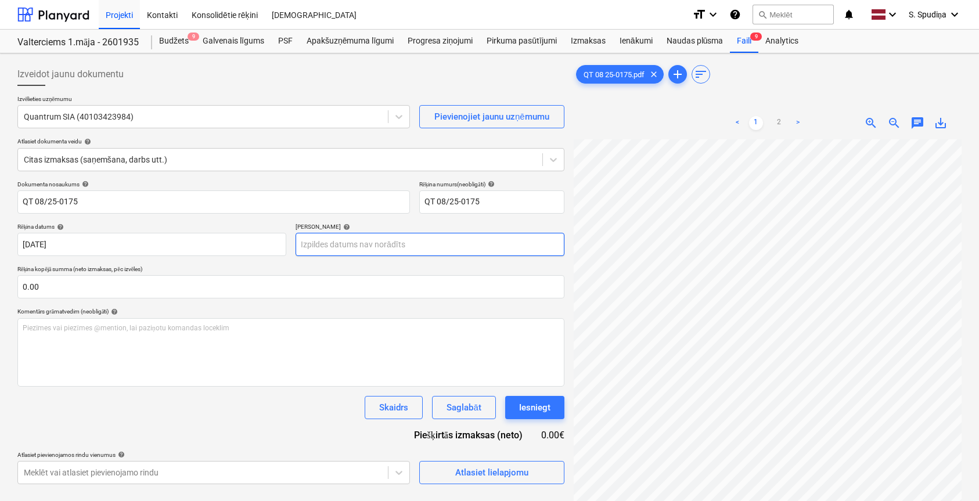
click at [344, 240] on body "Projekti Kontakti Konsolidētie rēķini Iesūtne format_size keyboard_arrow_down h…" at bounding box center [489, 250] width 979 height 501
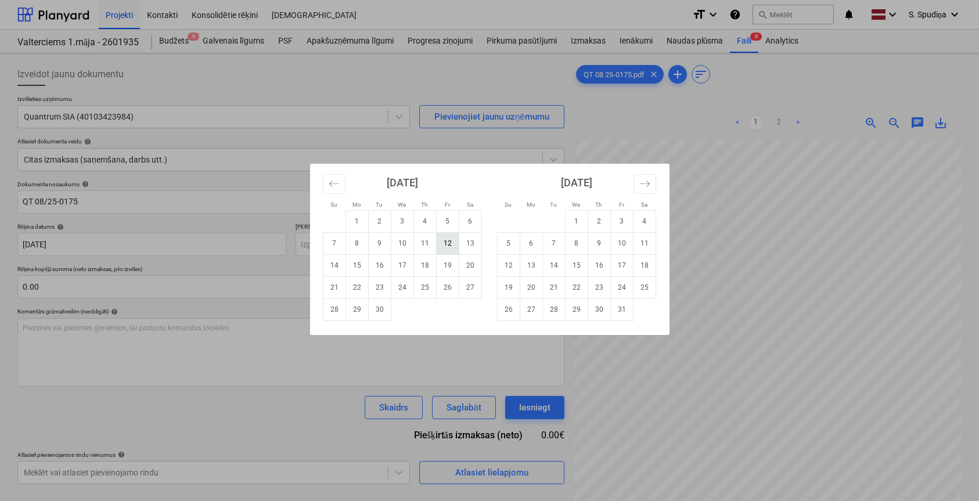
click at [446, 241] on td "12" at bounding box center [447, 243] width 23 height 22
type input "[DATE]"
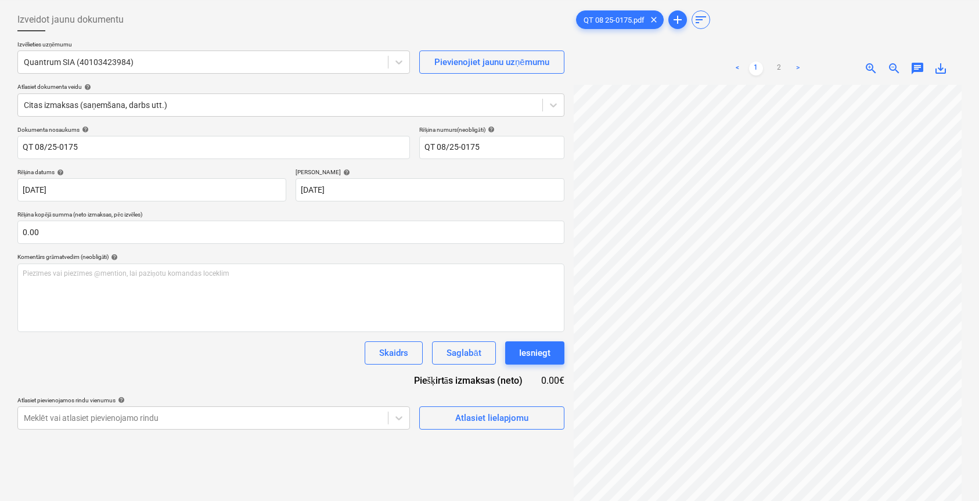
scroll to position [116, 0]
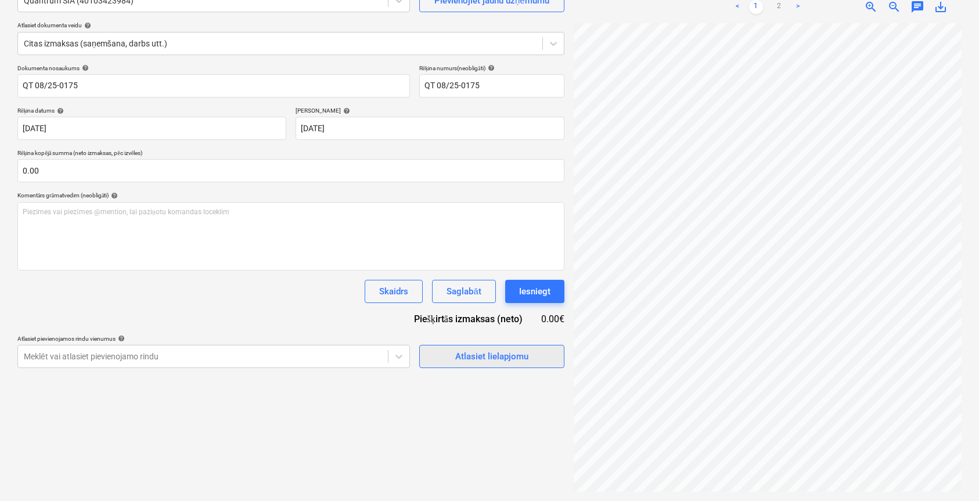
click at [482, 359] on div "Atlasiet lielapjomu" at bounding box center [491, 356] width 73 height 15
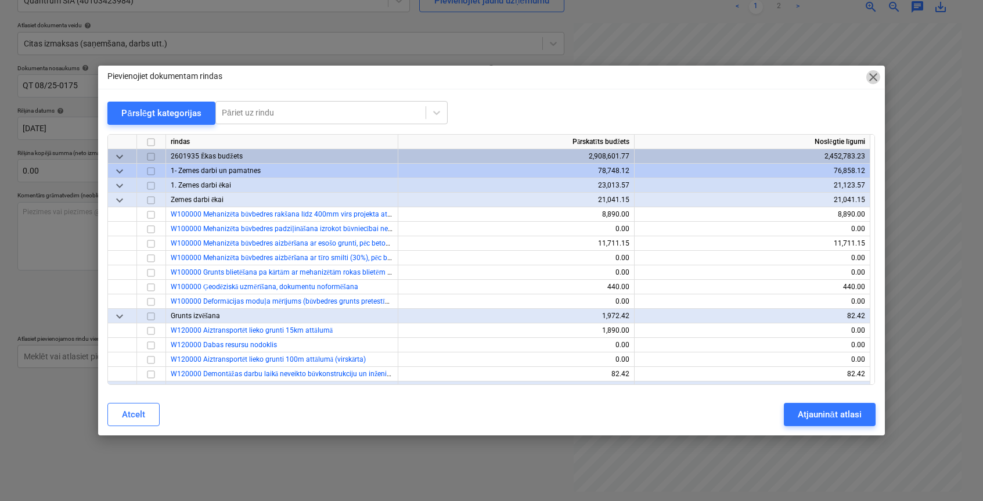
click at [879, 74] on span "close" at bounding box center [873, 77] width 14 height 14
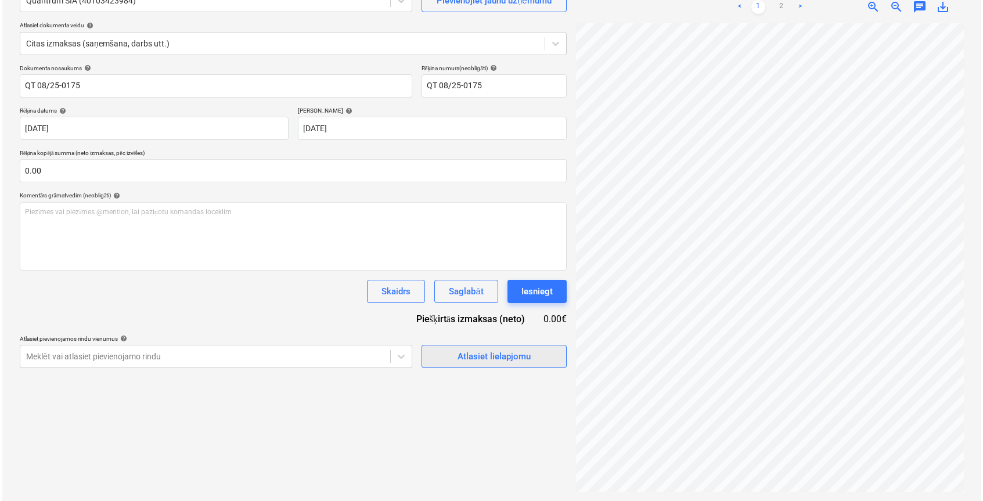
scroll to position [0, 51]
click at [437, 357] on span "Atlasiet lielapjomu" at bounding box center [492, 356] width 116 height 15
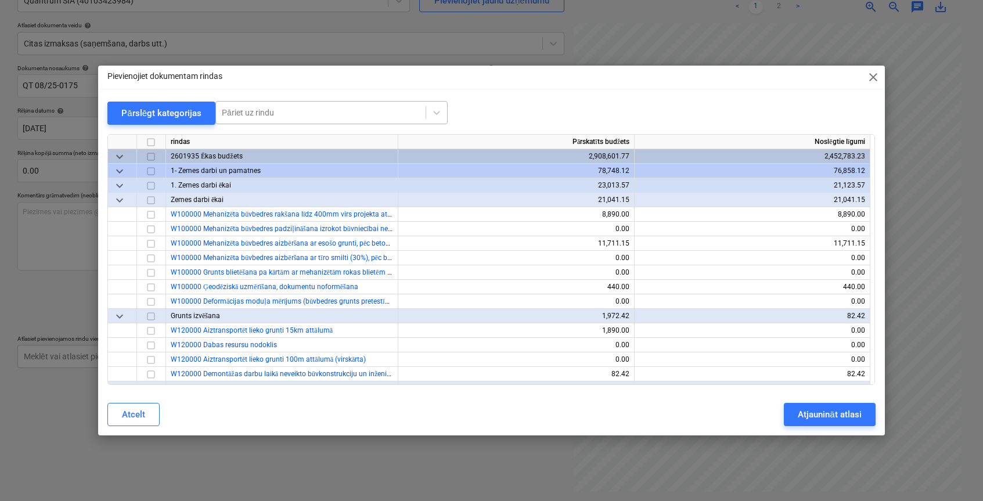
click at [335, 111] on div at bounding box center [321, 113] width 198 height 12
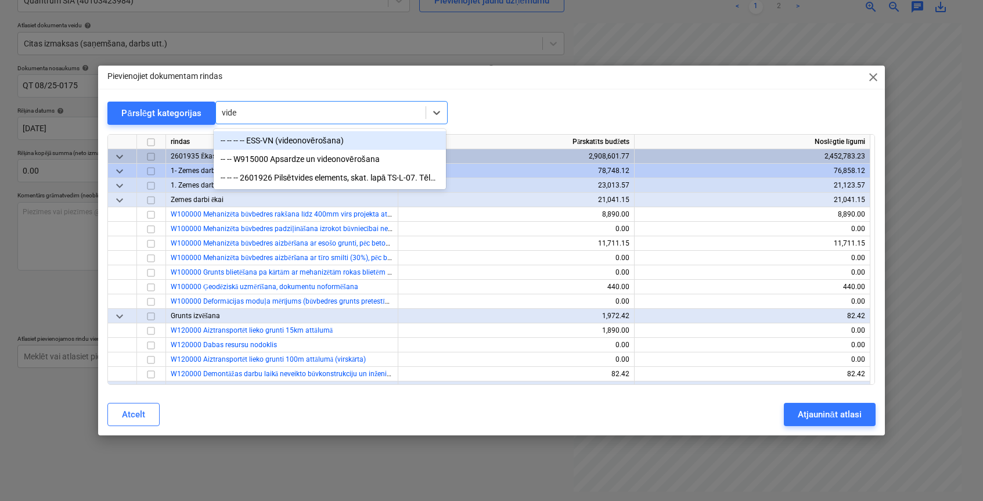
type input "video"
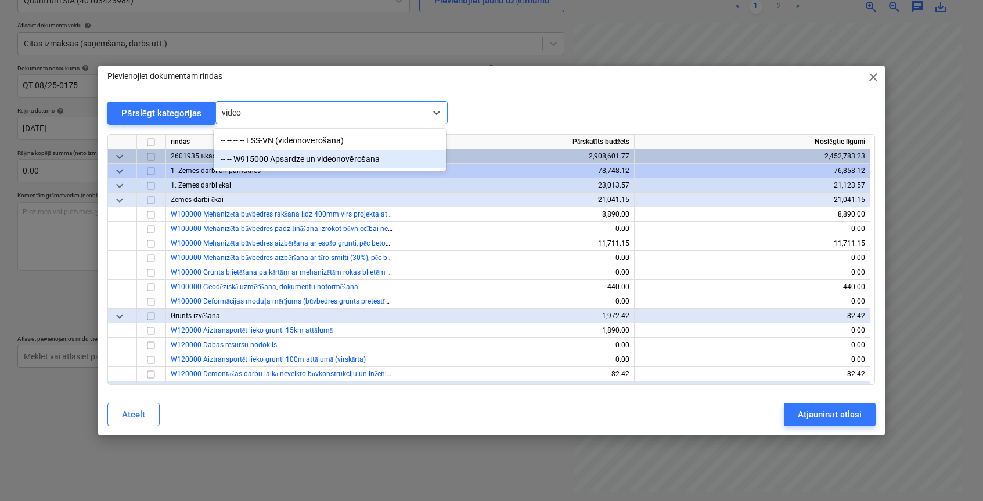
click at [323, 155] on div "-- -- W915000 Apsardze un videonovērošana" at bounding box center [330, 159] width 232 height 19
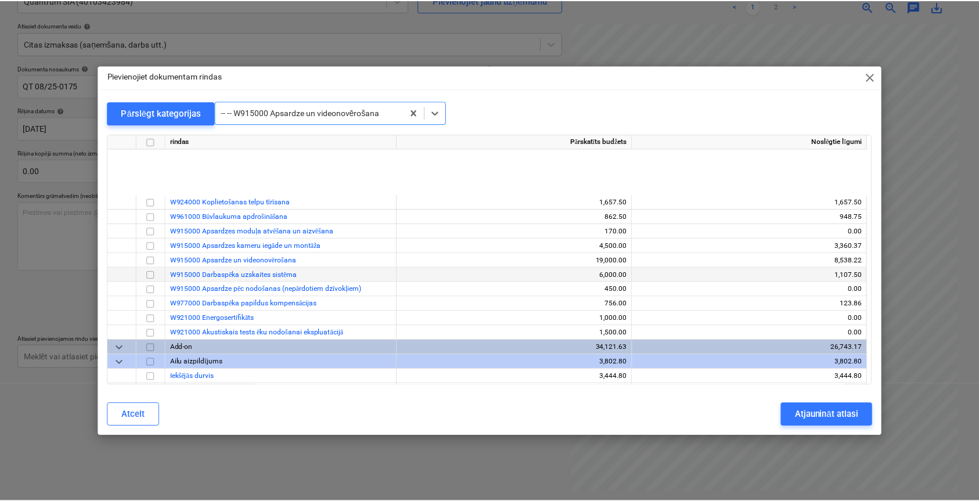
scroll to position [10695, 0]
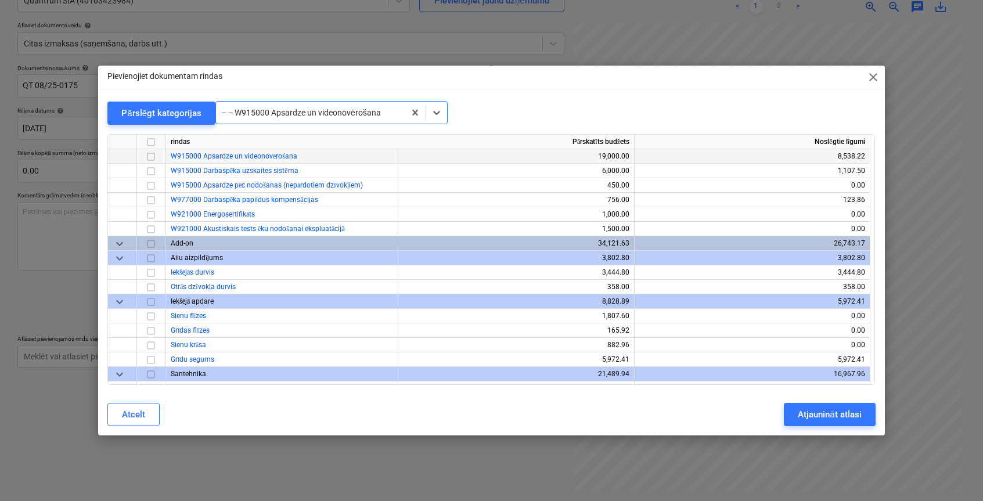
click at [155, 157] on input "checkbox" at bounding box center [151, 156] width 14 height 14
click at [803, 419] on div "Atjaunināt atlasi" at bounding box center [829, 414] width 63 height 15
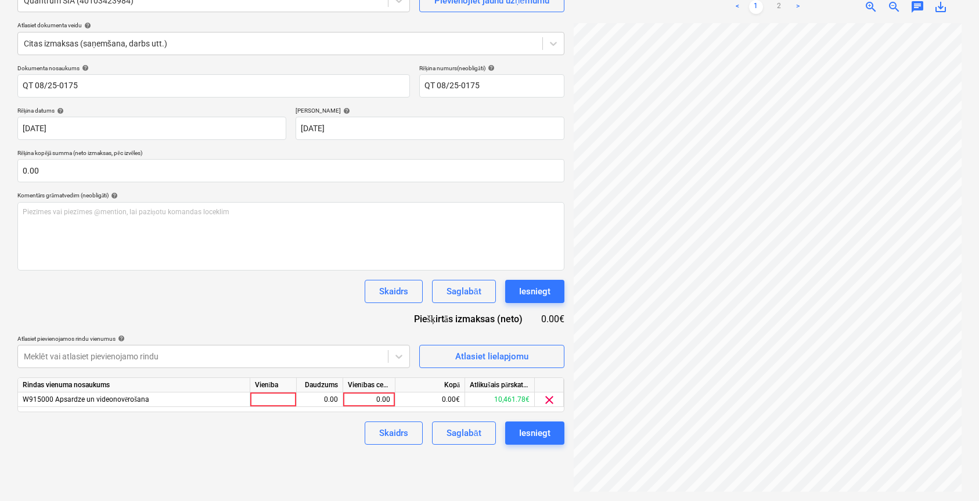
scroll to position [0, 49]
click at [376, 395] on div "0.00" at bounding box center [369, 399] width 42 height 15
type input "1146.34"
click at [474, 430] on div "Saglabāt" at bounding box center [463, 432] width 34 height 15
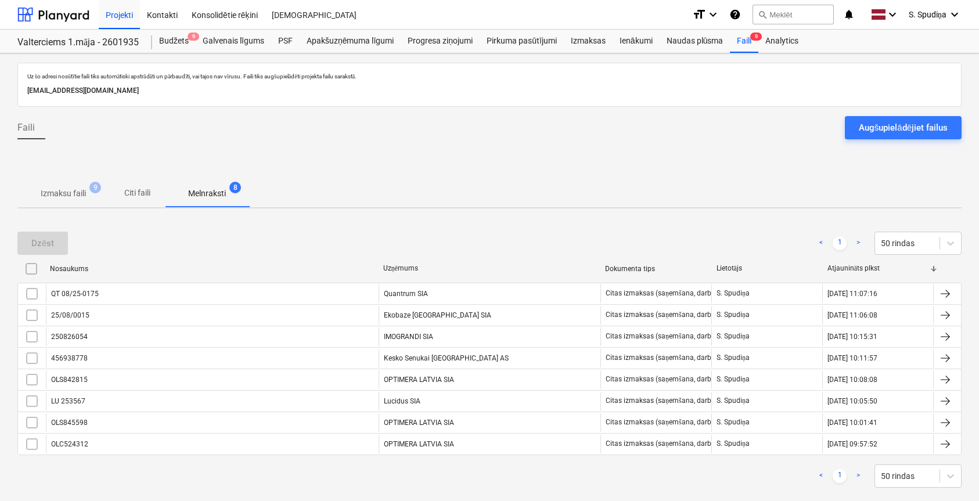
click at [77, 190] on p "Izmaksu faili" at bounding box center [63, 193] width 45 height 12
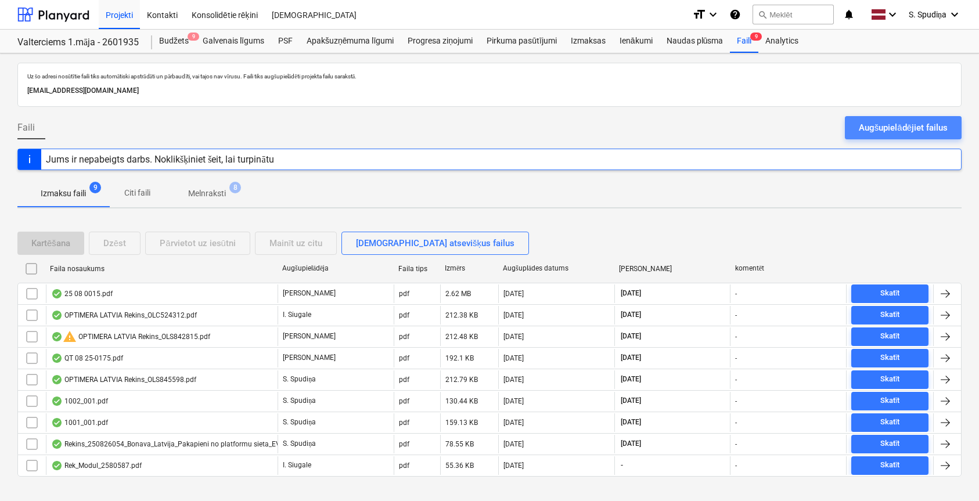
click at [918, 124] on div "Augšupielādējiet failus" at bounding box center [903, 127] width 89 height 15
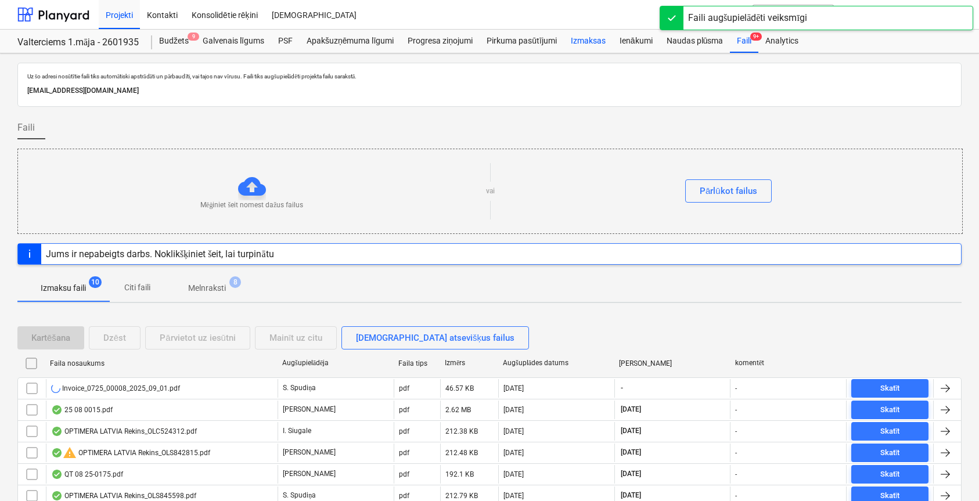
click at [585, 38] on div "Izmaksas" at bounding box center [588, 41] width 49 height 23
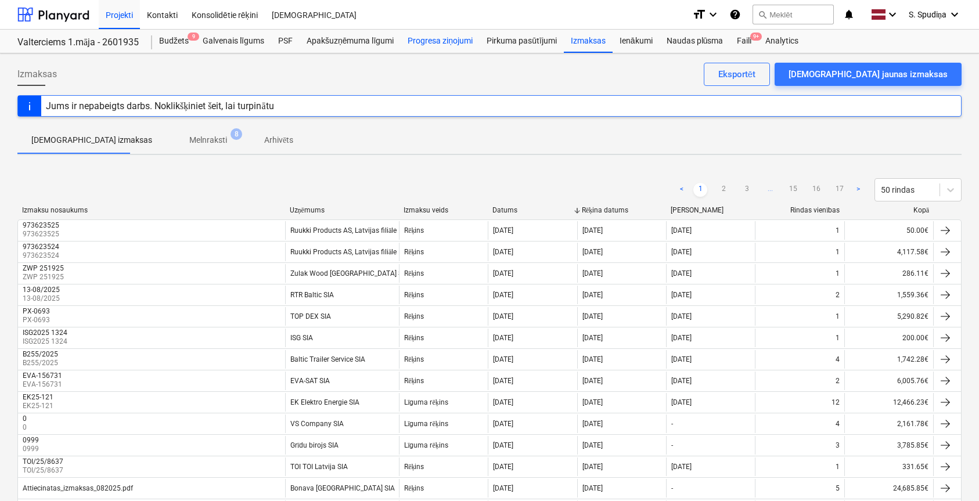
click at [450, 35] on div "Progresa ziņojumi" at bounding box center [440, 41] width 79 height 23
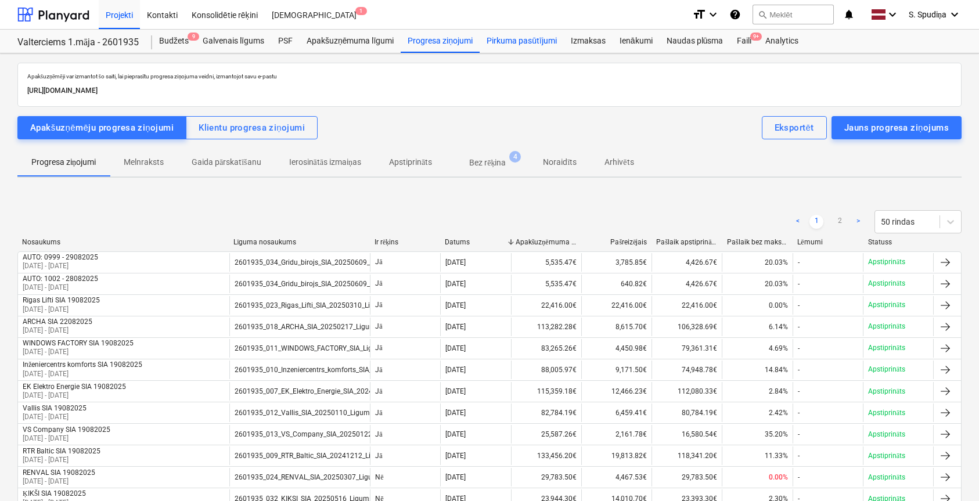
click at [533, 44] on div "Pirkuma pasūtījumi" at bounding box center [521, 41] width 84 height 23
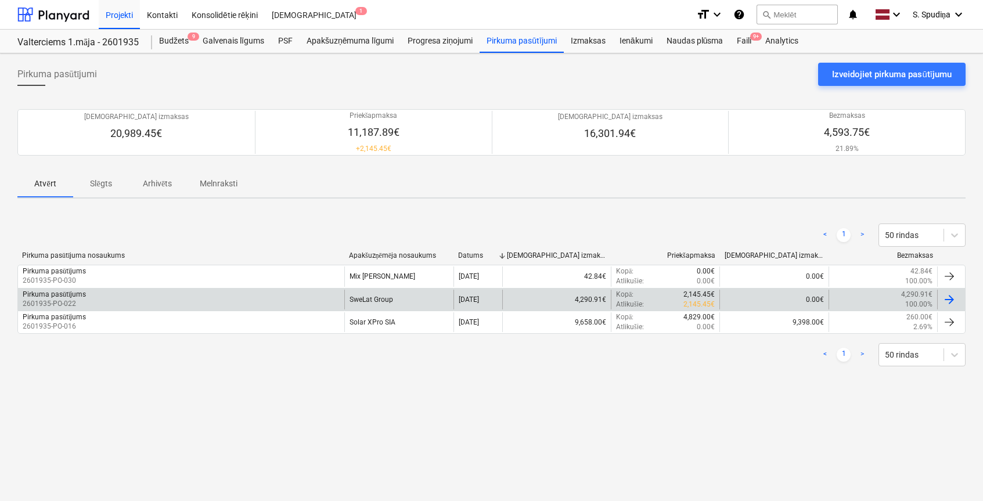
click at [300, 295] on div "Pirkuma pasūtījums 2601935-PO-022" at bounding box center [181, 300] width 326 height 20
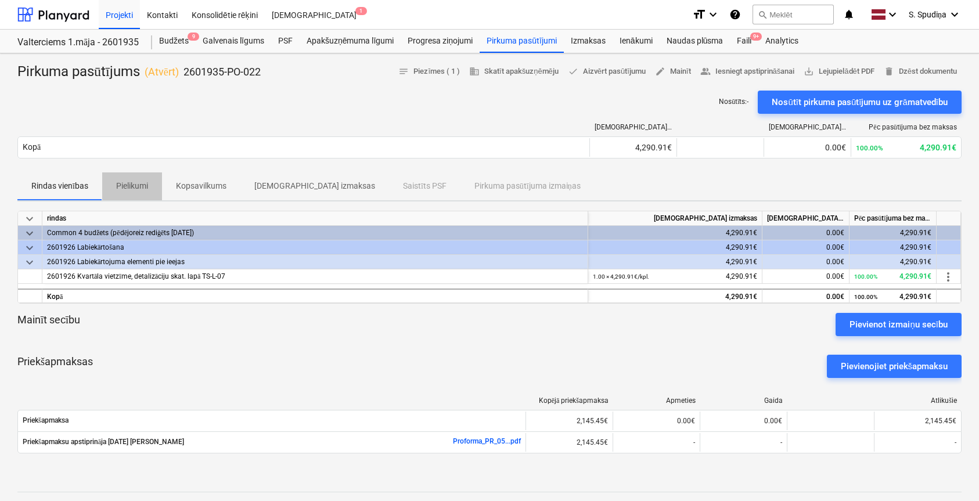
click at [133, 185] on p "Pielikumi" at bounding box center [132, 186] width 32 height 12
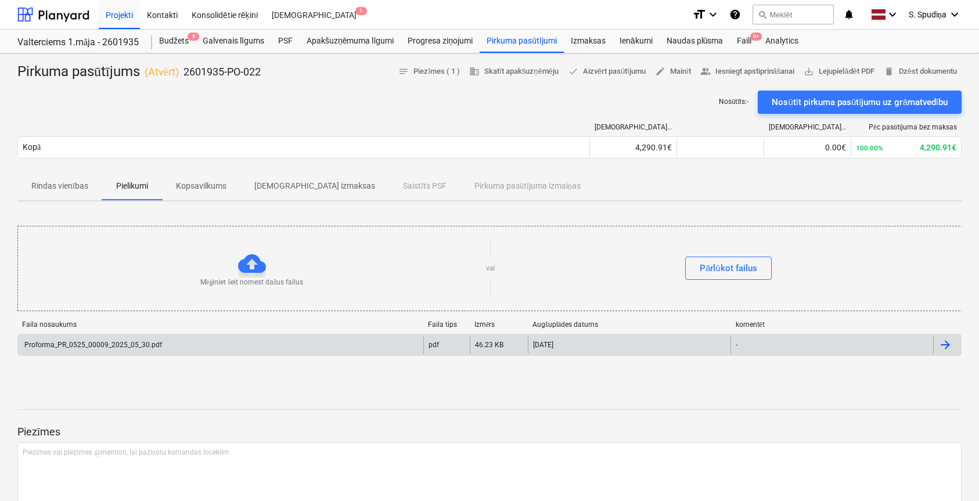
click at [231, 341] on div "Proforma_PR_0525_00009_2025_05_30.pdf" at bounding box center [220, 345] width 405 height 19
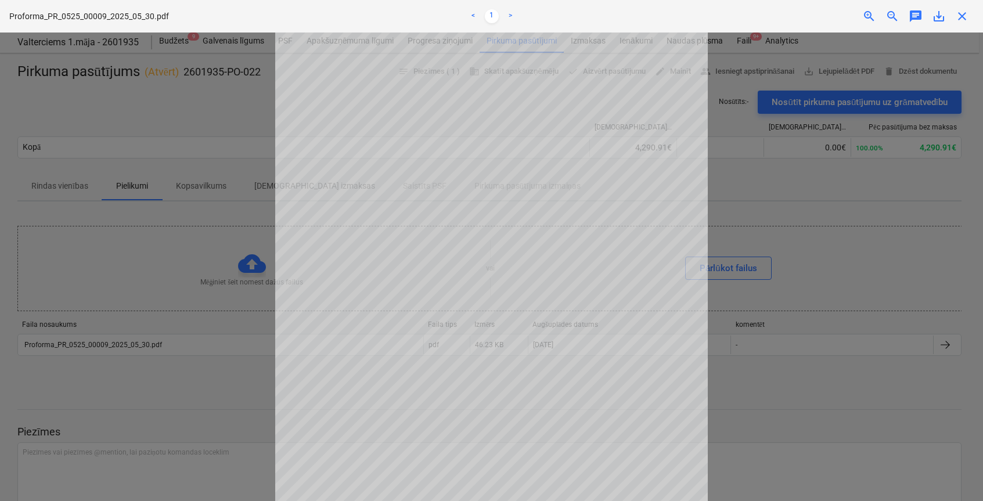
click at [962, 18] on span "close" at bounding box center [962, 16] width 14 height 14
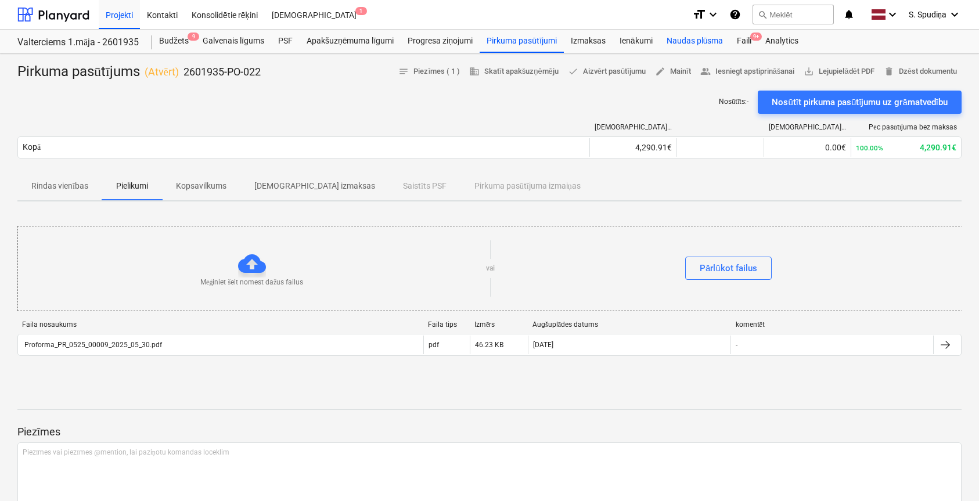
drag, startPoint x: 754, startPoint y: 40, endPoint x: 691, endPoint y: 51, distance: 63.7
click at [754, 40] on span "9+" at bounding box center [756, 37] width 12 height 8
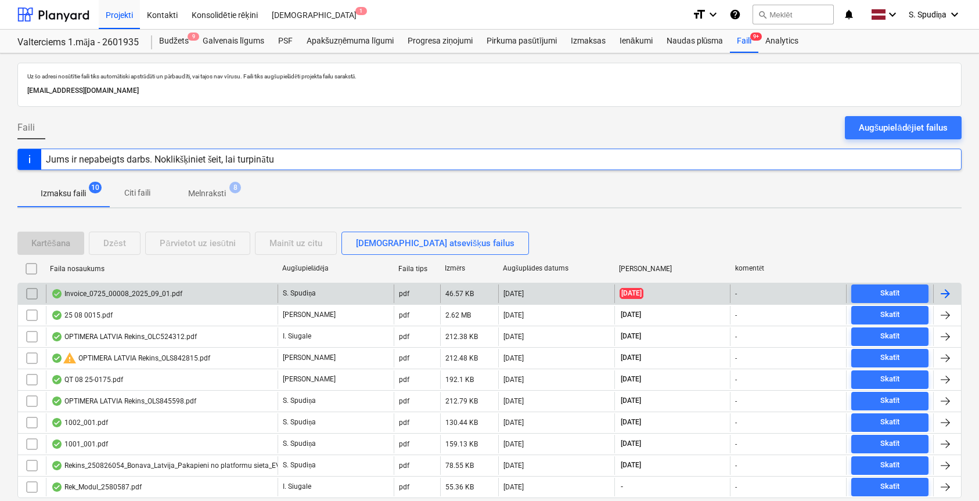
click at [161, 297] on div "Invoice_0725_00008_2025_09_01.pdf" at bounding box center [116, 293] width 131 height 9
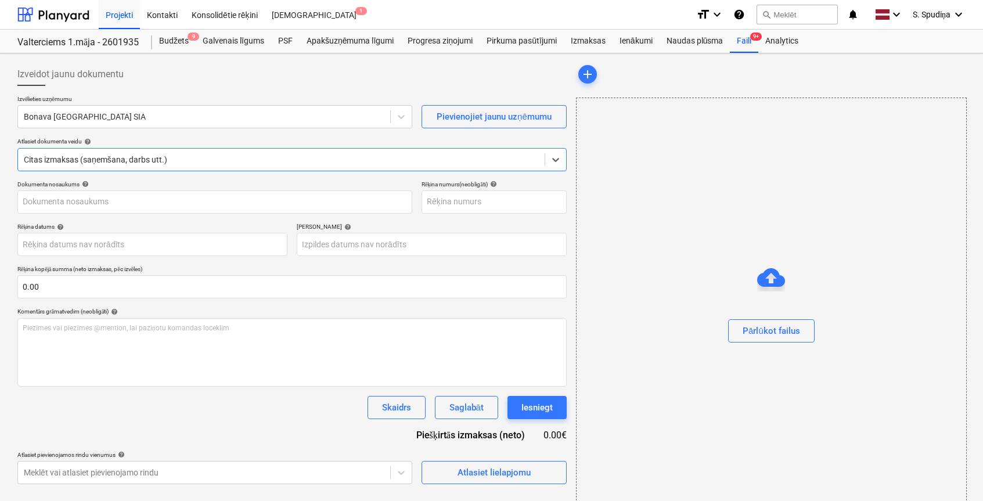
type input "Invoice_0725_00008_2025_09_01.pdf"
type input "[DATE]"
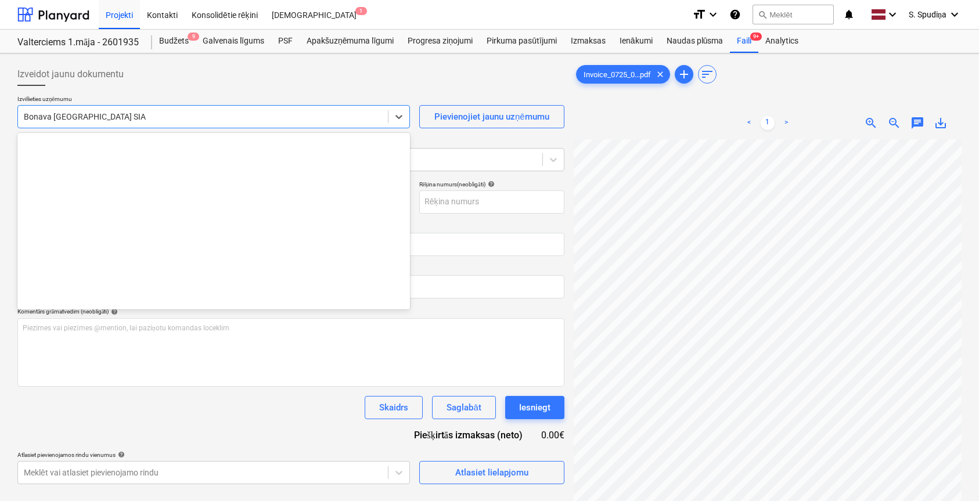
click at [99, 115] on div at bounding box center [203, 117] width 358 height 12
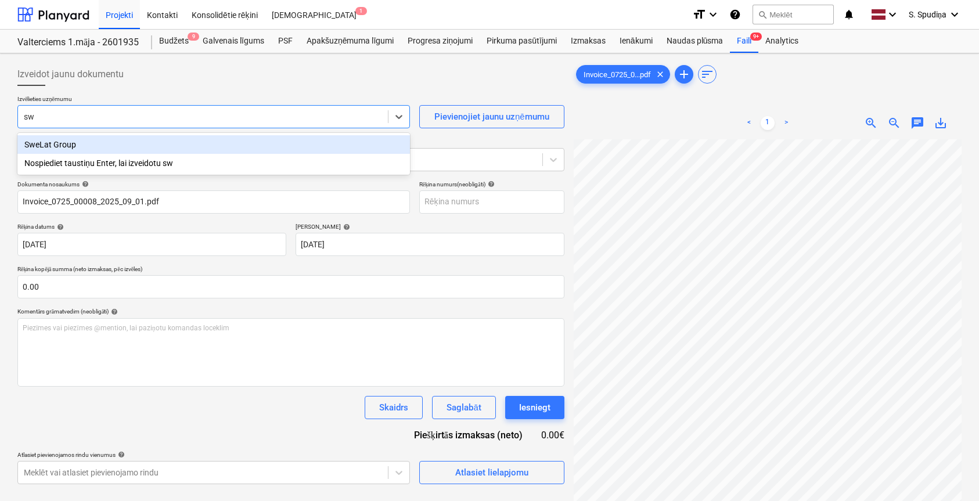
type input "swe"
click at [100, 145] on div "SweLat Group" at bounding box center [213, 144] width 392 height 19
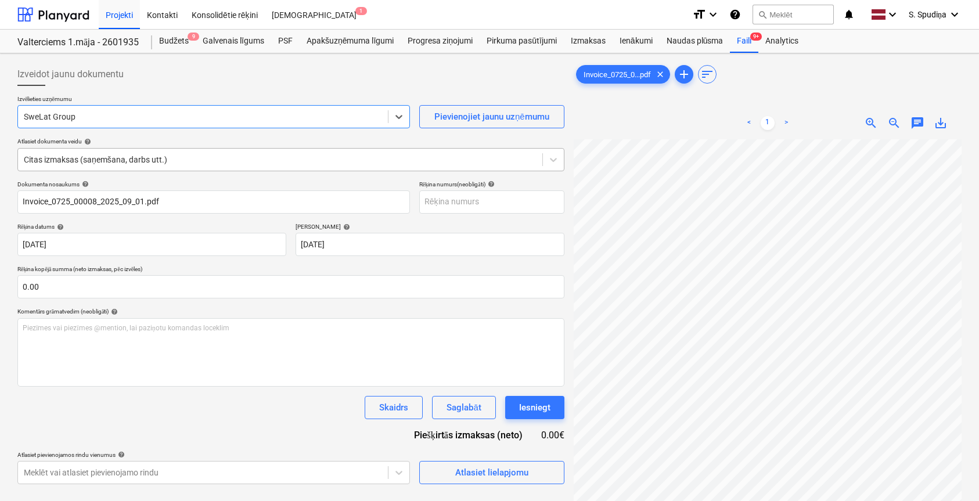
click at [96, 163] on div at bounding box center [280, 160] width 513 height 12
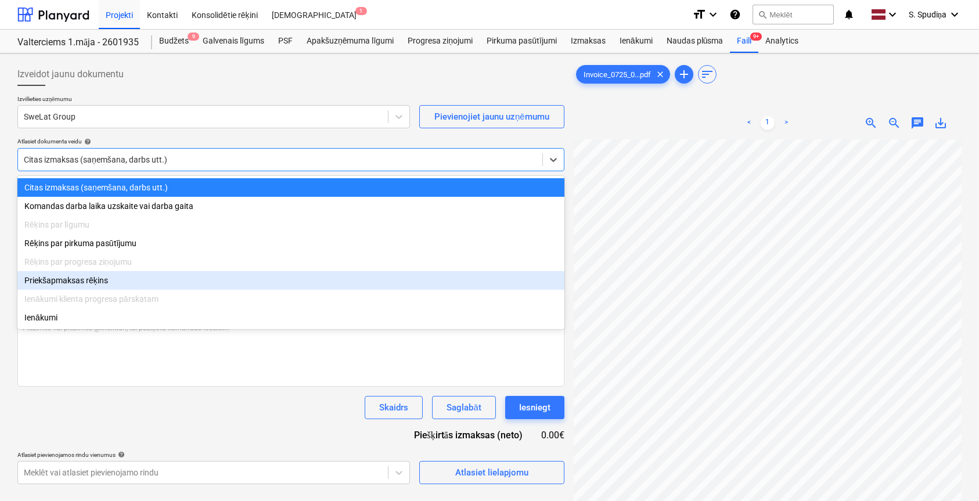
click at [105, 281] on div "Priekšapmaksas rēķins" at bounding box center [290, 280] width 547 height 19
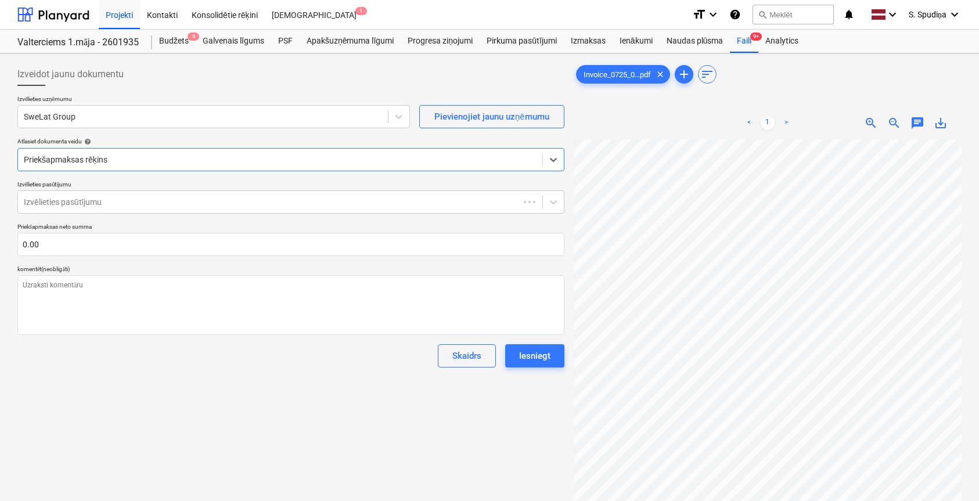
type textarea "x"
click at [113, 164] on div at bounding box center [280, 160] width 513 height 12
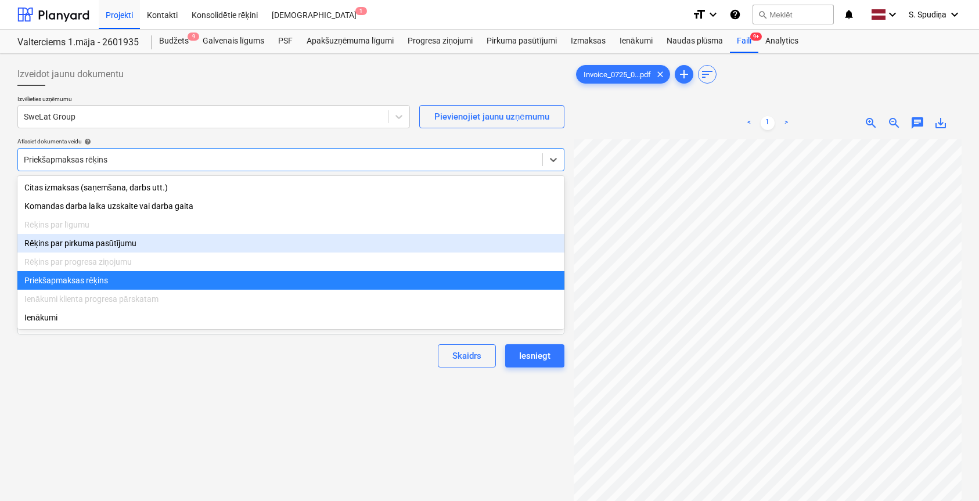
click at [109, 248] on div "Rēķins par pirkuma pasūtījumu" at bounding box center [290, 243] width 547 height 19
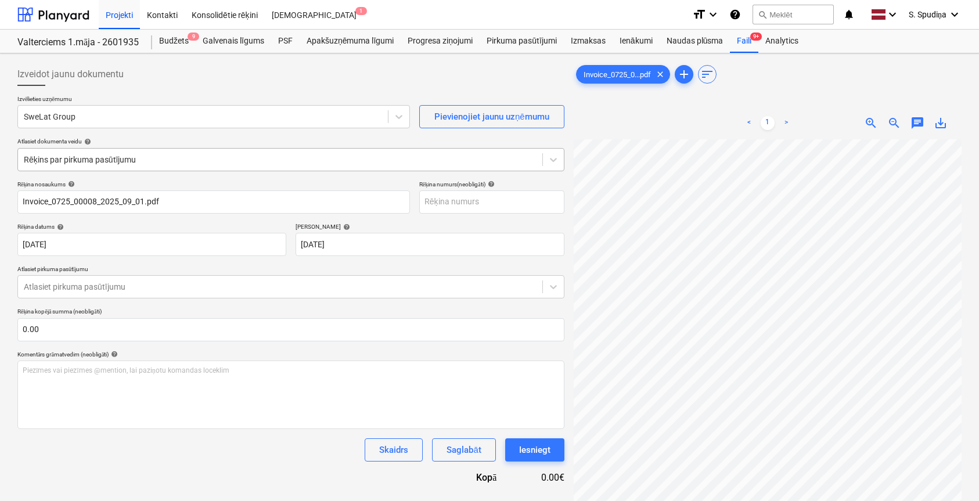
click at [162, 154] on div at bounding box center [280, 160] width 513 height 12
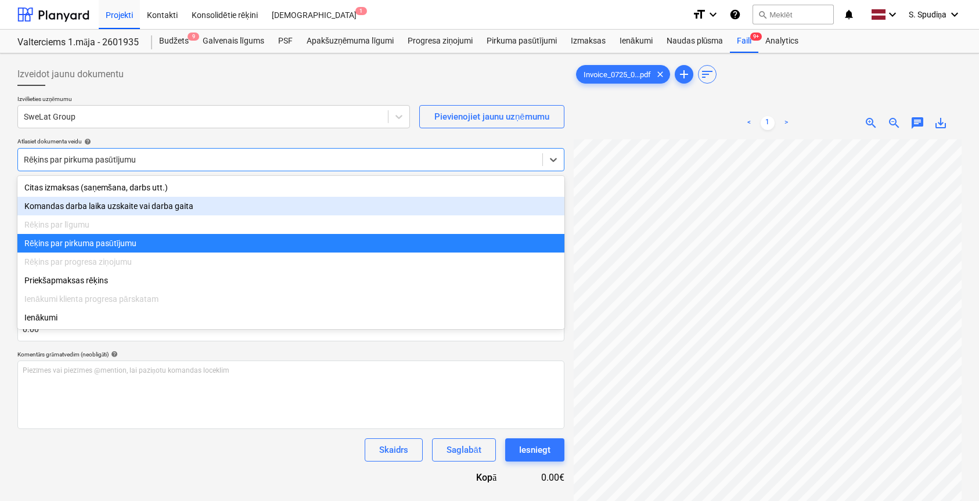
click at [96, 226] on div "Rēķins par līgumu" at bounding box center [290, 224] width 547 height 19
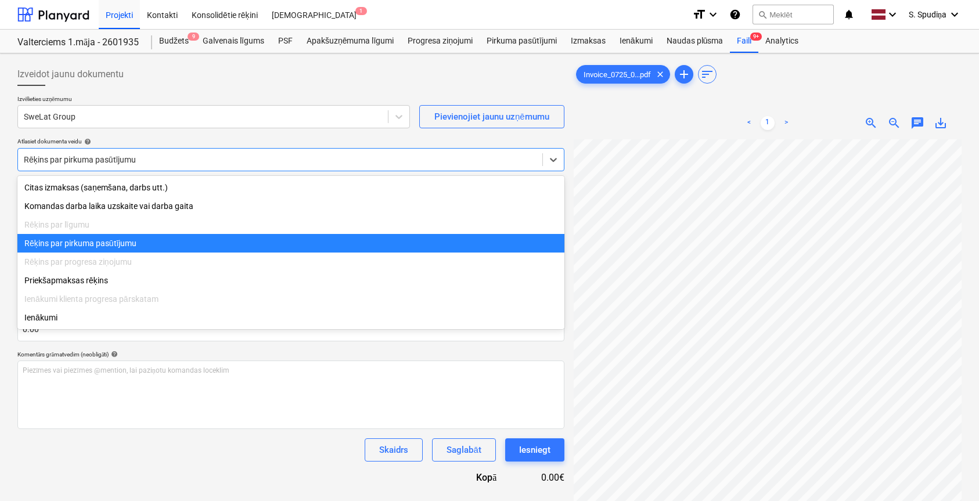
click at [111, 241] on div "Rēķins par pirkuma pasūtījumu" at bounding box center [290, 243] width 547 height 19
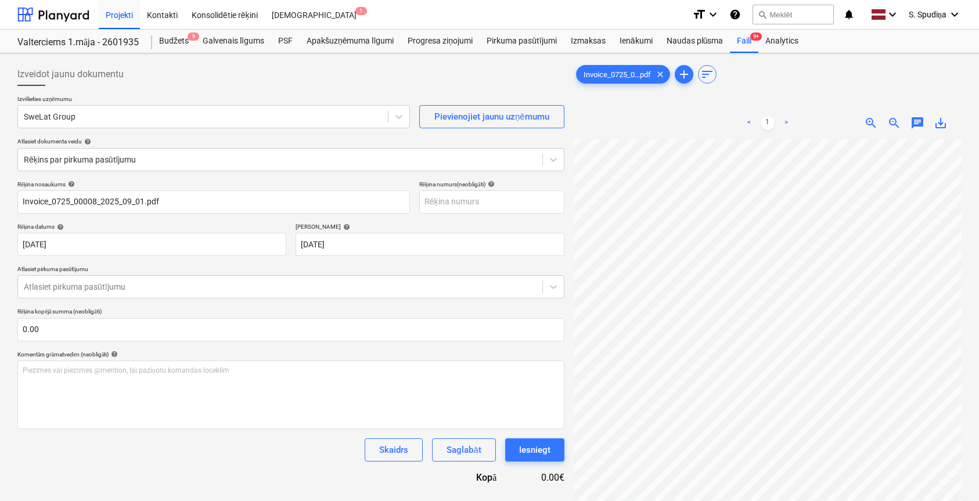
scroll to position [0, 51]
drag, startPoint x: 176, startPoint y: 206, endPoint x: -33, endPoint y: 209, distance: 209.0
click at [0, 209] on html "Projekti Kontakti Konsolidētie rēķini Iesūtne 1 format_size keyboard_arrow_down…" at bounding box center [489, 250] width 979 height 501
drag, startPoint x: 46, startPoint y: 214, endPoint x: -14, endPoint y: 231, distance: 62.8
click at [0, 231] on html "Projekti Kontakti Konsolidētie rēķini Iesūtne 1 format_size keyboard_arrow_down…" at bounding box center [489, 250] width 979 height 501
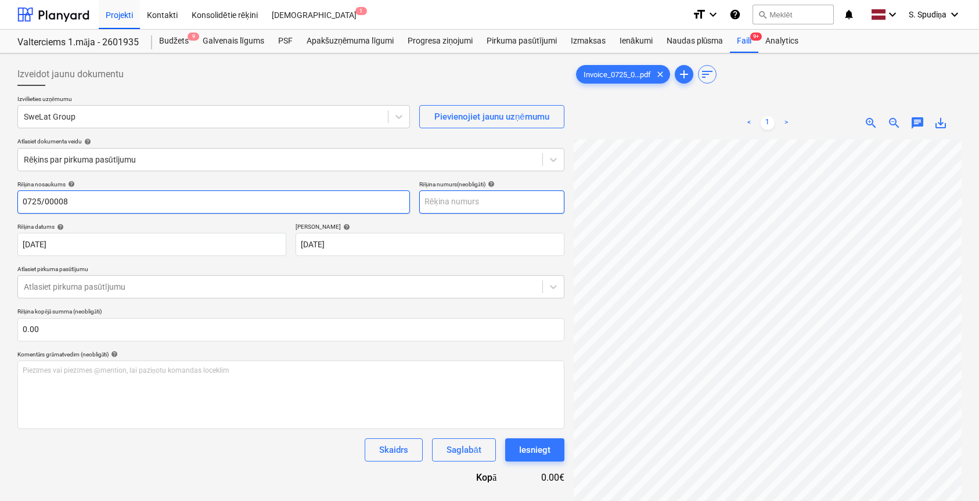
type input "0725/00008"
click at [467, 197] on input "text" at bounding box center [491, 201] width 145 height 23
paste input "0725/00008"
type input "0725/00008"
click at [269, 275] on p "Atlasiet pirkuma pasūtījumu" at bounding box center [290, 270] width 547 height 10
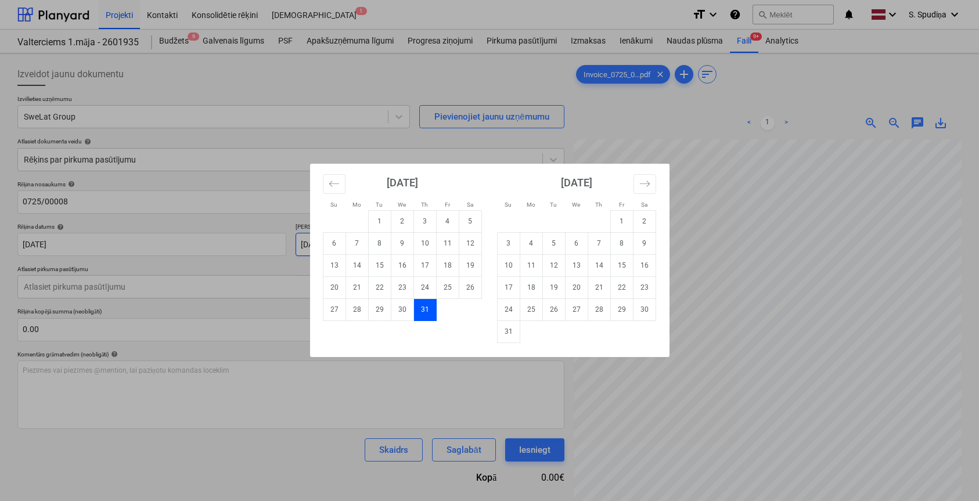
click at [351, 247] on body "Projekti Kontakti Konsolidētie rēķini Iesūtne 1 format_size keyboard_arrow_down…" at bounding box center [489, 250] width 979 height 501
click at [329, 185] on icon "Move backward to switch to the previous month." at bounding box center [334, 183] width 11 height 11
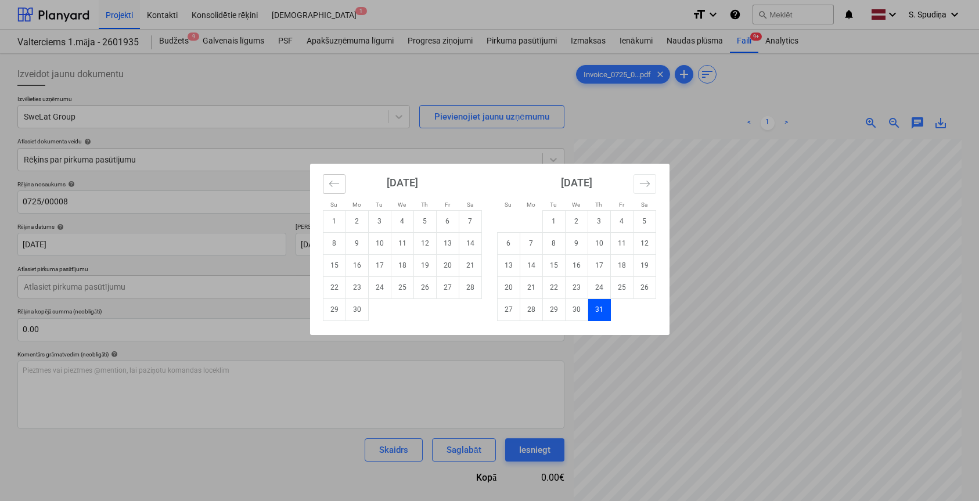
click at [329, 185] on icon "Move backward to switch to the previous month." at bounding box center [334, 183] width 11 height 11
click at [524, 222] on td "2" at bounding box center [531, 221] width 23 height 22
type input "[DATE]"
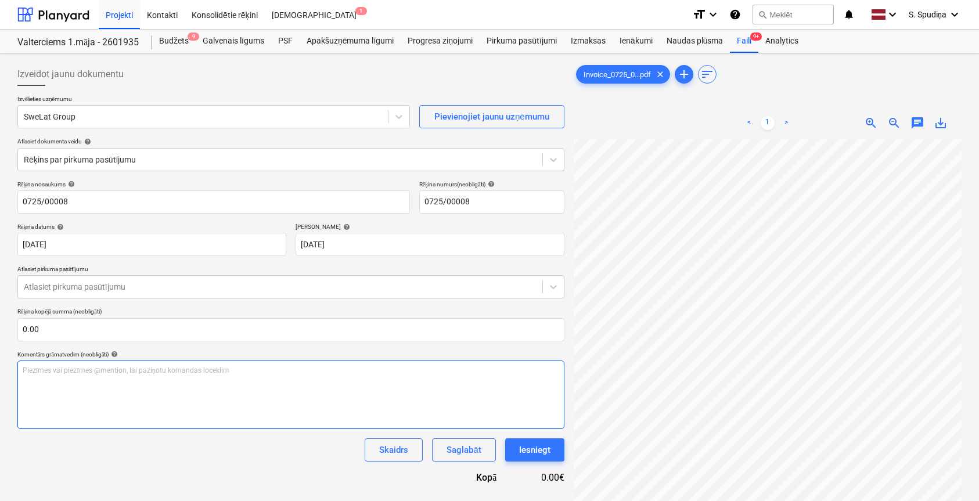
scroll to position [116, 0]
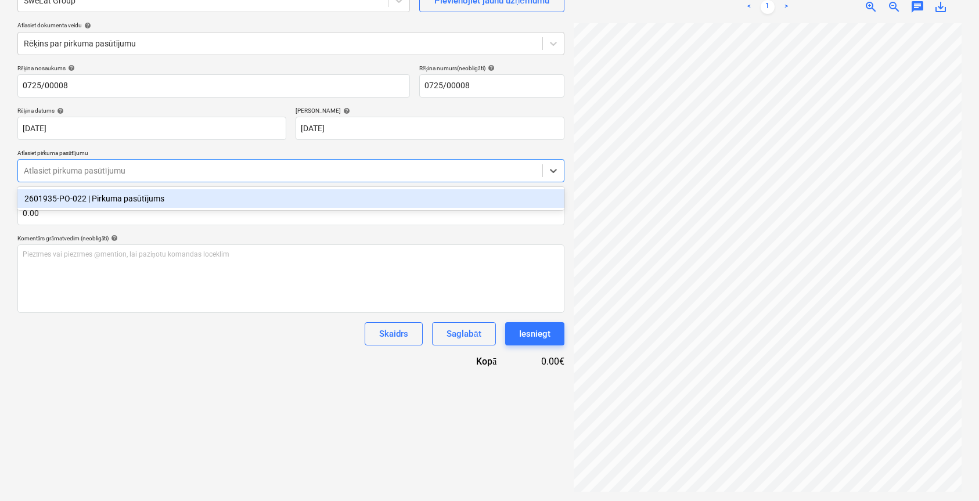
click at [128, 165] on div at bounding box center [280, 171] width 513 height 12
click at [127, 199] on div "2601935-PO-022 | Pirkuma pasūtījums" at bounding box center [290, 198] width 547 height 19
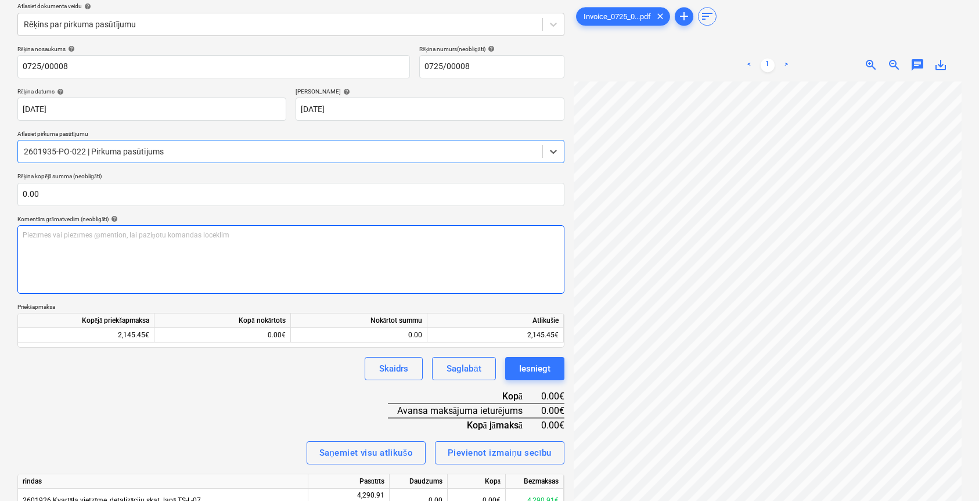
scroll to position [193, 0]
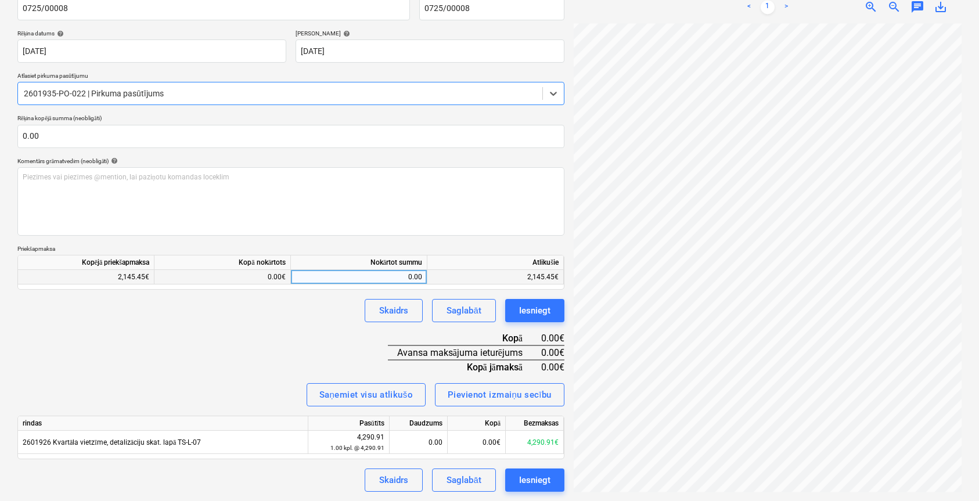
click at [349, 276] on div "0.00" at bounding box center [358, 277] width 127 height 15
type input "2145.45"
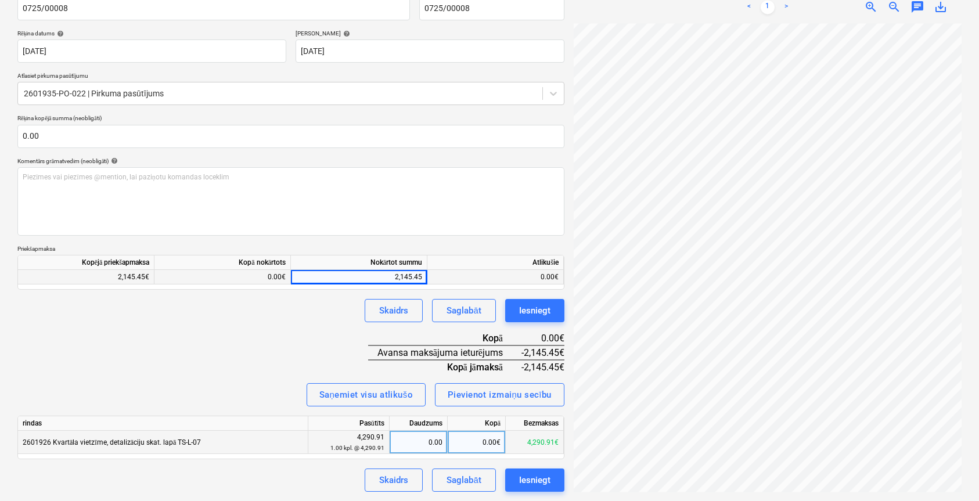
click at [477, 445] on div "0.00€" at bounding box center [477, 442] width 58 height 23
click at [441, 443] on div "0.00" at bounding box center [418, 442] width 48 height 23
click at [479, 309] on div "Saglabāt" at bounding box center [463, 310] width 34 height 15
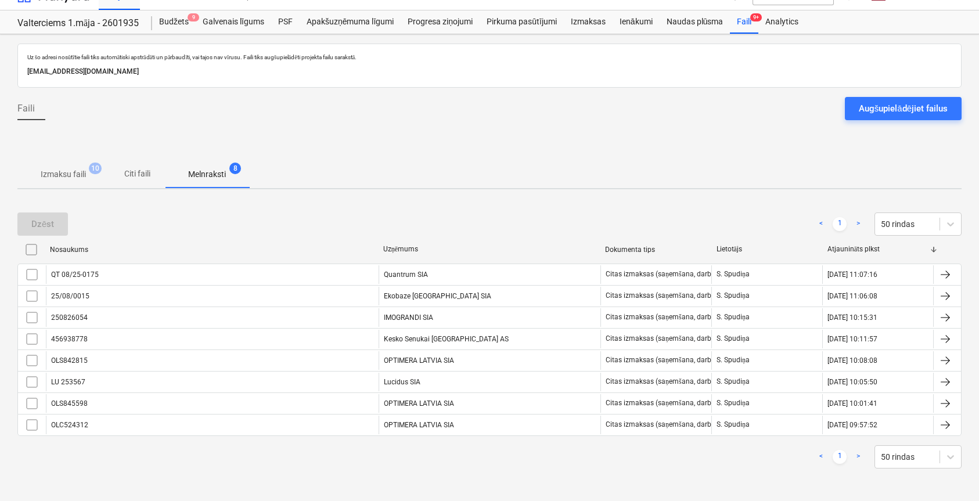
scroll to position [19, 0]
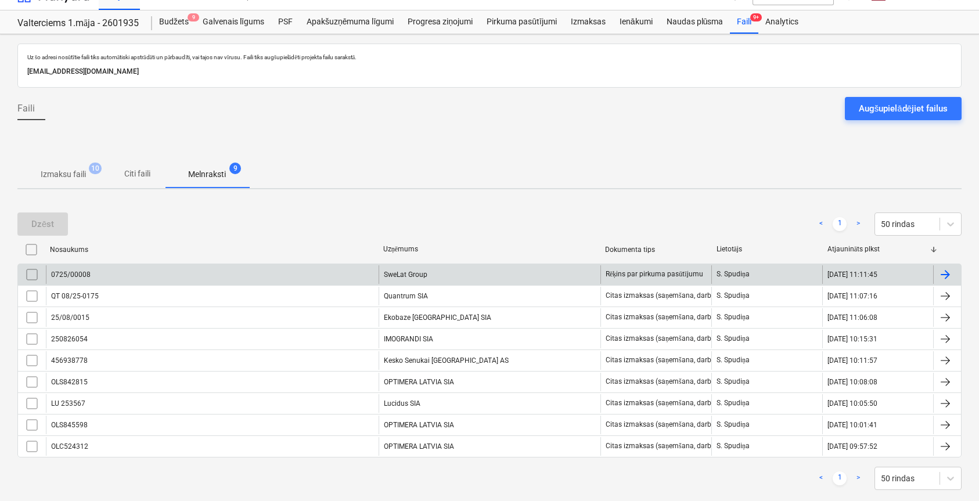
click at [187, 281] on div "0725/00008" at bounding box center [212, 274] width 333 height 19
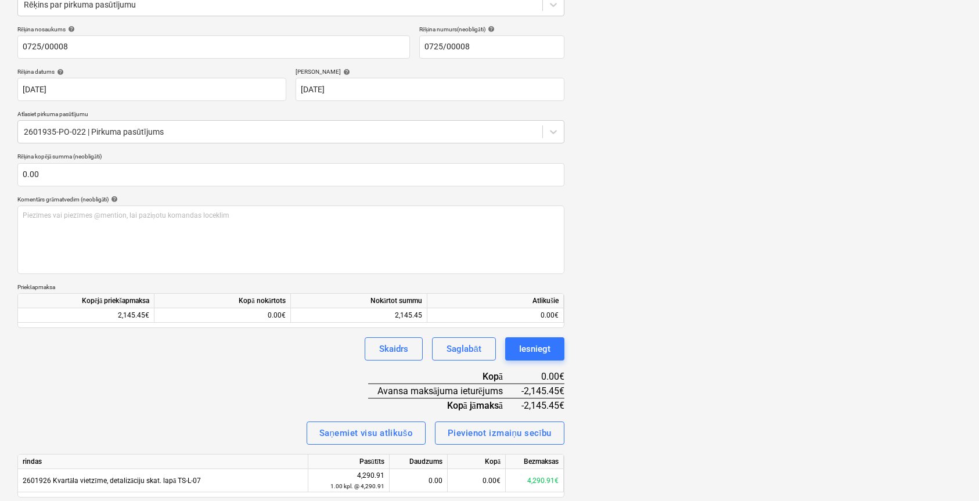
scroll to position [193, 0]
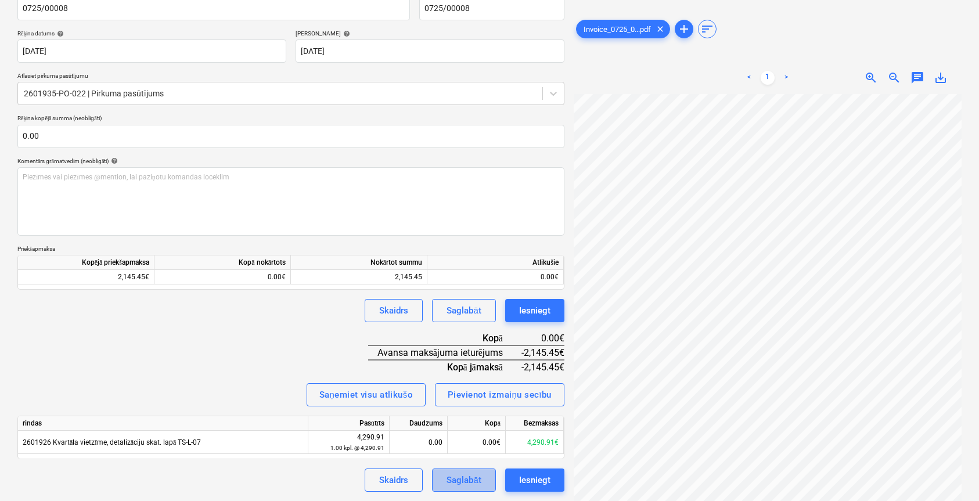
click at [449, 484] on div "Saglabāt" at bounding box center [463, 480] width 34 height 15
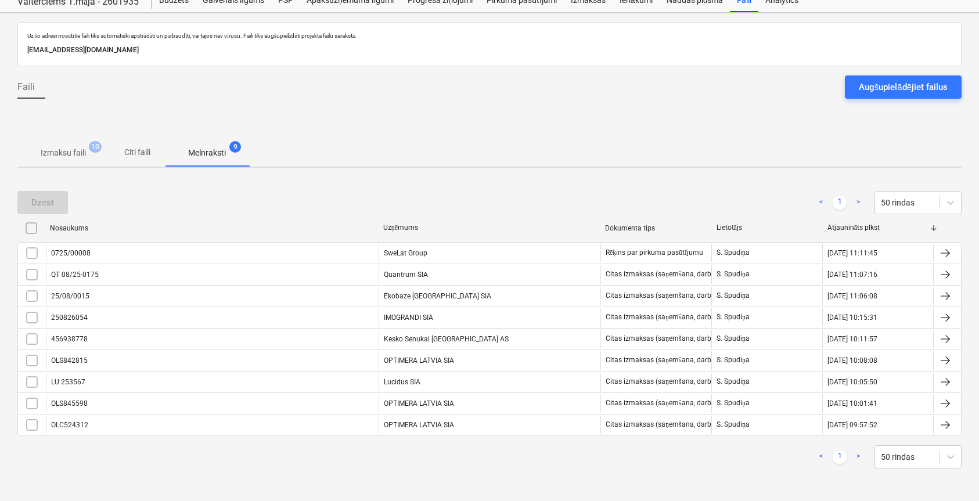
click at [63, 156] on p "Izmaksu faili" at bounding box center [63, 153] width 45 height 12
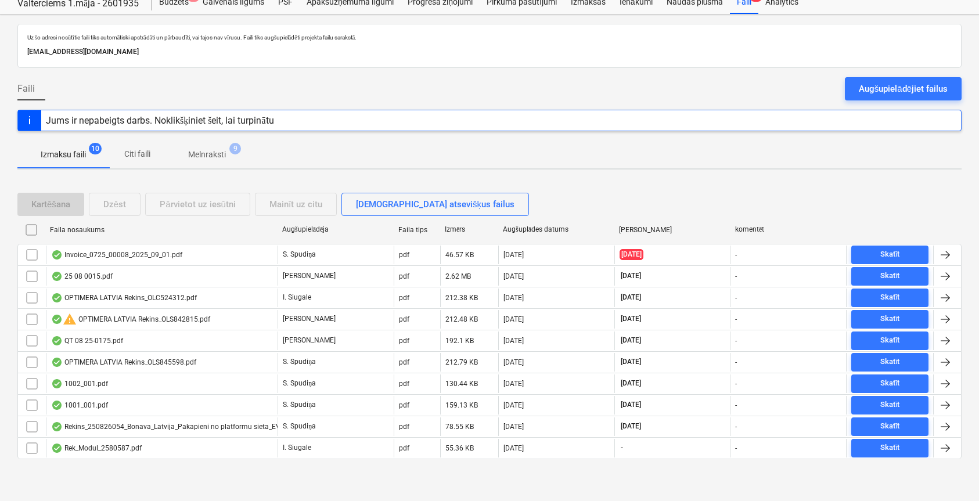
scroll to position [39, 0]
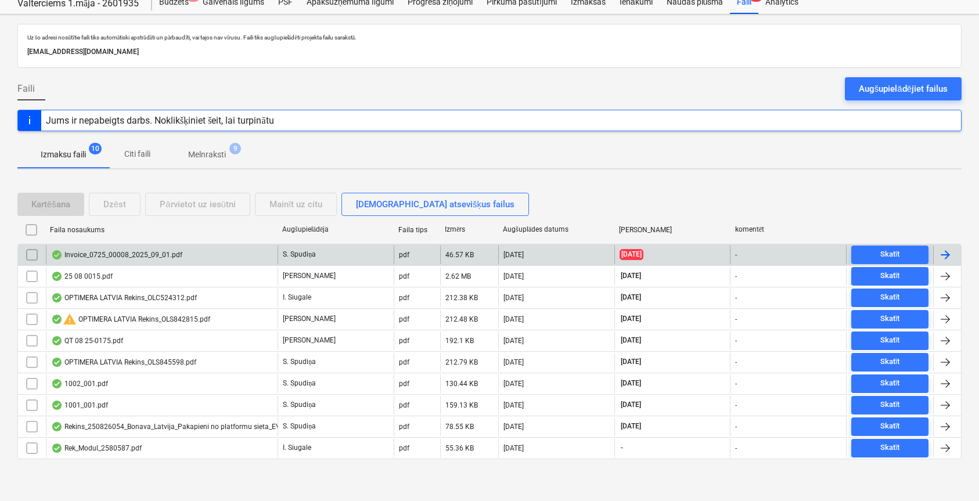
click at [210, 261] on div "Invoice_0725_00008_2025_09_01.pdf" at bounding box center [162, 255] width 232 height 19
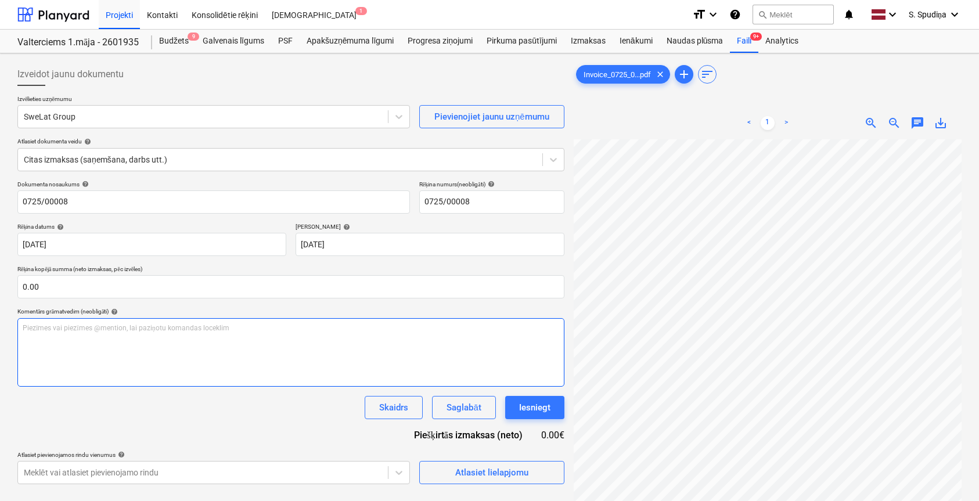
scroll to position [3, 40]
click at [598, 43] on div "Izmaksas" at bounding box center [588, 41] width 49 height 23
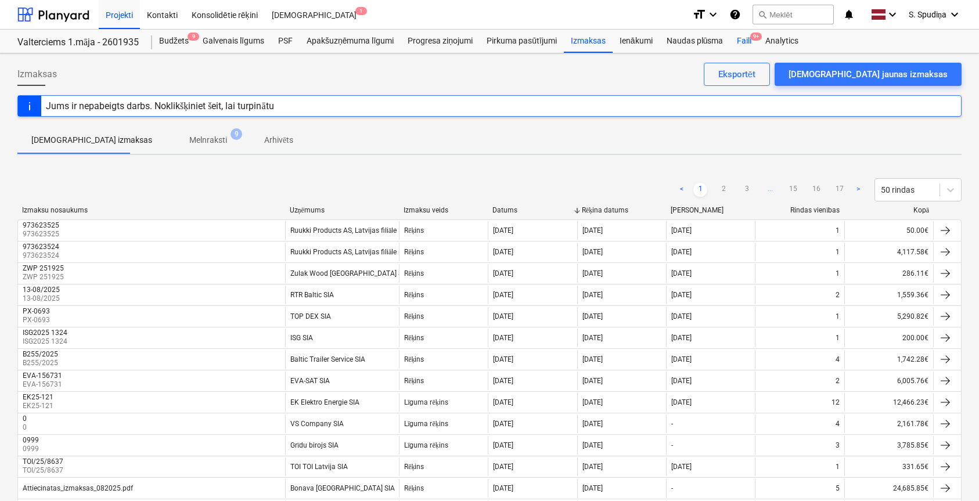
click at [742, 35] on div "Faili 9+" at bounding box center [744, 41] width 28 height 23
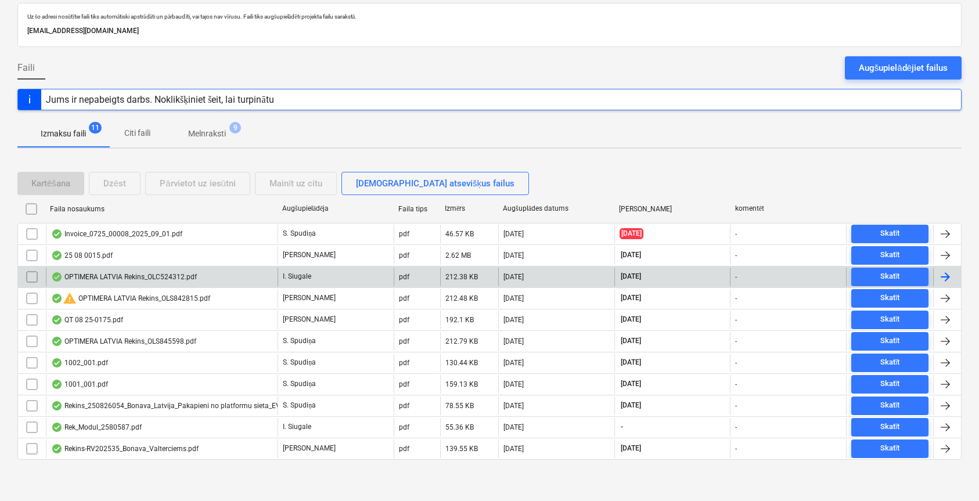
scroll to position [60, 0]
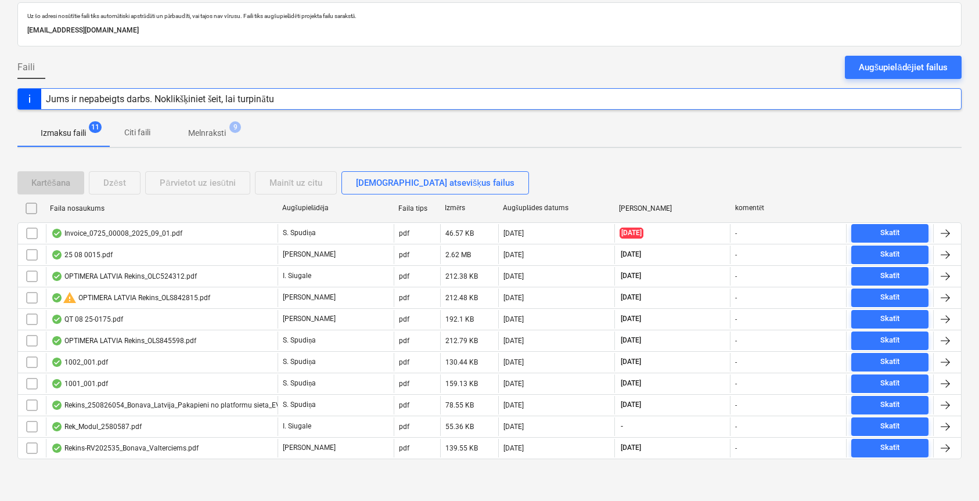
click at [520, 210] on div "Augšuplādes datums" at bounding box center [556, 208] width 107 height 9
checkbox input "false"
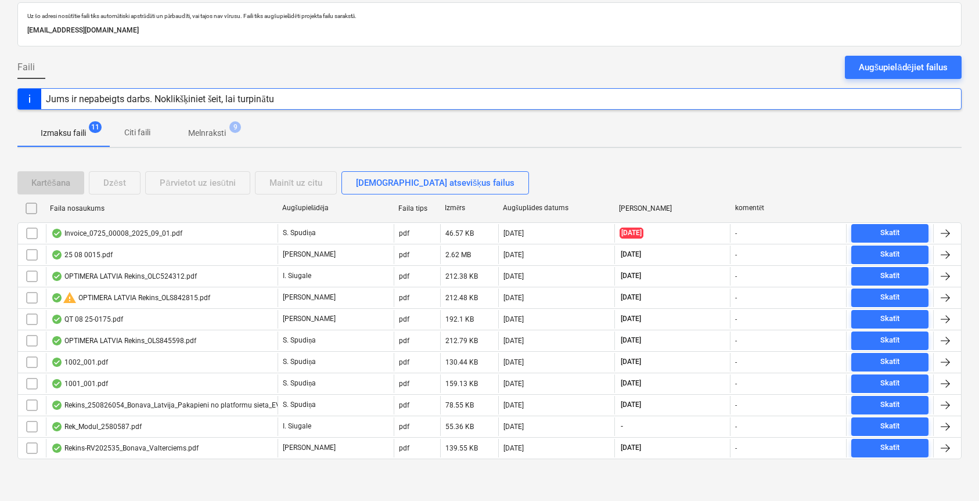
checkbox input "false"
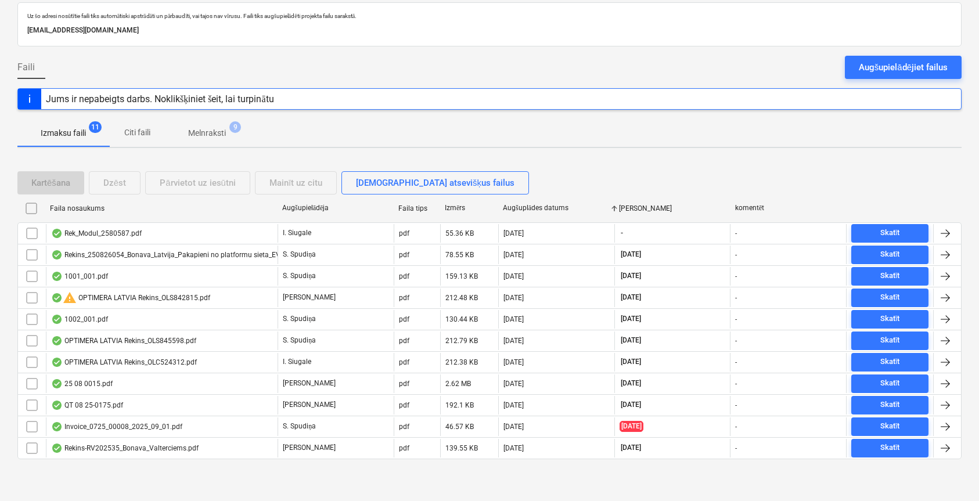
click at [531, 210] on div "Augšuplādes datums" at bounding box center [556, 208] width 107 height 9
checkbox input "false"
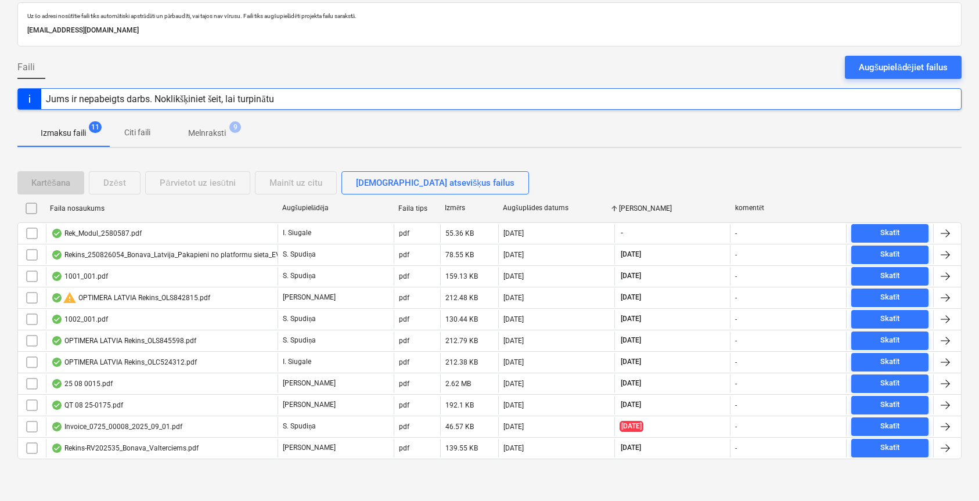
checkbox input "false"
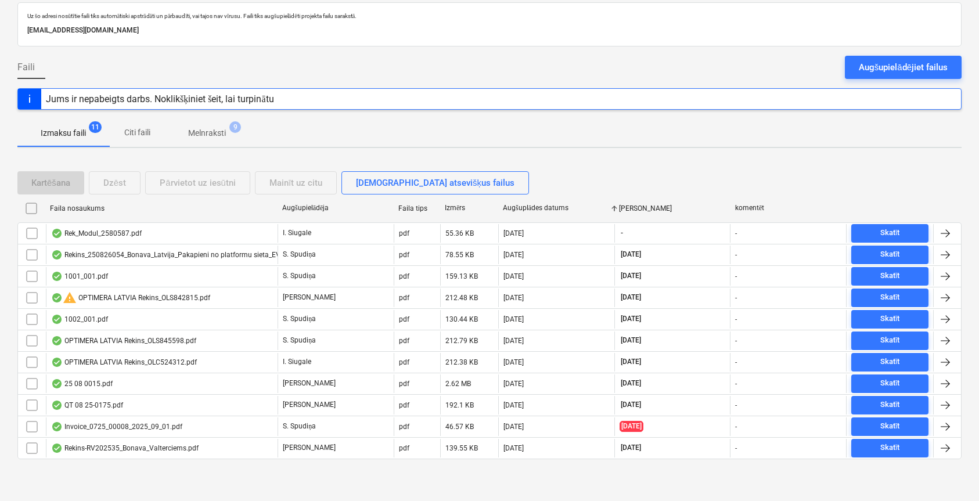
checkbox input "false"
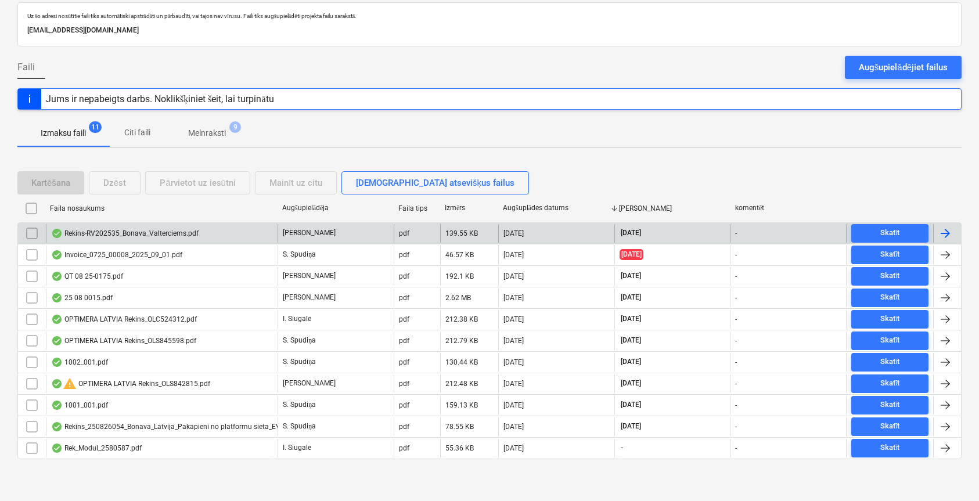
click at [138, 233] on div "Rekins-RV202535_Bonava_Valterciems.pdf" at bounding box center [124, 233] width 147 height 9
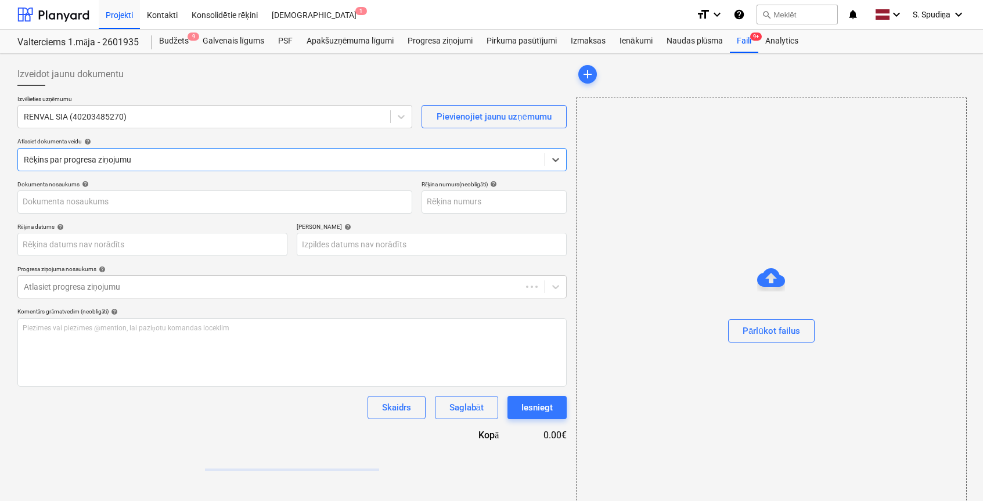
type input "RV-2025-35"
type input "[DATE]"
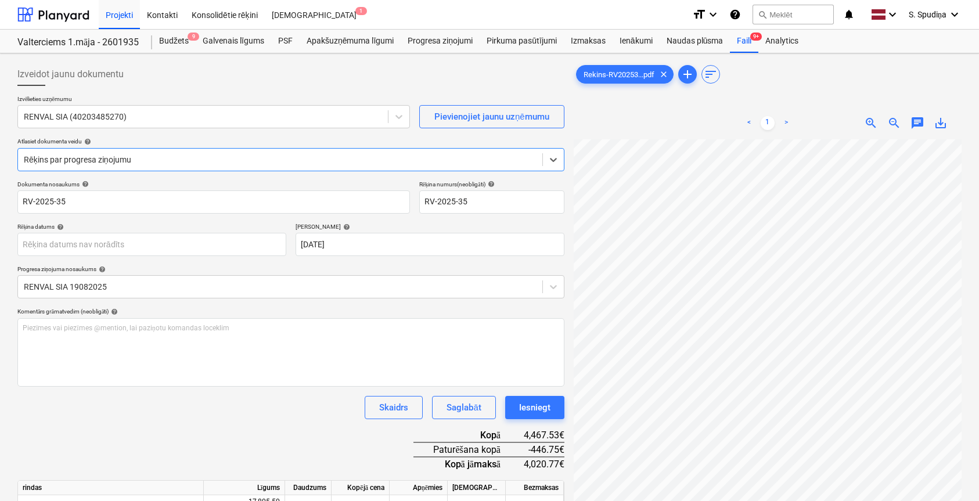
scroll to position [151, 0]
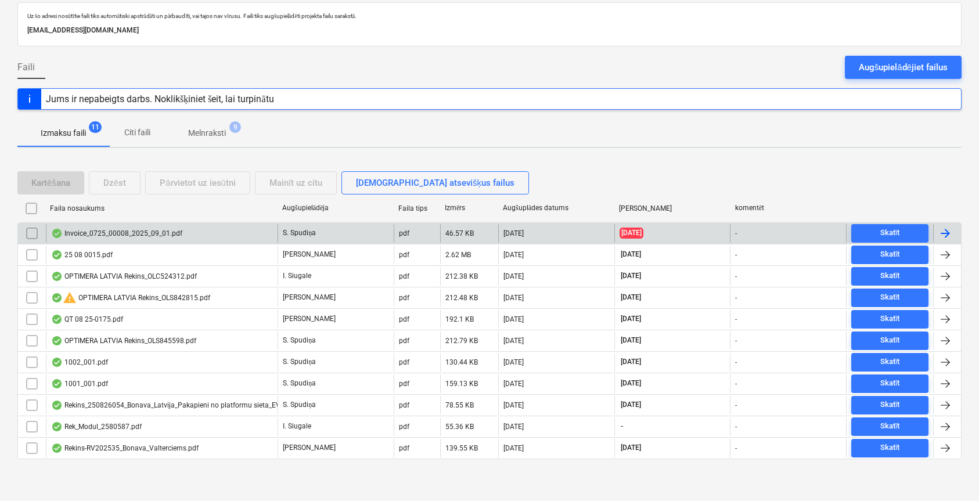
click at [144, 237] on div "Invoice_0725_00008_2025_09_01.pdf" at bounding box center [116, 233] width 131 height 9
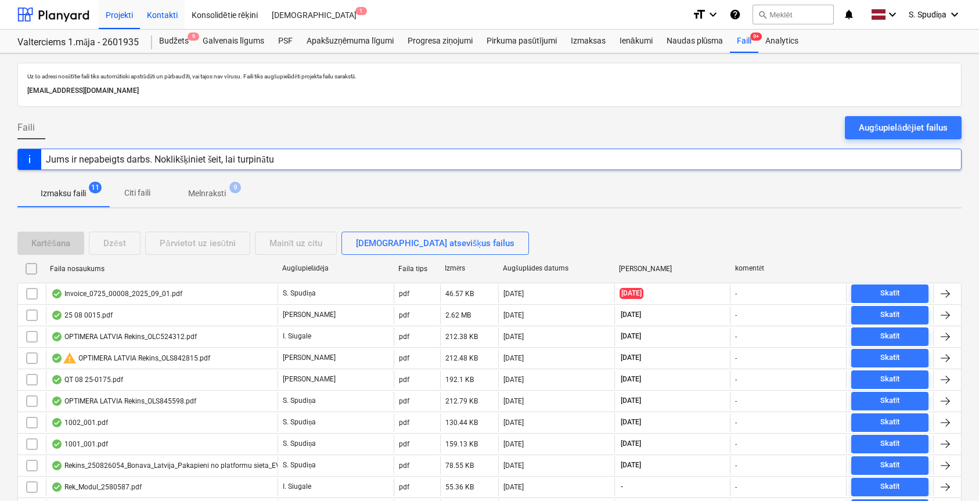
scroll to position [60, 0]
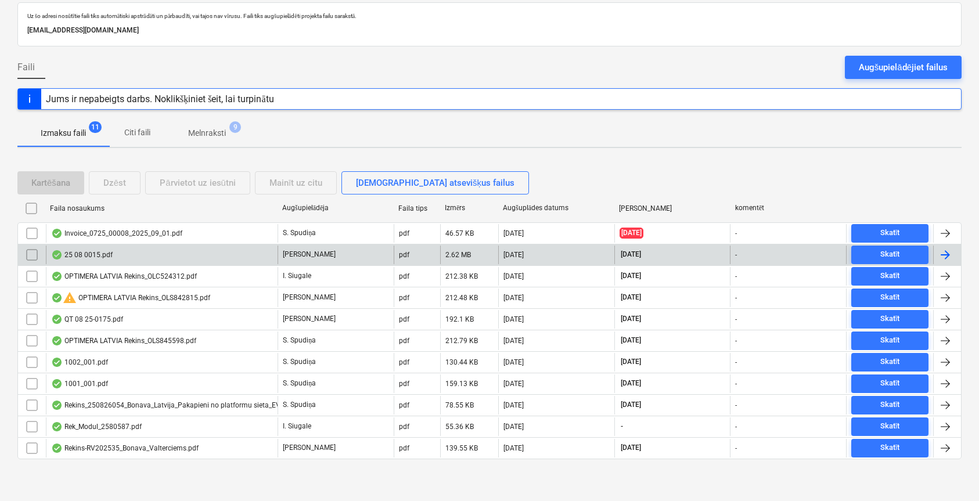
click at [179, 250] on div "25 08 0015.pdf" at bounding box center [162, 255] width 232 height 19
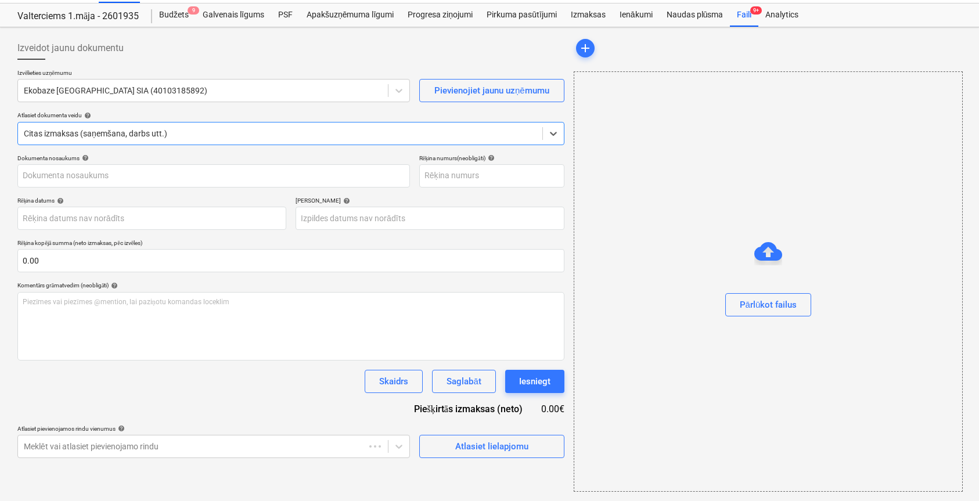
type input "25/08/0015"
type input "[DATE]"
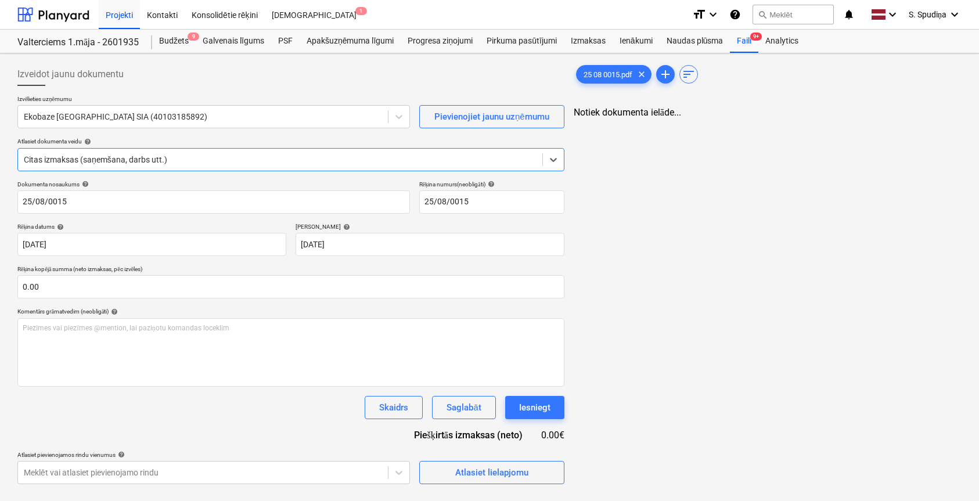
scroll to position [0, 0]
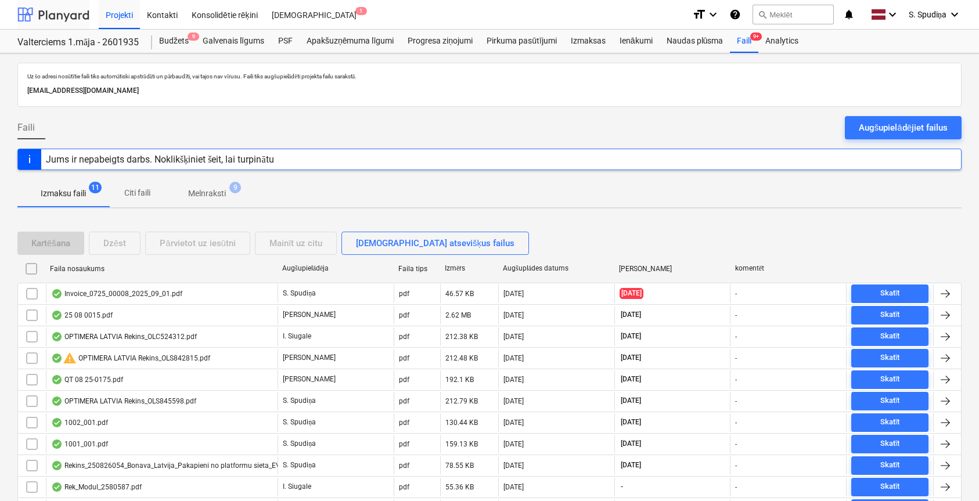
scroll to position [60, 0]
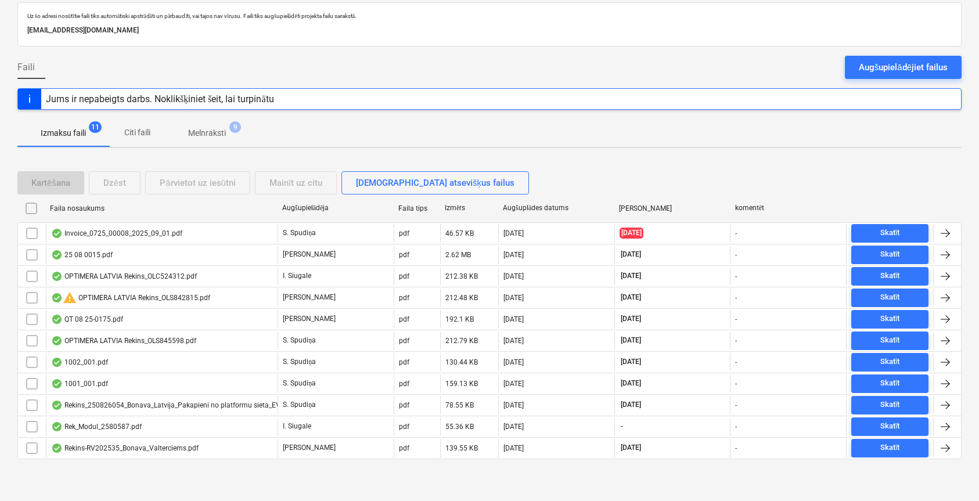
click at [517, 203] on div "Augšuplādes datums" at bounding box center [556, 208] width 116 height 19
checkbox input "false"
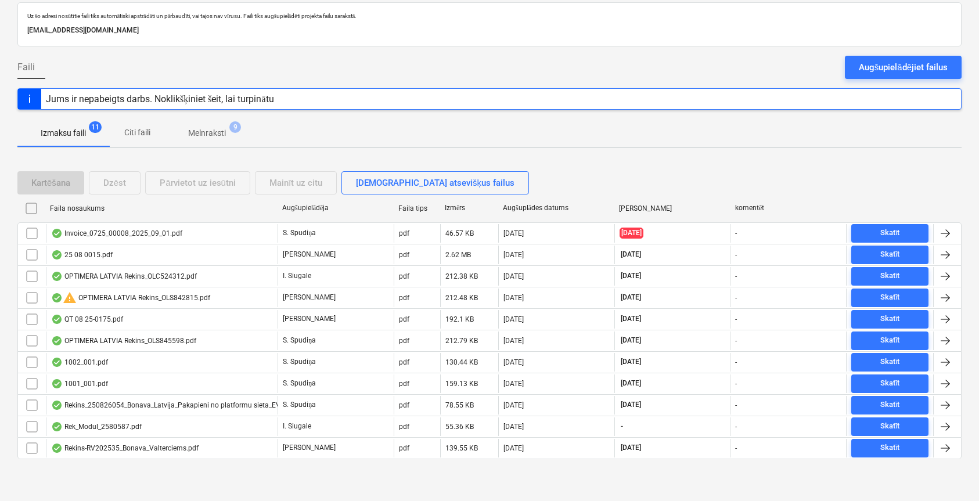
checkbox input "false"
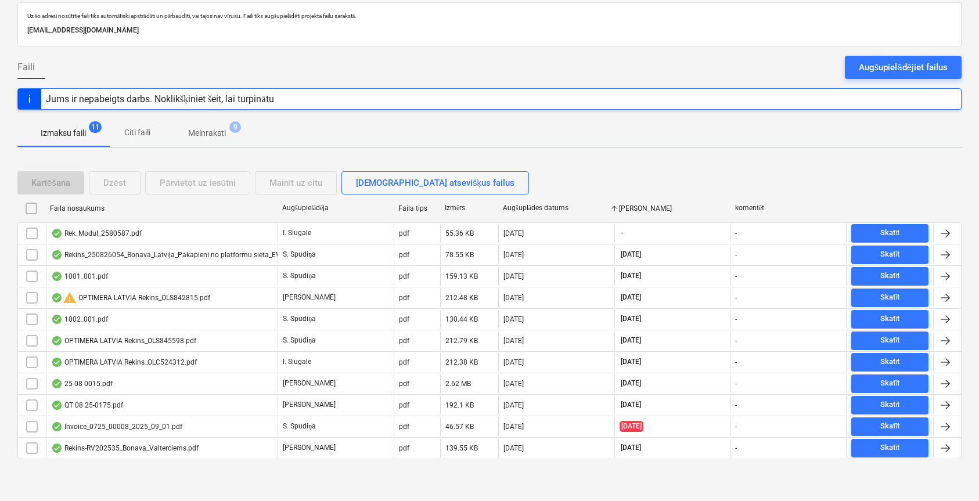
click at [517, 203] on div "Augšuplādes datums" at bounding box center [556, 208] width 116 height 19
checkbox input "false"
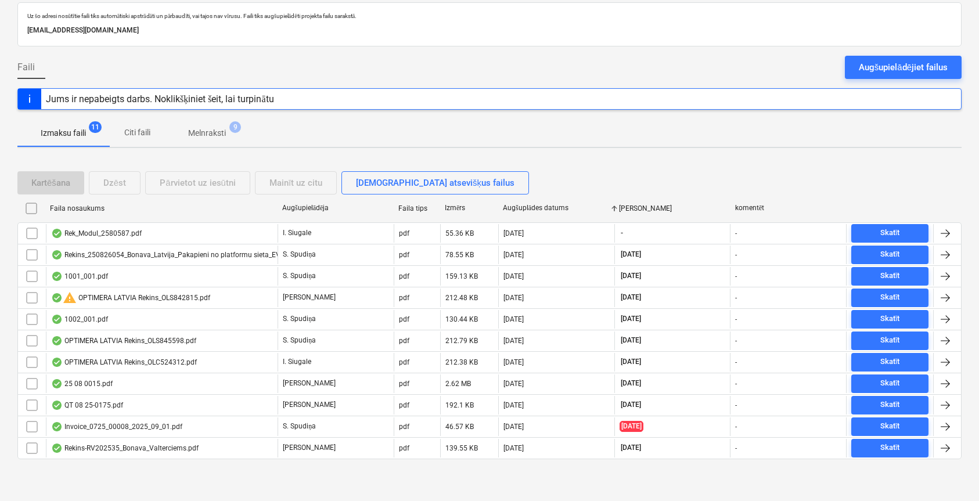
checkbox input "false"
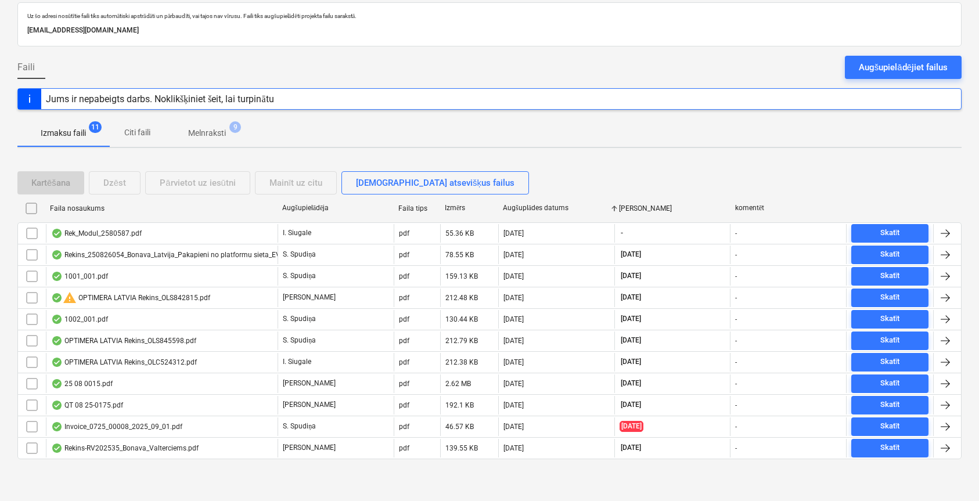
checkbox input "false"
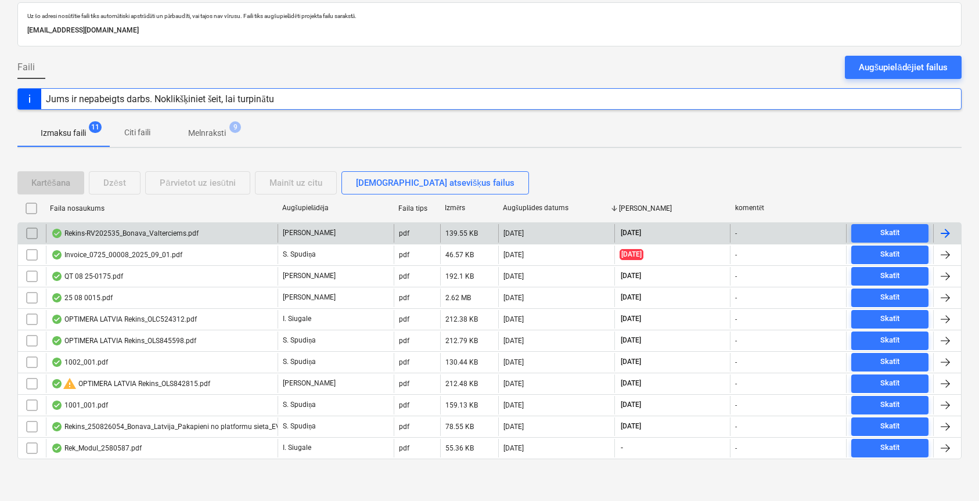
click at [120, 232] on div "Rekins-RV202535_Bonava_Valterciems.pdf" at bounding box center [124, 233] width 147 height 9
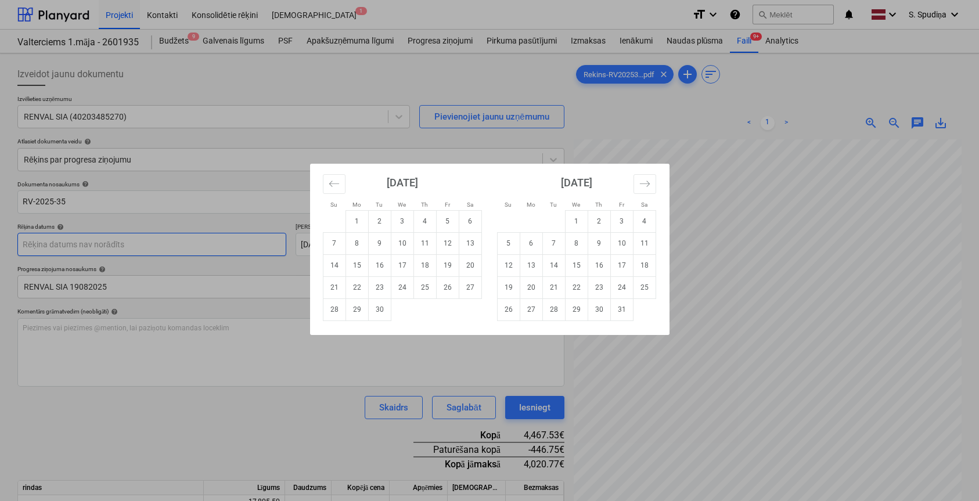
click at [127, 244] on body "Projekti Kontakti Konsolidētie rēķini Iesūtne 1 format_size keyboard_arrow_down…" at bounding box center [489, 250] width 979 height 501
click at [356, 215] on td "1" at bounding box center [356, 221] width 23 height 22
type input "[DATE]"
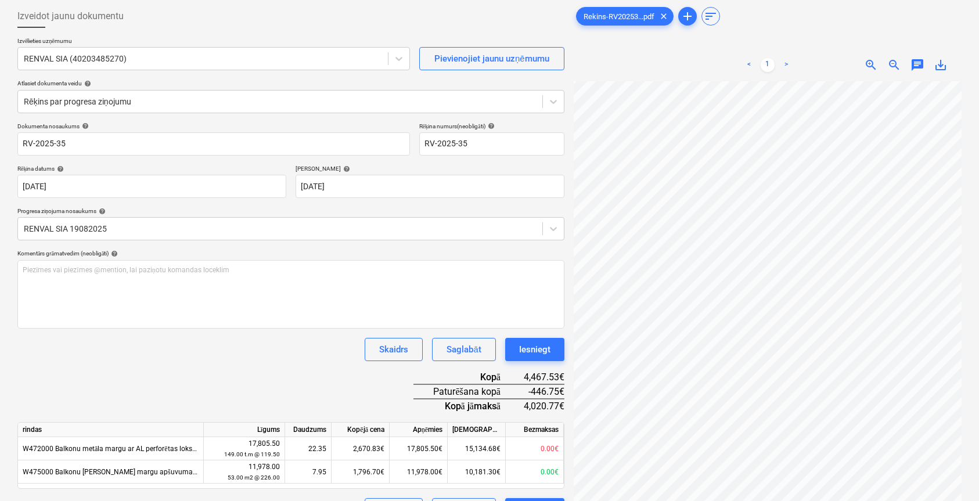
scroll to position [116, 0]
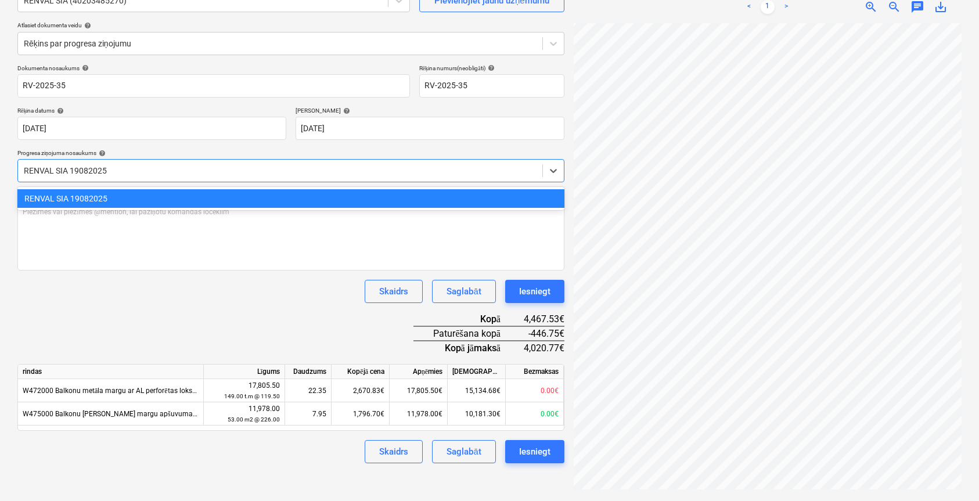
click at [216, 167] on div at bounding box center [280, 171] width 513 height 12
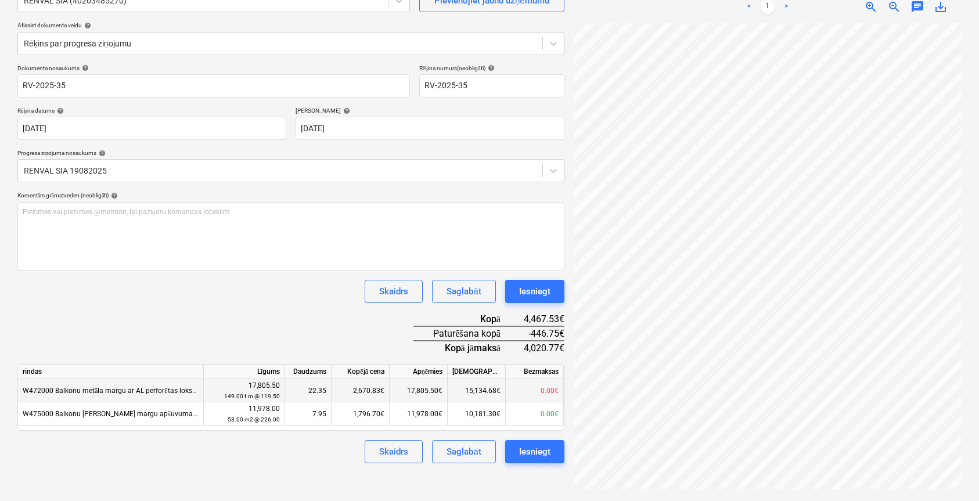
click at [527, 392] on div "0.00€" at bounding box center [535, 390] width 58 height 23
click at [470, 387] on div "15,134.68€" at bounding box center [477, 390] width 58 height 23
click at [415, 388] on div "17,805.50€" at bounding box center [419, 390] width 58 height 23
drag, startPoint x: 415, startPoint y: 388, endPoint x: 355, endPoint y: 387, distance: 60.4
click at [355, 387] on div "2,670.83€" at bounding box center [360, 390] width 58 height 23
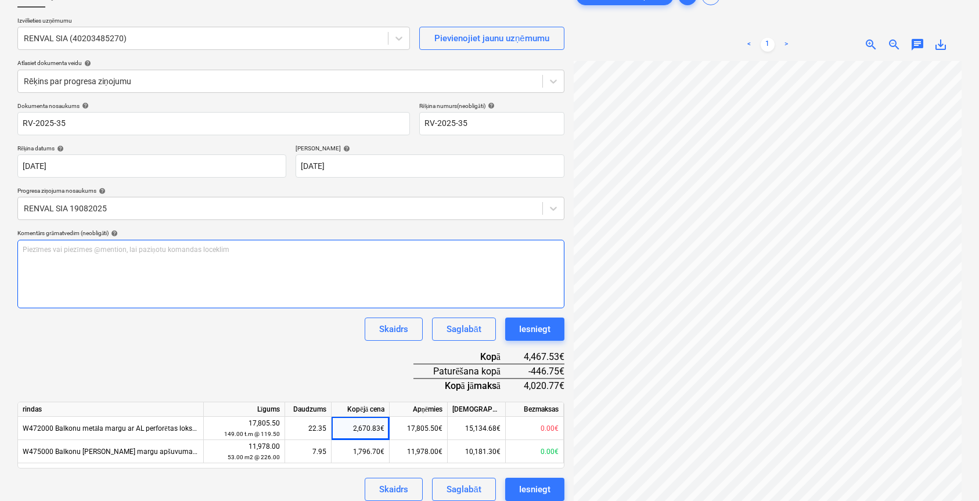
scroll to position [58, 0]
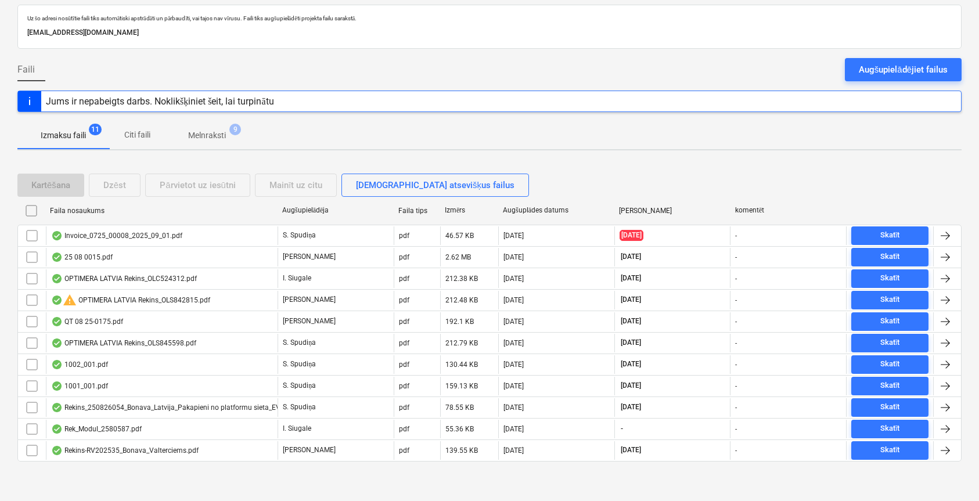
scroll to position [60, 0]
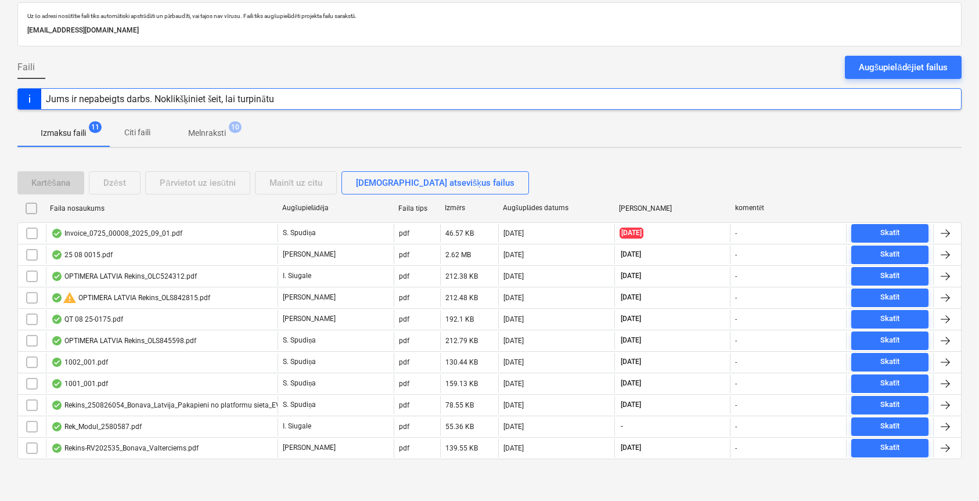
click at [213, 138] on p "Melnraksti" at bounding box center [207, 133] width 38 height 12
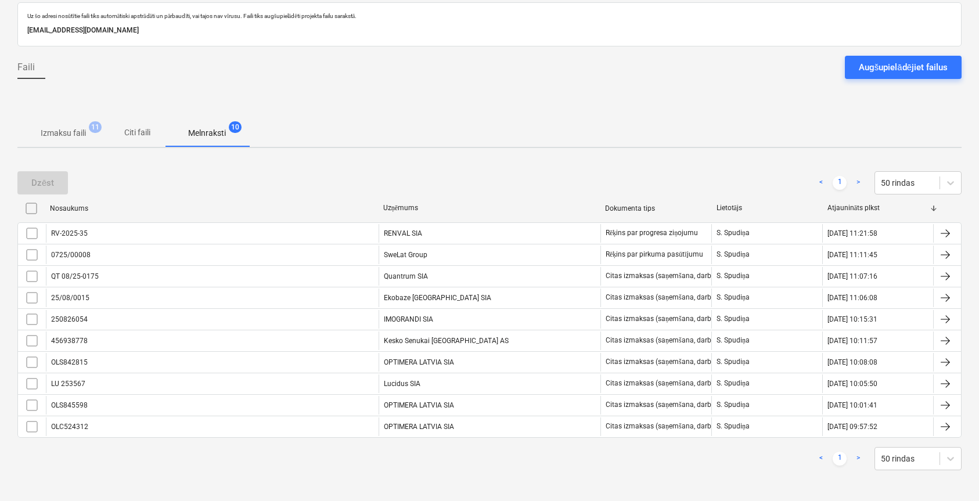
click at [165, 119] on button "Melnraksti 10" at bounding box center [207, 133] width 84 height 28
